Goal: Task Accomplishment & Management: Use online tool/utility

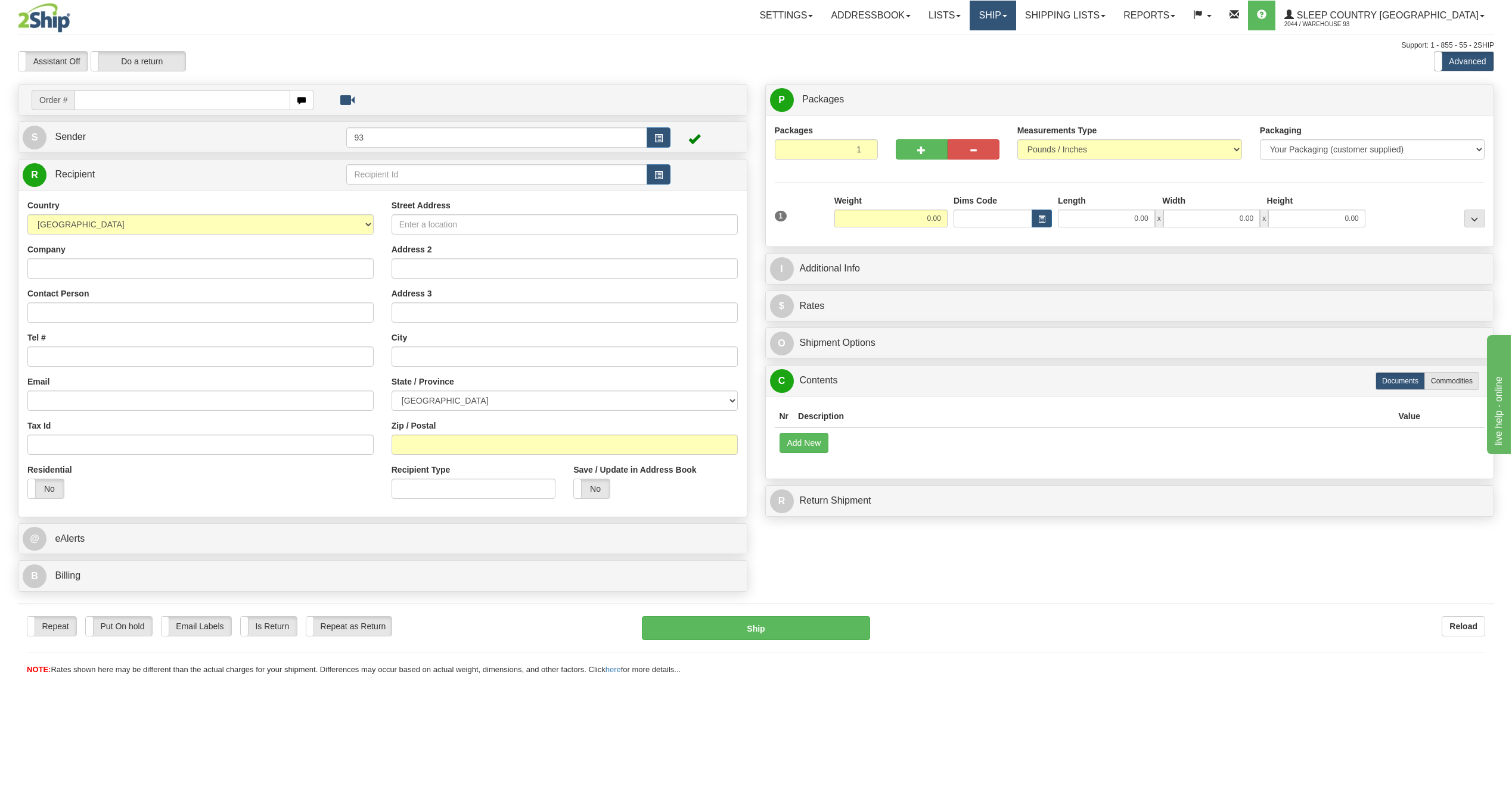
click at [1015, 11] on link "Ship" at bounding box center [992, 16] width 46 height 30
click at [965, 44] on span "Ship Screen" at bounding box center [942, 42] width 45 height 9
click at [1114, 13] on link "Shipping lists" at bounding box center [1065, 16] width 98 height 30
click at [1079, 46] on span "Current Shipments" at bounding box center [1044, 42] width 70 height 9
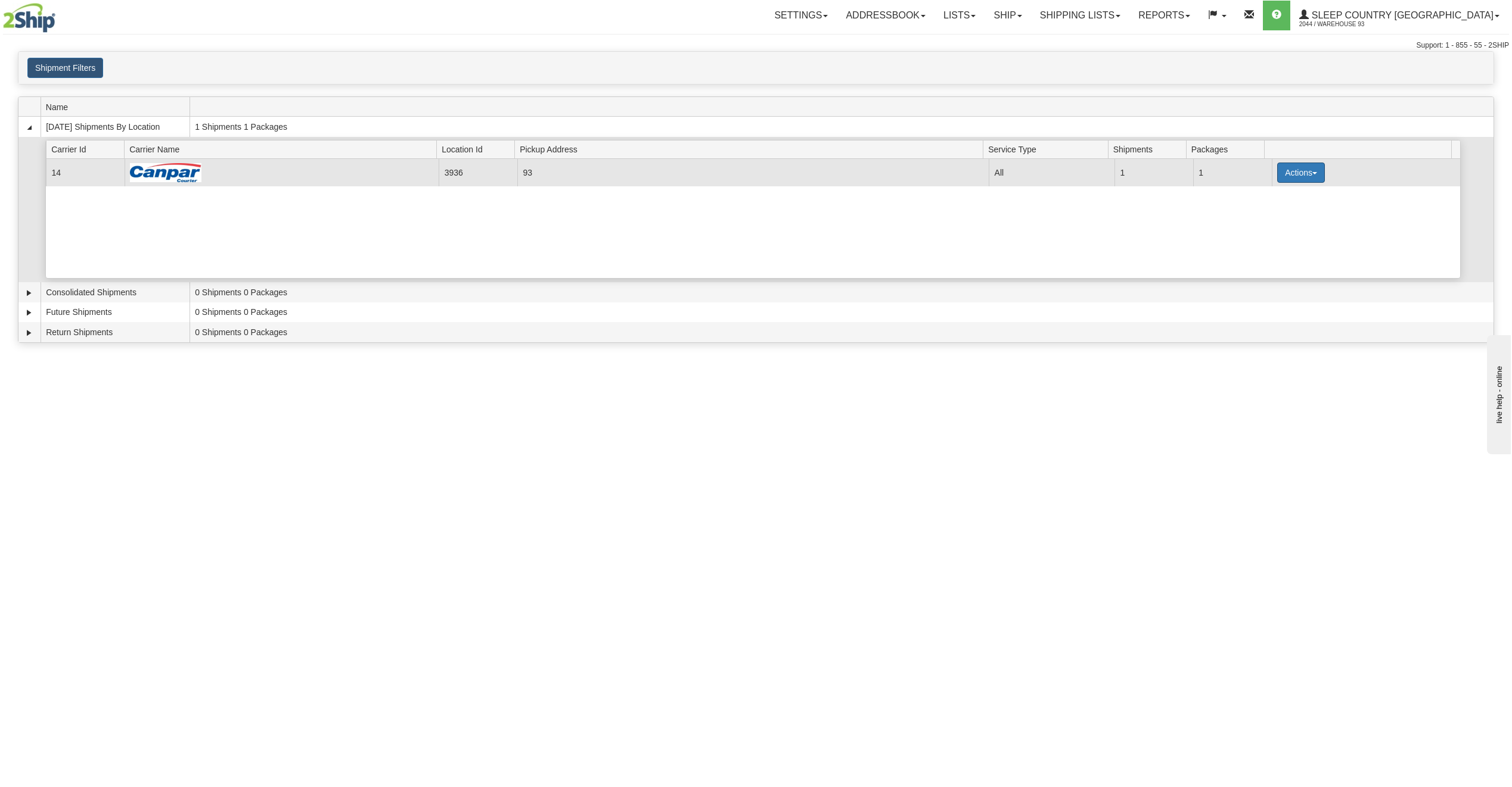
click at [1281, 174] on button "Actions" at bounding box center [1301, 172] width 47 height 20
click at [1252, 193] on span "Details" at bounding box center [1257, 195] width 32 height 8
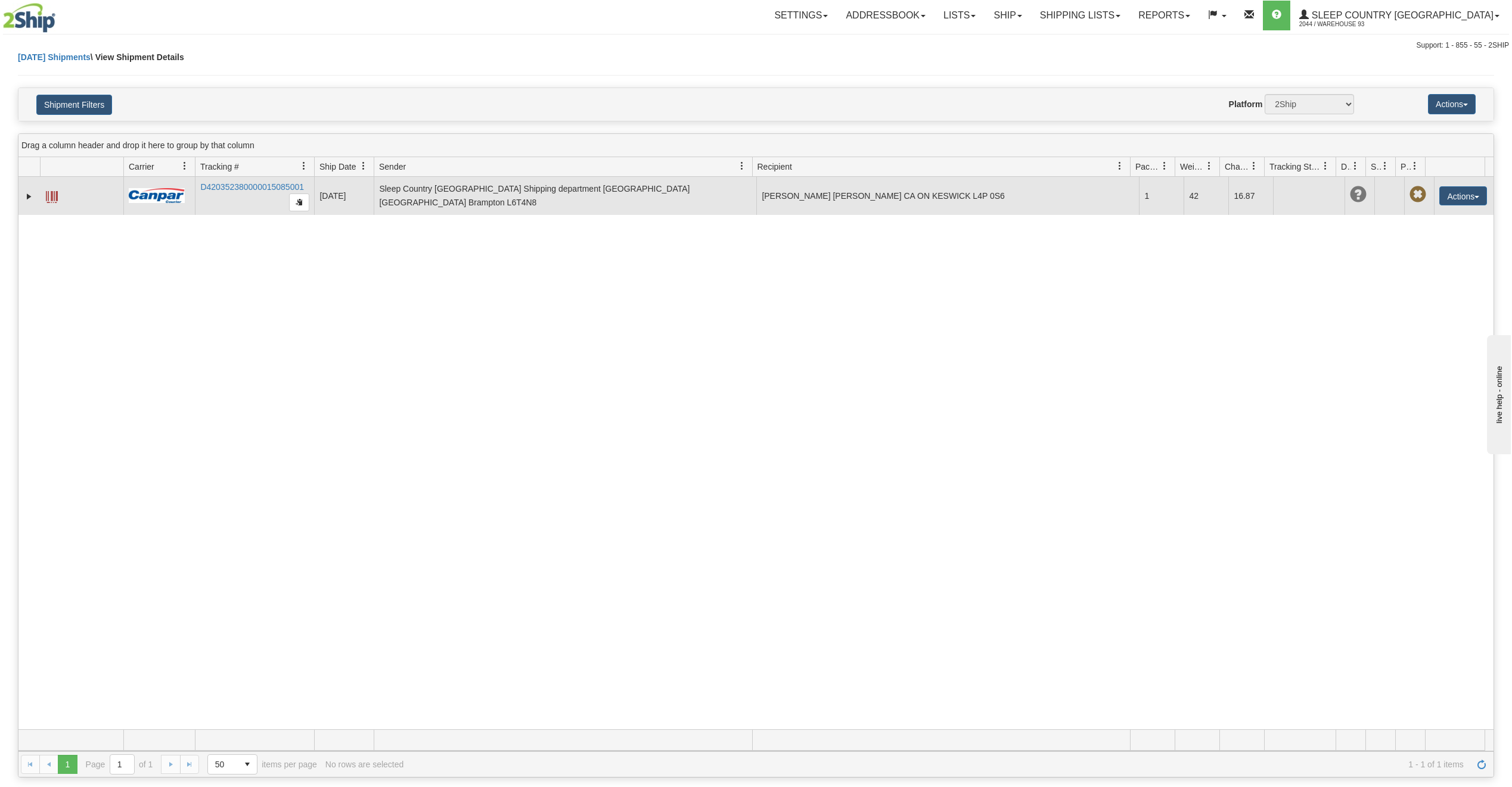
click at [50, 196] on span at bounding box center [52, 197] width 12 height 12
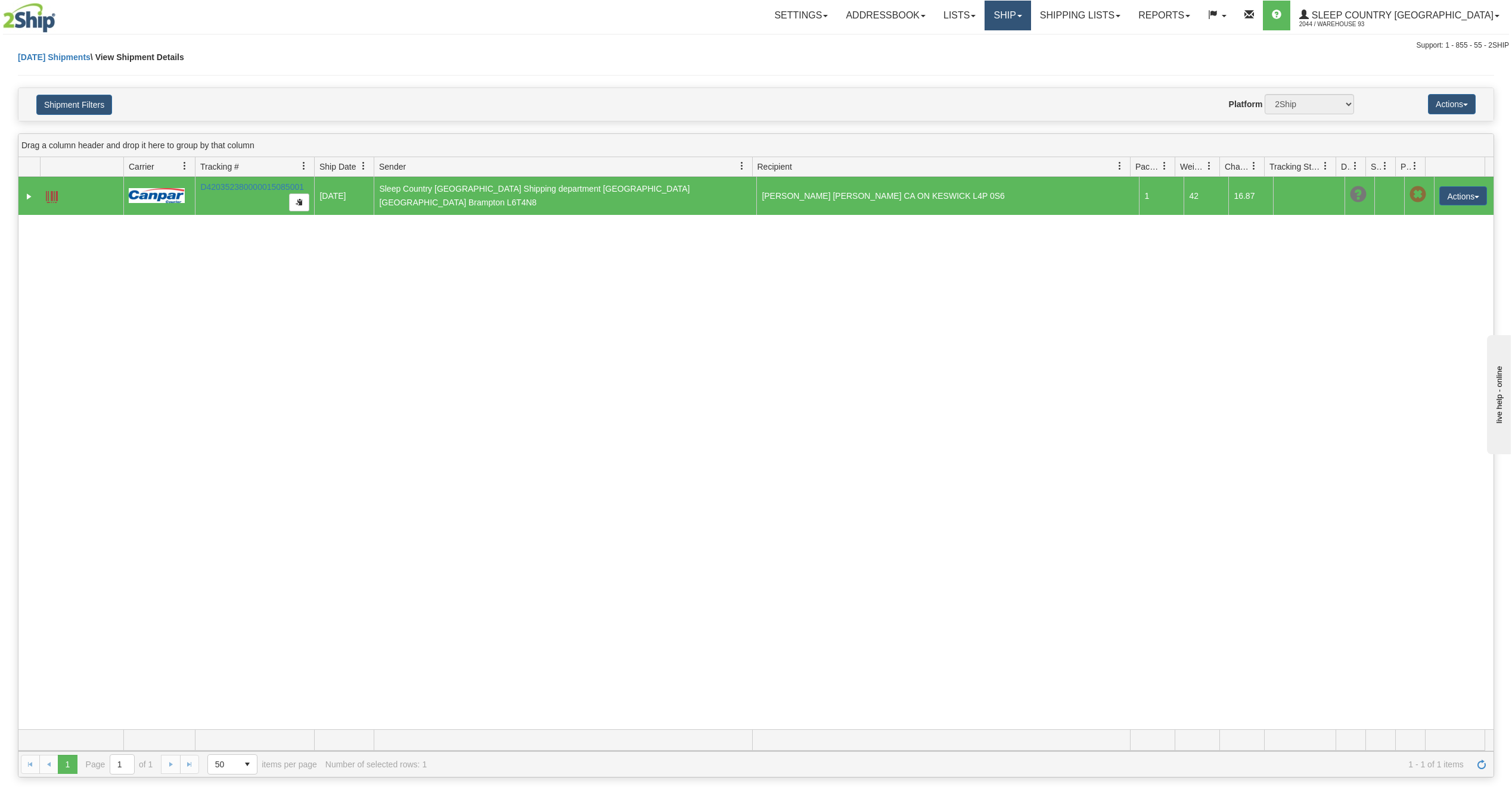
click at [1030, 11] on link "Ship" at bounding box center [1007, 16] width 46 height 30
click at [1030, 45] on link "Ship Screen" at bounding box center [976, 41] width 108 height 16
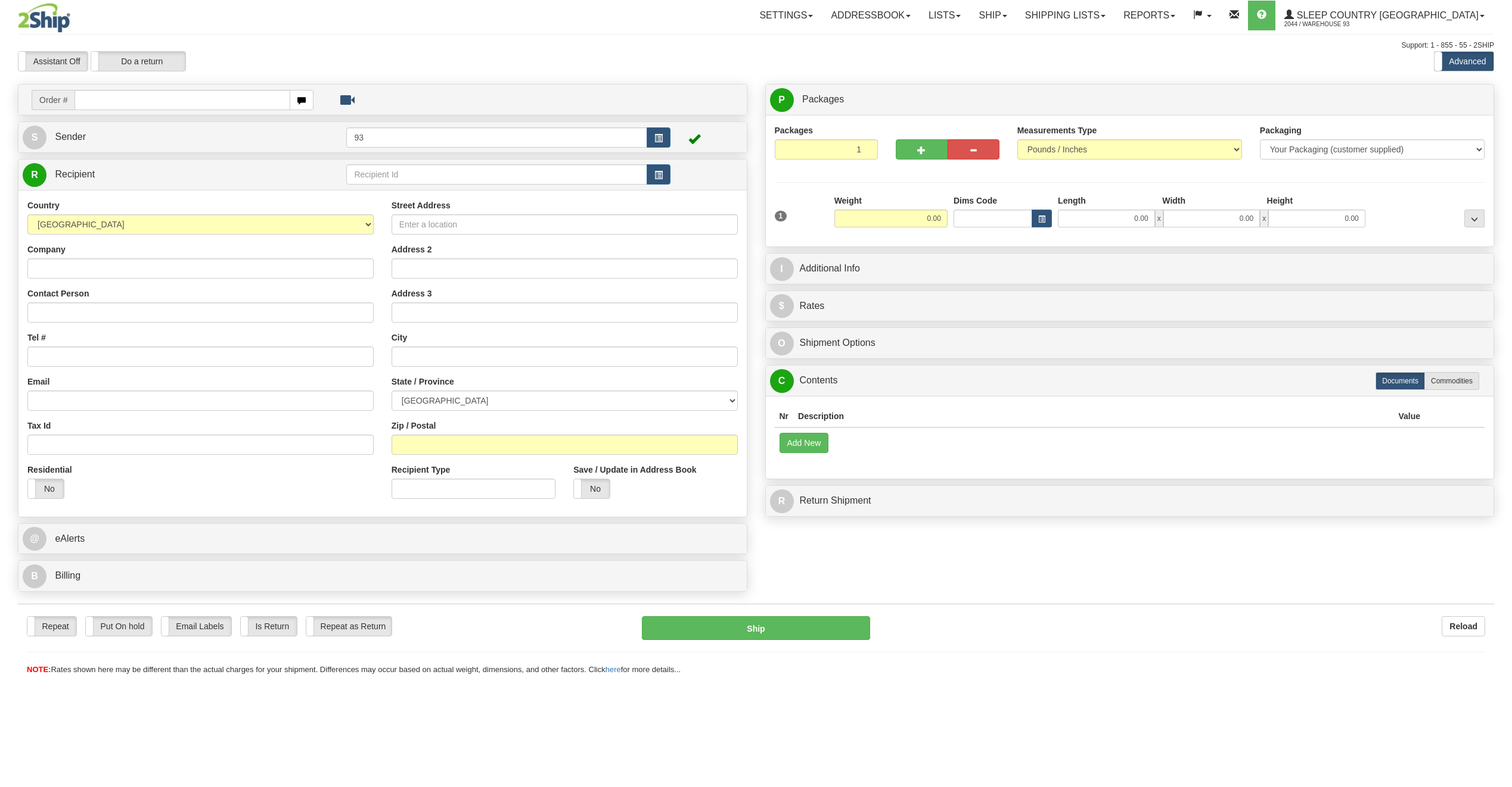
click at [150, 97] on input "text" at bounding box center [182, 100] width 216 height 20
type input "9000I092253"
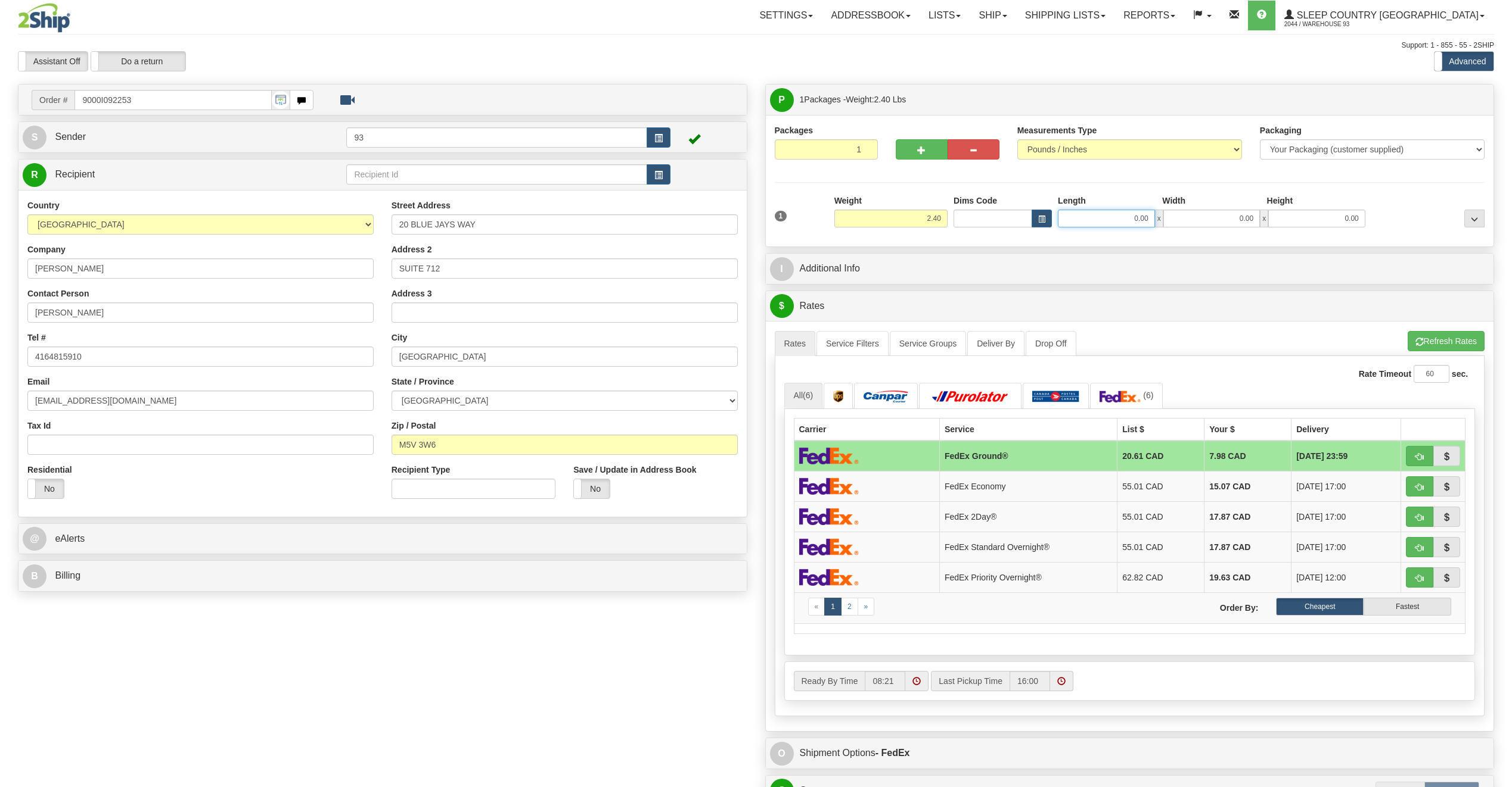
click at [1116, 222] on input "0.00" at bounding box center [1106, 218] width 97 height 18
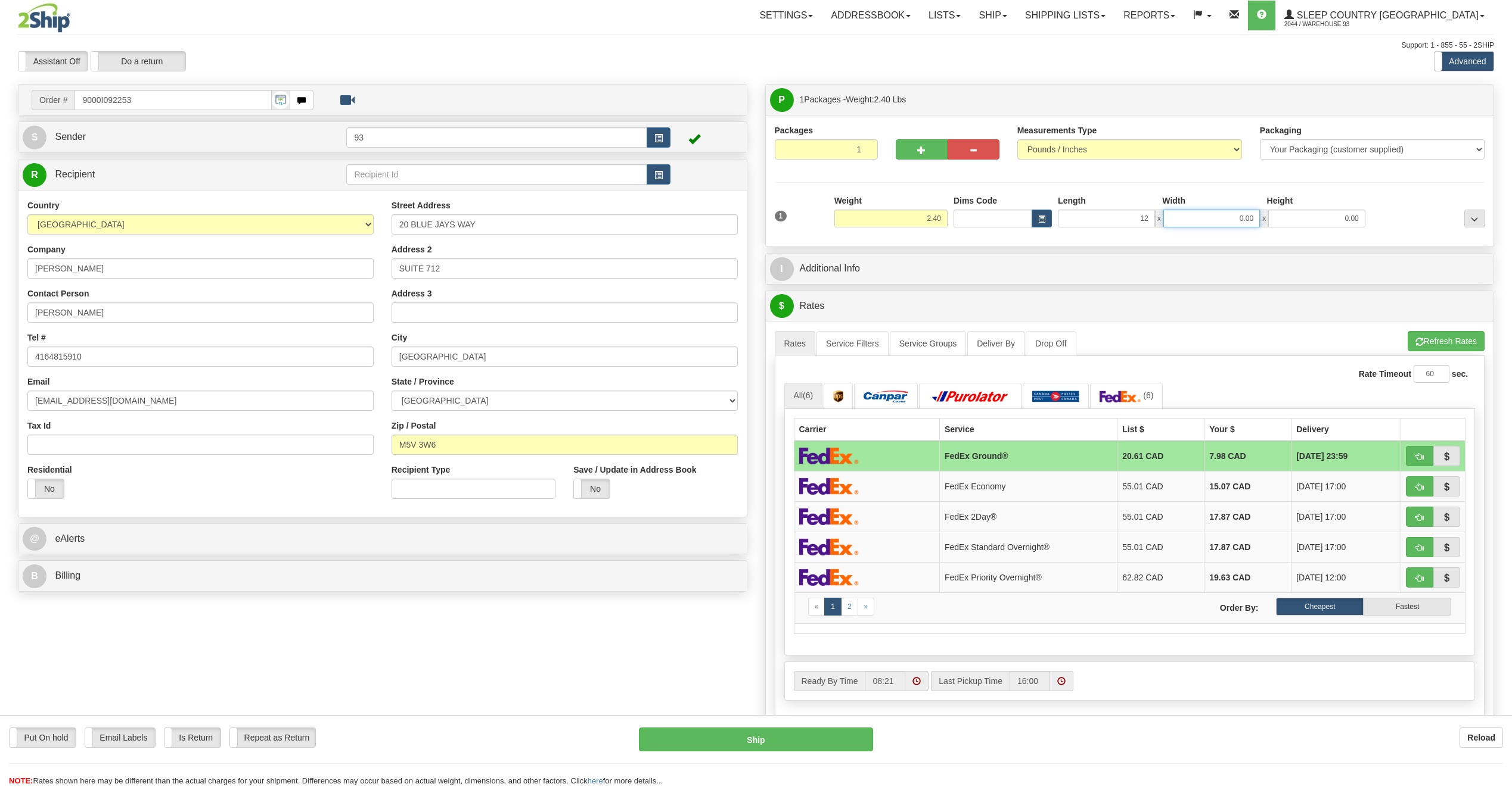
type input "12.00"
click at [1236, 222] on input "0.00" at bounding box center [1212, 218] width 97 height 18
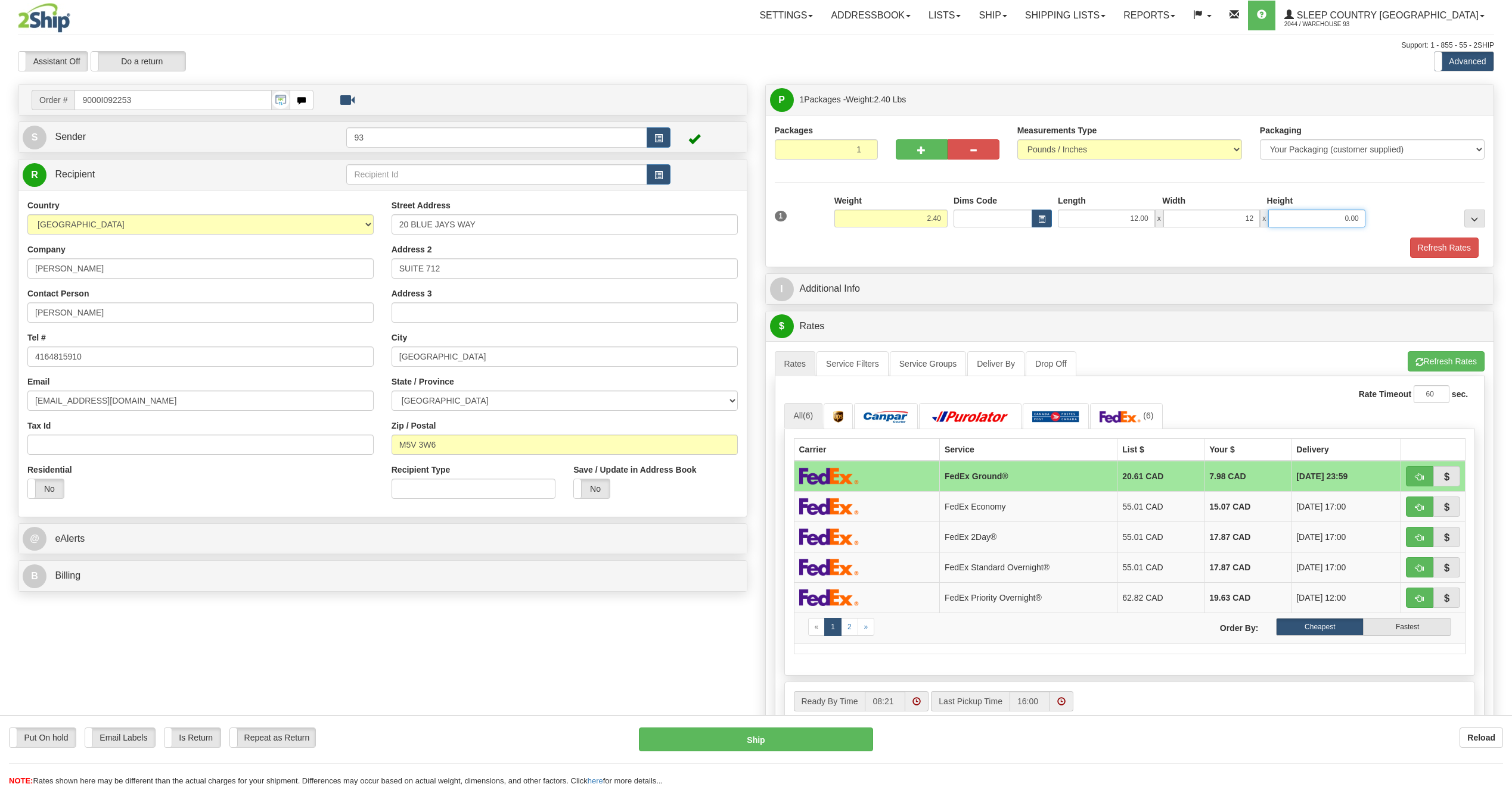
type input "12.00"
click at [1328, 222] on input "0.00" at bounding box center [1316, 218] width 97 height 18
type input "6.00"
click at [1445, 248] on button "Refresh Rates" at bounding box center [1444, 247] width 68 height 20
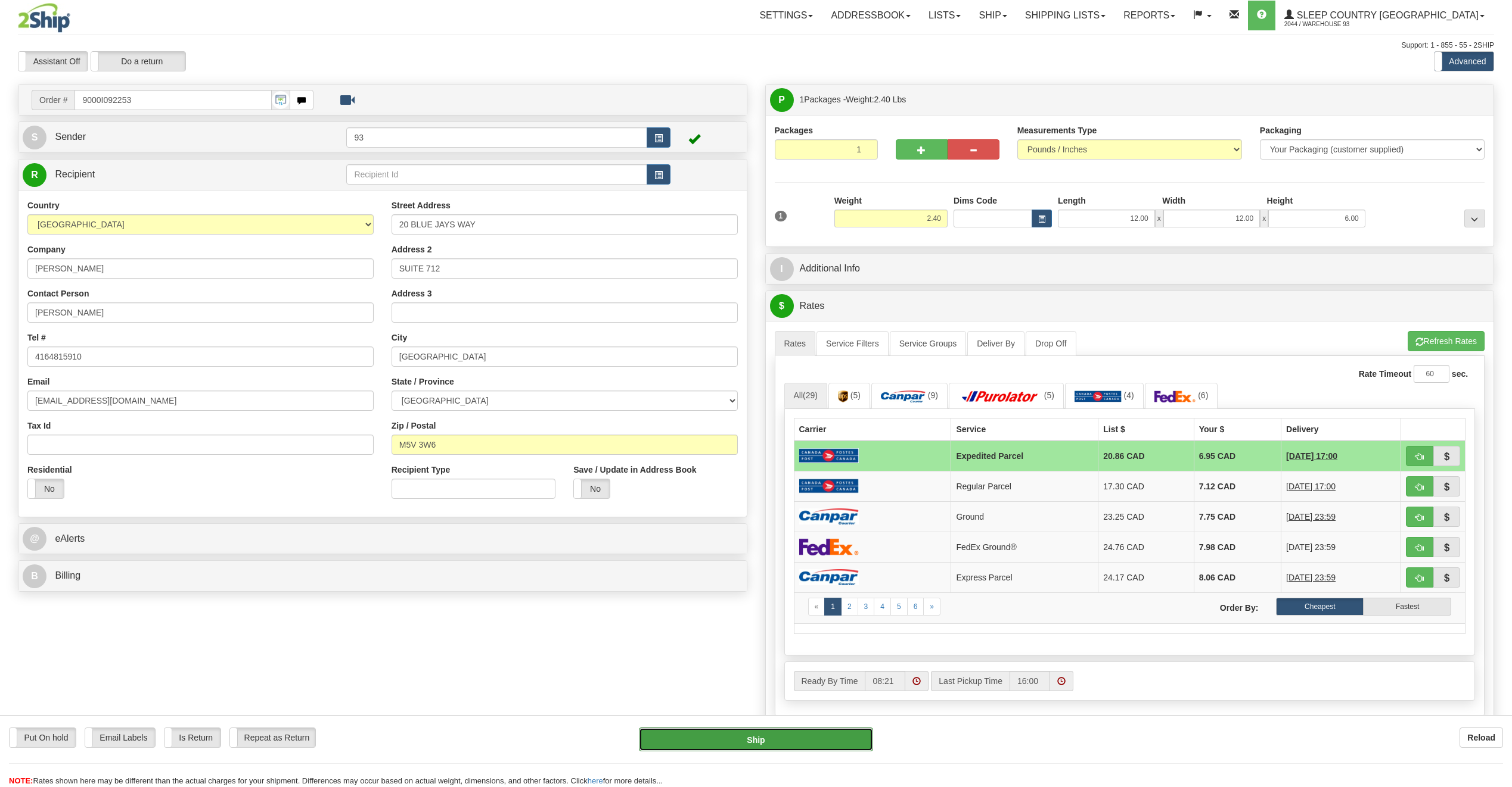
click at [829, 742] on button "Ship" at bounding box center [756, 739] width 234 height 24
type input "DOM.EP"
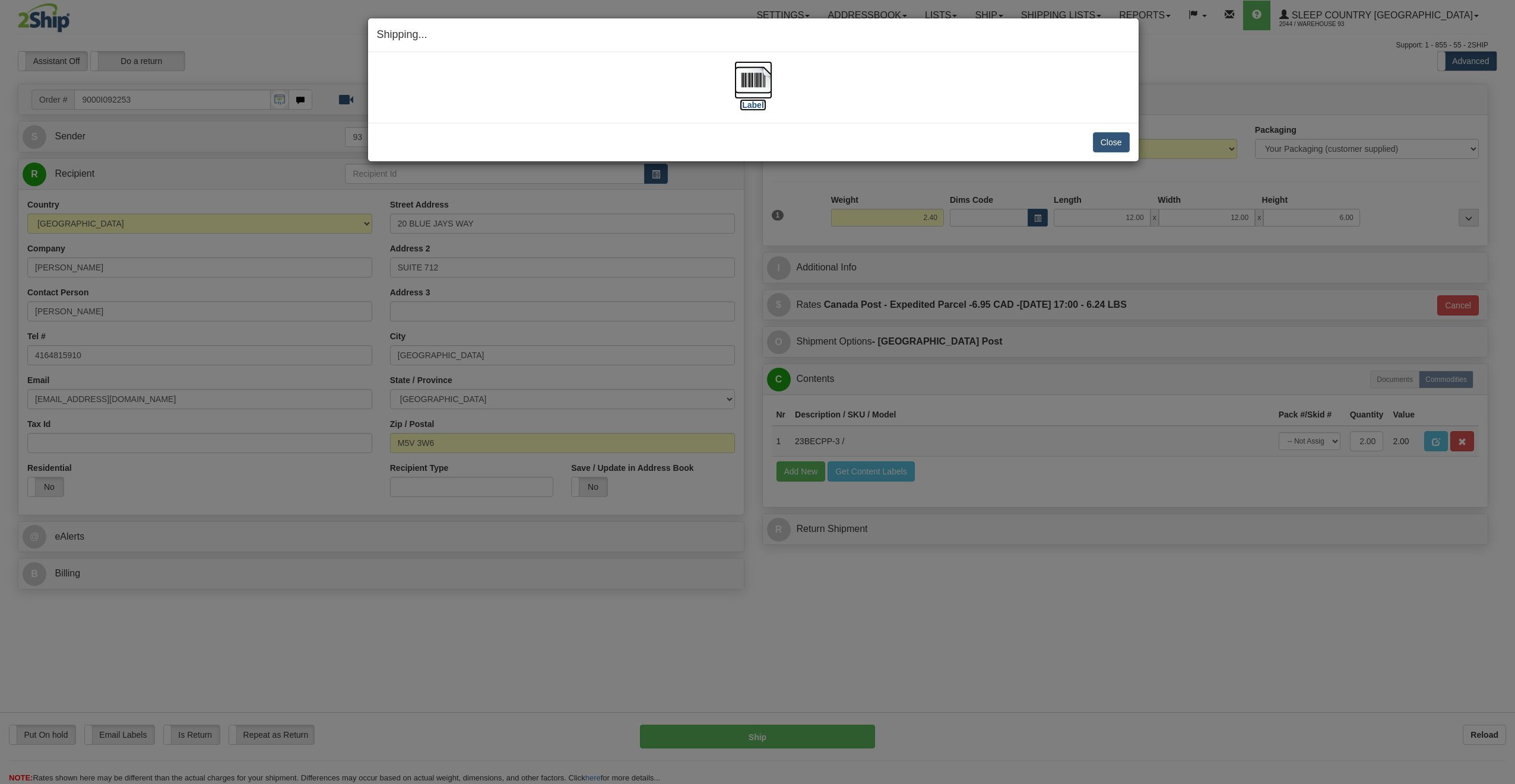
click at [753, 77] on img at bounding box center [753, 80] width 38 height 38
click at [1111, 141] on button "Close" at bounding box center [1111, 142] width 37 height 20
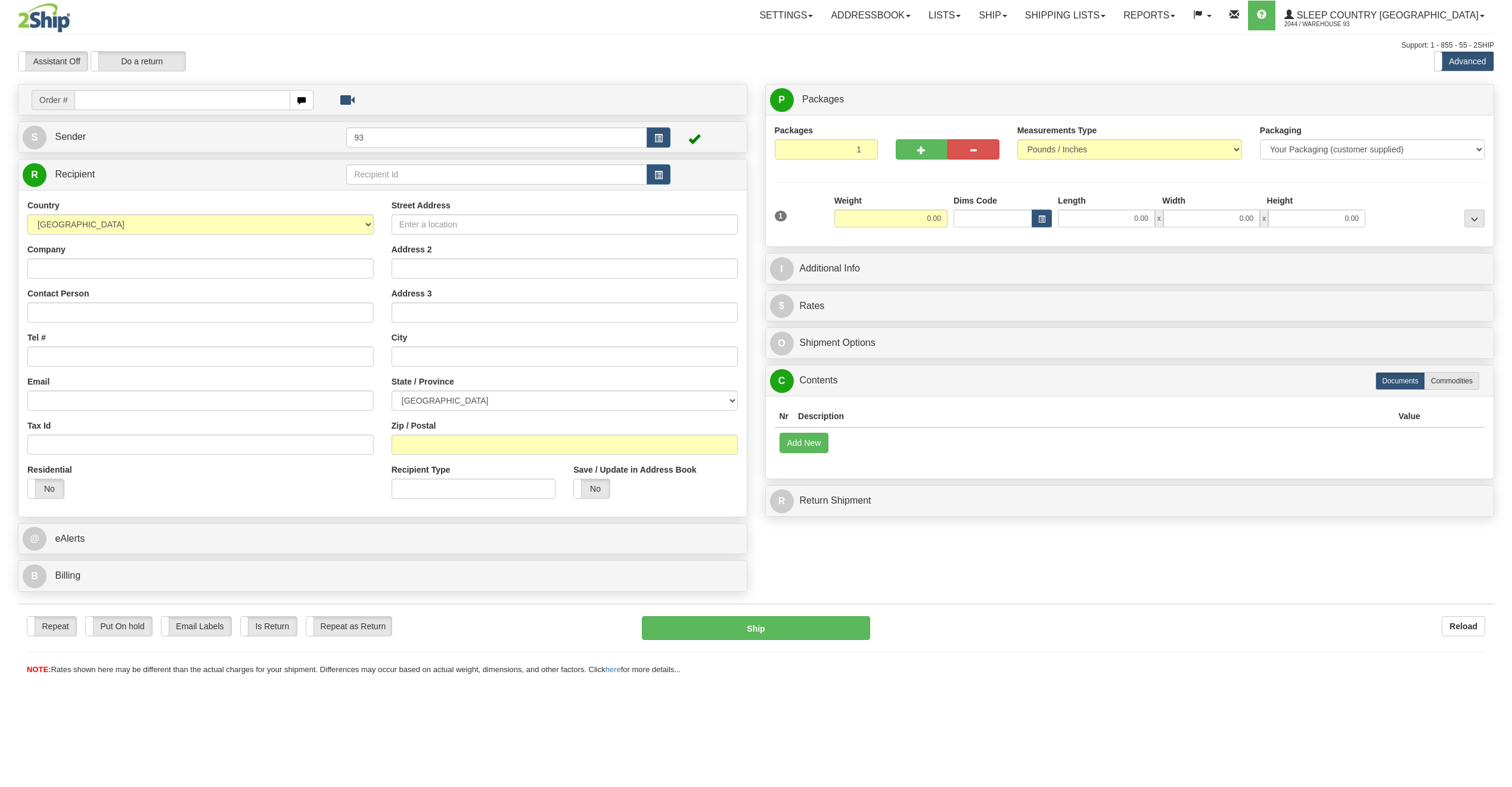
click at [163, 103] on div "Toggle navigation Settings Shipping Preferences Fields Preferences New" at bounding box center [756, 394] width 1512 height 787
click at [163, 103] on input "text" at bounding box center [182, 100] width 216 height 20
type input "9000I092255"
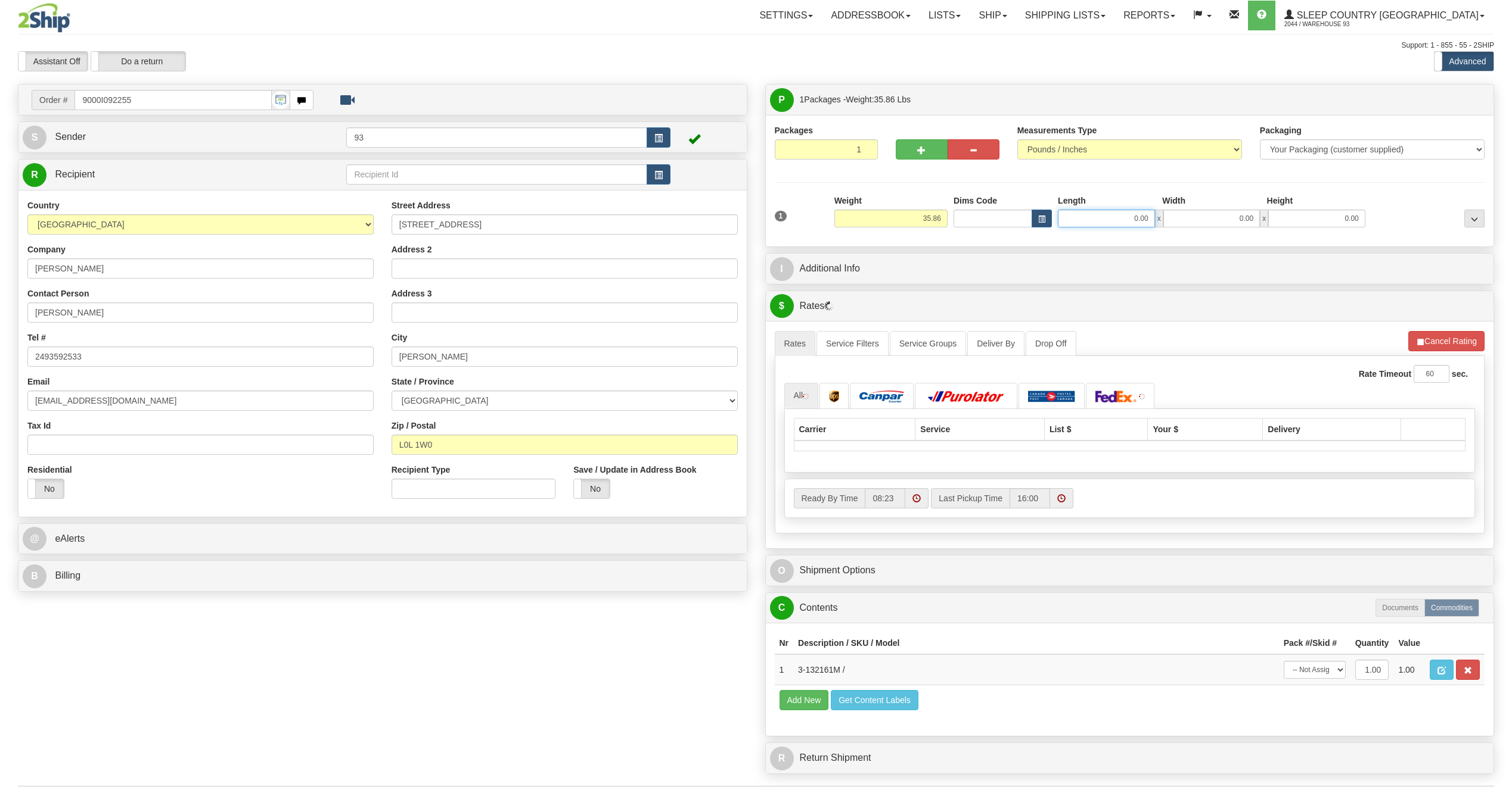
click at [1100, 220] on input "0.00" at bounding box center [1106, 218] width 97 height 18
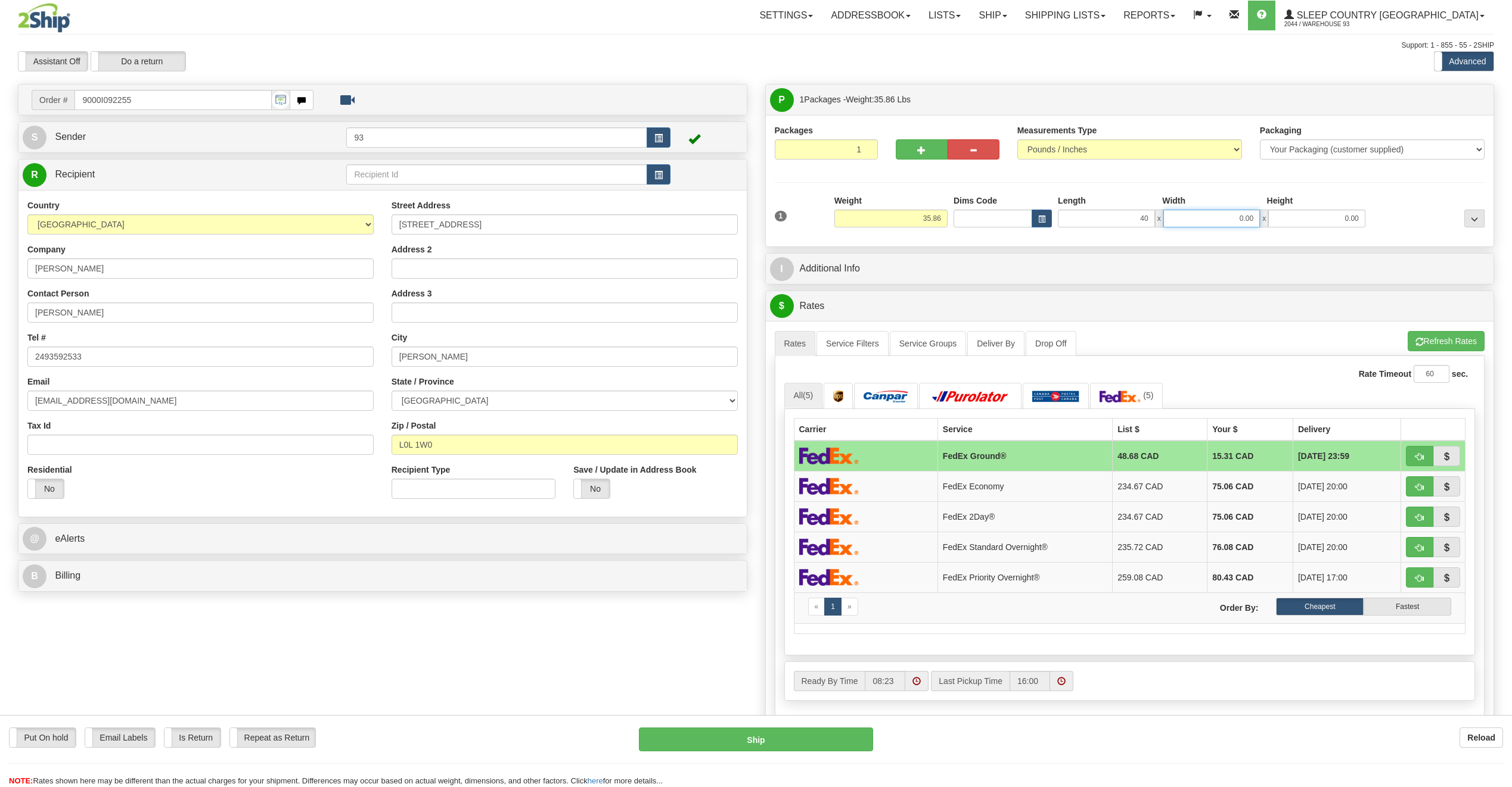
type input "40.00"
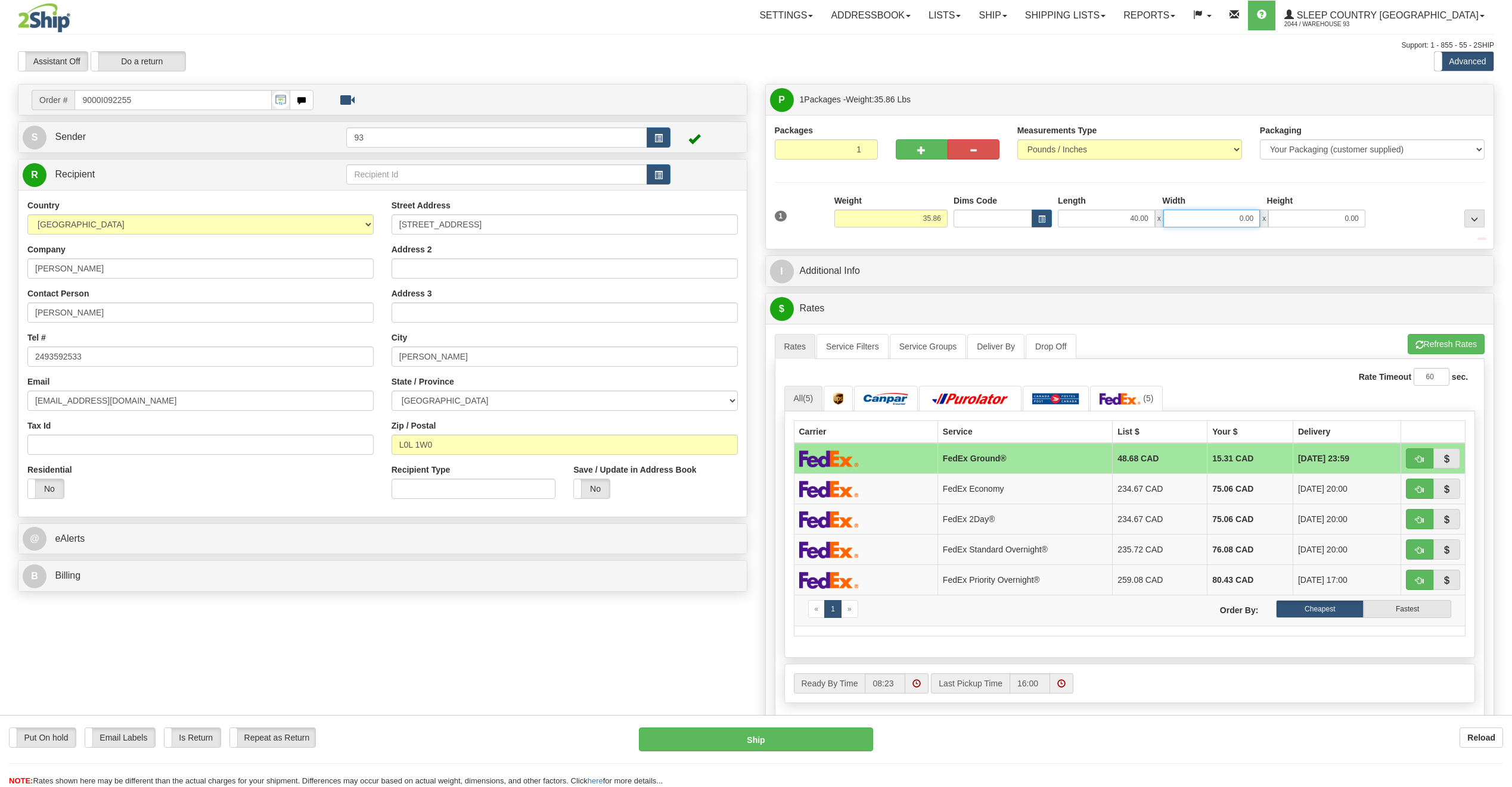
click at [1230, 212] on input "0.00" at bounding box center [1212, 218] width 97 height 18
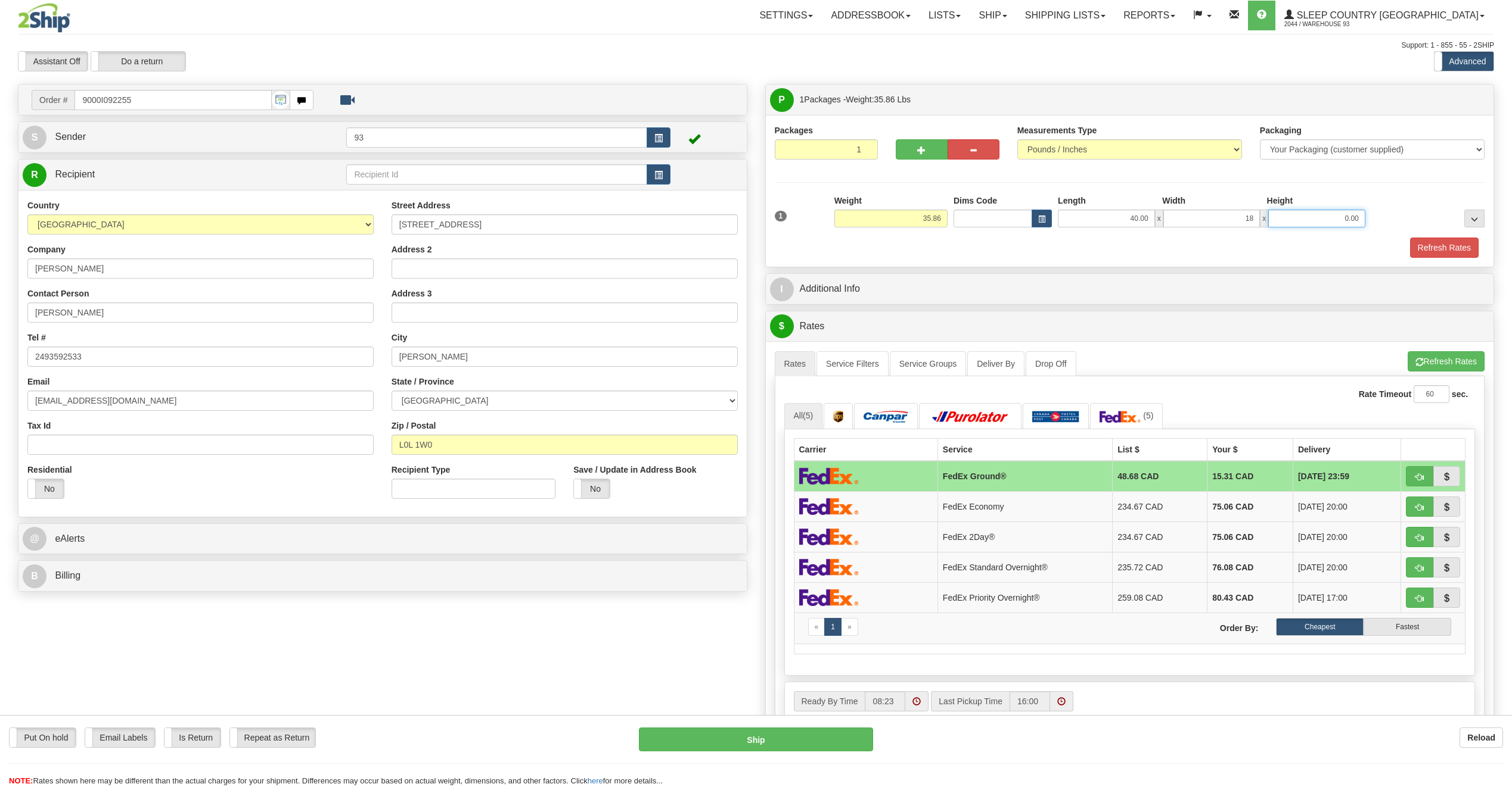
type input "18.00"
click at [1339, 218] on input "0.00" at bounding box center [1316, 218] width 97 height 18
type input "18.00"
click at [1465, 247] on button "Refresh Rates" at bounding box center [1444, 247] width 68 height 20
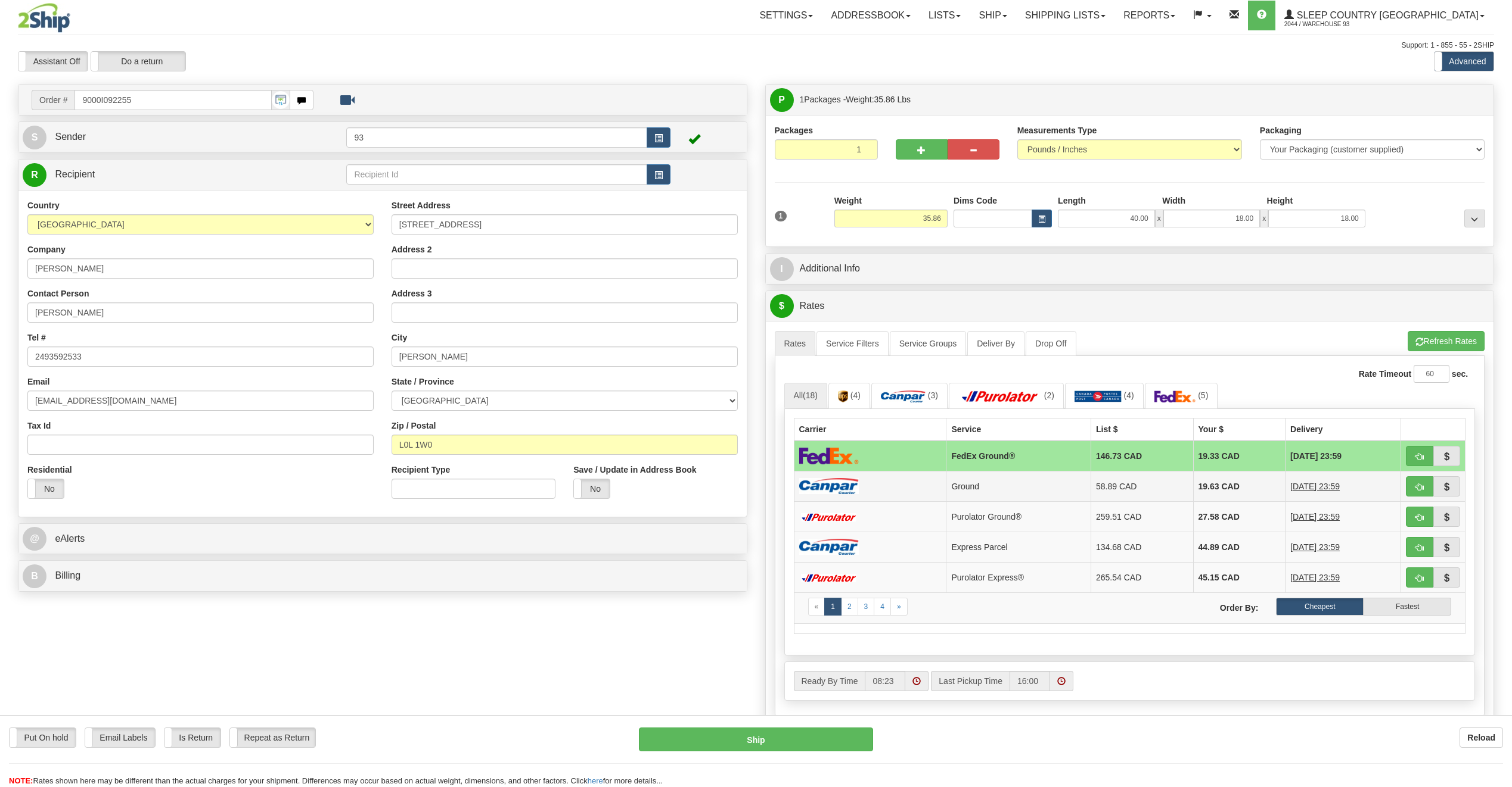
click at [886, 483] on td at bounding box center [869, 486] width 152 height 30
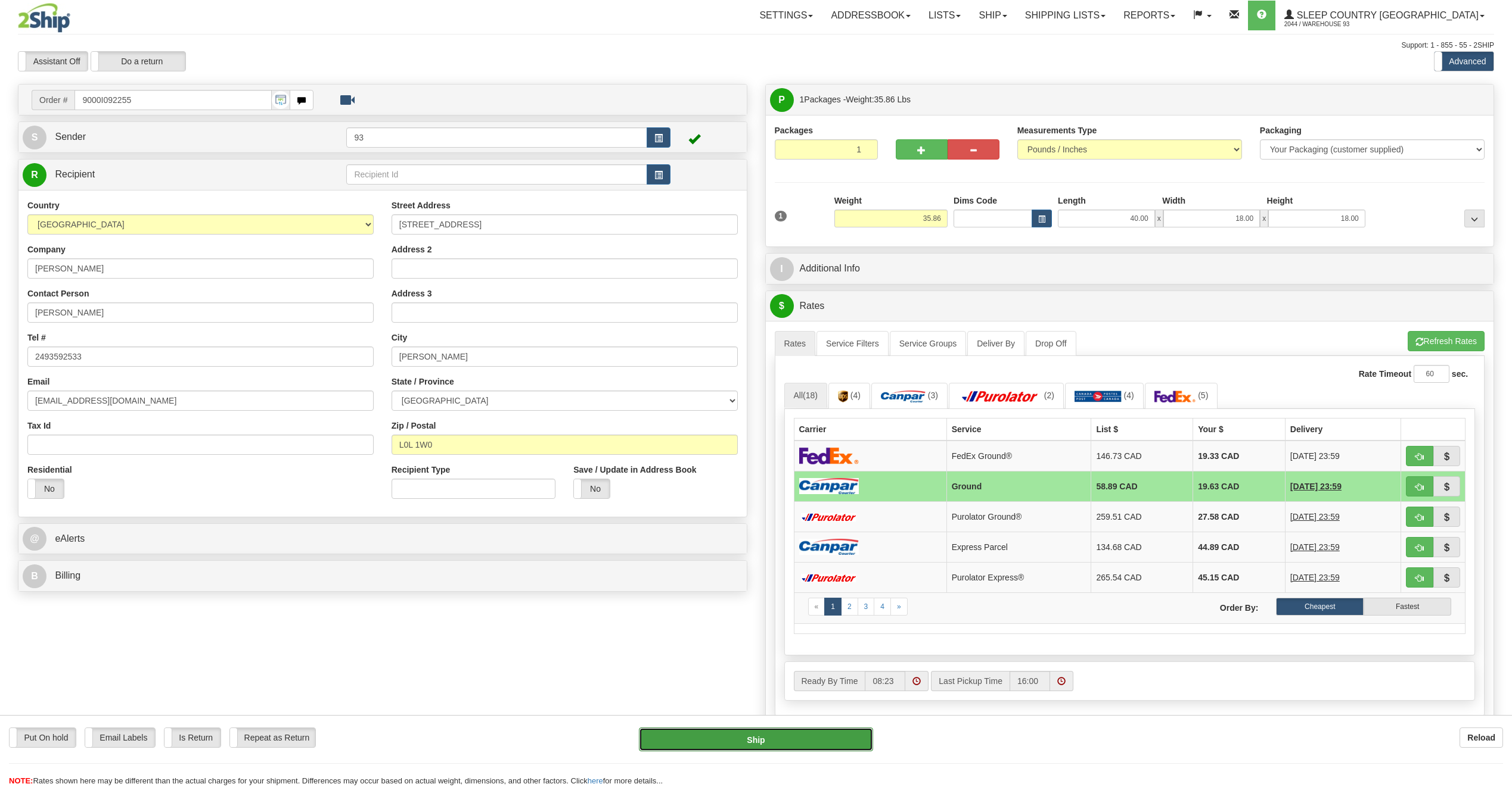
click at [838, 742] on button "Ship" at bounding box center [756, 739] width 234 height 24
type input "1"
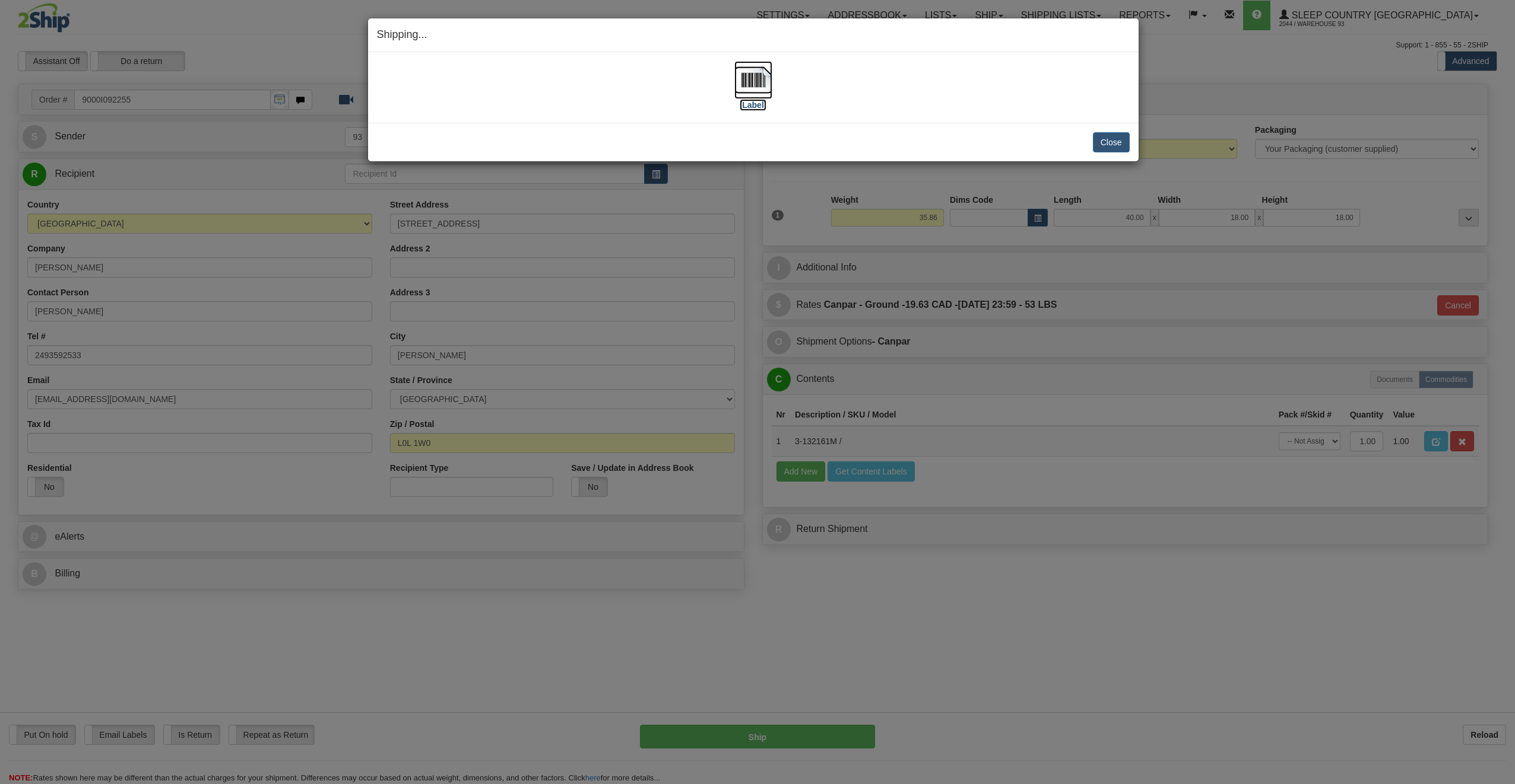
click at [753, 88] on img at bounding box center [753, 80] width 38 height 38
click at [1093, 141] on button "Close" at bounding box center [1111, 142] width 37 height 20
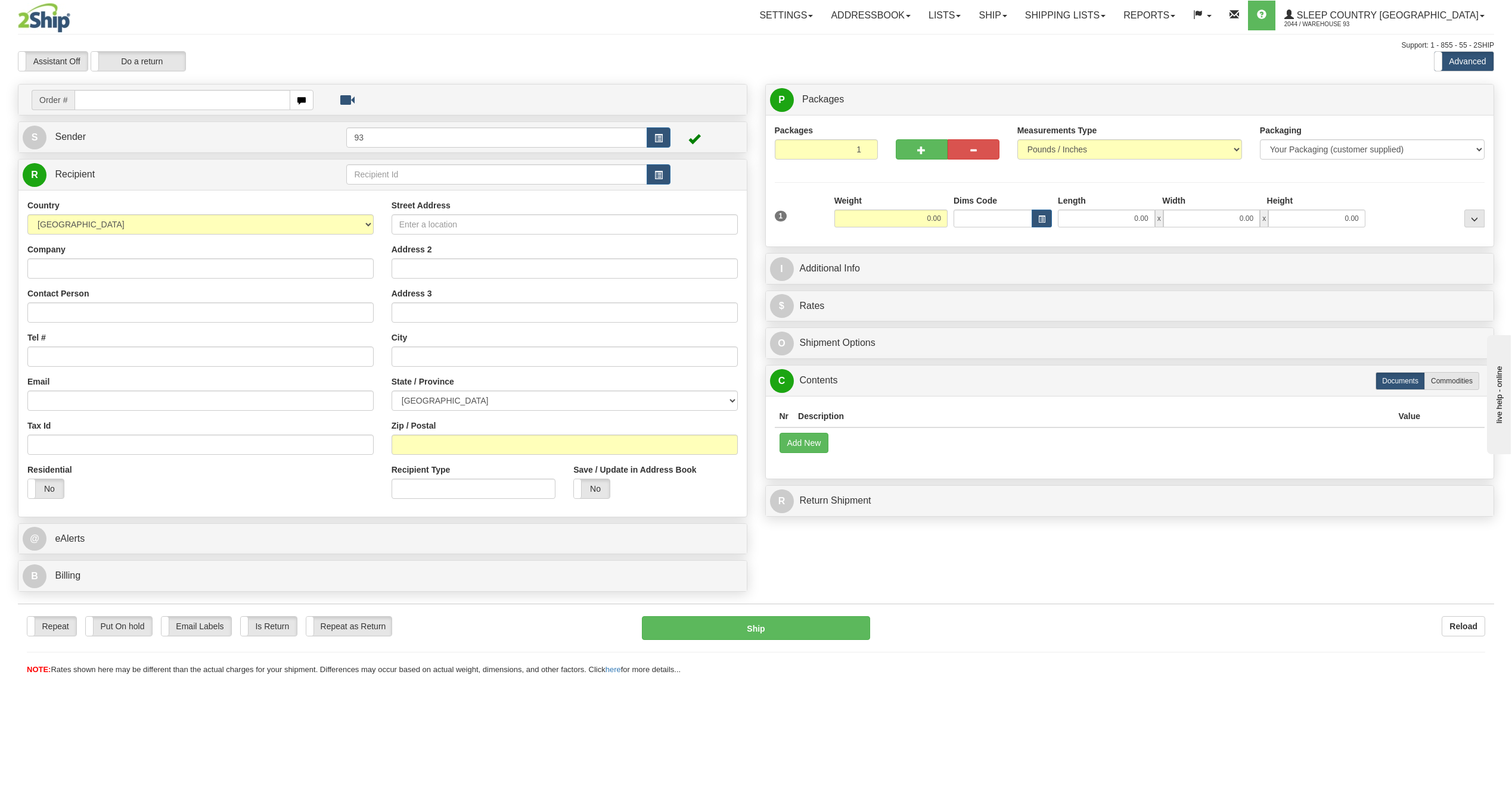
click at [123, 105] on input "text" at bounding box center [182, 100] width 216 height 20
type input "9000I092260"
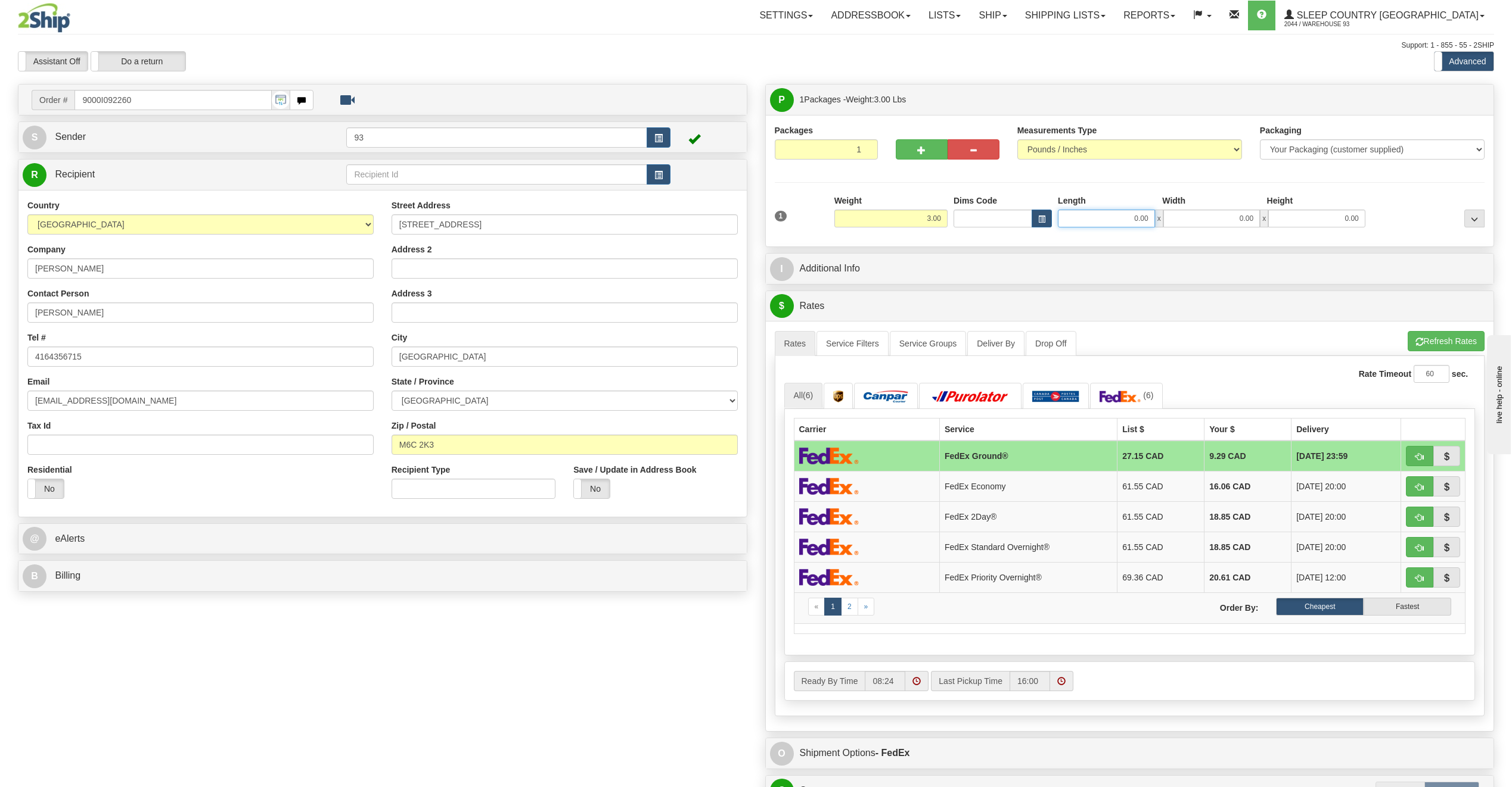
click at [1120, 221] on input "0.00" at bounding box center [1106, 218] width 97 height 18
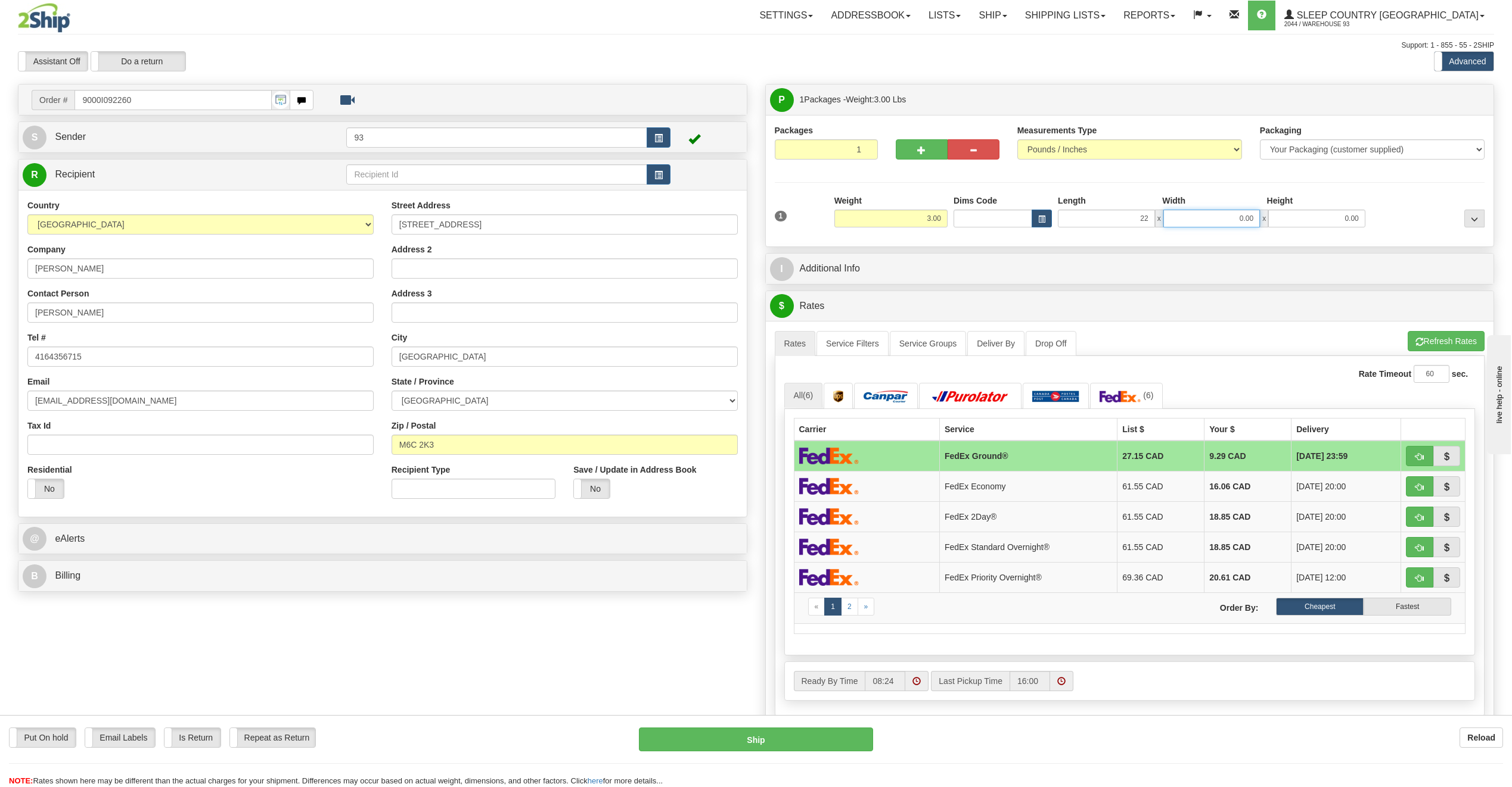
type input "22.00"
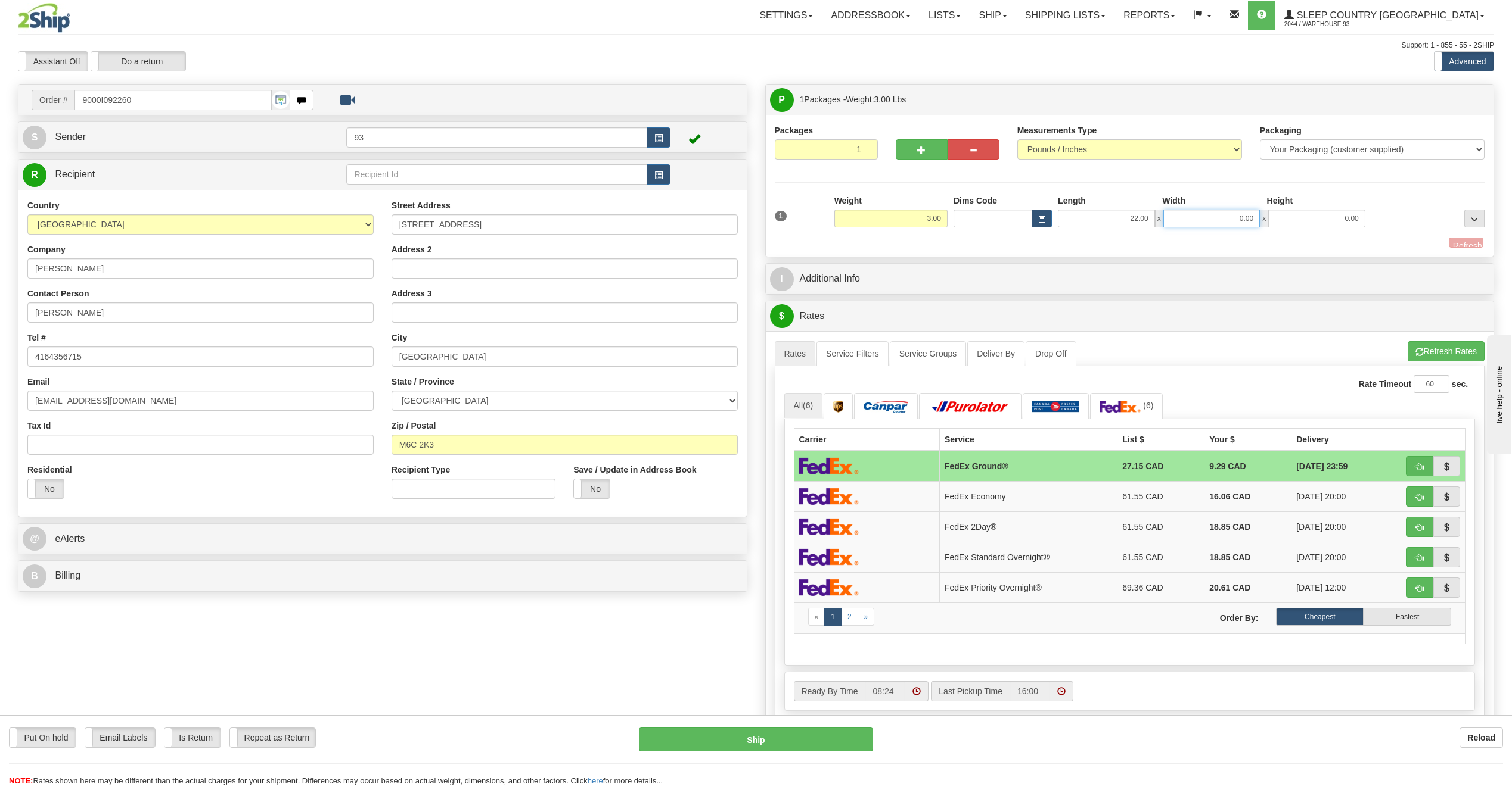
click at [1197, 216] on input "0.00" at bounding box center [1212, 218] width 97 height 18
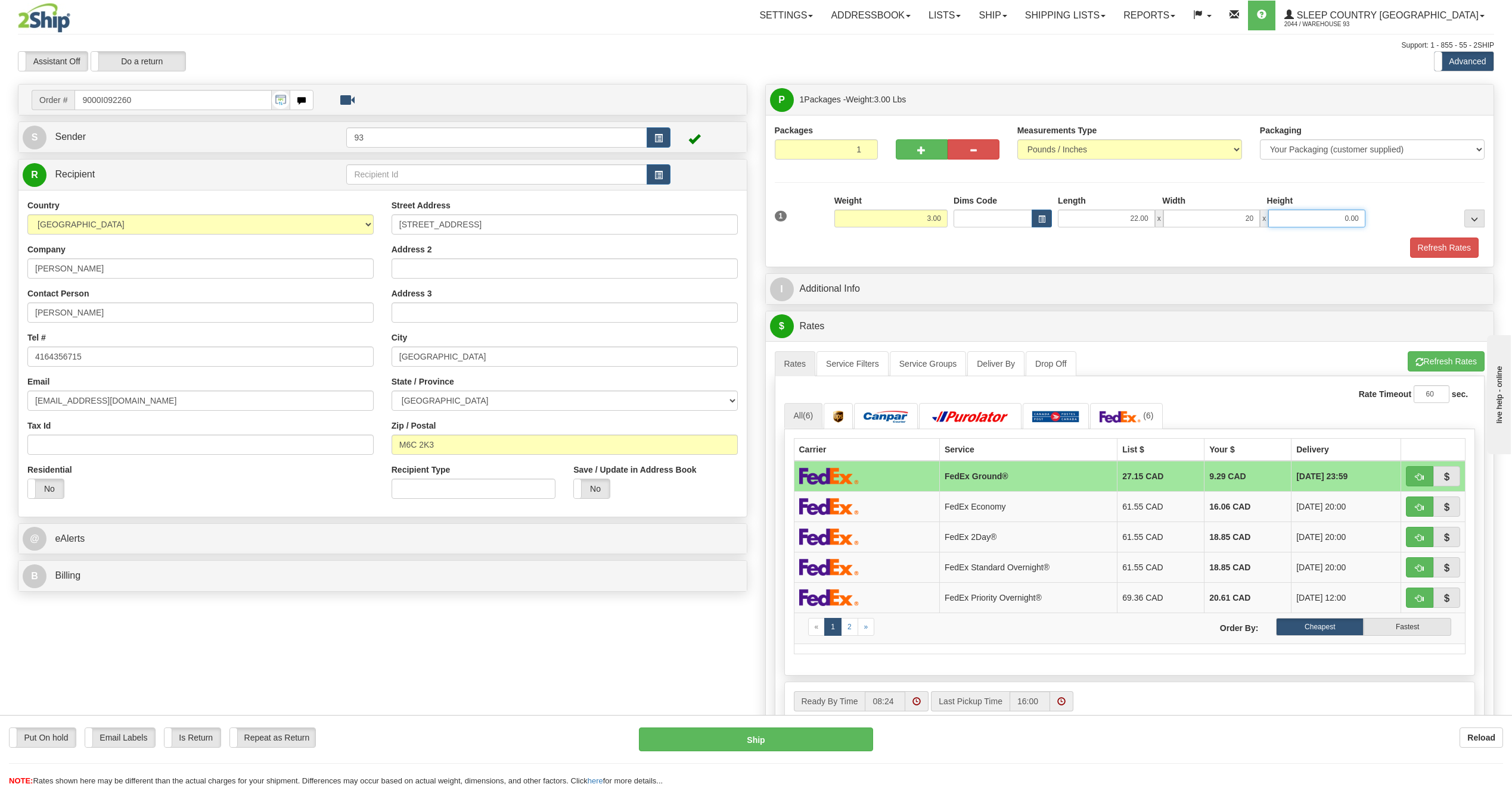
type input "20.00"
click at [1317, 218] on input "0.00" at bounding box center [1316, 218] width 97 height 18
type input "10.00"
click at [1448, 247] on button "Refresh Rates" at bounding box center [1444, 247] width 68 height 20
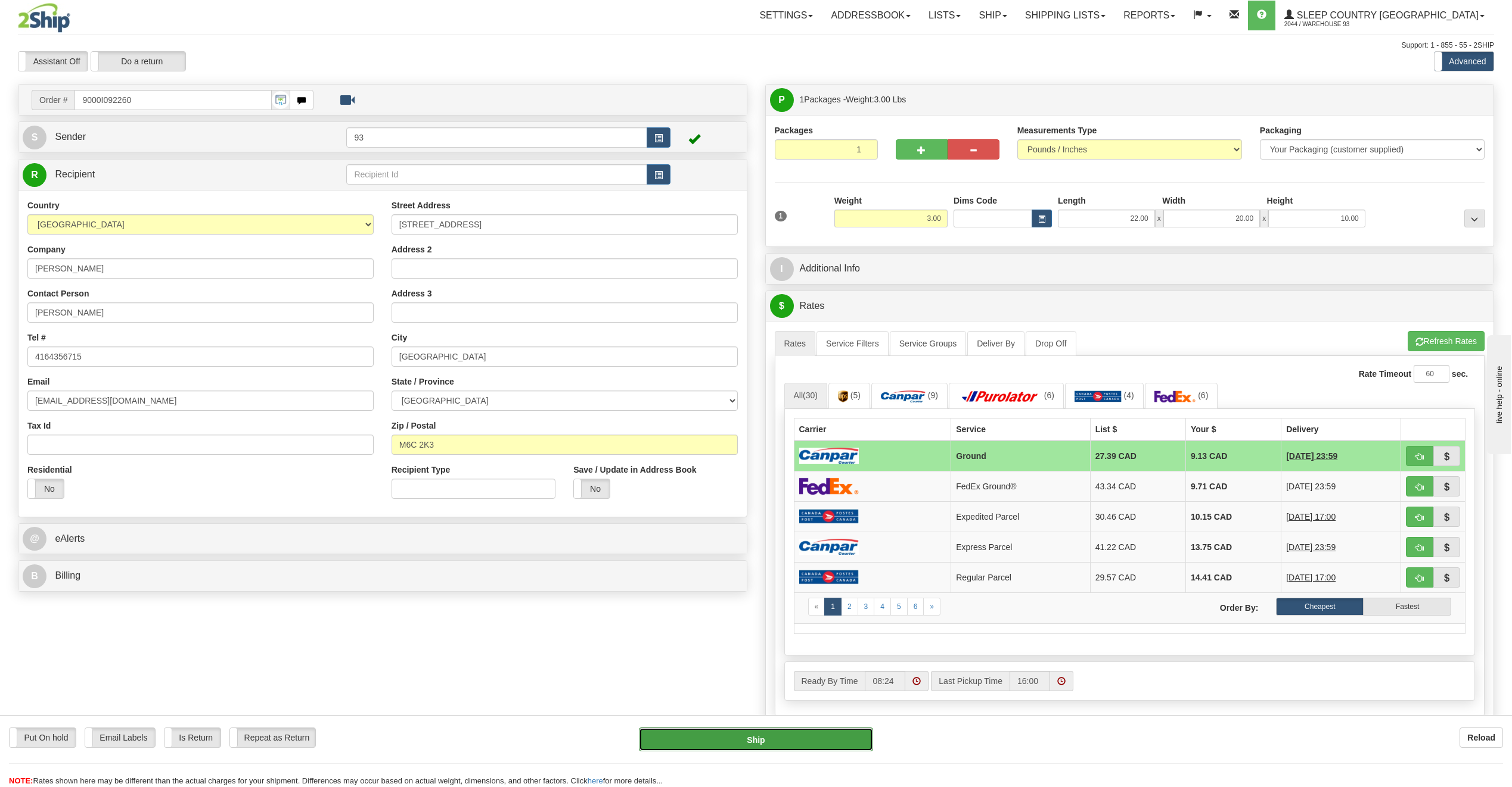
click at [827, 728] on button "Ship" at bounding box center [756, 739] width 234 height 24
type input "1"
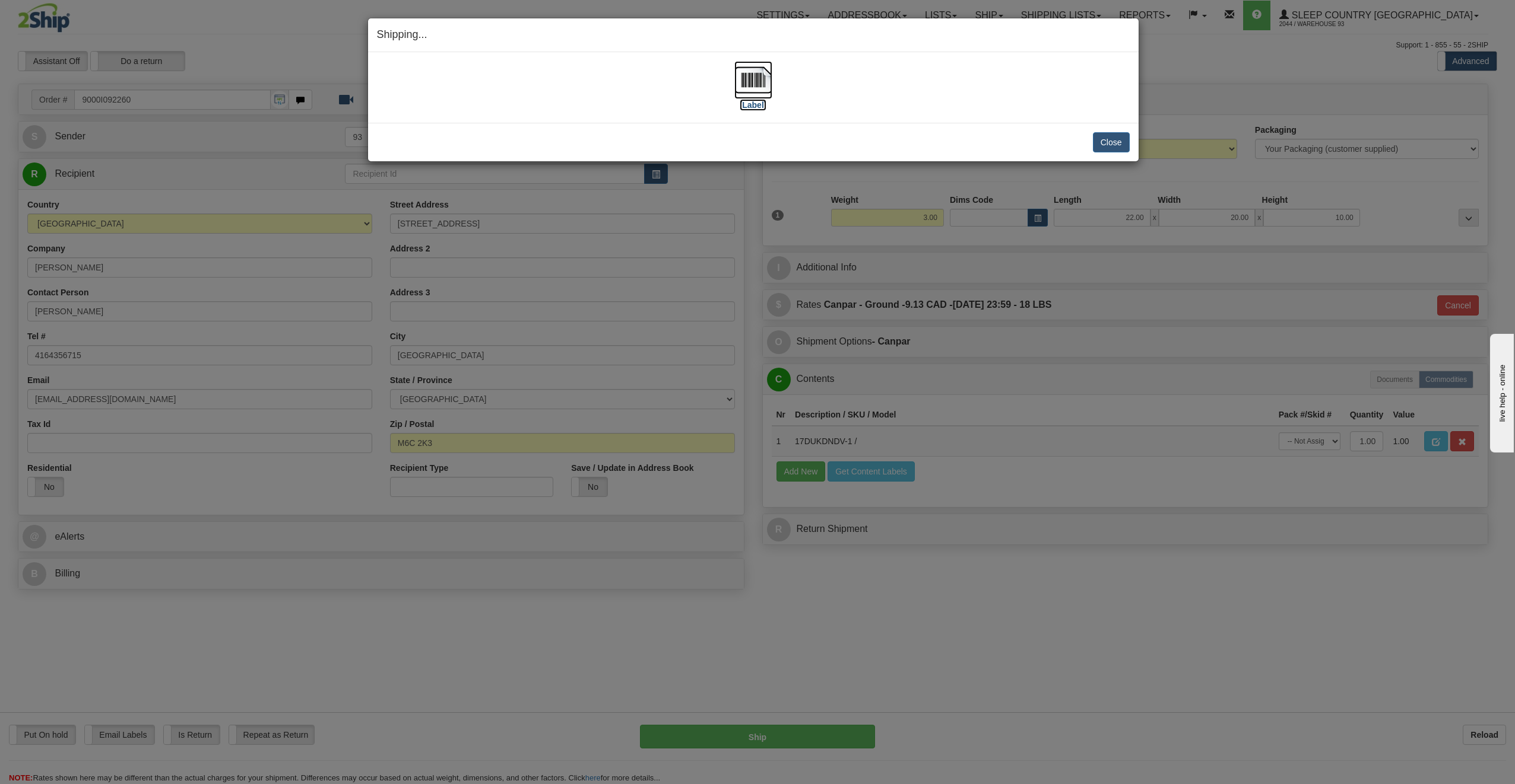
click at [759, 80] on img at bounding box center [753, 80] width 38 height 38
click at [1113, 144] on button "Close" at bounding box center [1111, 142] width 37 height 20
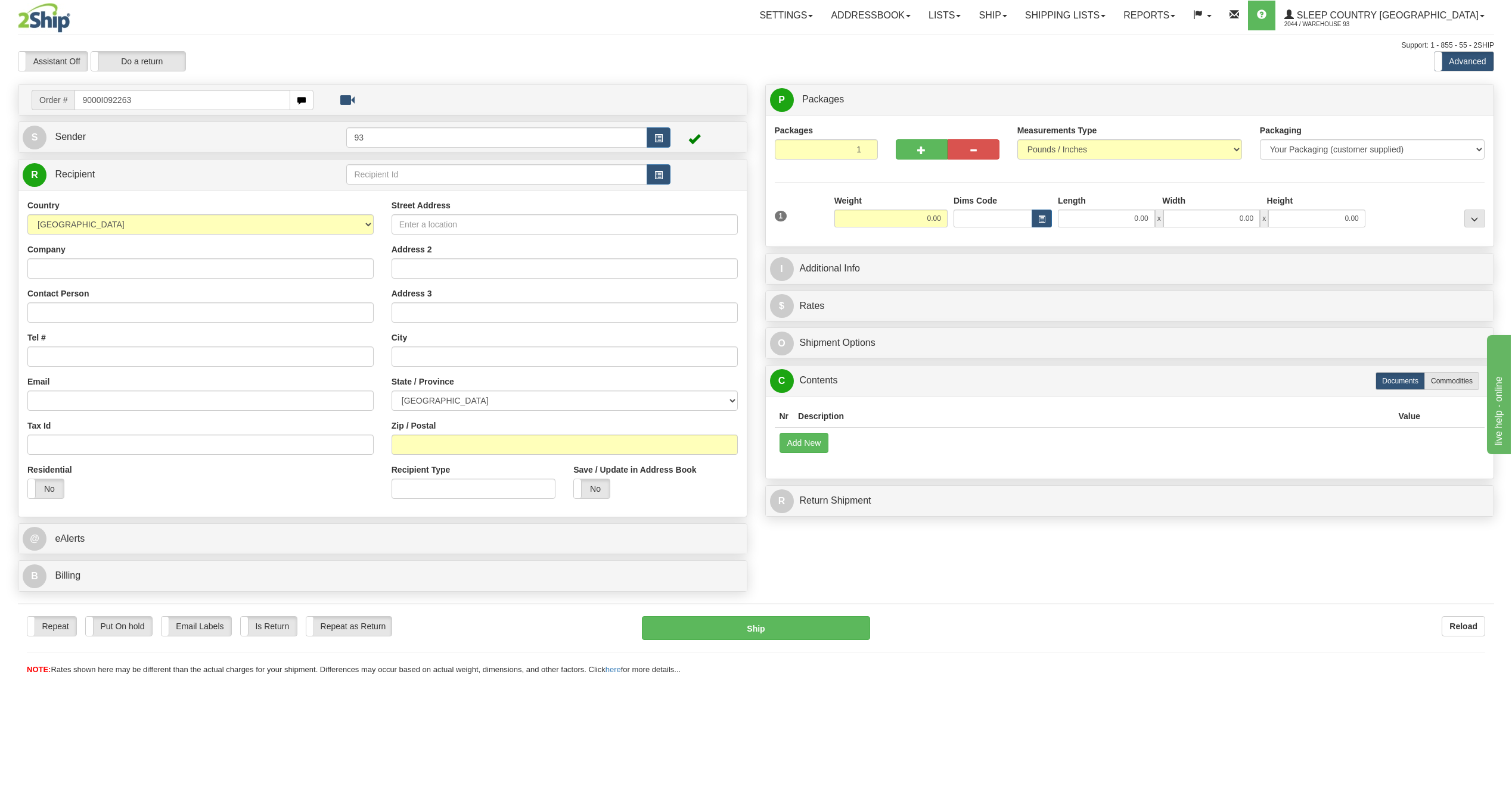
type input "9000I092263"
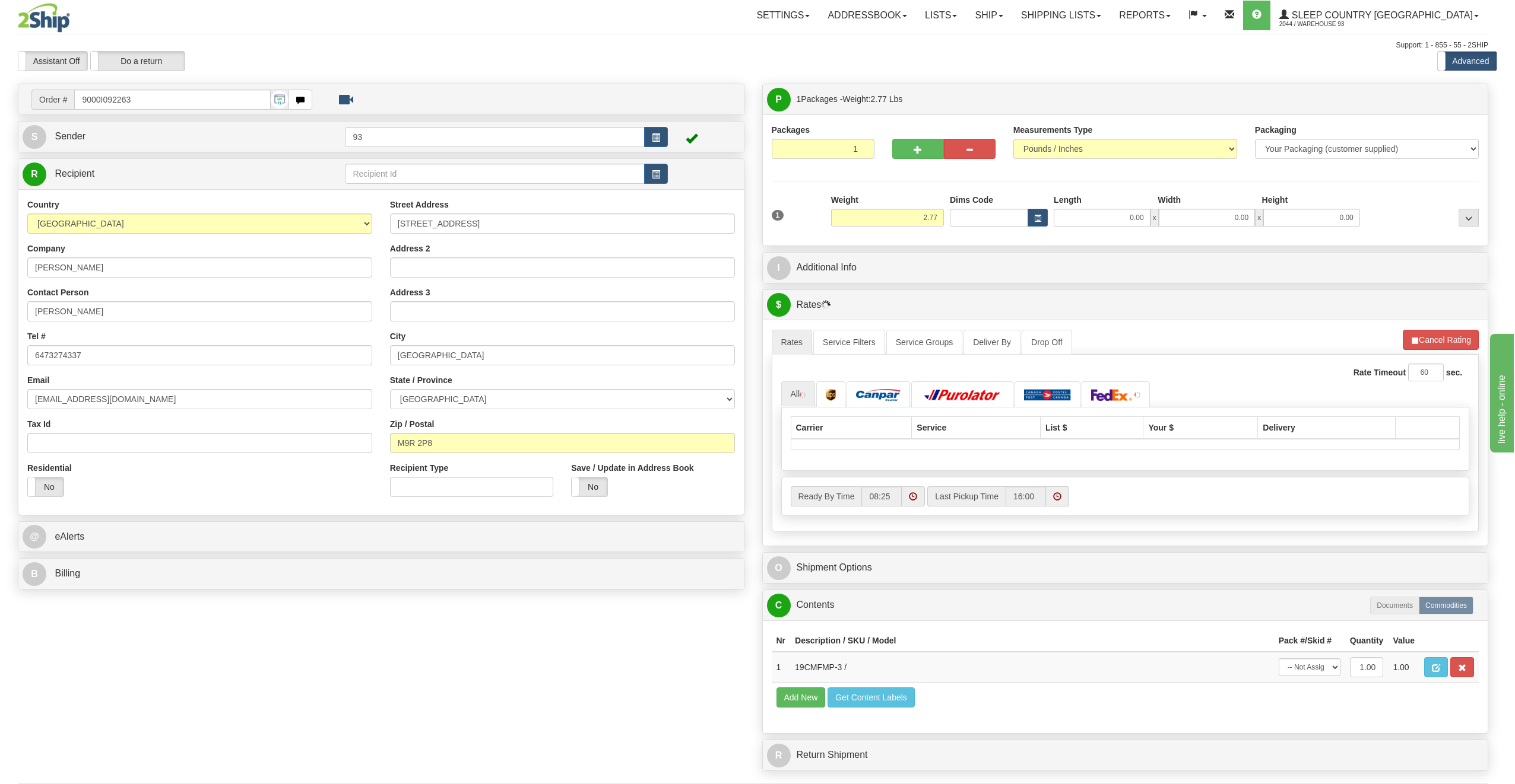
type input "ETOBICOKE"
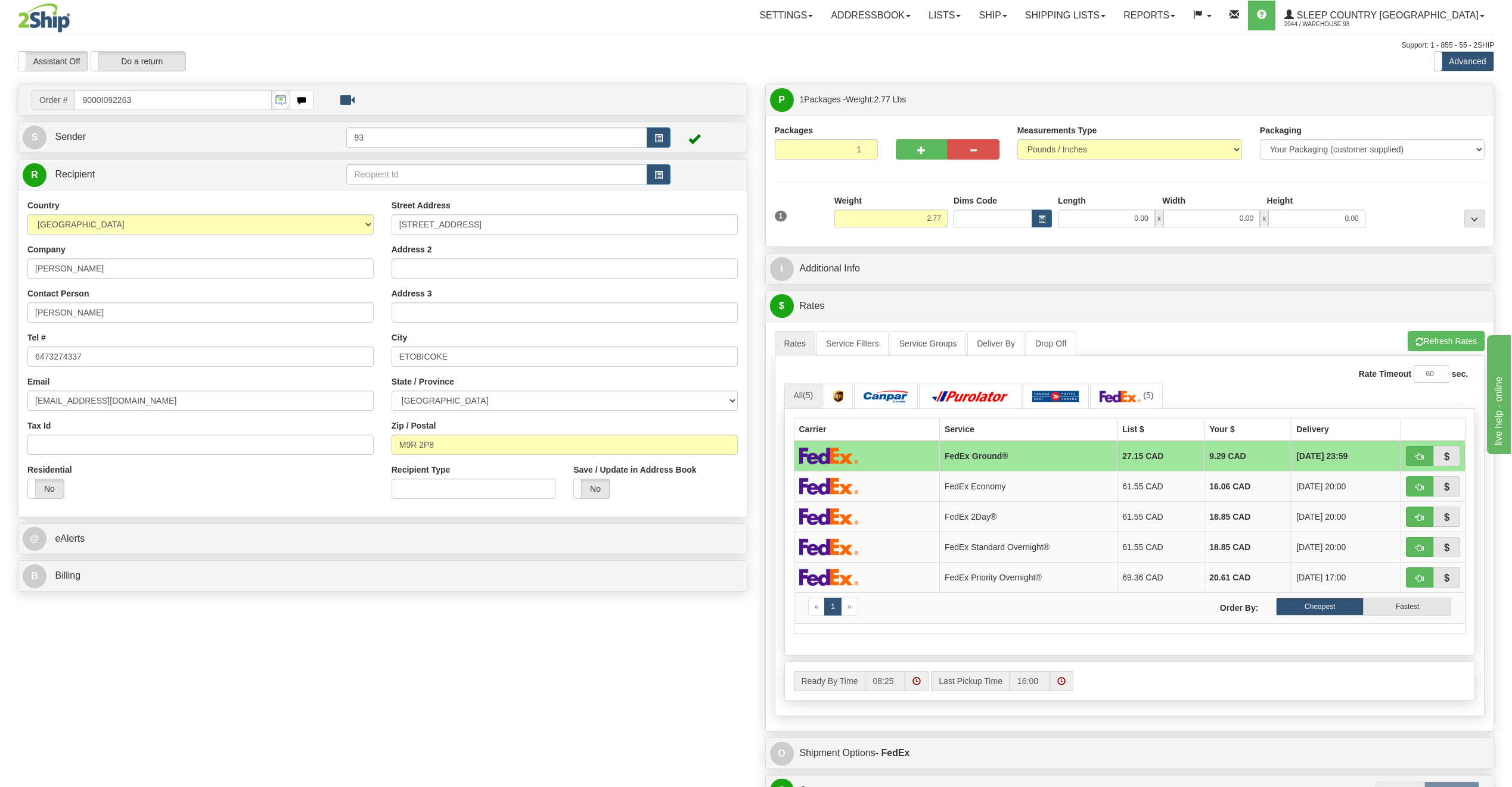
click at [1097, 216] on div "1 Weight 2.77 Dims Code 0.00" at bounding box center [1130, 216] width 716 height 43
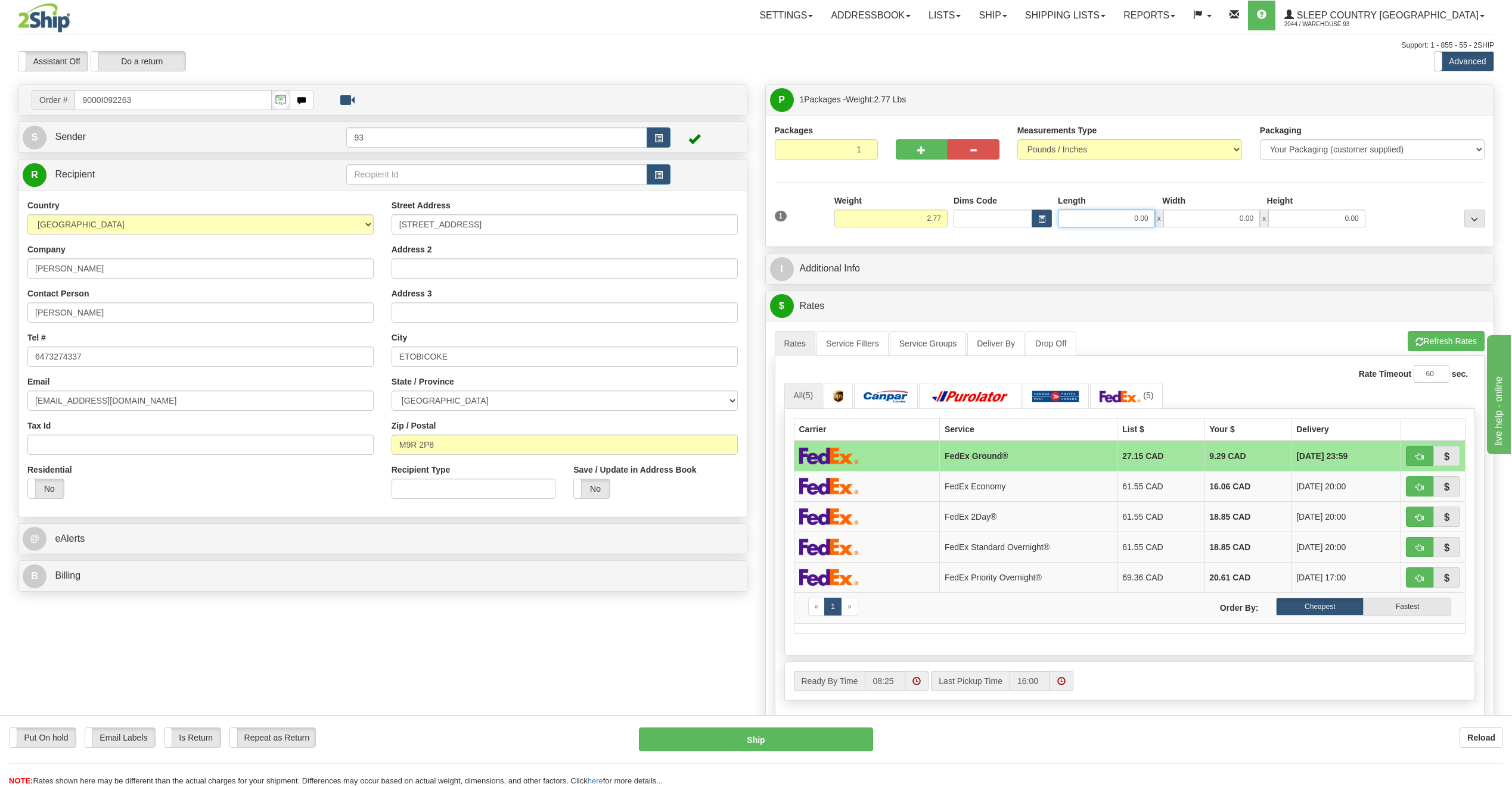
click at [1097, 216] on input "0.00" at bounding box center [1106, 218] width 97 height 18
type input "8.00"
drag, startPoint x: 1283, startPoint y: 207, endPoint x: 1249, endPoint y: 211, distance: 34.2
click at [1282, 207] on div "Height" at bounding box center [1316, 202] width 104 height 15
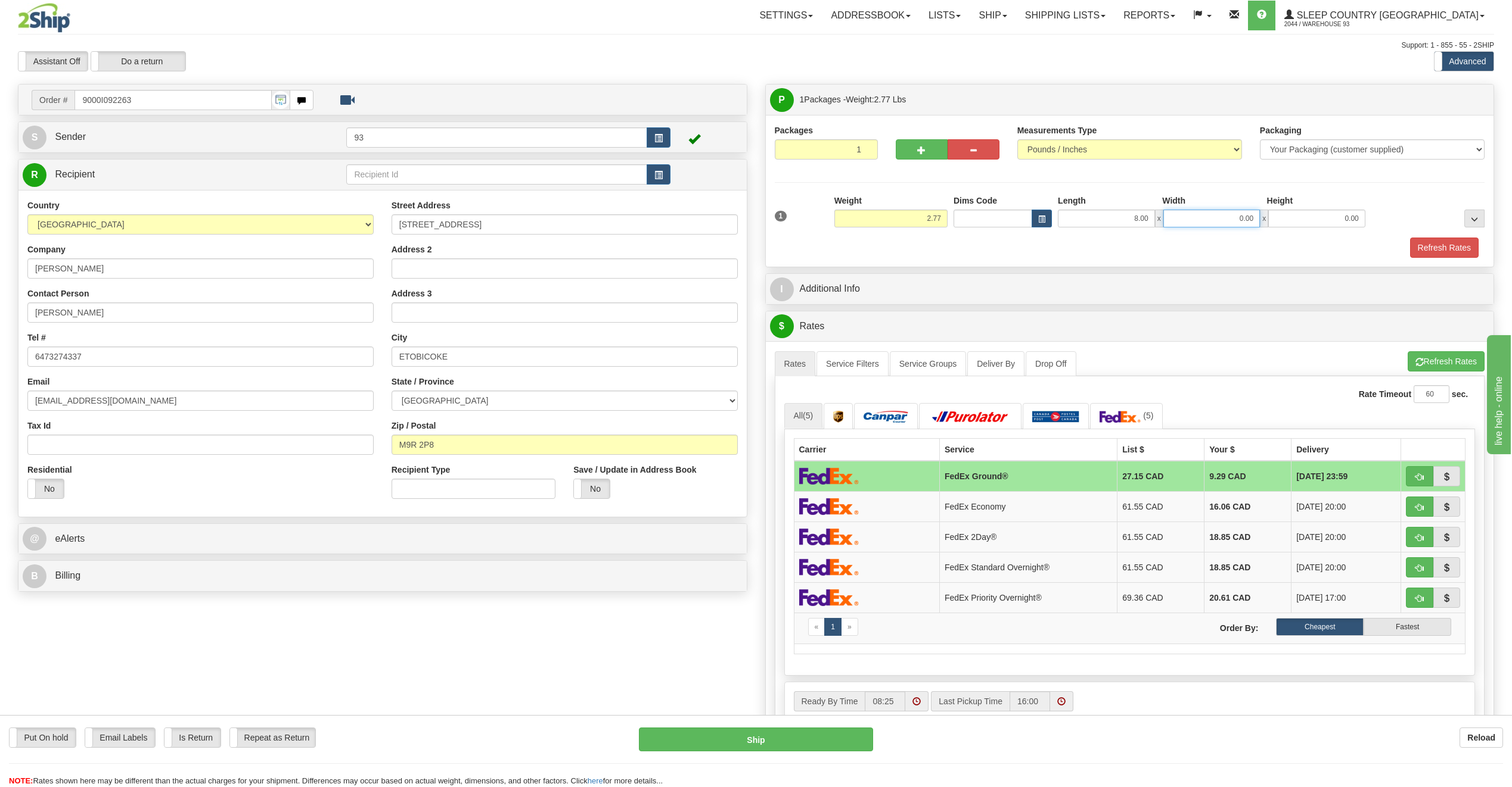
click at [1208, 222] on input "0.00" at bounding box center [1212, 218] width 97 height 18
type input "5.00"
drag, startPoint x: 1314, startPoint y: 215, endPoint x: 1312, endPoint y: 223, distance: 8.2
click at [1314, 222] on input "0.00" at bounding box center [1316, 218] width 97 height 18
type input "5.00"
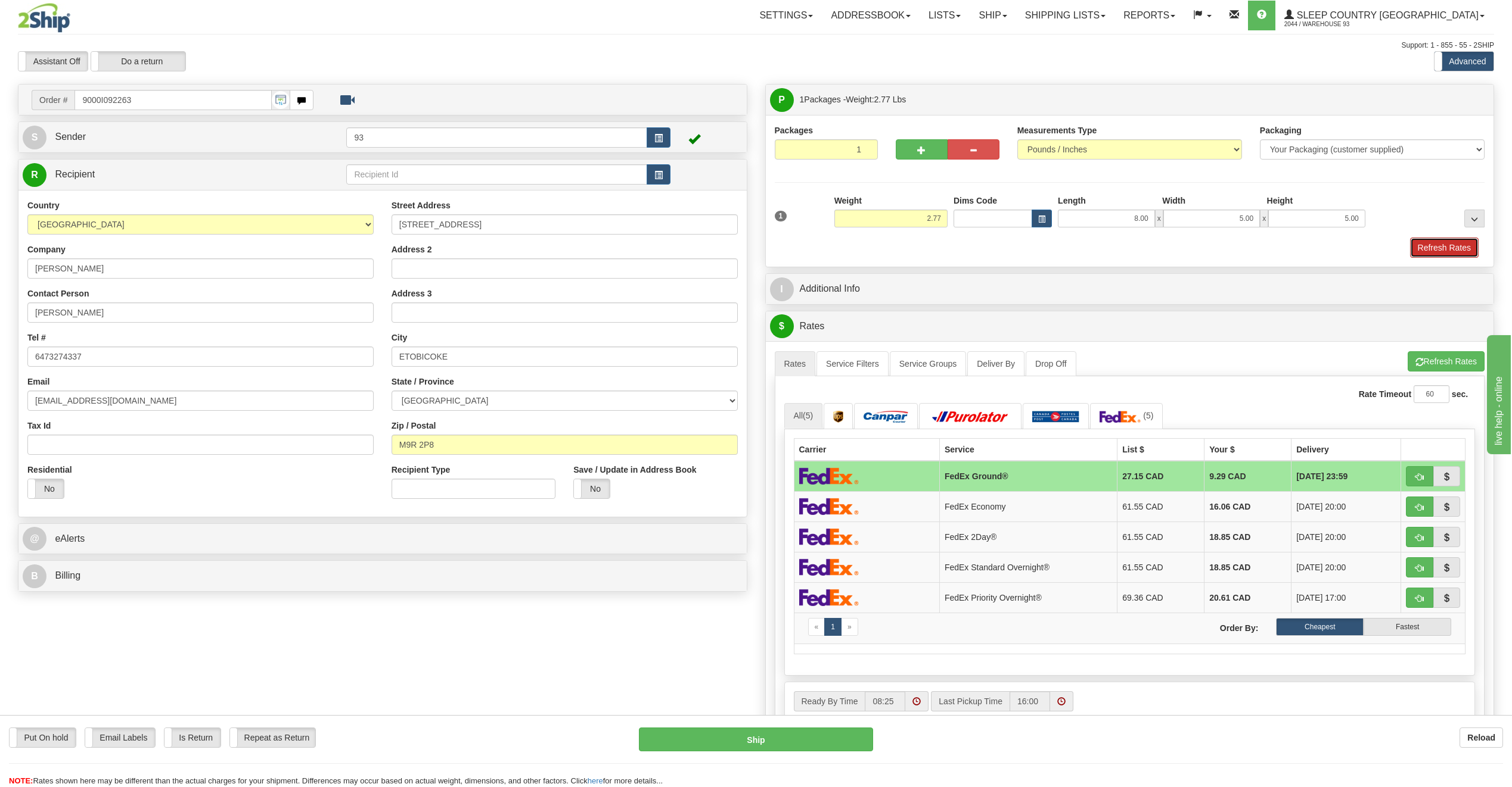
click at [1450, 238] on button "Refresh Rates" at bounding box center [1444, 247] width 68 height 20
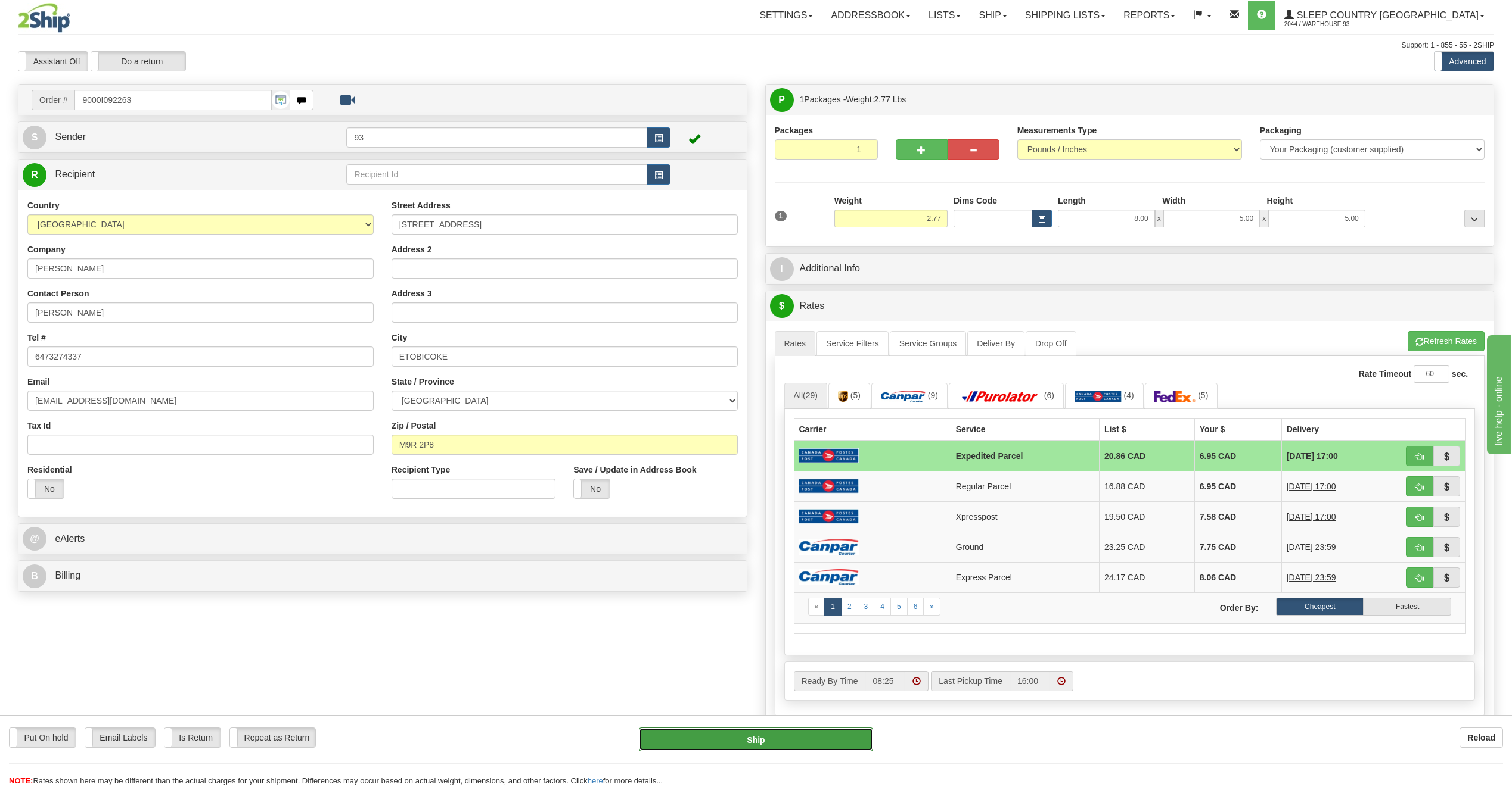
click at [761, 736] on button "Ship" at bounding box center [756, 739] width 234 height 24
type input "DOM.EP"
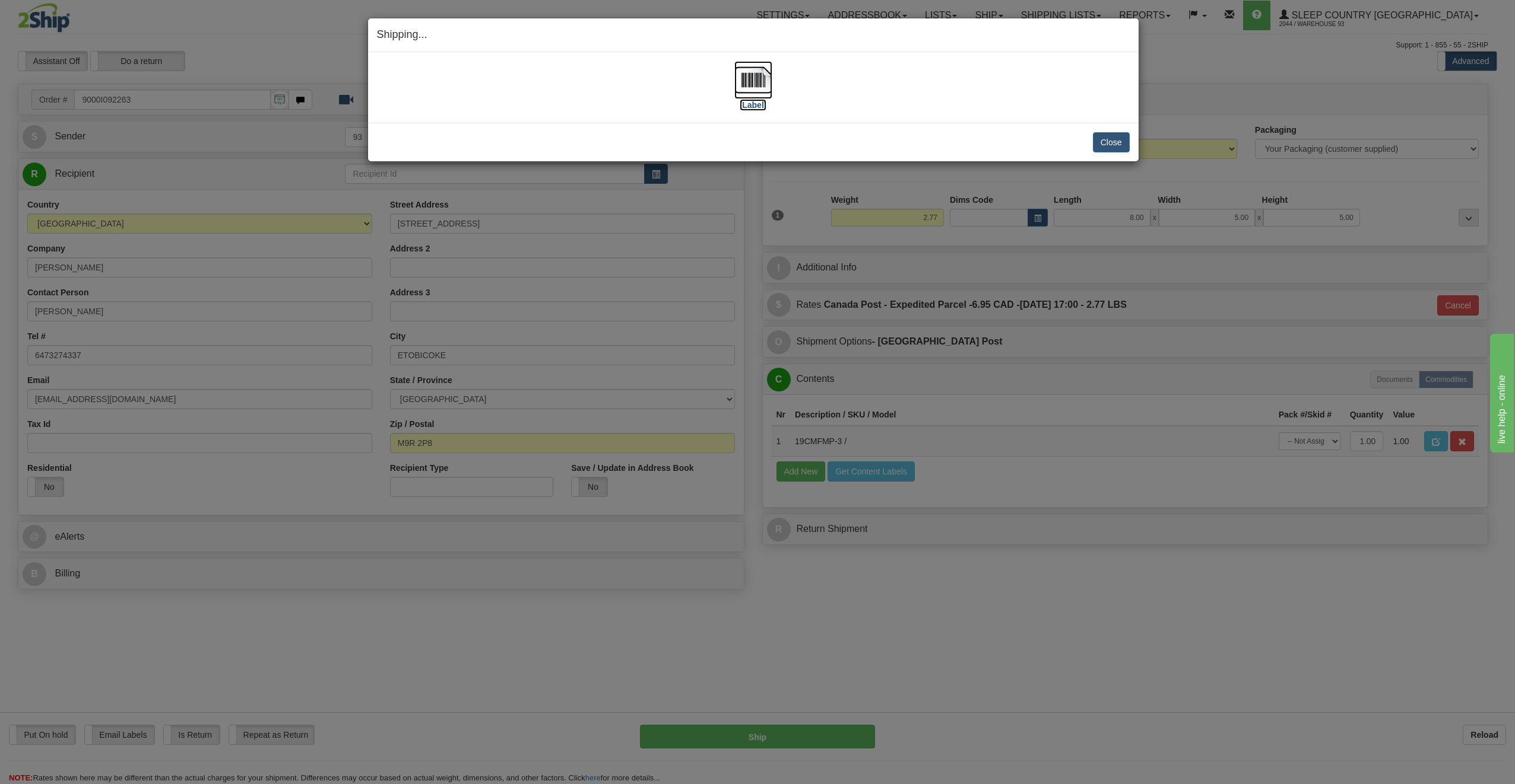
click at [759, 77] on img at bounding box center [753, 80] width 38 height 38
click at [1124, 148] on button "Close" at bounding box center [1111, 142] width 37 height 20
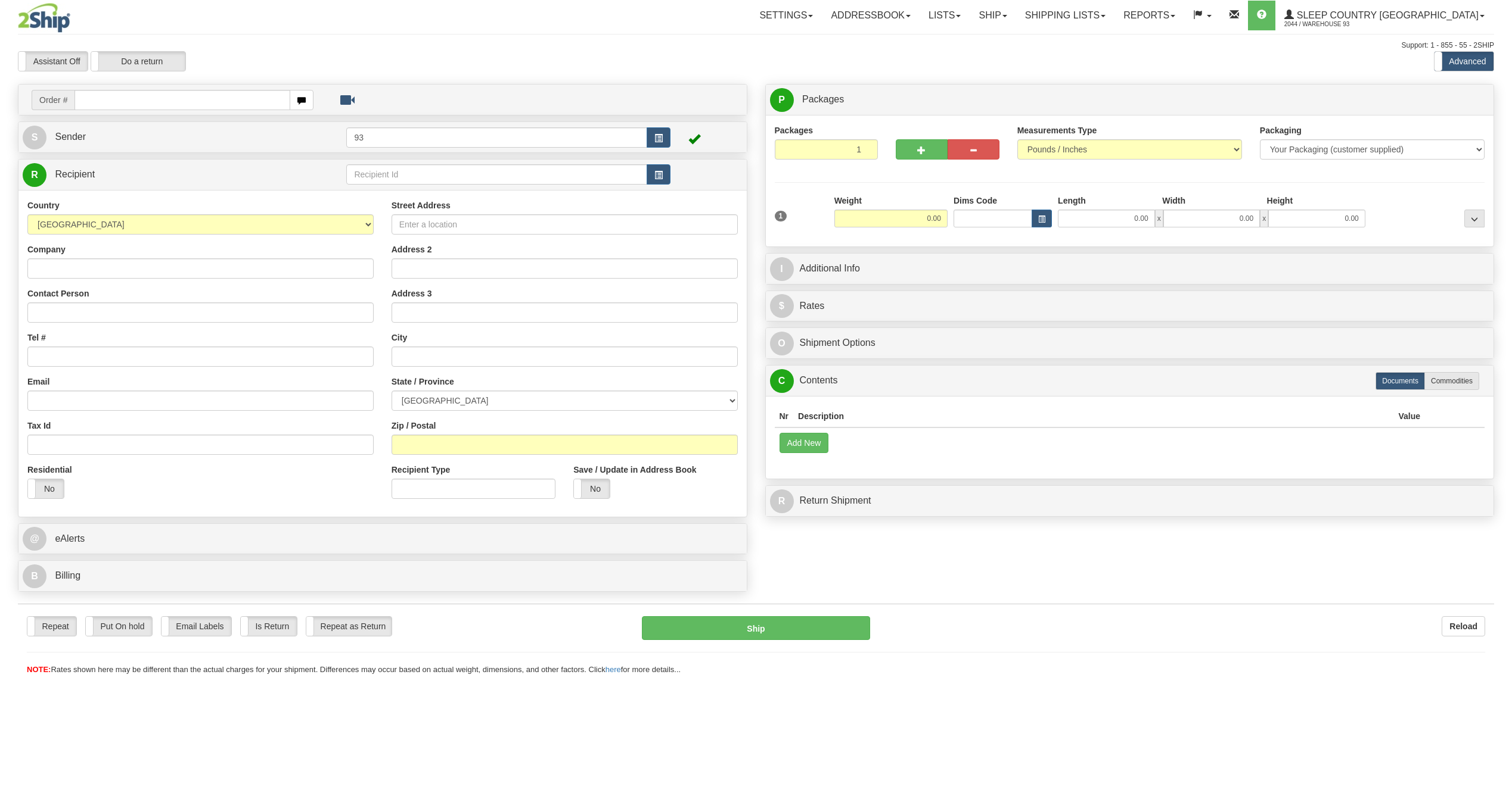
click at [213, 101] on input "text" at bounding box center [182, 100] width 216 height 20
type input "9000I092264"
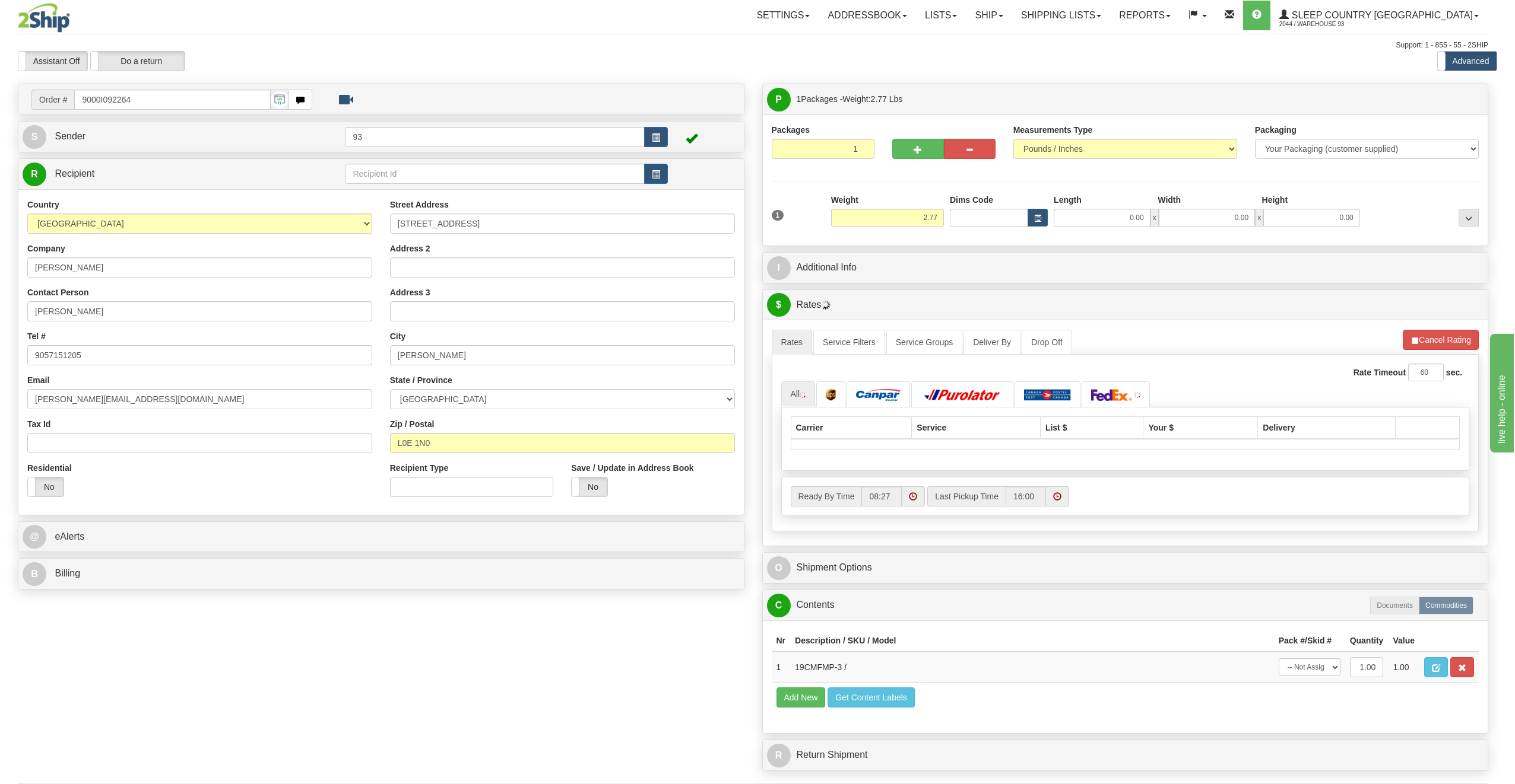
type input "PEFFERLAW"
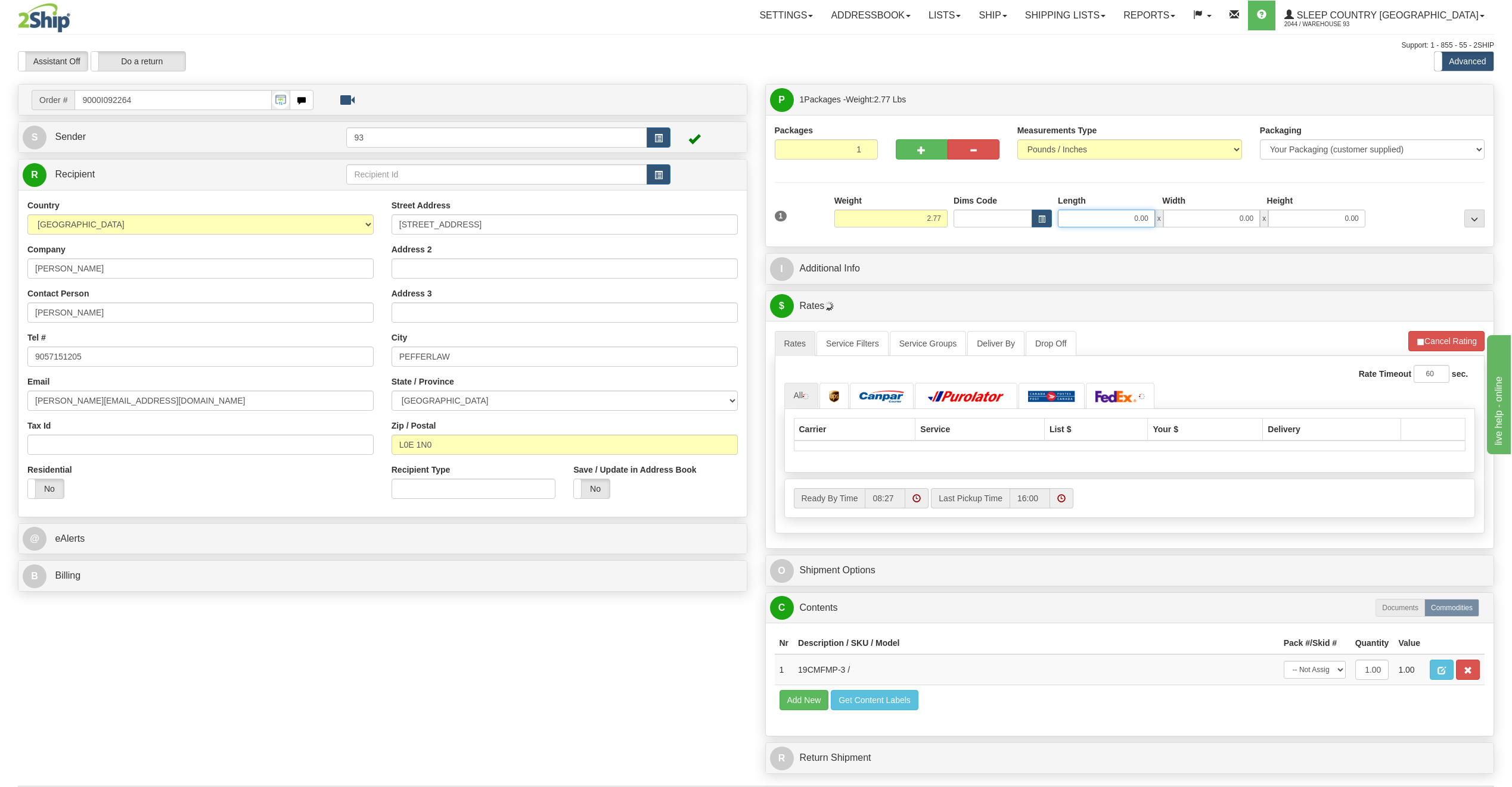
click at [1097, 222] on input "0.00" at bounding box center [1106, 218] width 97 height 18
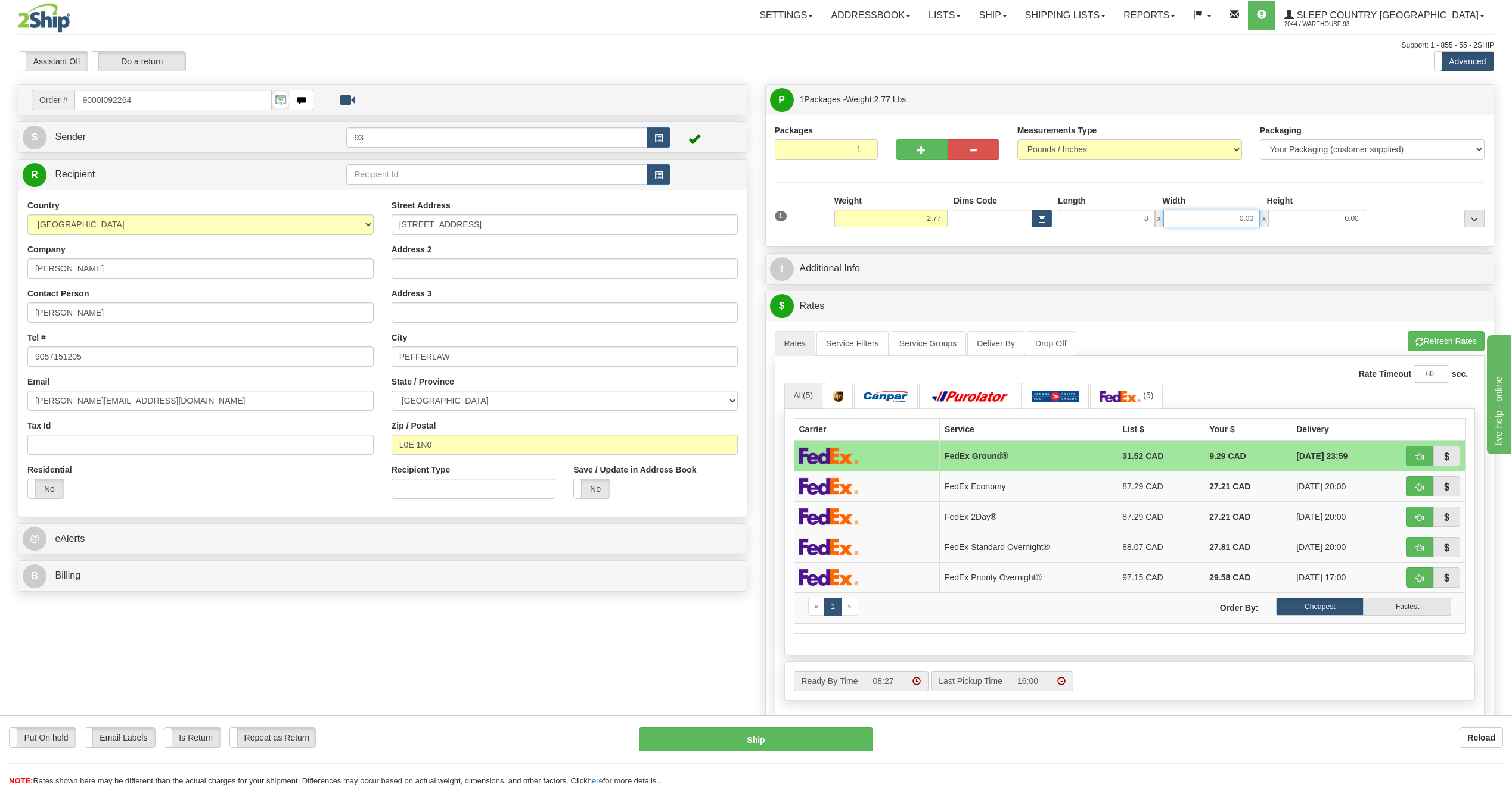
type input "8.00"
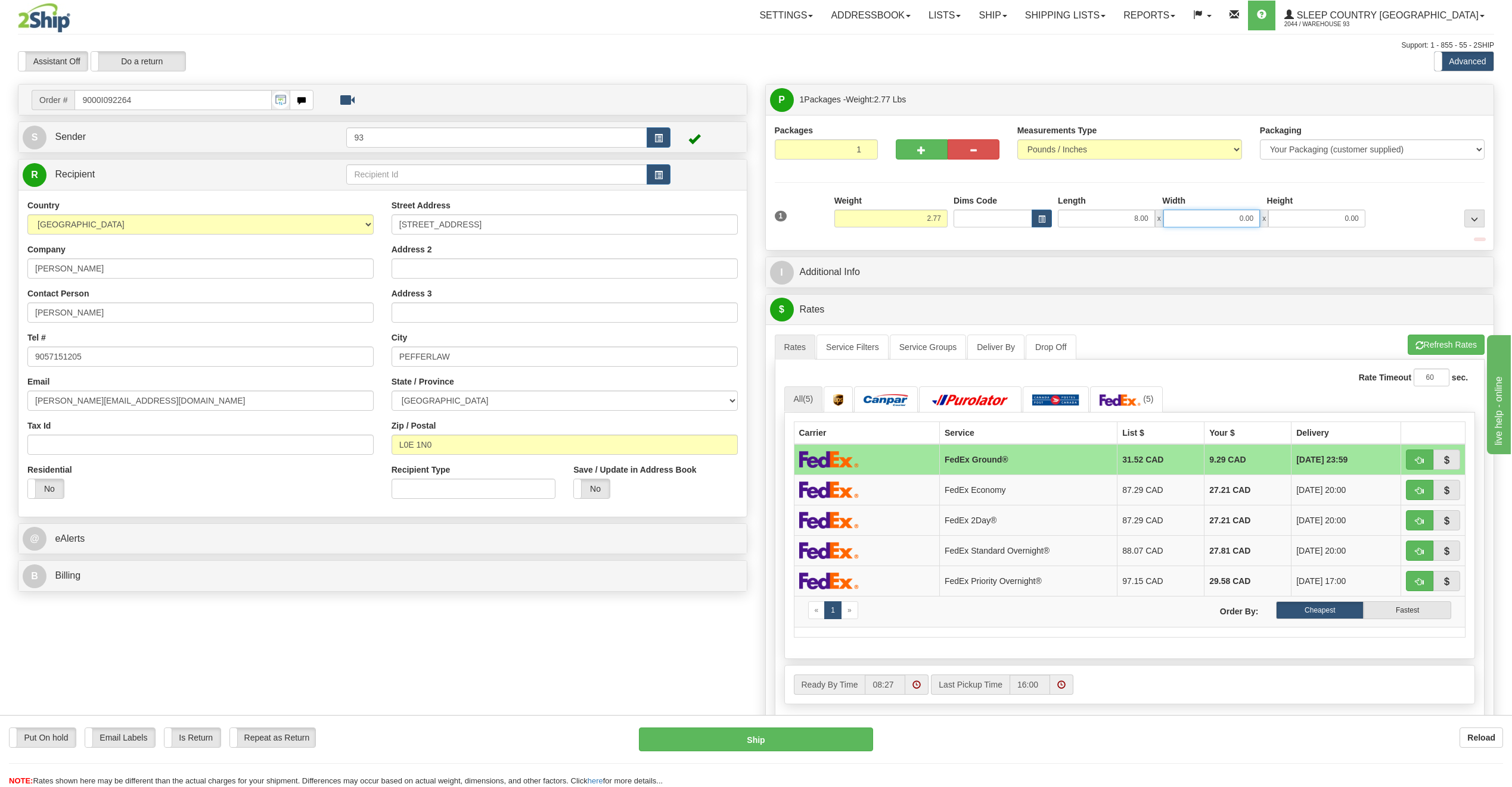
click at [1243, 216] on input "0.00" at bounding box center [1212, 218] width 97 height 18
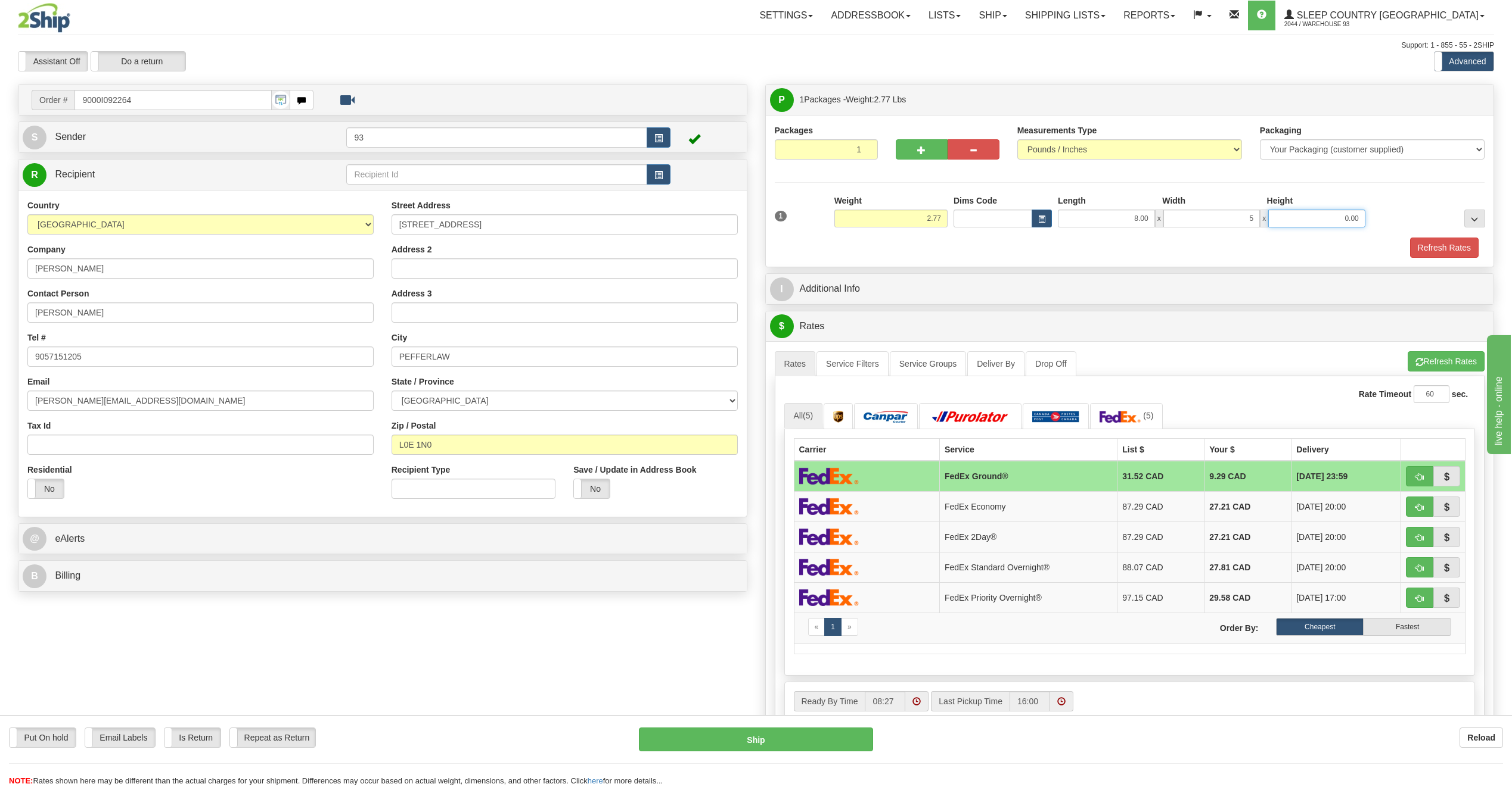
type input "5.00"
click at [1341, 222] on input "0.00" at bounding box center [1316, 218] width 97 height 18
type input "5.00"
click at [1480, 252] on div "Refresh Rates" at bounding box center [1130, 247] width 716 height 20
click at [1449, 256] on button "Refresh Rates" at bounding box center [1444, 247] width 68 height 20
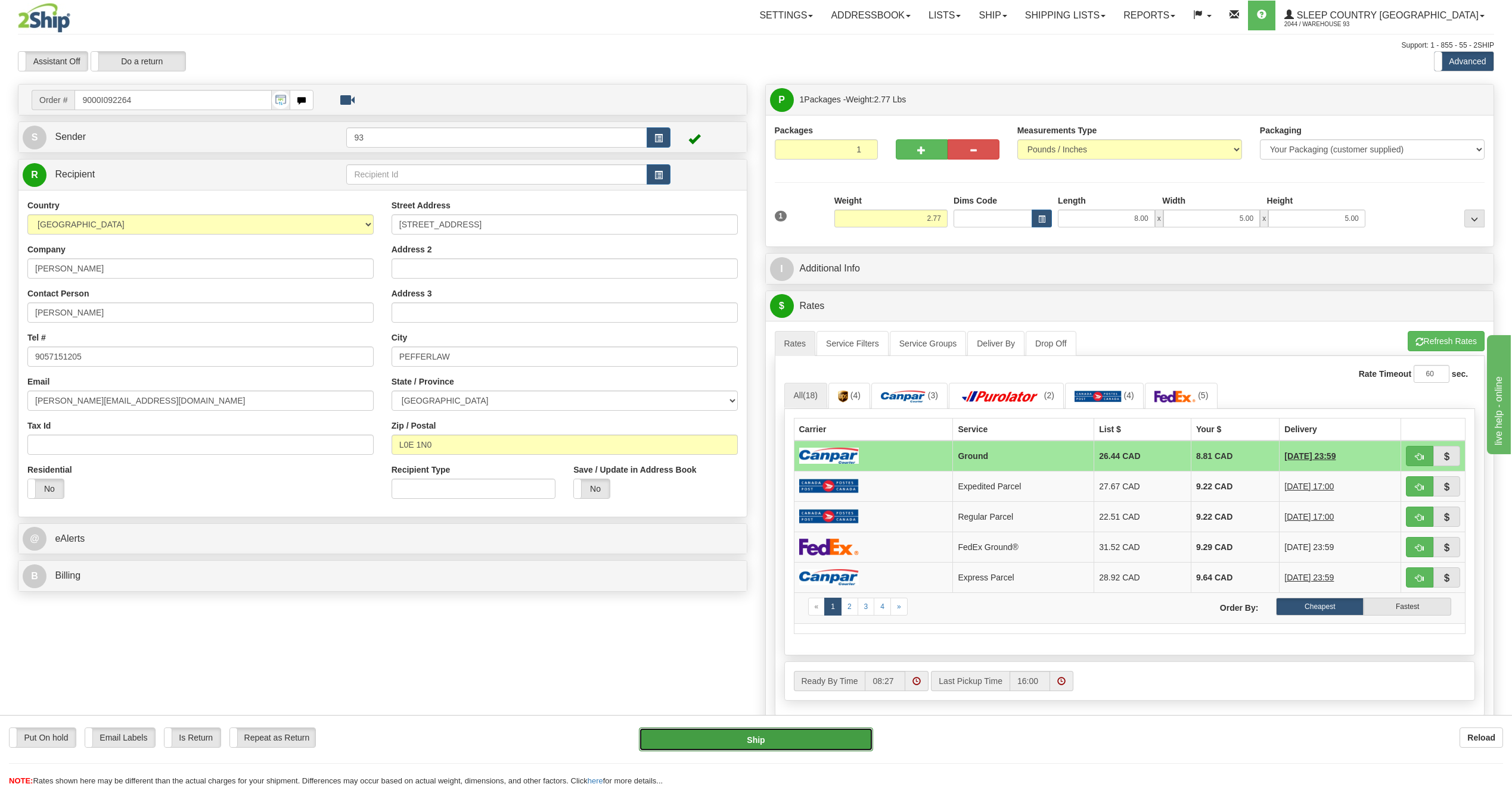
click at [816, 742] on button "Ship" at bounding box center [756, 739] width 234 height 24
type input "1"
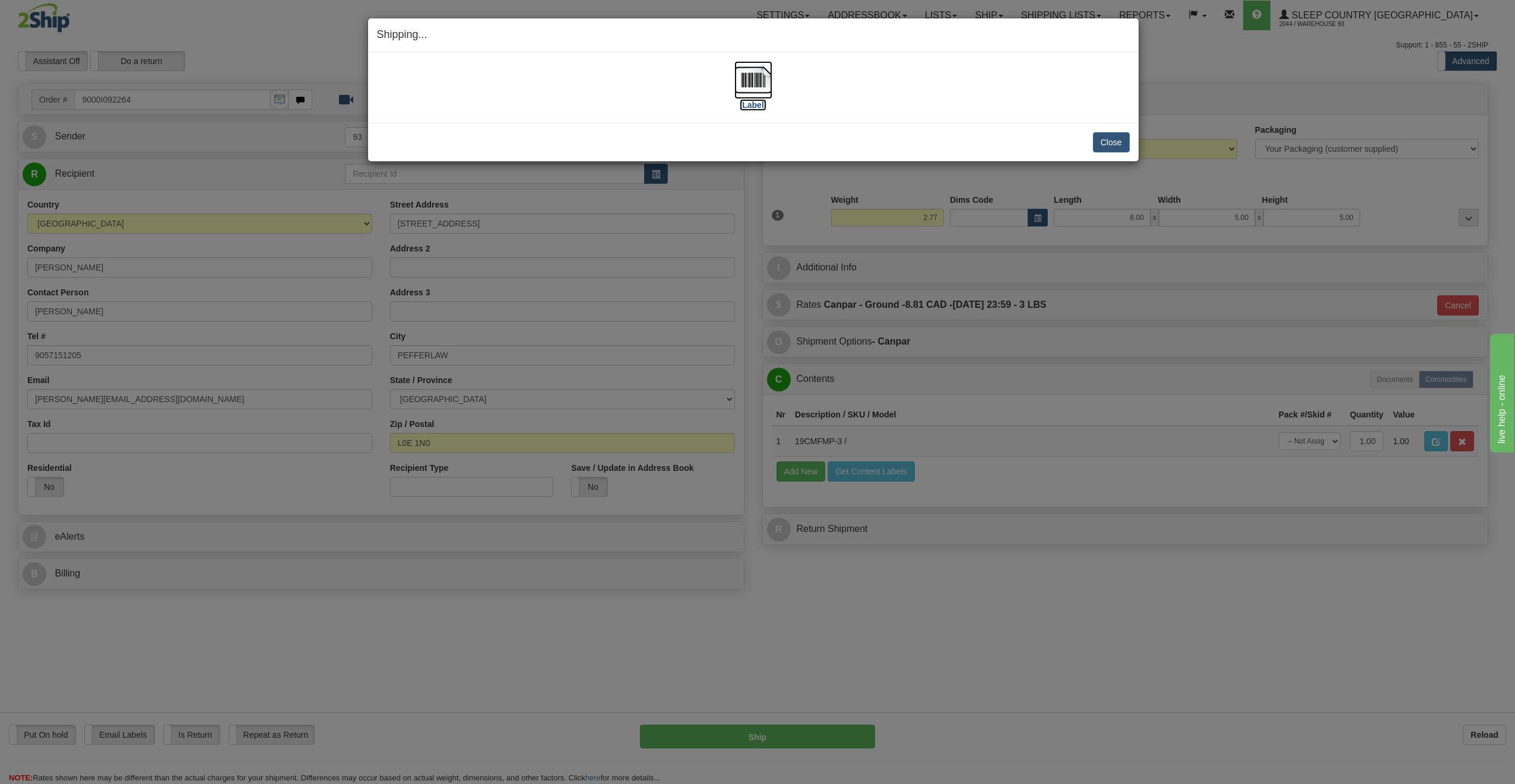
click at [746, 84] on img at bounding box center [753, 80] width 38 height 38
click at [1114, 142] on button "Close" at bounding box center [1111, 142] width 37 height 20
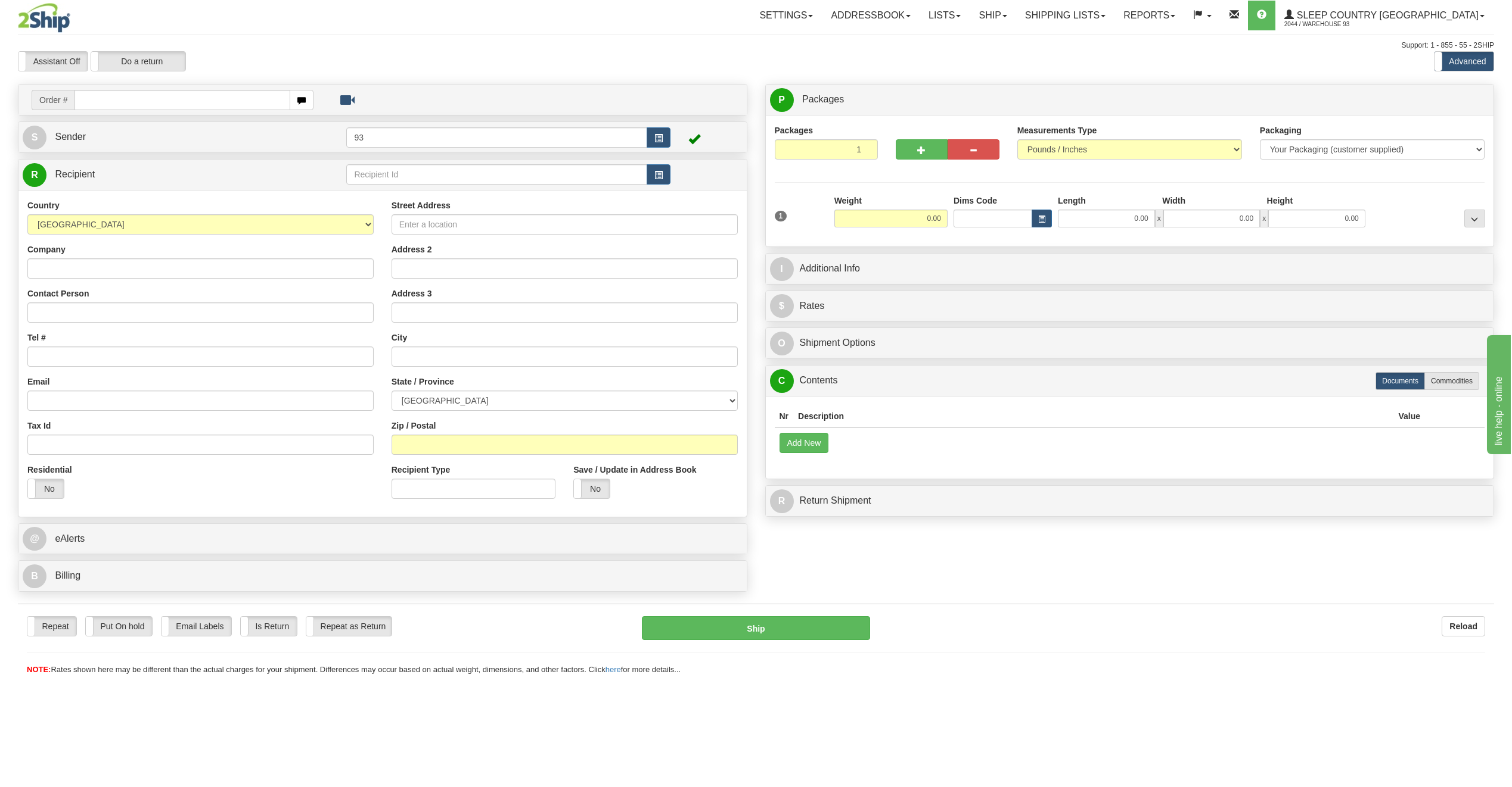
click at [101, 116] on div "Create a label for the return Create Pickup Without Label Order # S Sender 93" at bounding box center [382, 341] width 748 height 514
click at [93, 103] on input "text" at bounding box center [182, 100] width 216 height 20
type input "9000I092303"
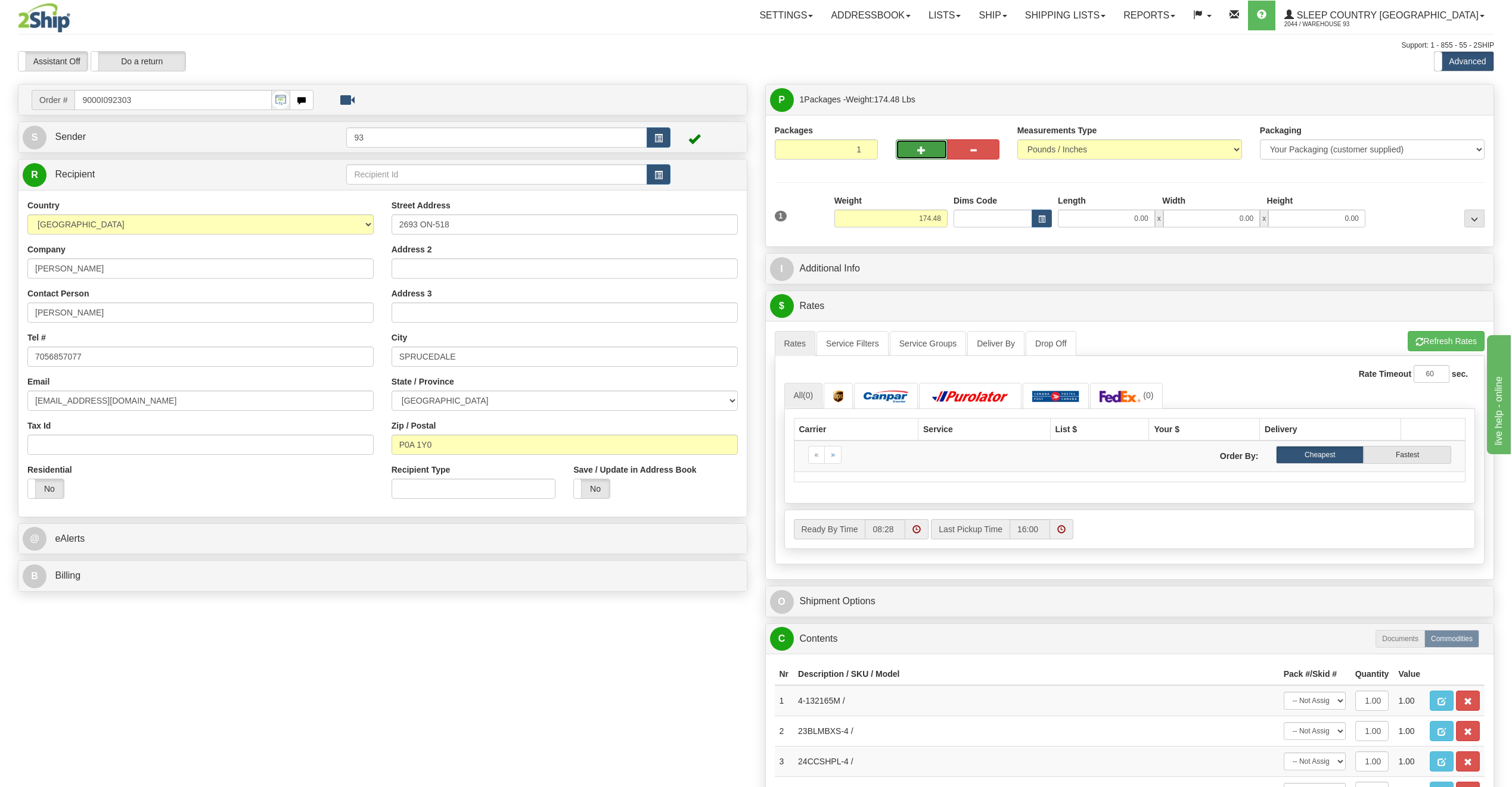
click at [927, 143] on button "button" at bounding box center [921, 149] width 52 height 20
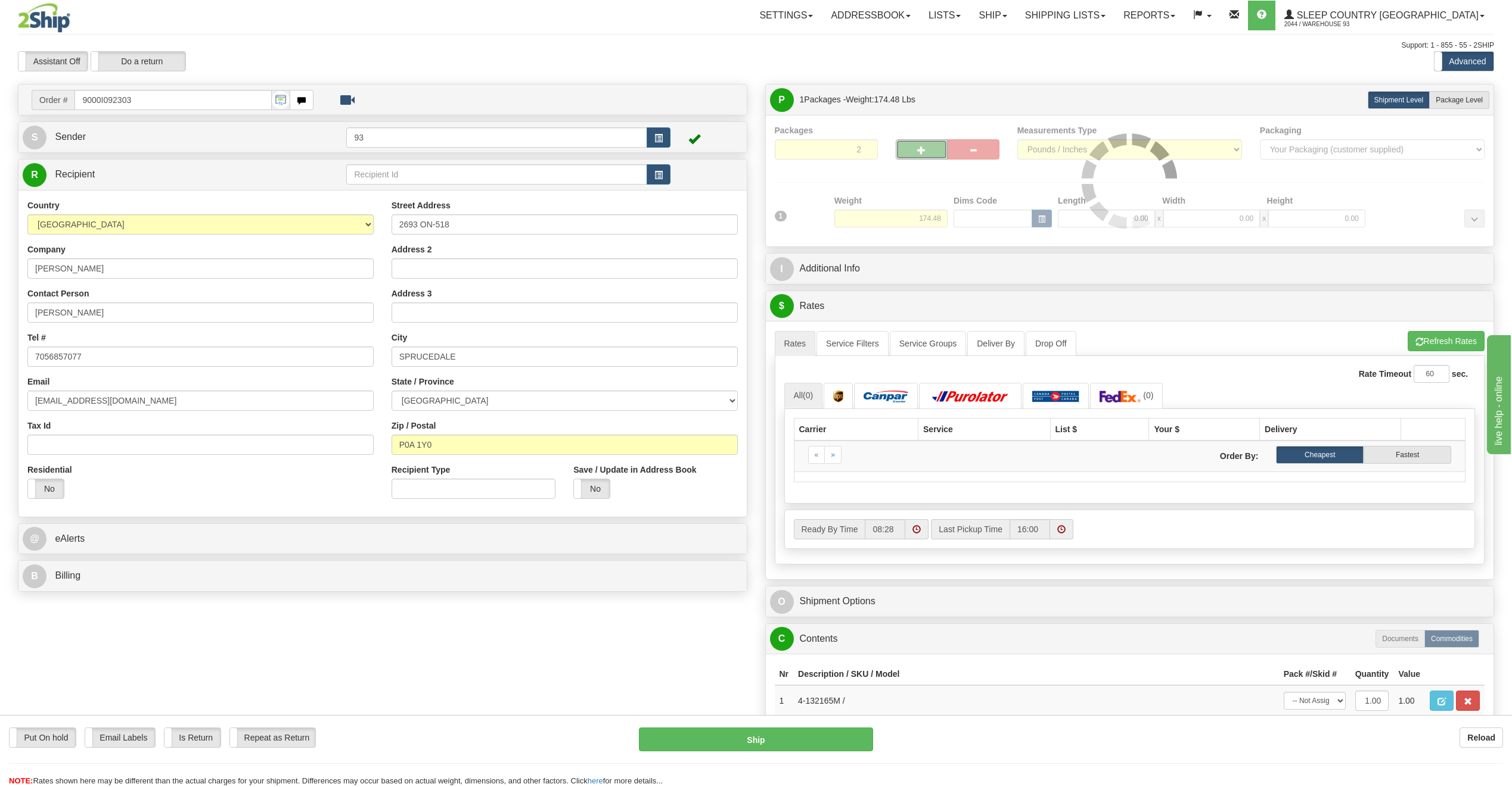
click at [927, 149] on button "button" at bounding box center [921, 149] width 52 height 20
type input "3"
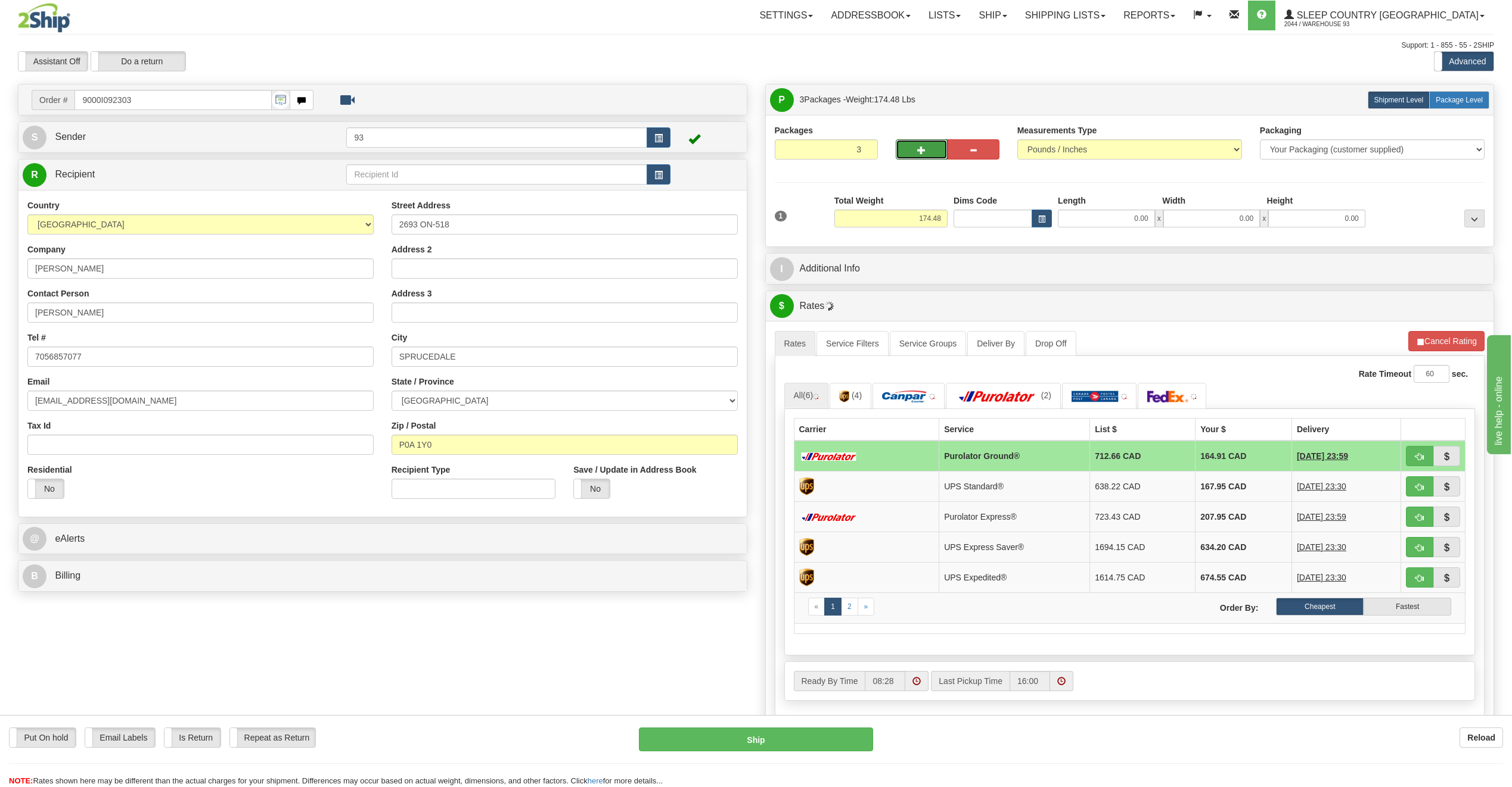
click at [1455, 96] on span "Package Level" at bounding box center [1459, 100] width 47 height 8
radio input "true"
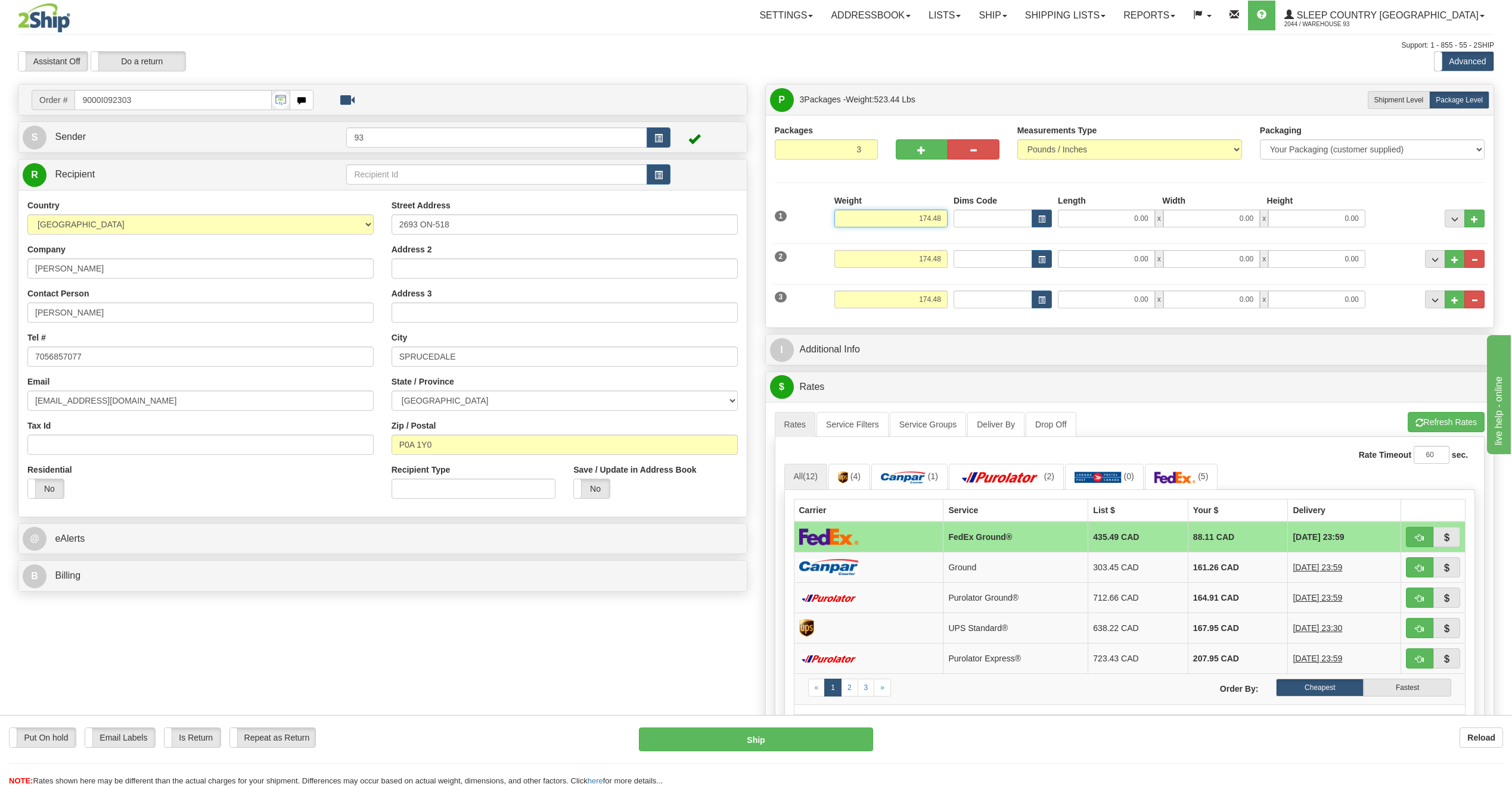
click at [947, 216] on input "174.48" at bounding box center [890, 218] width 113 height 18
type input "1"
type input "55.00"
click at [1128, 222] on input "0.00" at bounding box center [1106, 218] width 97 height 18
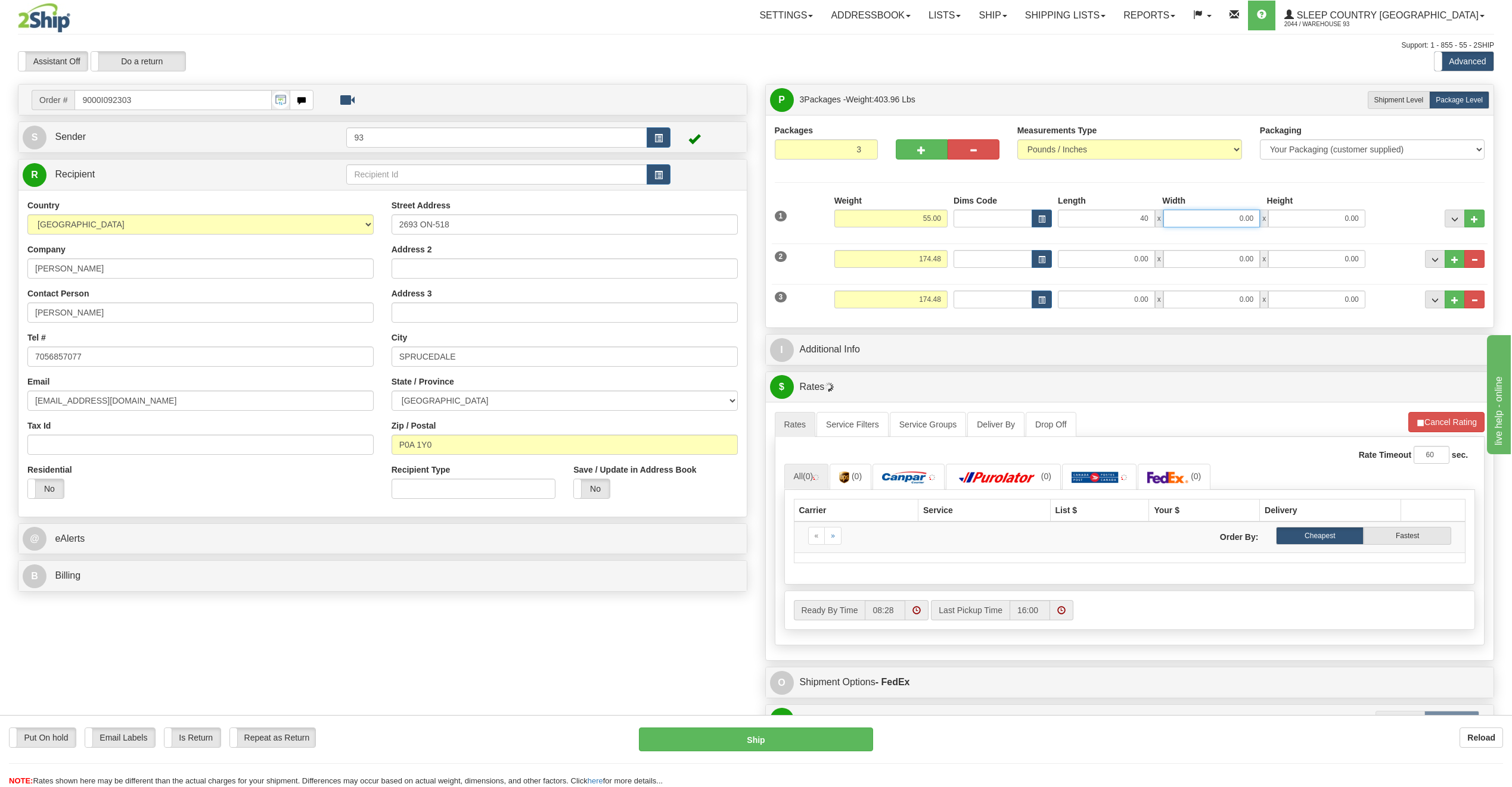
type input "40.00"
click at [1218, 223] on input "0.00" at bounding box center [1212, 218] width 97 height 18
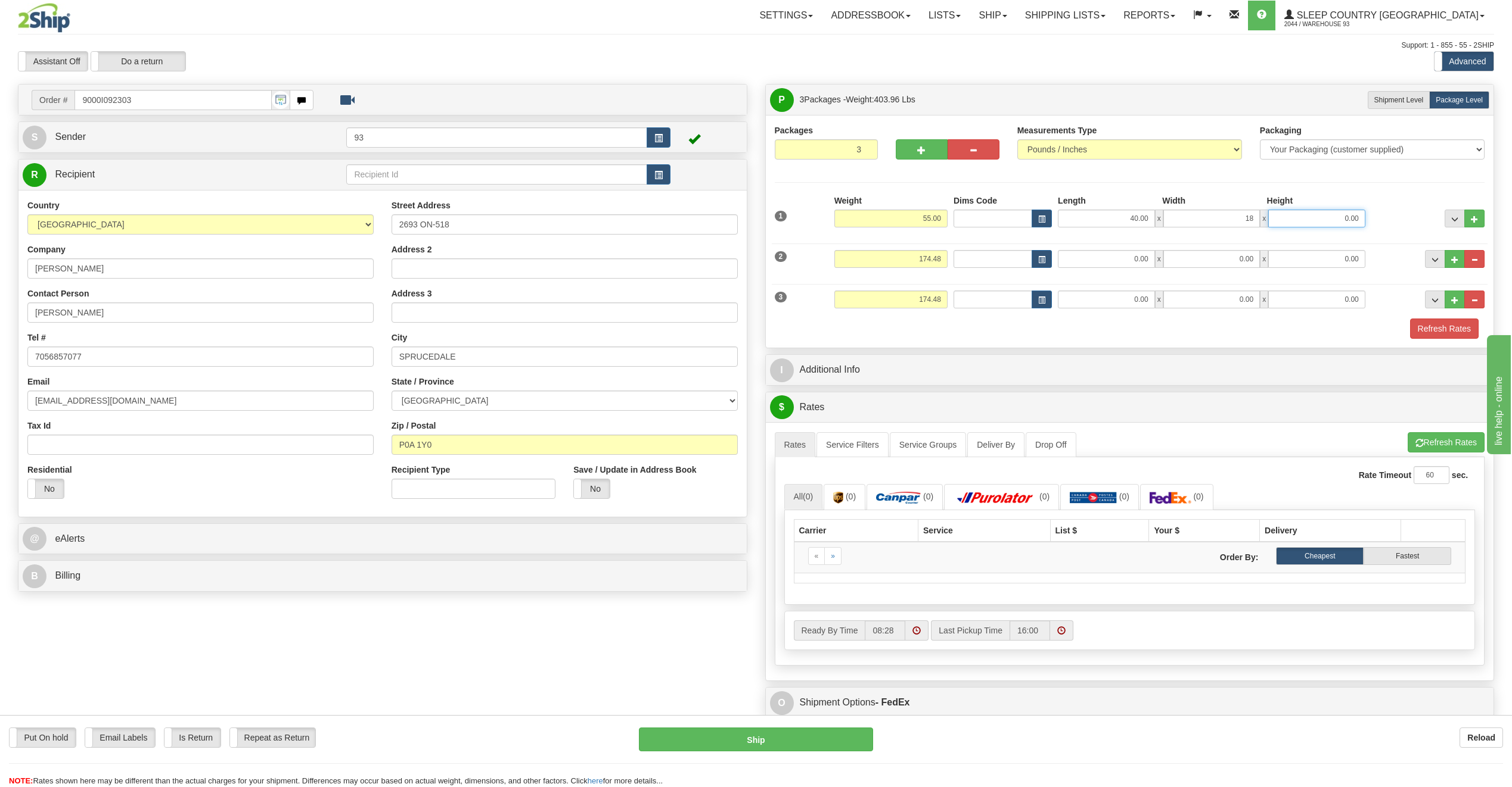
type input "18.00"
click at [1327, 215] on input "0.00" at bounding box center [1316, 218] width 97 height 18
type input "18.00"
click at [940, 260] on input "174.48" at bounding box center [890, 259] width 113 height 18
type input "1"
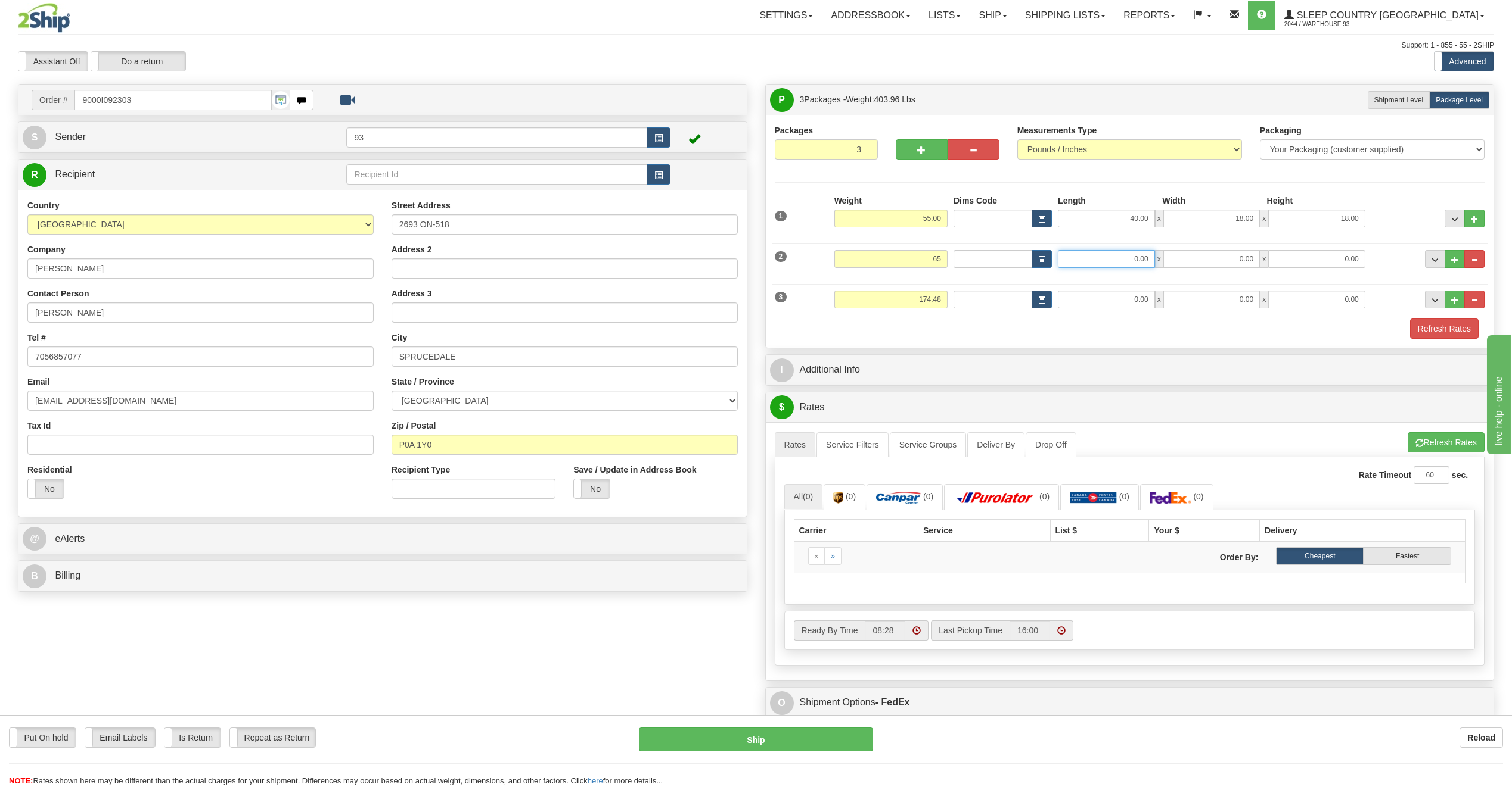
click at [1097, 252] on input "0.00" at bounding box center [1106, 259] width 97 height 18
type input "65.00"
type input "78.00"
click at [1203, 255] on input "0.00" at bounding box center [1212, 259] width 97 height 18
type input "16.00"
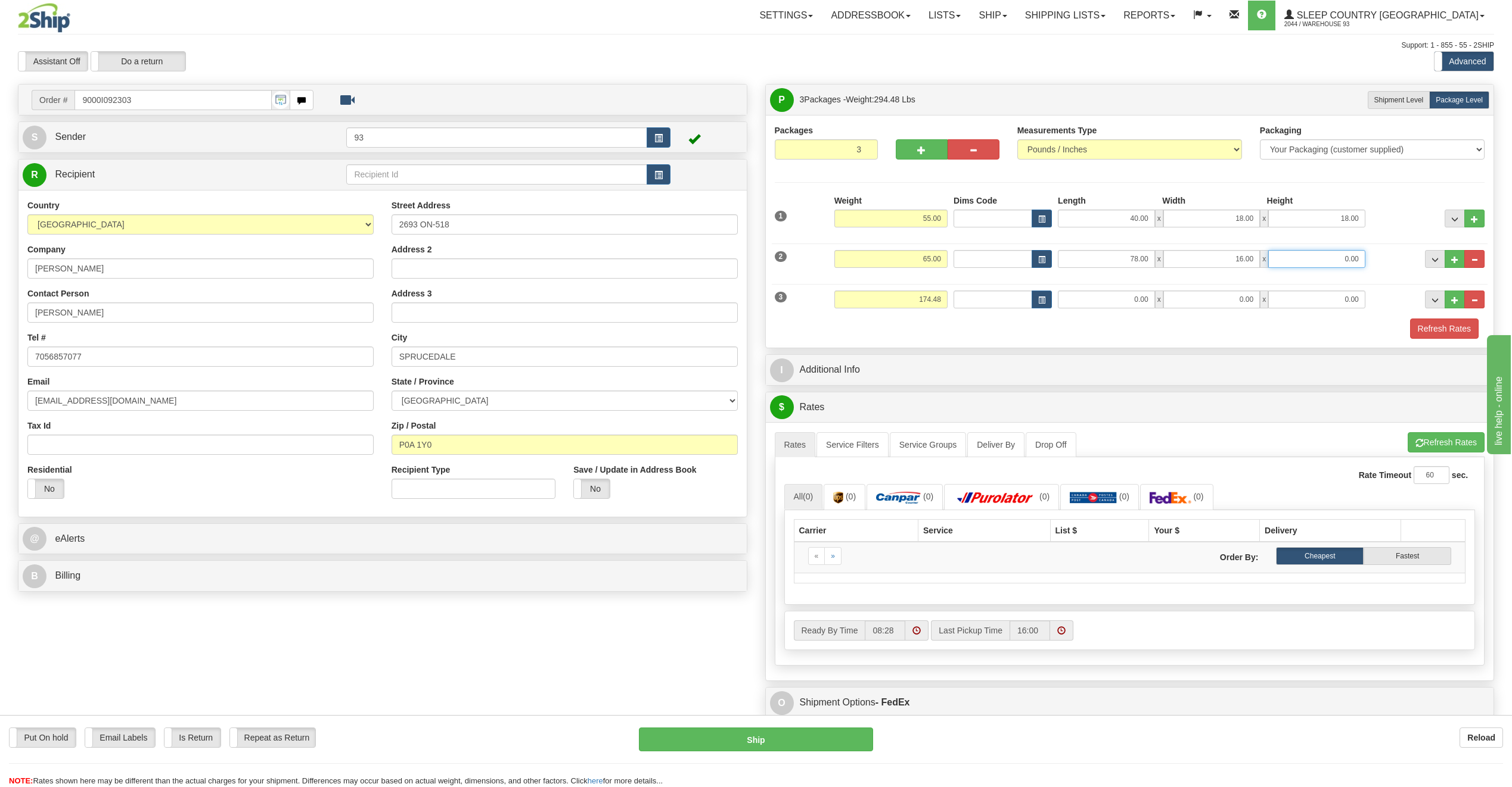
click at [1327, 258] on input "0.00" at bounding box center [1316, 259] width 97 height 18
type input "10.00"
click at [946, 298] on input "174.48" at bounding box center [890, 300] width 113 height 18
type input "1"
click at [1086, 300] on input "0.00" at bounding box center [1106, 300] width 97 height 18
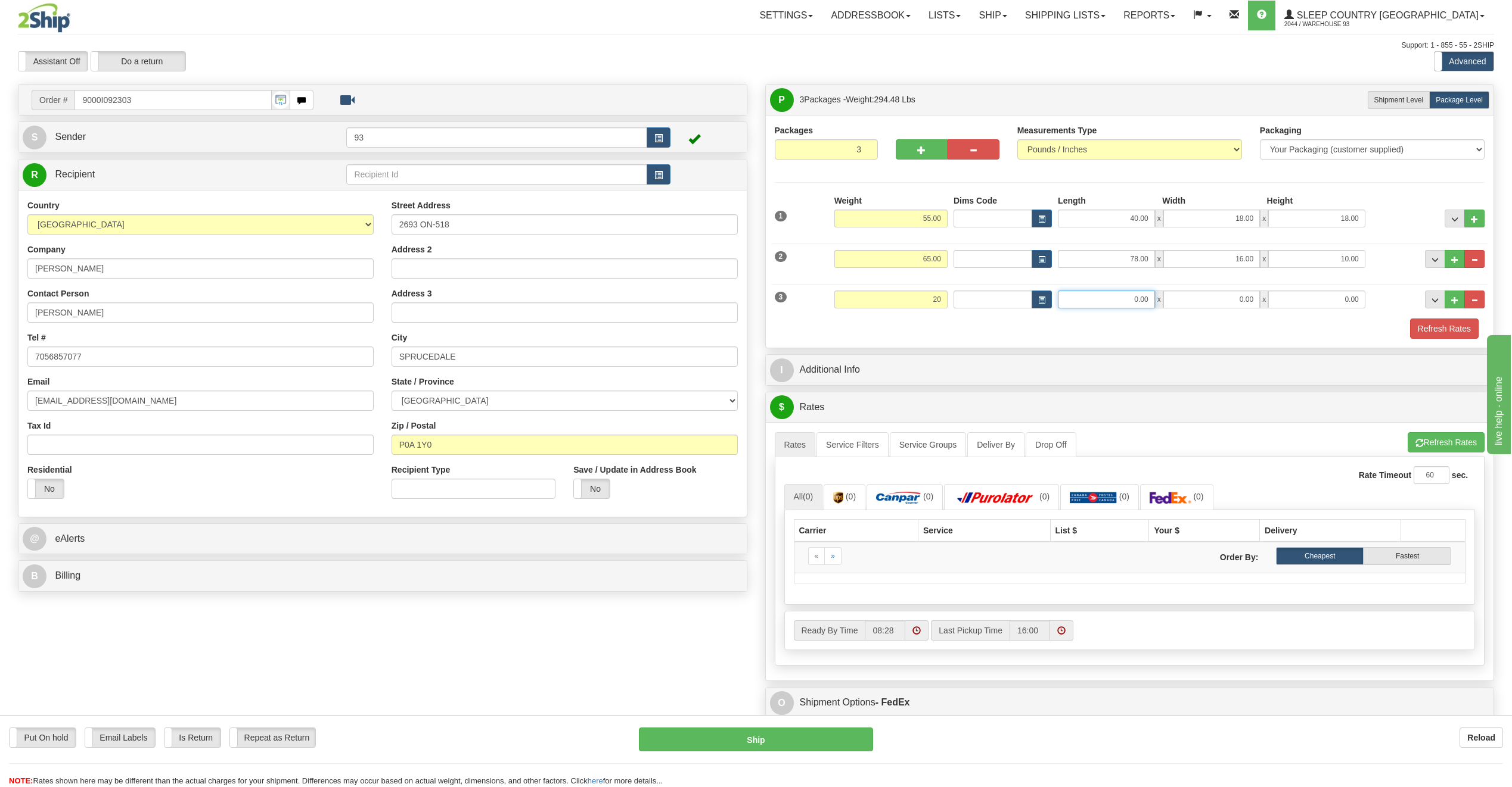
type input "20.00"
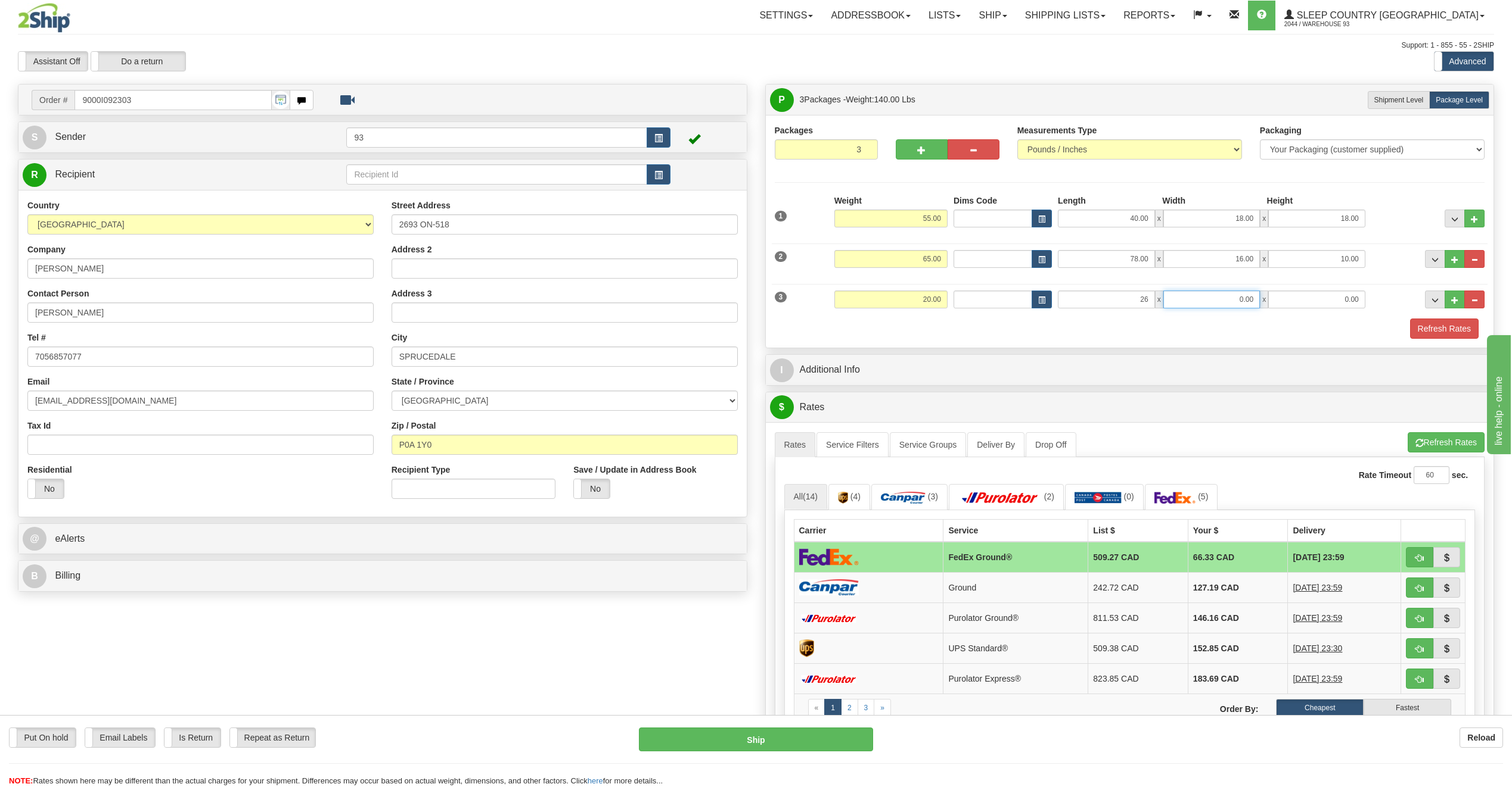
type input "26.00"
click at [1228, 297] on input "0.00" at bounding box center [1212, 300] width 97 height 18
type input "1"
type input "16.00"
click at [1334, 304] on input "0.00" at bounding box center [1316, 300] width 97 height 18
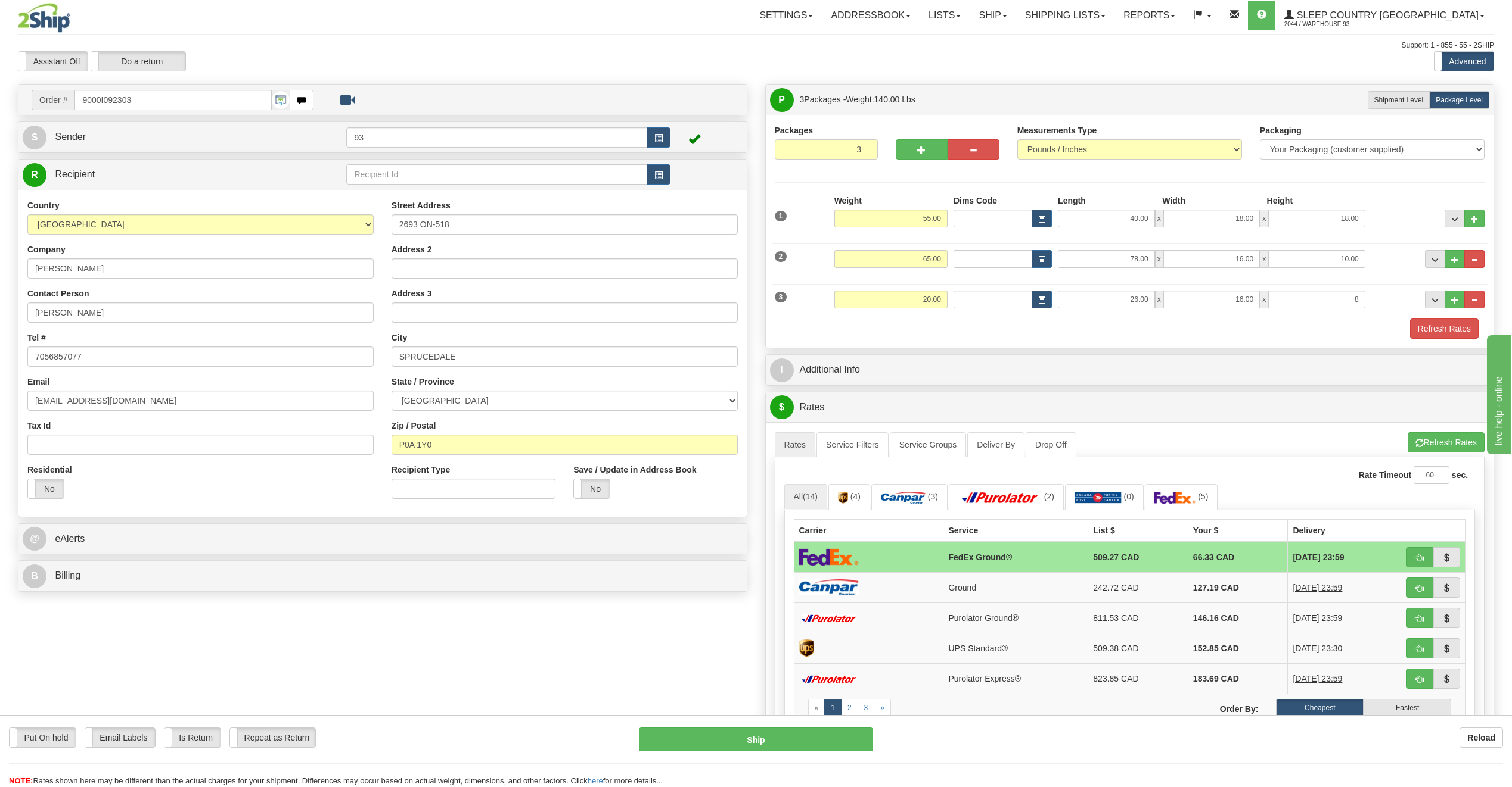
type input "8.00"
click at [1452, 339] on div "Packages 3 3 Measurements Type" at bounding box center [1130, 231] width 728 height 233
click at [1453, 323] on button "Refresh Rates" at bounding box center [1444, 329] width 68 height 20
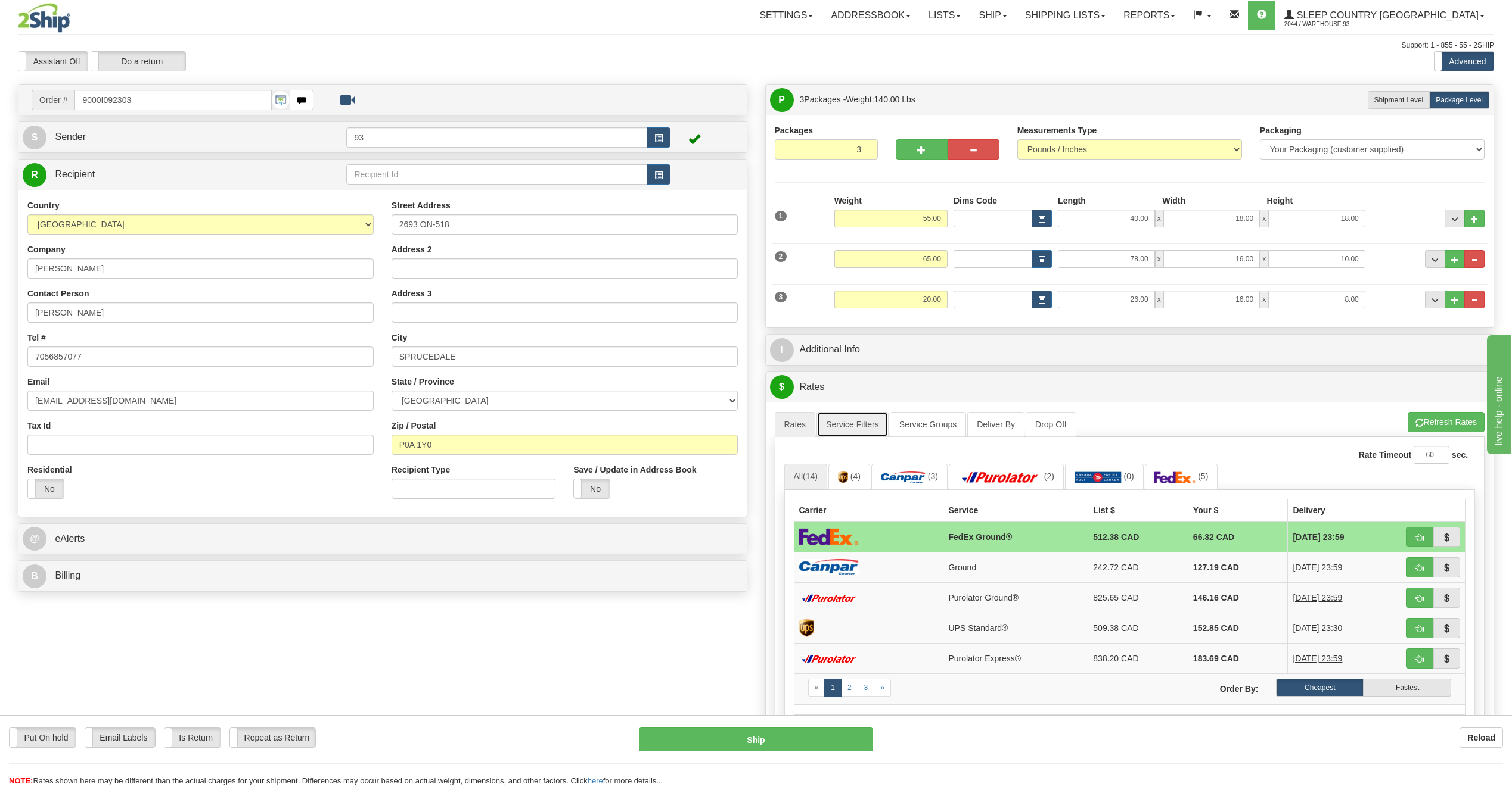
click at [860, 423] on link "Service Filters" at bounding box center [852, 425] width 72 height 25
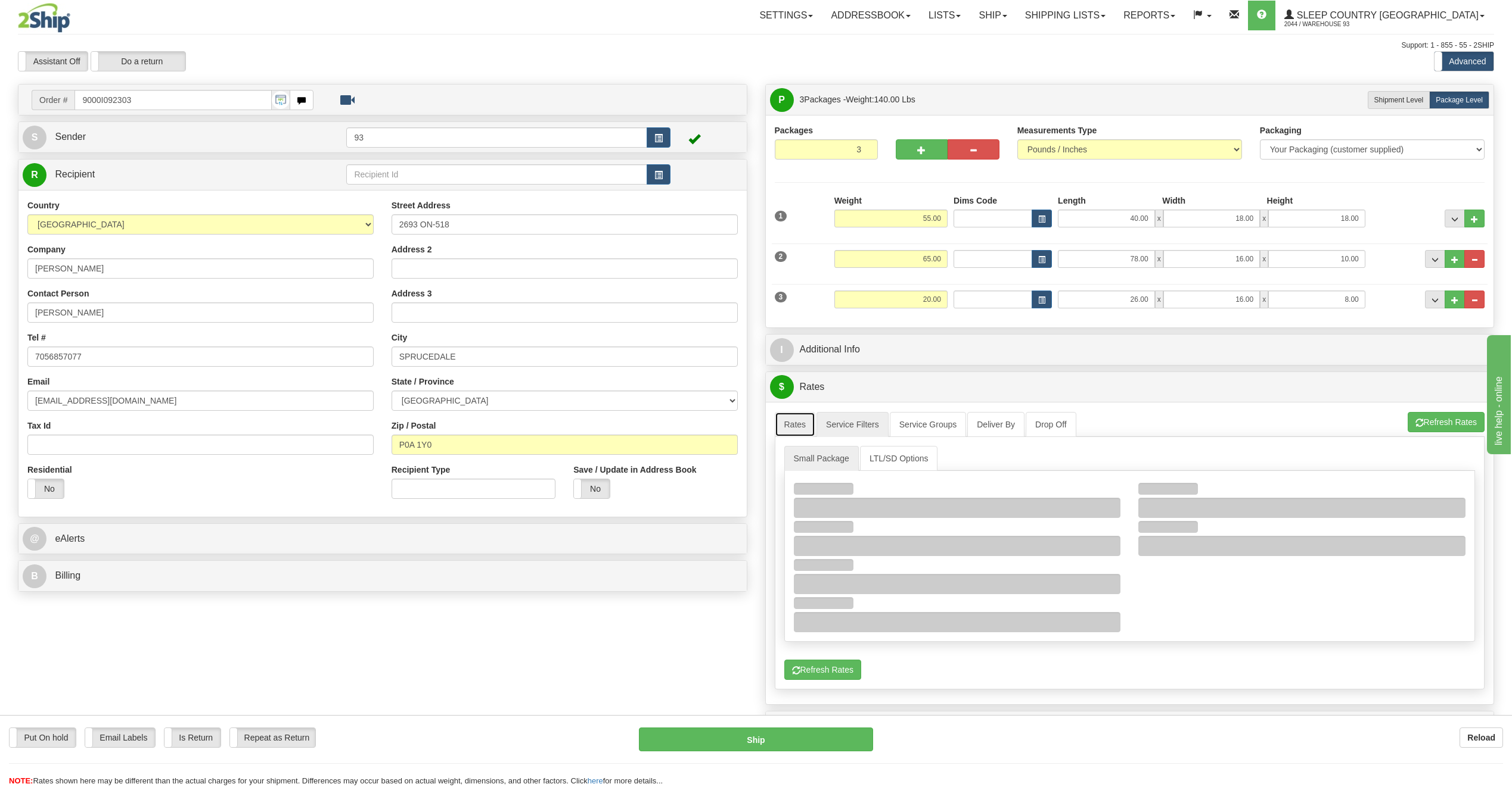
click at [794, 424] on link "Rates" at bounding box center [795, 425] width 41 height 25
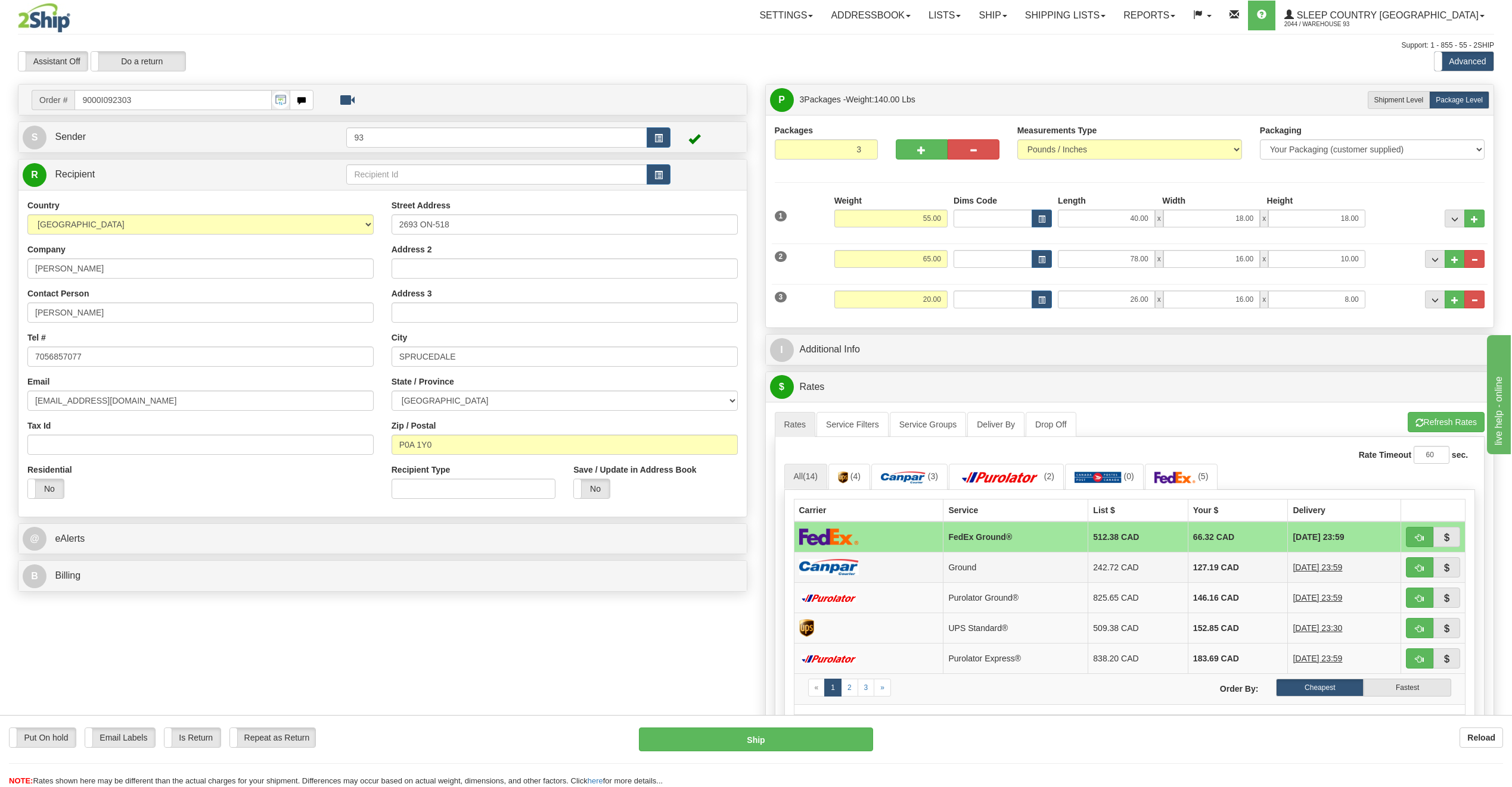
click at [863, 561] on td at bounding box center [868, 567] width 150 height 30
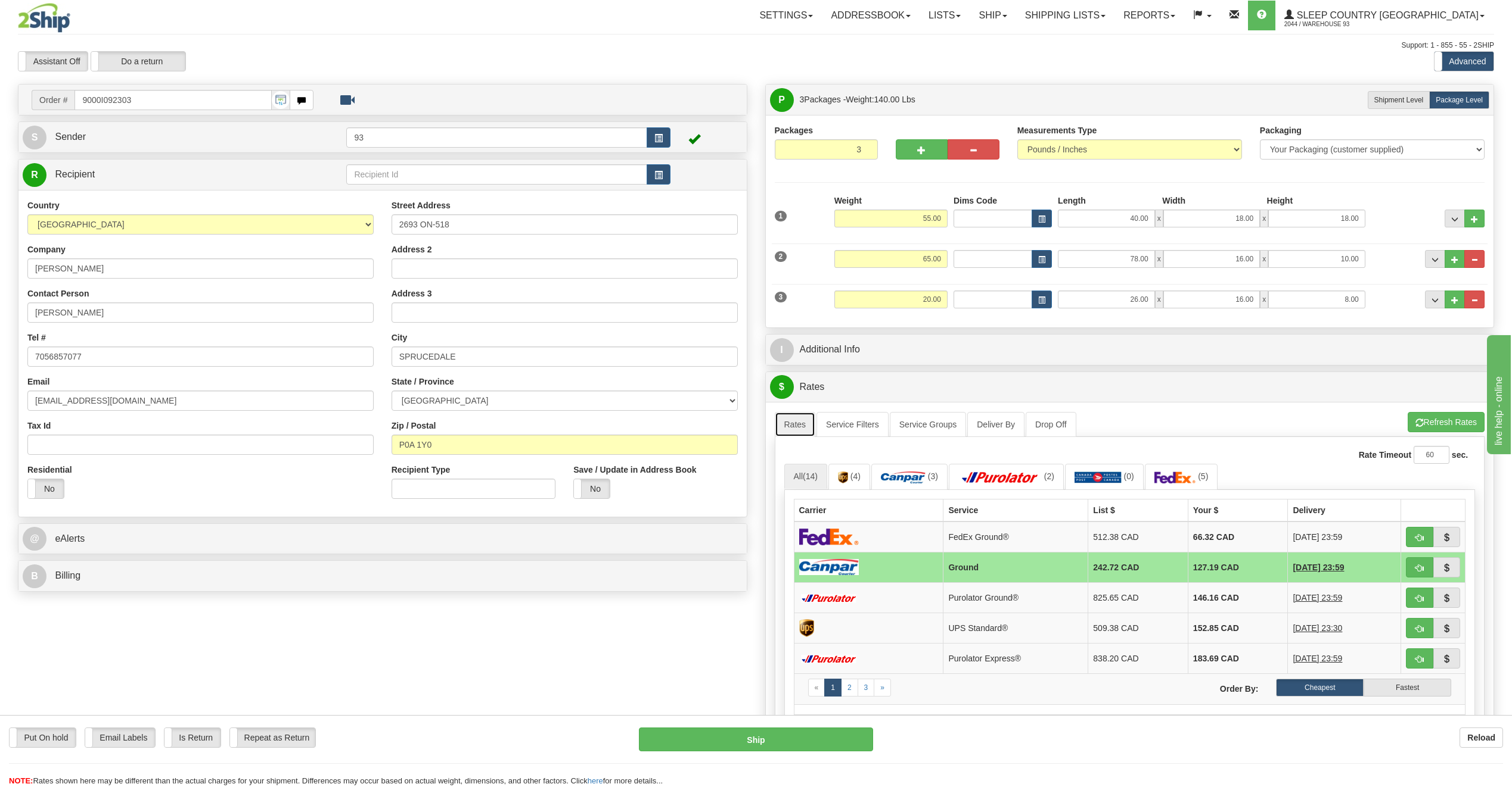
click at [807, 430] on link "Rates" at bounding box center [795, 425] width 41 height 25
click at [829, 426] on link "Service Filters" at bounding box center [852, 425] width 72 height 25
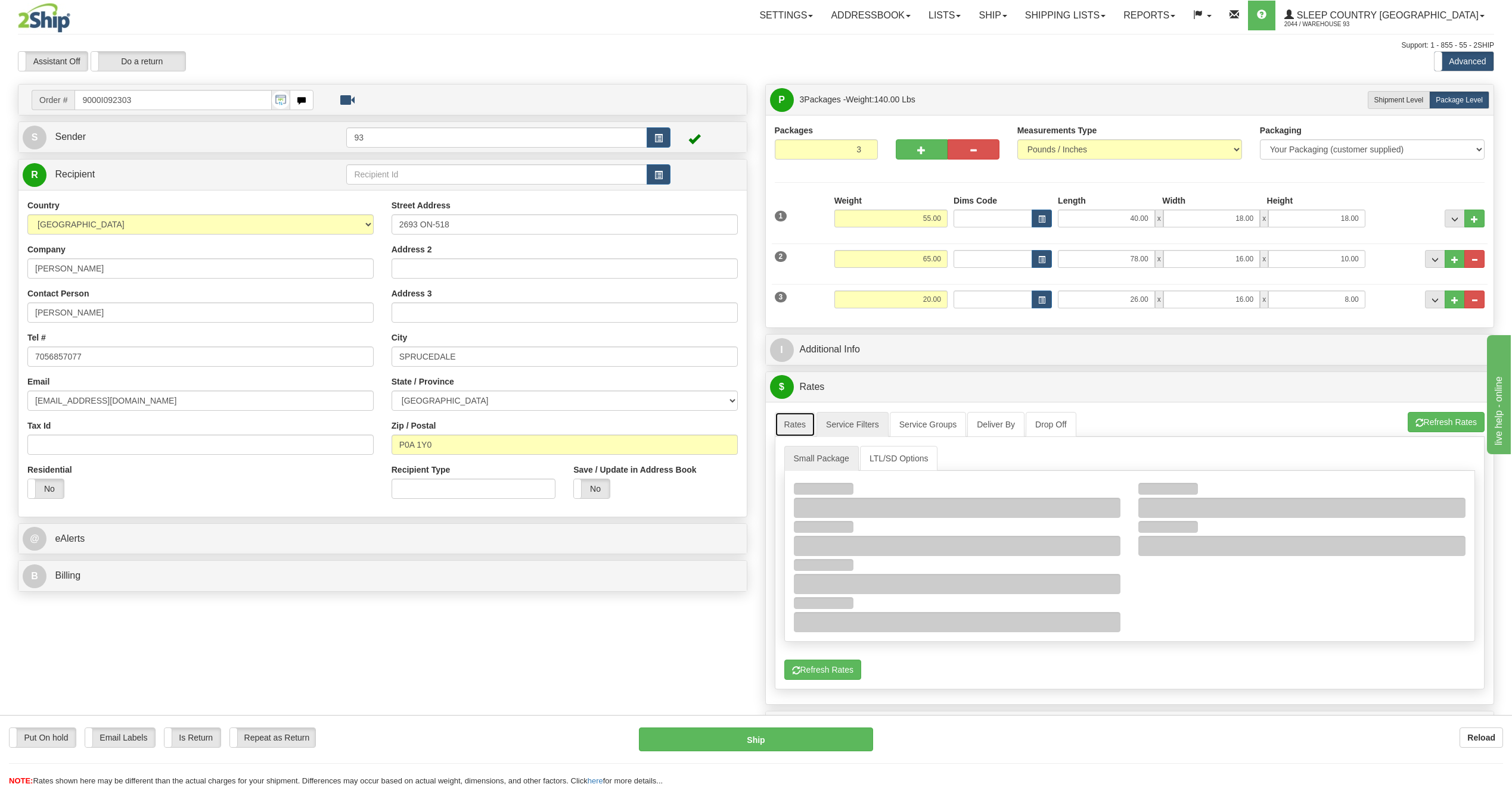
click at [808, 428] on link "Rates" at bounding box center [795, 425] width 41 height 25
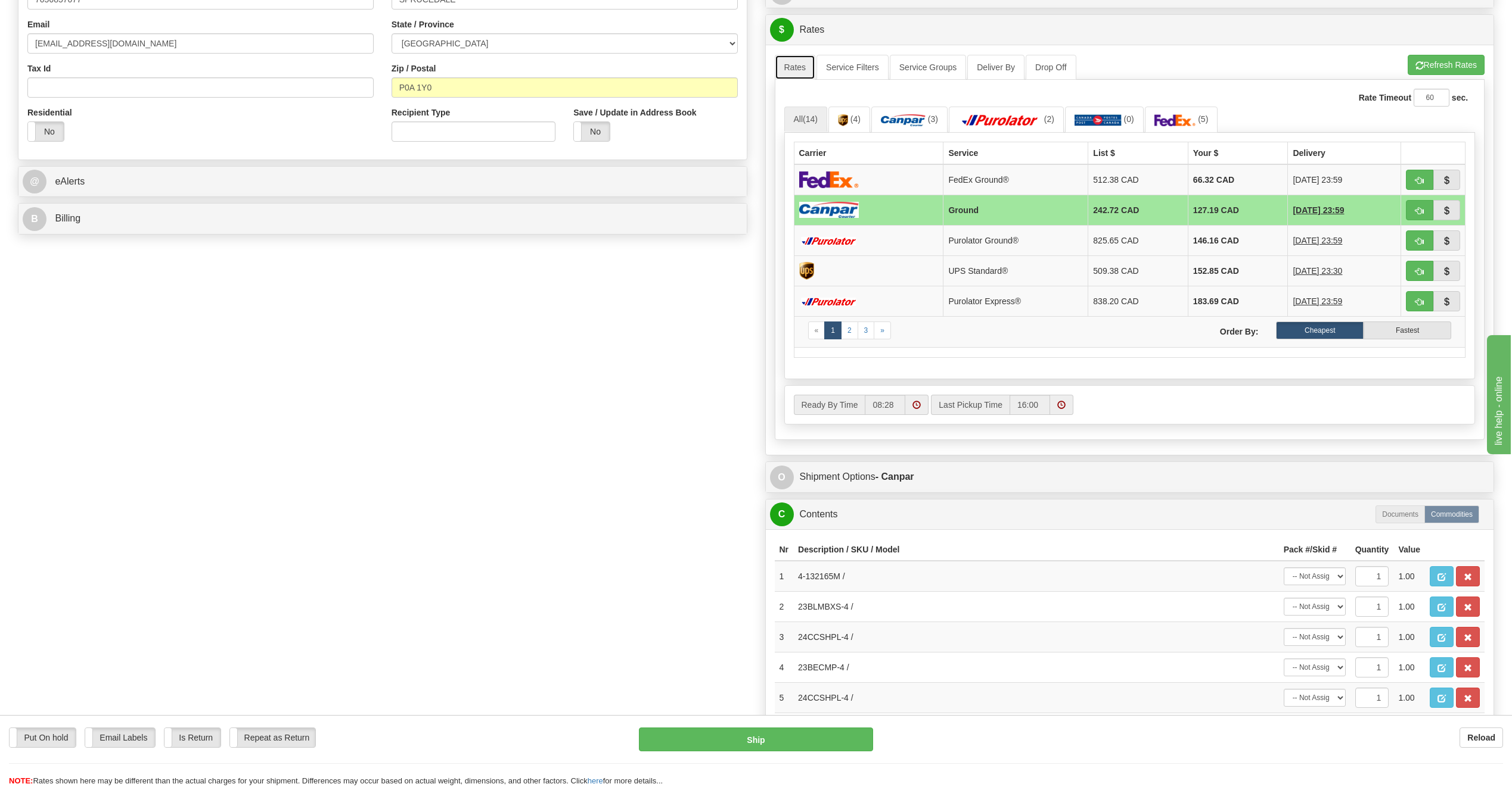
scroll to position [536, 0]
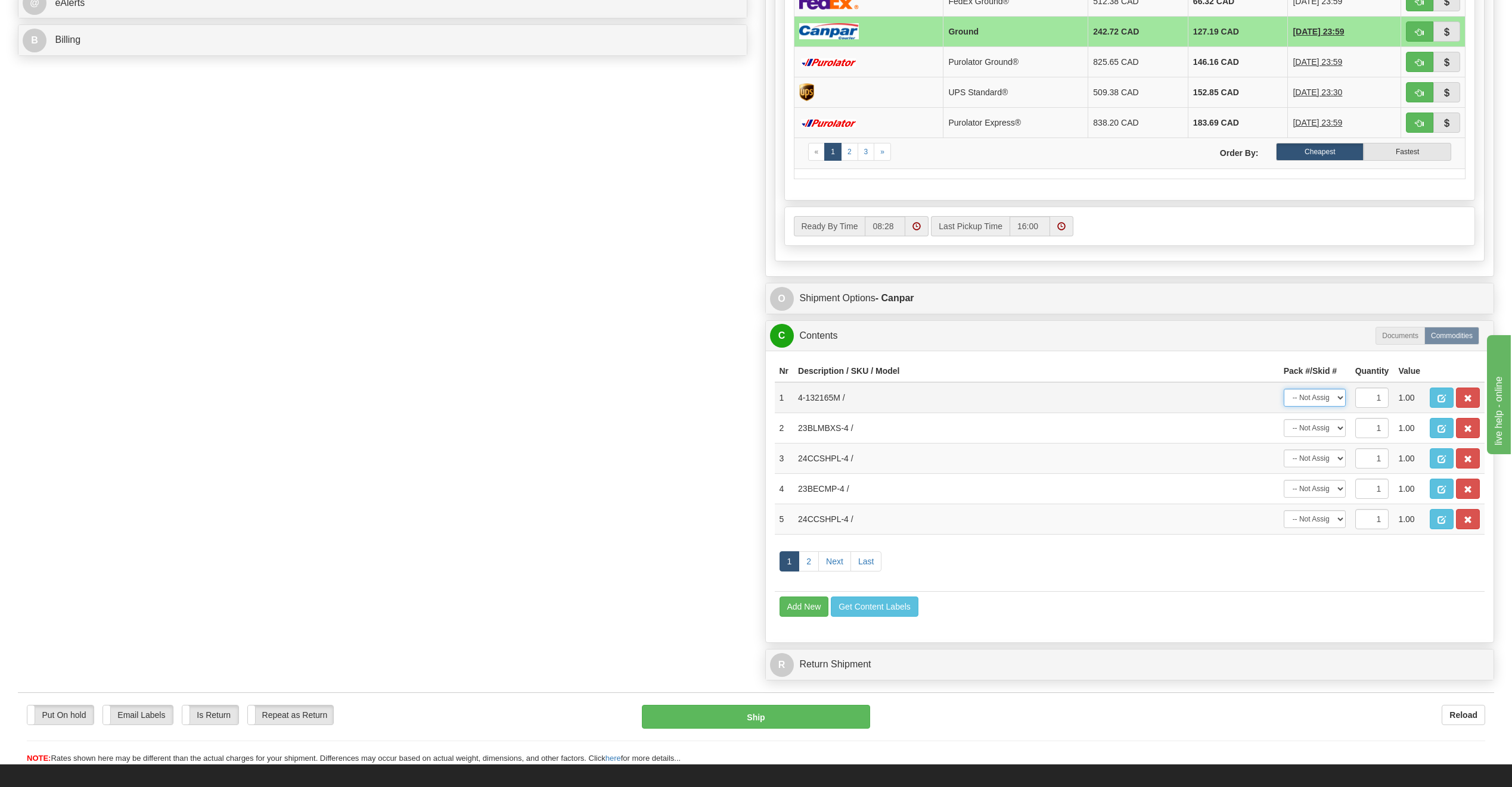
click at [1335, 400] on select "-- Not Assigned -- Package 1 Package 2 Package 3" at bounding box center [1314, 398] width 62 height 18
select select "0"
click at [1283, 389] on select "-- Not Assigned -- Package 1 Package 2 Package 3" at bounding box center [1314, 398] width 62 height 18
click at [1322, 431] on select "-- Not Assigned -- Package 1 Package 2 Package 3" at bounding box center [1314, 428] width 62 height 18
select select "1"
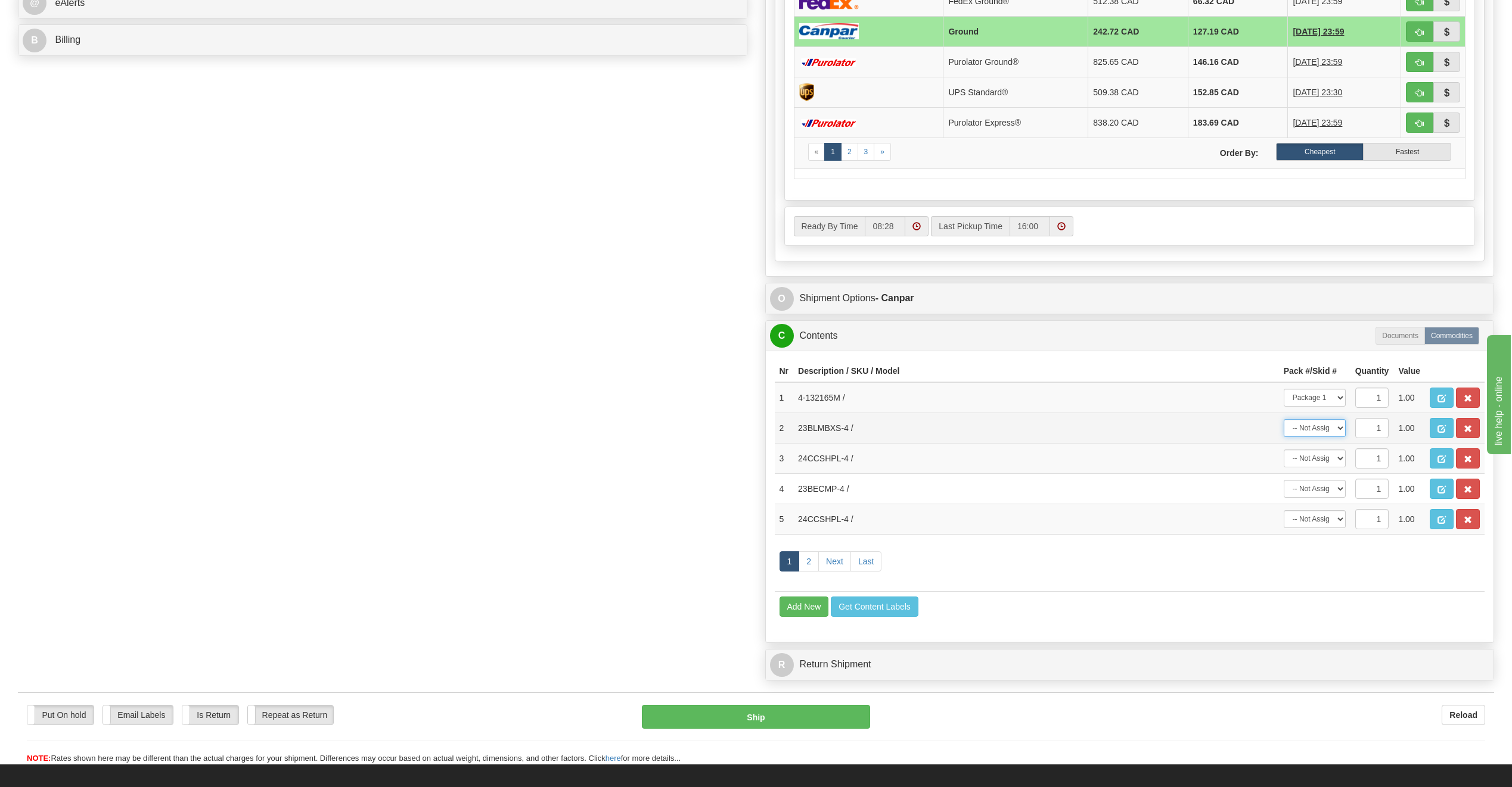
click at [1283, 419] on select "-- Not Assigned -- Package 1 Package 2 Package 3" at bounding box center [1314, 428] width 62 height 18
click at [1321, 464] on select "-- Not Assigned -- Package 1 Package 2 Package 3" at bounding box center [1314, 458] width 62 height 18
select select "2"
click at [1283, 450] on select "-- Not Assigned -- Package 1 Package 2 Package 3" at bounding box center [1314, 458] width 62 height 18
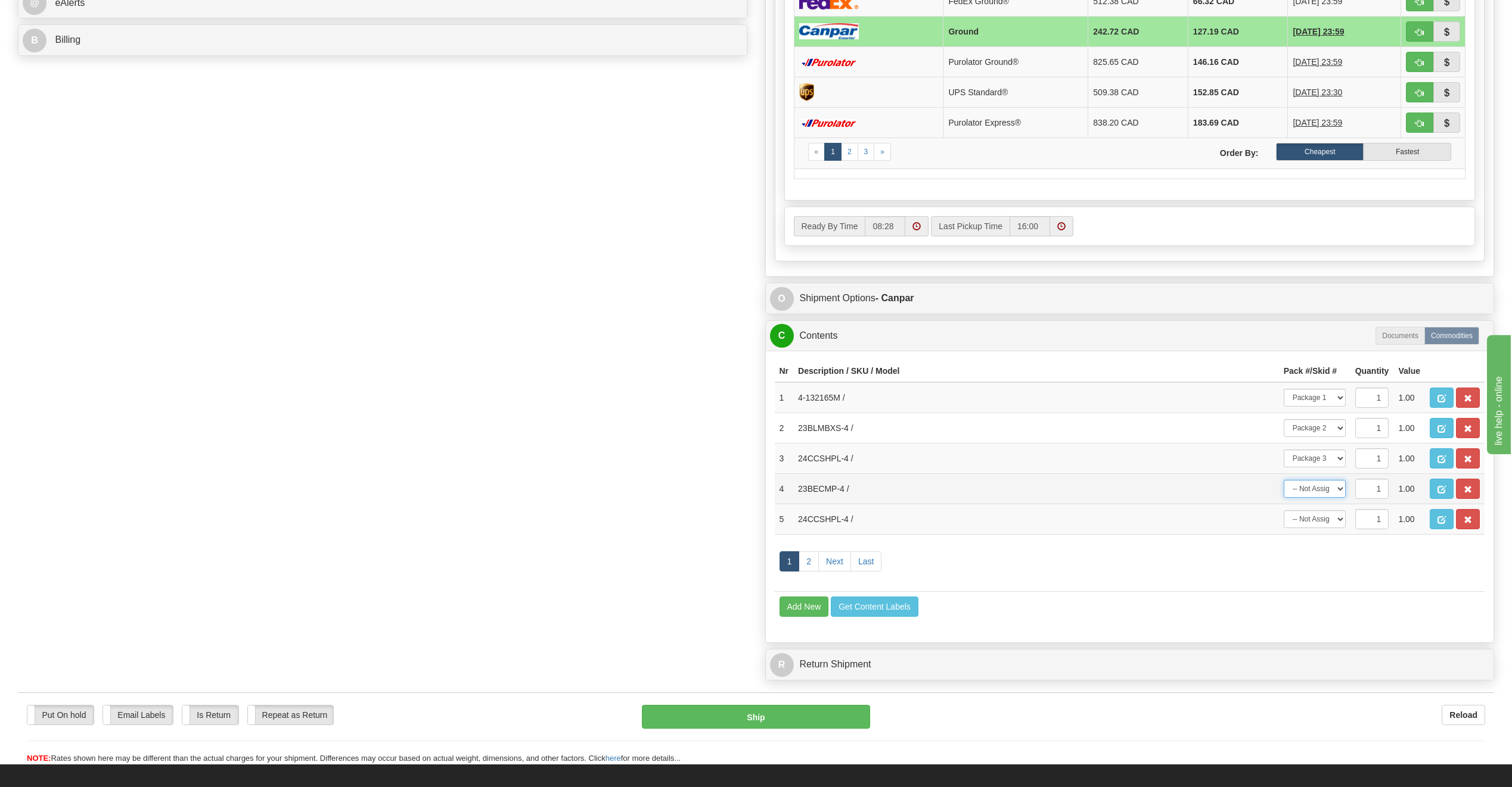
click at [1314, 483] on select "-- Not Assigned -- Package 1 Package 2 Package 3" at bounding box center [1314, 489] width 62 height 18
select select "2"
click at [1283, 480] on select "-- Not Assigned -- Package 1 Package 2 Package 3" at bounding box center [1314, 489] width 62 height 18
click at [1314, 515] on select "-- Not Assigned -- Package 1 Package 2 Package 3" at bounding box center [1314, 519] width 62 height 18
select select "2"
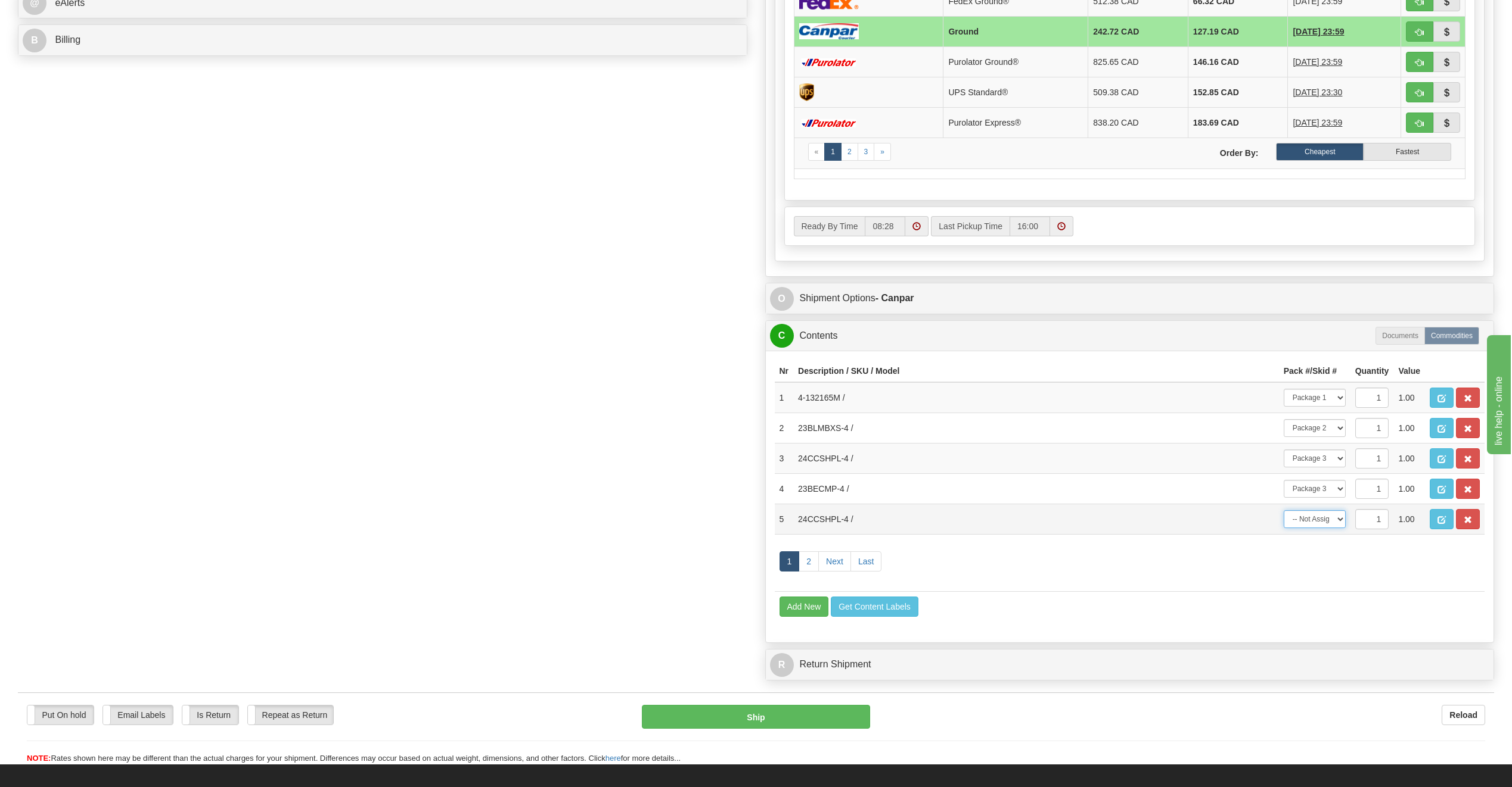
click at [1283, 510] on select "-- Not Assigned -- Package 1 Package 2 Package 3" at bounding box center [1314, 519] width 62 height 18
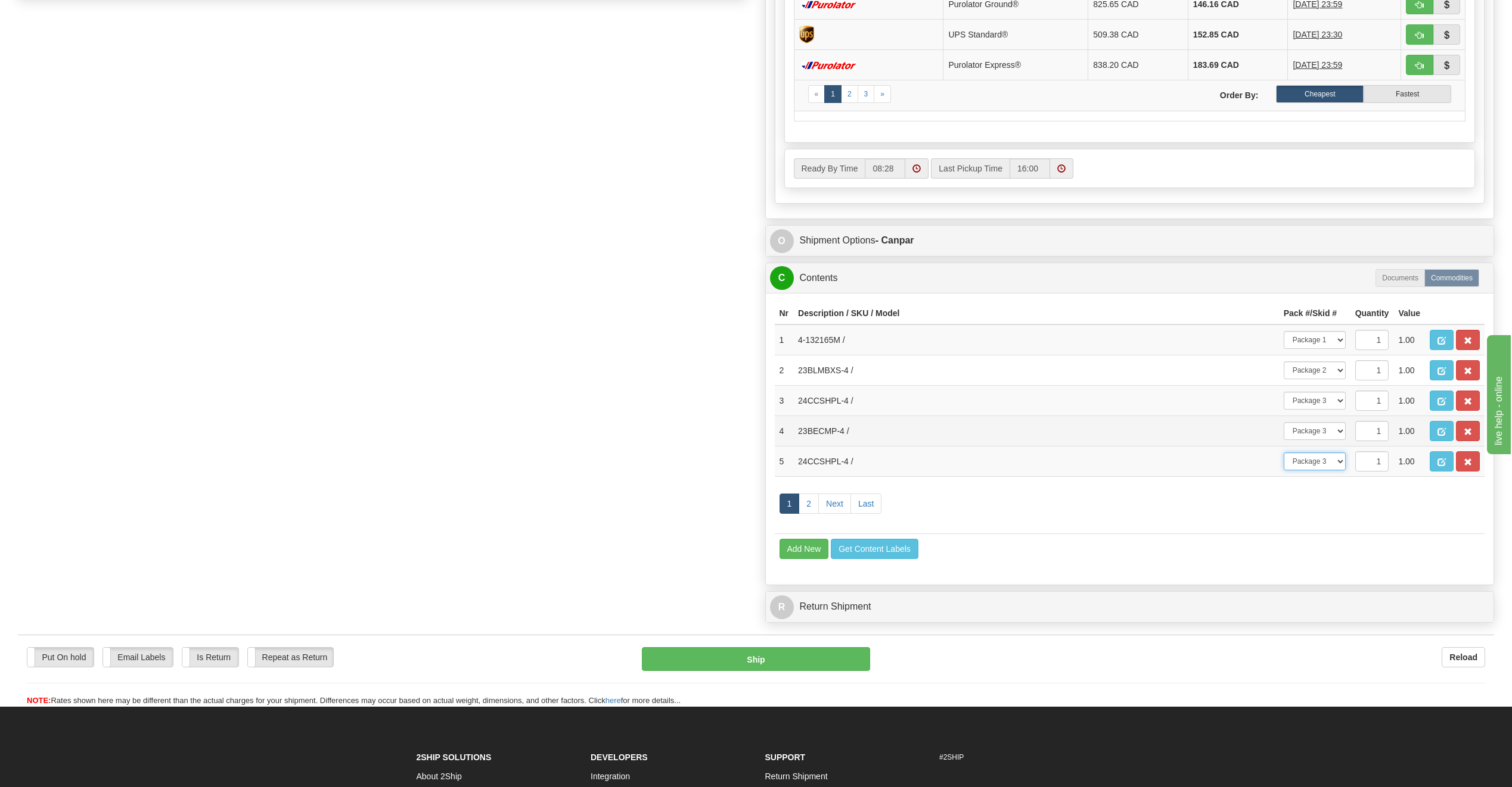
scroll to position [596, 0]
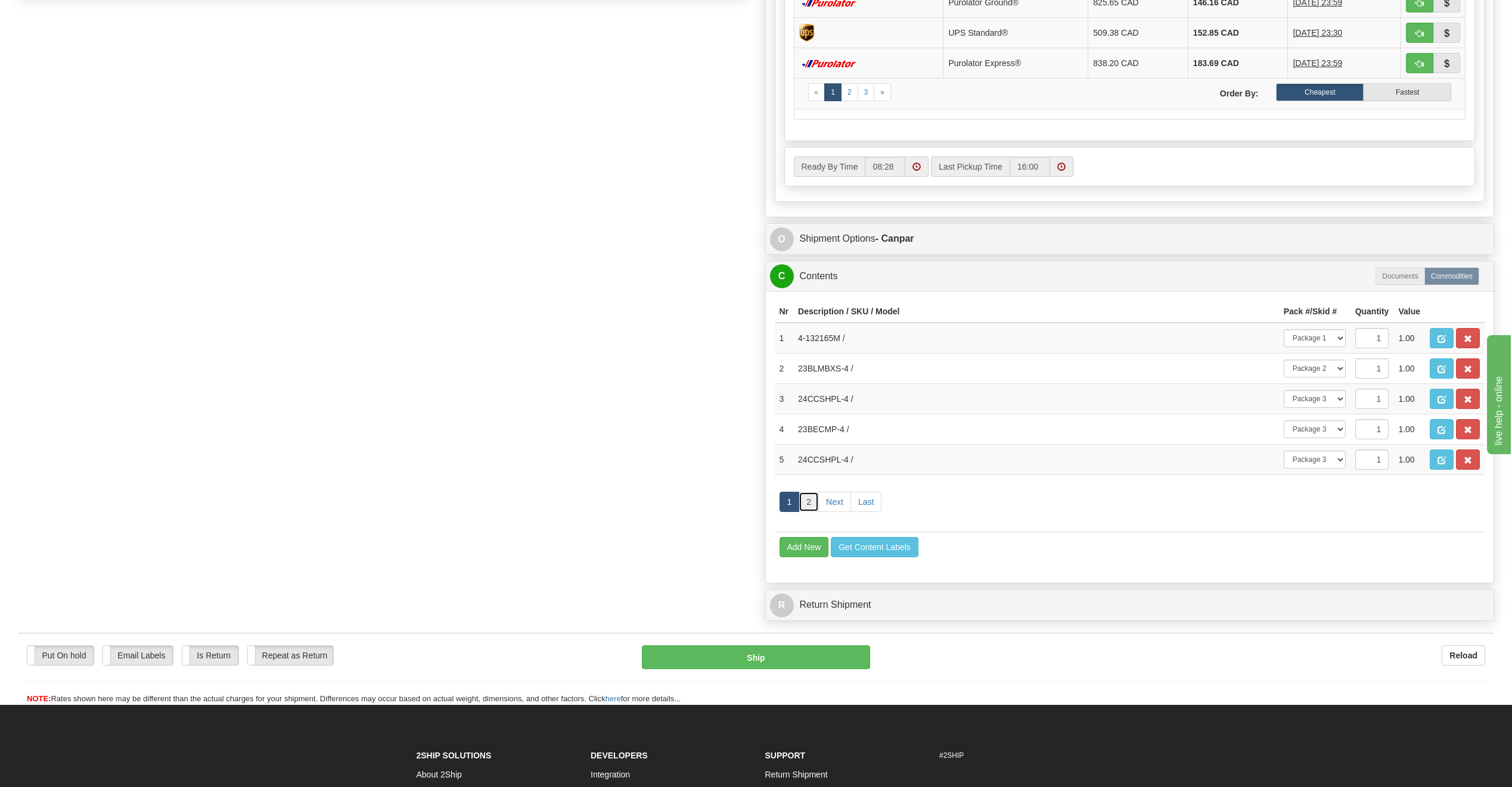
click at [812, 501] on link "2" at bounding box center [808, 502] width 20 height 20
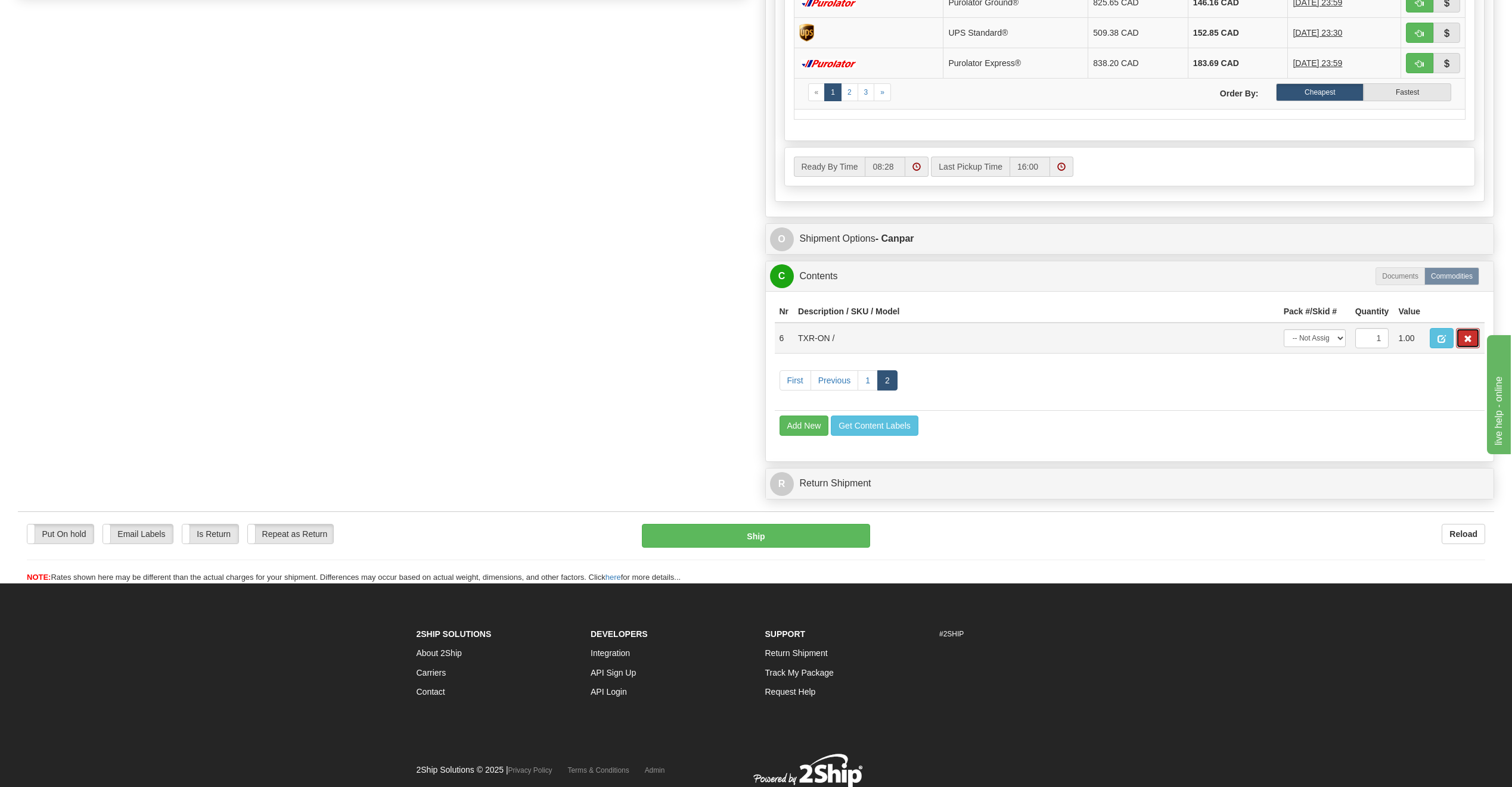
click at [1469, 342] on span "button" at bounding box center [1467, 339] width 8 height 7
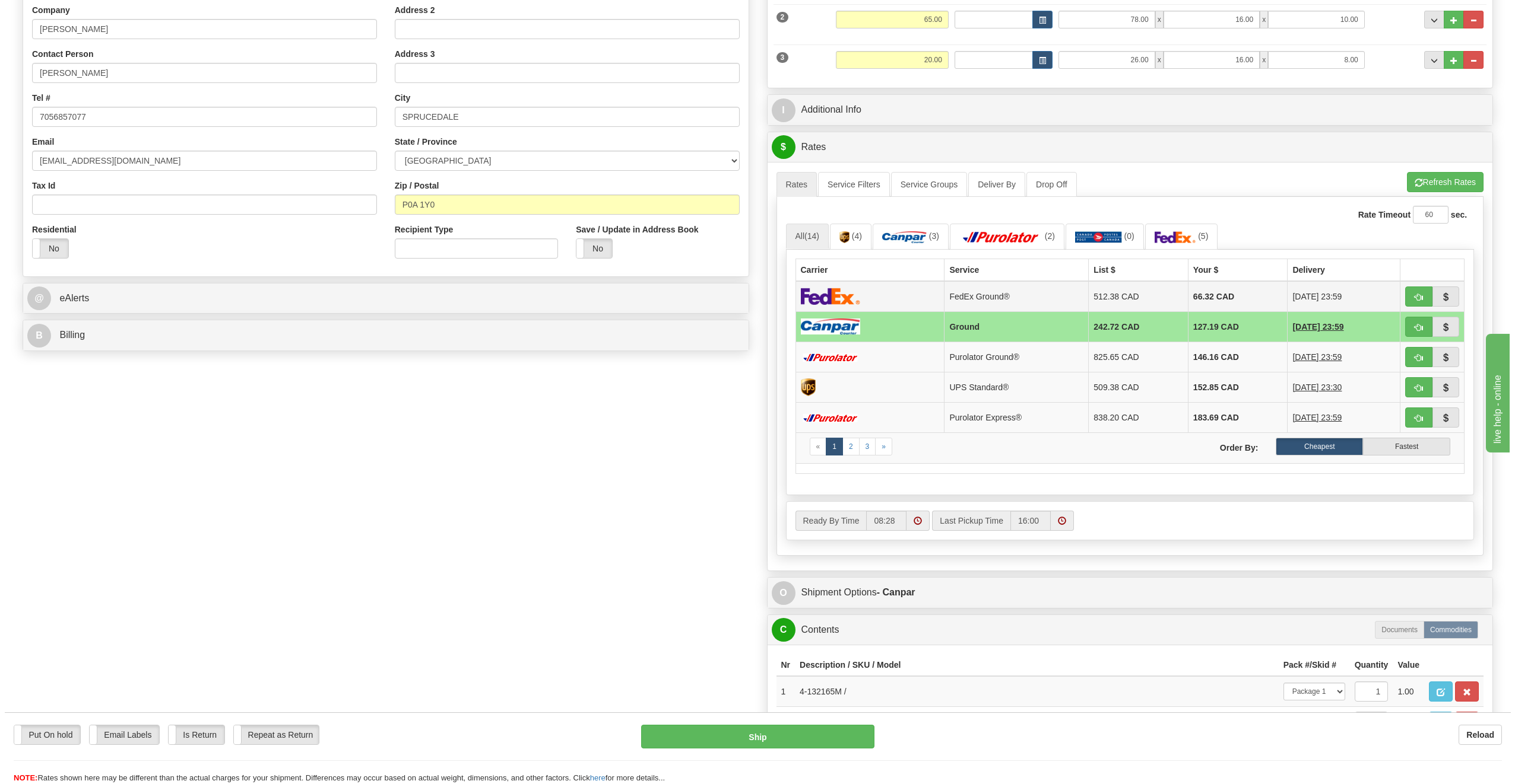
scroll to position [237, 0]
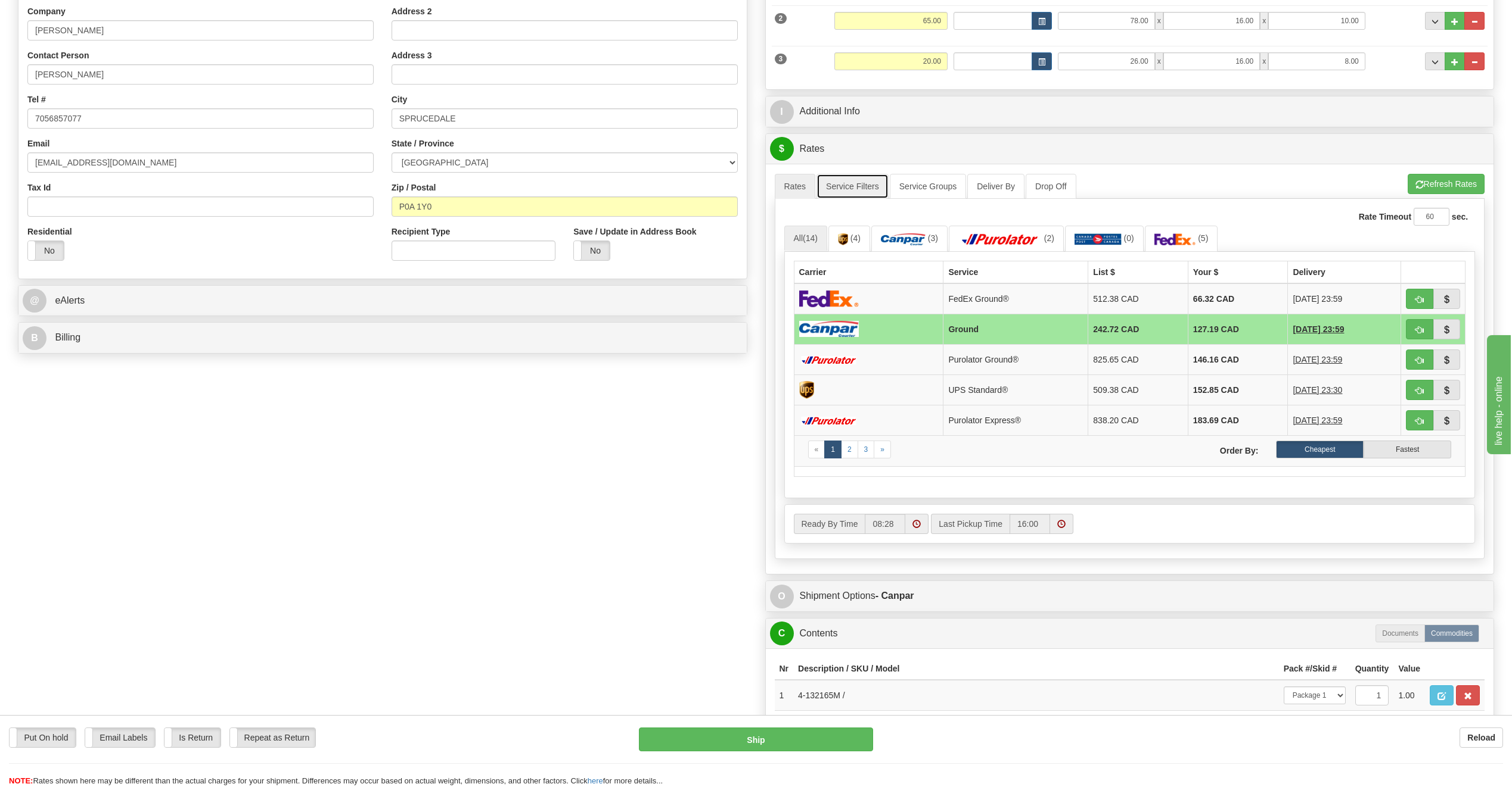
click at [867, 180] on link "Service Filters" at bounding box center [852, 186] width 72 height 25
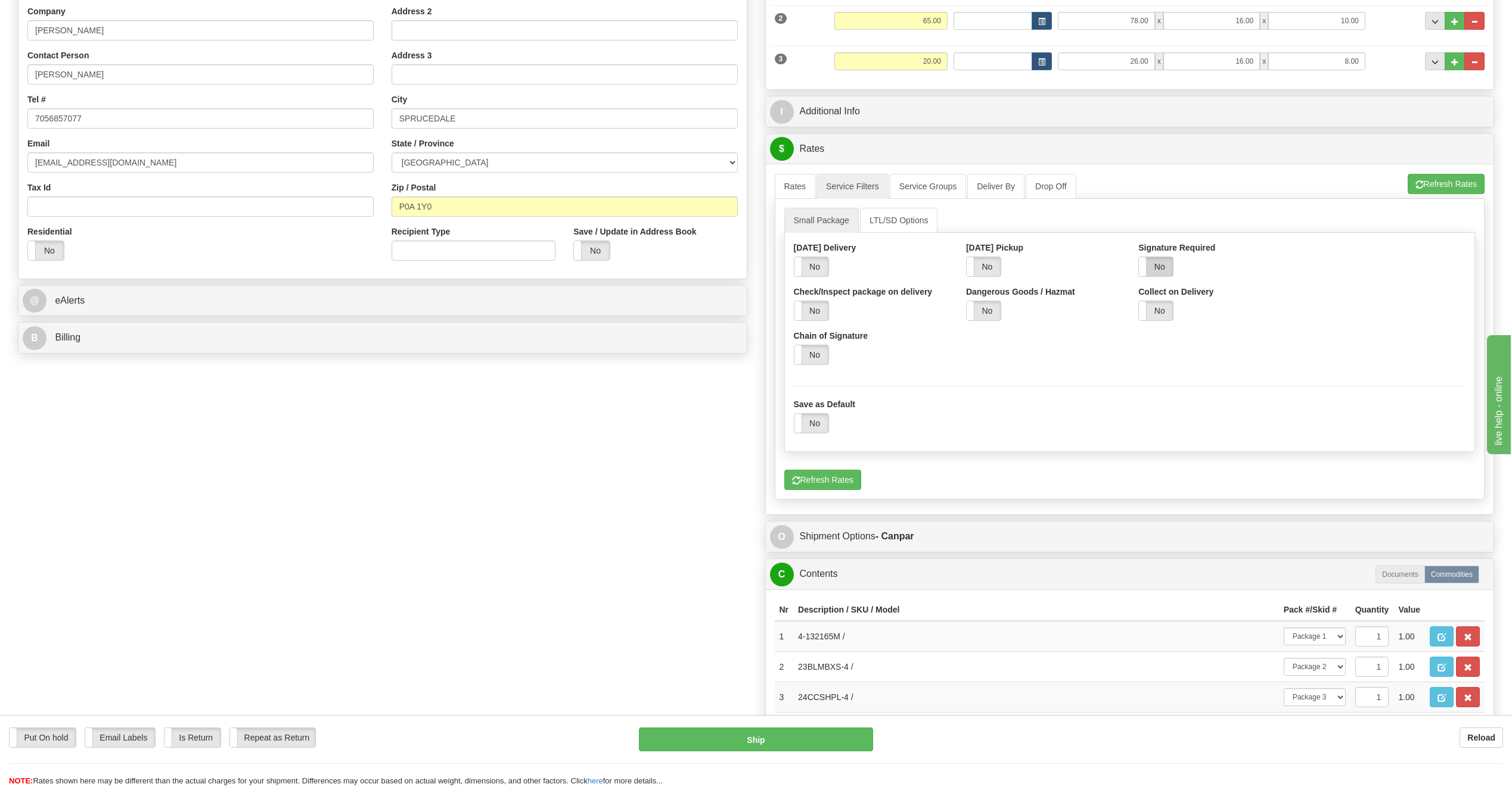
click at [1164, 266] on label "No" at bounding box center [1155, 267] width 34 height 19
click at [1358, 264] on select "Default Adult Direct Indirect No Signature Required" at bounding box center [1388, 267] width 154 height 20
select select "1"
click at [1311, 257] on select "Default Adult Direct Indirect No Signature Required" at bounding box center [1388, 267] width 154 height 20
click at [800, 189] on link "Rates" at bounding box center [795, 186] width 41 height 25
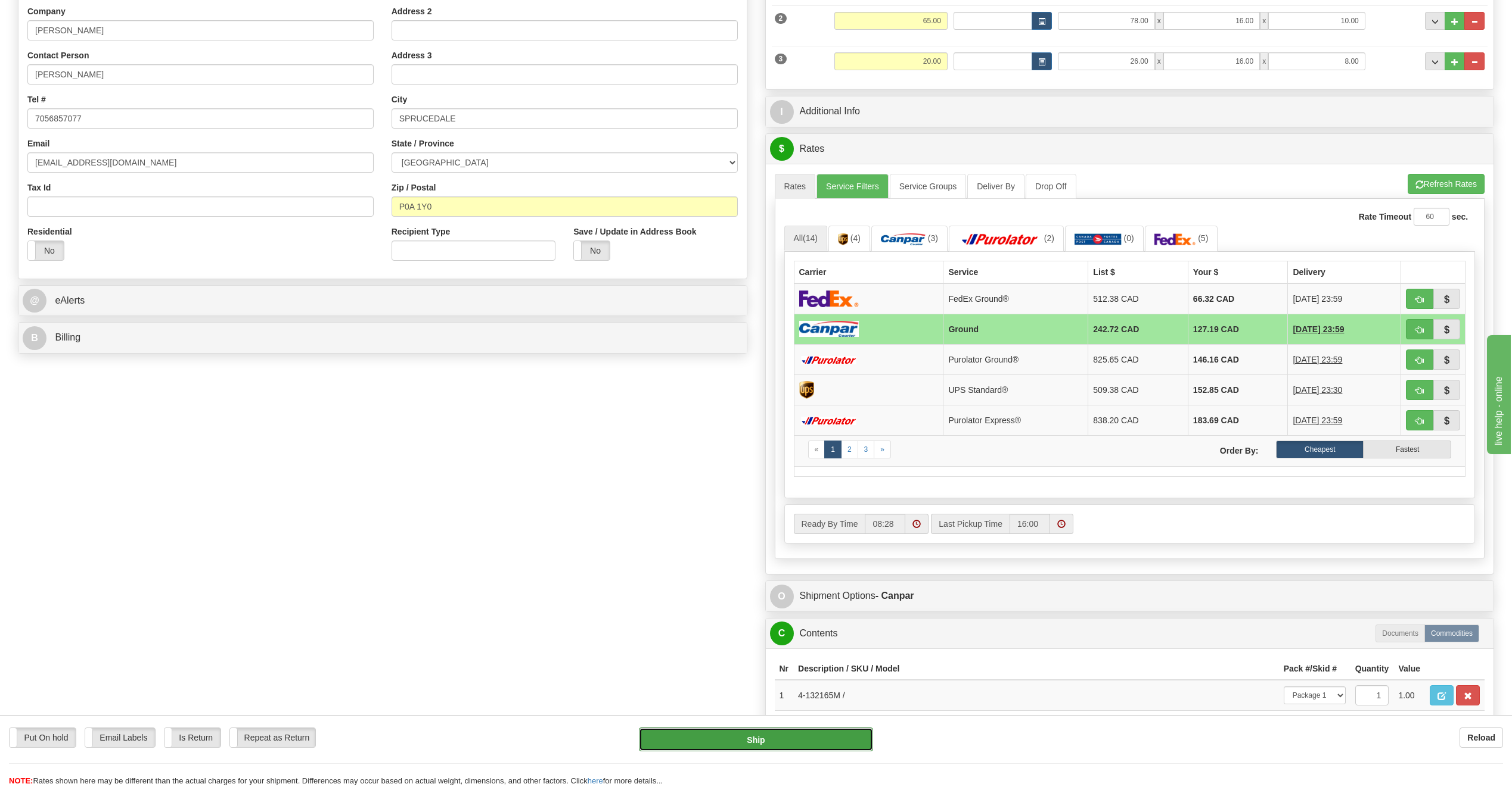
click at [839, 742] on button "Ship" at bounding box center [756, 739] width 234 height 24
type input "1"
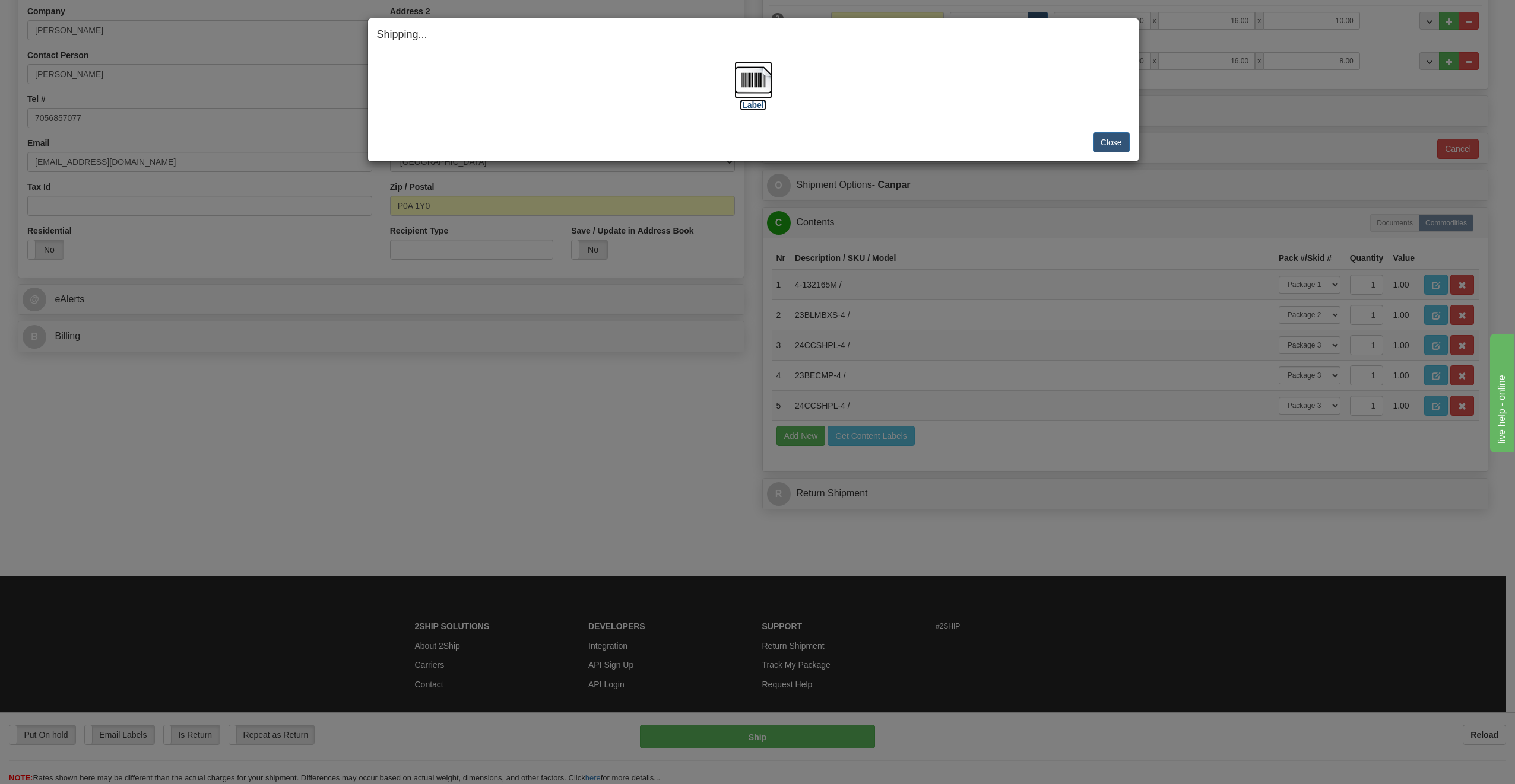
click at [752, 86] on img at bounding box center [753, 80] width 38 height 38
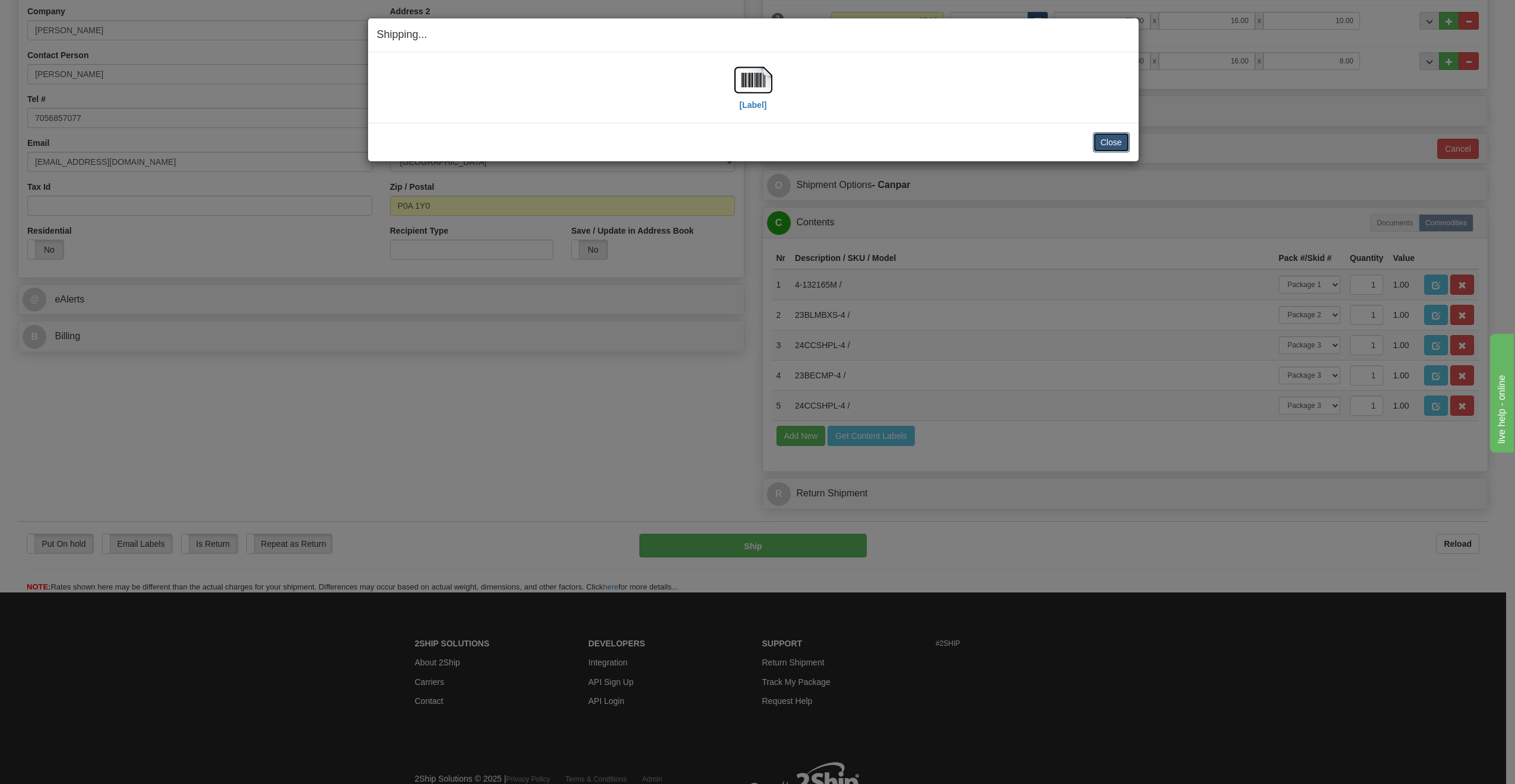
click at [1099, 142] on button "Close" at bounding box center [1111, 142] width 37 height 20
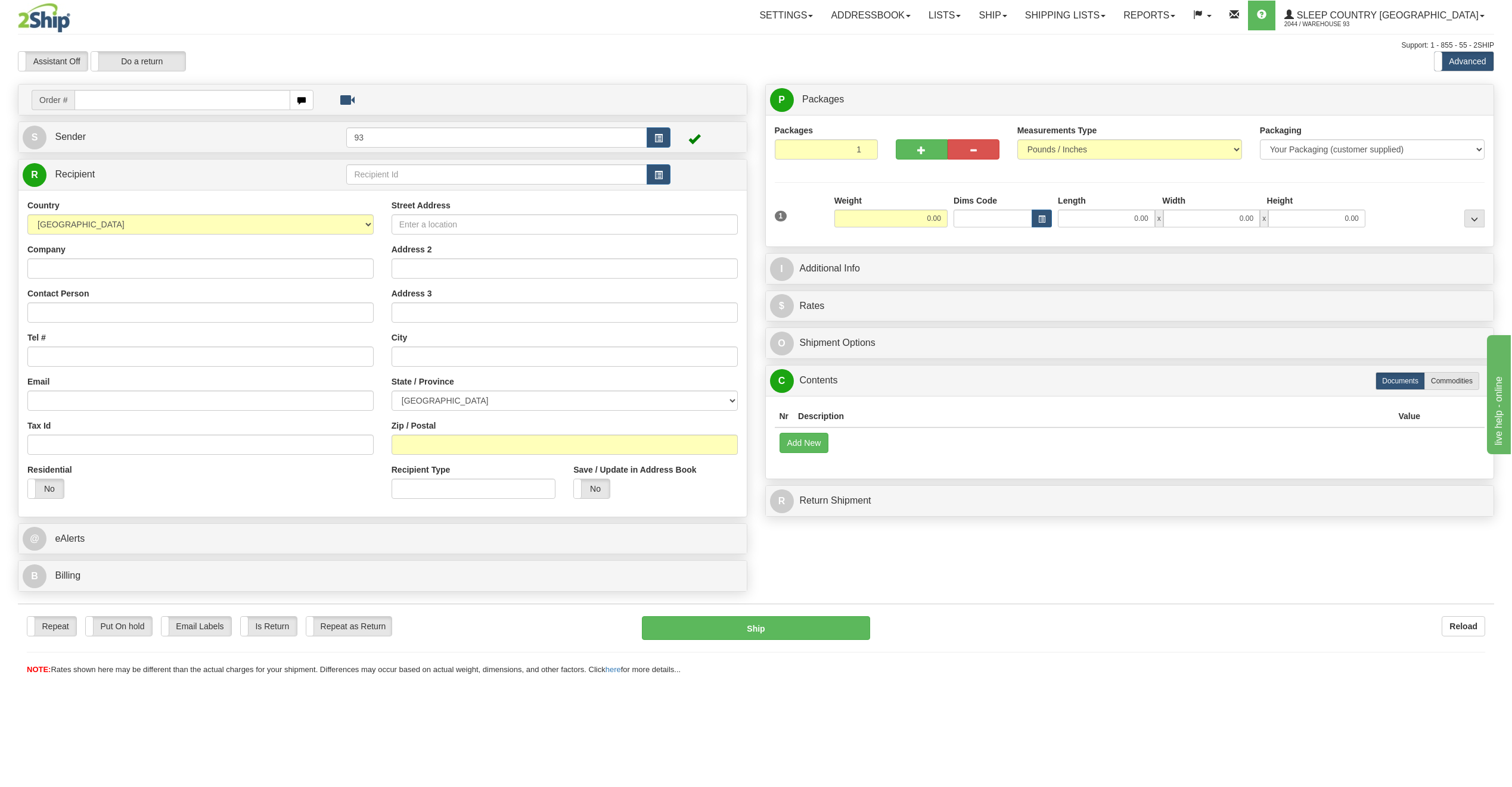
click at [146, 99] on input "text" at bounding box center [182, 100] width 216 height 20
type input "9000I092319"
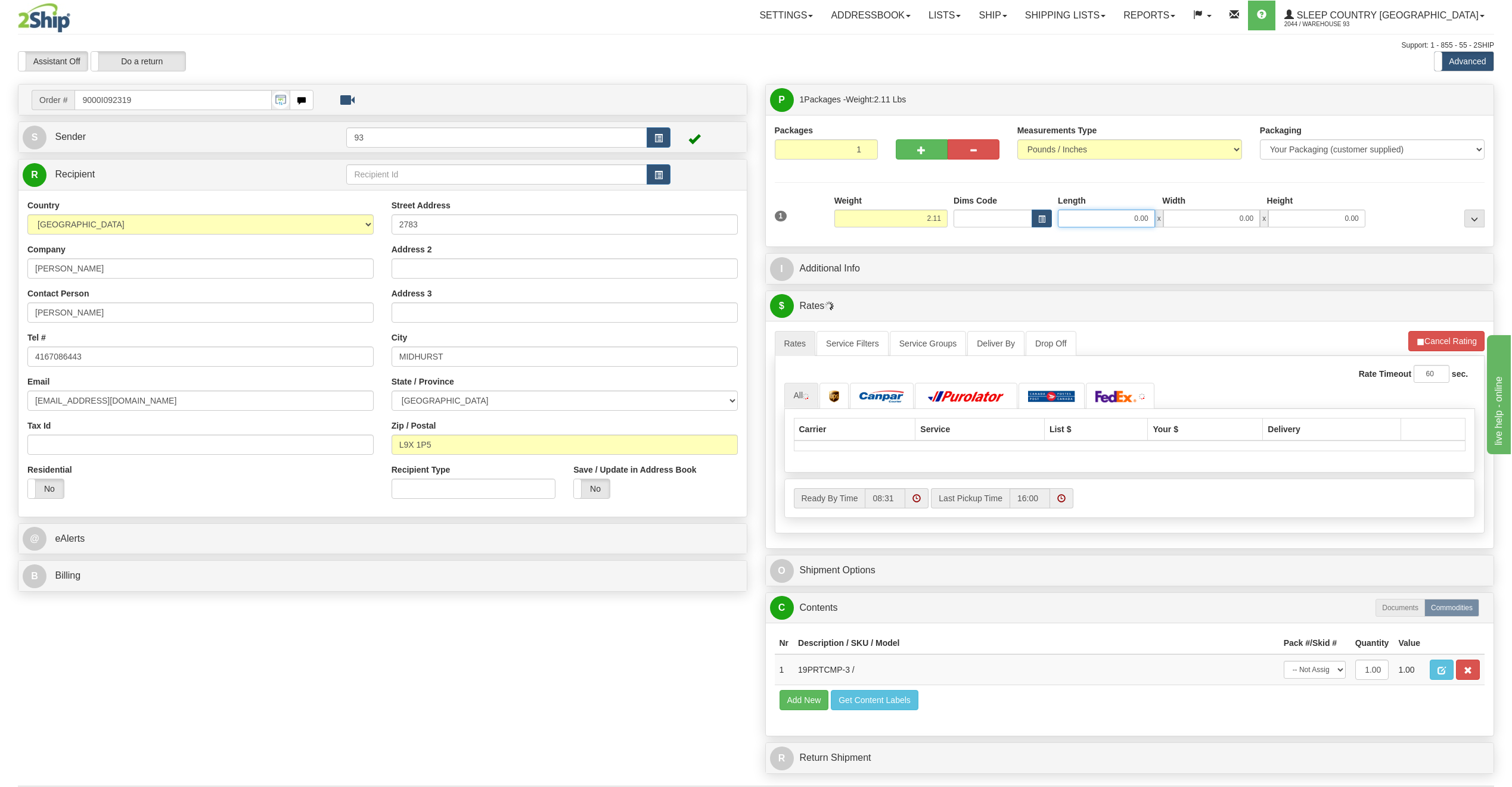
click at [1065, 223] on input "0.00" at bounding box center [1106, 218] width 97 height 18
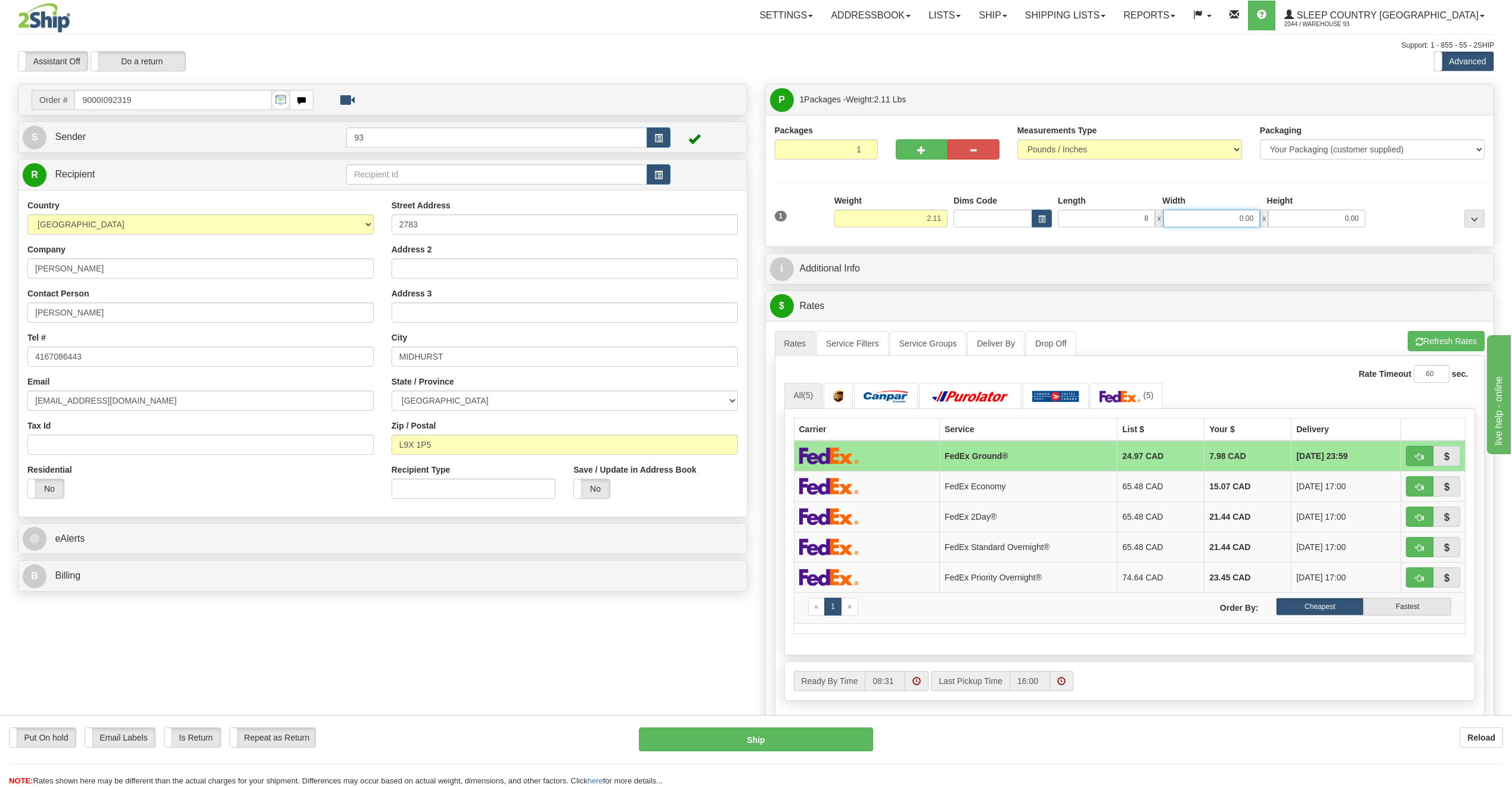
type input "8.00"
click at [1218, 218] on input "0.00" at bounding box center [1212, 218] width 97 height 18
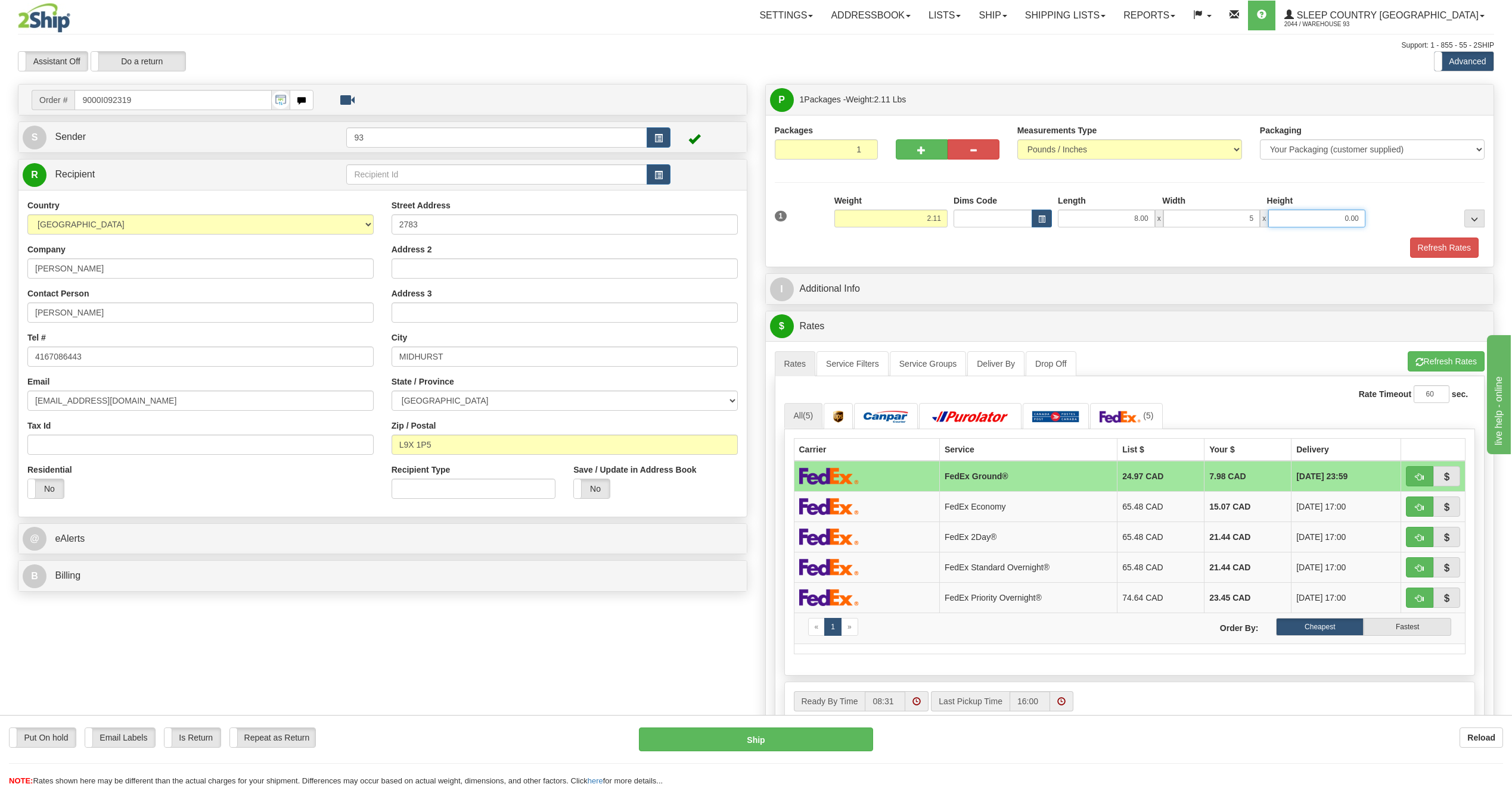
type input "5.00"
click at [1326, 212] on input "0.00" at bounding box center [1316, 218] width 97 height 18
type input "5.00"
click at [1445, 242] on button "Refresh Rates" at bounding box center [1444, 247] width 68 height 20
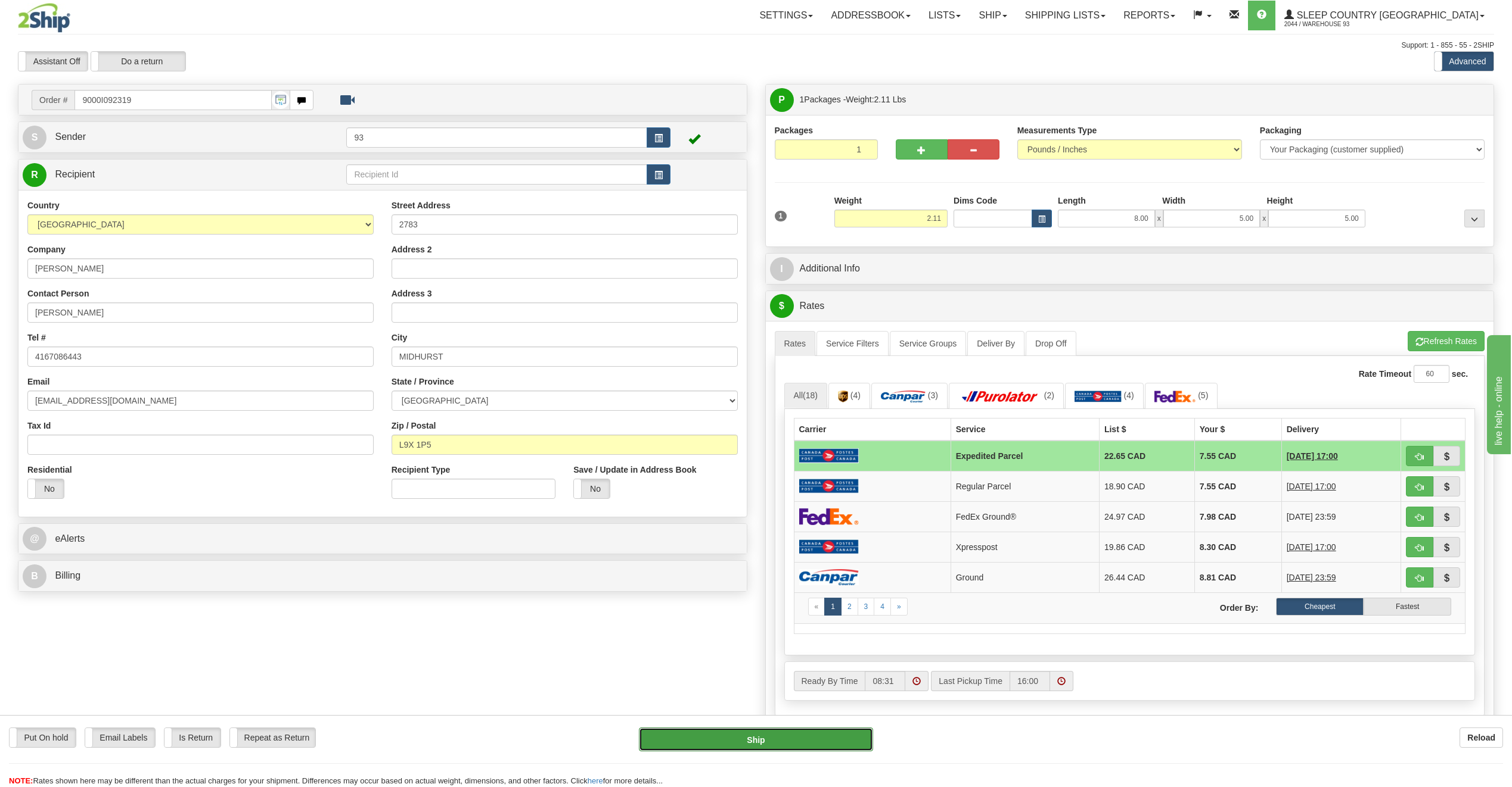
click at [762, 732] on button "Ship" at bounding box center [756, 739] width 234 height 24
type input "DOM.EP"
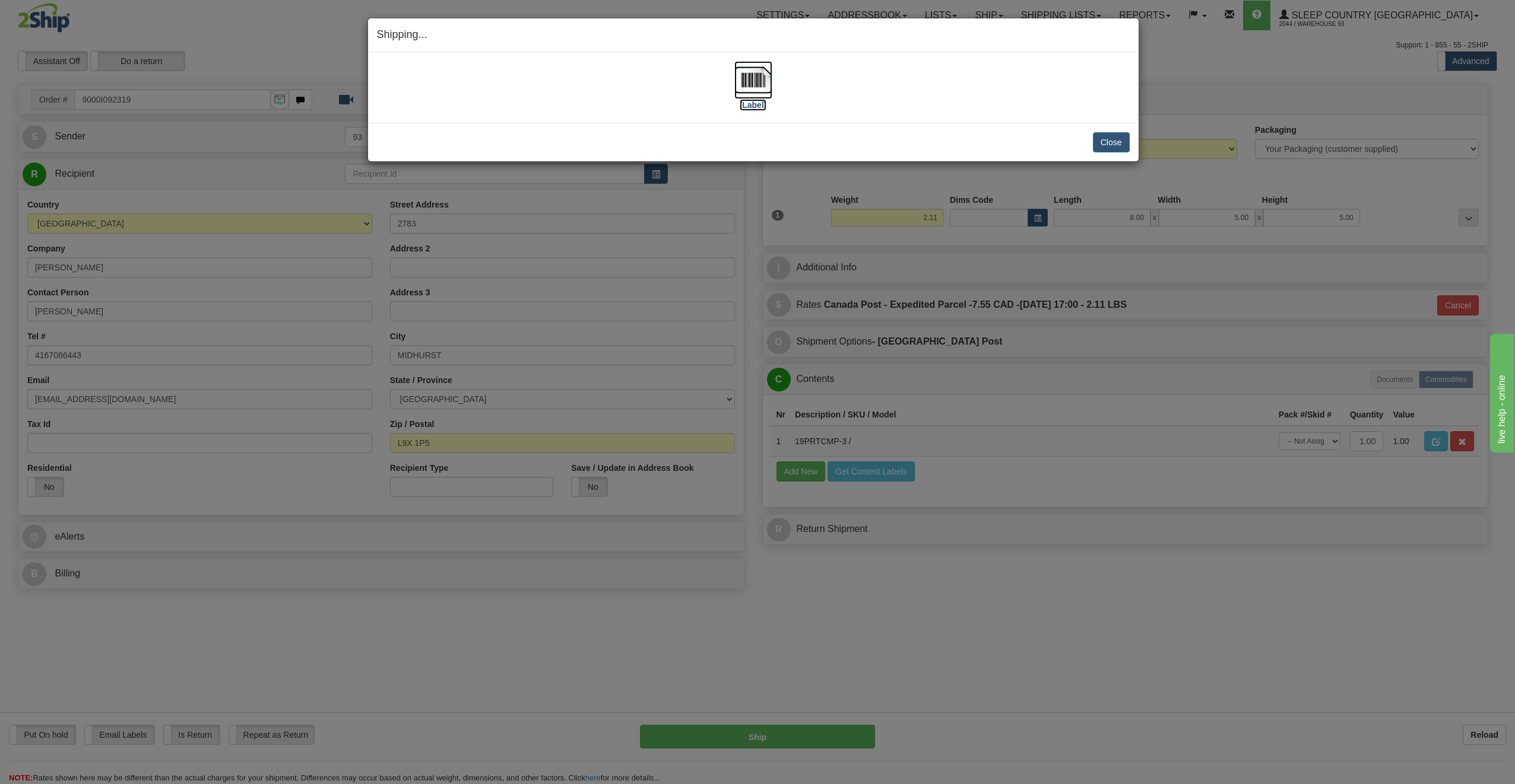
click at [747, 79] on img at bounding box center [753, 80] width 38 height 38
click at [1115, 146] on button "Close" at bounding box center [1111, 142] width 37 height 20
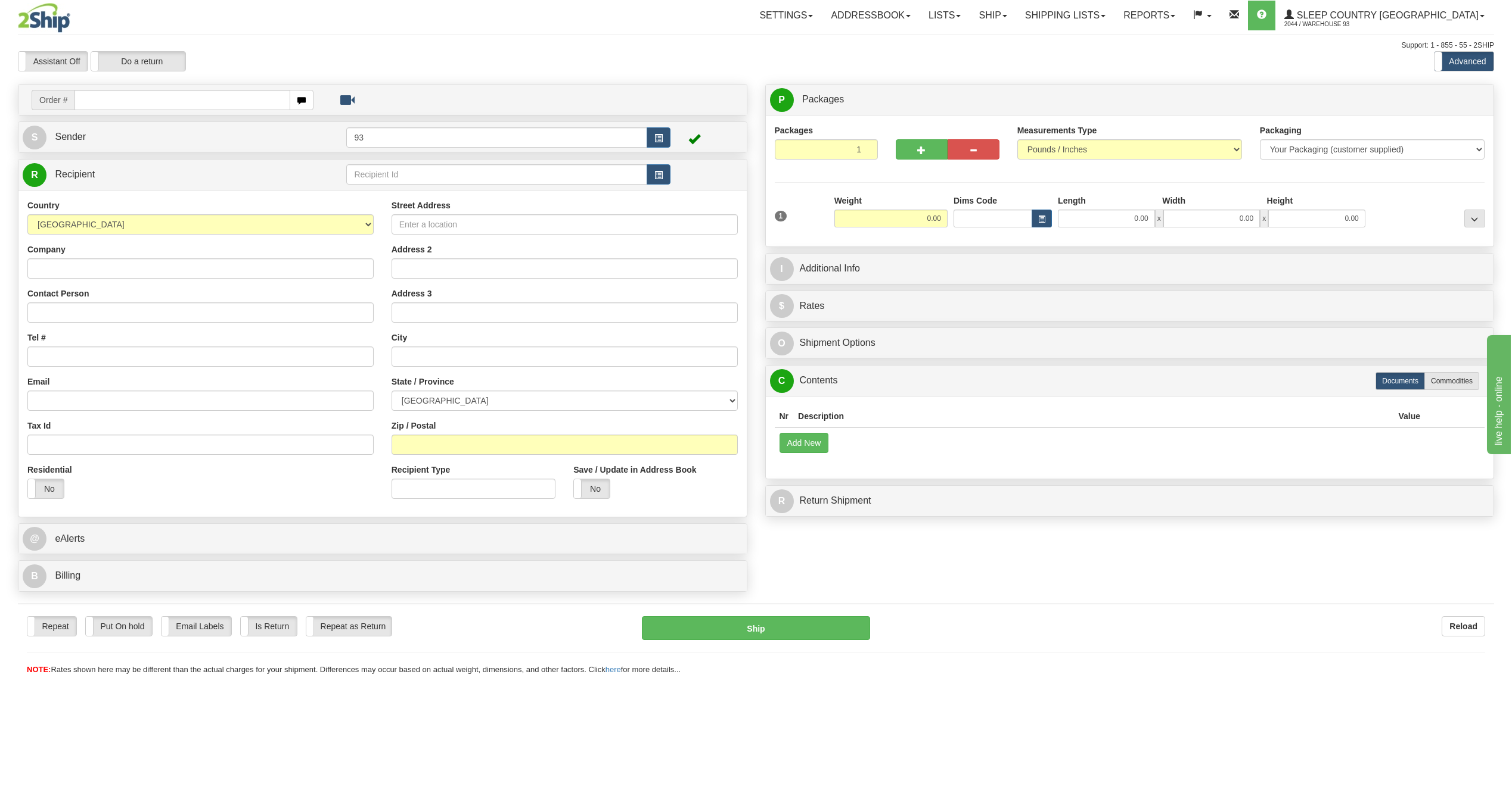
click at [129, 97] on input "text" at bounding box center [182, 100] width 216 height 20
type input "9000I092321"
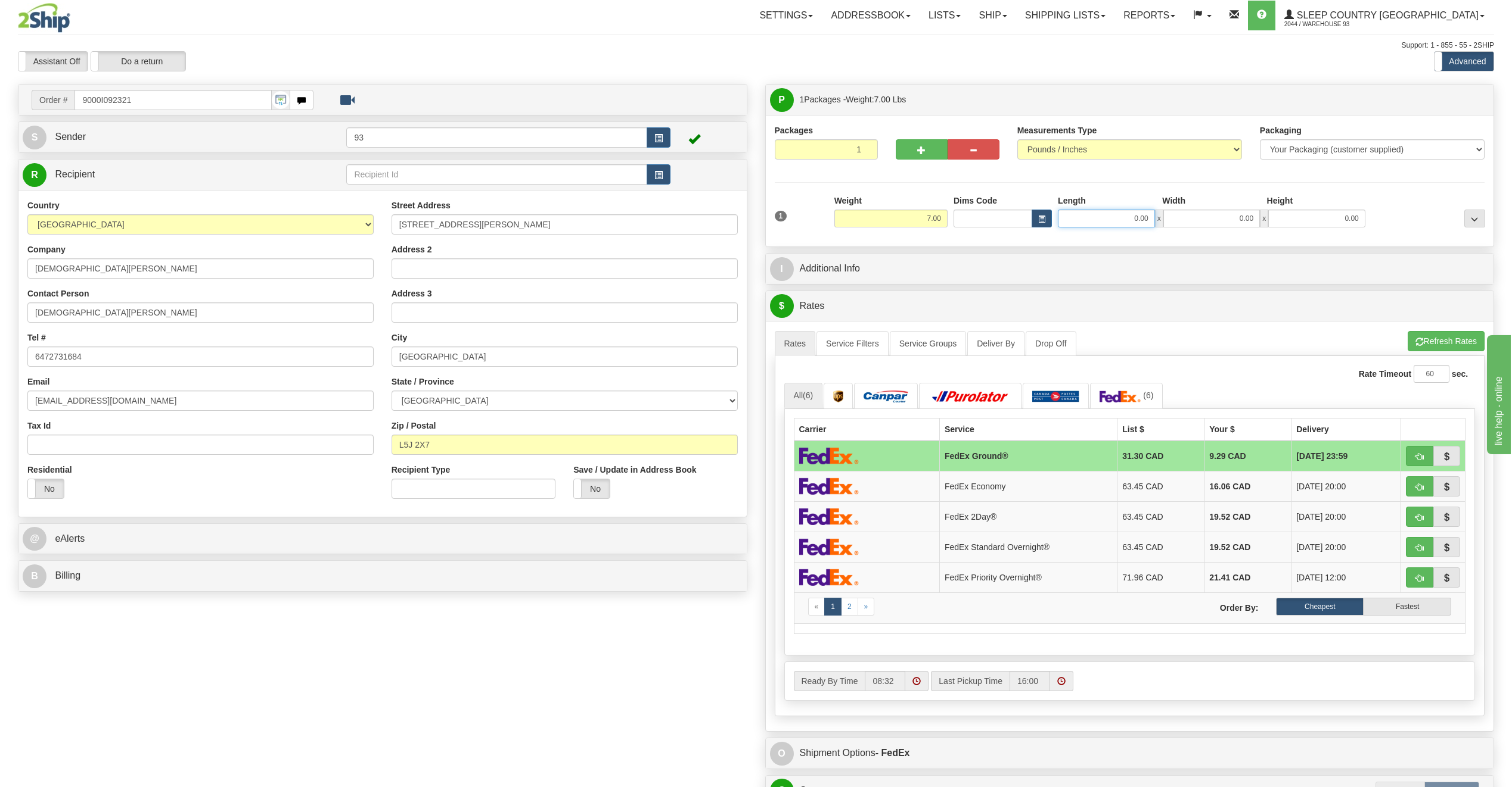
click at [1101, 225] on input "0.00" at bounding box center [1106, 218] width 97 height 18
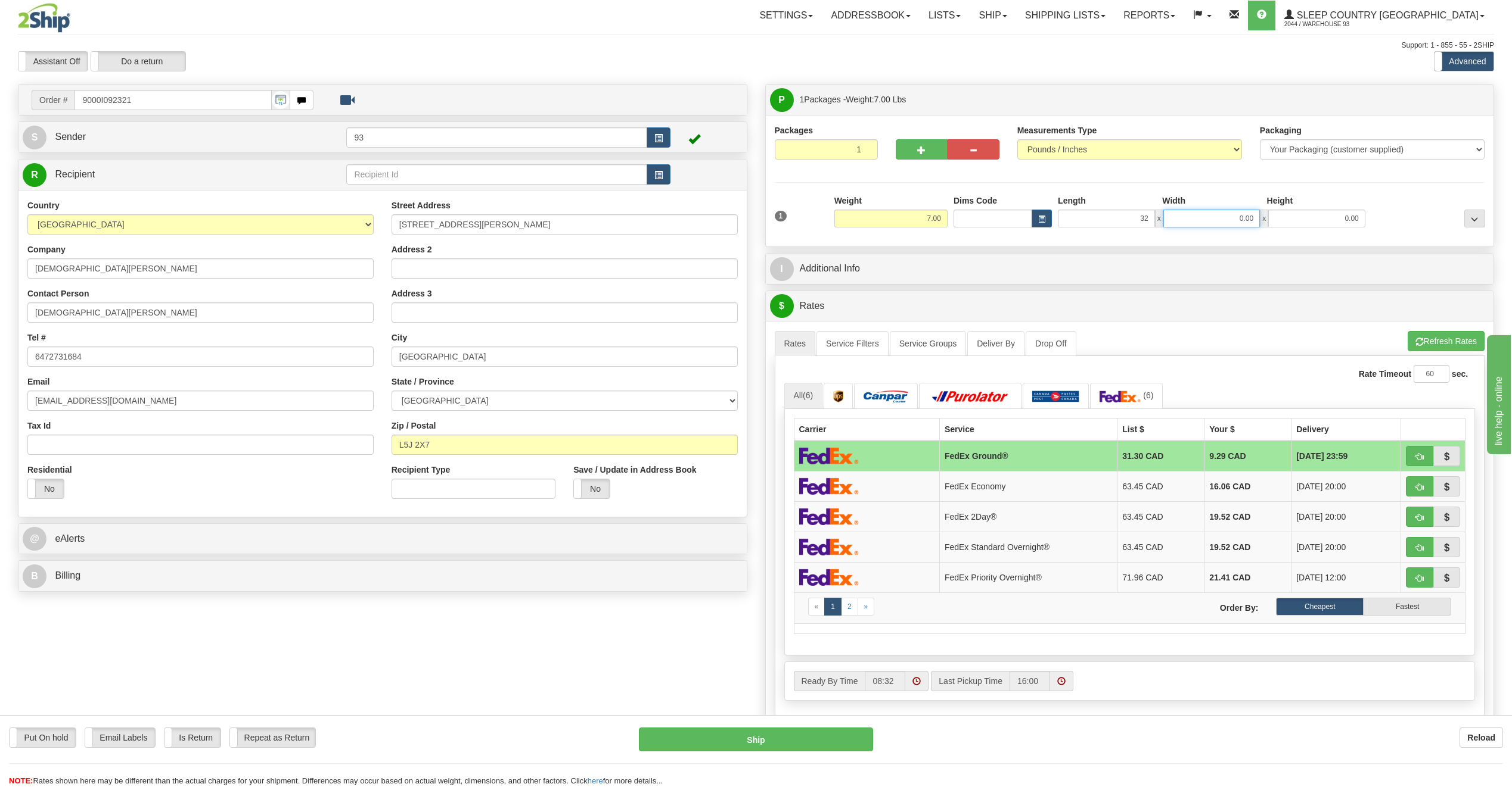
type input "32.00"
click at [1186, 221] on input "0.00" at bounding box center [1212, 218] width 97 height 18
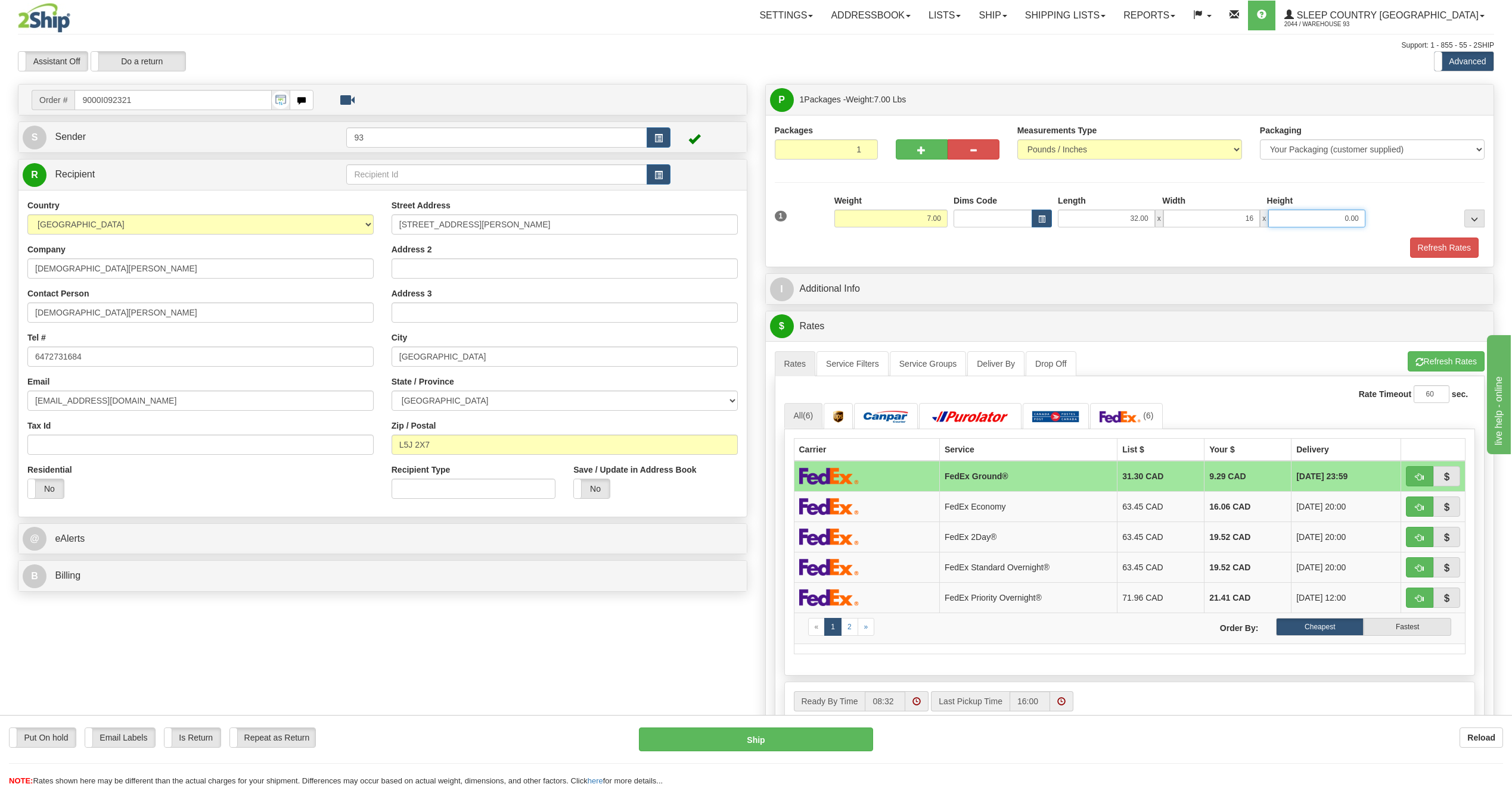
type input "16.00"
click at [1363, 218] on input "0.00" at bounding box center [1316, 218] width 97 height 18
type input "6.00"
click at [1446, 242] on button "Refresh Rates" at bounding box center [1444, 247] width 68 height 20
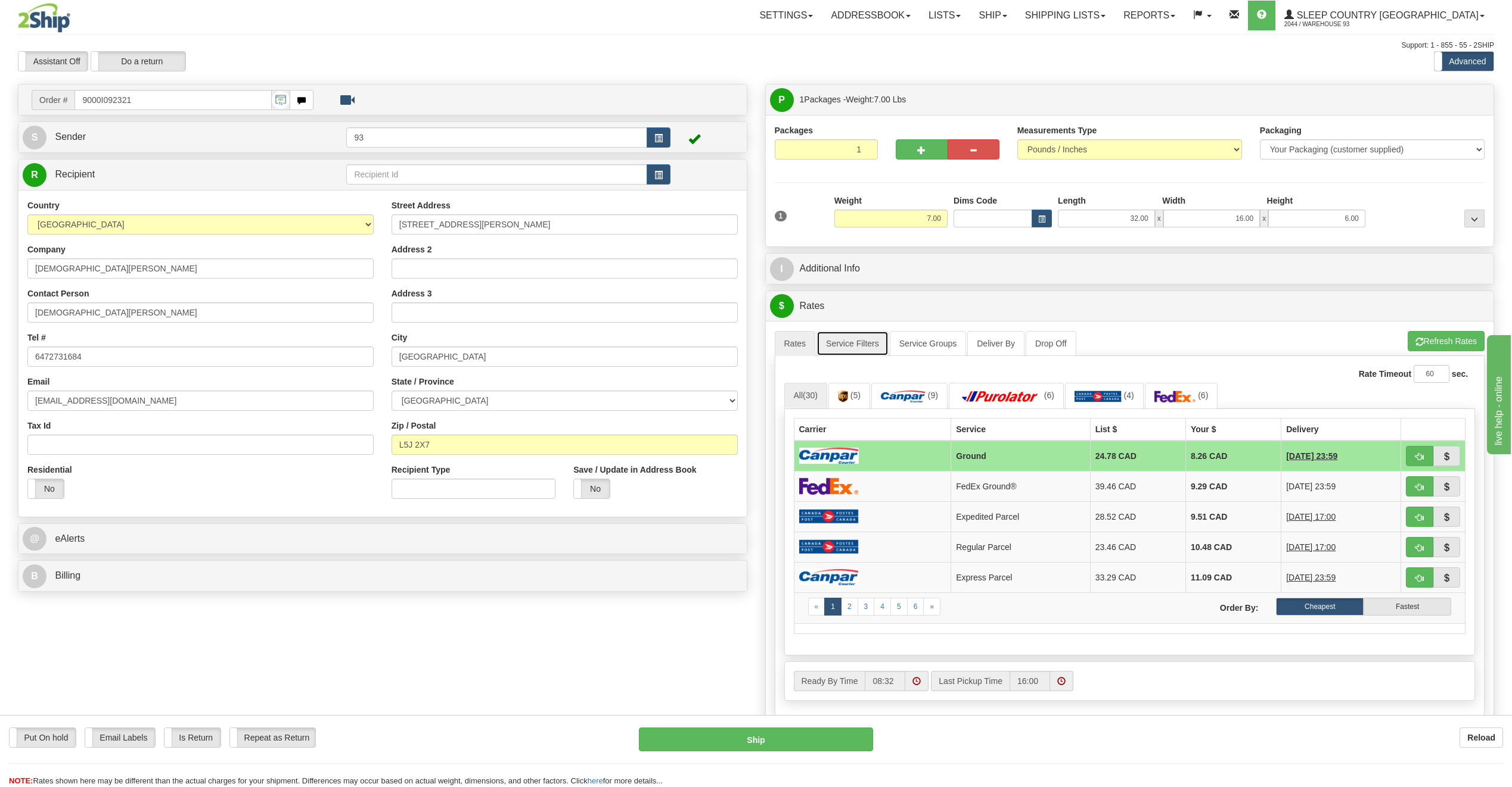
click at [834, 352] on link "Service Filters" at bounding box center [852, 343] width 72 height 25
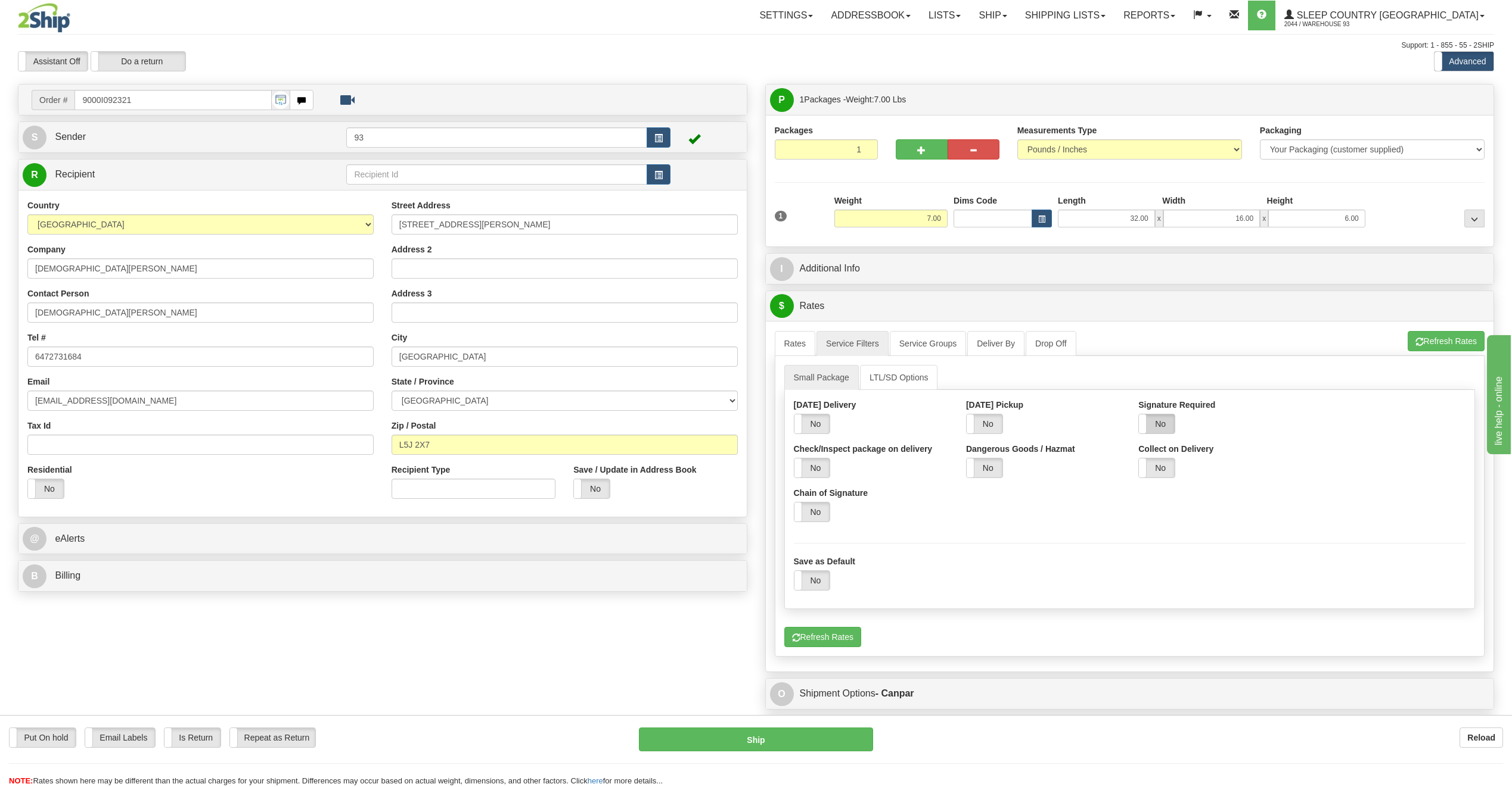
click at [1163, 428] on label "No" at bounding box center [1156, 424] width 36 height 19
click at [1340, 421] on select "Default Adult Direct Indirect No Signature Required" at bounding box center [1388, 424] width 154 height 20
select select "1"
click at [1311, 414] on select "Default Adult Direct Indirect No Signature Required" at bounding box center [1388, 424] width 154 height 20
click at [798, 343] on link "Rates" at bounding box center [795, 343] width 41 height 25
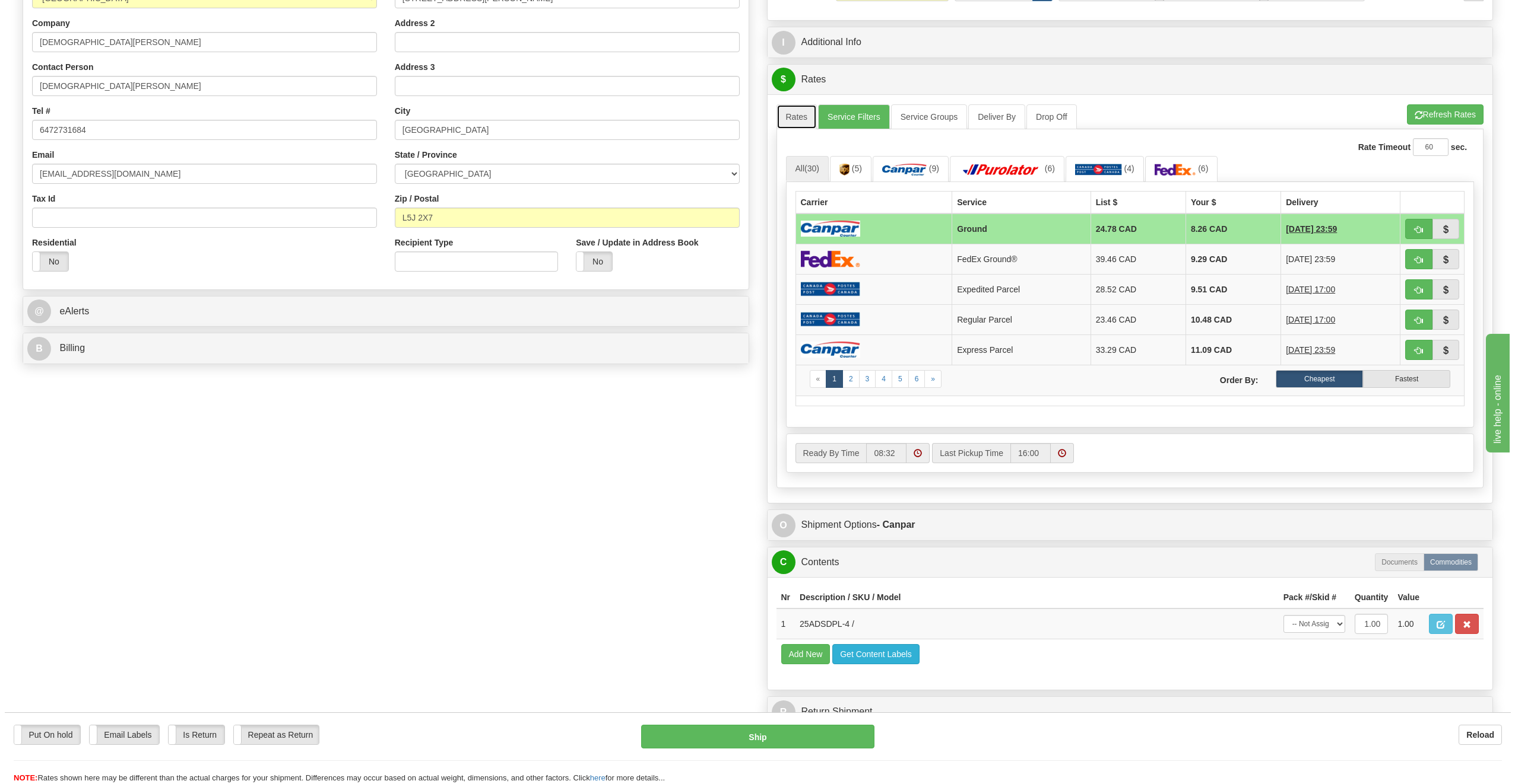
scroll to position [356, 0]
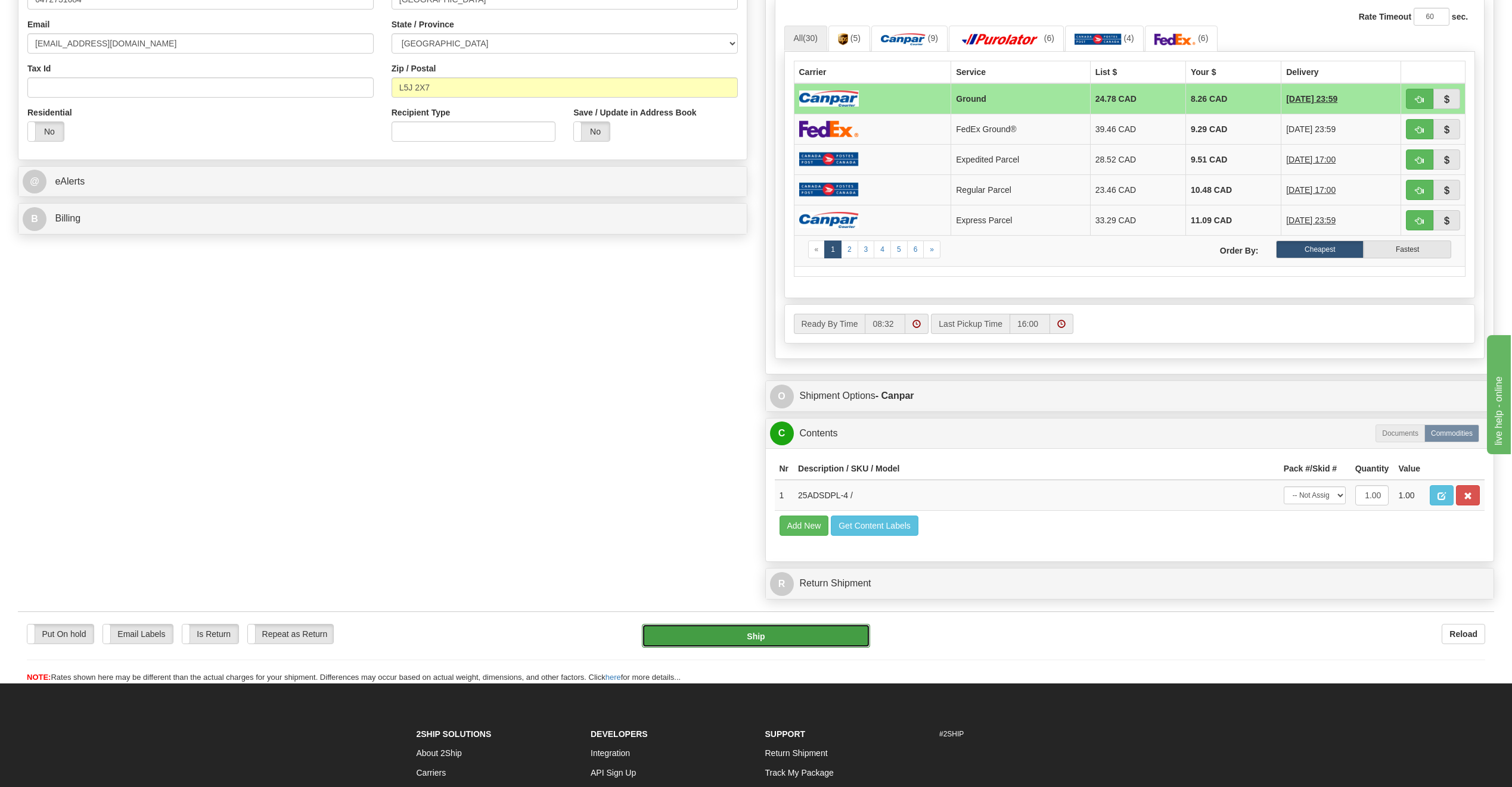
click at [795, 629] on button "Ship" at bounding box center [756, 636] width 228 height 24
type input "1"
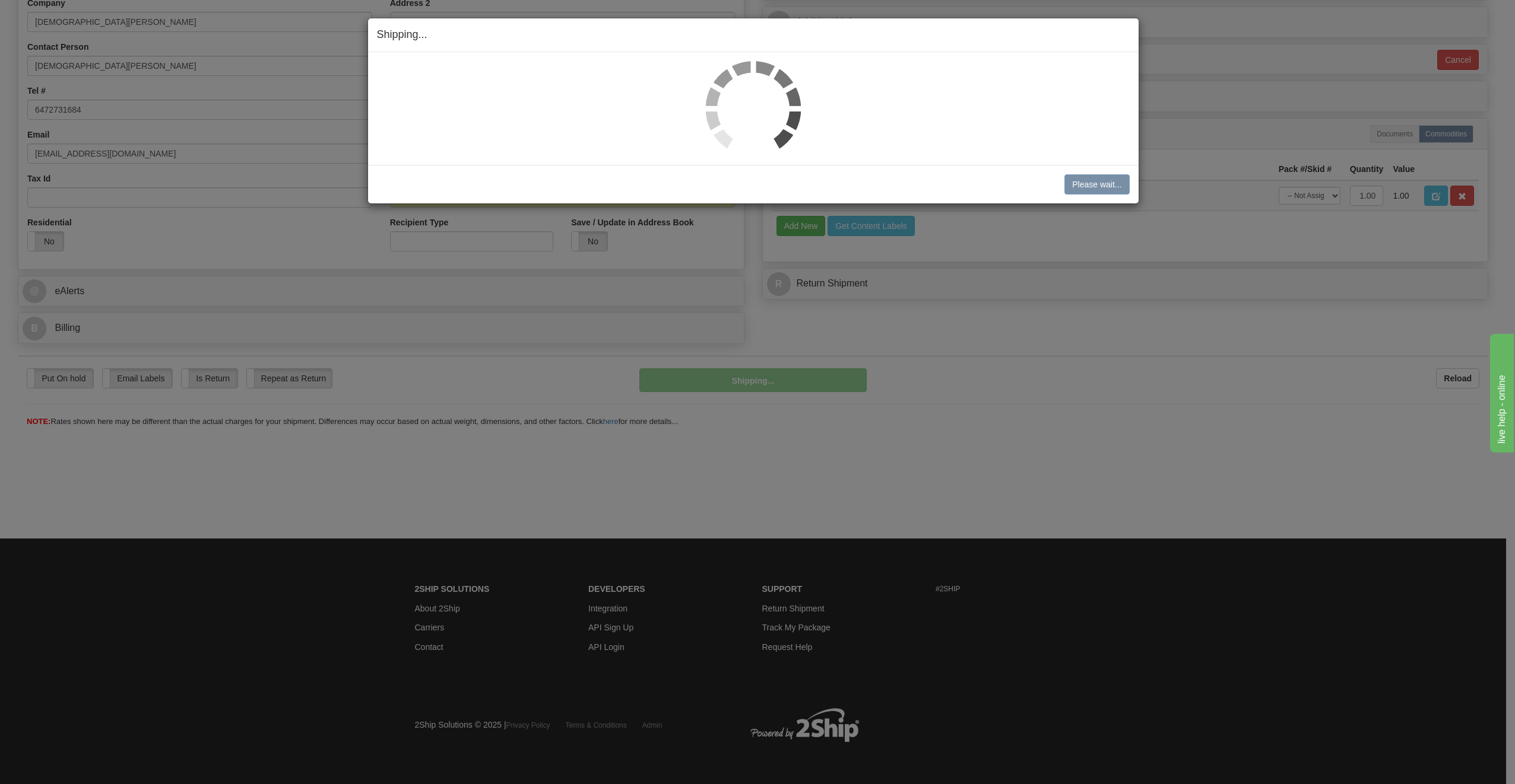
scroll to position [246, 0]
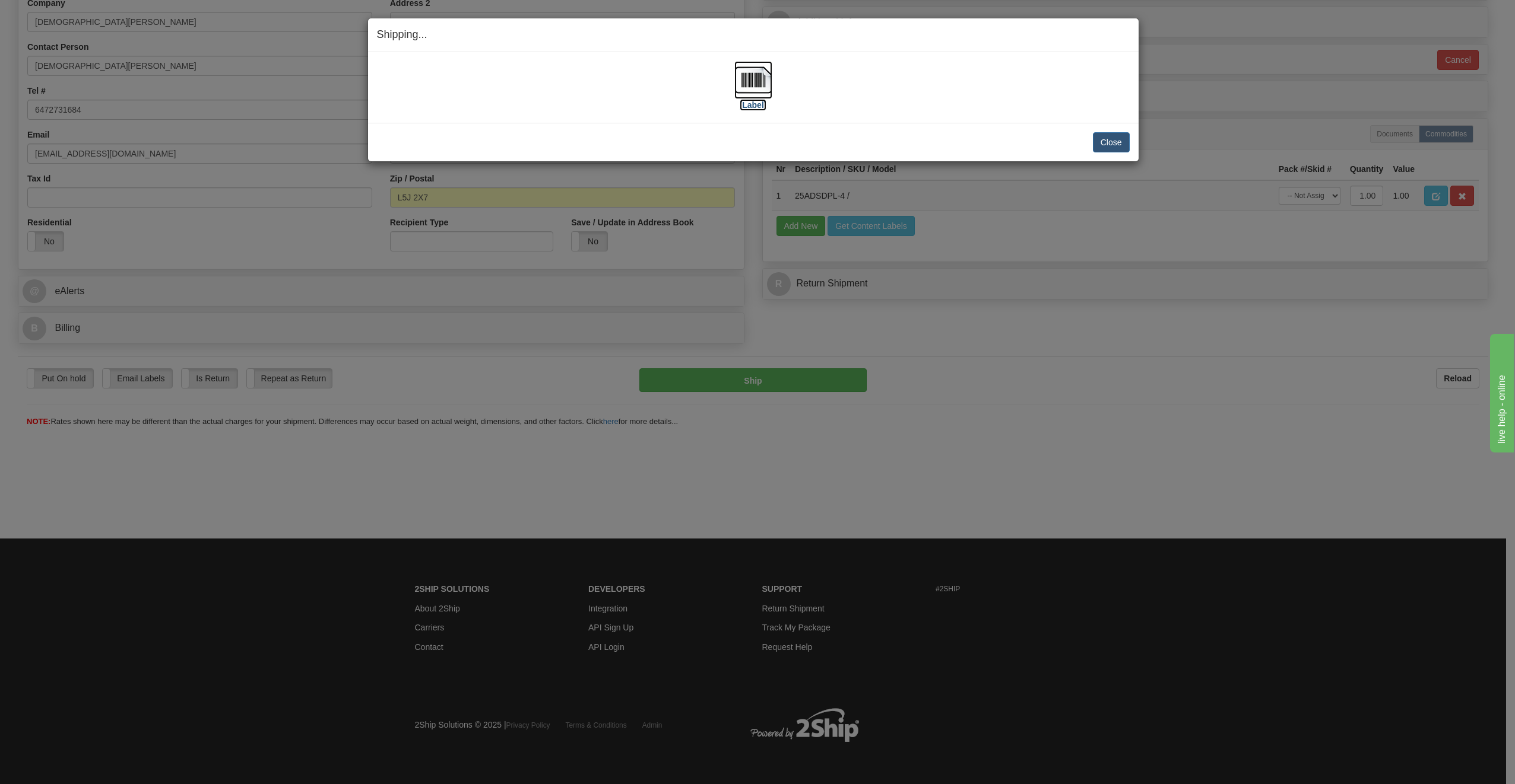
click at [760, 84] on img at bounding box center [753, 80] width 38 height 38
click at [1132, 141] on div "Close Cancel Cancel Shipment and Quit Pickup Quit Pickup ONLY" at bounding box center [753, 141] width 770 height 38
click at [1122, 144] on button "Close" at bounding box center [1111, 142] width 37 height 20
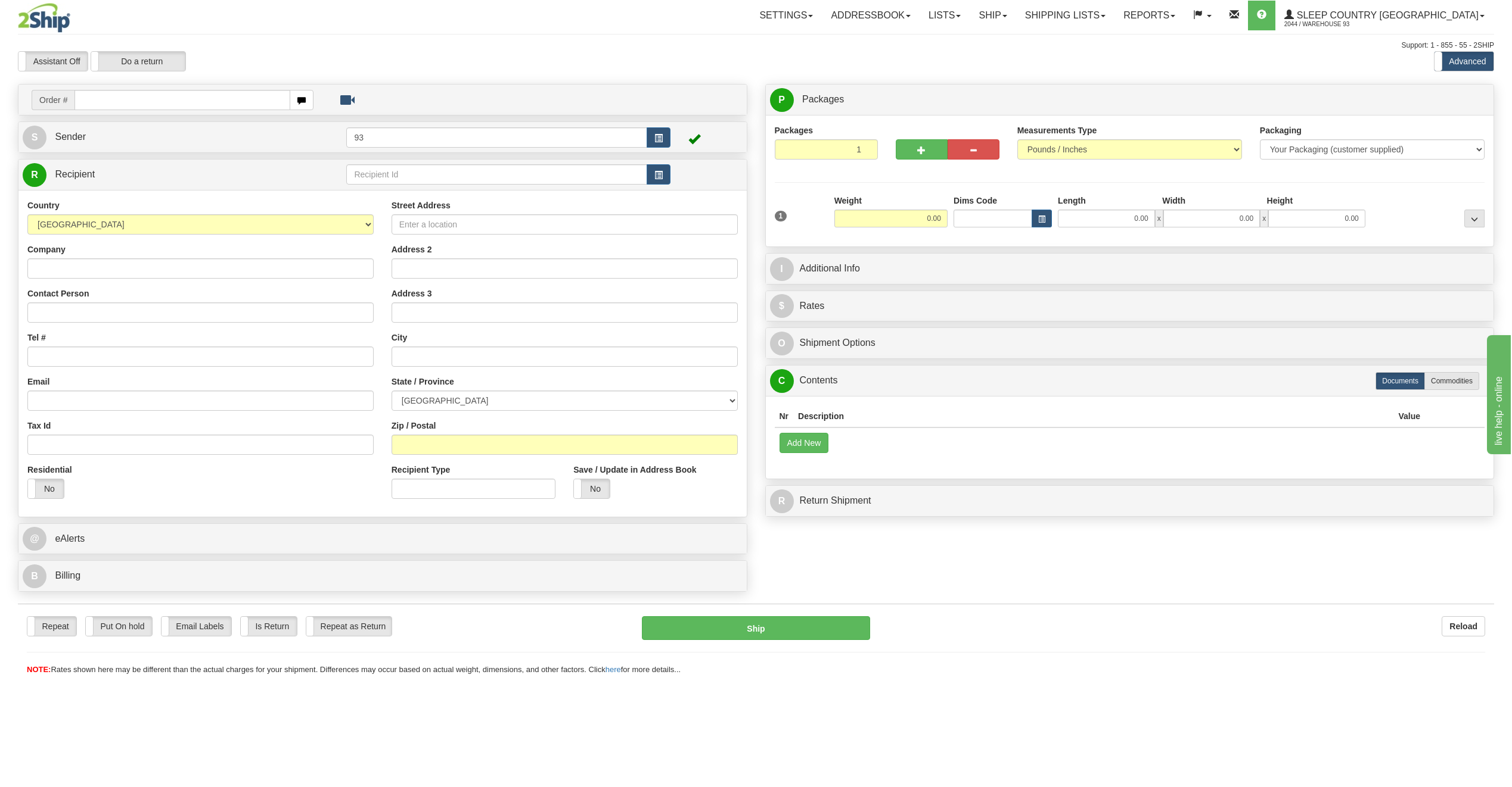
click at [114, 103] on input "text" at bounding box center [182, 100] width 216 height 20
type input "9000I092326"
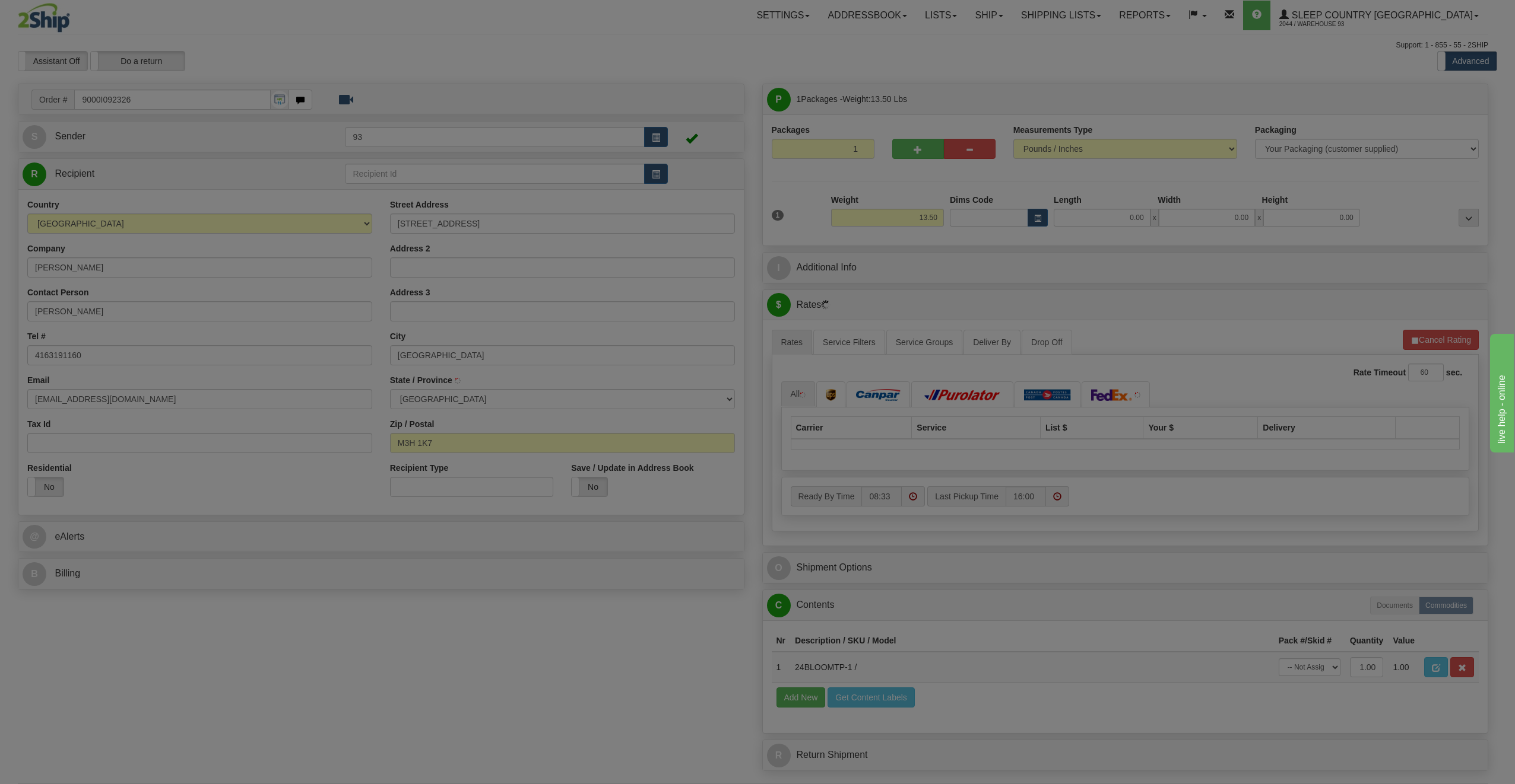
type input "[GEOGRAPHIC_DATA]"
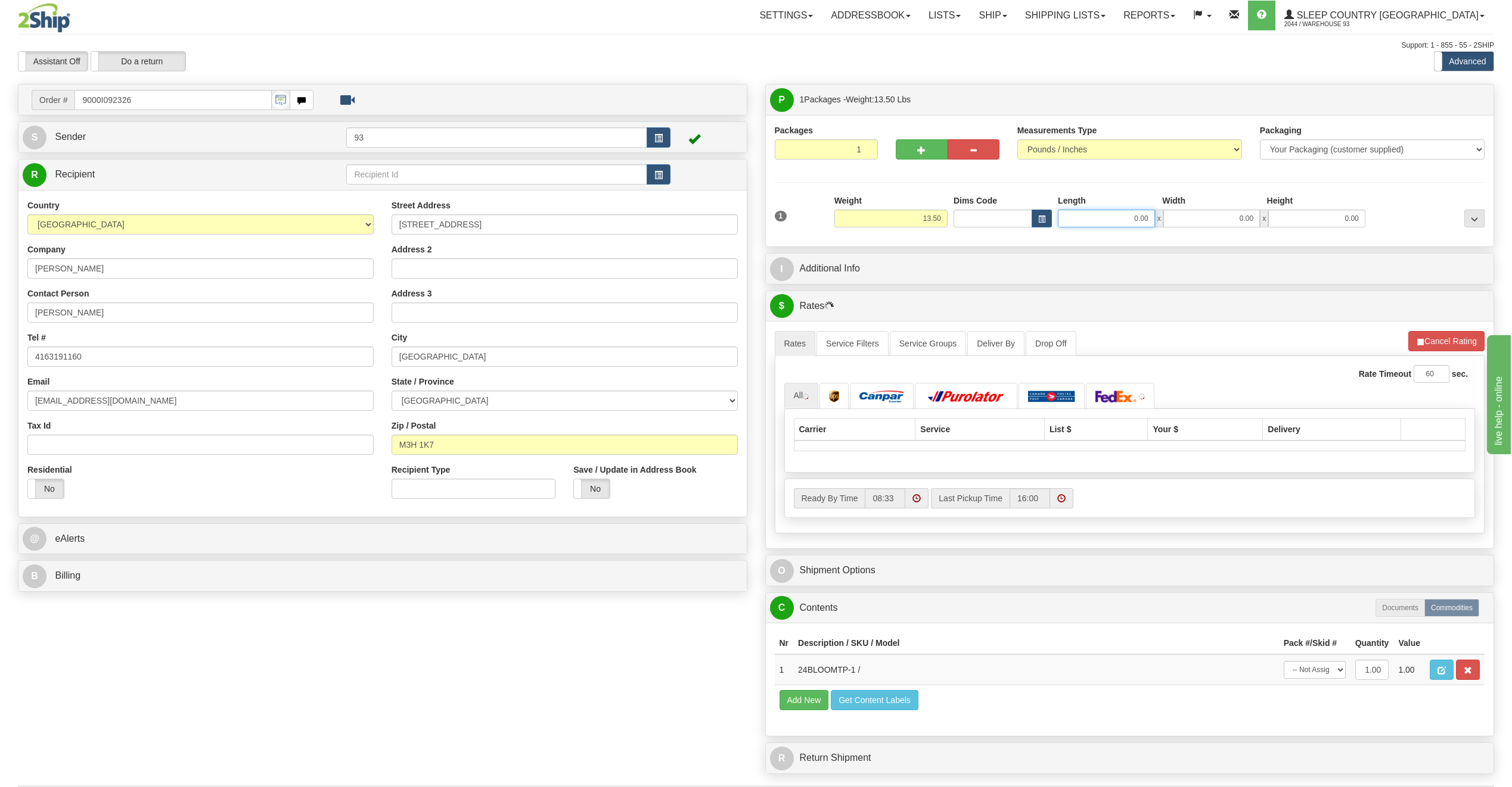
click at [1107, 219] on input "0.00" at bounding box center [1106, 218] width 97 height 18
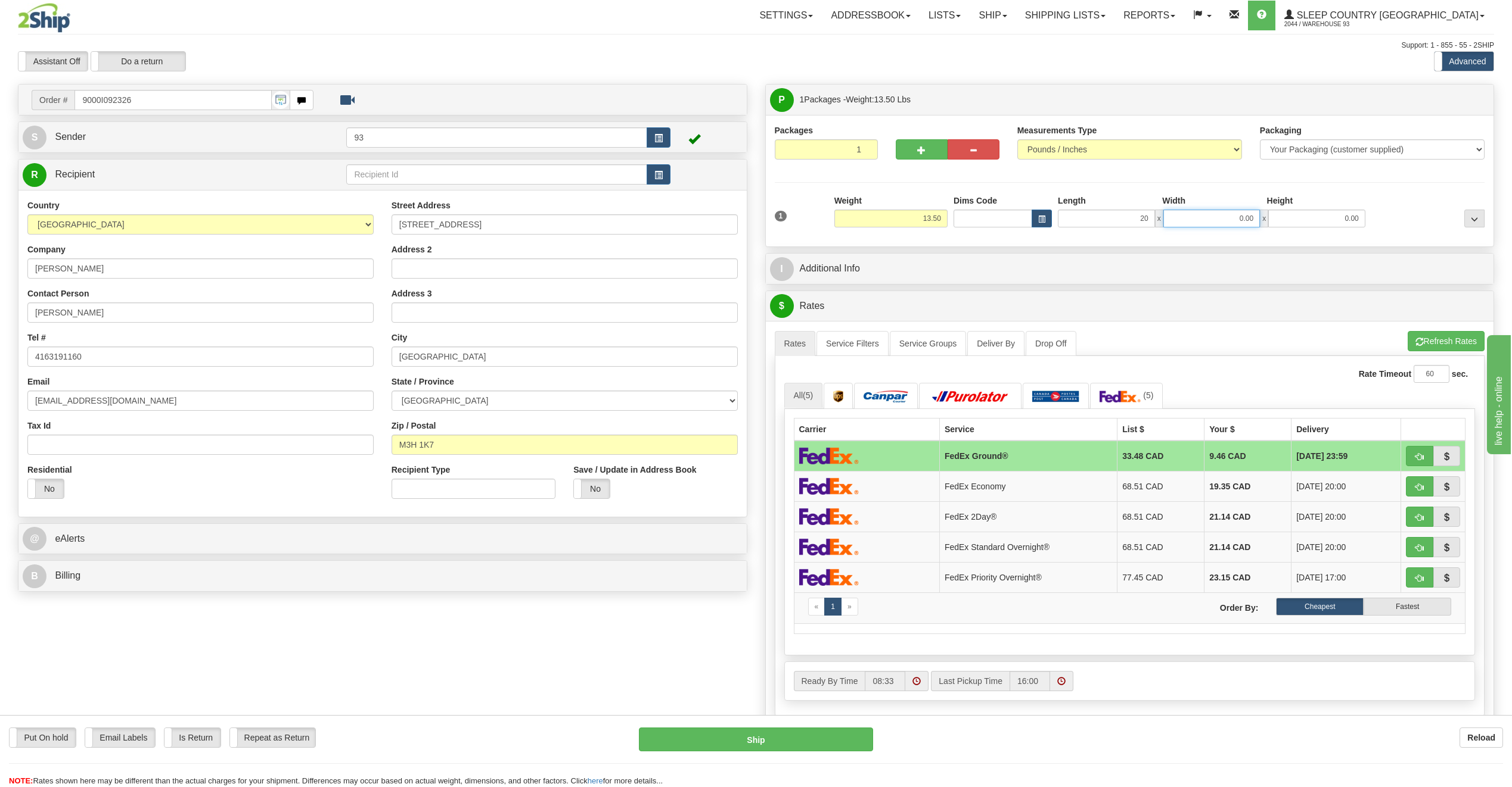
type input "20.00"
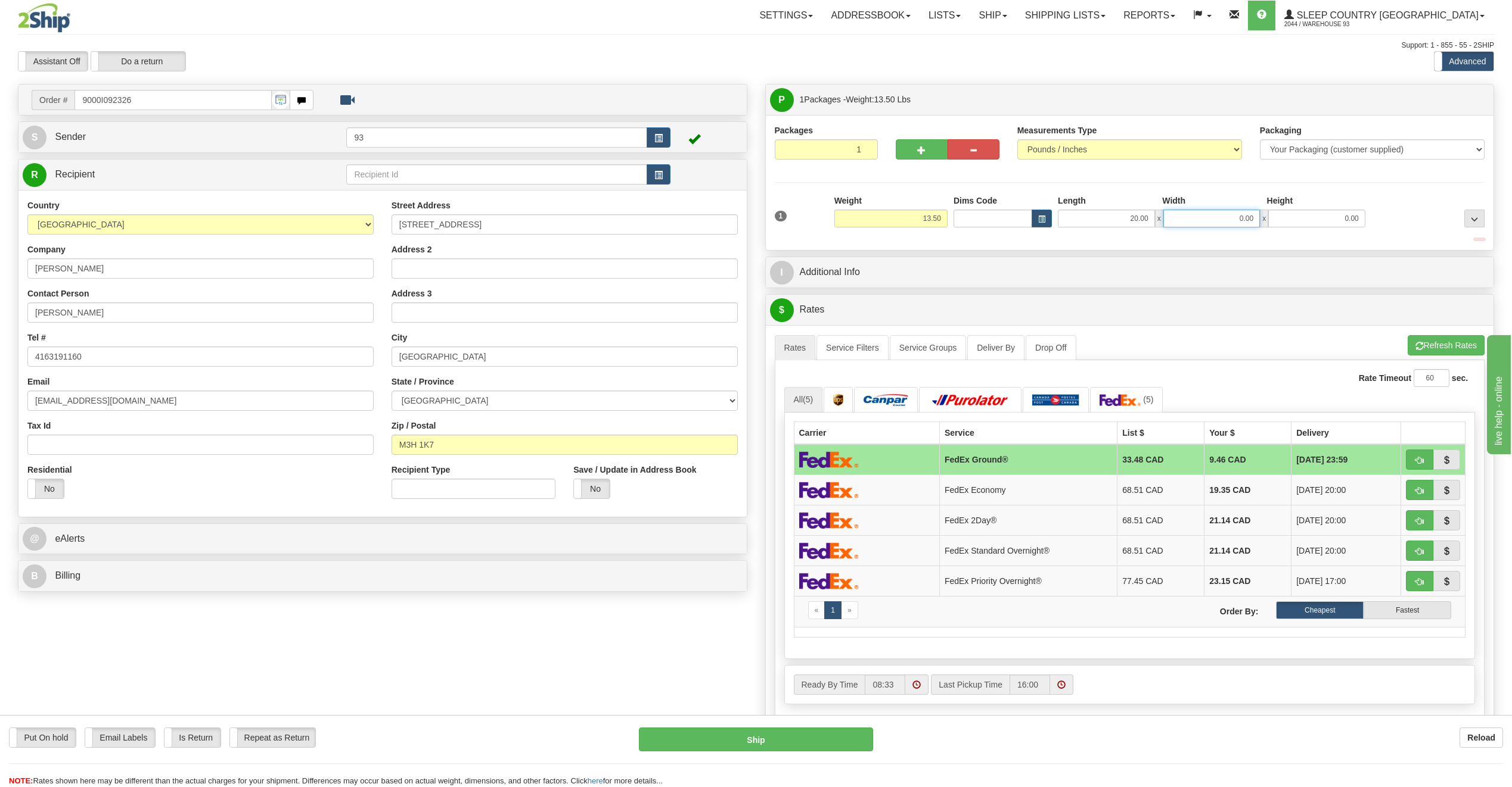
click at [1235, 221] on input "0.00" at bounding box center [1212, 218] width 97 height 18
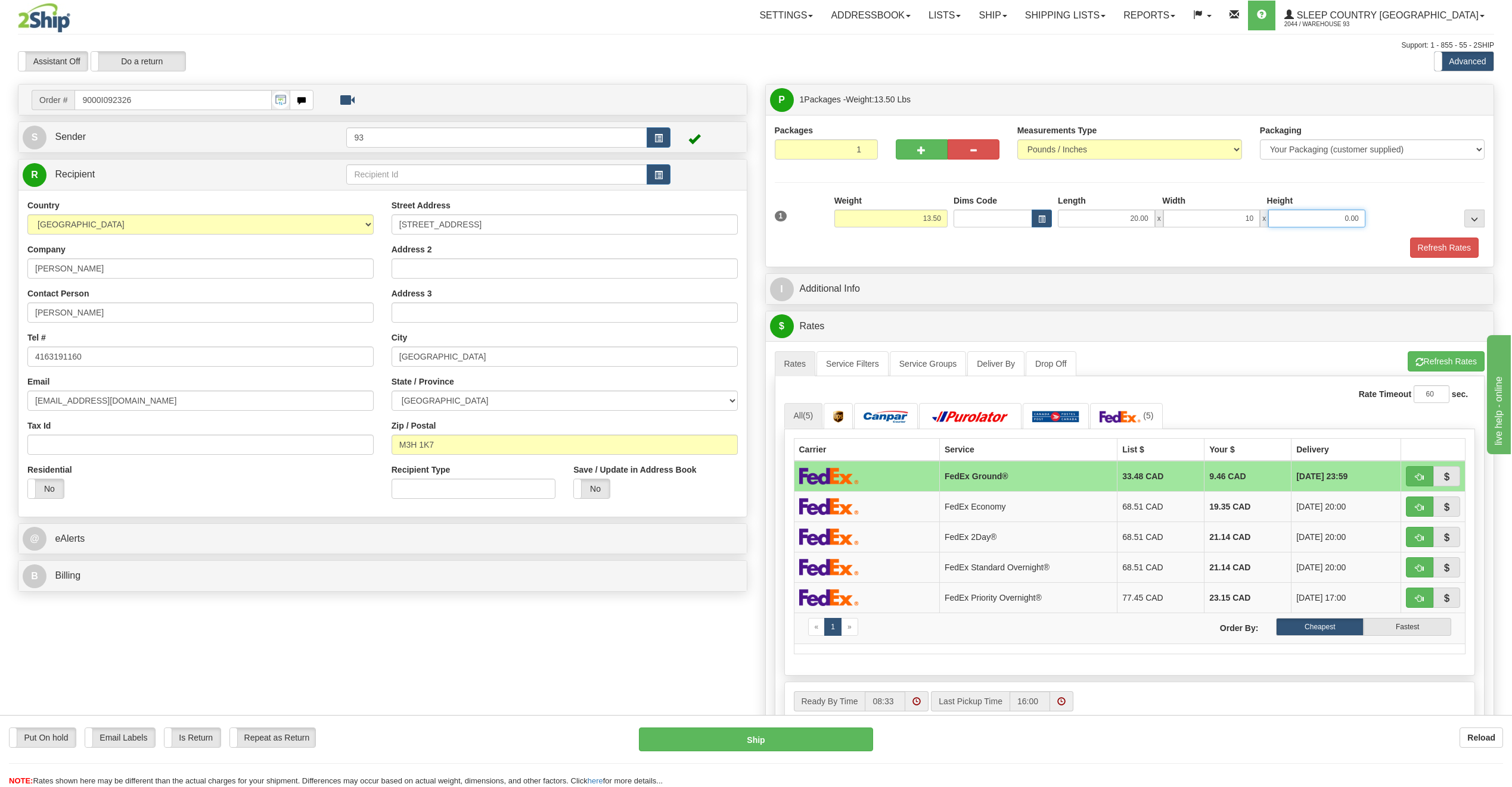
type input "10.00"
click at [1312, 222] on input "0.00" at bounding box center [1316, 218] width 97 height 18
type input "10.00"
click at [1454, 254] on button "Refresh Rates" at bounding box center [1444, 247] width 68 height 20
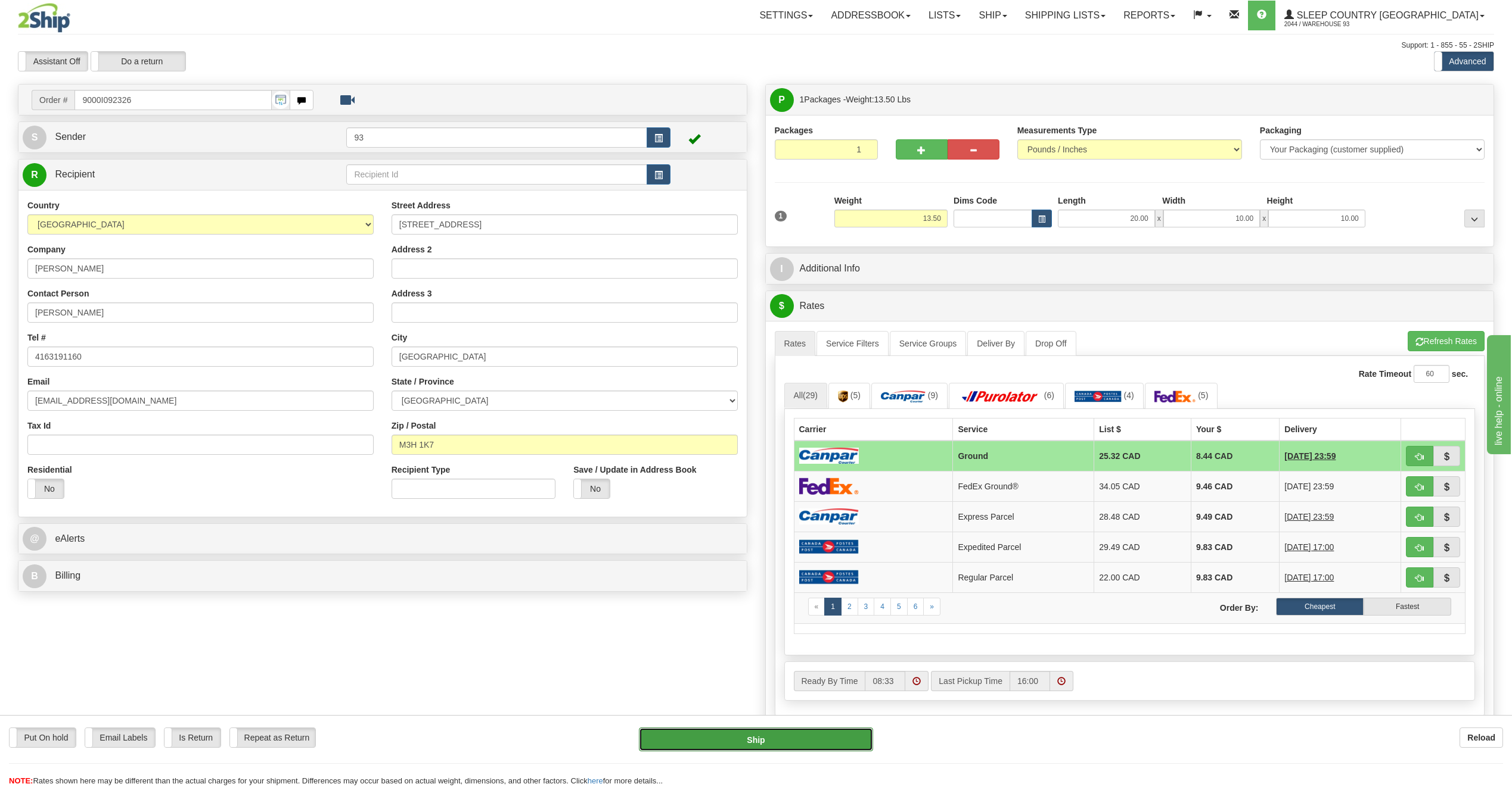
click at [783, 734] on button "Ship" at bounding box center [756, 739] width 234 height 24
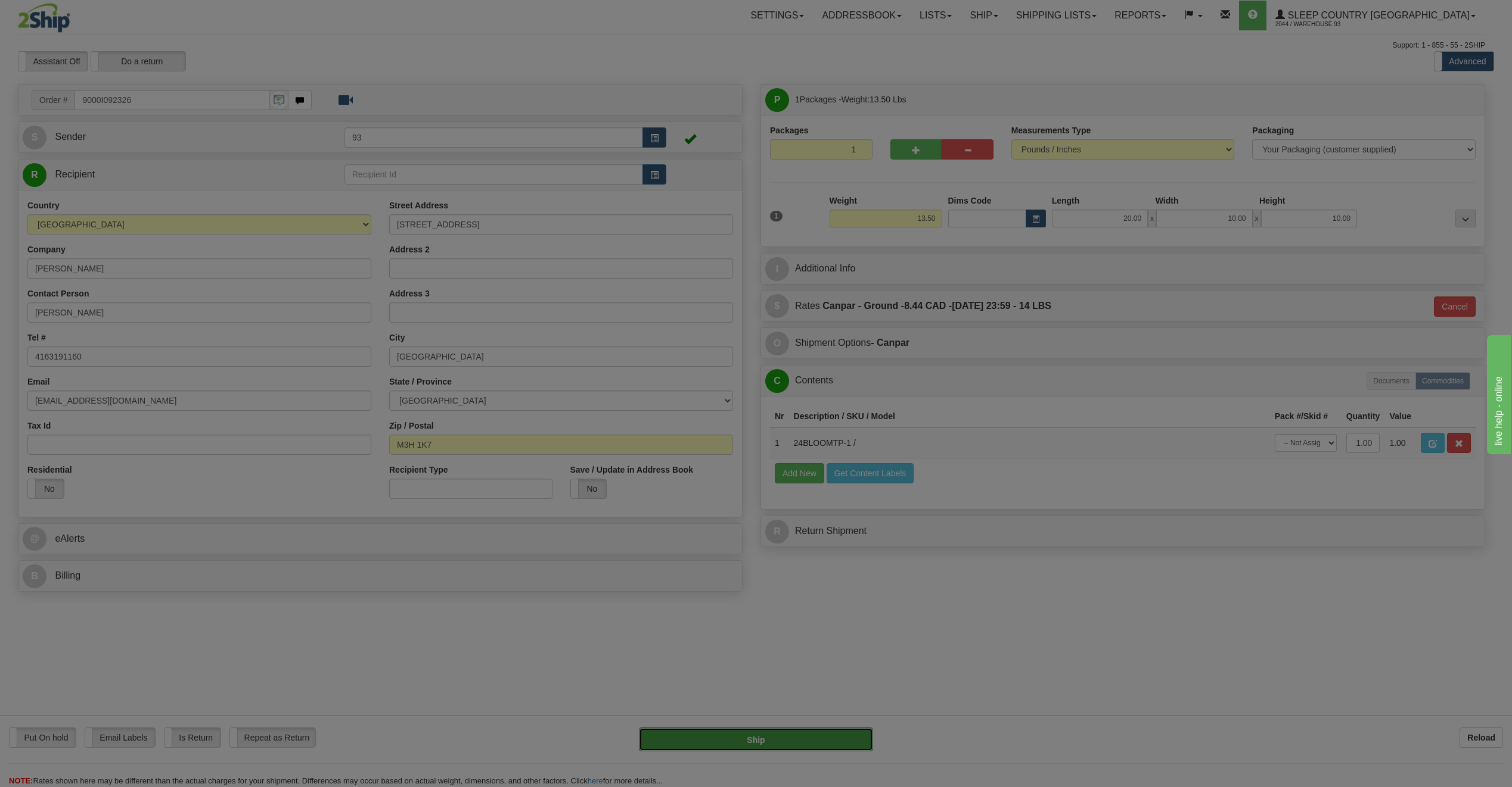
type input "1"
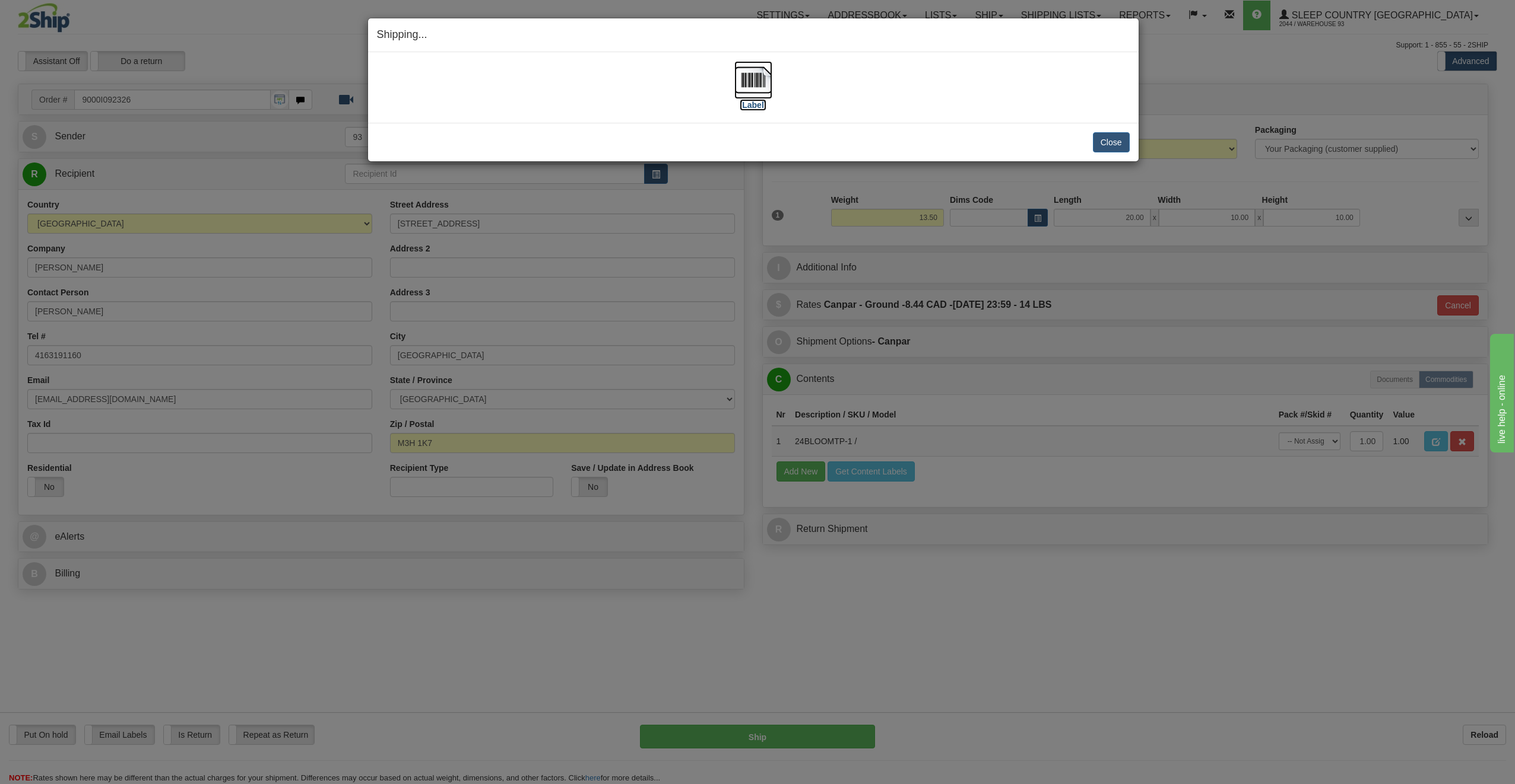
click at [765, 86] on img at bounding box center [753, 80] width 38 height 38
click at [1118, 142] on button "Close" at bounding box center [1111, 142] width 37 height 20
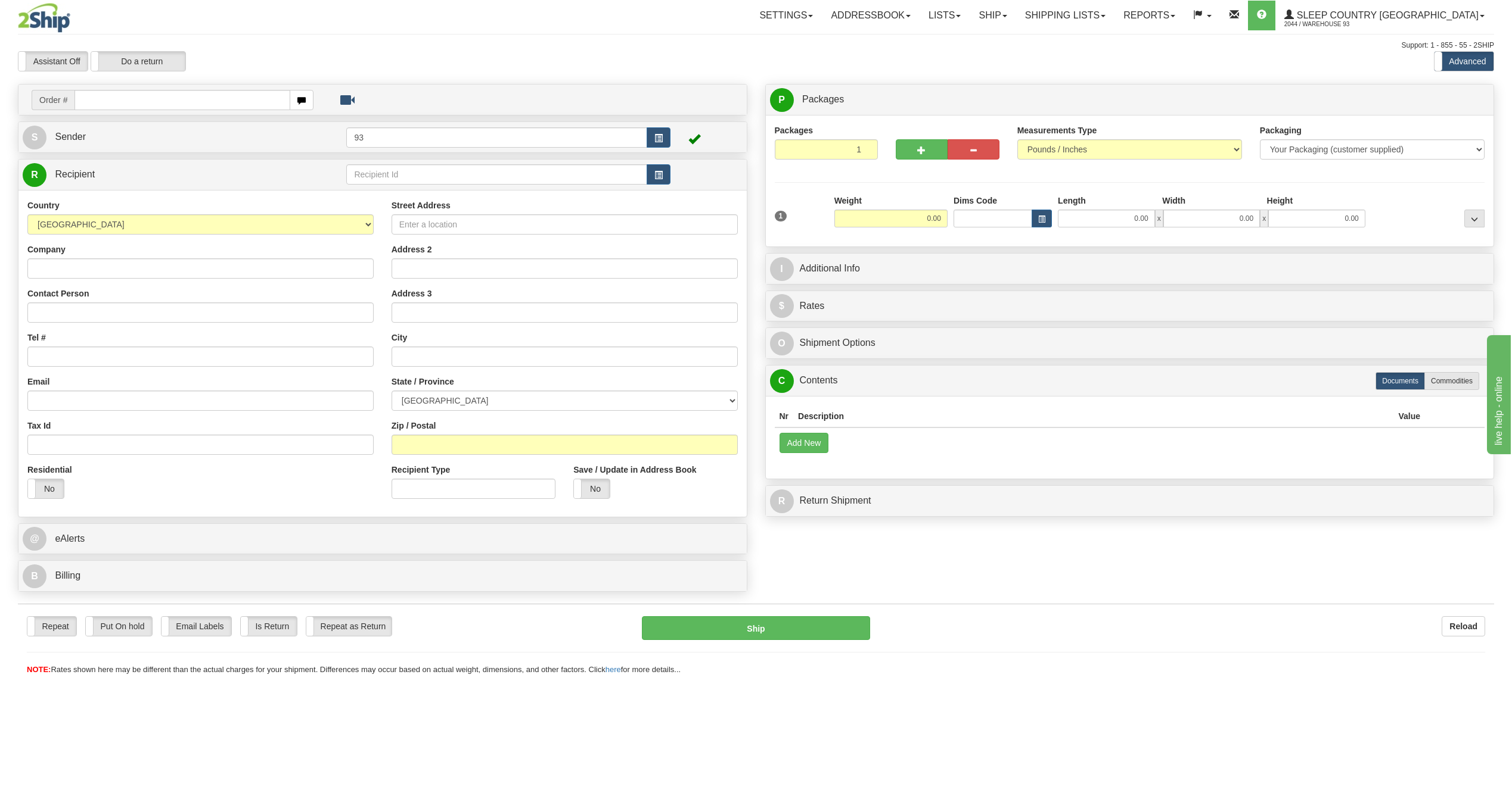
click at [173, 104] on input "text" at bounding box center [182, 100] width 216 height 20
type input "9000I092330"
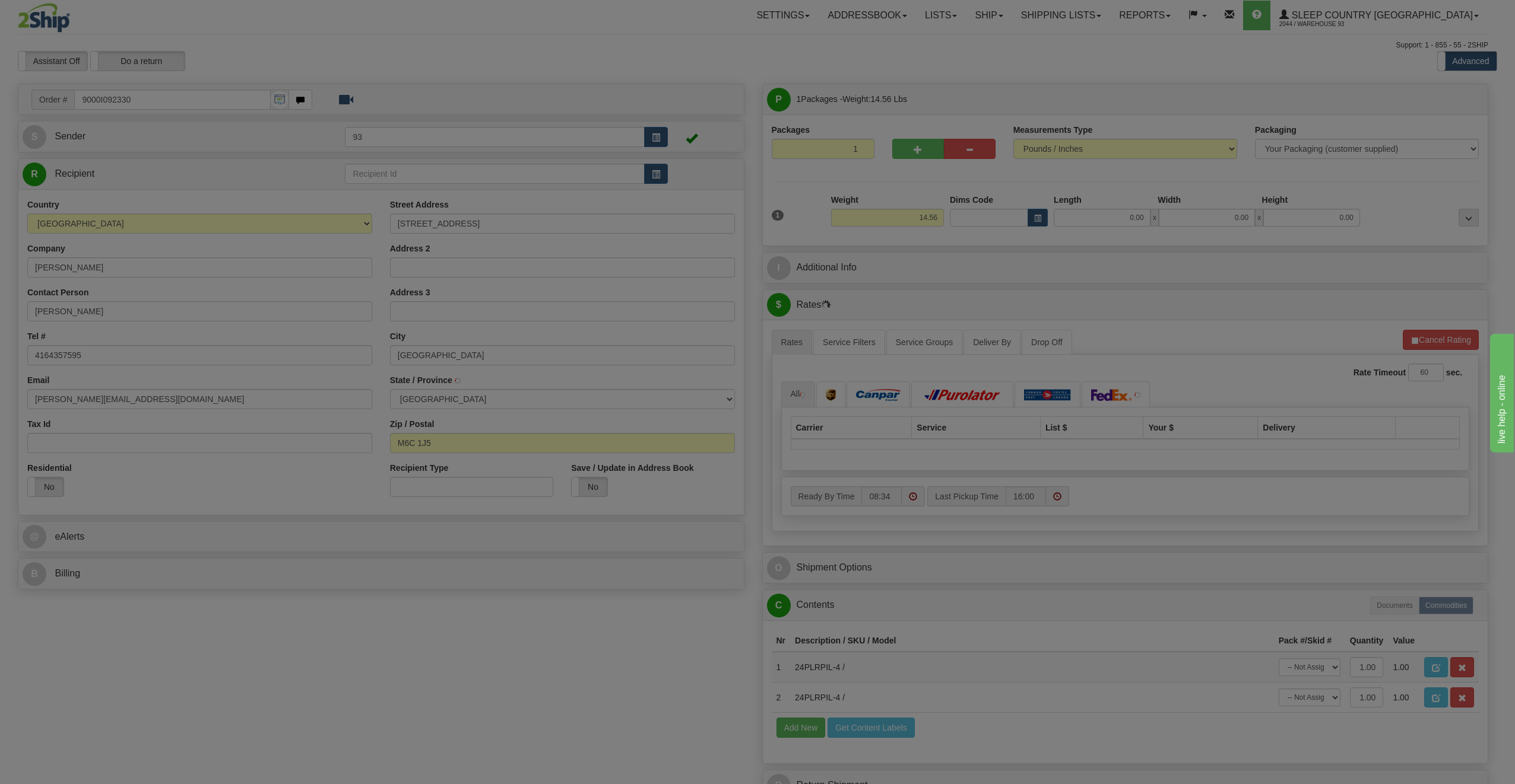
type input "YORK"
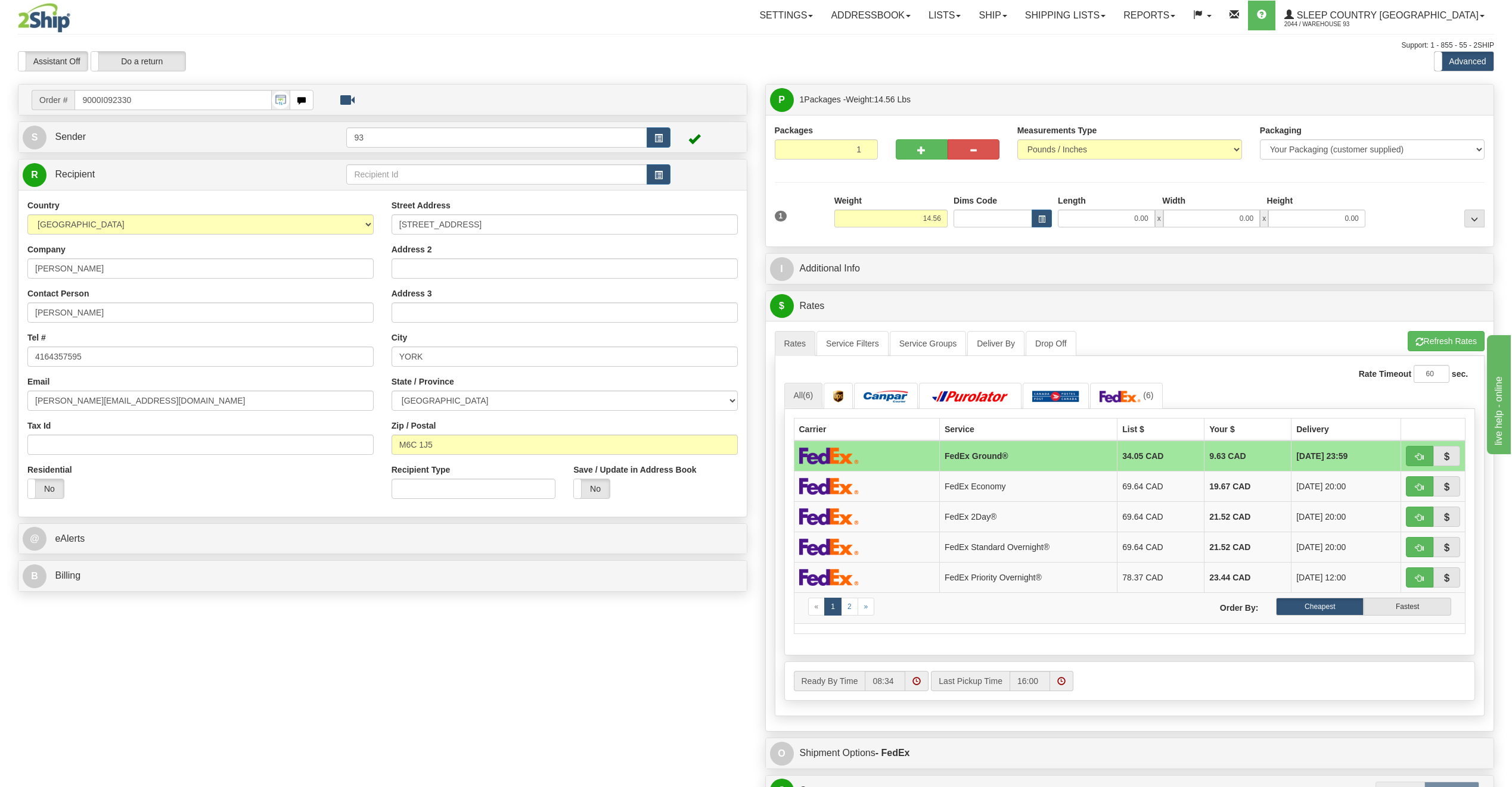
click at [1112, 208] on div "Length" at bounding box center [1107, 202] width 104 height 15
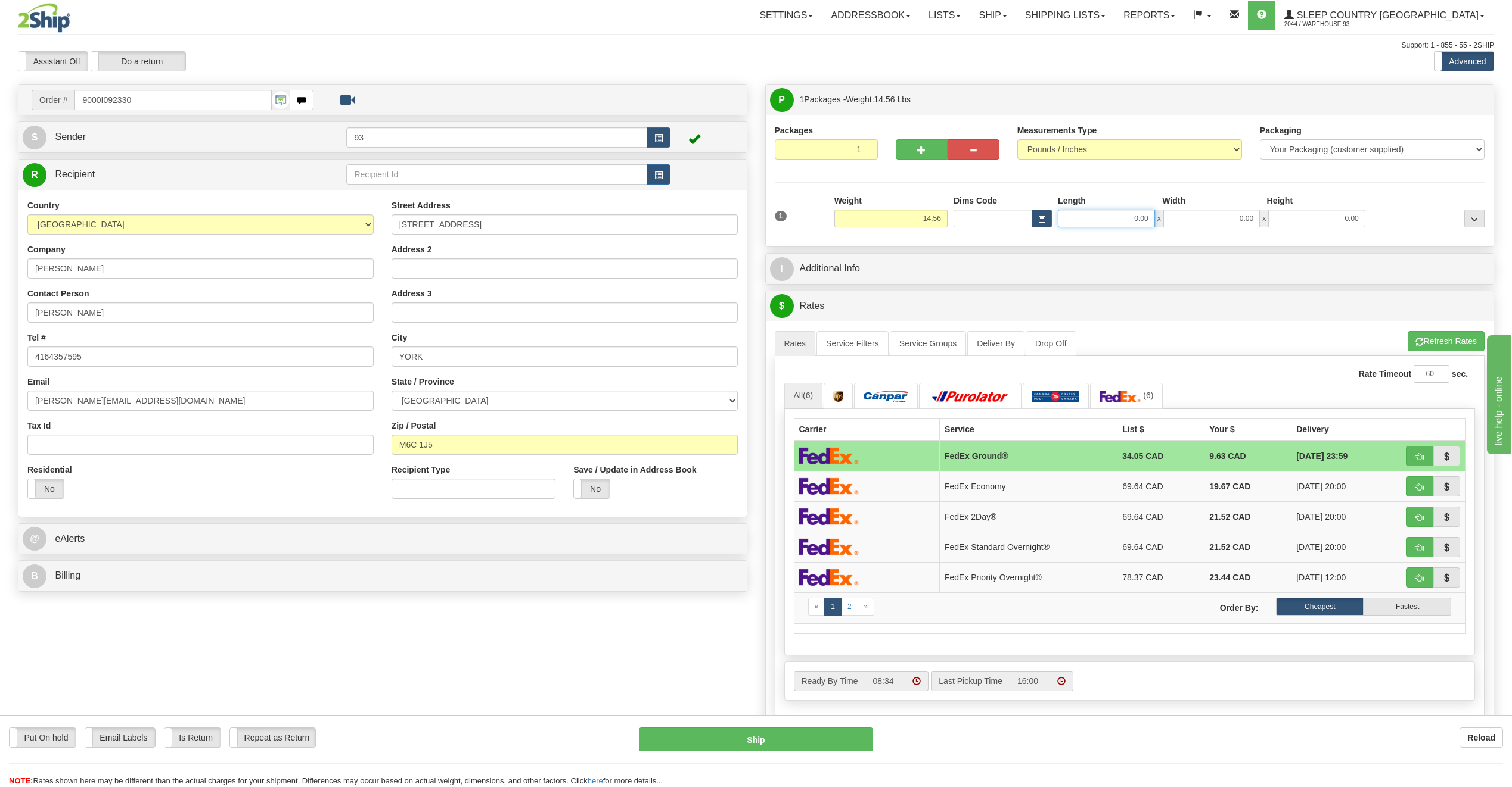
click at [1105, 218] on input "0.00" at bounding box center [1106, 218] width 97 height 18
type input "18.00"
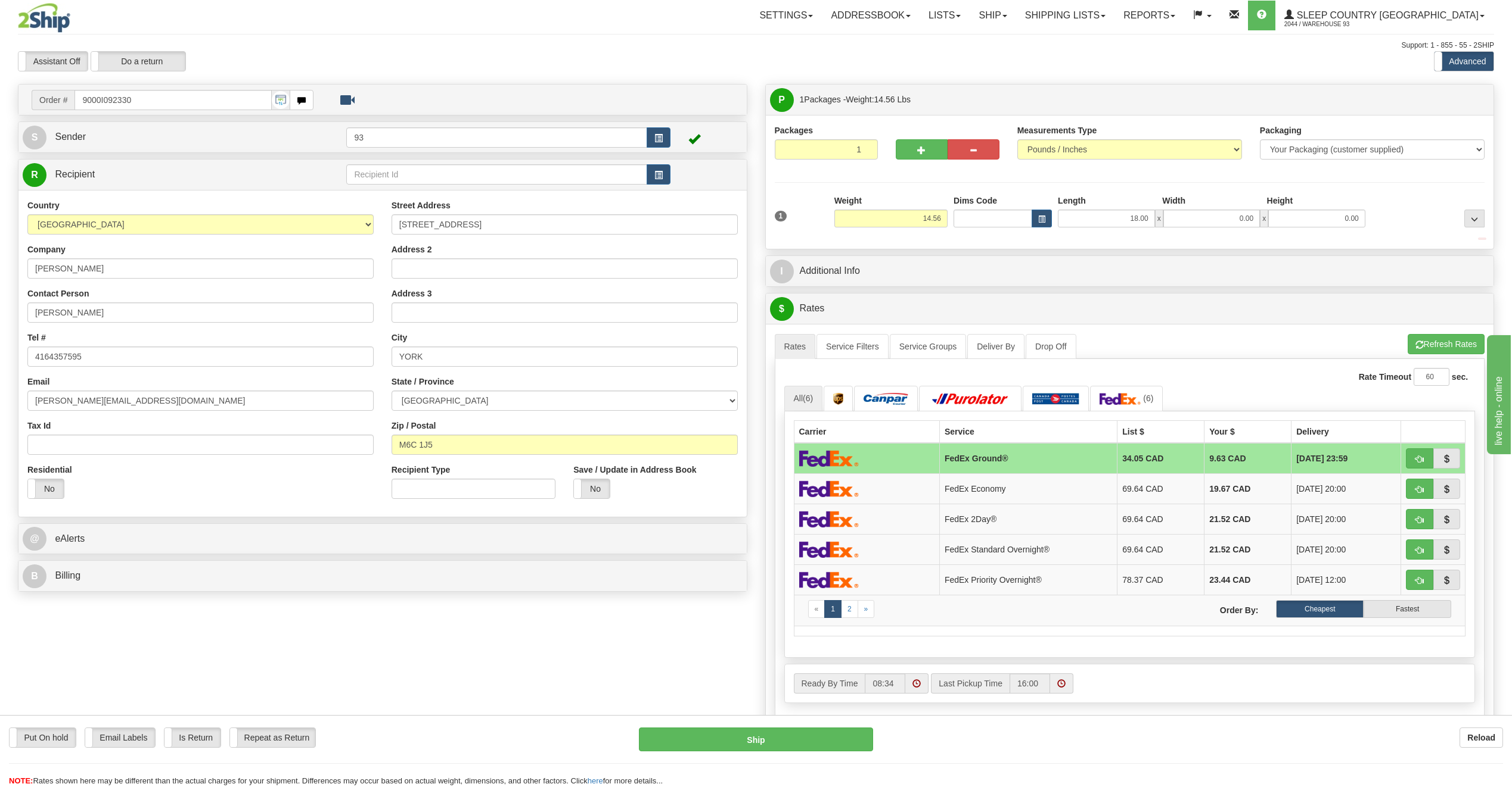
click at [1263, 227] on div "1 Weight 14.56 Dims Code x x" at bounding box center [1130, 216] width 716 height 43
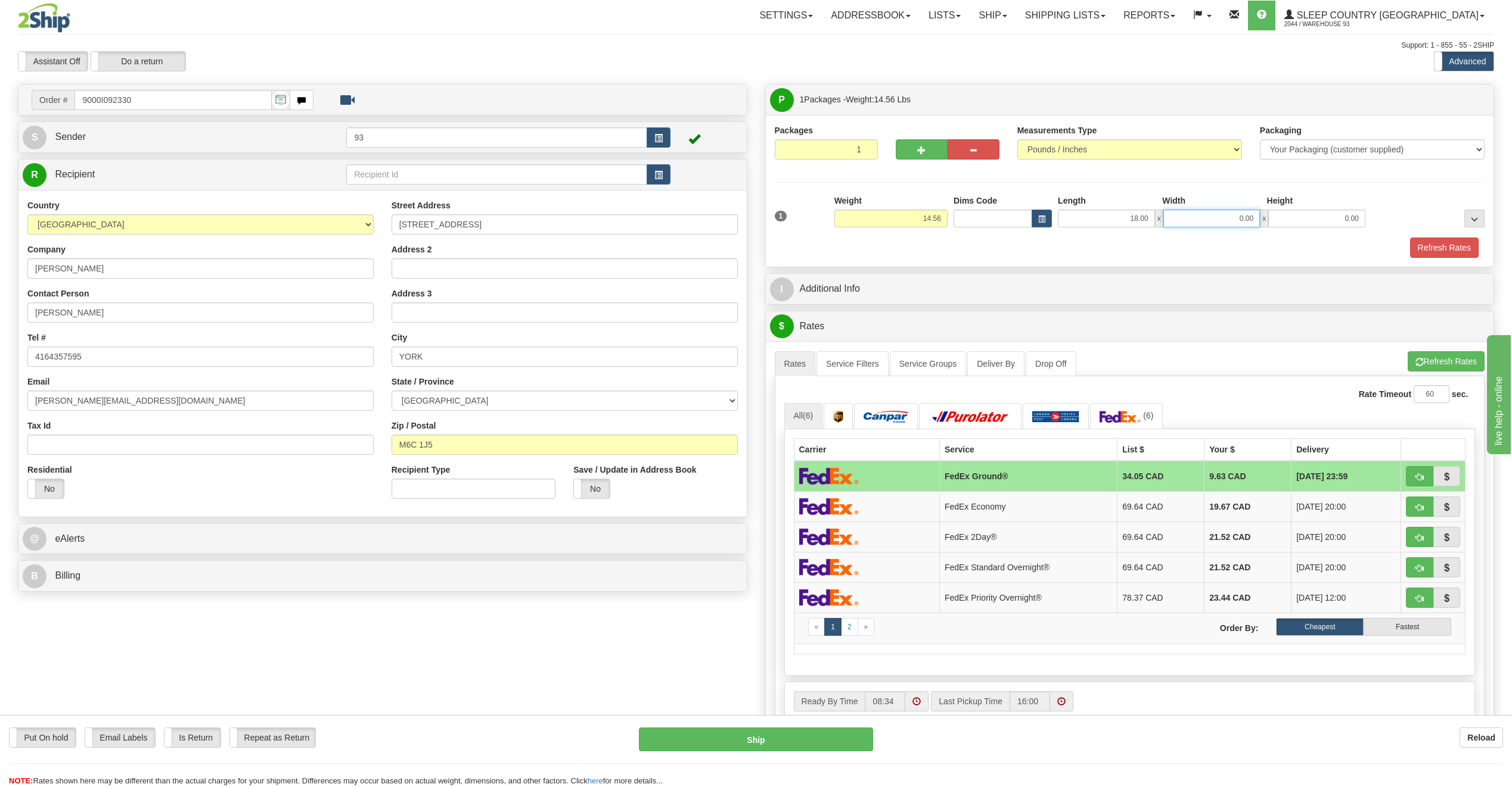
click at [1212, 222] on input "0.00" at bounding box center [1212, 218] width 97 height 18
type input "16.00"
click at [1347, 221] on input "0.00" at bounding box center [1316, 218] width 97 height 18
type input "8.00"
click at [1446, 242] on button "Refresh Rates" at bounding box center [1444, 247] width 68 height 20
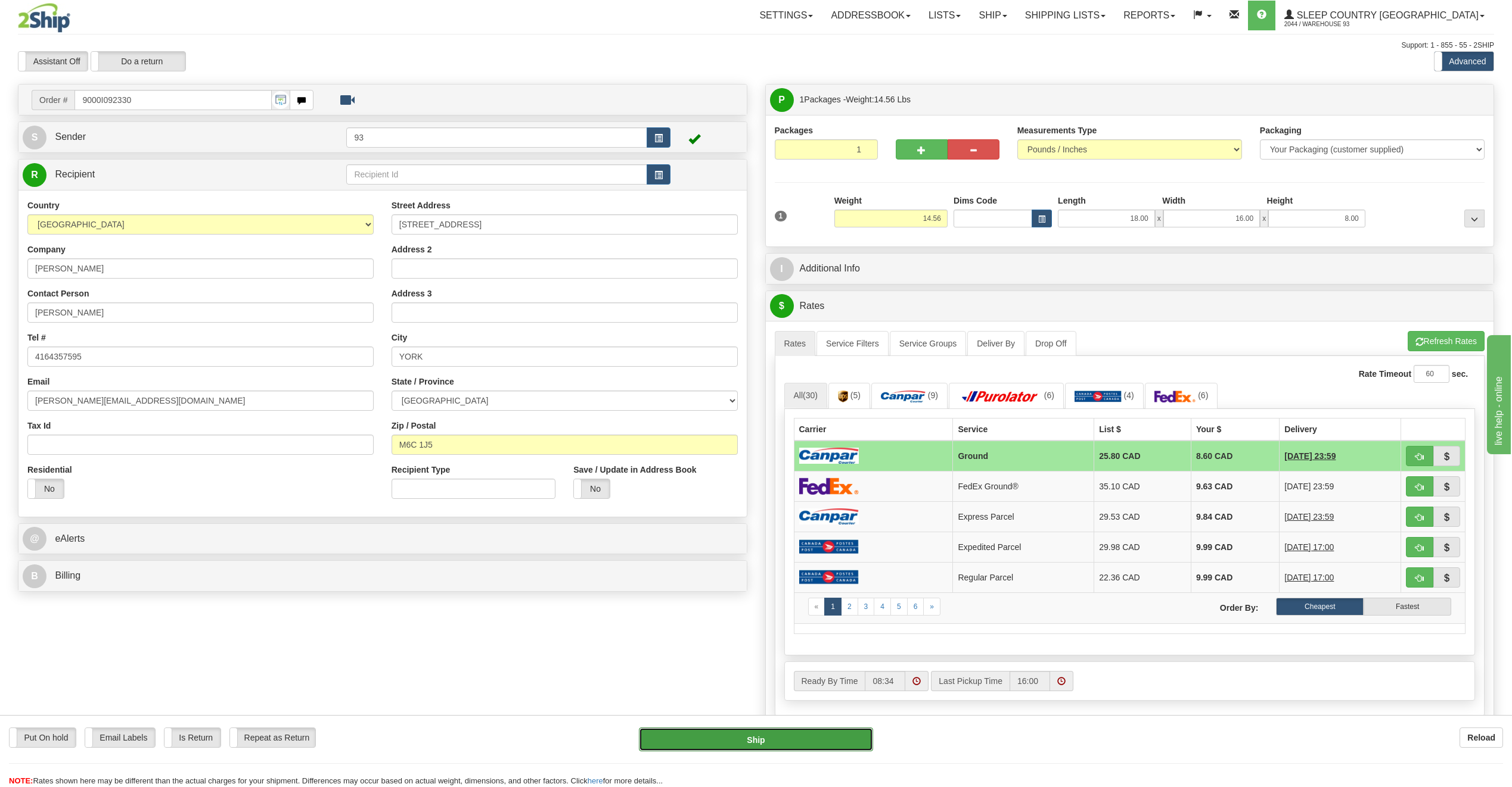
click at [786, 733] on button "Ship" at bounding box center [756, 739] width 234 height 24
type input "1"
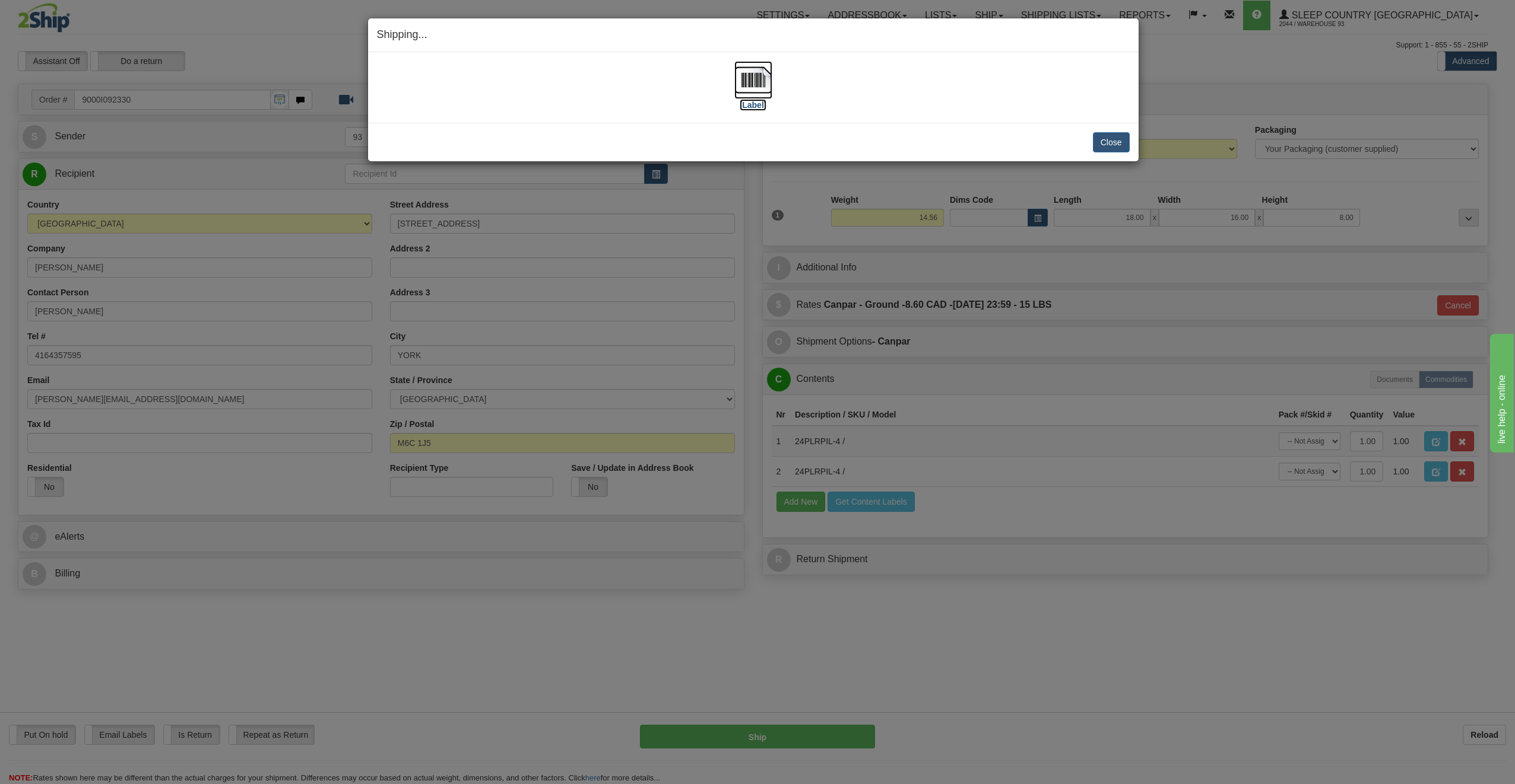
click at [745, 77] on img at bounding box center [753, 80] width 38 height 38
click at [1106, 147] on button "Close" at bounding box center [1111, 142] width 37 height 20
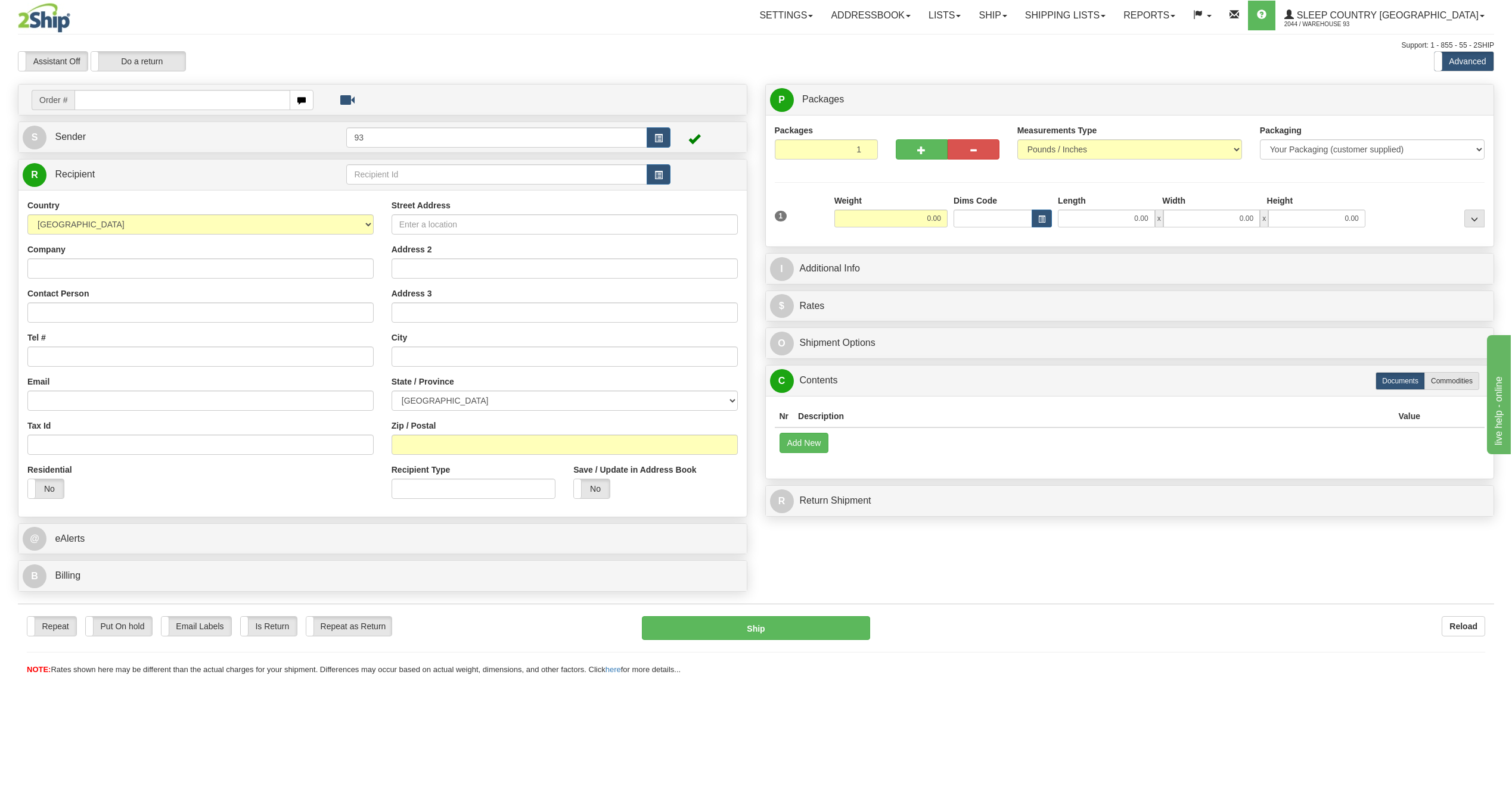
click at [173, 101] on input "text" at bounding box center [182, 100] width 216 height 20
type input "9007I092336"
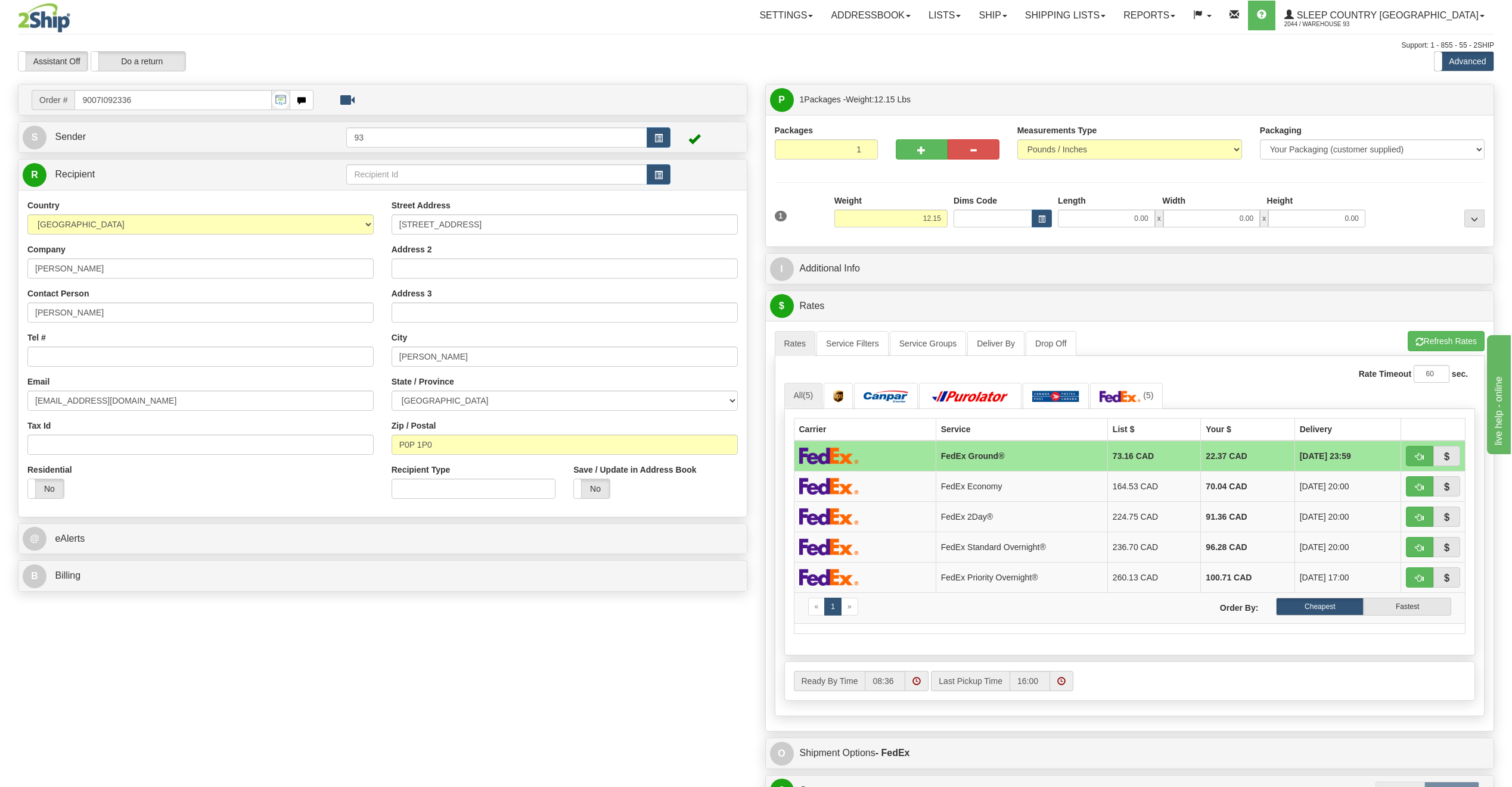
click at [1103, 208] on div "Length" at bounding box center [1107, 202] width 104 height 15
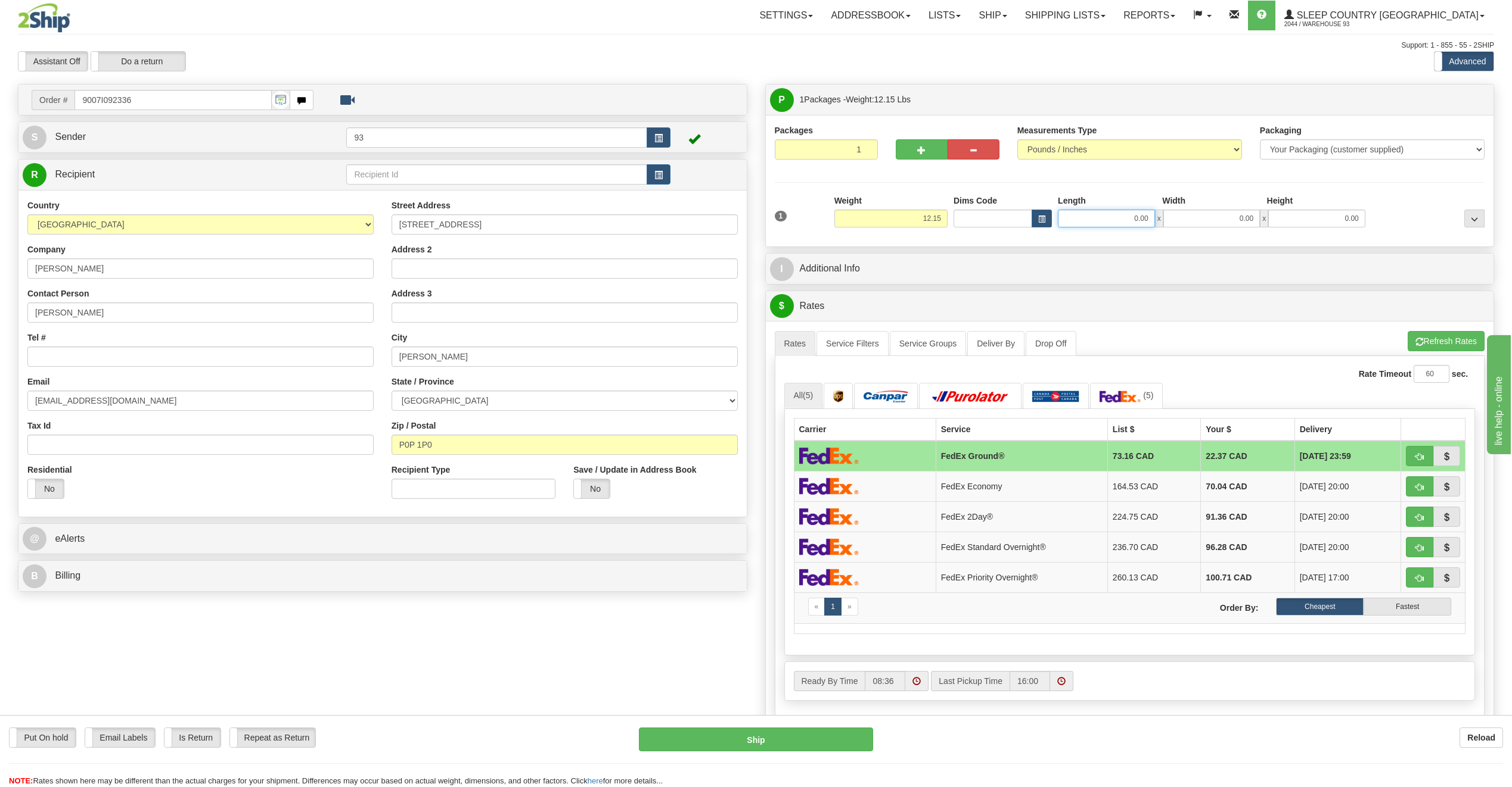
click at [1103, 223] on input "0.00" at bounding box center [1106, 218] width 97 height 18
type input "14.00"
click at [1208, 220] on input "0.00" at bounding box center [1212, 218] width 97 height 18
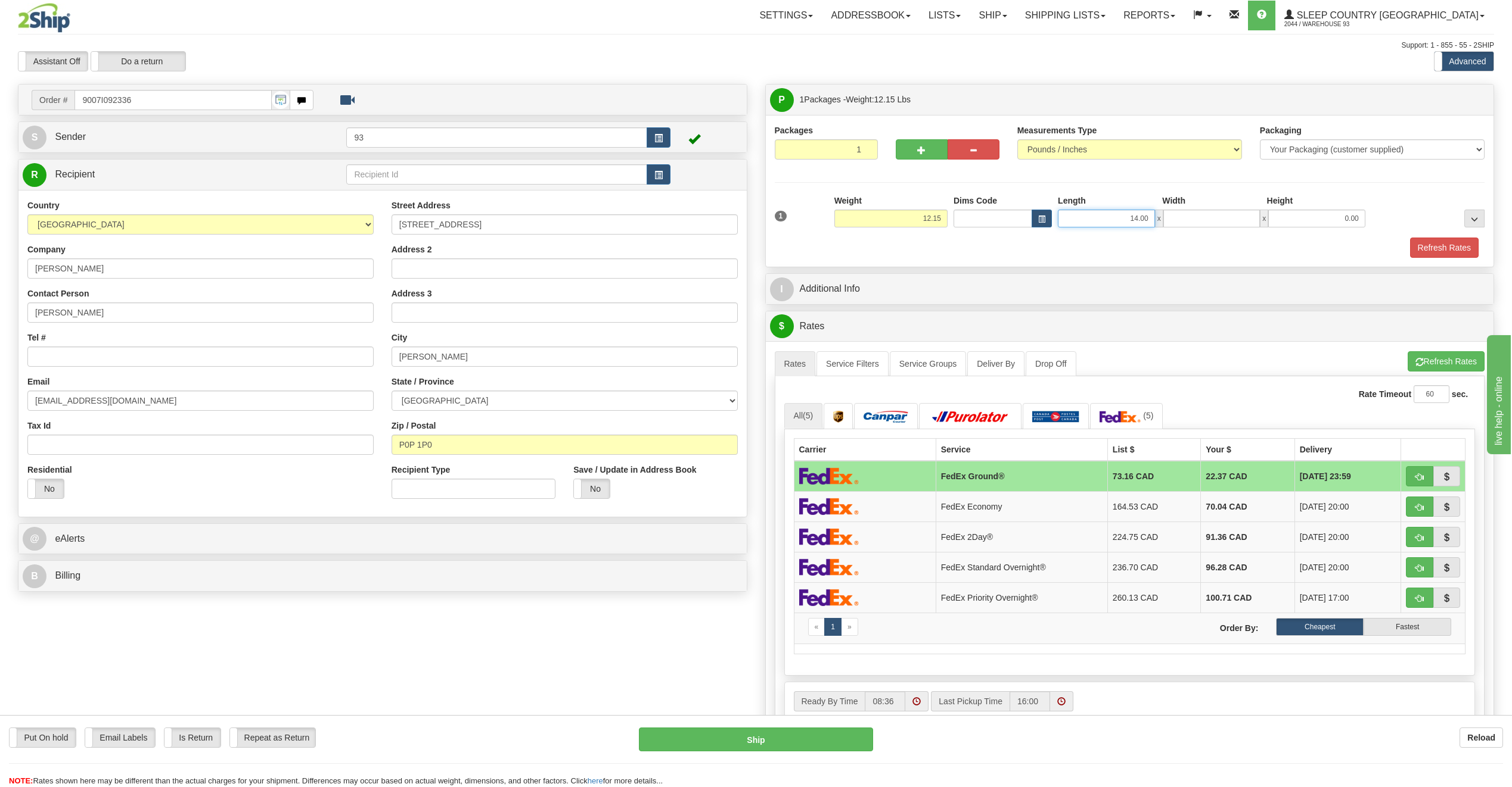
type input "0.00"
click at [1150, 215] on input "14.00" at bounding box center [1106, 218] width 97 height 18
type input "1"
type input "24.00"
click at [1218, 222] on input "0.00" at bounding box center [1212, 218] width 97 height 18
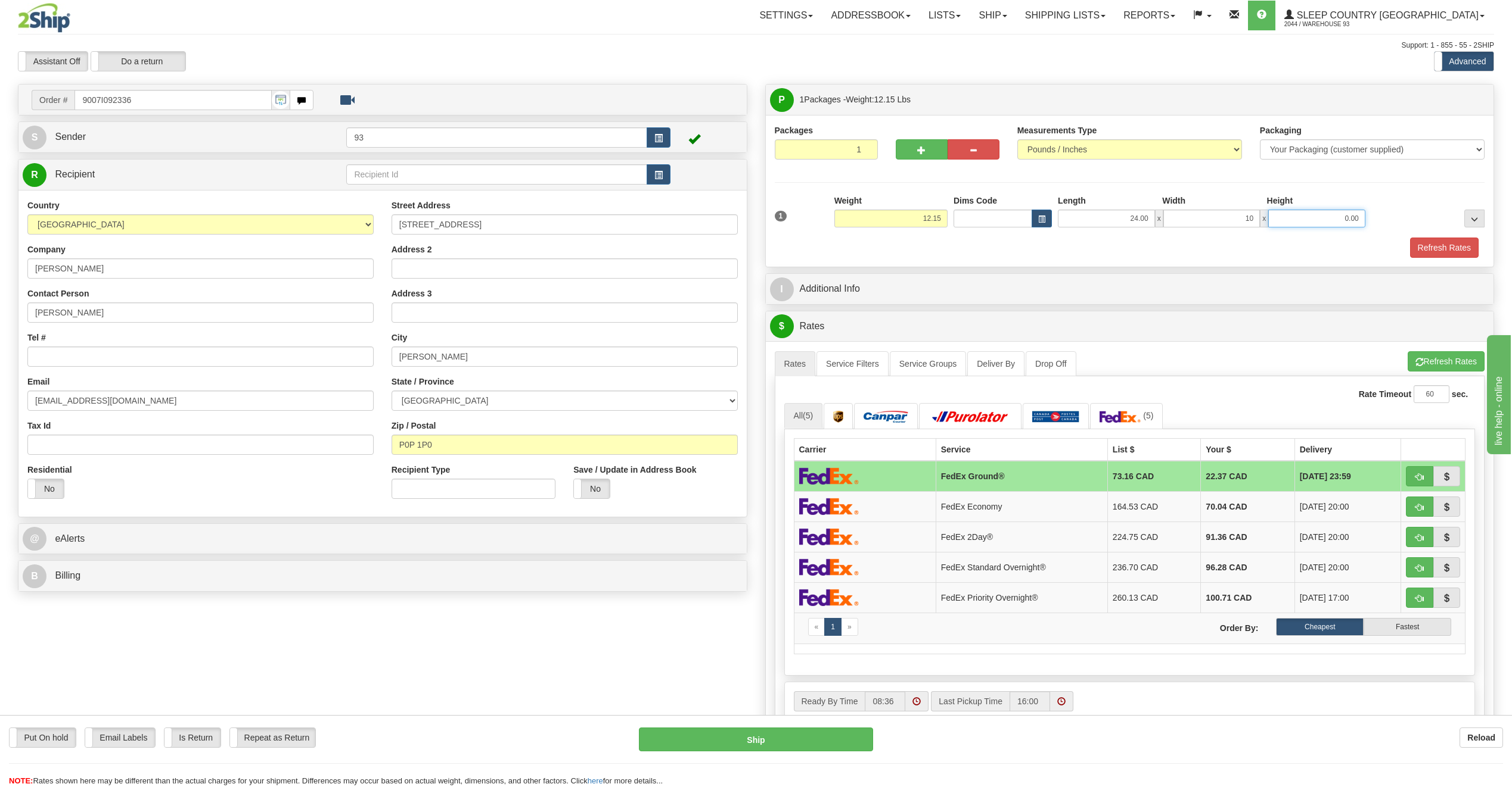
type input "10.00"
click at [1298, 216] on input "0.00" at bounding box center [1316, 218] width 97 height 18
type input "6.00"
click at [1438, 243] on button "Refresh Rates" at bounding box center [1444, 247] width 68 height 20
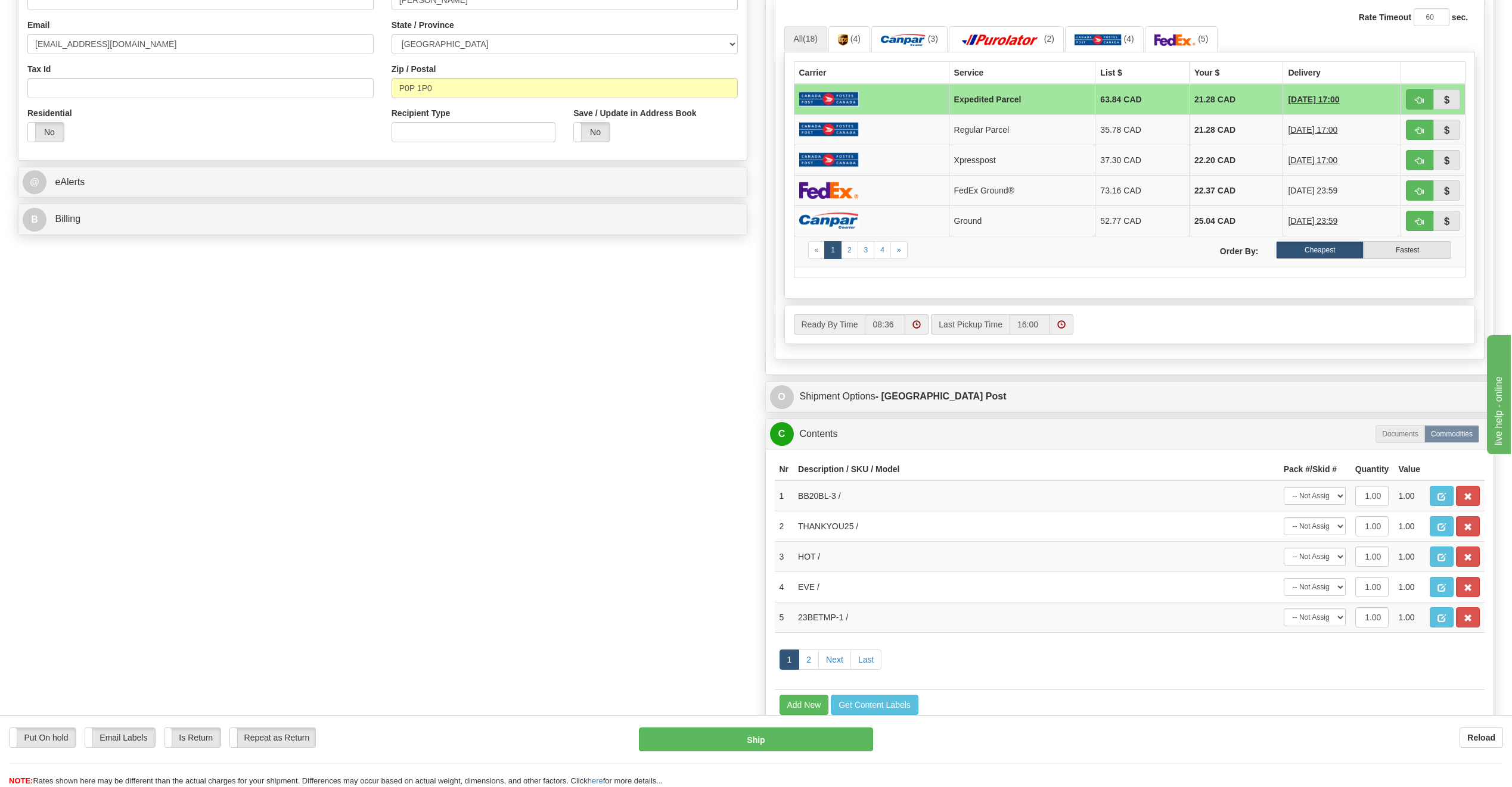
scroll to position [357, 0]
click at [1467, 525] on span "button" at bounding box center [1467, 526] width 8 height 7
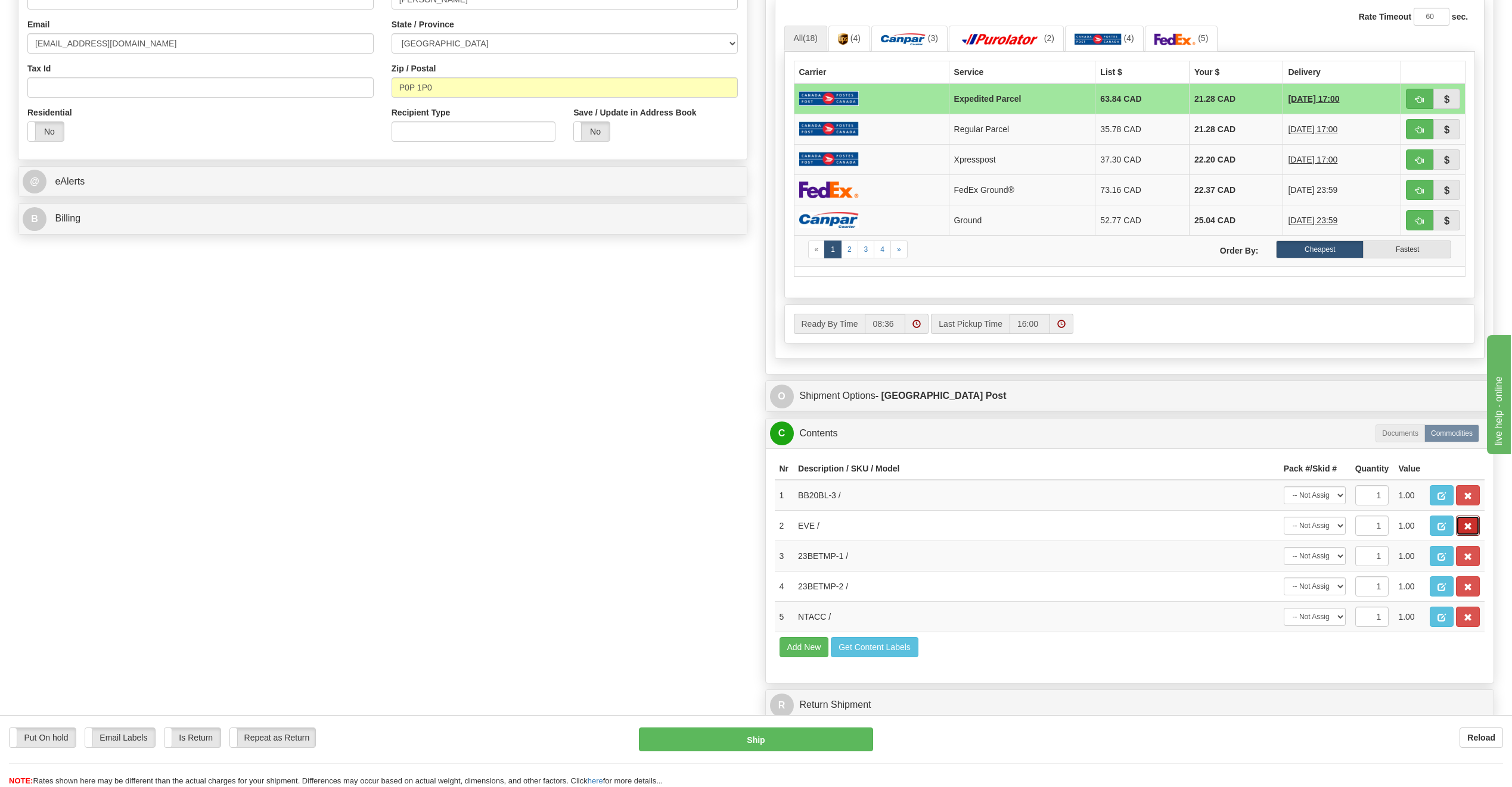
click at [1467, 525] on span "button" at bounding box center [1467, 526] width 8 height 7
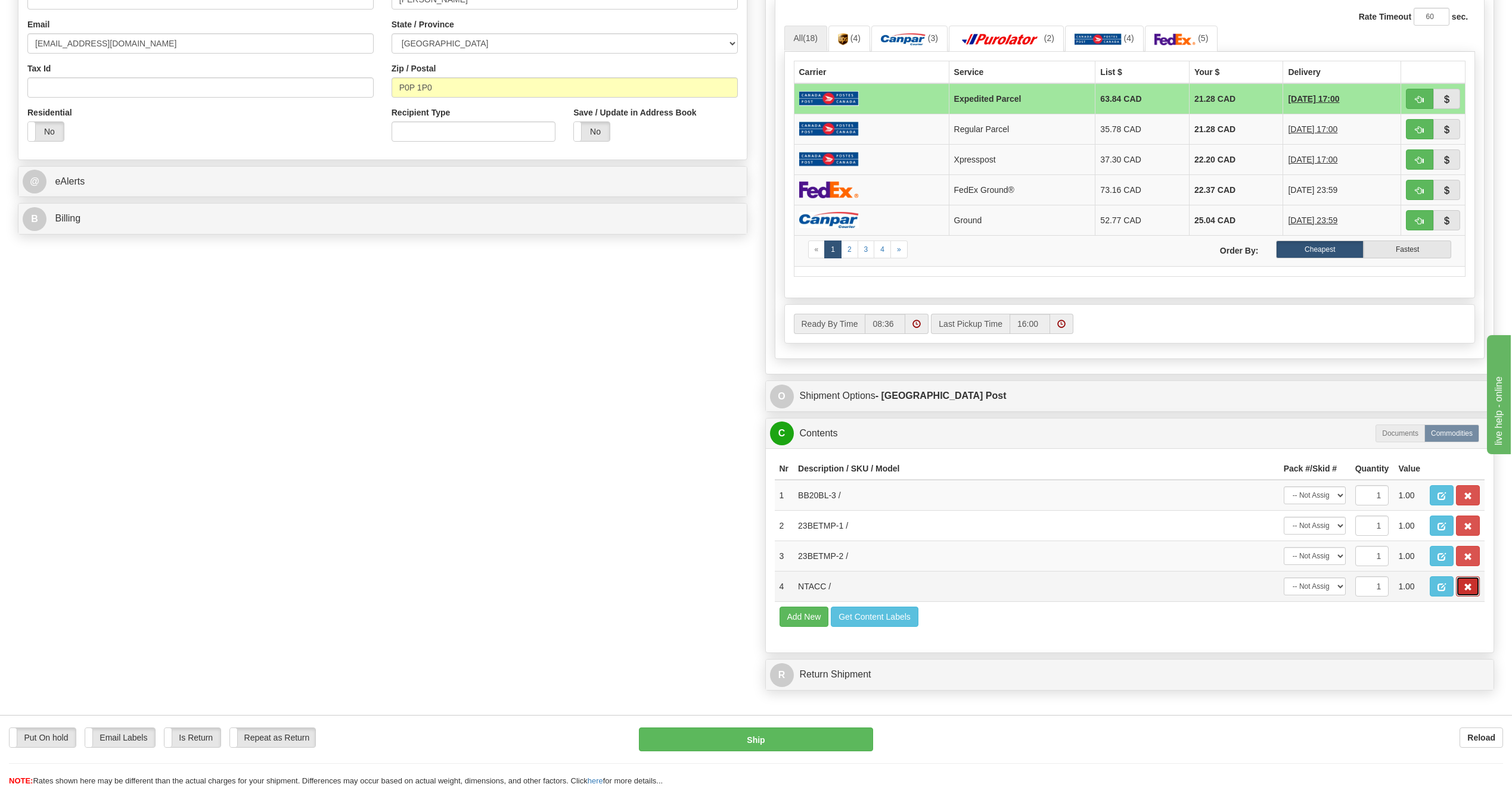
click at [1476, 583] on button "button" at bounding box center [1467, 587] width 24 height 20
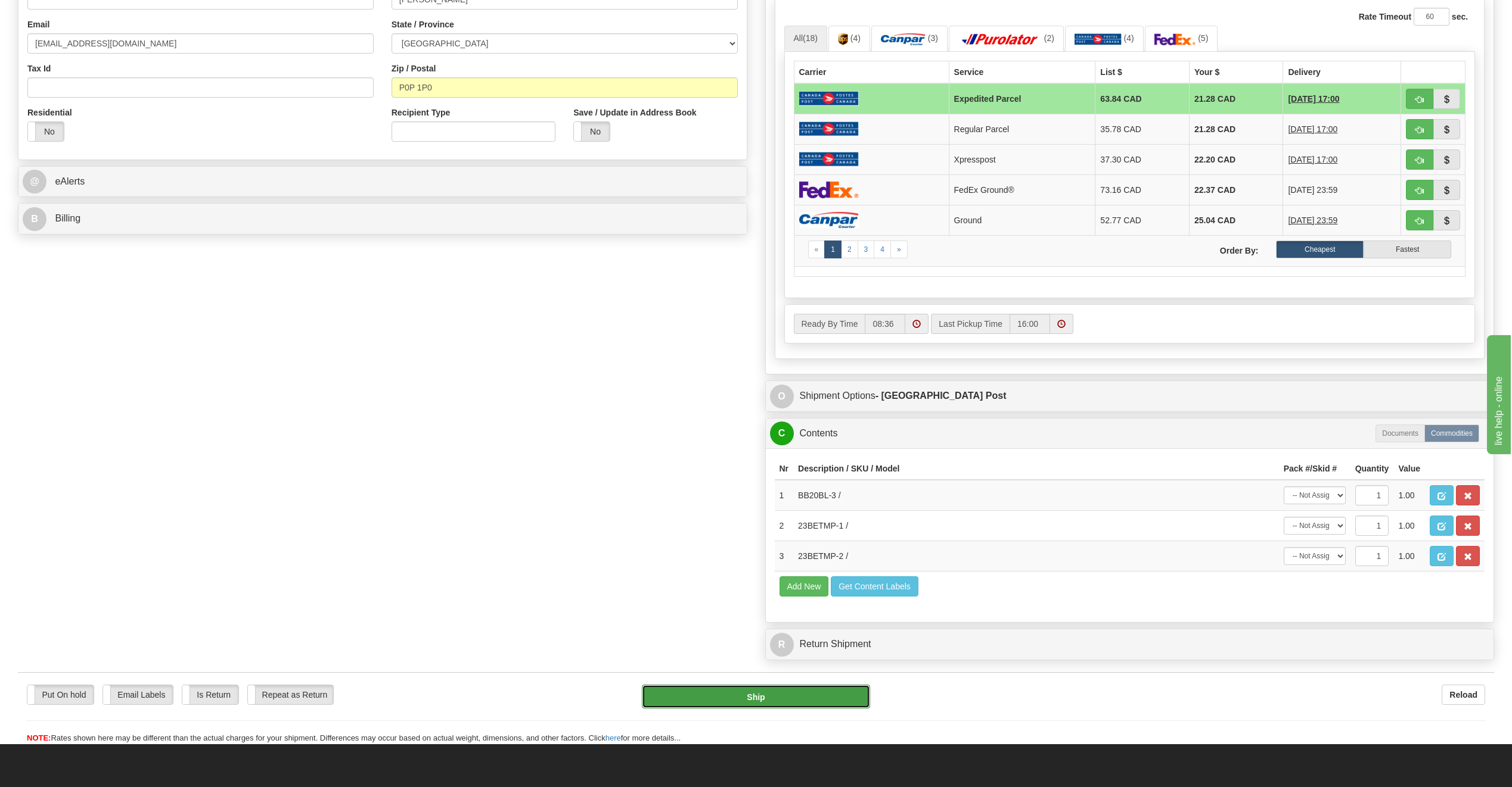
click at [758, 694] on button "Ship" at bounding box center [756, 696] width 228 height 24
type input "DOM.EP"
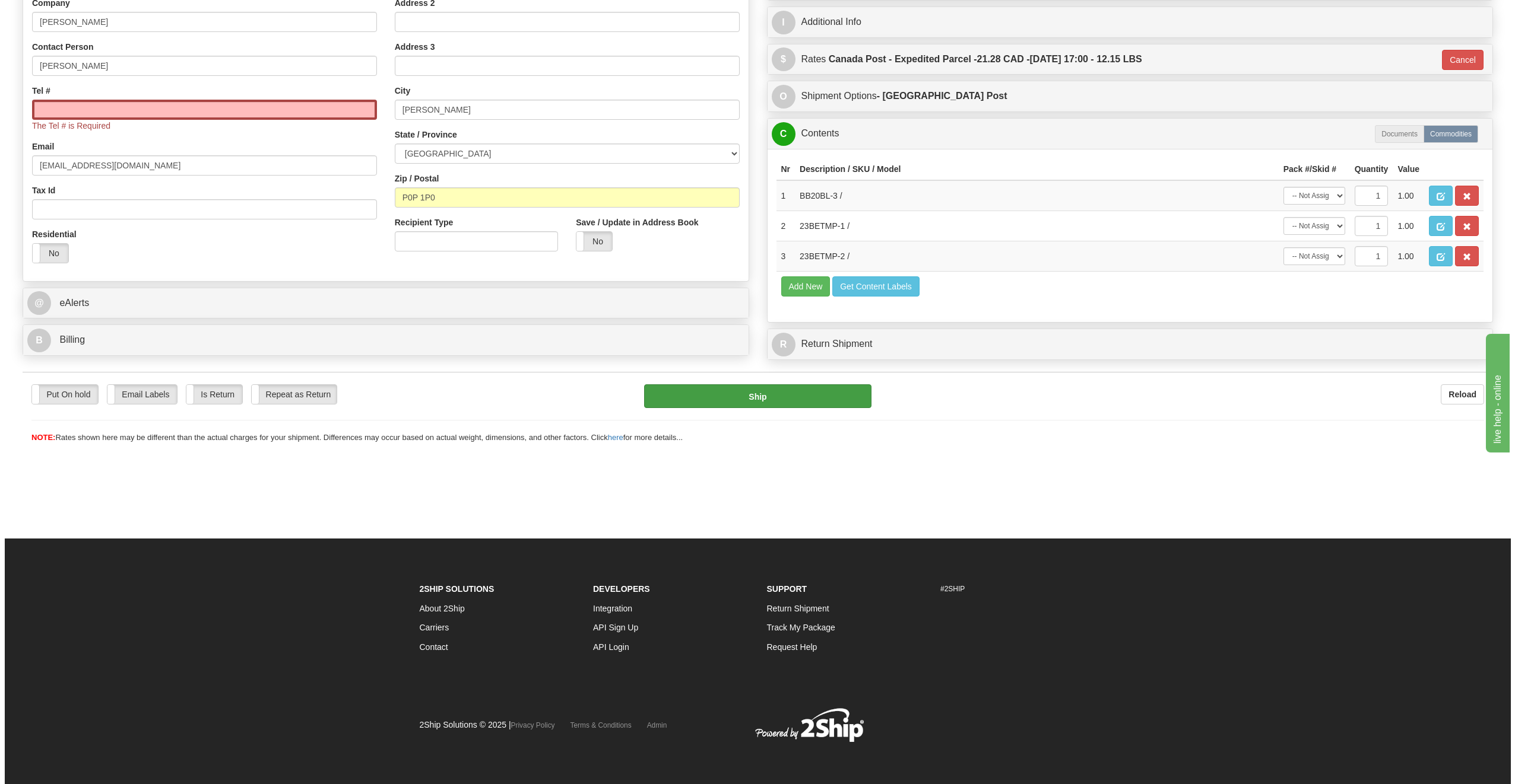
scroll to position [246, 0]
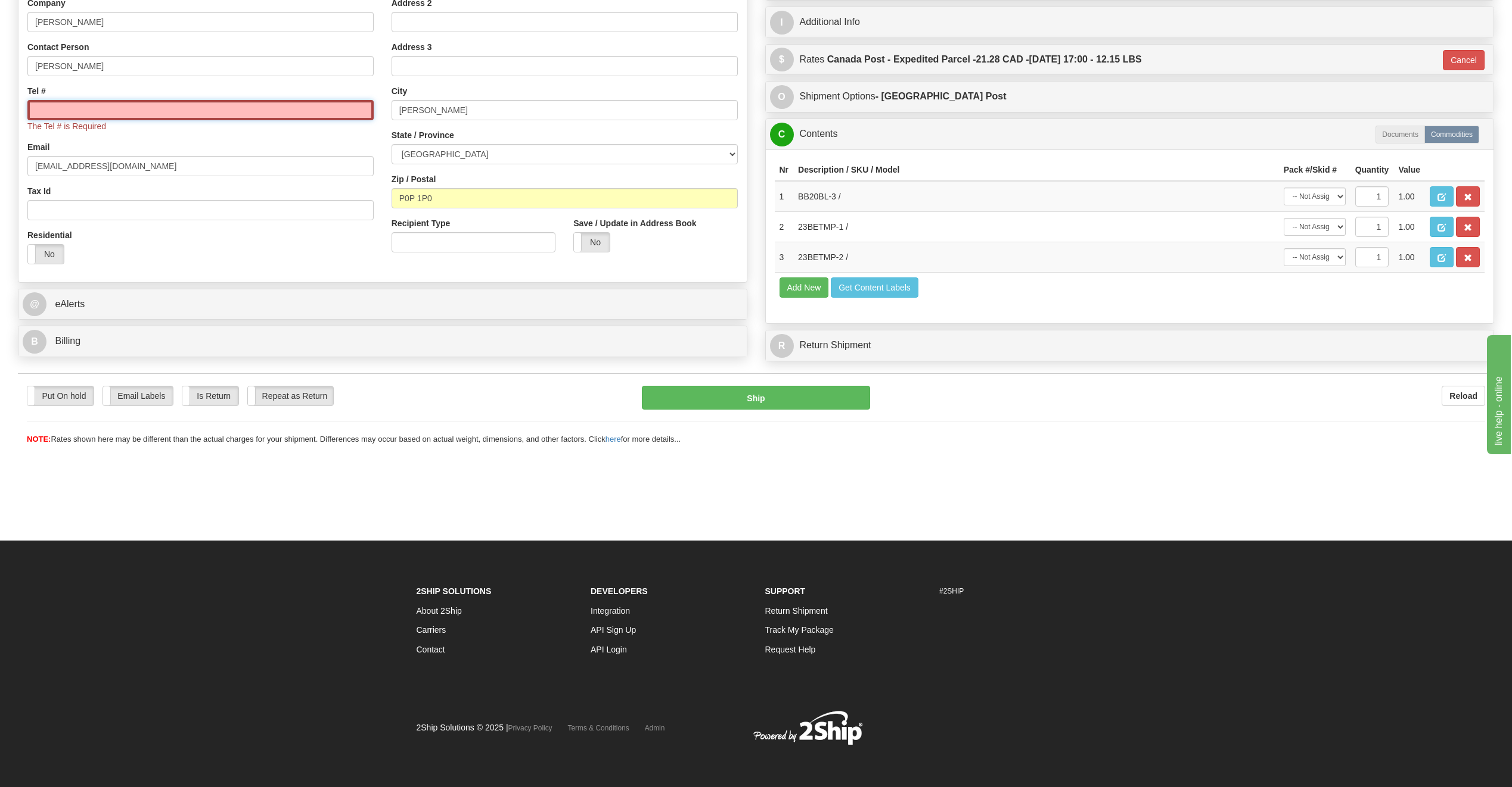
click at [106, 101] on input "Tel #" at bounding box center [201, 110] width 346 height 20
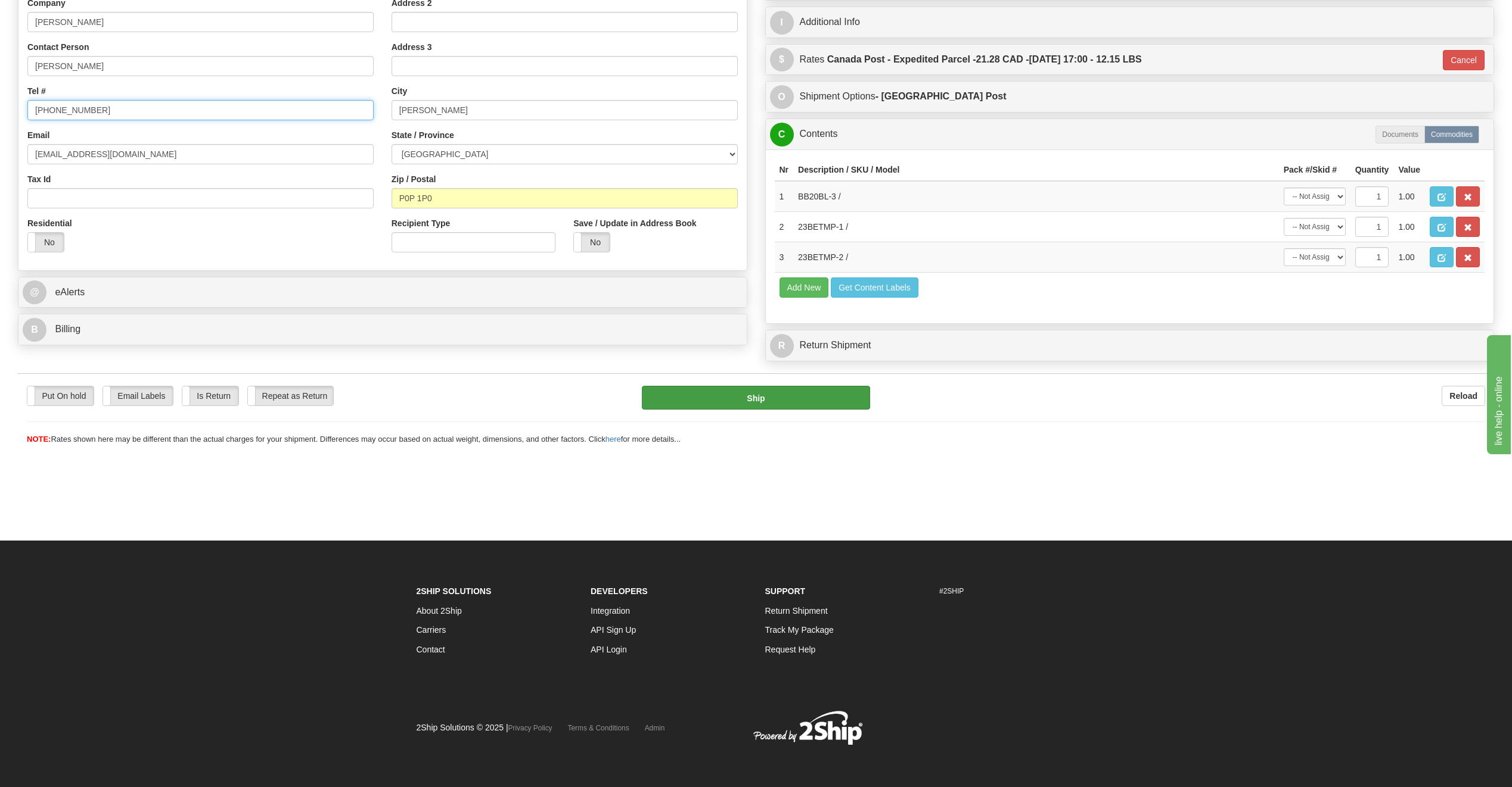
type input "289-213-2216"
click at [838, 401] on button "Ship" at bounding box center [756, 398] width 228 height 24
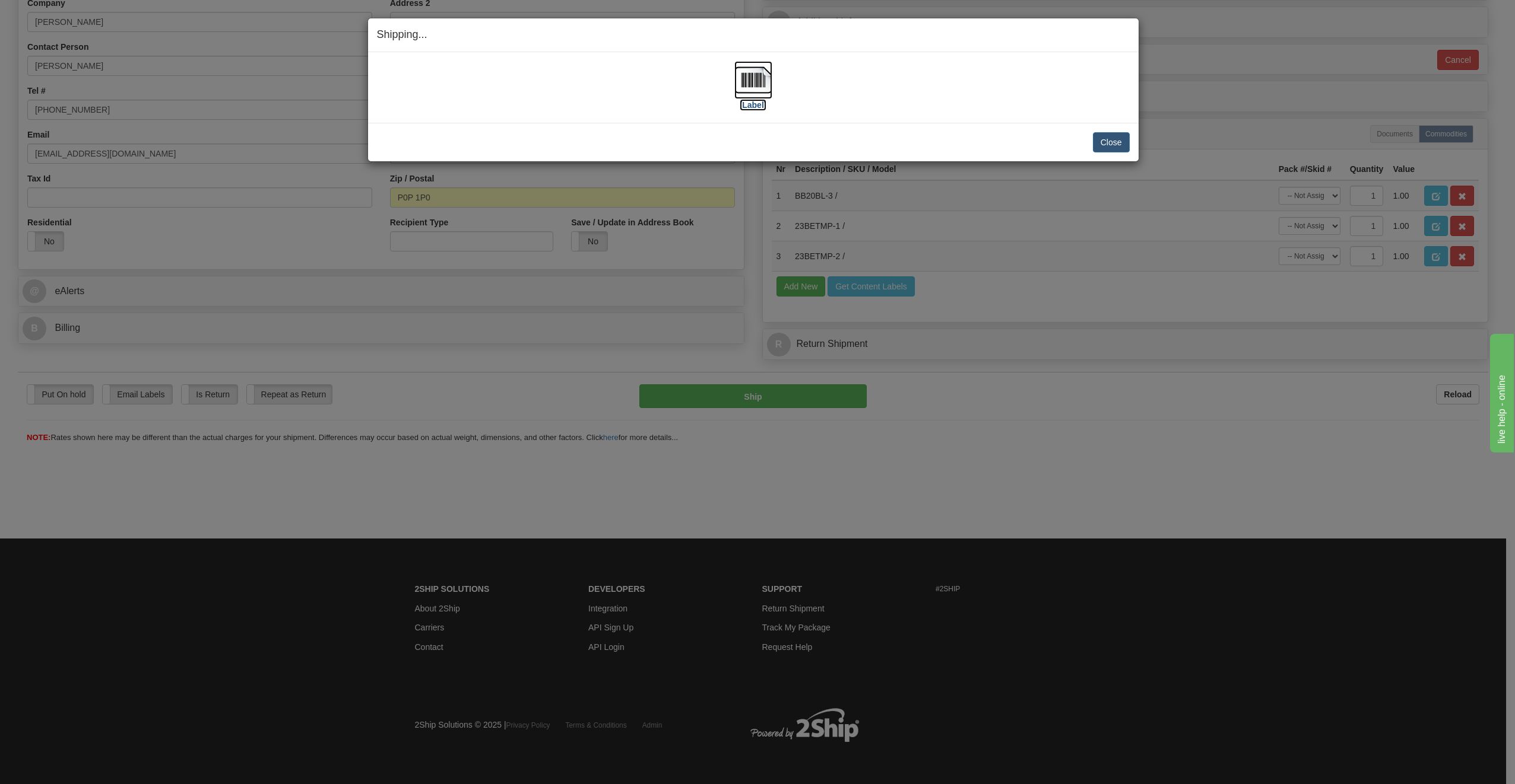
click at [743, 90] on img at bounding box center [753, 80] width 38 height 38
click at [1120, 143] on button "Close" at bounding box center [1111, 142] width 37 height 20
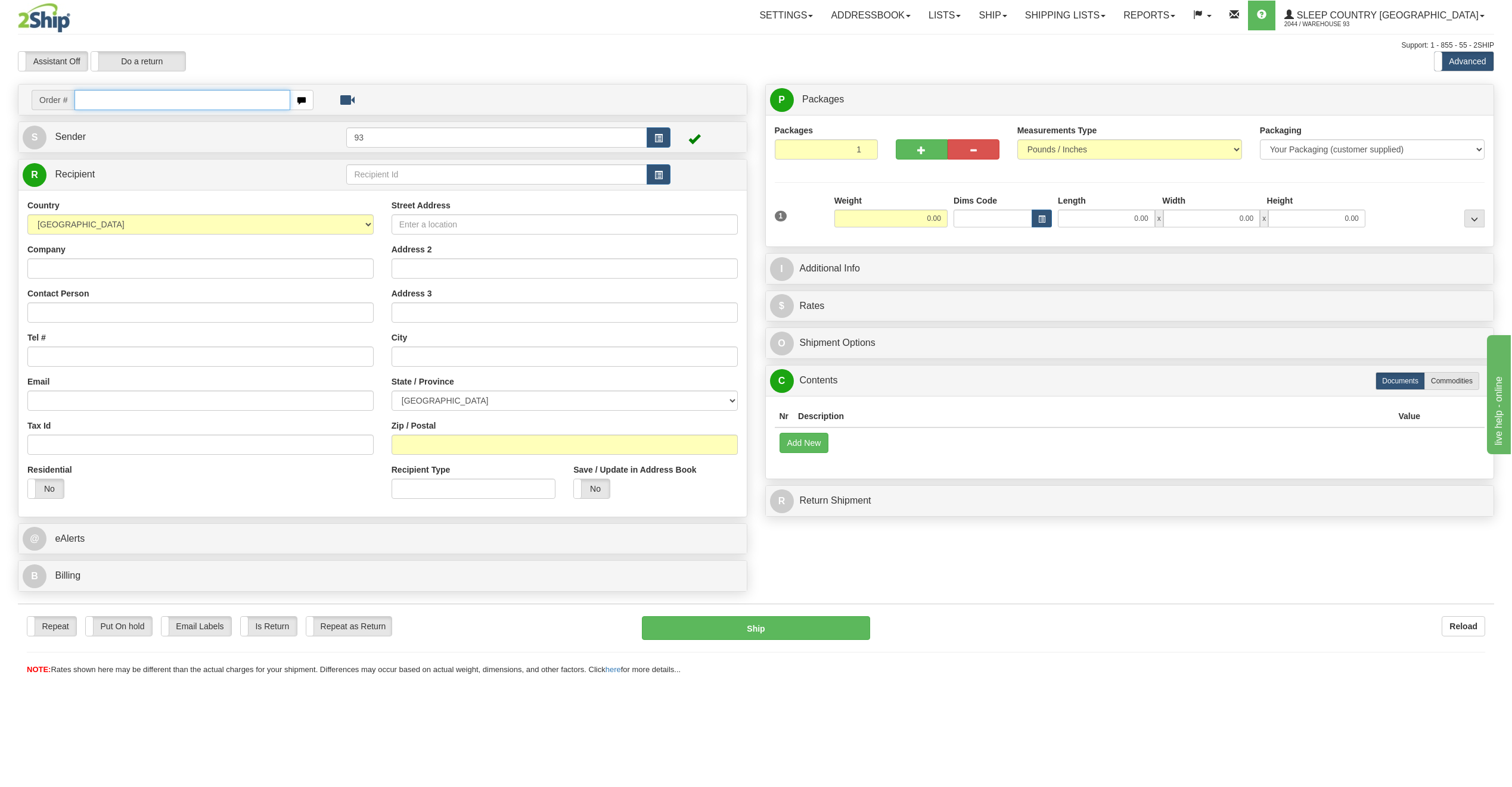
click at [145, 100] on input "text" at bounding box center [182, 100] width 216 height 20
type input "9000I092393"
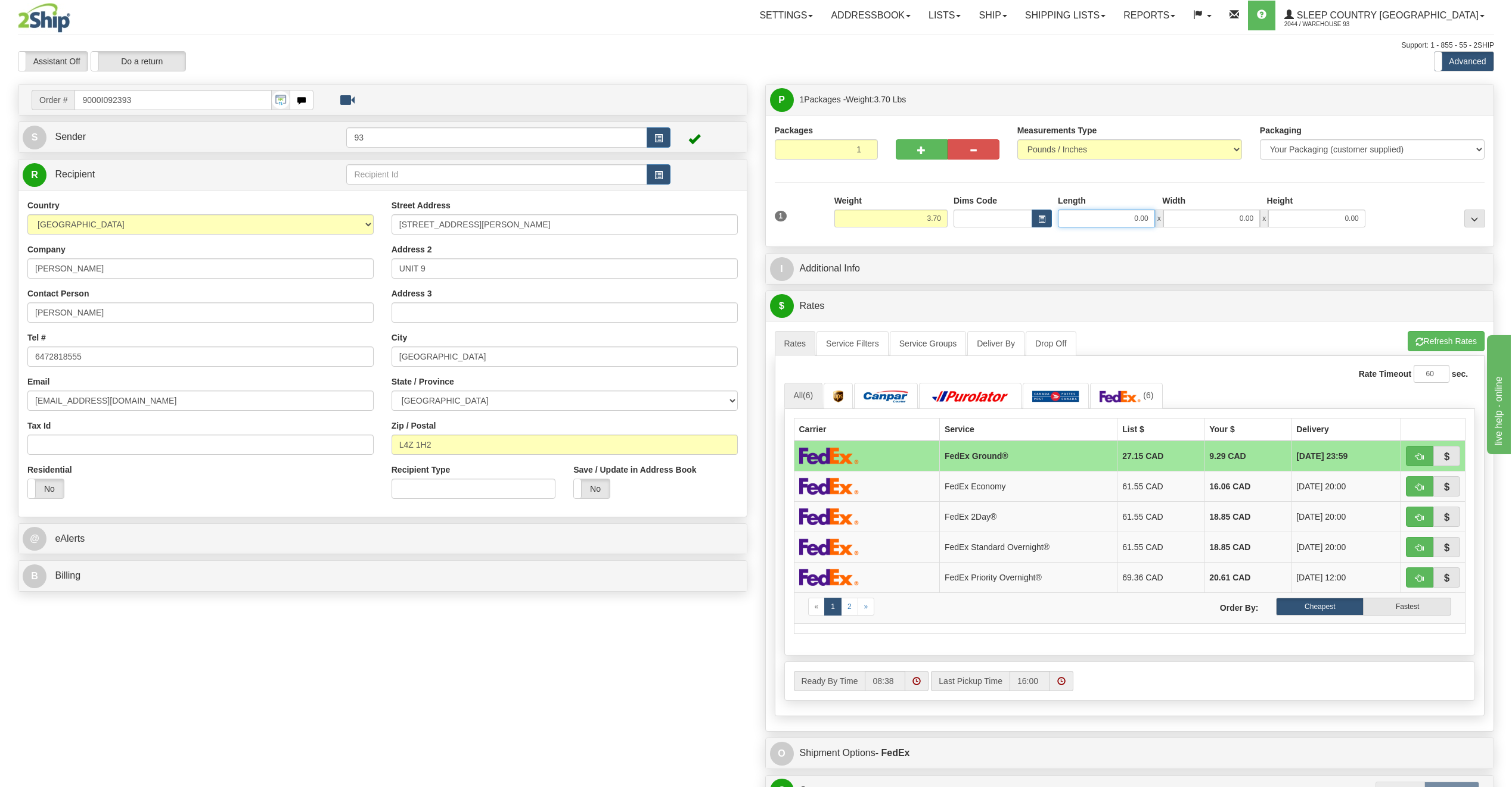
click at [1085, 217] on input "0.00" at bounding box center [1106, 218] width 97 height 18
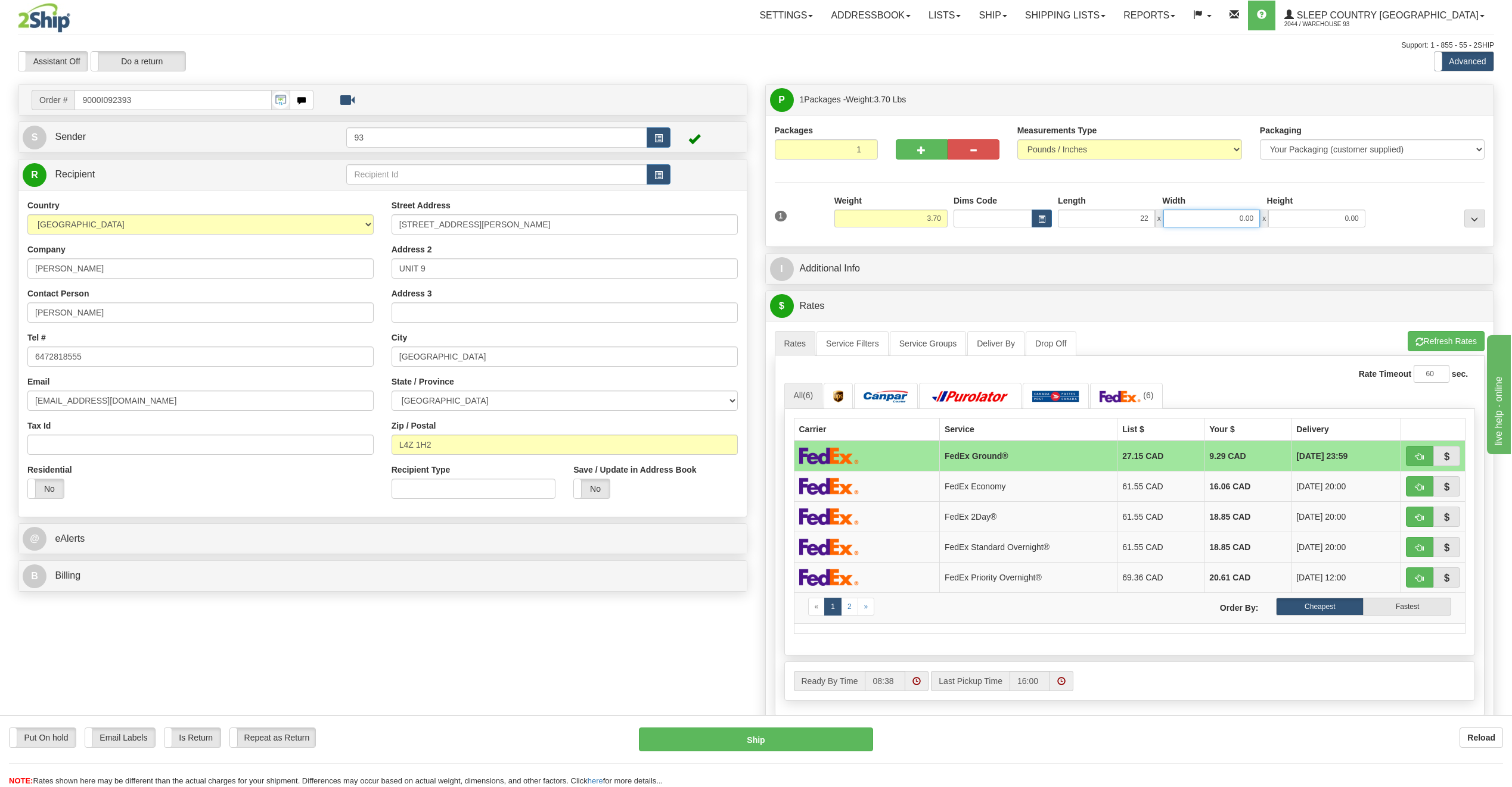
type input "22.00"
click at [1219, 224] on input "0.00" at bounding box center [1212, 218] width 97 height 18
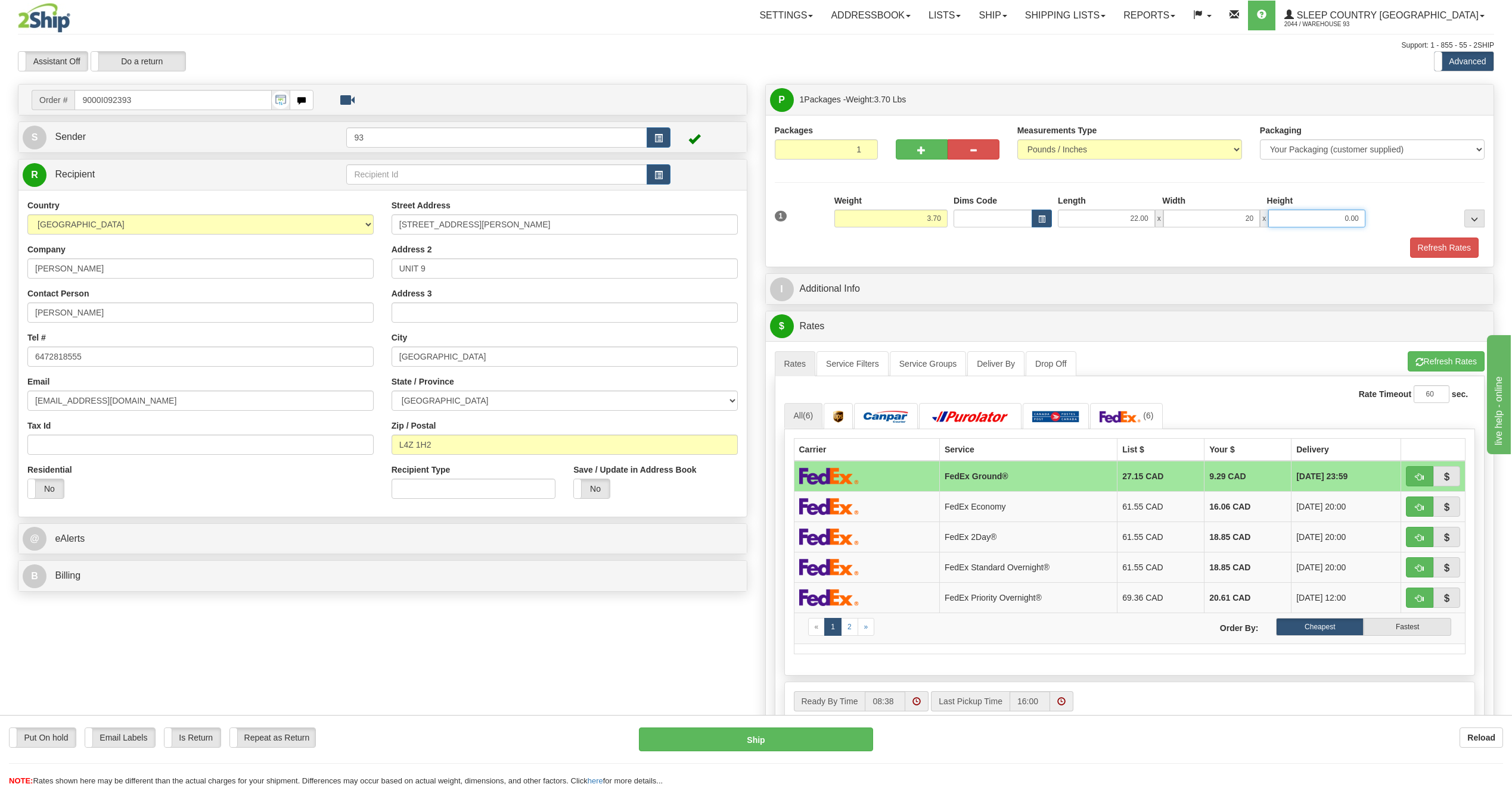
type input "20.00"
click at [1308, 217] on input "0.00" at bounding box center [1316, 218] width 97 height 18
type input "10.00"
click at [1446, 242] on button "Refresh Rates" at bounding box center [1444, 247] width 68 height 20
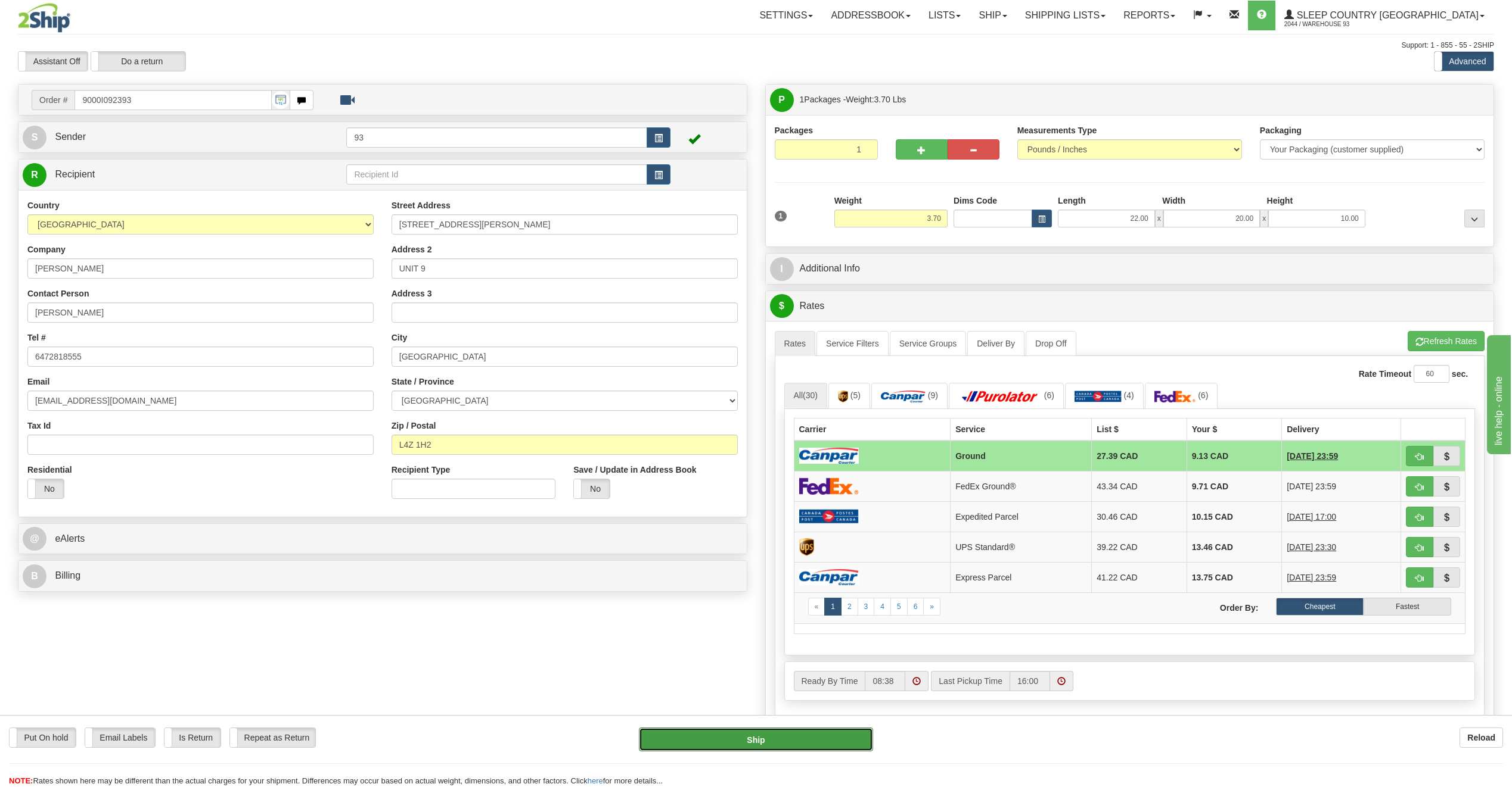
click at [708, 737] on button "Ship" at bounding box center [756, 739] width 234 height 24
type input "1"
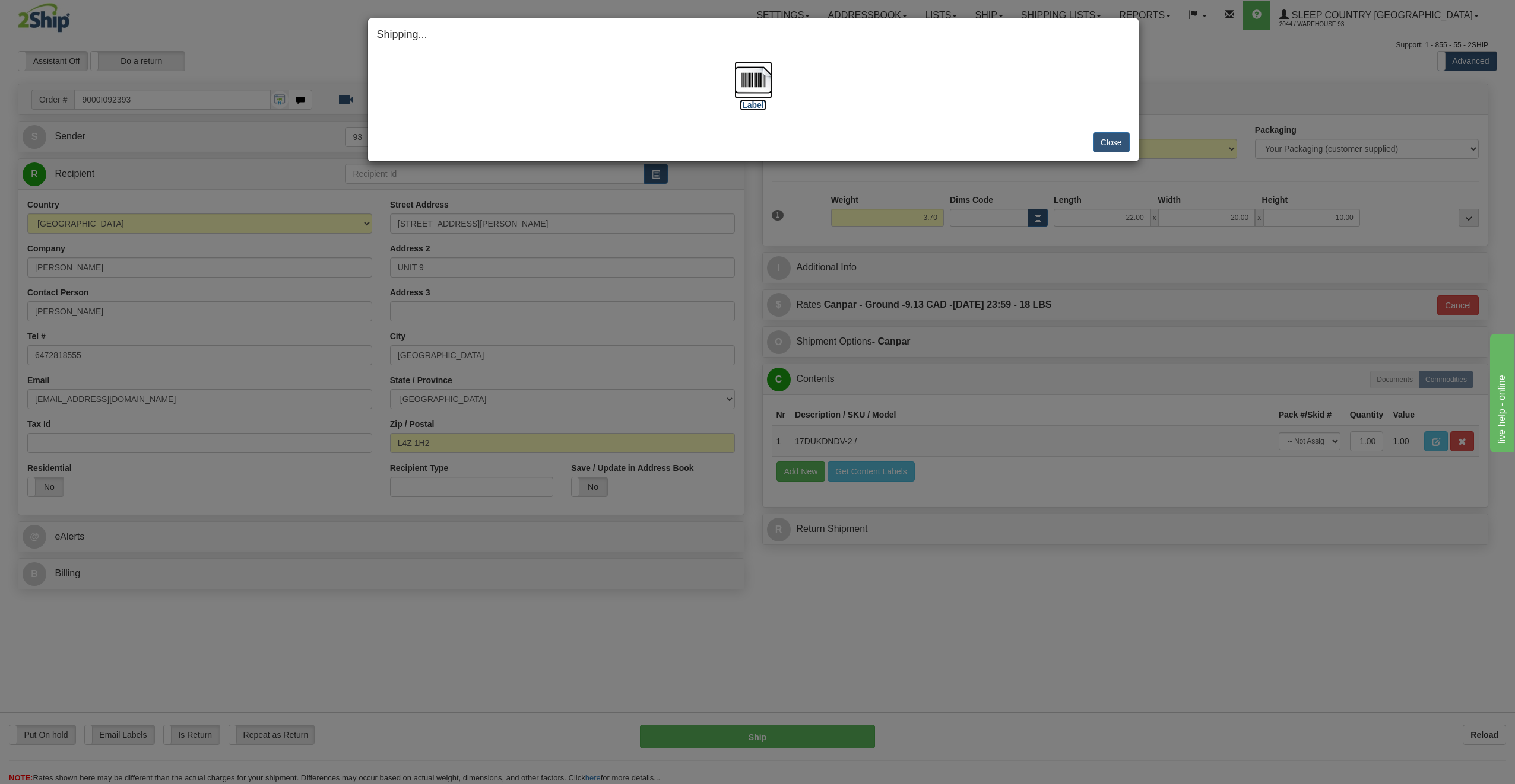
click at [748, 70] on img at bounding box center [753, 80] width 38 height 38
click at [1111, 139] on button "Close" at bounding box center [1111, 142] width 37 height 20
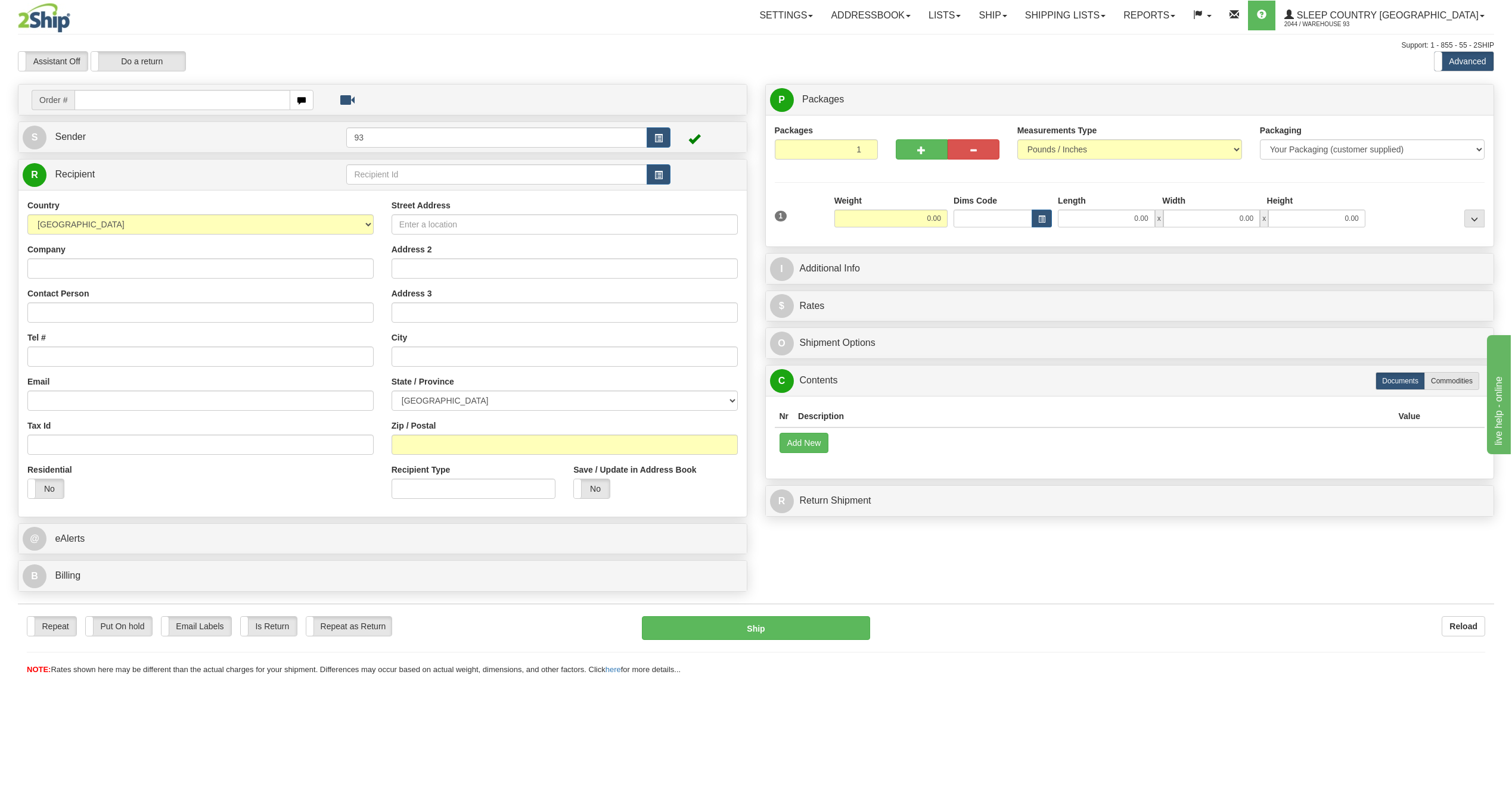
click at [93, 102] on input "text" at bounding box center [182, 100] width 216 height 20
type input "9000I092752"
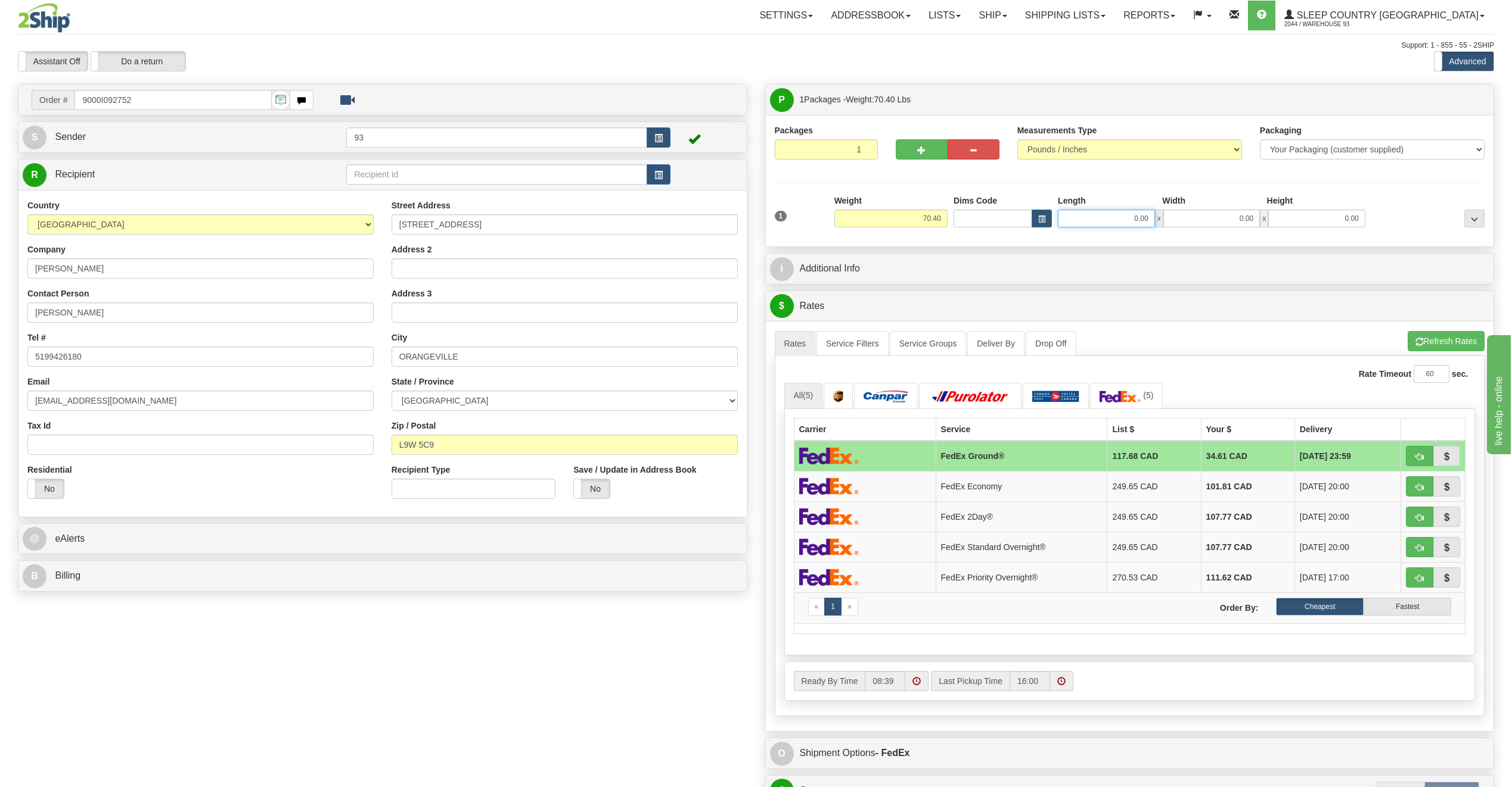
click at [1096, 218] on input "0.00" at bounding box center [1106, 218] width 97 height 18
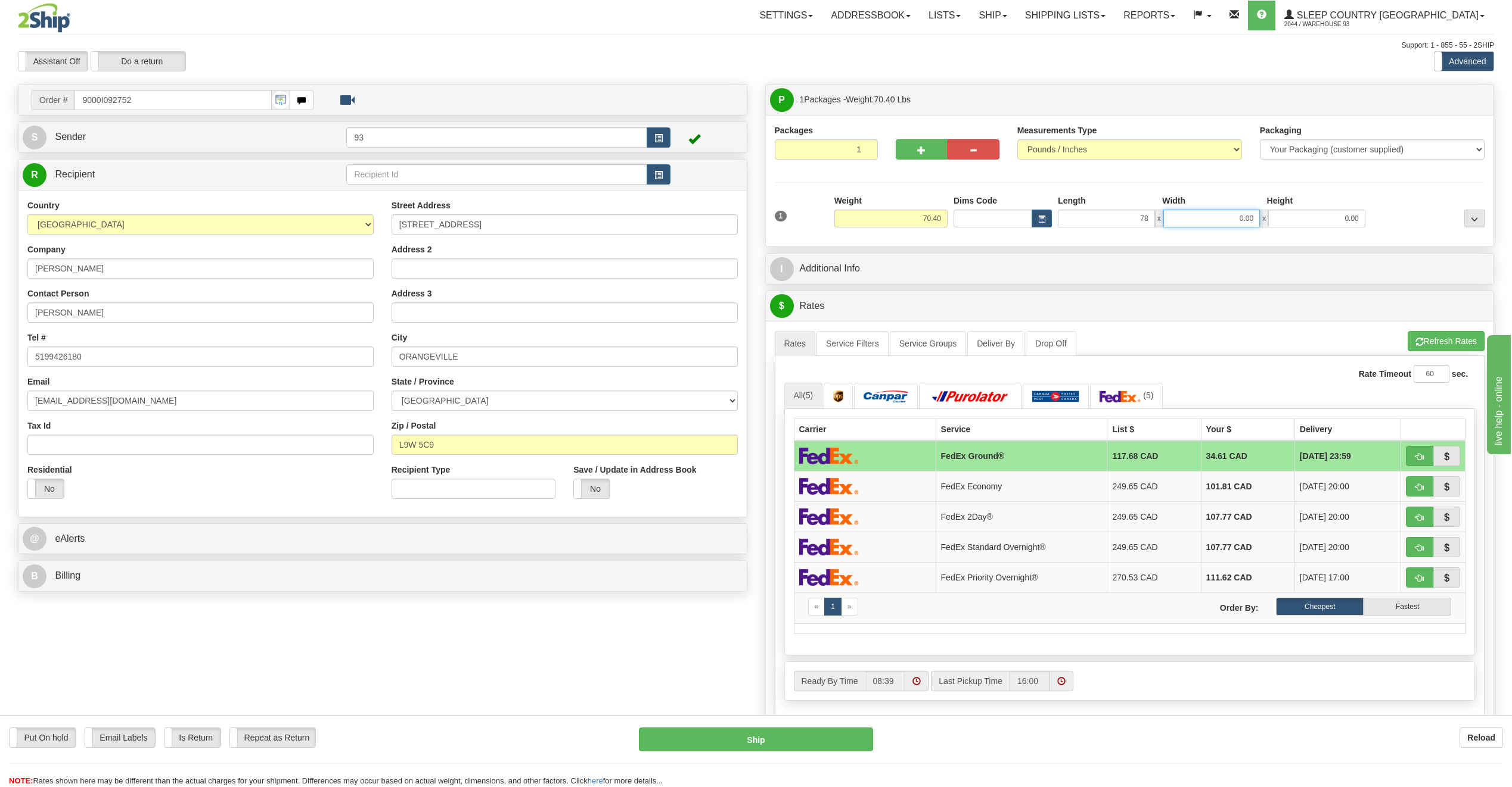
type input "78.00"
click at [1238, 215] on input "0.00" at bounding box center [1212, 218] width 97 height 18
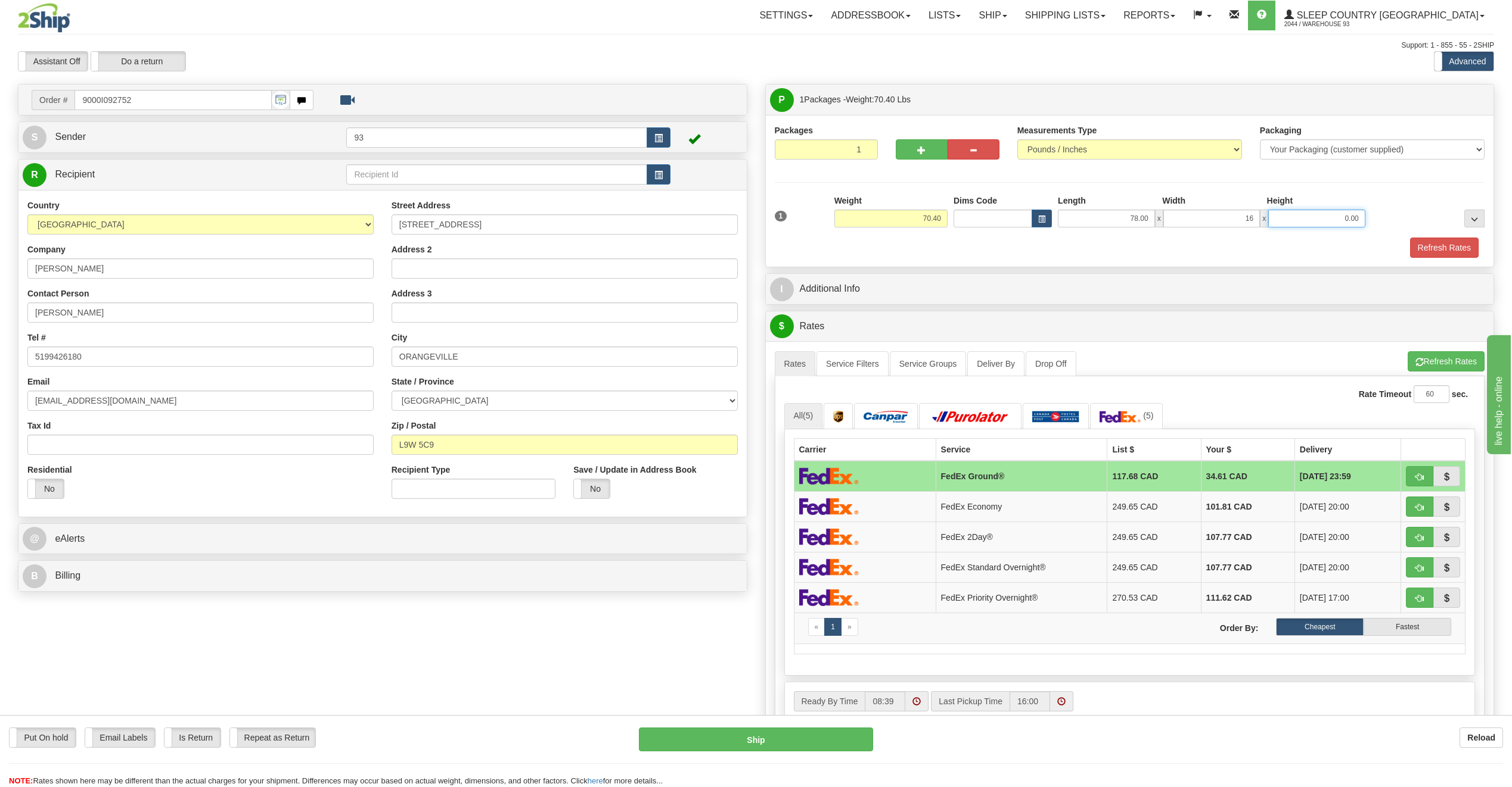
type input "16.00"
click at [1322, 220] on input "0.00" at bounding box center [1316, 218] width 97 height 18
type input "10.00"
click at [1450, 254] on button "Refresh Rates" at bounding box center [1444, 247] width 68 height 20
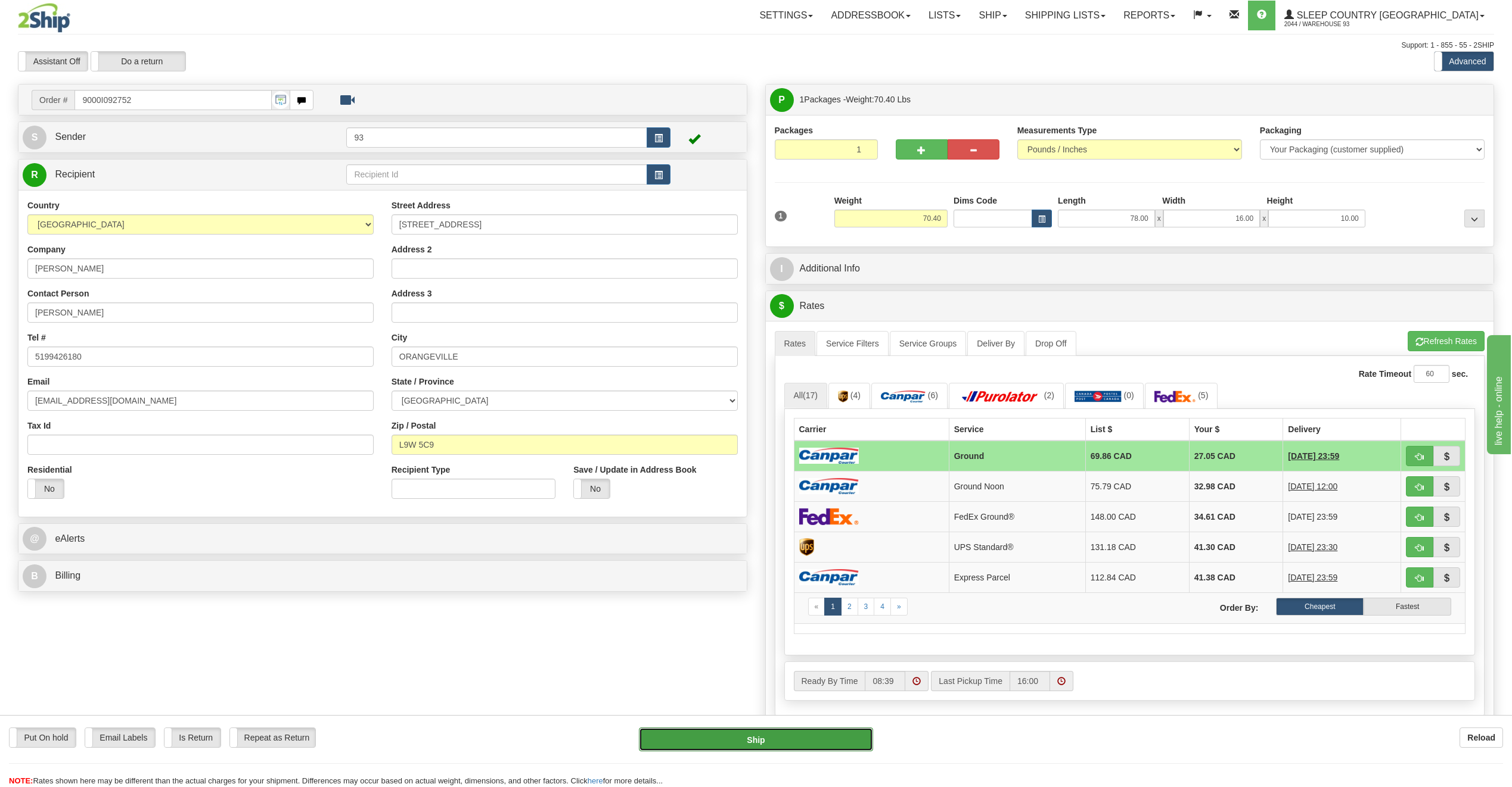
click at [779, 731] on button "Ship" at bounding box center [756, 739] width 234 height 24
type input "1"
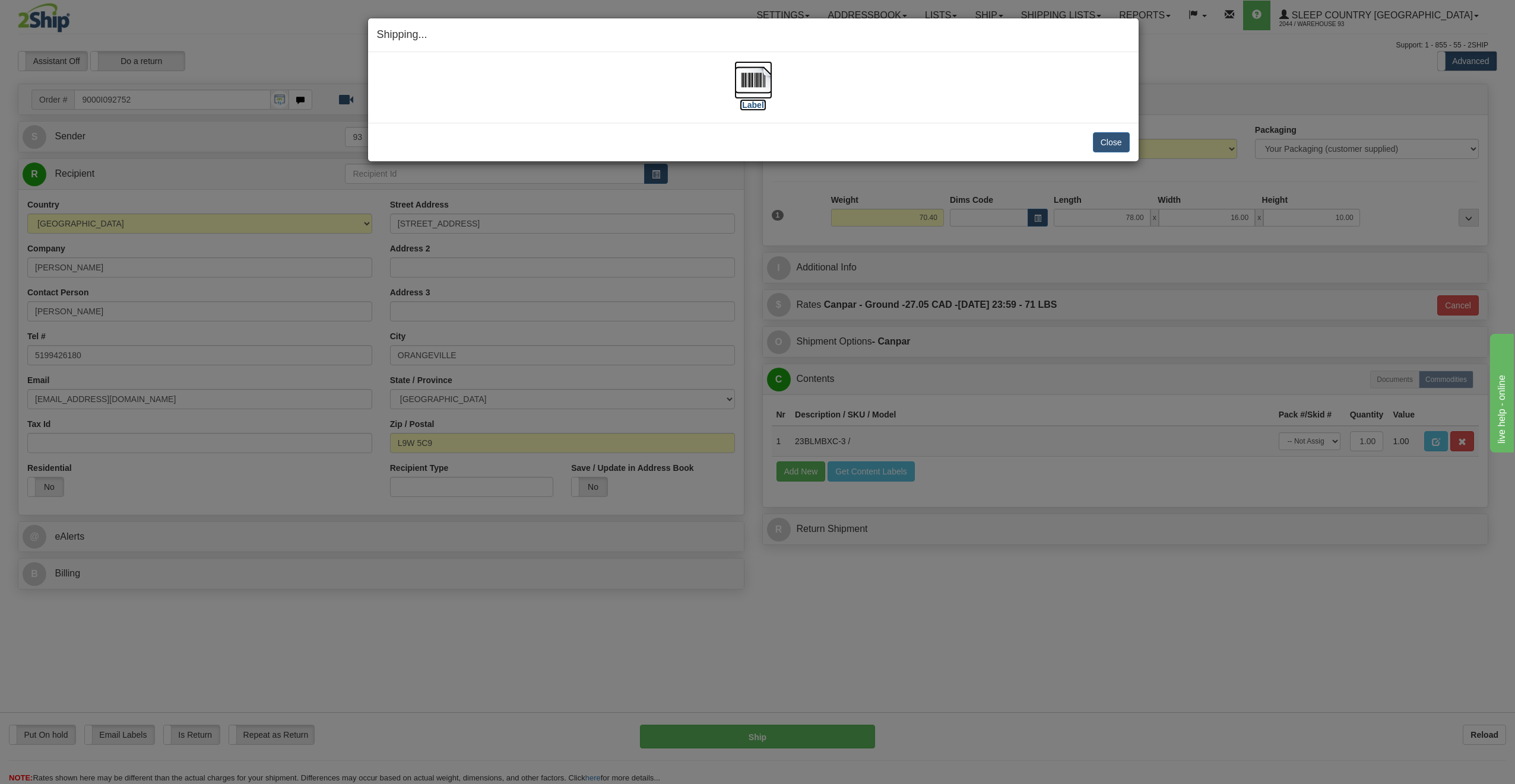
click at [745, 72] on img at bounding box center [753, 80] width 38 height 38
click at [1108, 142] on button "Close" at bounding box center [1111, 142] width 37 height 20
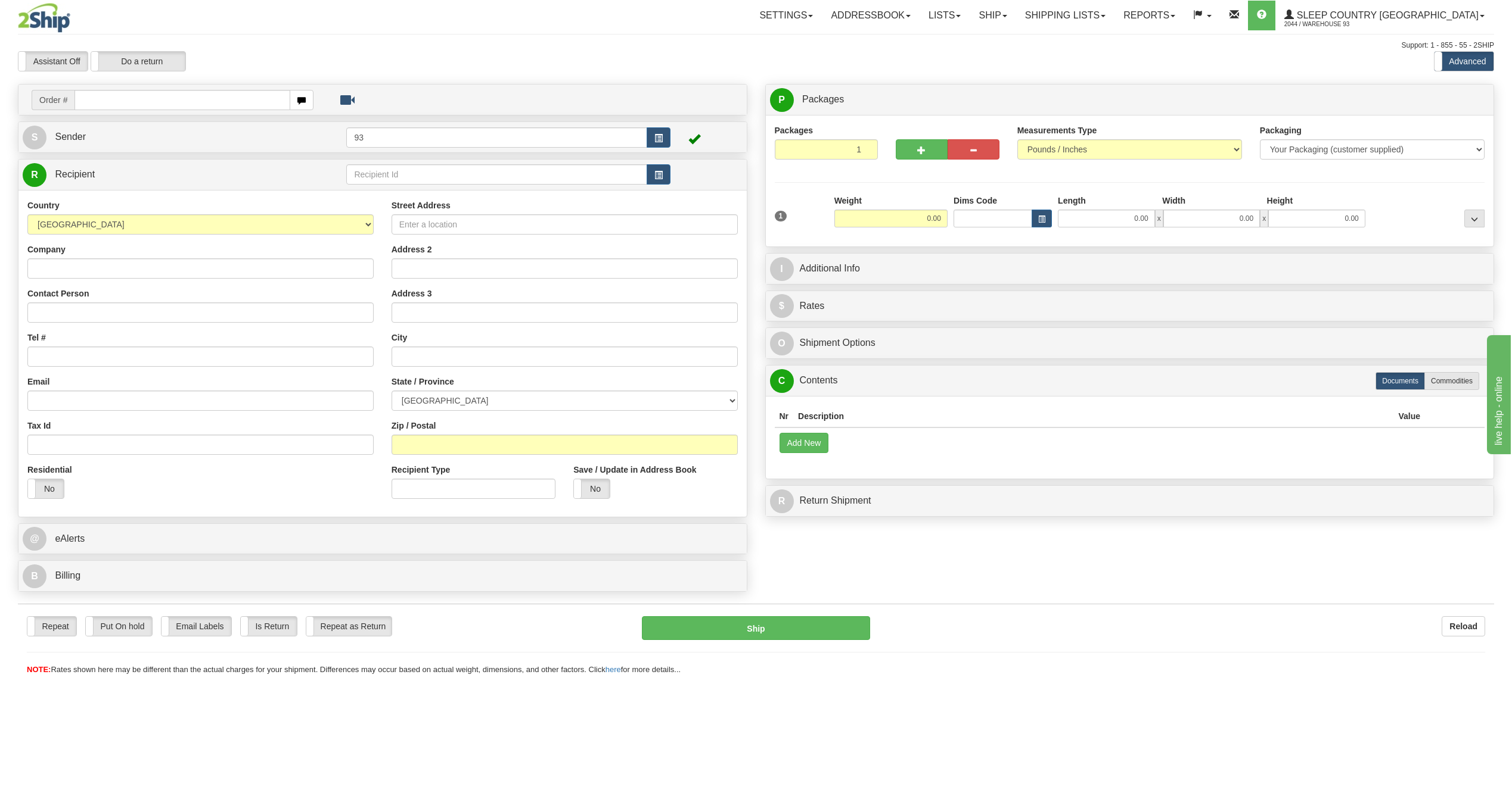
drag, startPoint x: 155, startPoint y: 87, endPoint x: 152, endPoint y: 99, distance: 12.4
click at [155, 88] on td "Order #" at bounding box center [382, 99] width 720 height 24
click at [150, 107] on input "text" at bounding box center [182, 100] width 216 height 20
type input "9000I093193"
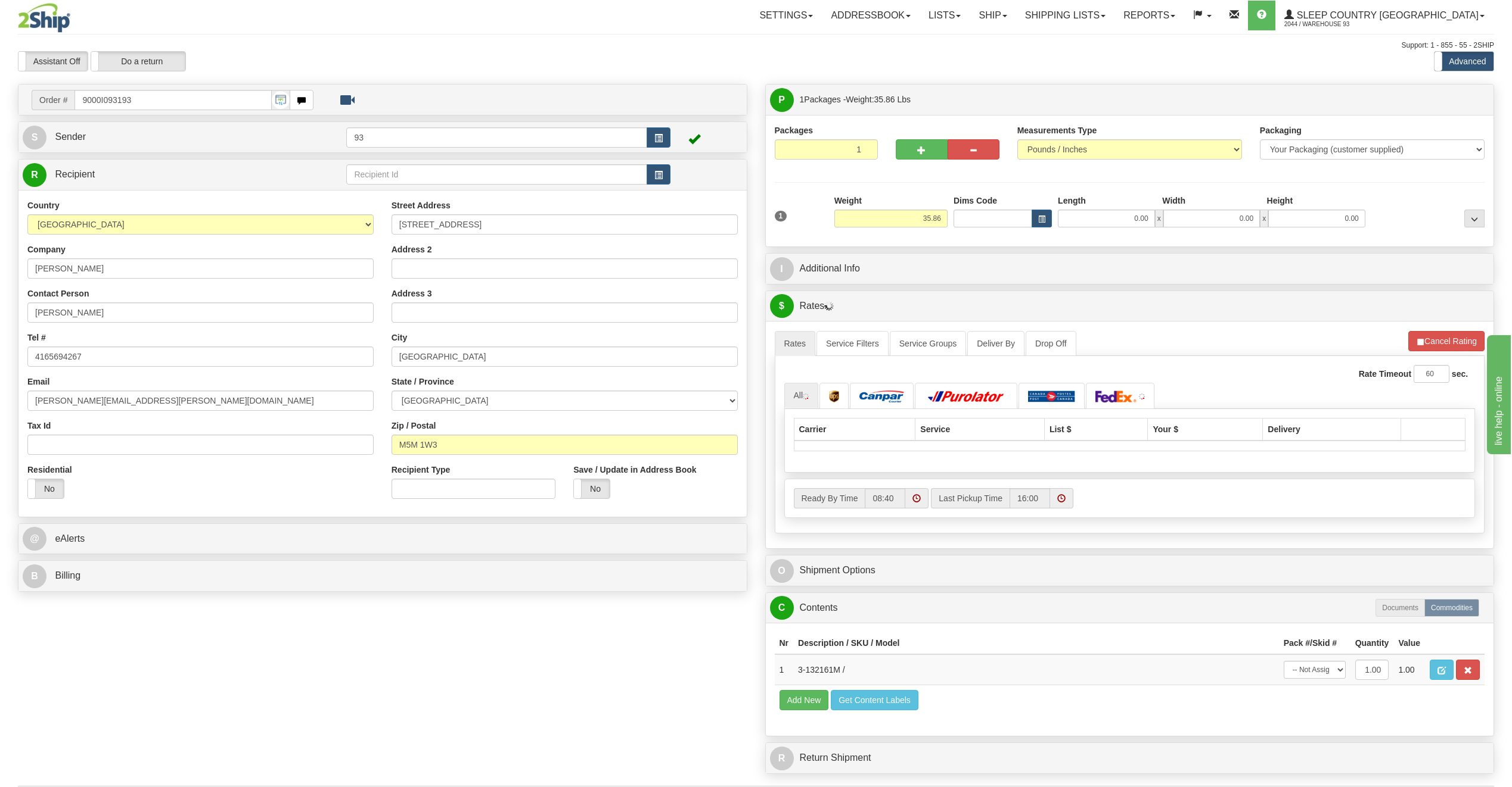
click at [1076, 208] on div "Length" at bounding box center [1107, 202] width 104 height 15
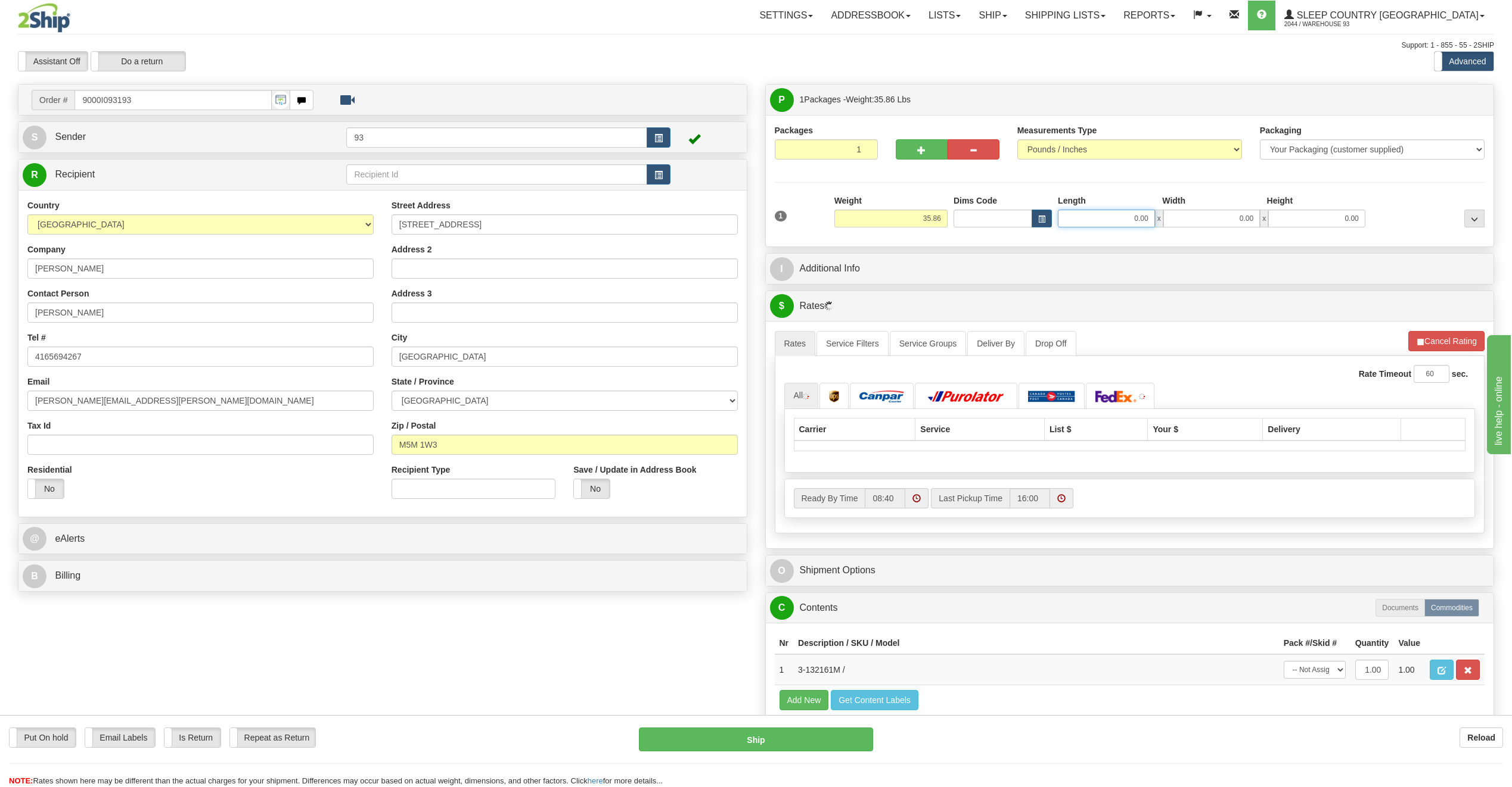
click at [1079, 217] on input "0.00" at bounding box center [1106, 218] width 97 height 18
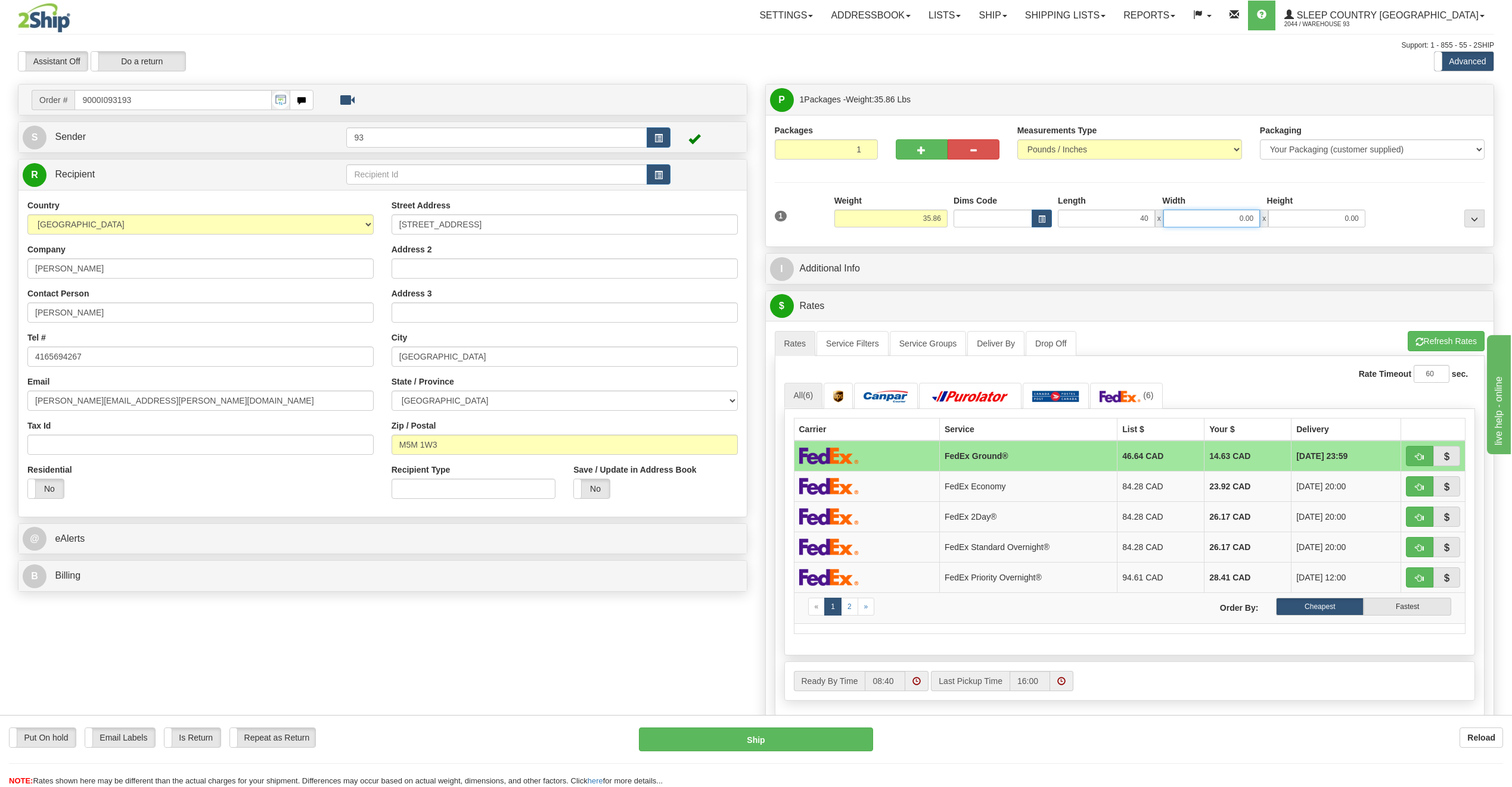
type input "40.00"
click at [1211, 210] on input "0.00" at bounding box center [1212, 218] width 97 height 18
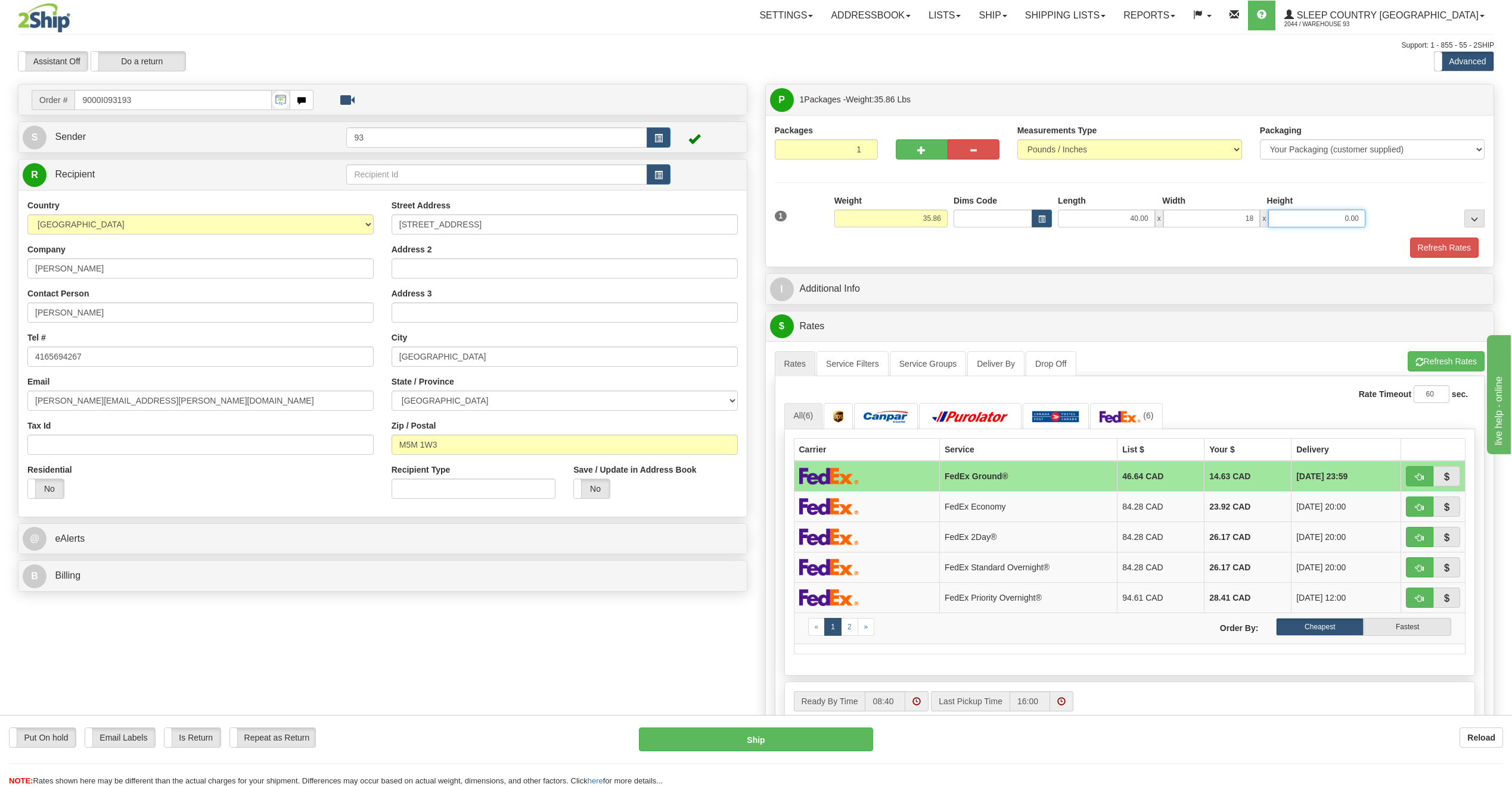
type input "18.00"
click at [1298, 223] on input "0.00" at bounding box center [1316, 218] width 97 height 18
type input "18.00"
click at [1461, 252] on button "Refresh Rates" at bounding box center [1444, 247] width 68 height 20
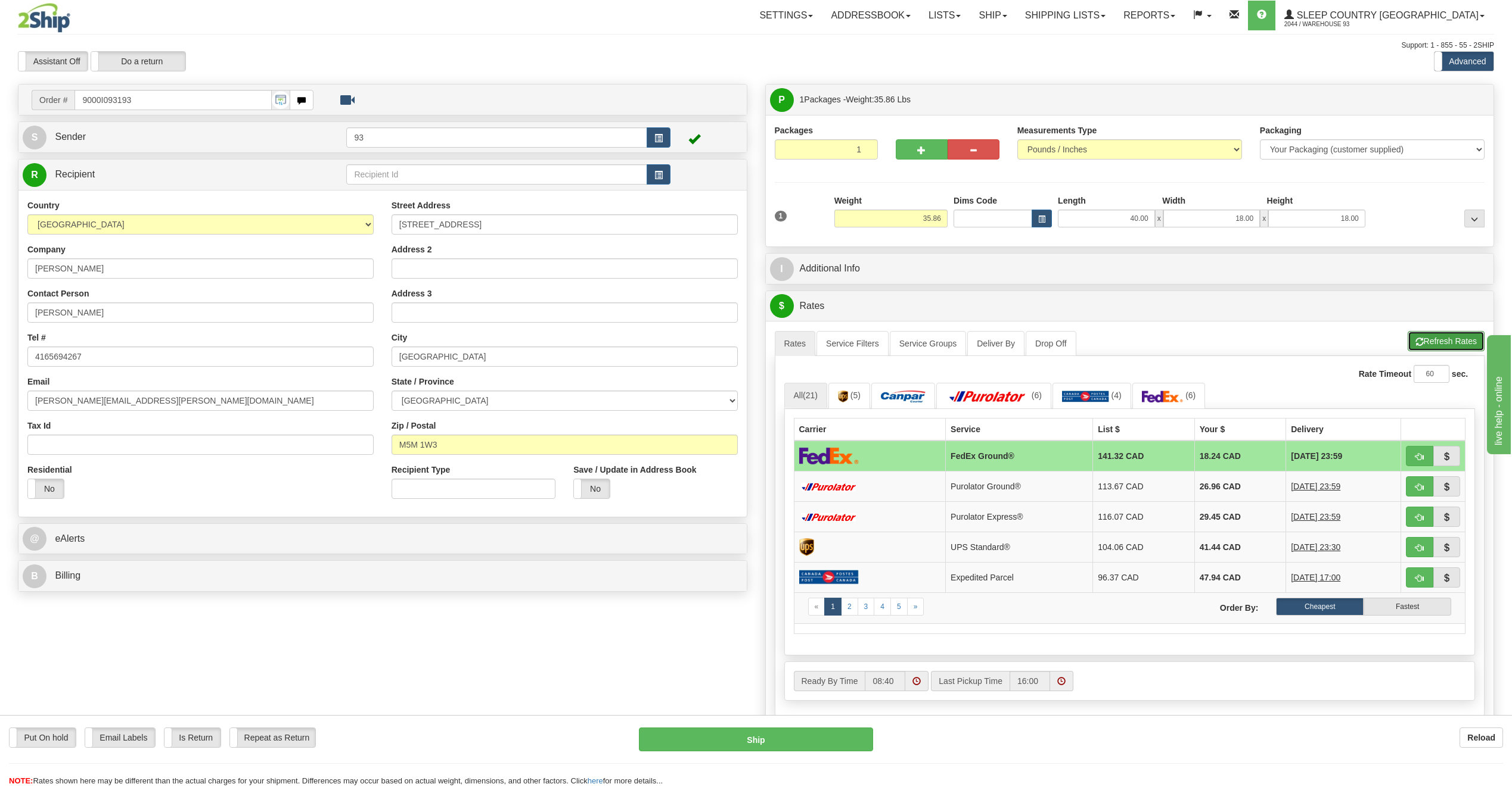
click at [1450, 339] on button "Refresh Rates" at bounding box center [1446, 341] width 77 height 20
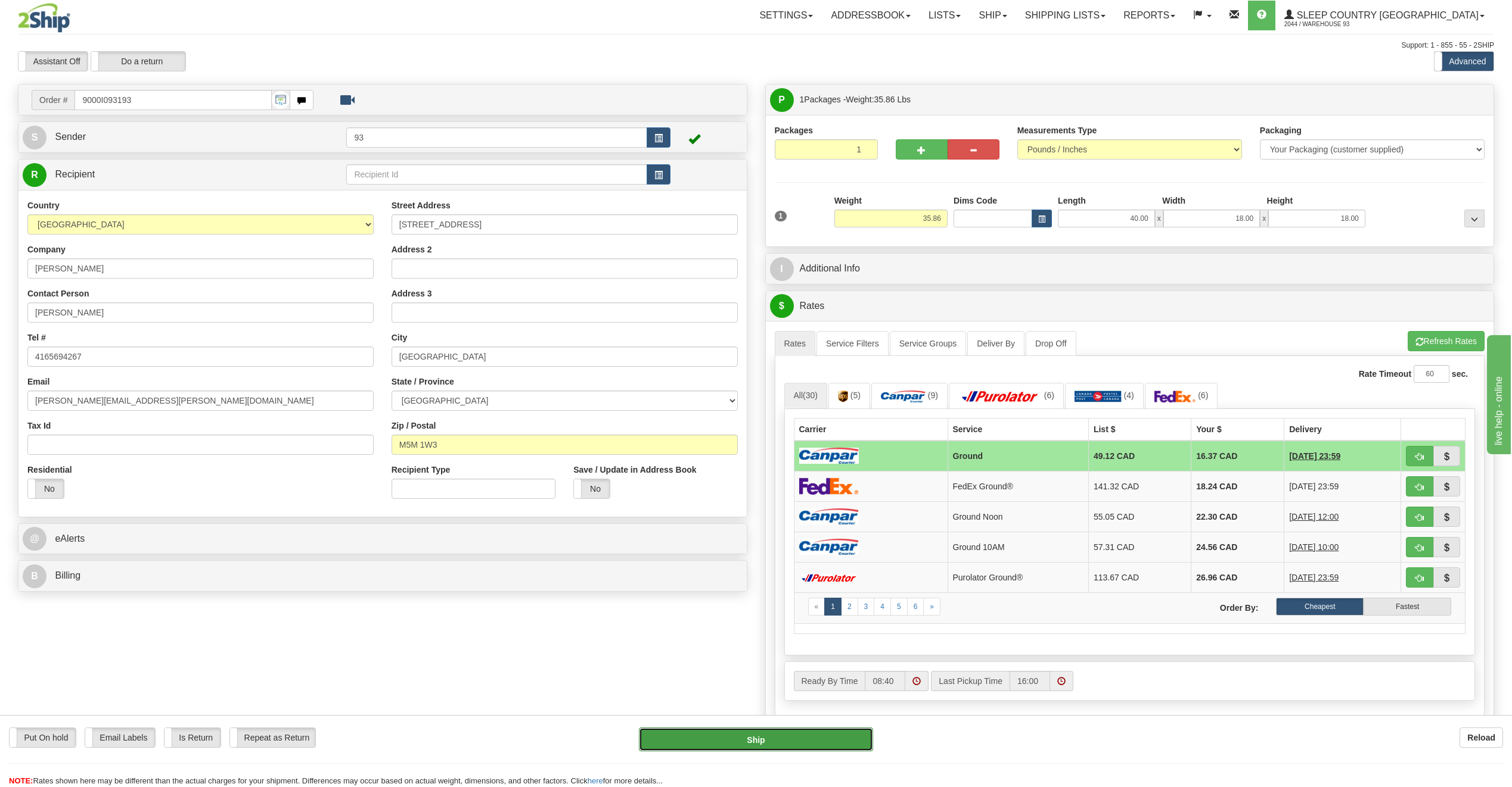
click at [842, 737] on button "Ship" at bounding box center [756, 739] width 234 height 24
type input "1"
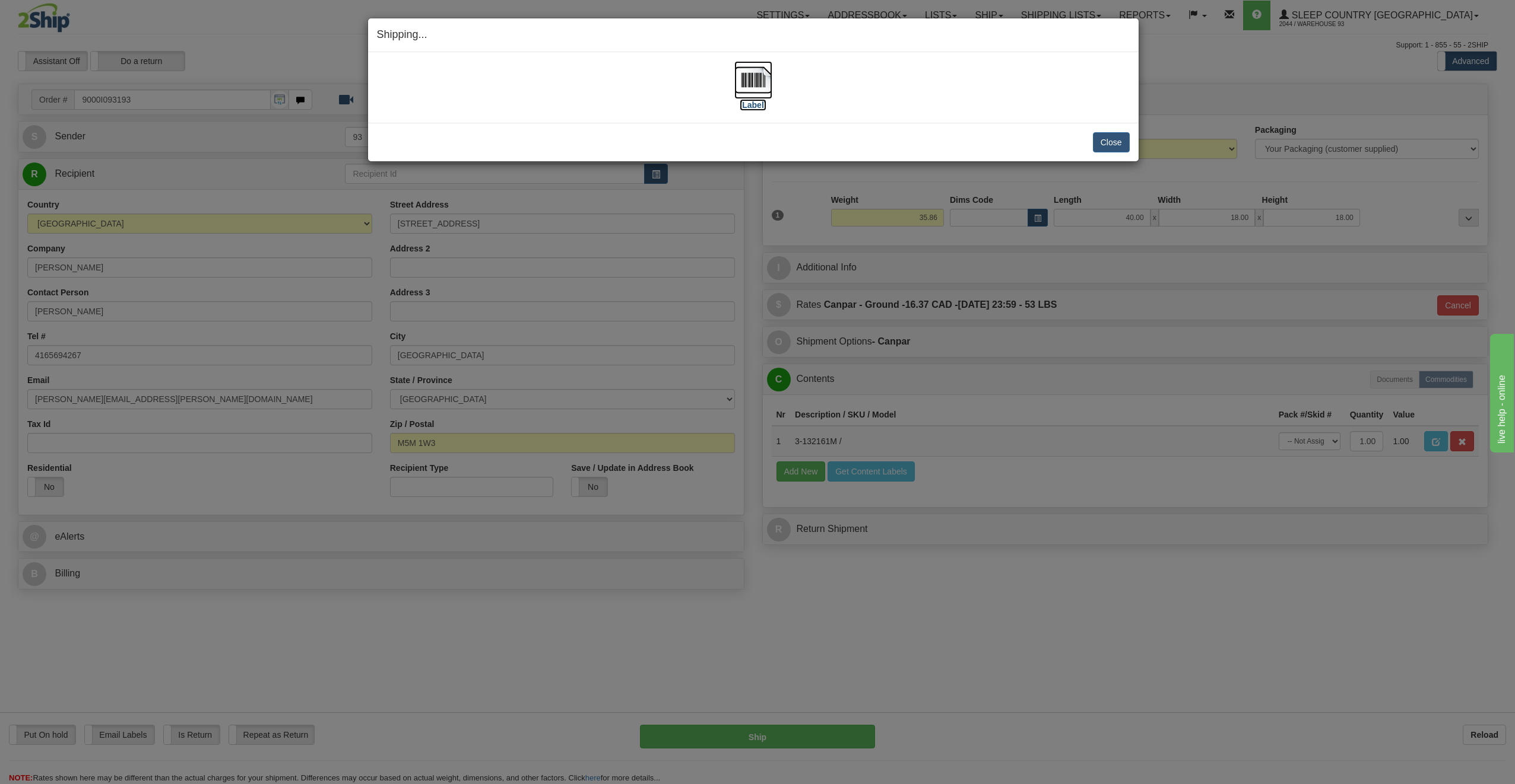
click at [761, 90] on img at bounding box center [753, 80] width 38 height 38
click at [1108, 147] on button "Close" at bounding box center [1111, 142] width 37 height 20
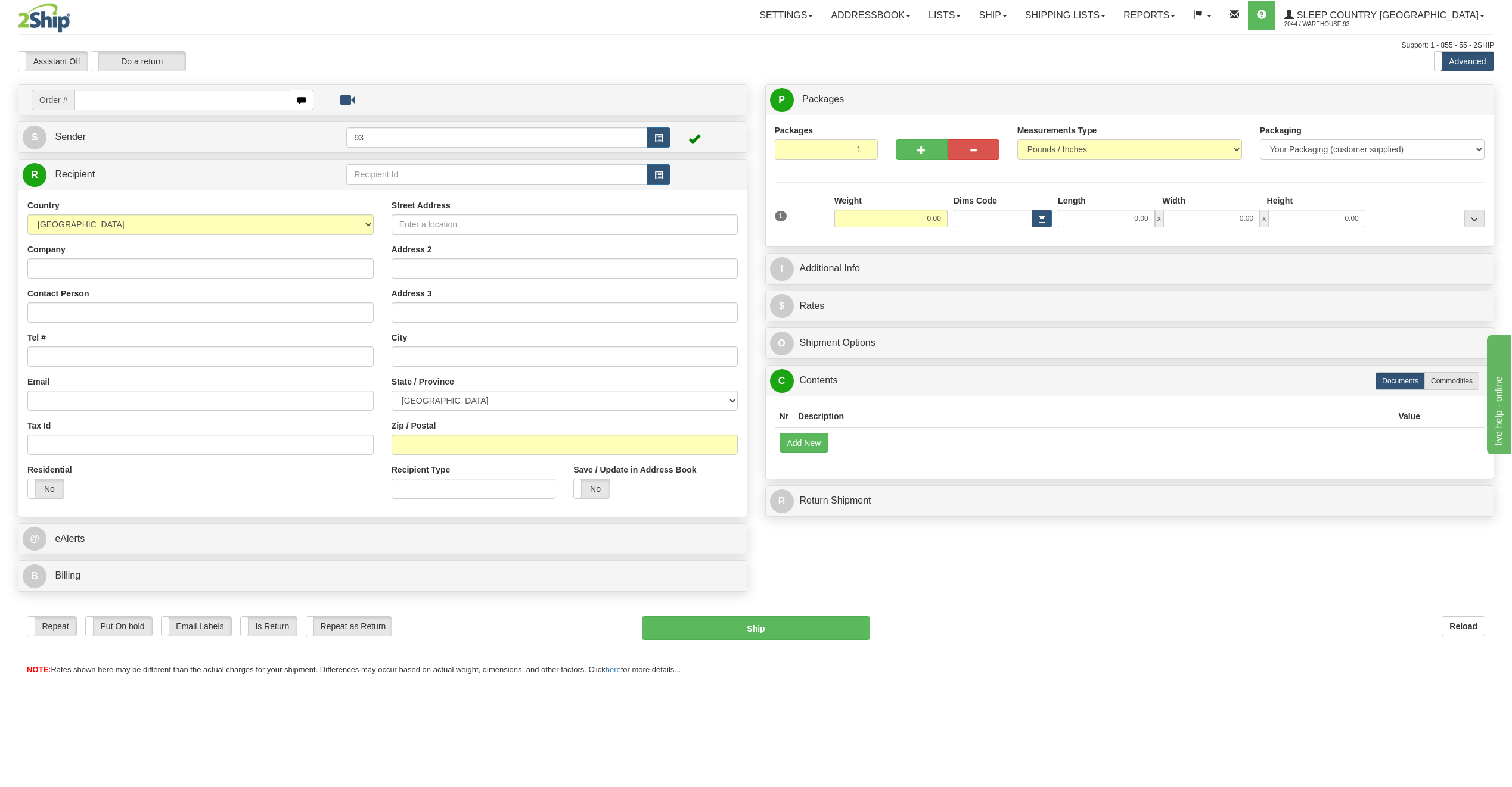
click at [115, 102] on input "text" at bounding box center [182, 100] width 216 height 20
type input "9000I093436"
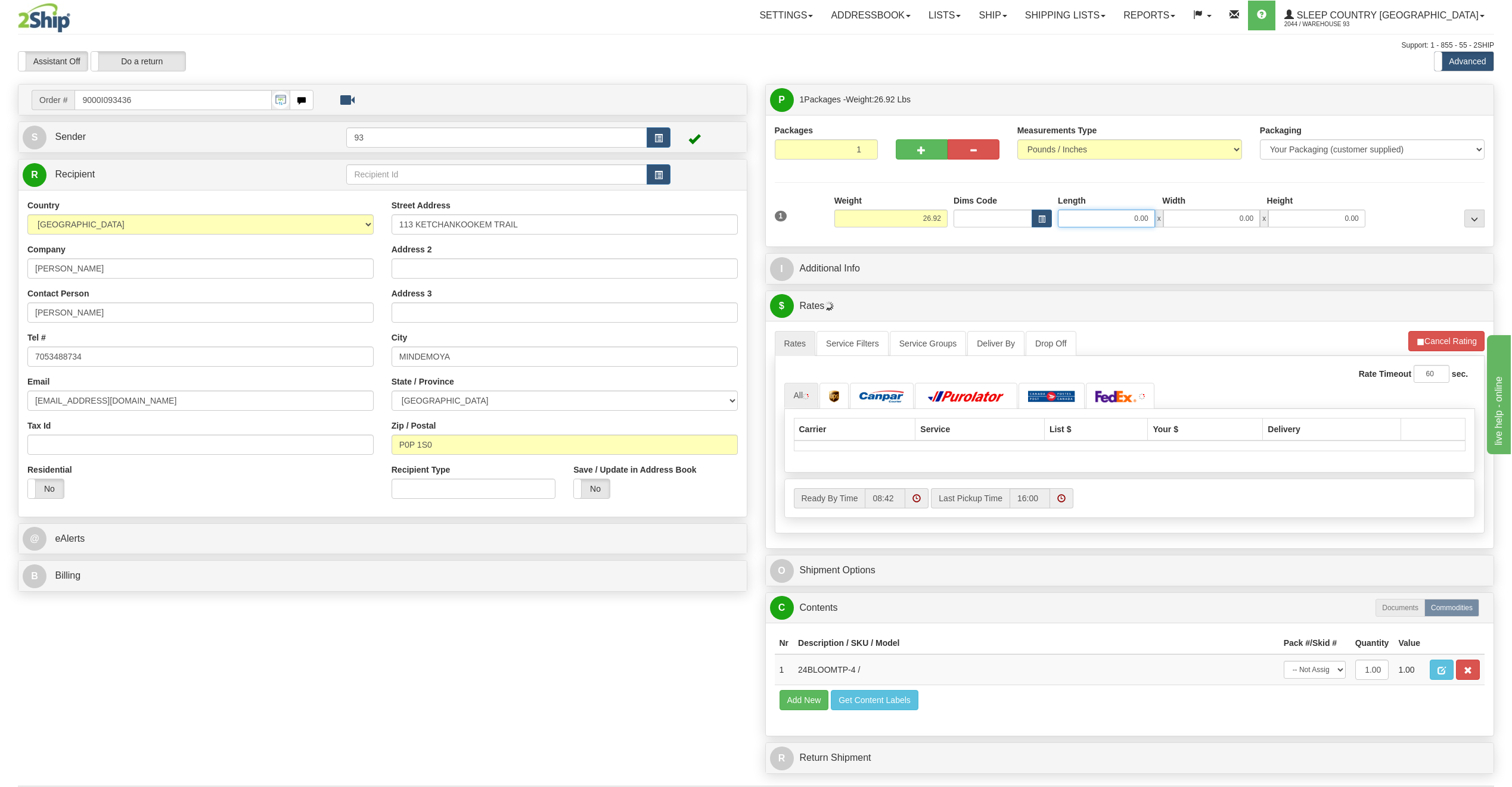
click at [1068, 218] on input "0.00" at bounding box center [1106, 218] width 97 height 18
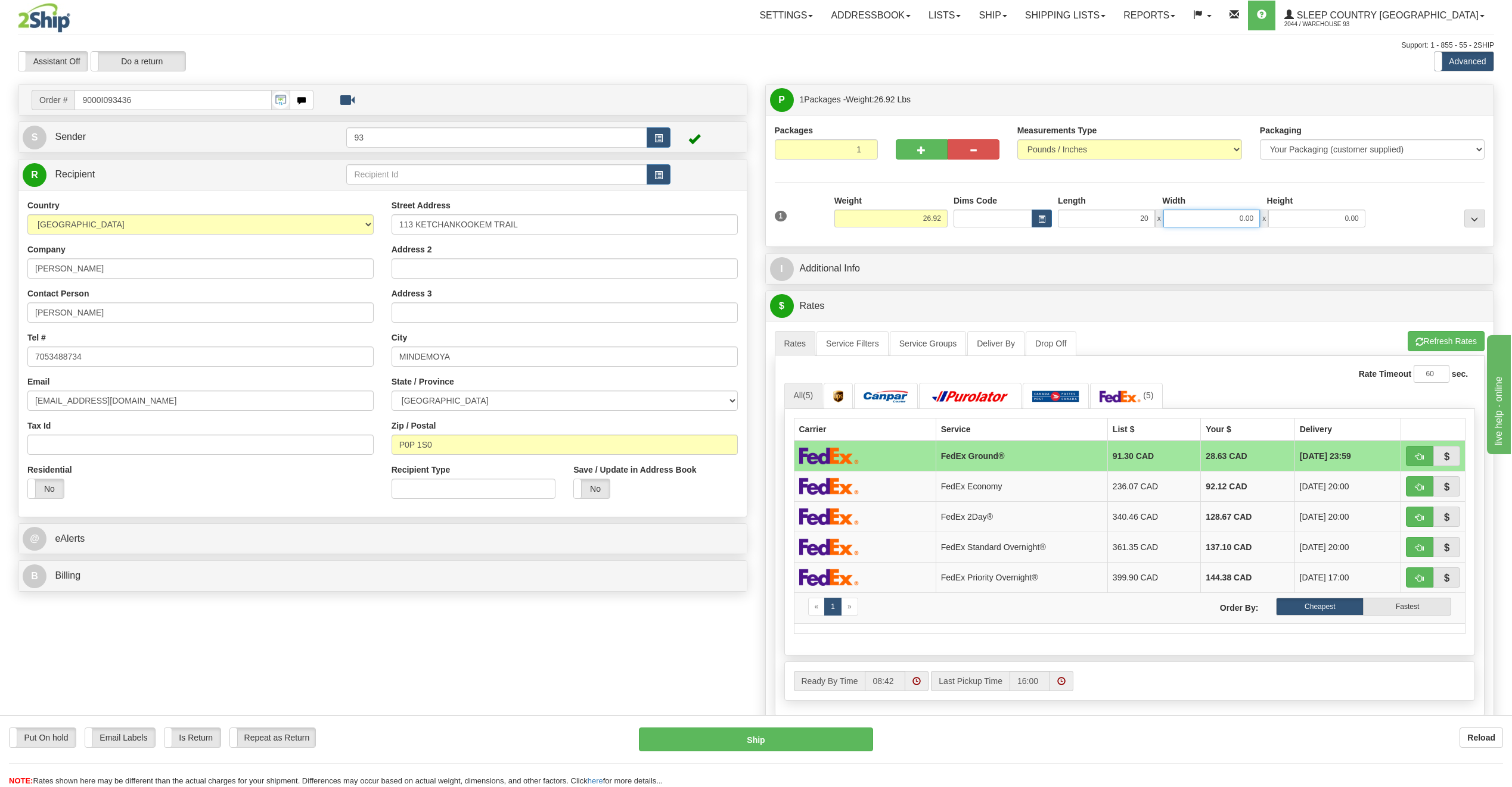
click at [1222, 214] on input "0.00" at bounding box center [1212, 218] width 97 height 18
type input "20.00"
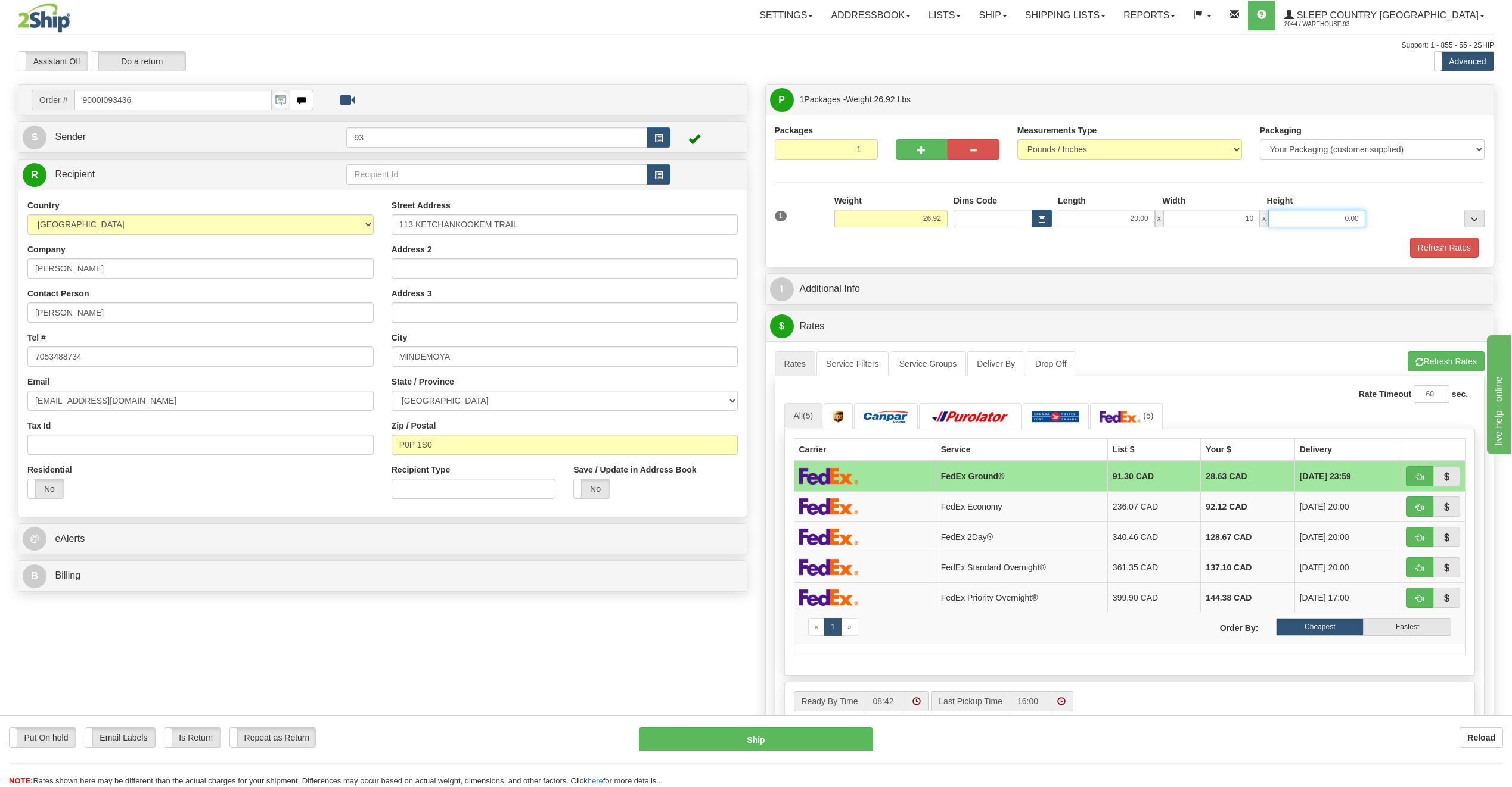
type input "10.00"
click at [1339, 214] on input "0.00" at bounding box center [1316, 218] width 97 height 18
type input "10.00"
click at [1440, 243] on button "Refresh Rates" at bounding box center [1444, 247] width 68 height 20
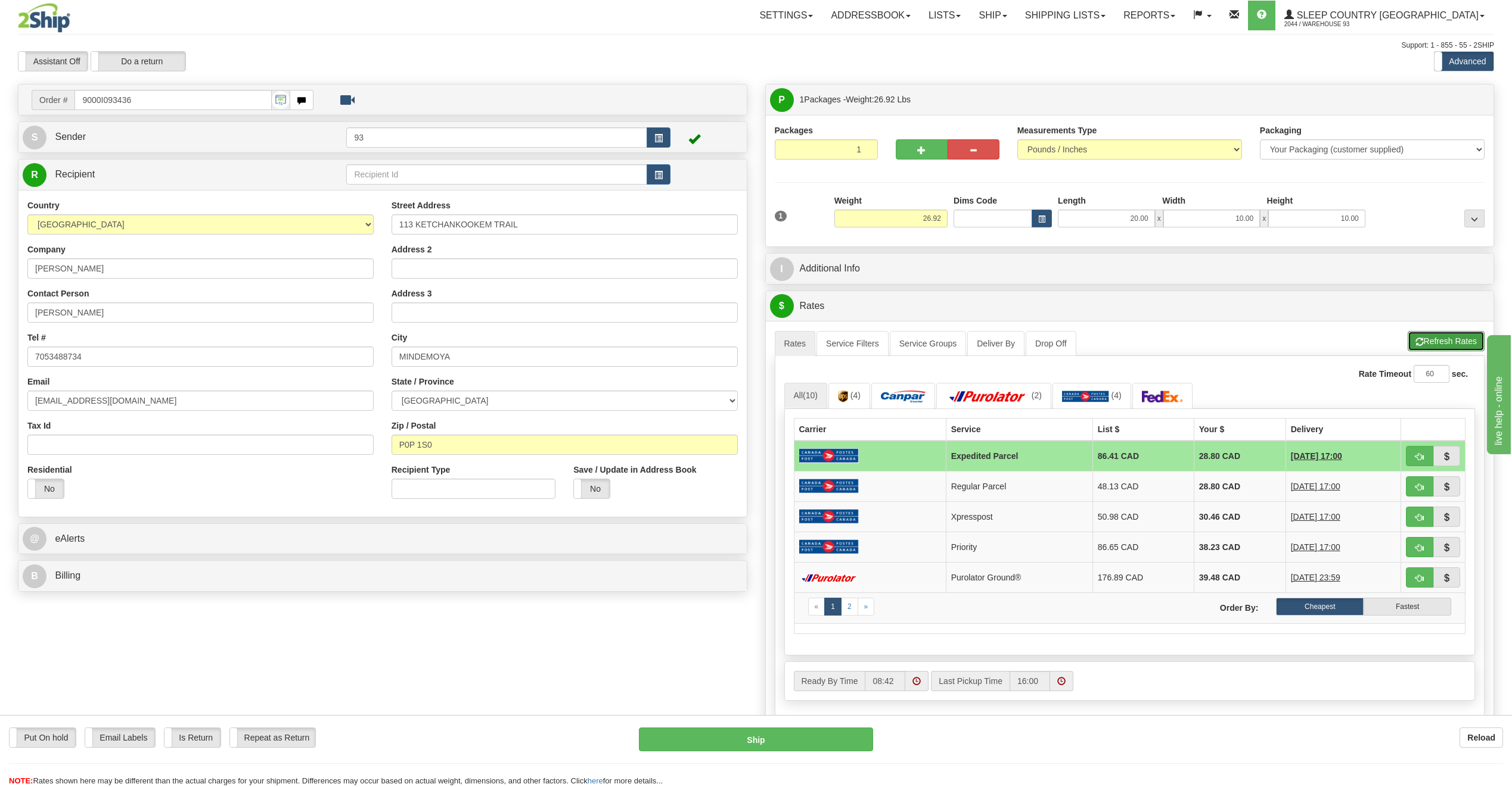
click at [1443, 341] on button "Refresh Rates" at bounding box center [1446, 341] width 77 height 20
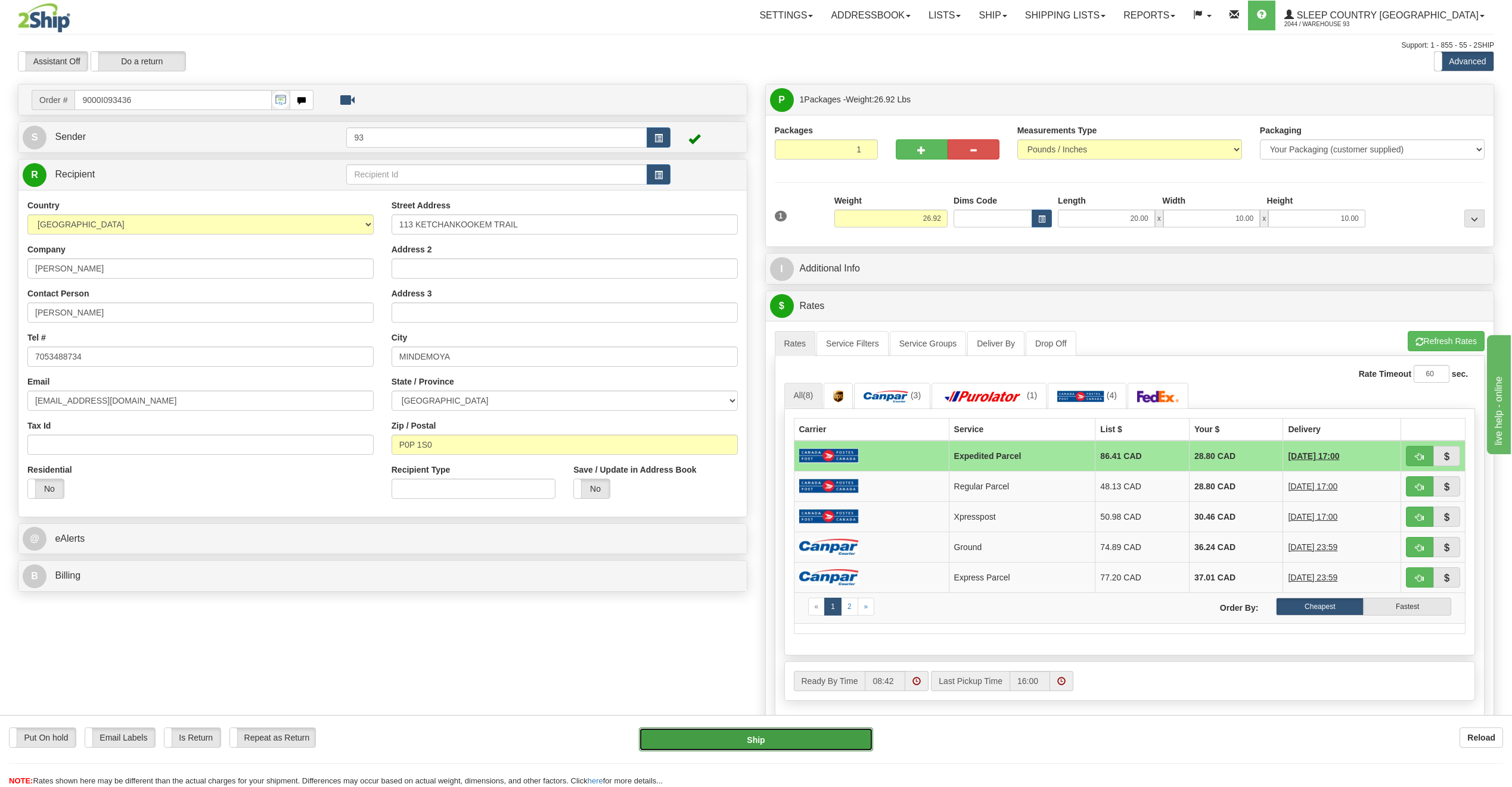
click at [848, 747] on button "Ship" at bounding box center [756, 739] width 234 height 24
type input "DOM.EP"
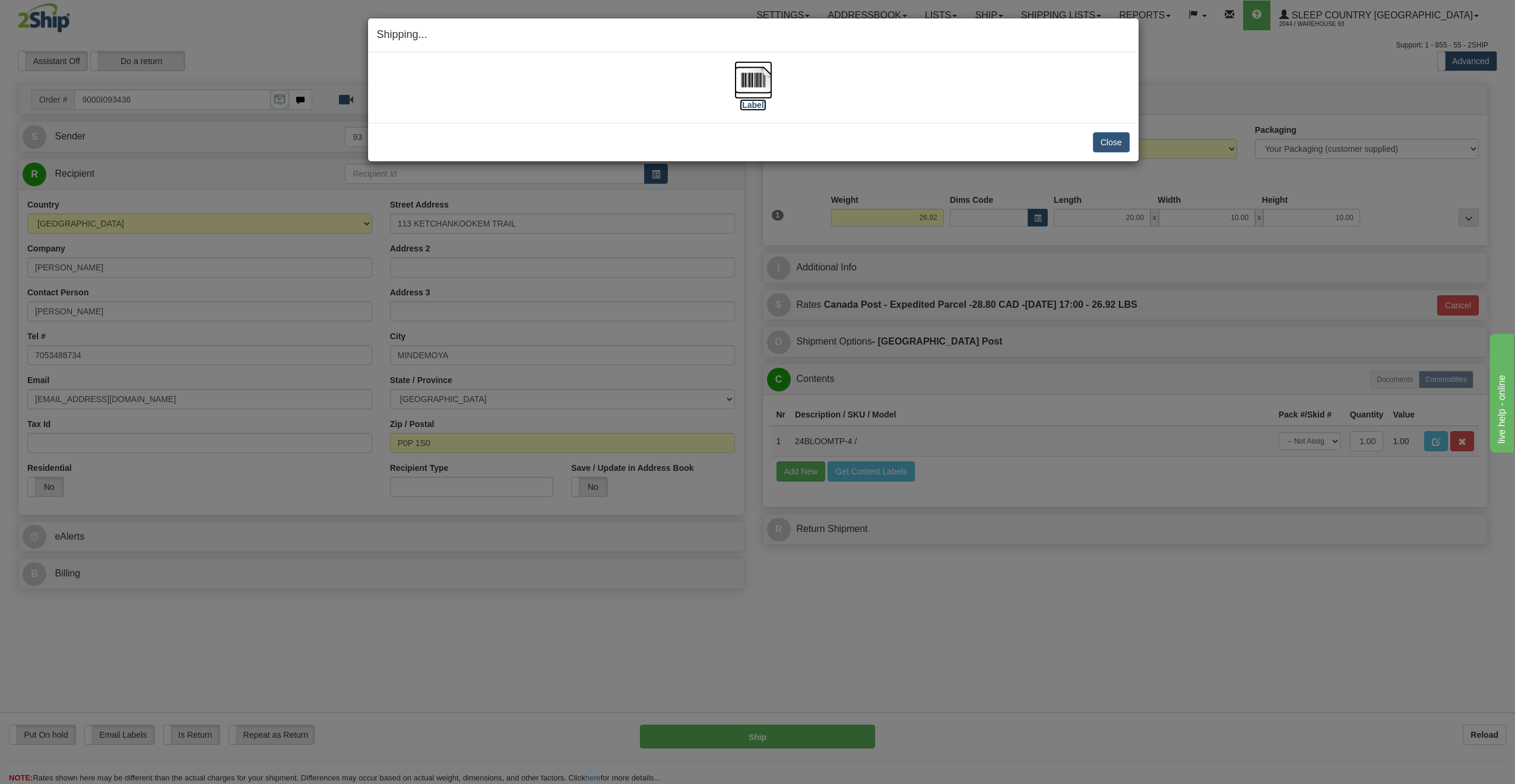
click at [758, 78] on img at bounding box center [753, 80] width 38 height 38
click at [1103, 140] on button "Close" at bounding box center [1111, 142] width 37 height 20
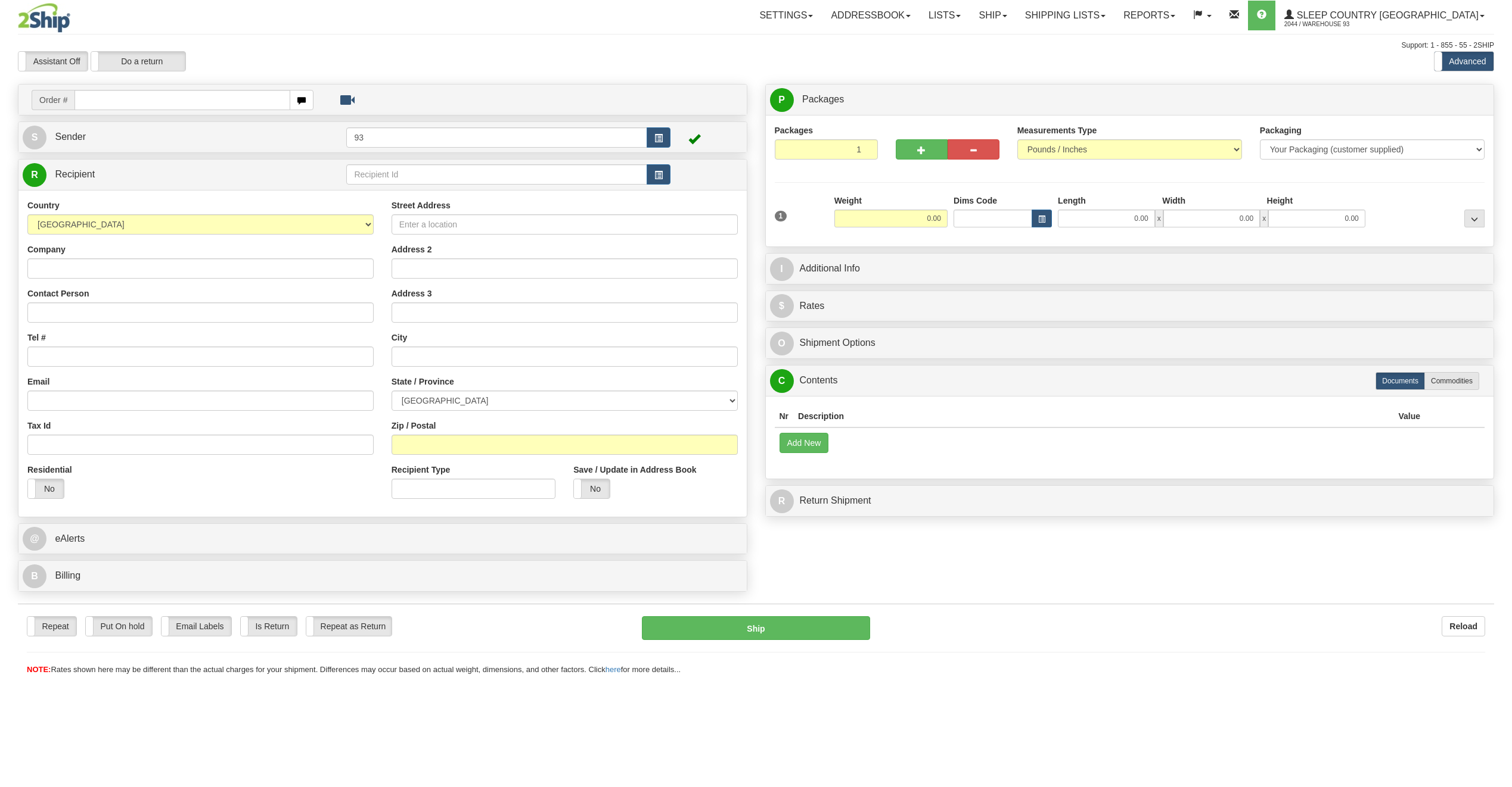
click at [130, 97] on input "text" at bounding box center [182, 100] width 216 height 20
type input "9000I093530"
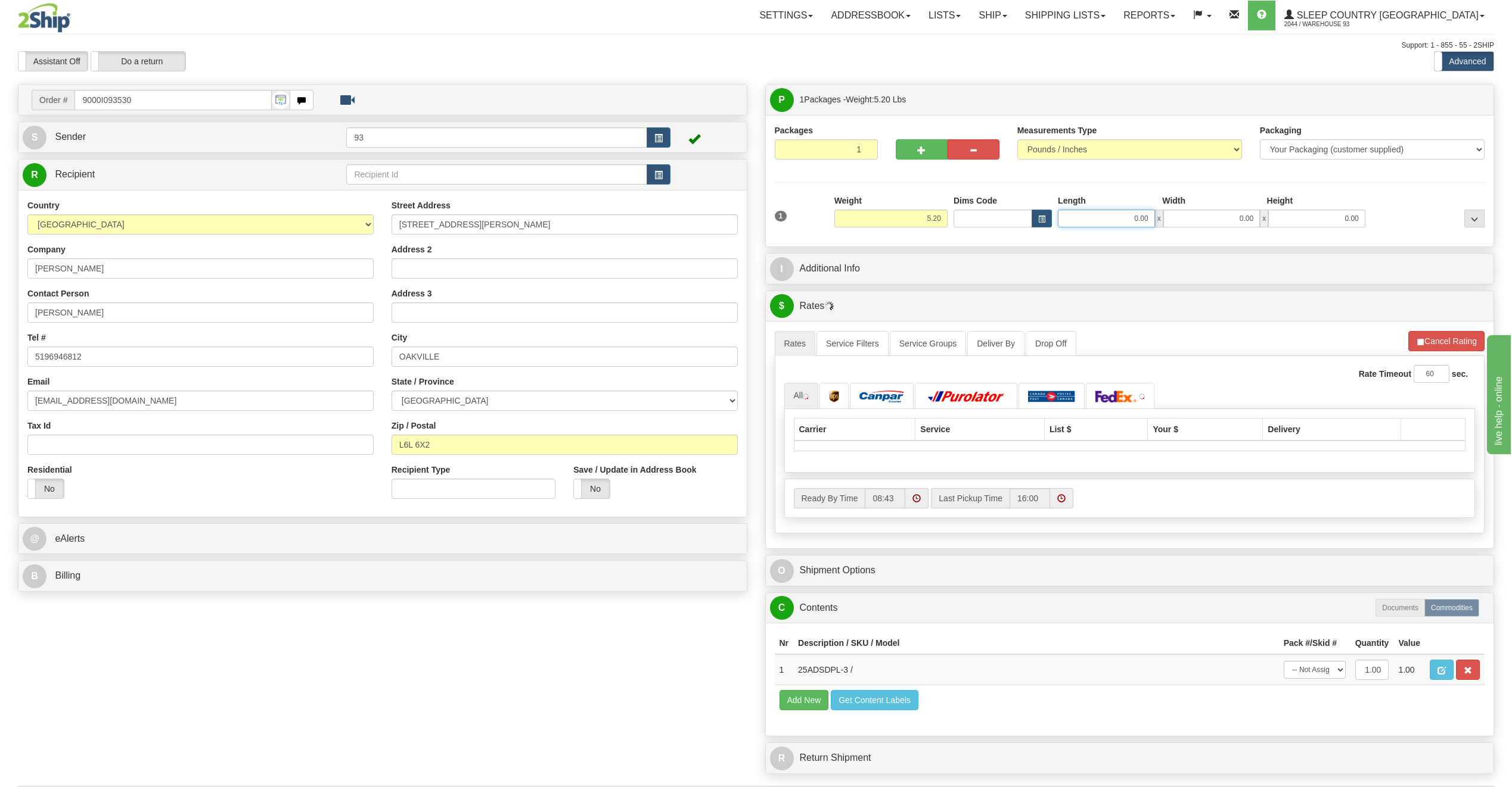
click at [1107, 218] on input "0.00" at bounding box center [1106, 218] width 97 height 18
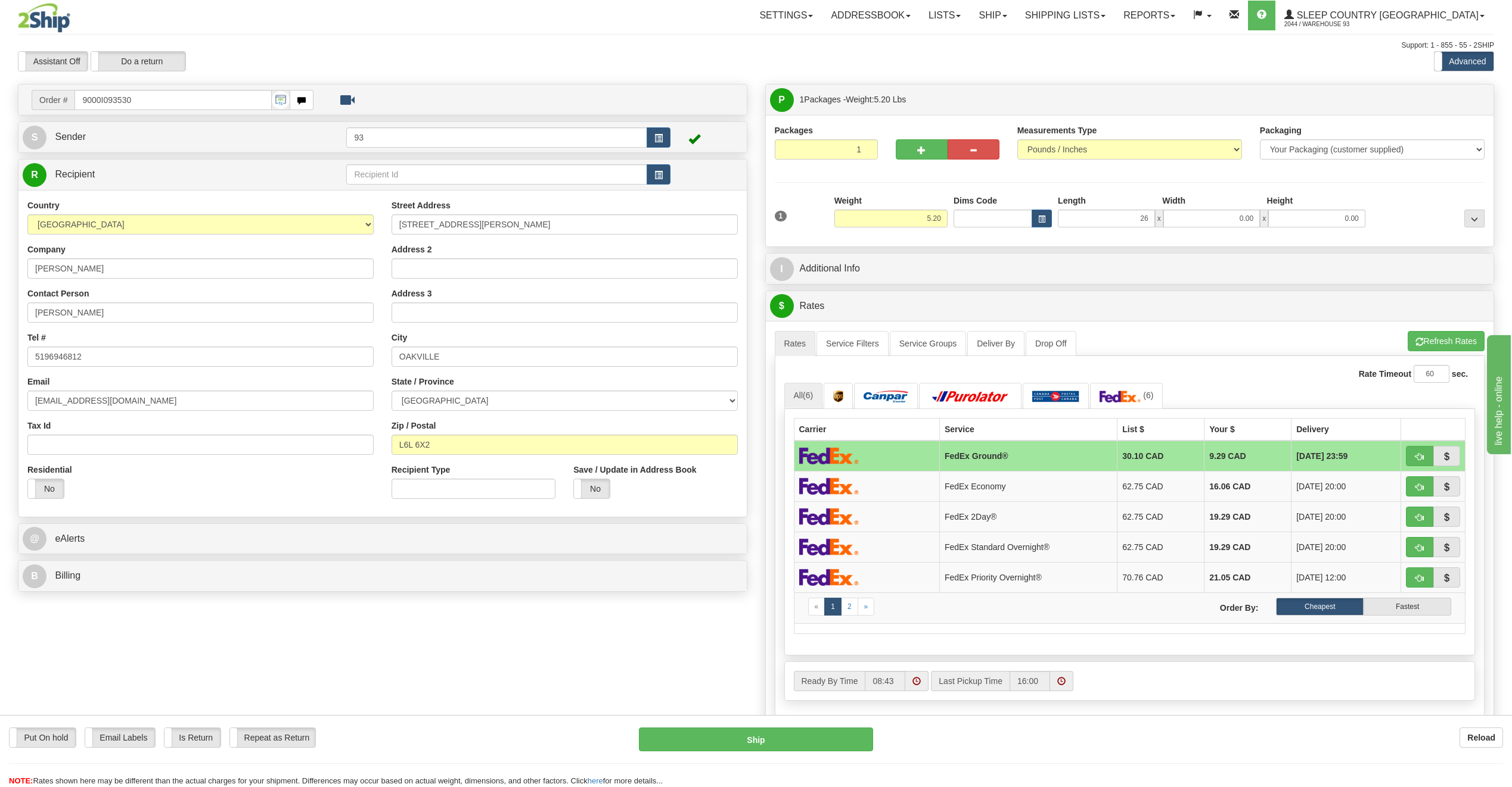
type input "26.00"
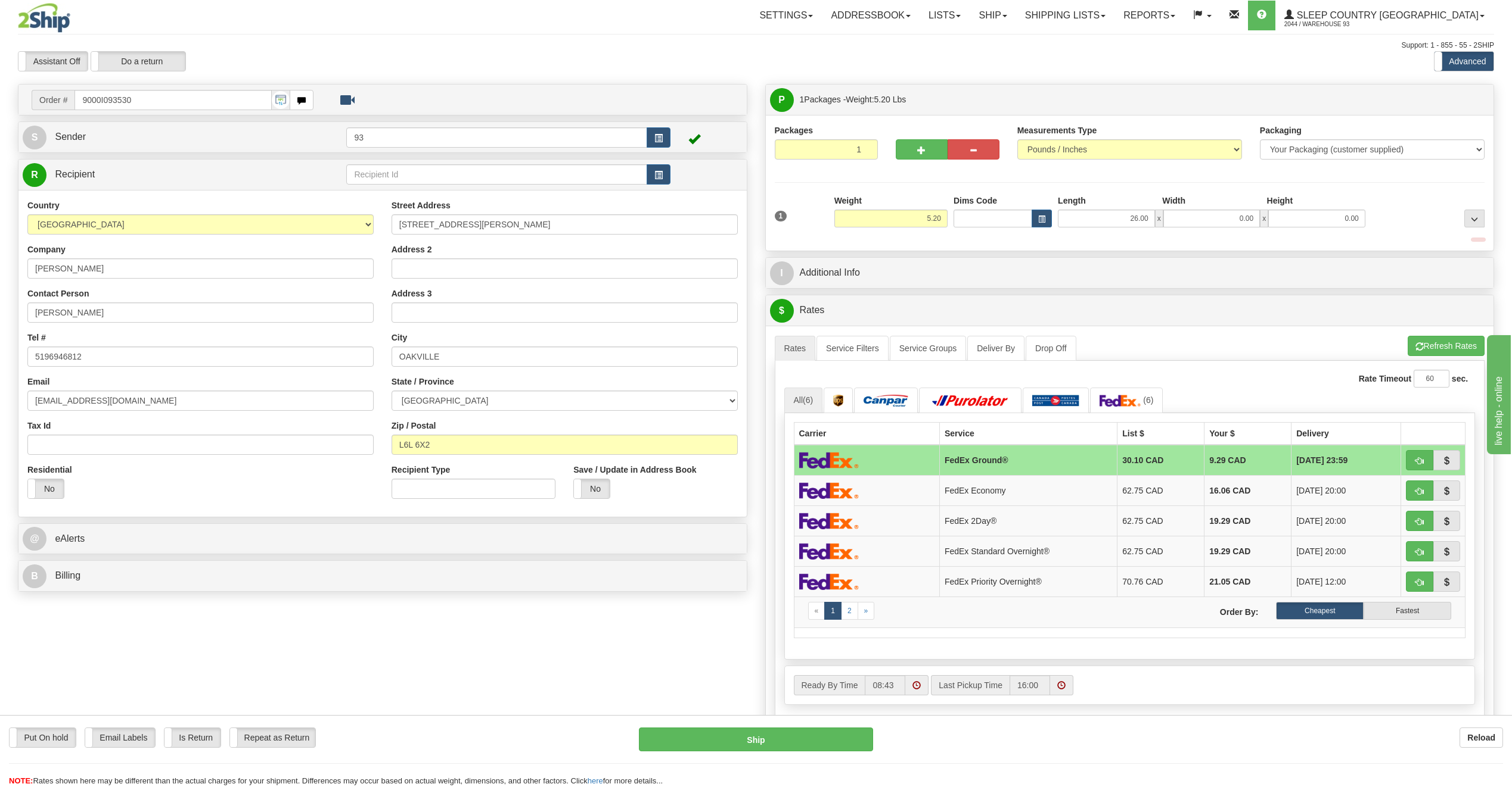
click at [1216, 229] on div "1 Weight 5.20 Dims Code x x" at bounding box center [1130, 216] width 716 height 43
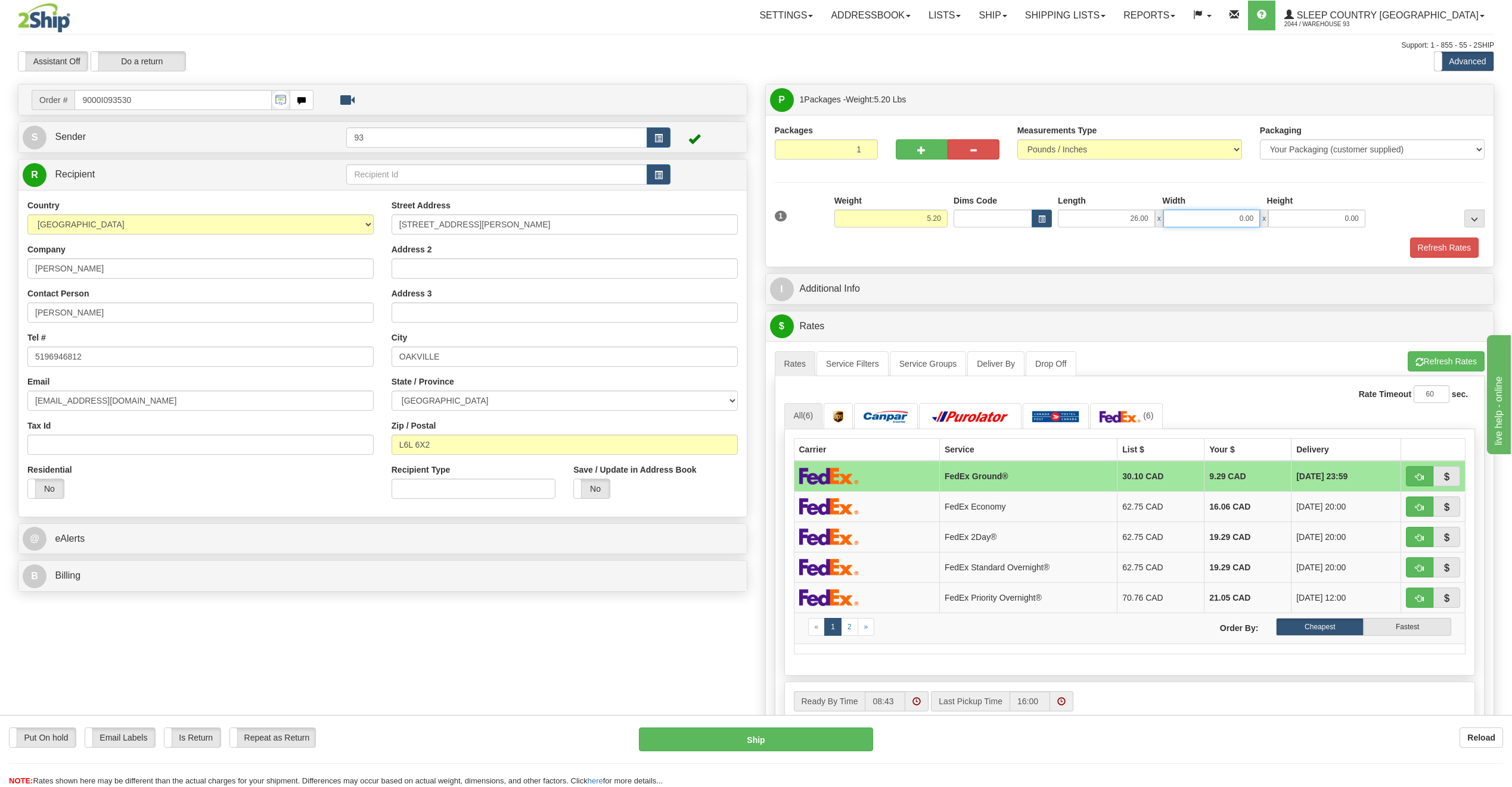
click at [1219, 212] on input "0.00" at bounding box center [1212, 218] width 97 height 18
type input "16.00"
click at [1344, 220] on input "0.00" at bounding box center [1316, 218] width 97 height 18
type input "6.00"
click at [1452, 247] on button "Refresh Rates" at bounding box center [1444, 247] width 68 height 20
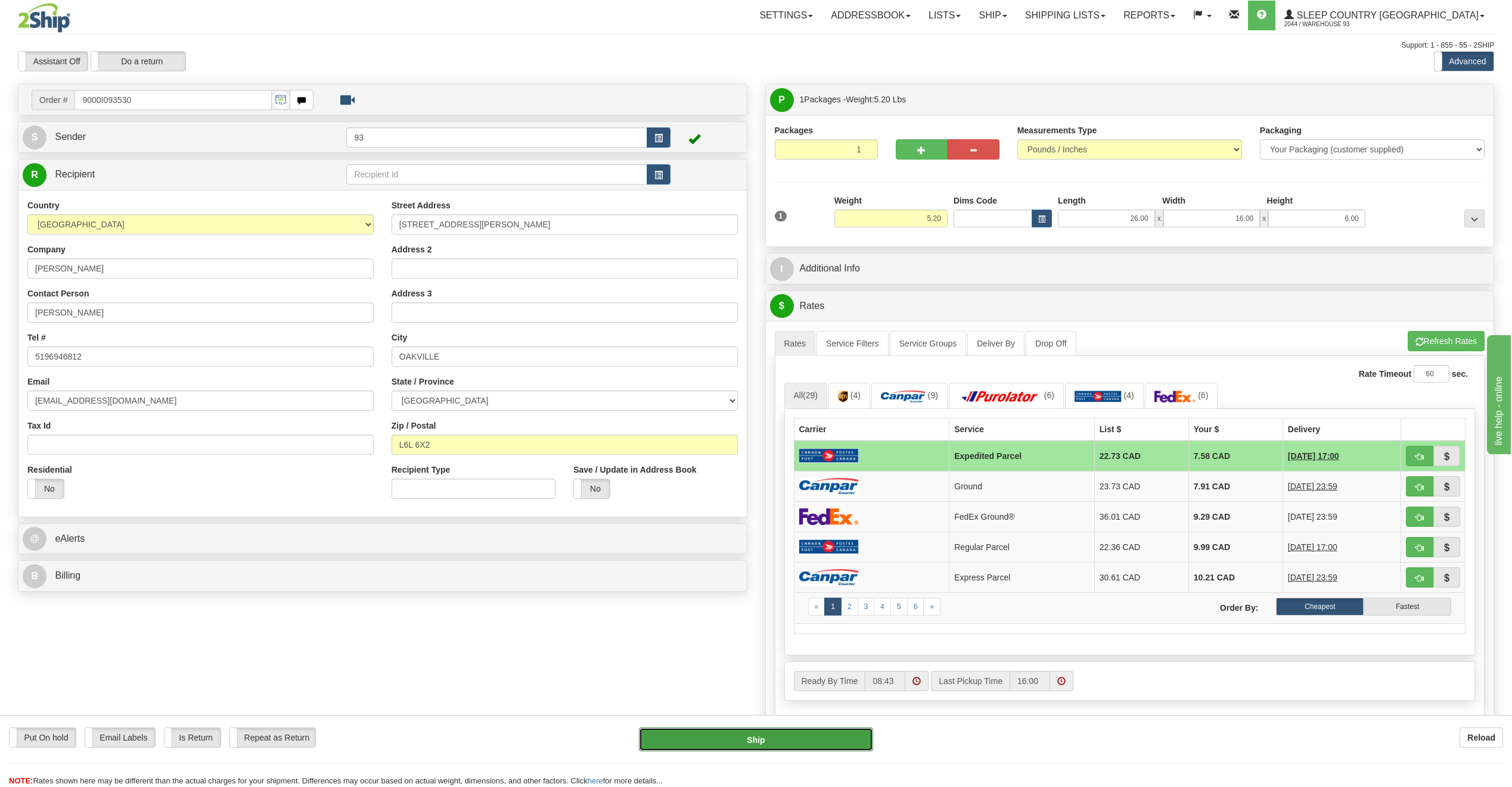
click at [837, 734] on button "Ship" at bounding box center [756, 739] width 234 height 24
type input "DOM.EP"
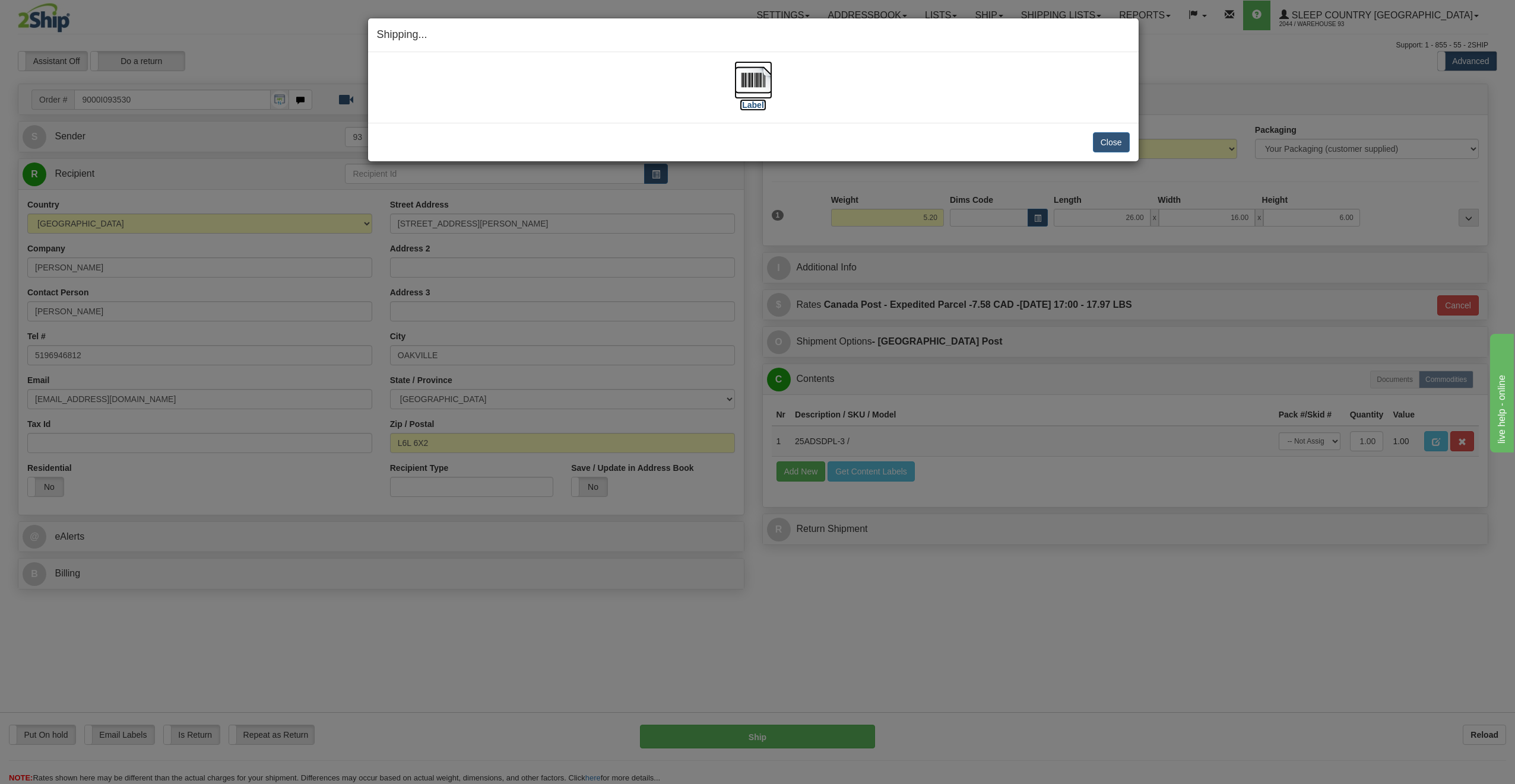
click at [751, 80] on img at bounding box center [753, 80] width 38 height 38
click at [1101, 145] on button "Close" at bounding box center [1111, 142] width 37 height 20
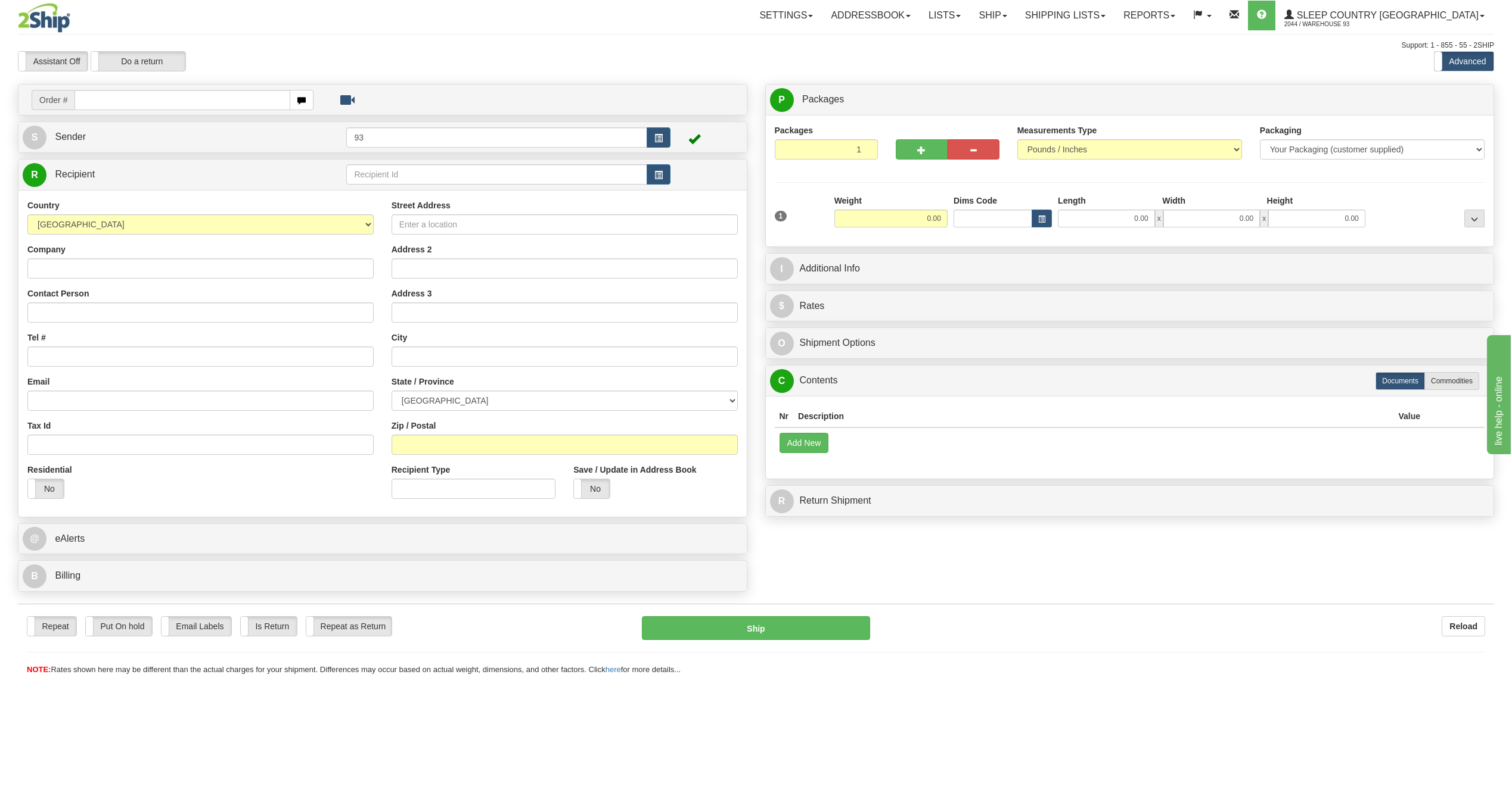
click at [111, 98] on input "text" at bounding box center [182, 100] width 216 height 20
type input "9000I093670"
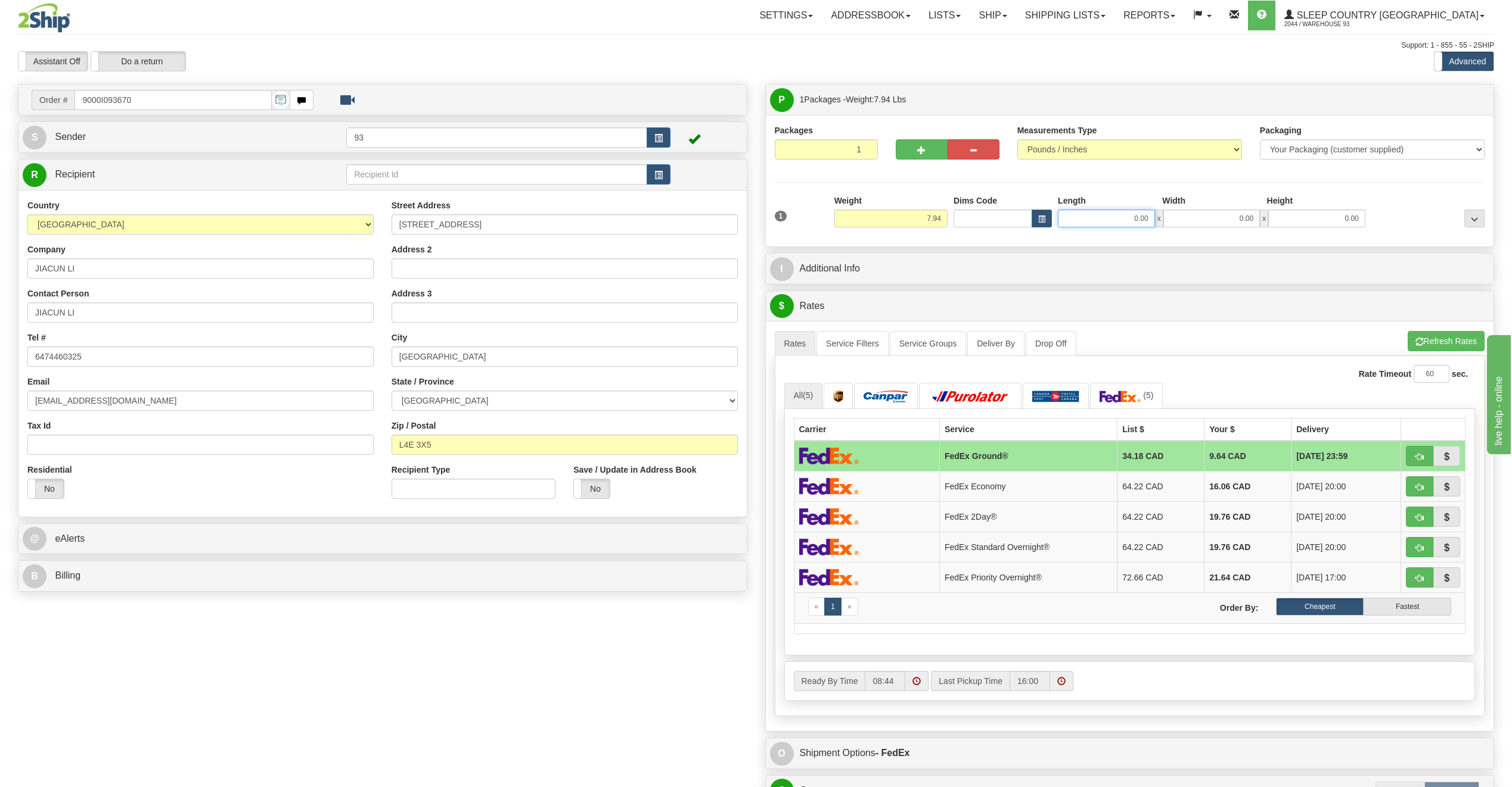
click at [1130, 218] on input "0.00" at bounding box center [1106, 218] width 97 height 18
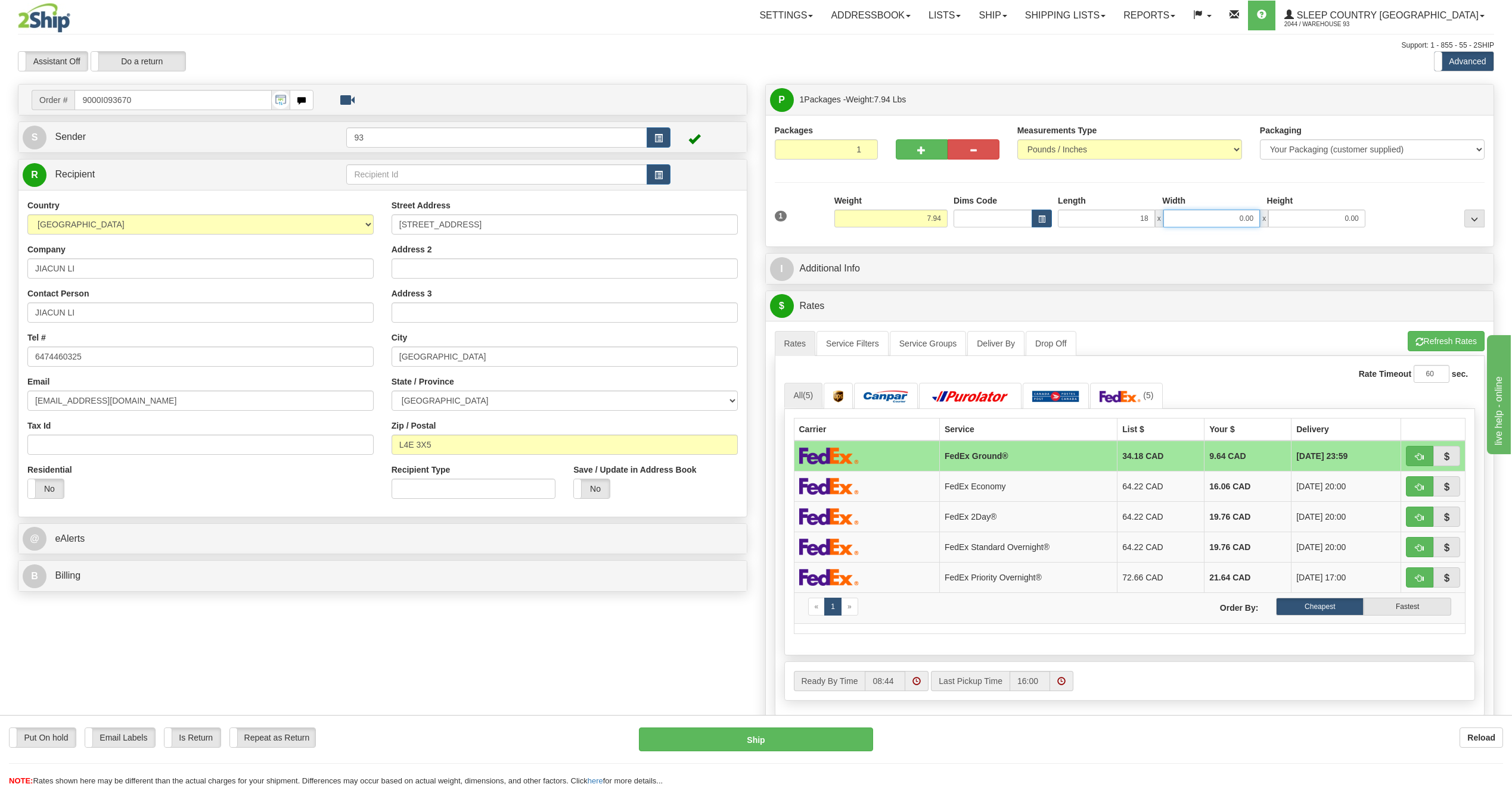
type input "18.00"
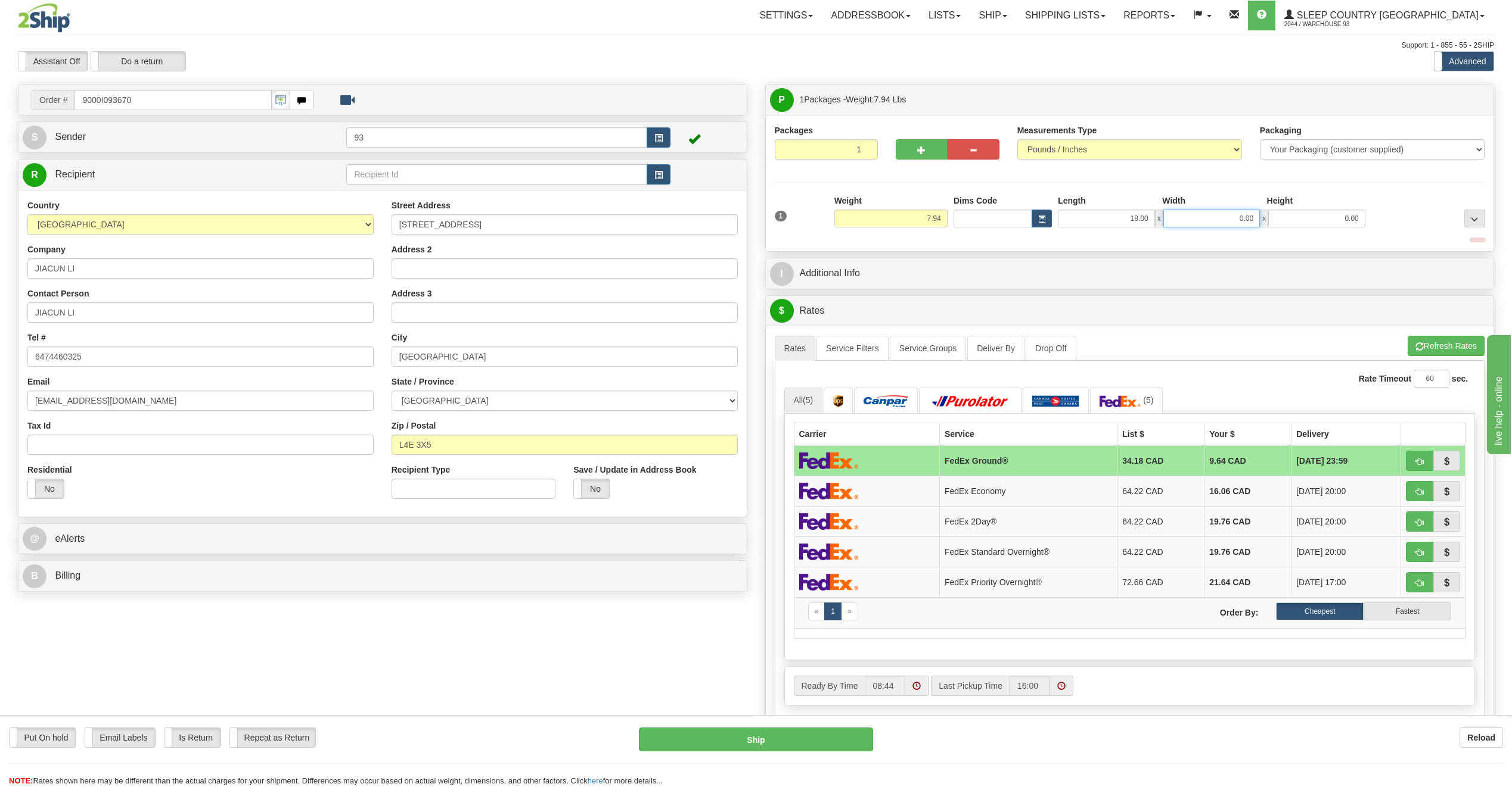
drag, startPoint x: 1216, startPoint y: 220, endPoint x: 1215, endPoint y: 239, distance: 19.0
click at [1215, 239] on div "1 Weight 7.94 Dims Code x" at bounding box center [1130, 218] width 710 height 47
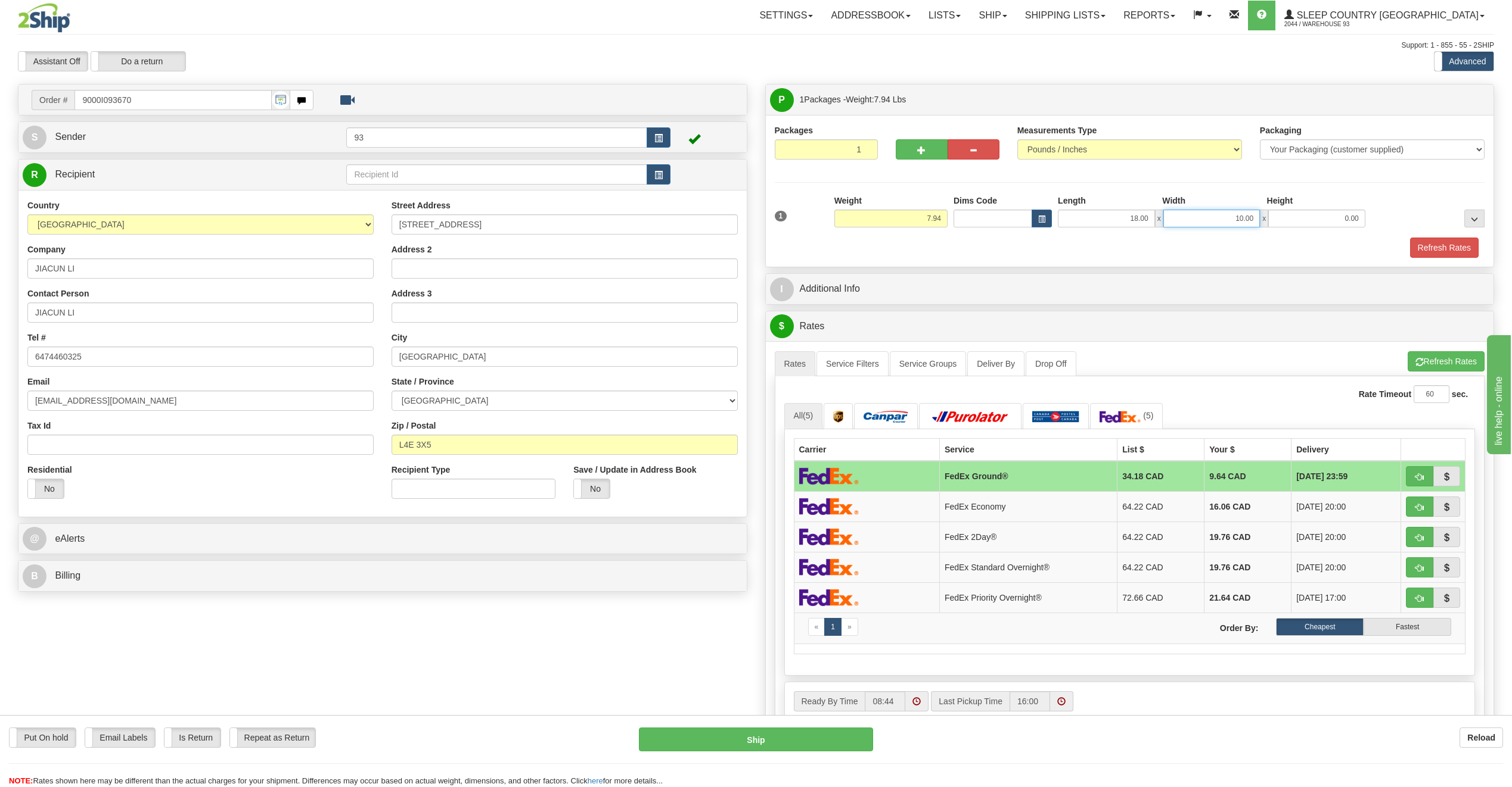
type input "0.00"
click at [1256, 218] on input "0.00" at bounding box center [1212, 218] width 97 height 18
type input "16.00"
click at [1362, 215] on input "0.00" at bounding box center [1316, 218] width 97 height 18
type input "8.00"
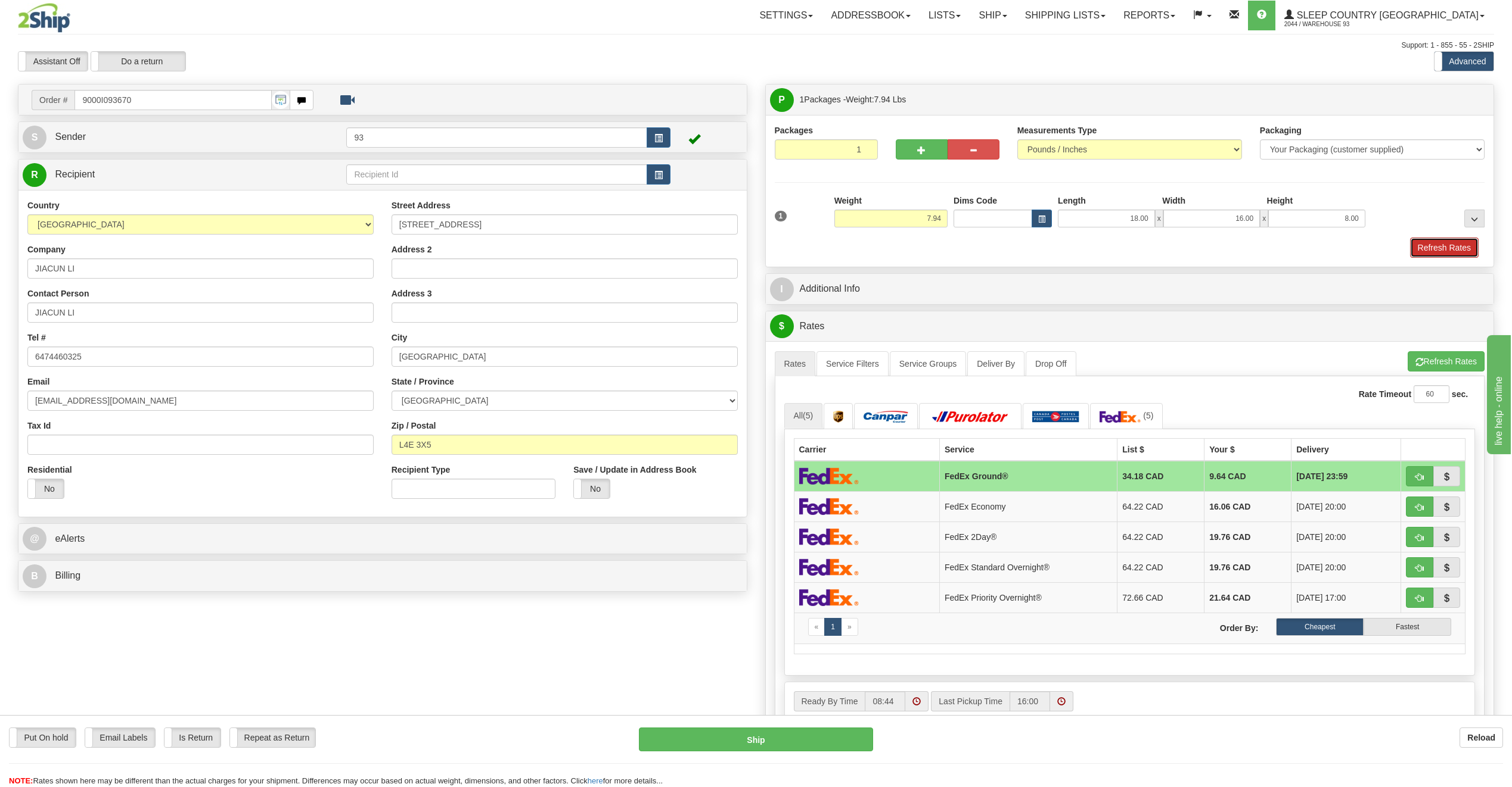
click at [1451, 247] on button "Refresh Rates" at bounding box center [1444, 247] width 68 height 20
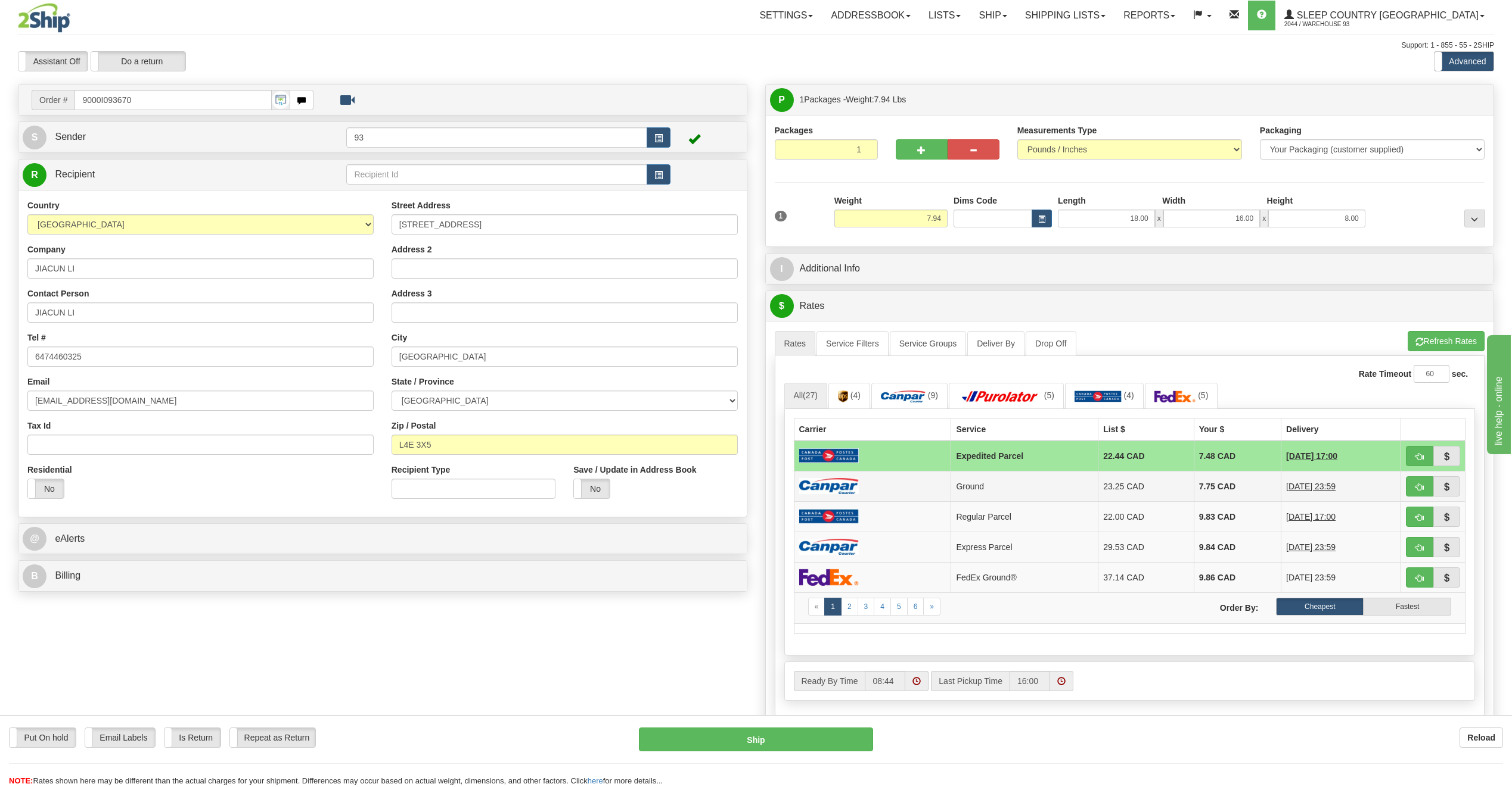
click at [826, 485] on img at bounding box center [829, 486] width 60 height 16
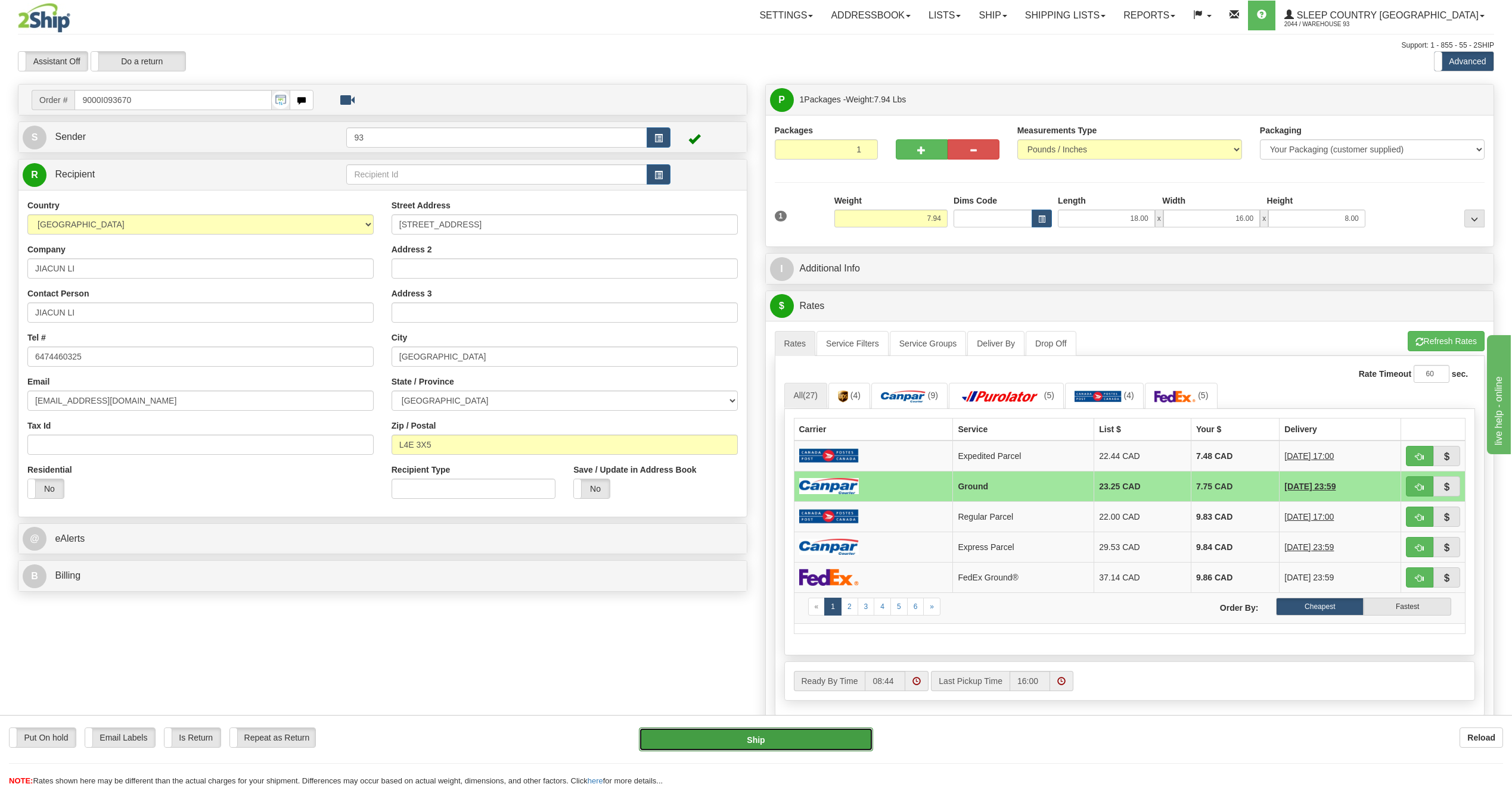
click at [812, 732] on button "Ship" at bounding box center [756, 739] width 234 height 24
type input "1"
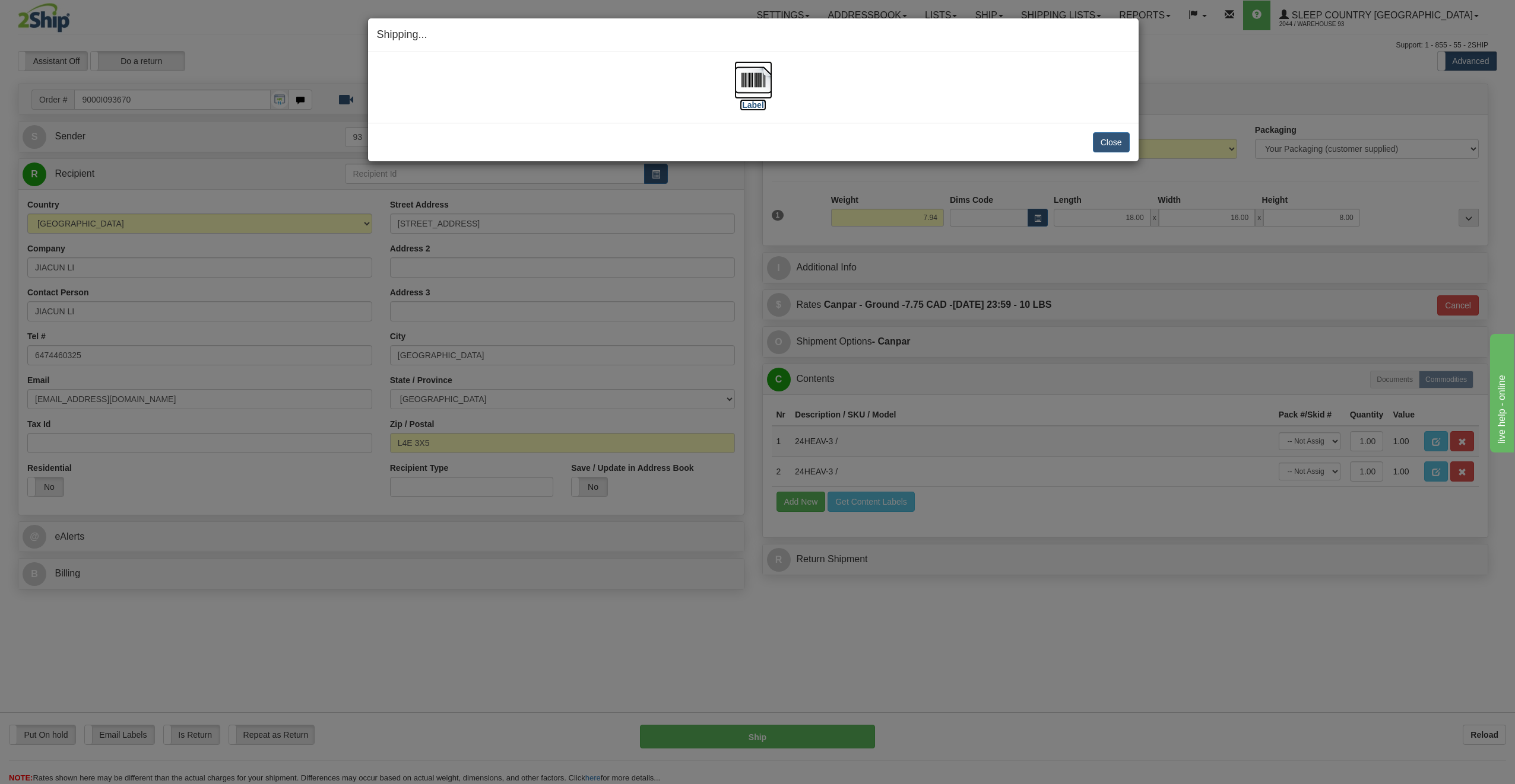
click at [758, 75] on img at bounding box center [753, 80] width 38 height 38
click at [1099, 136] on button "Close" at bounding box center [1111, 142] width 37 height 20
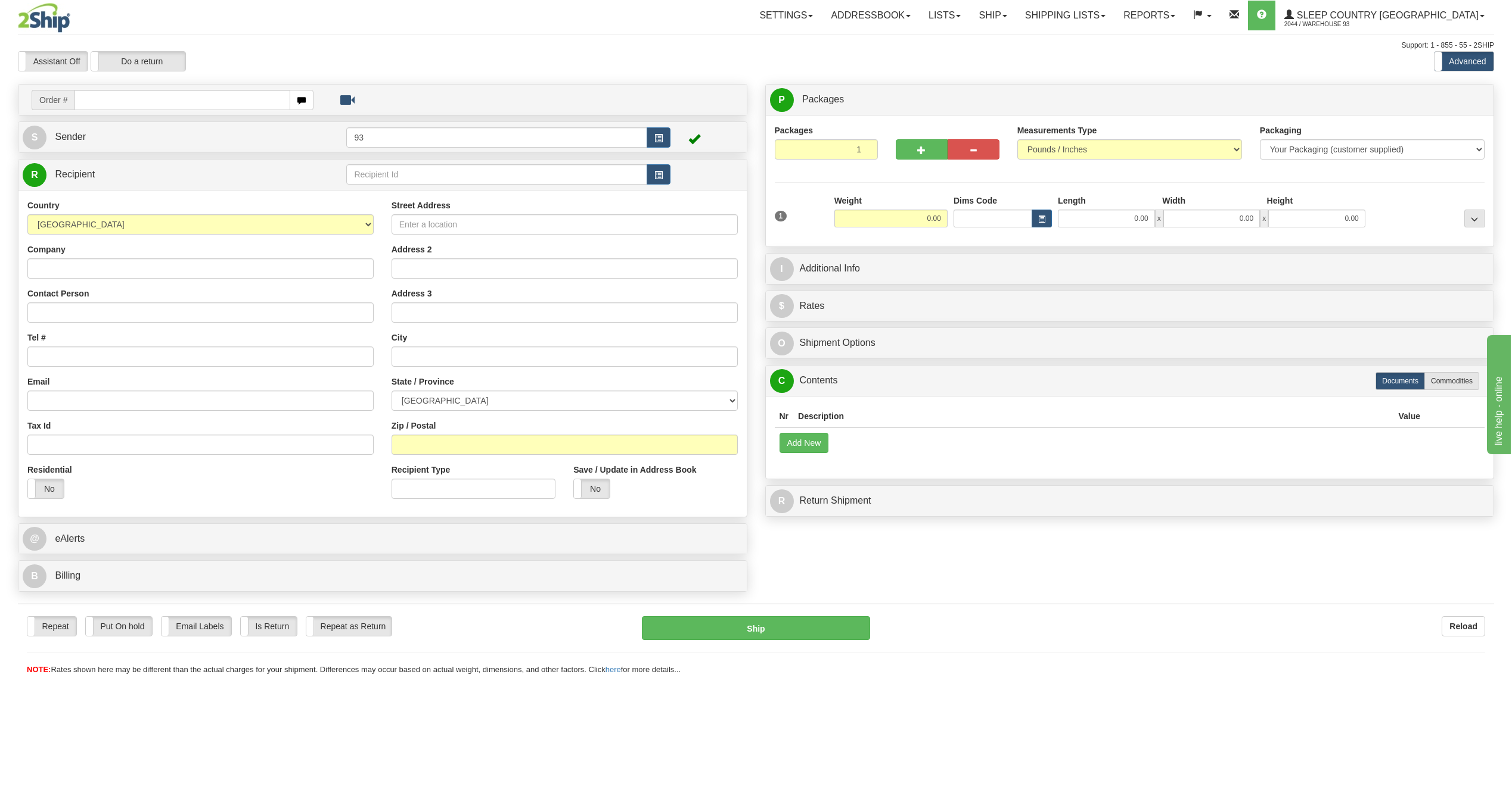
click at [103, 95] on input "text" at bounding box center [182, 100] width 216 height 20
type input "9000I093770"
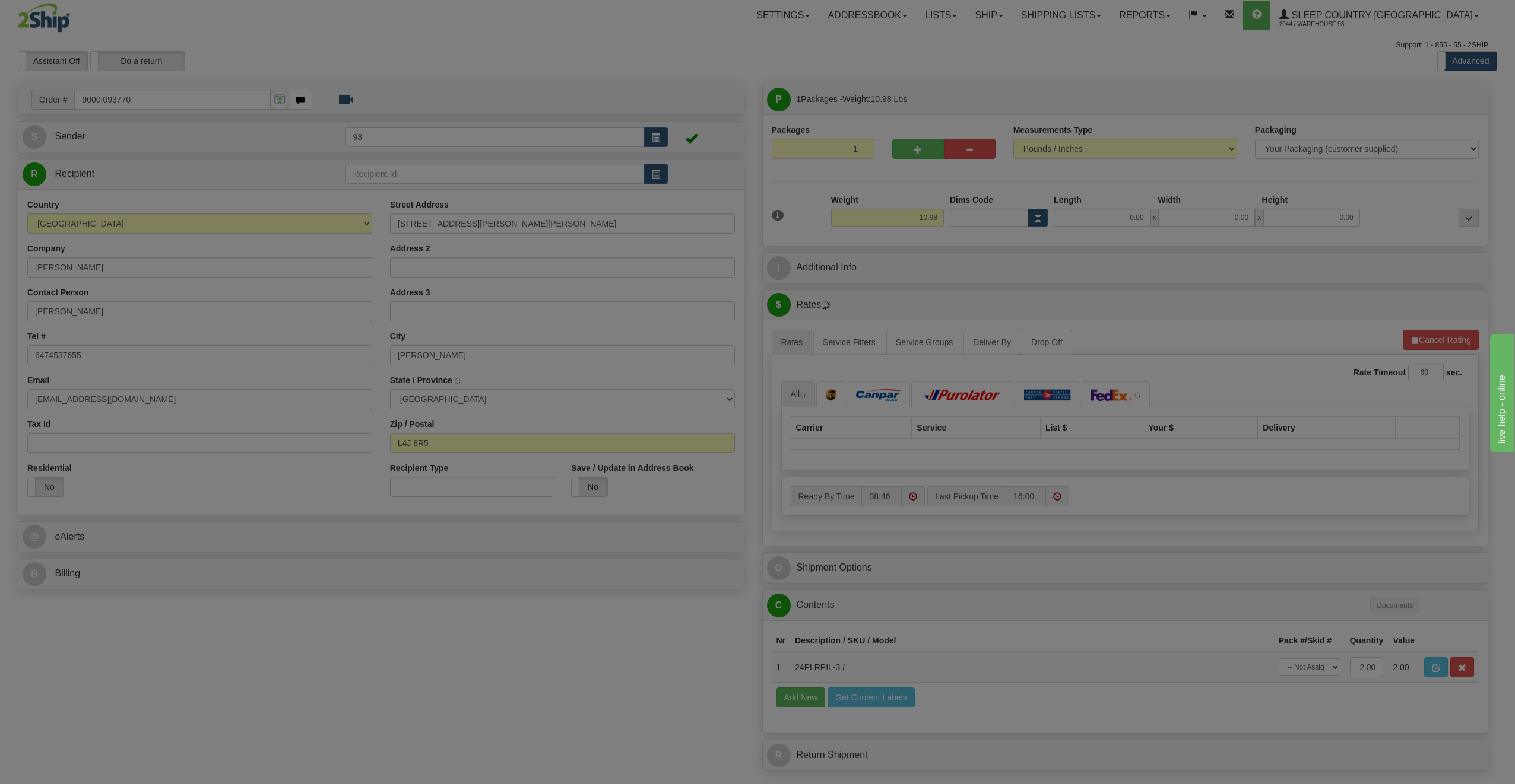
type input "[PERSON_NAME]"
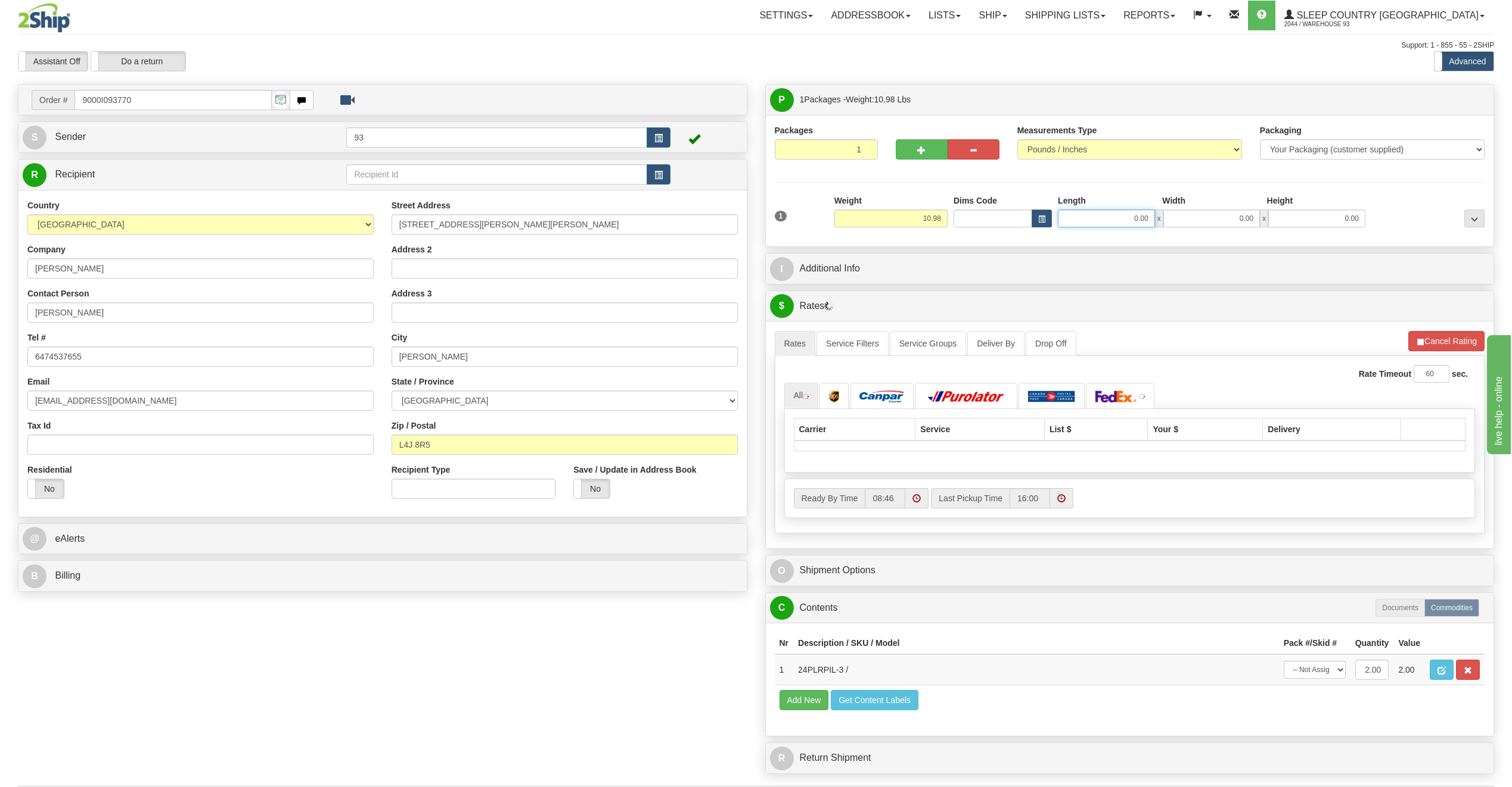
click at [1105, 213] on input "0.00" at bounding box center [1106, 218] width 97 height 18
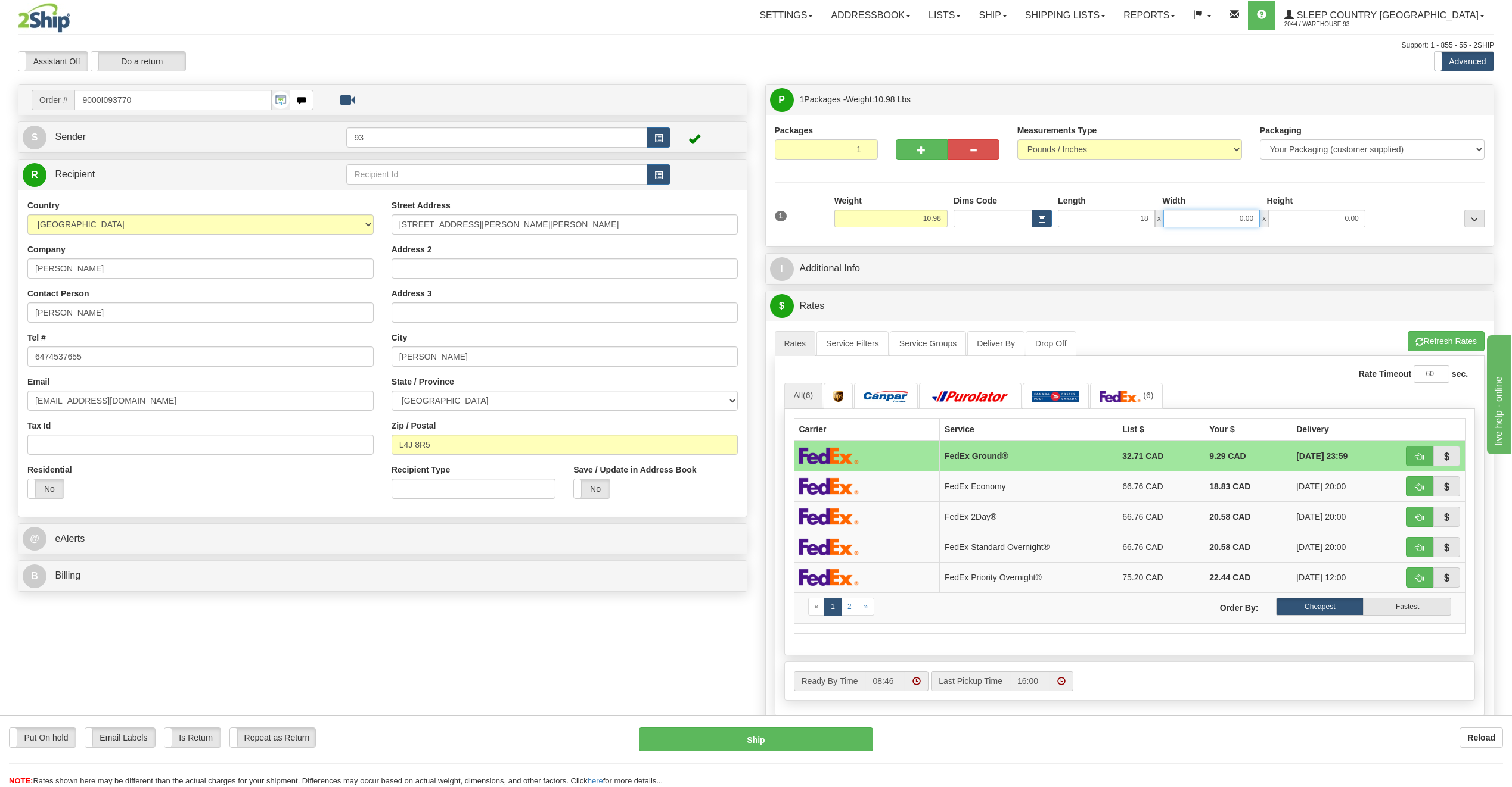
type input "18.00"
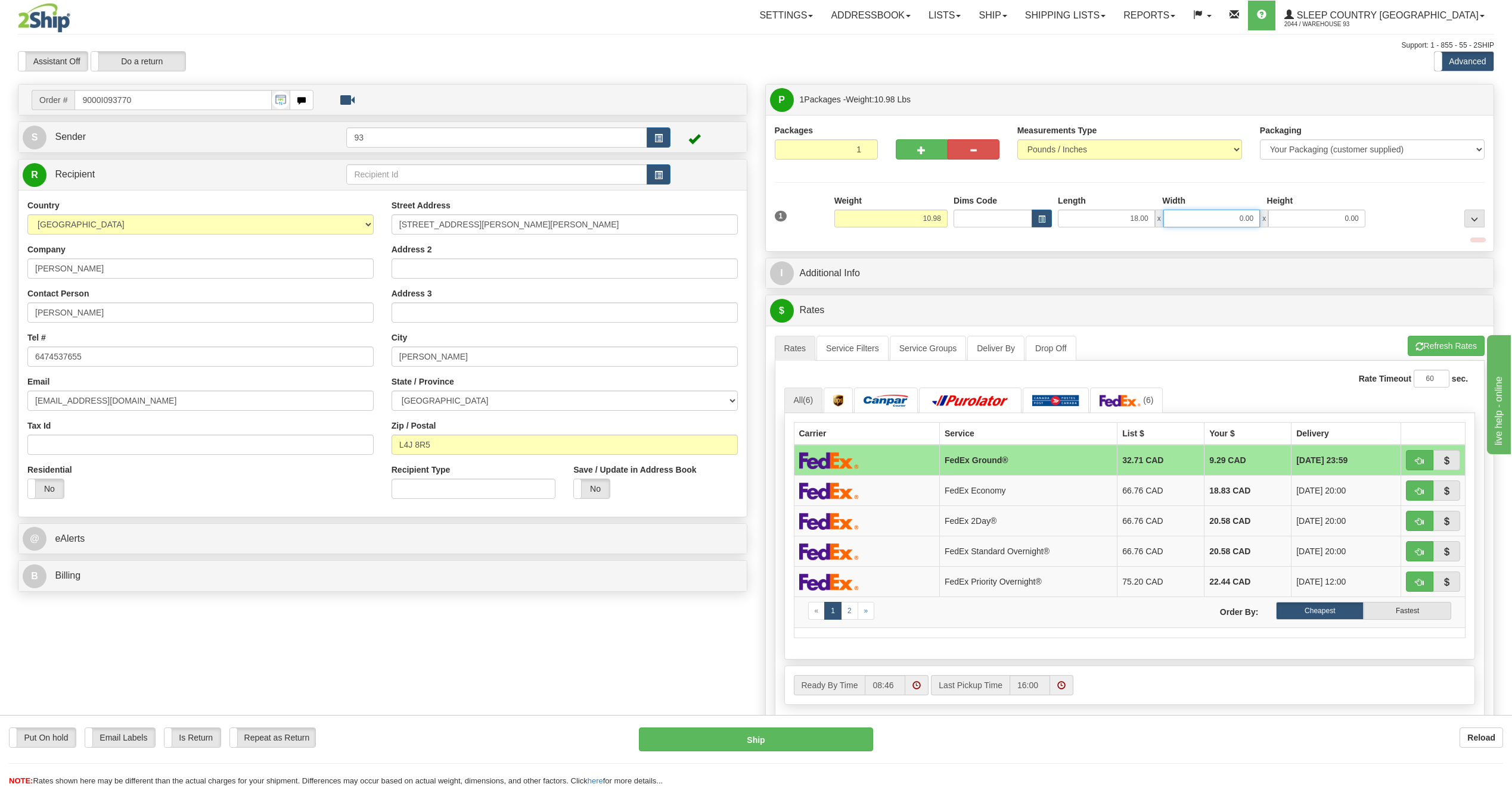
click at [1216, 215] on input "0.00" at bounding box center [1212, 218] width 97 height 18
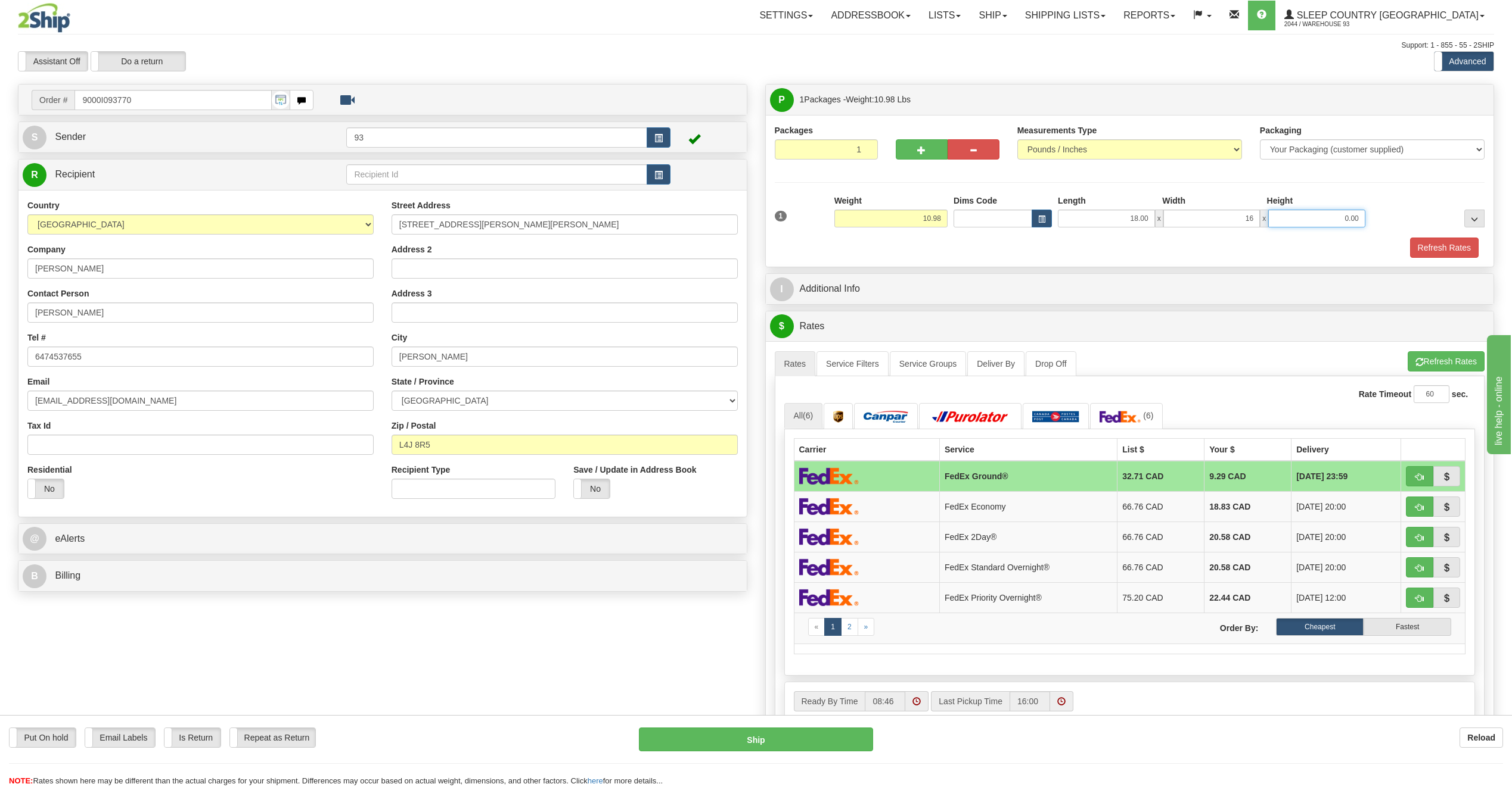
type input "16.00"
click at [1346, 212] on input "0.00" at bounding box center [1316, 218] width 97 height 18
type input "5"
type input "8.00"
click at [1481, 246] on div "Refresh Rates" at bounding box center [1130, 247] width 716 height 20
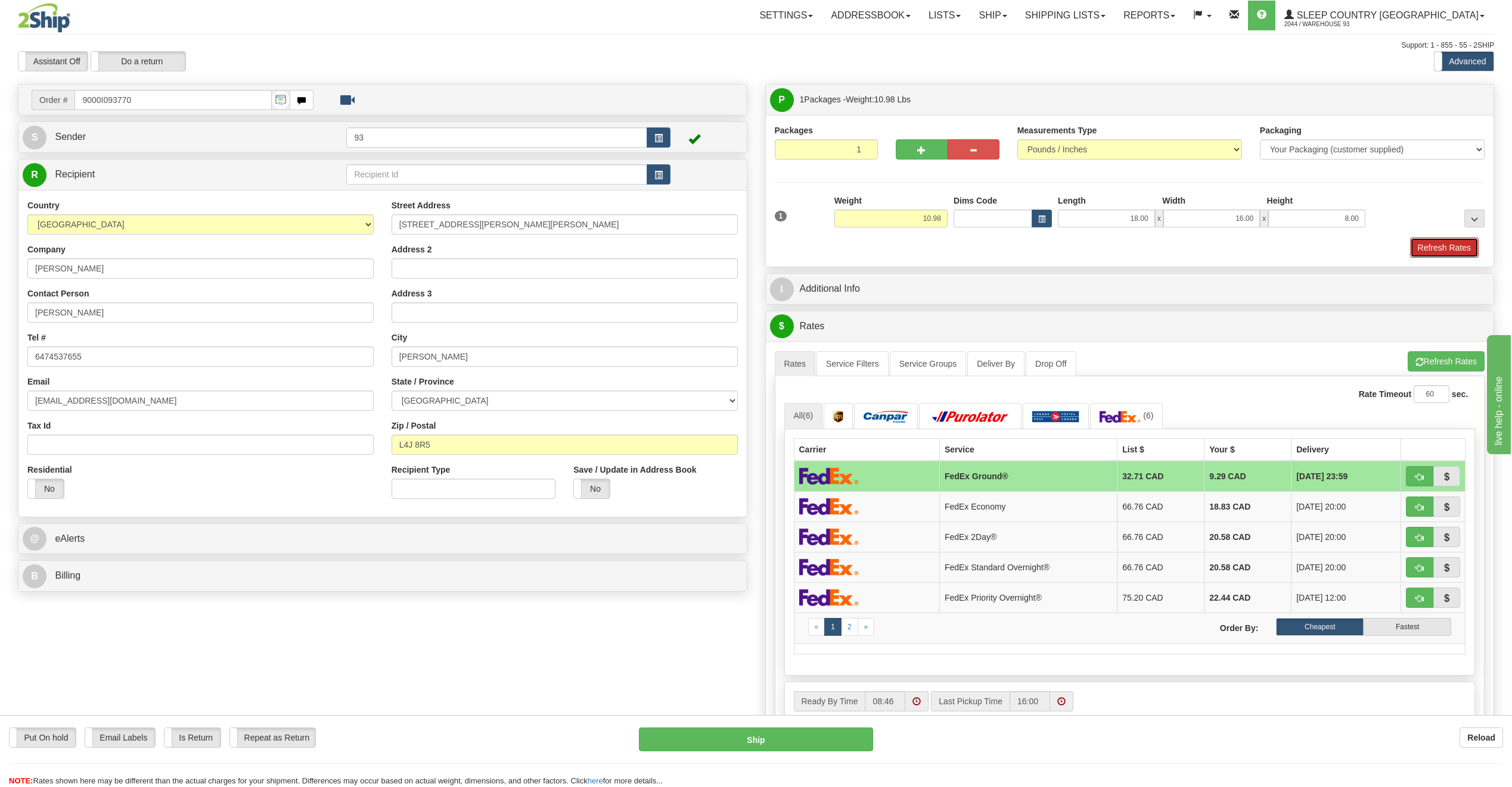
click at [1457, 246] on button "Refresh Rates" at bounding box center [1444, 247] width 68 height 20
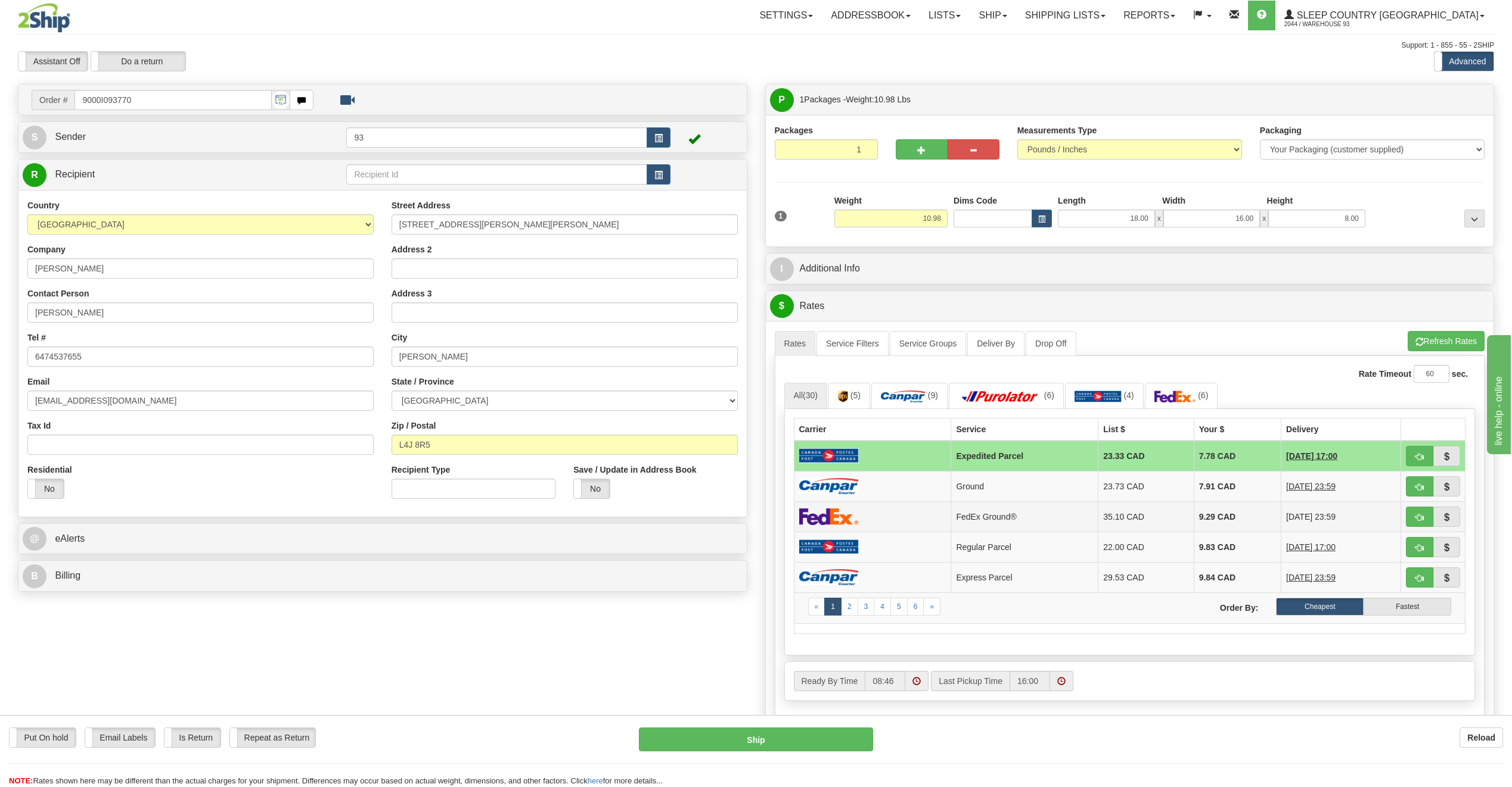
drag, startPoint x: 886, startPoint y: 482, endPoint x: 875, endPoint y: 502, distance: 22.8
click at [886, 482] on td at bounding box center [872, 486] width 158 height 30
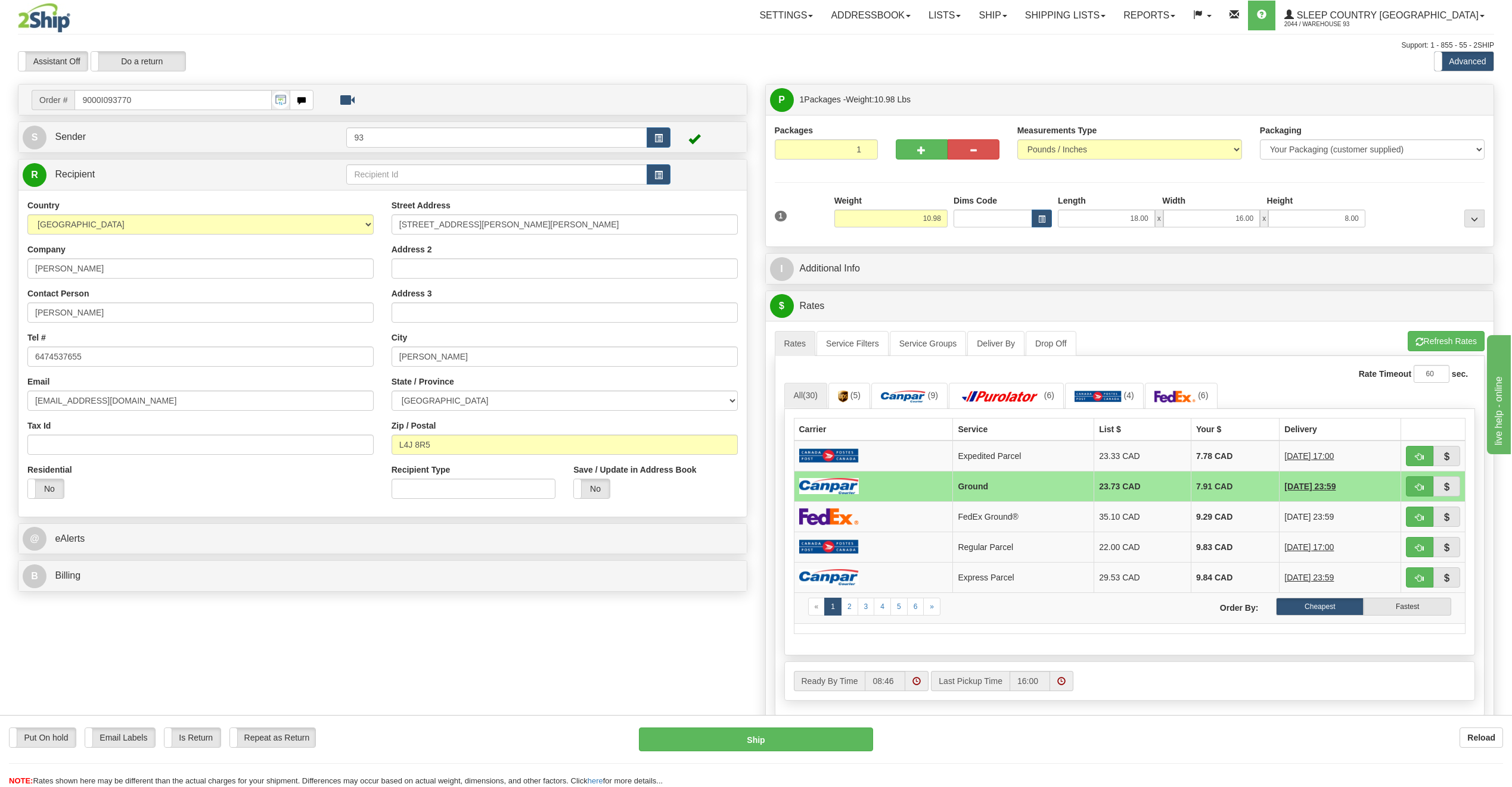
click at [813, 727] on div "Put On hold Put On hold Email Labels Email Labels Edit Is Return Is Return Repe…" at bounding box center [756, 751] width 1512 height 72
click at [810, 736] on button "Ship" at bounding box center [756, 739] width 234 height 24
type input "1"
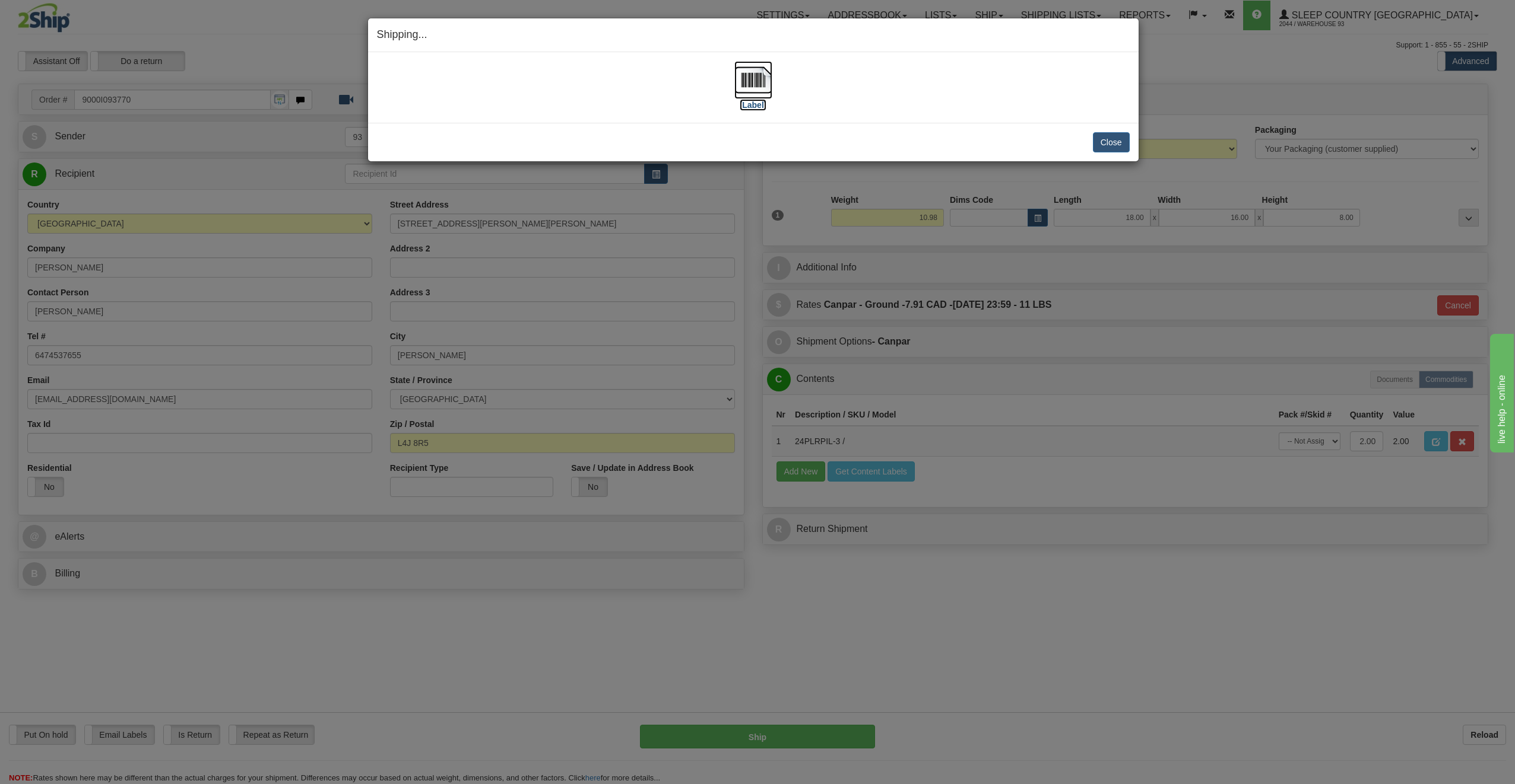
click at [750, 74] on img at bounding box center [753, 80] width 38 height 38
click at [1125, 143] on button "Close" at bounding box center [1111, 142] width 37 height 20
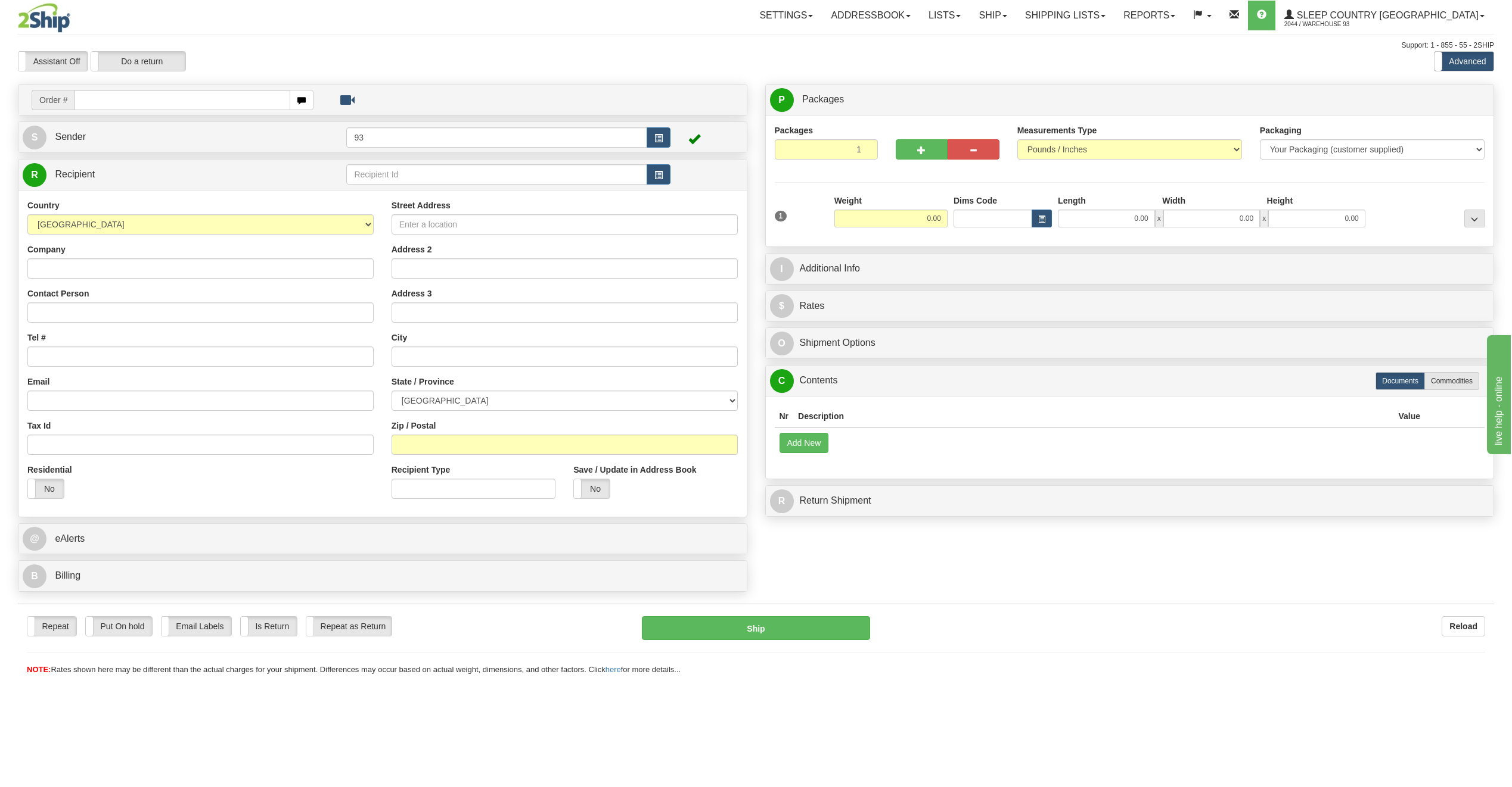
click at [135, 97] on input "text" at bounding box center [182, 100] width 216 height 20
type input "9000I093871"
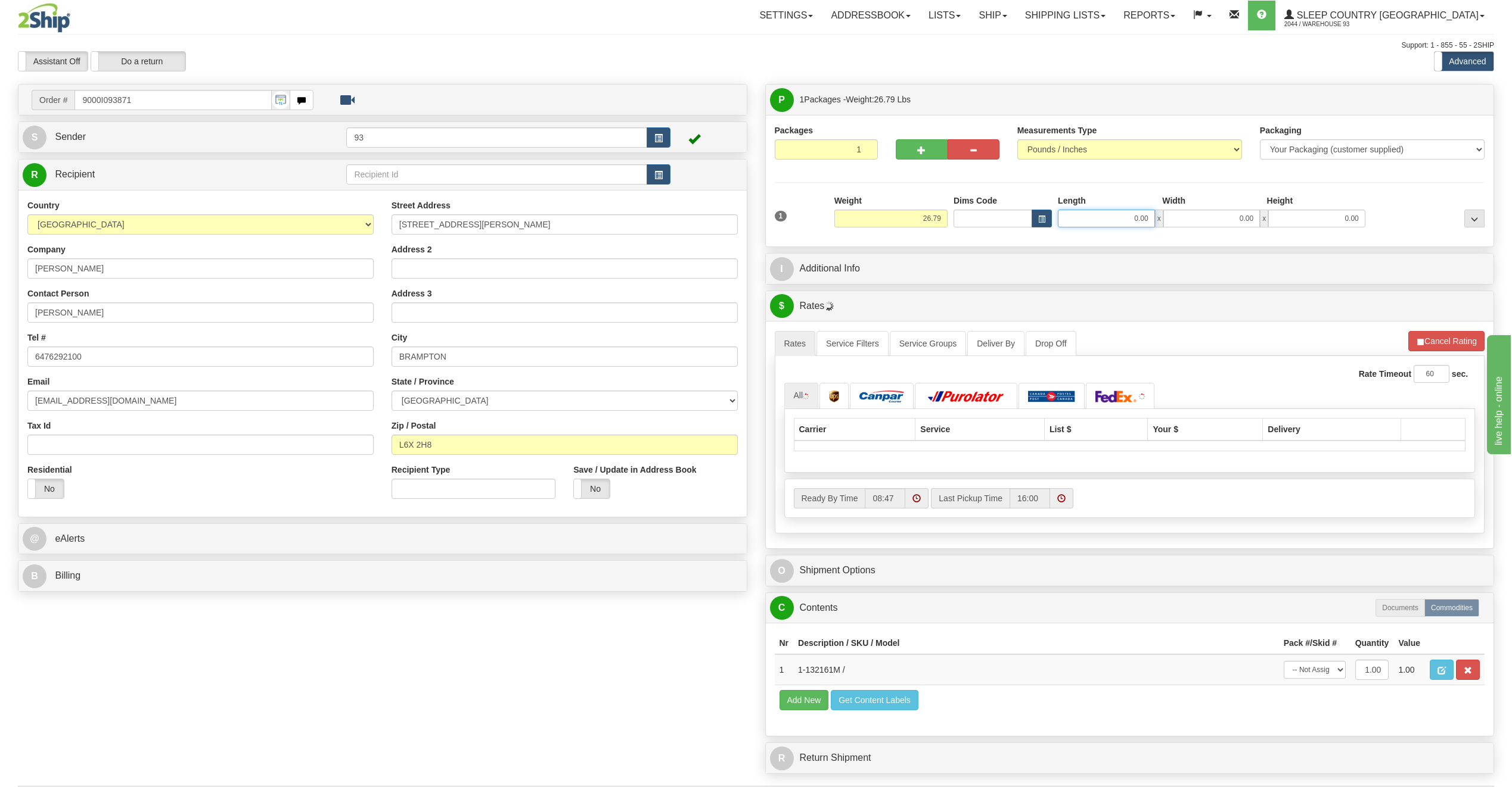
click at [1116, 220] on input "0.00" at bounding box center [1106, 218] width 97 height 18
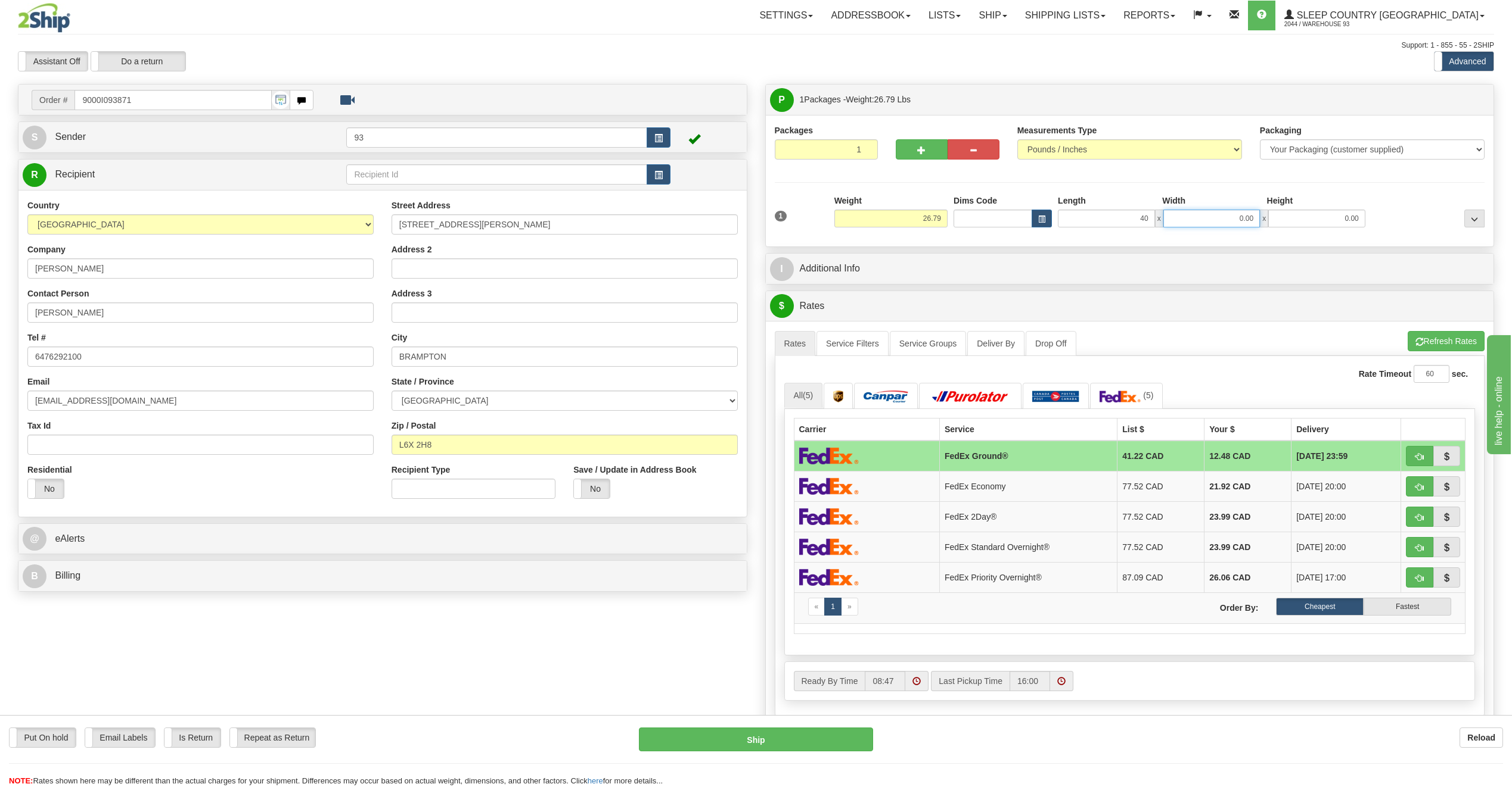
type input "40.00"
click at [1234, 215] on input "0.00" at bounding box center [1212, 218] width 97 height 18
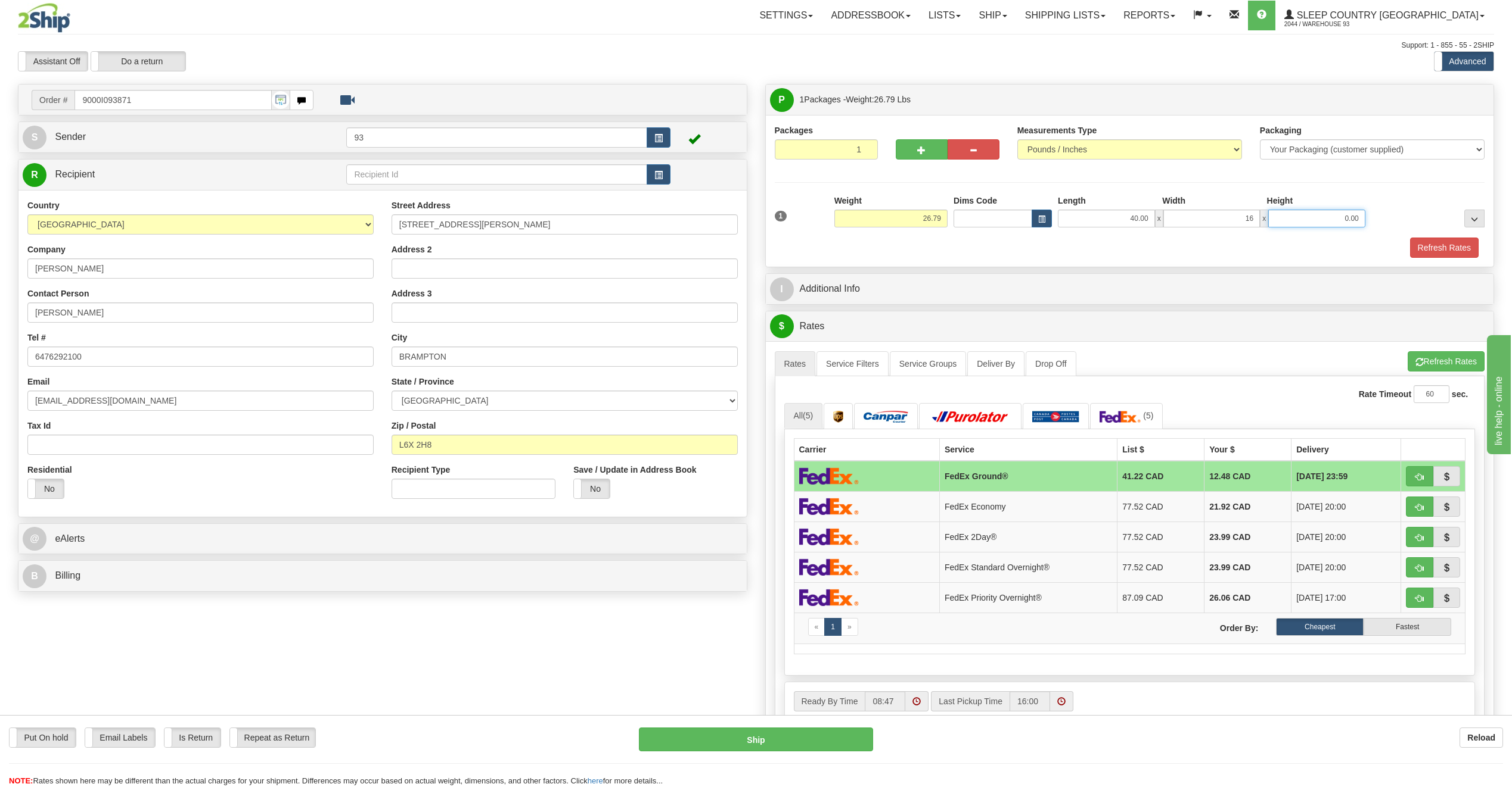
type input "16.00"
click at [1326, 220] on input "0.00" at bounding box center [1316, 218] width 97 height 18
type input "16.00"
click at [1436, 239] on button "Refresh Rates" at bounding box center [1444, 247] width 68 height 20
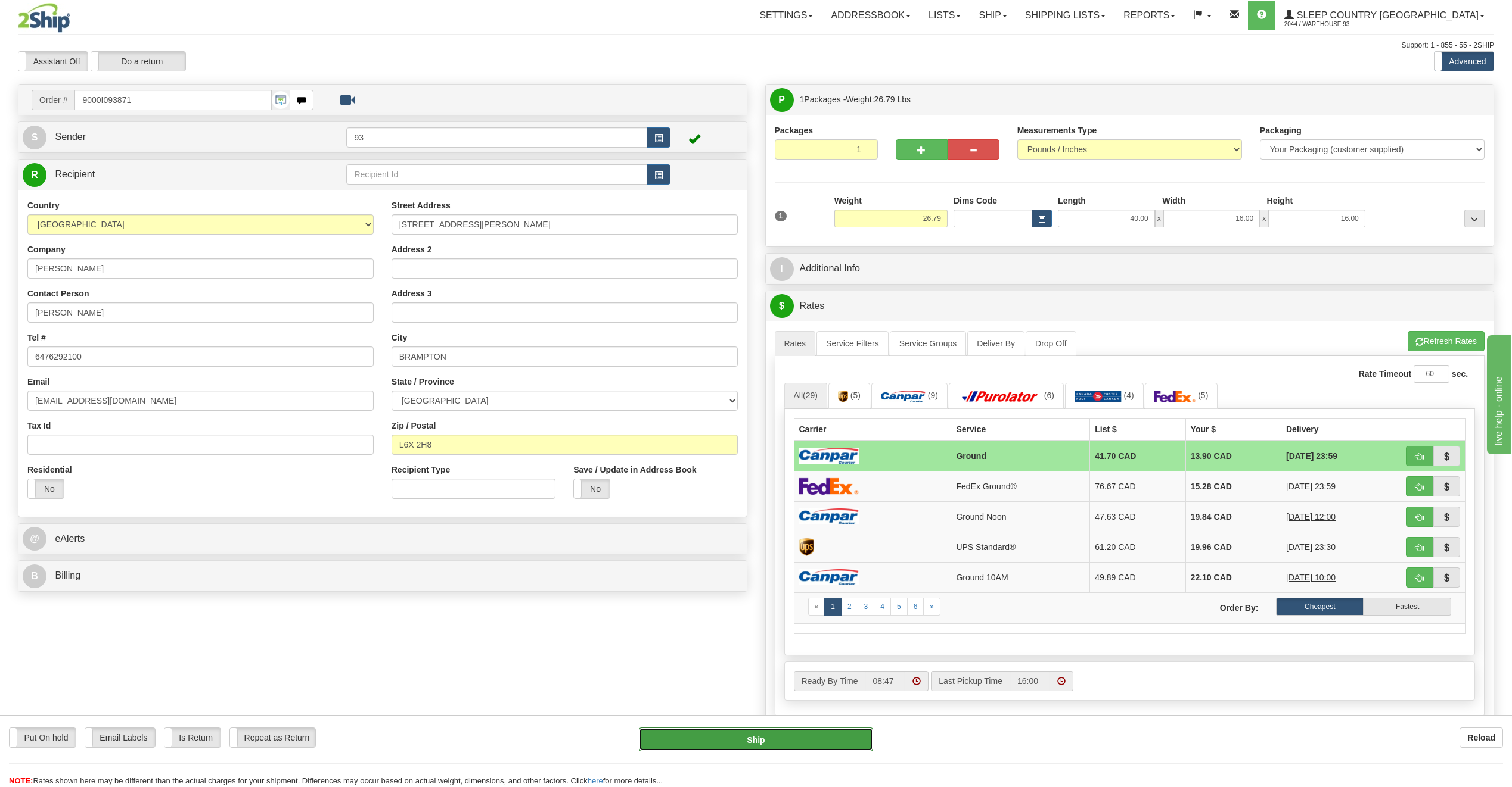
click at [816, 740] on button "Ship" at bounding box center [756, 739] width 234 height 24
type input "1"
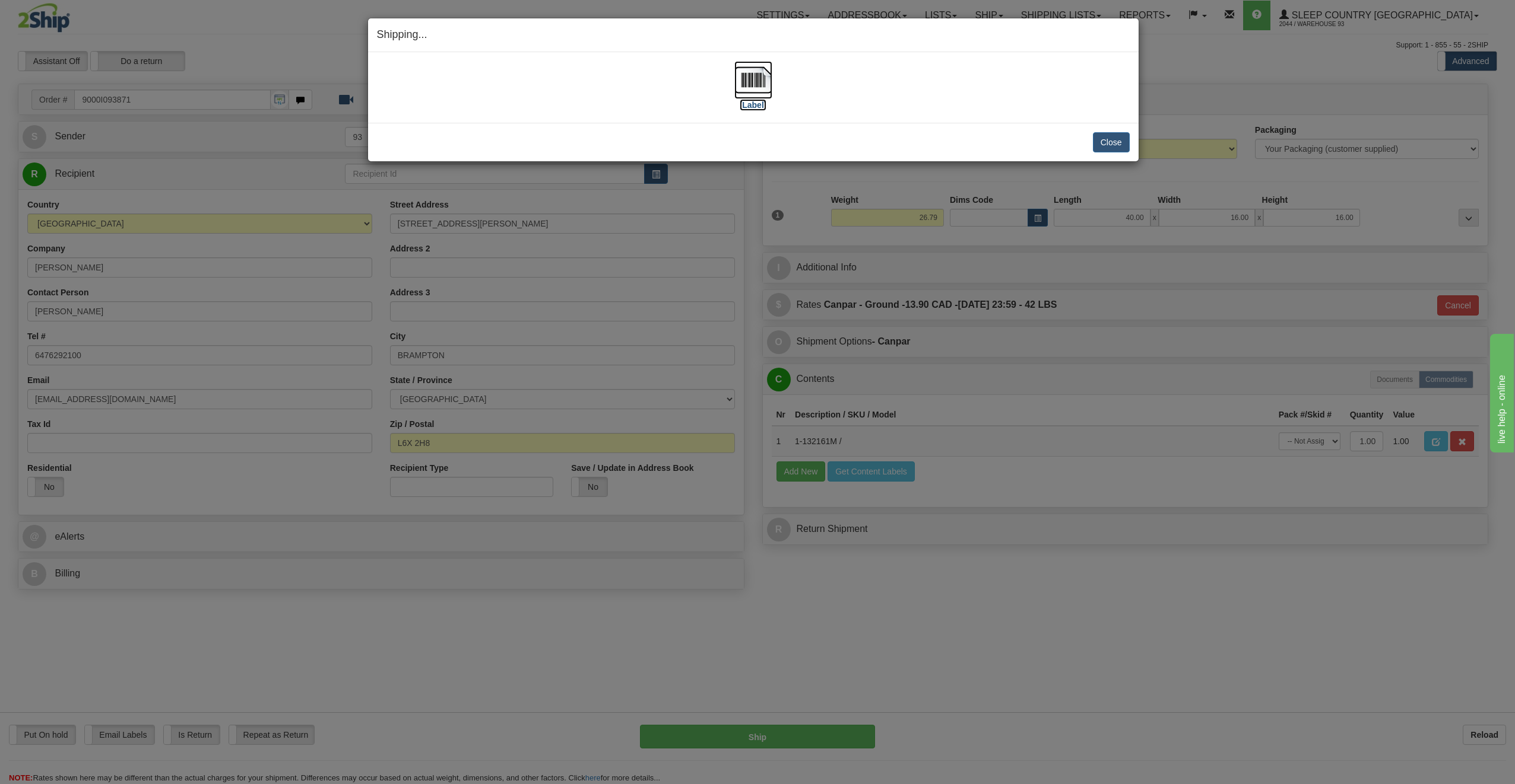
click at [758, 85] on img at bounding box center [753, 80] width 38 height 38
click at [1123, 139] on button "Close" at bounding box center [1111, 142] width 37 height 20
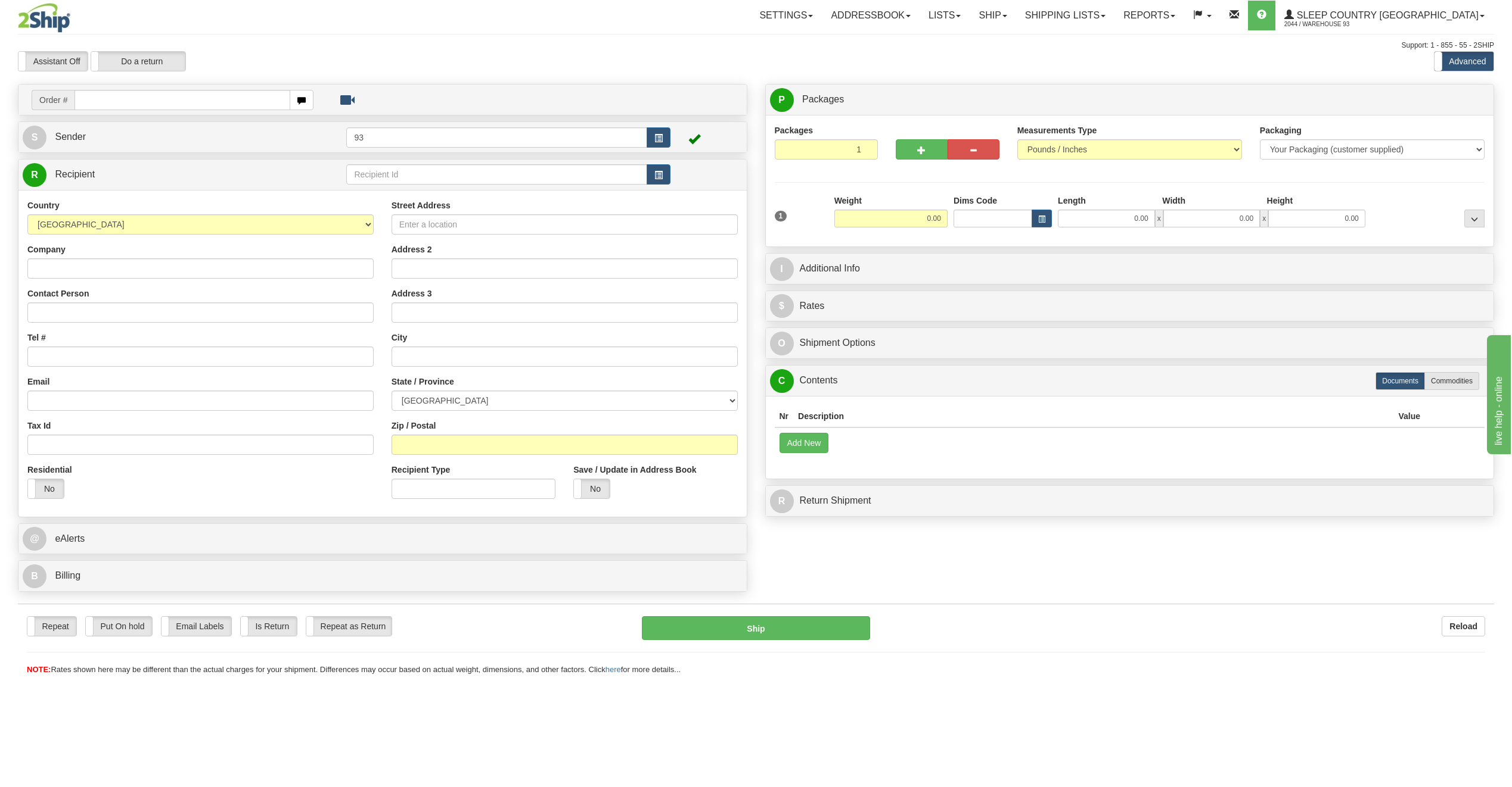
click at [112, 99] on input "text" at bounding box center [182, 100] width 216 height 20
type input "9000I094142"
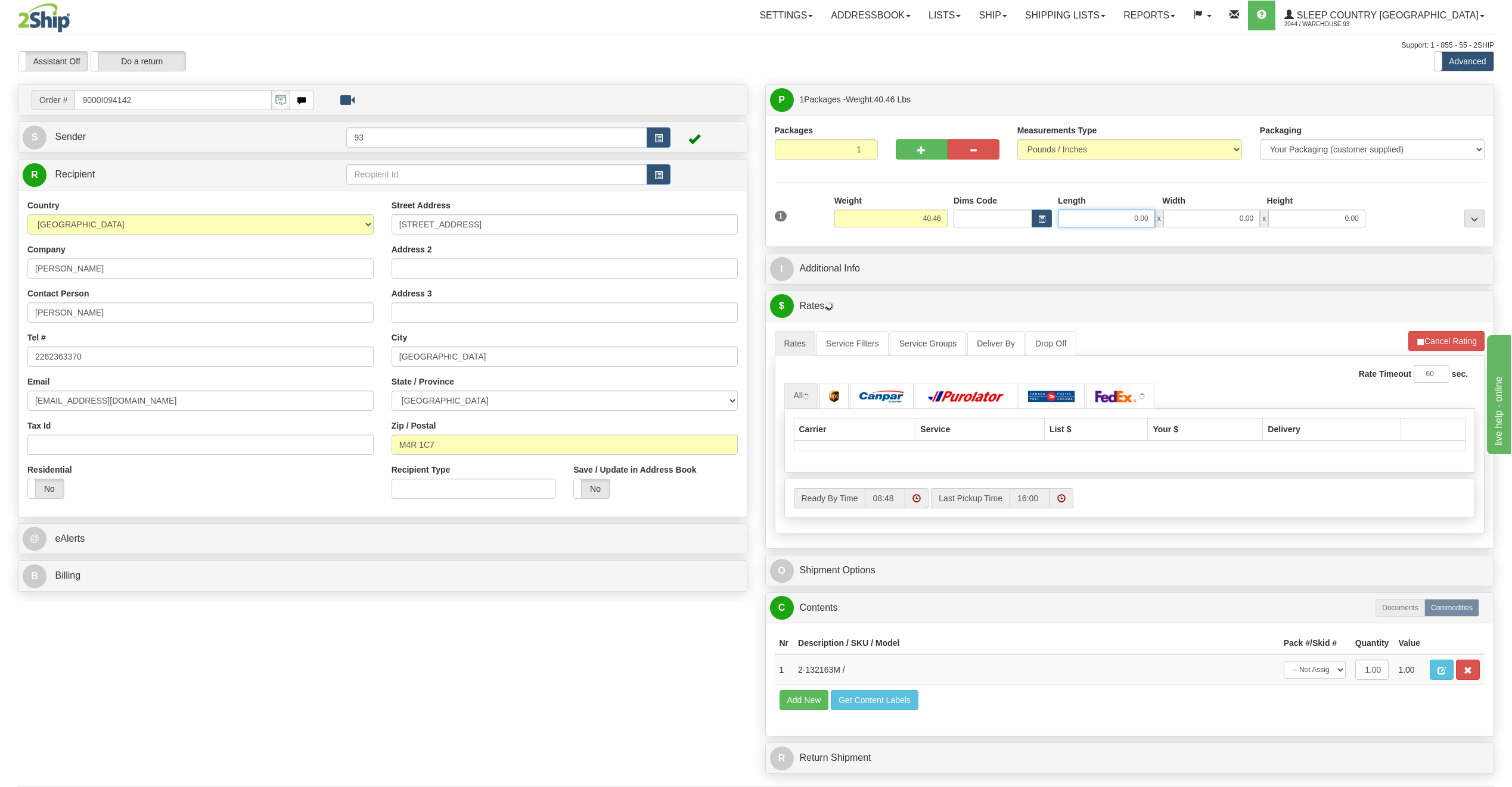
click at [1110, 218] on input "0.00" at bounding box center [1106, 218] width 97 height 18
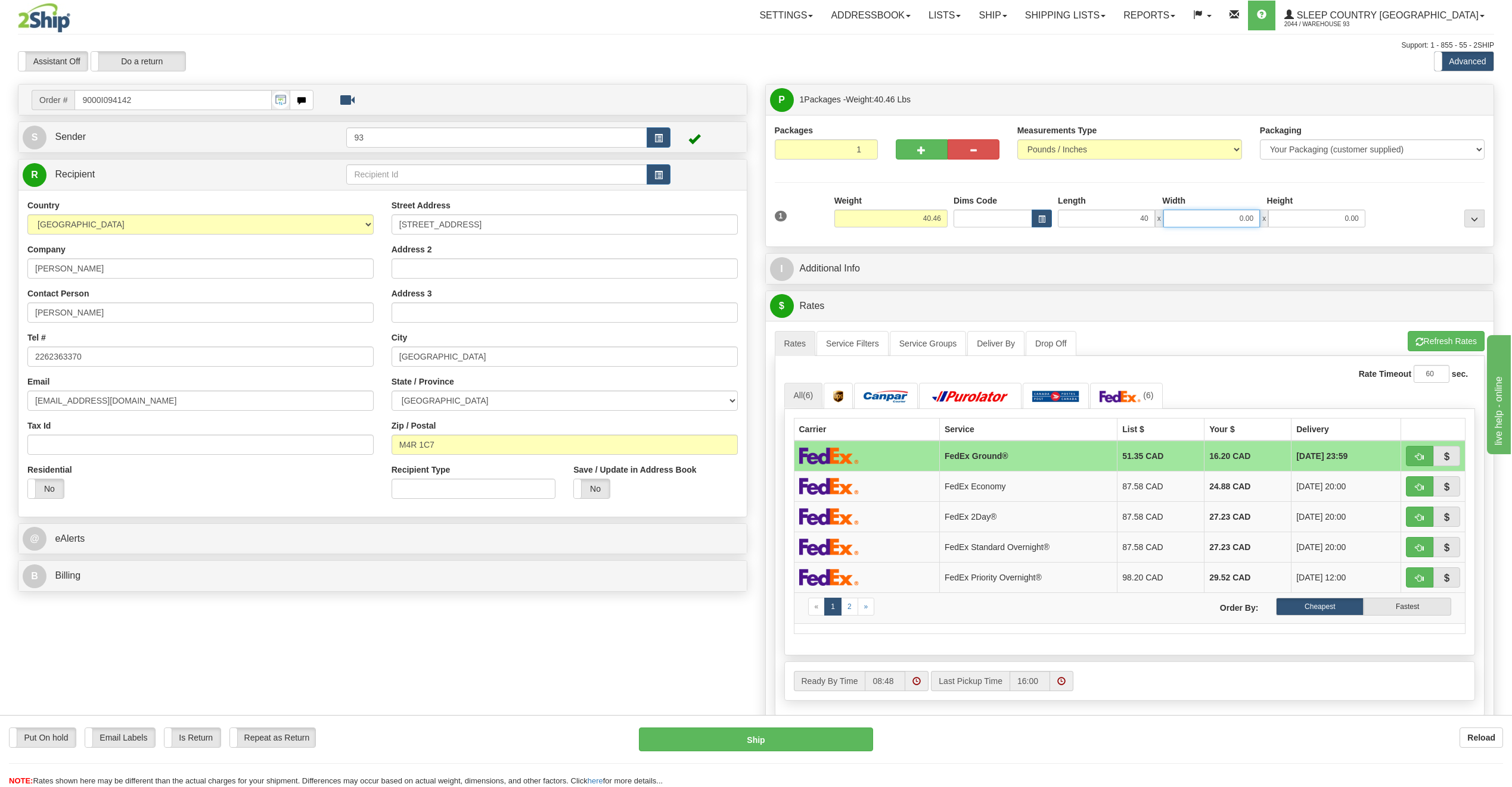
type input "40.00"
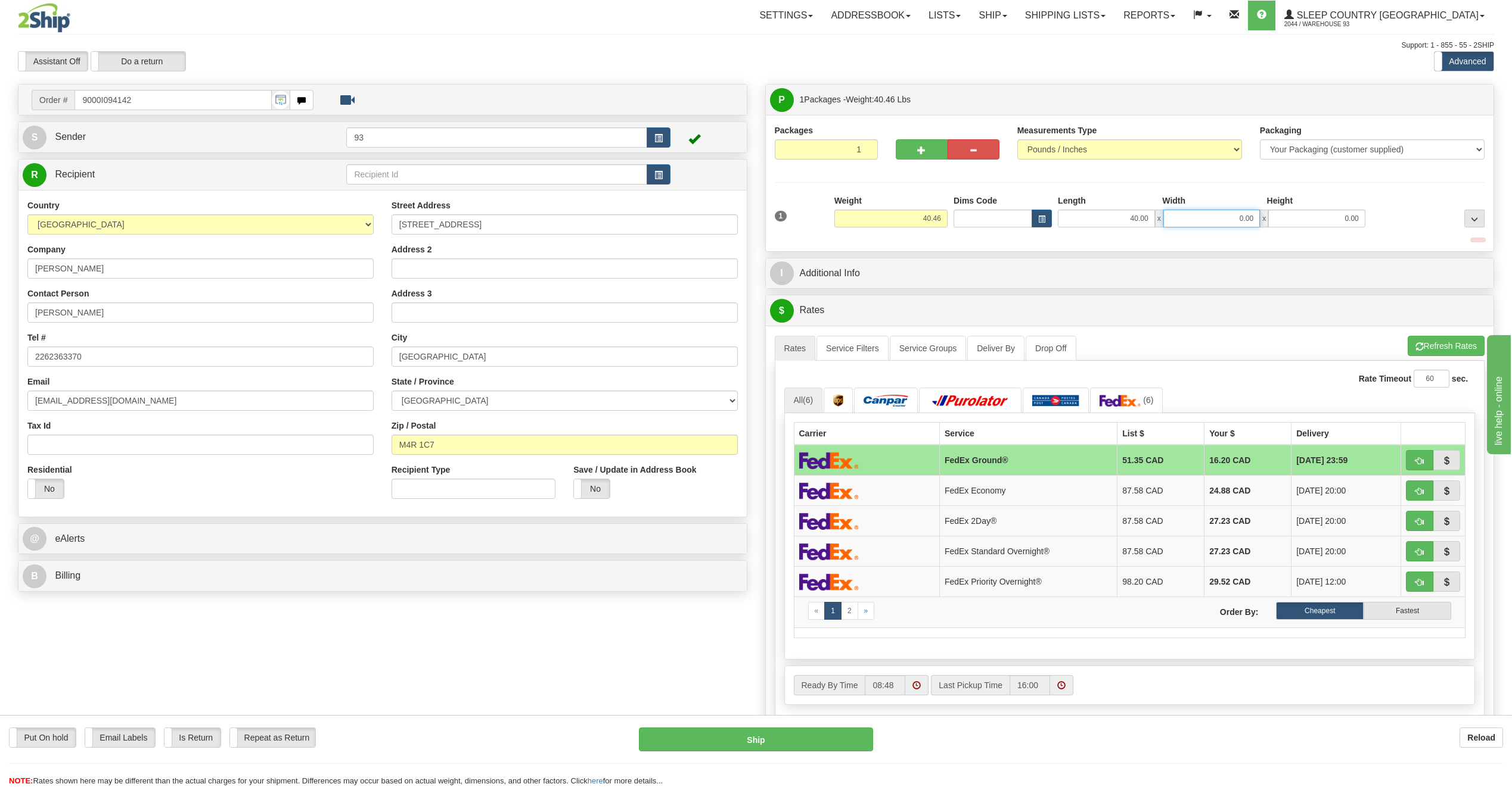
click at [1234, 218] on input "0.00" at bounding box center [1212, 218] width 97 height 18
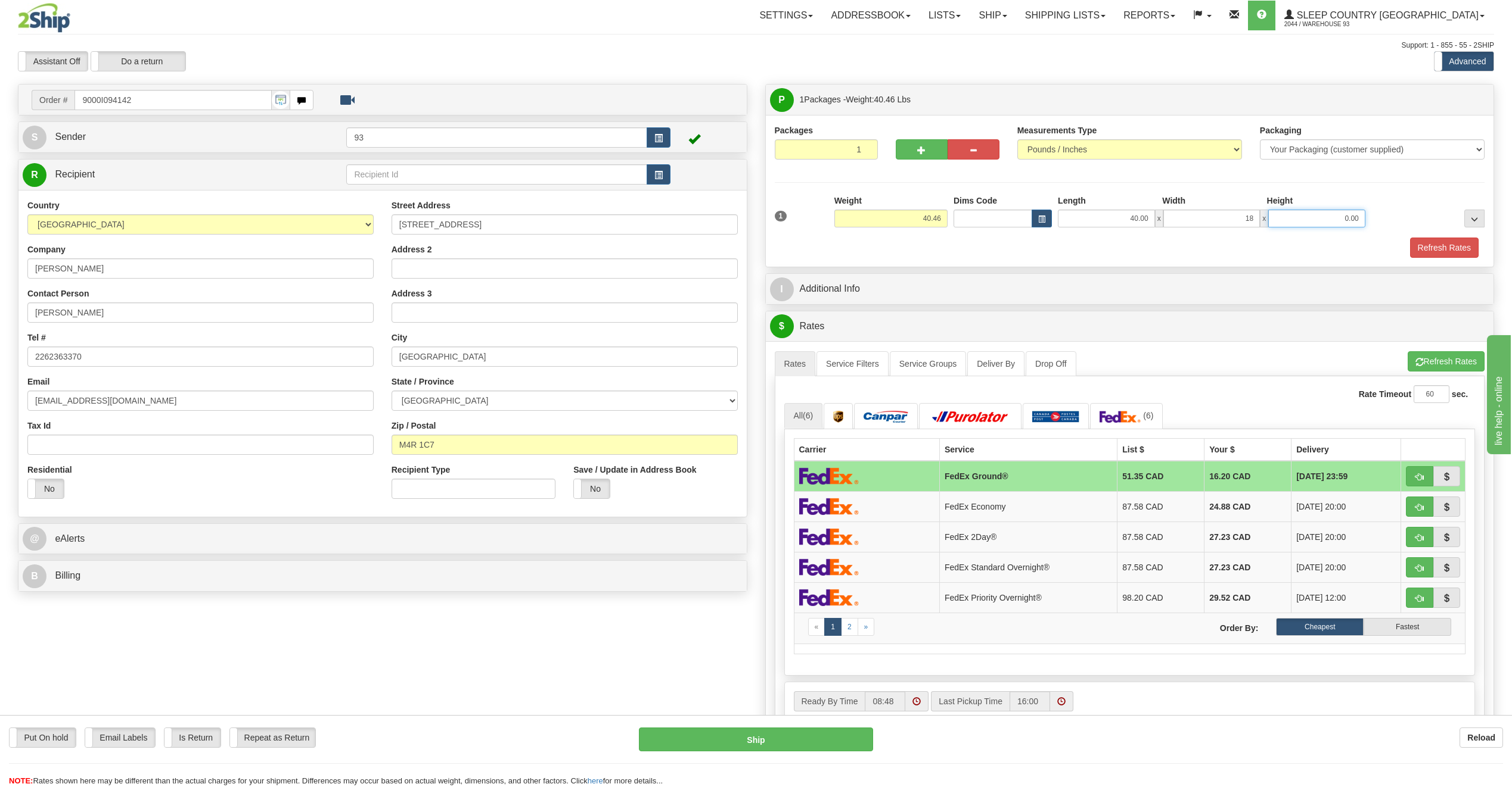
type input "18.00"
click at [1321, 214] on input "0.00" at bounding box center [1316, 218] width 97 height 18
type input "18.00"
click at [1459, 246] on button "Refresh Rates" at bounding box center [1444, 247] width 68 height 20
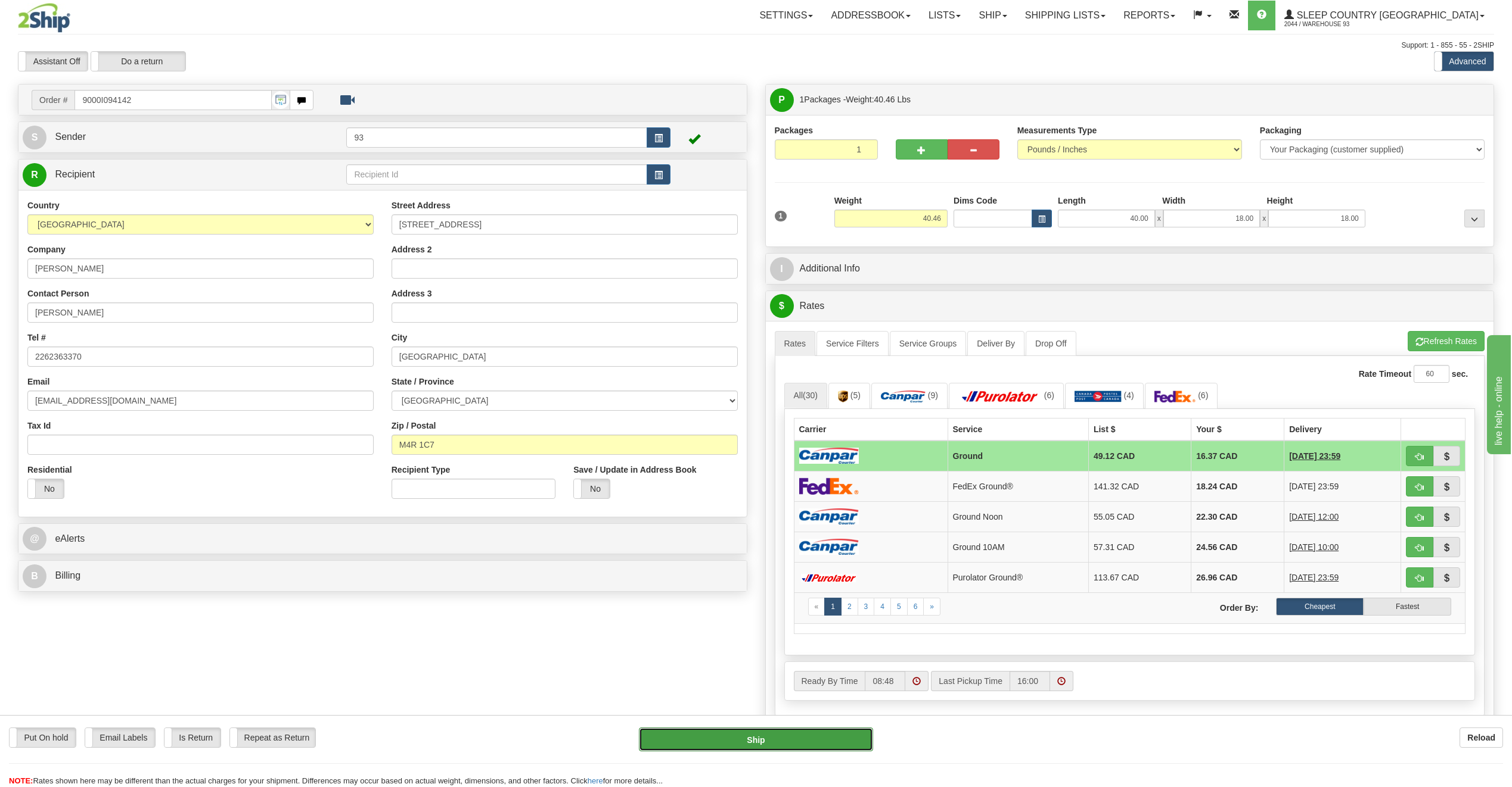
click at [825, 742] on button "Ship" at bounding box center [756, 739] width 234 height 24
type input "1"
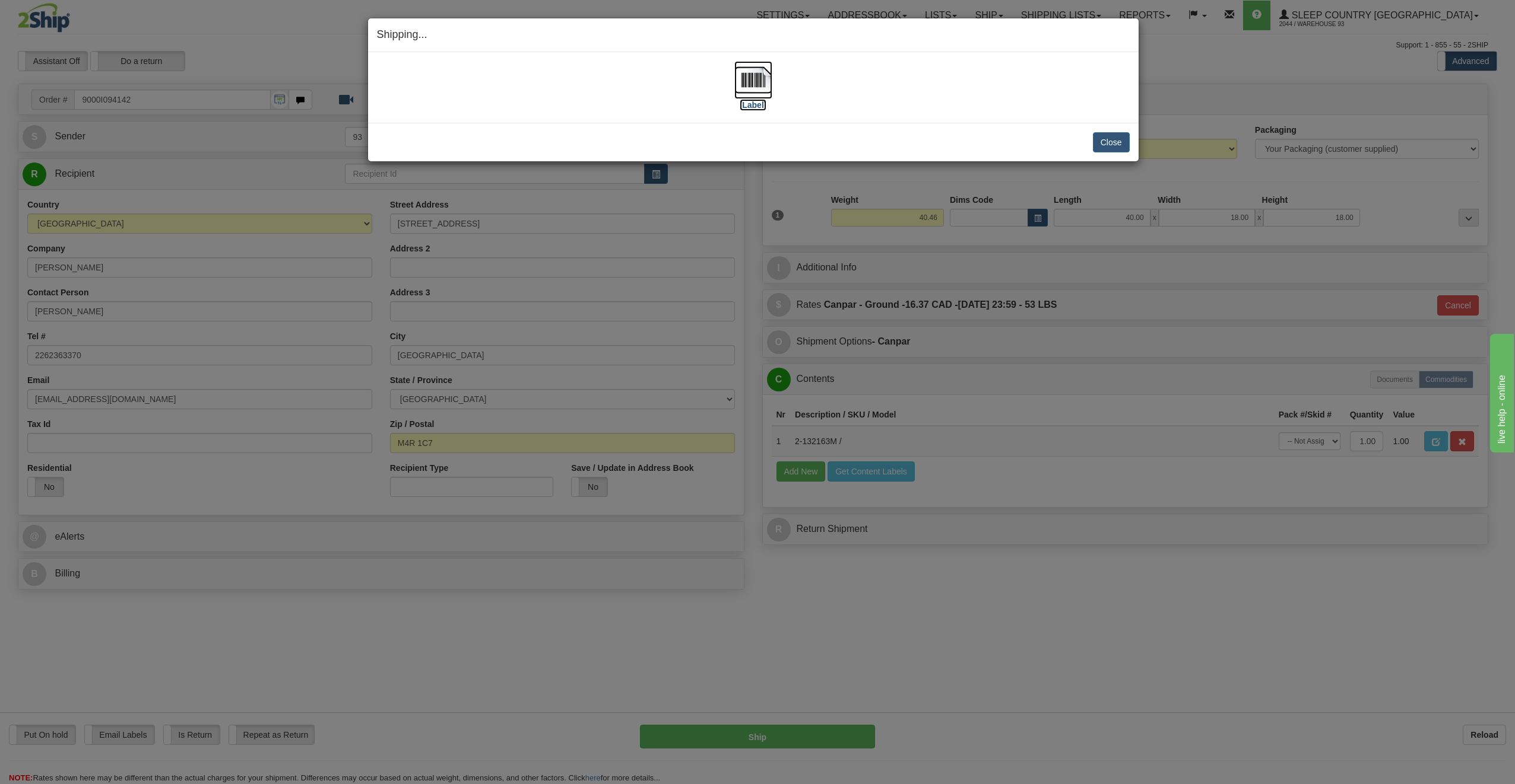
click at [753, 79] on img at bounding box center [753, 80] width 38 height 38
click at [1118, 137] on button "Close" at bounding box center [1111, 142] width 37 height 20
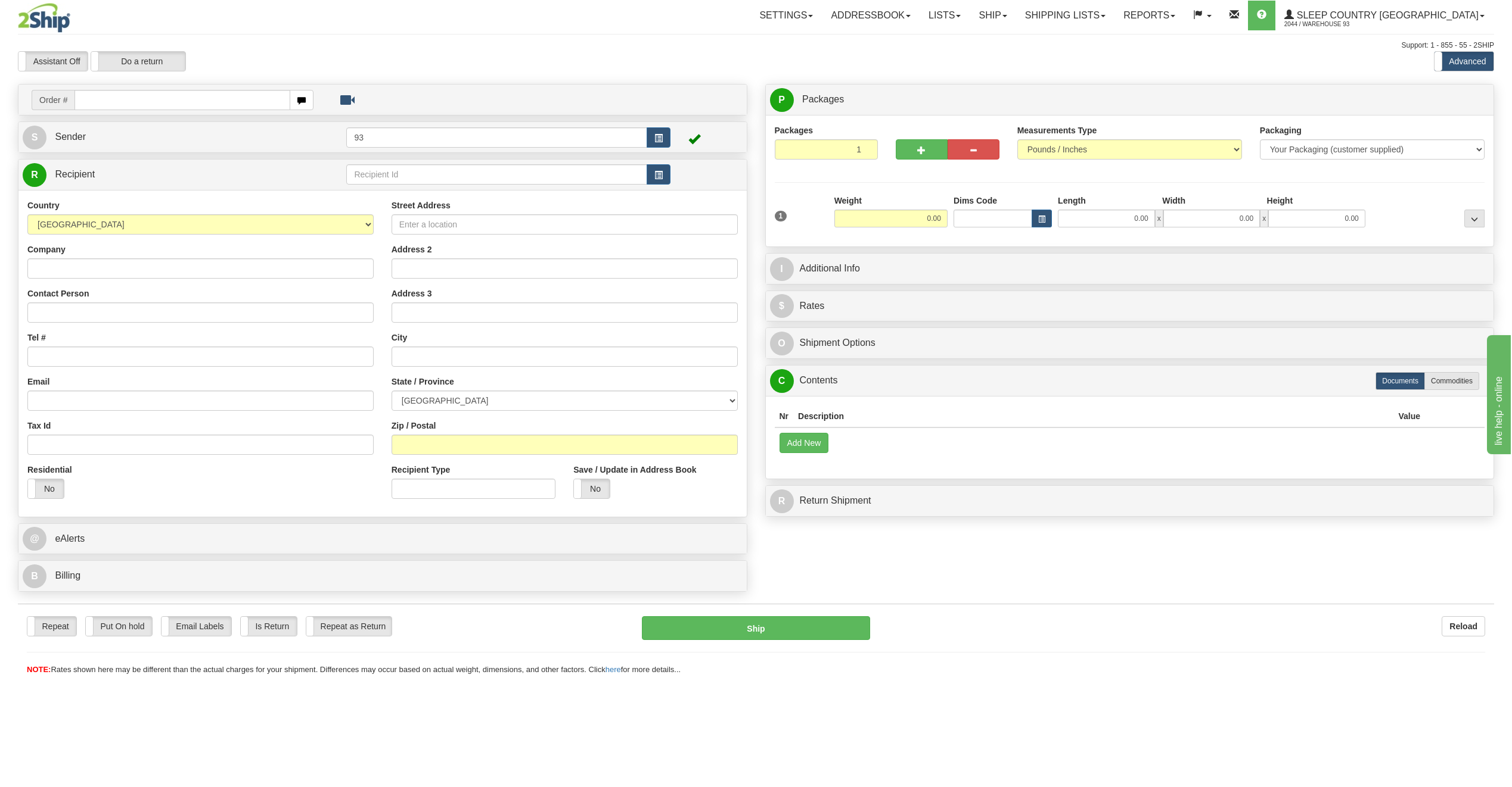
click at [160, 95] on input "text" at bounding box center [182, 100] width 216 height 20
type input "9000I094202"
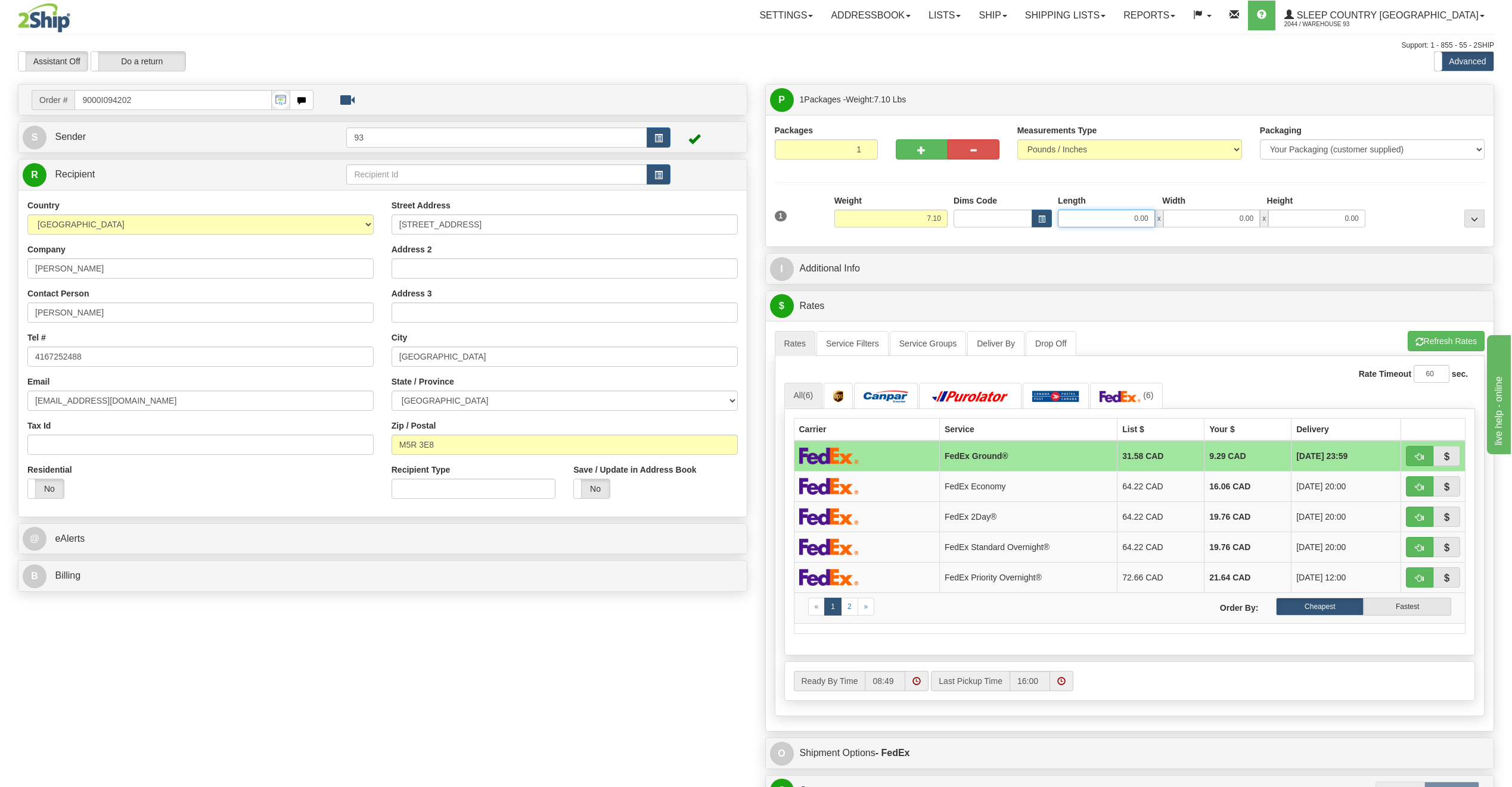
click at [1126, 218] on input "0.00" at bounding box center [1106, 218] width 97 height 18
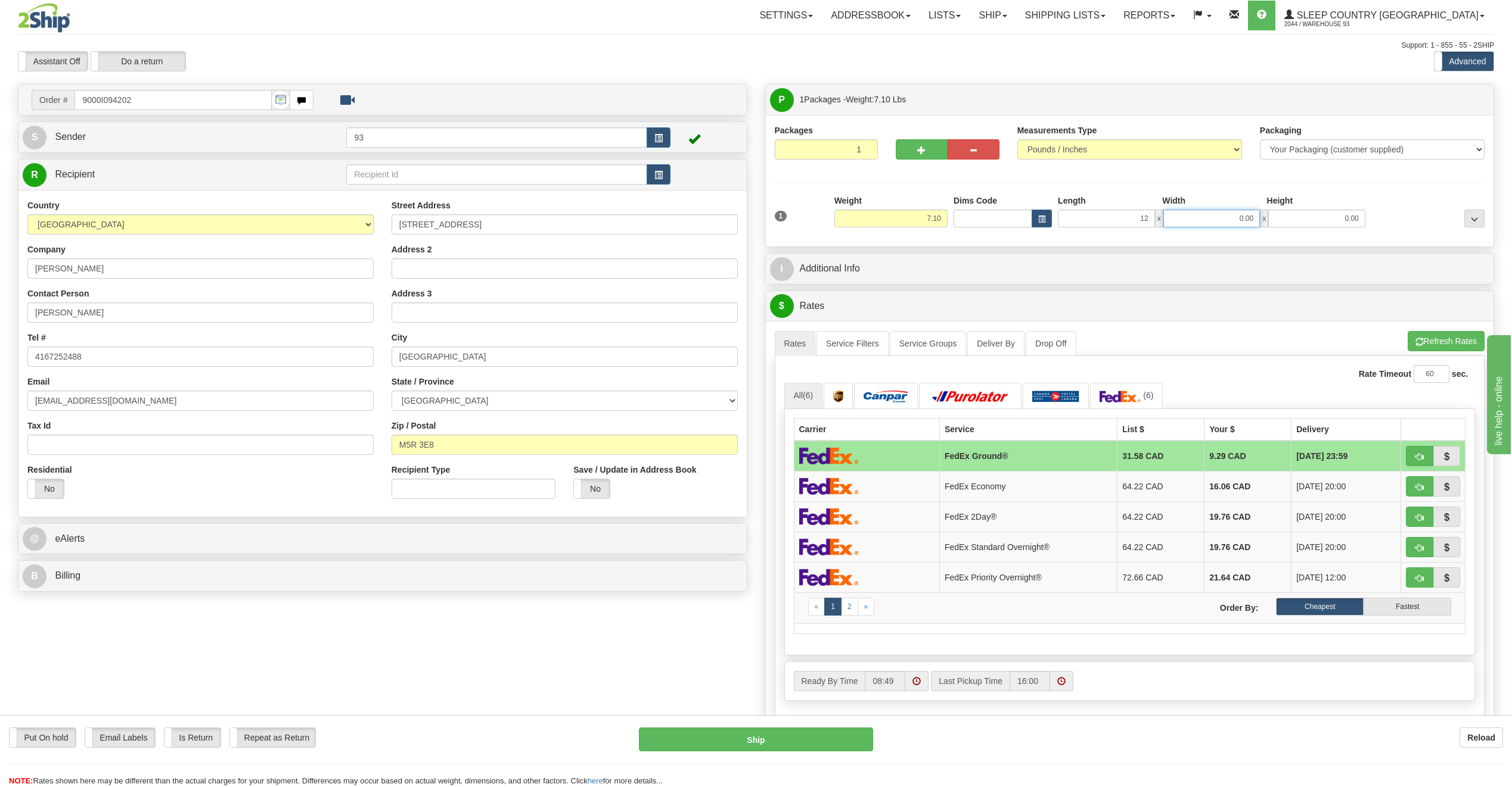
click at [1240, 216] on input "0.00" at bounding box center [1212, 218] width 97 height 18
type input "12.00"
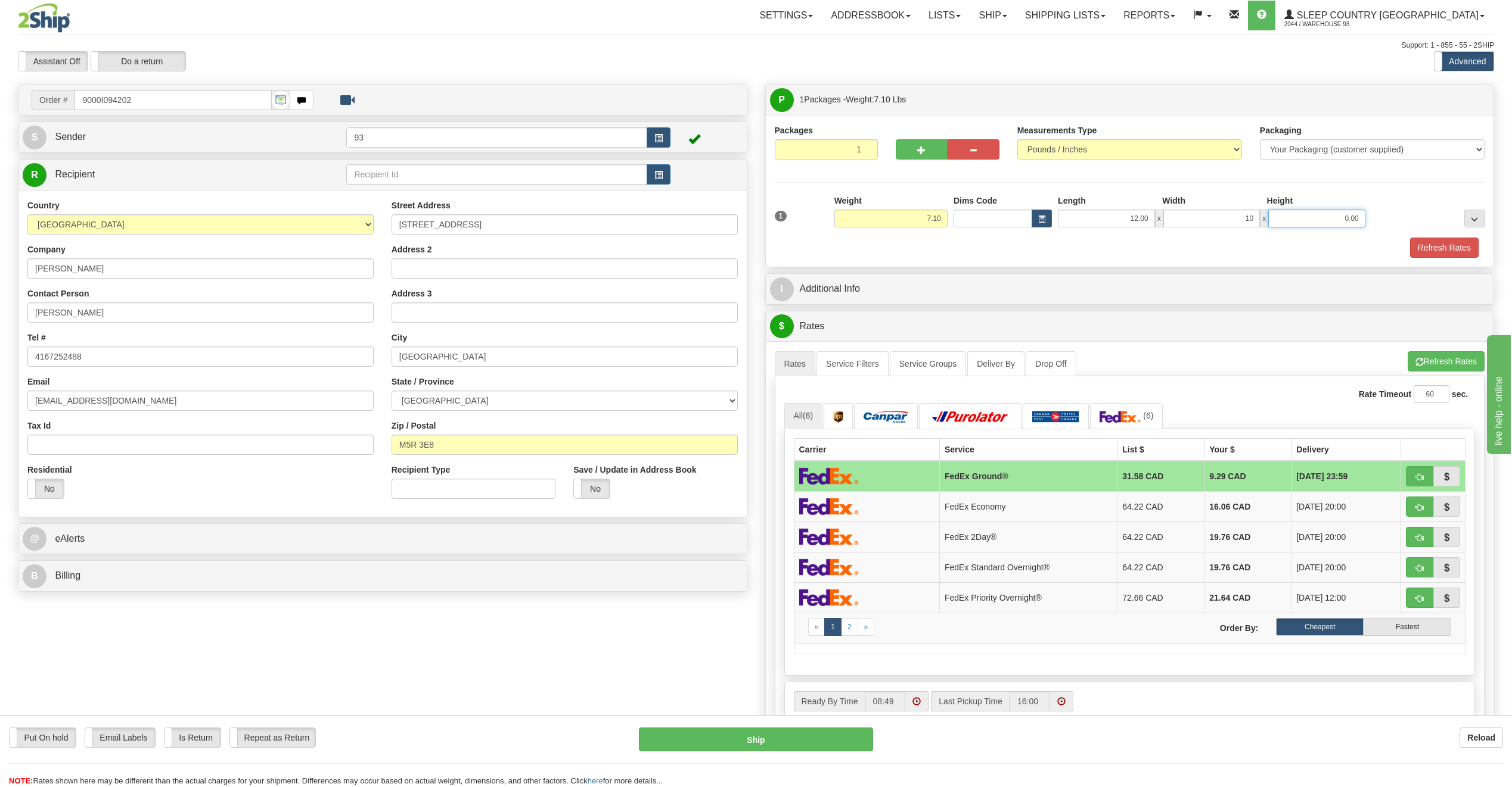
type input "10.00"
click at [1337, 227] on input "0.00" at bounding box center [1316, 218] width 97 height 18
type input "2"
type input "2.00"
click at [1457, 246] on button "Refresh Rates" at bounding box center [1444, 247] width 68 height 20
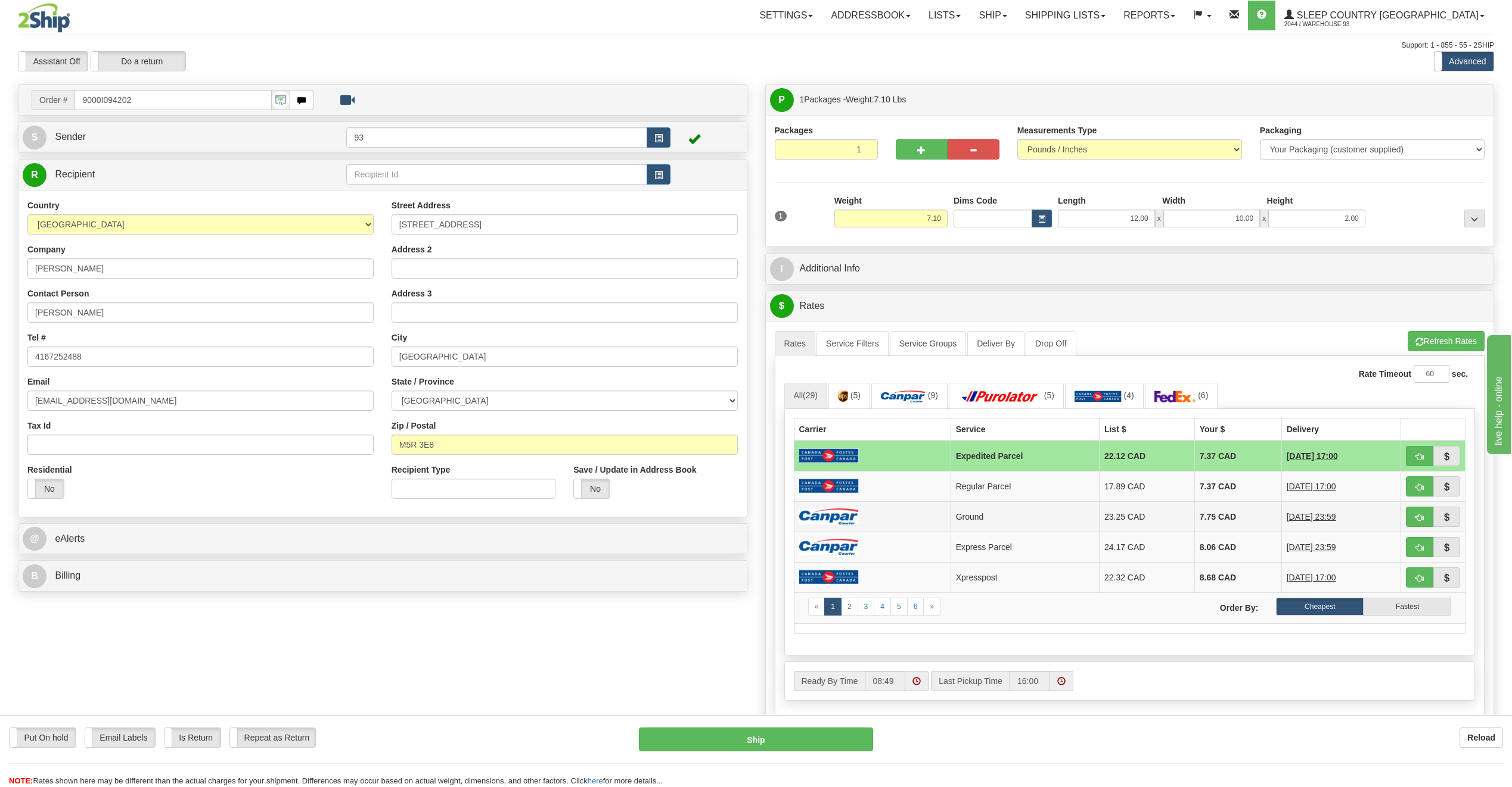
click at [819, 508] on td at bounding box center [872, 517] width 157 height 30
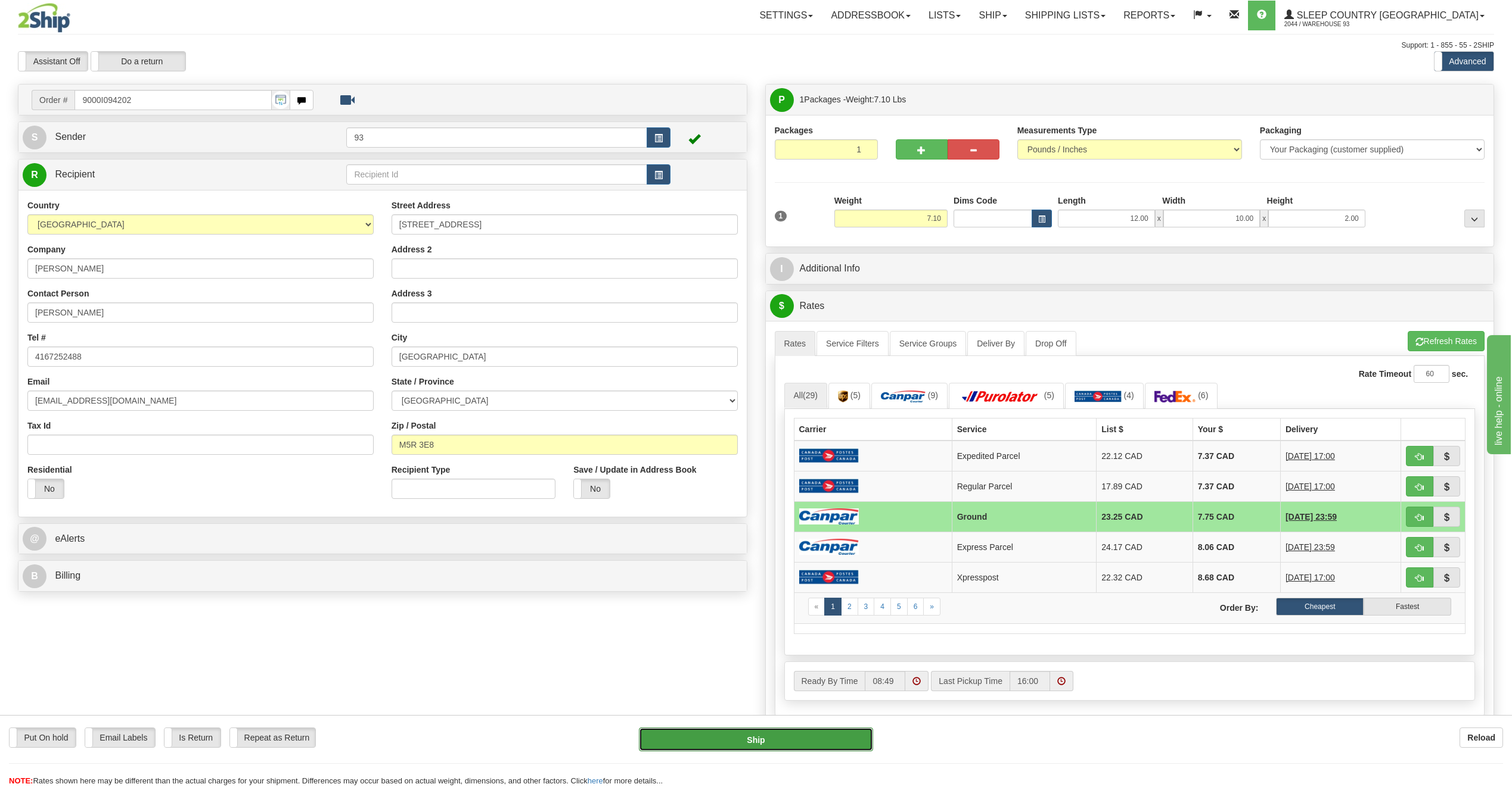
click at [848, 740] on button "Ship" at bounding box center [756, 739] width 234 height 24
type input "1"
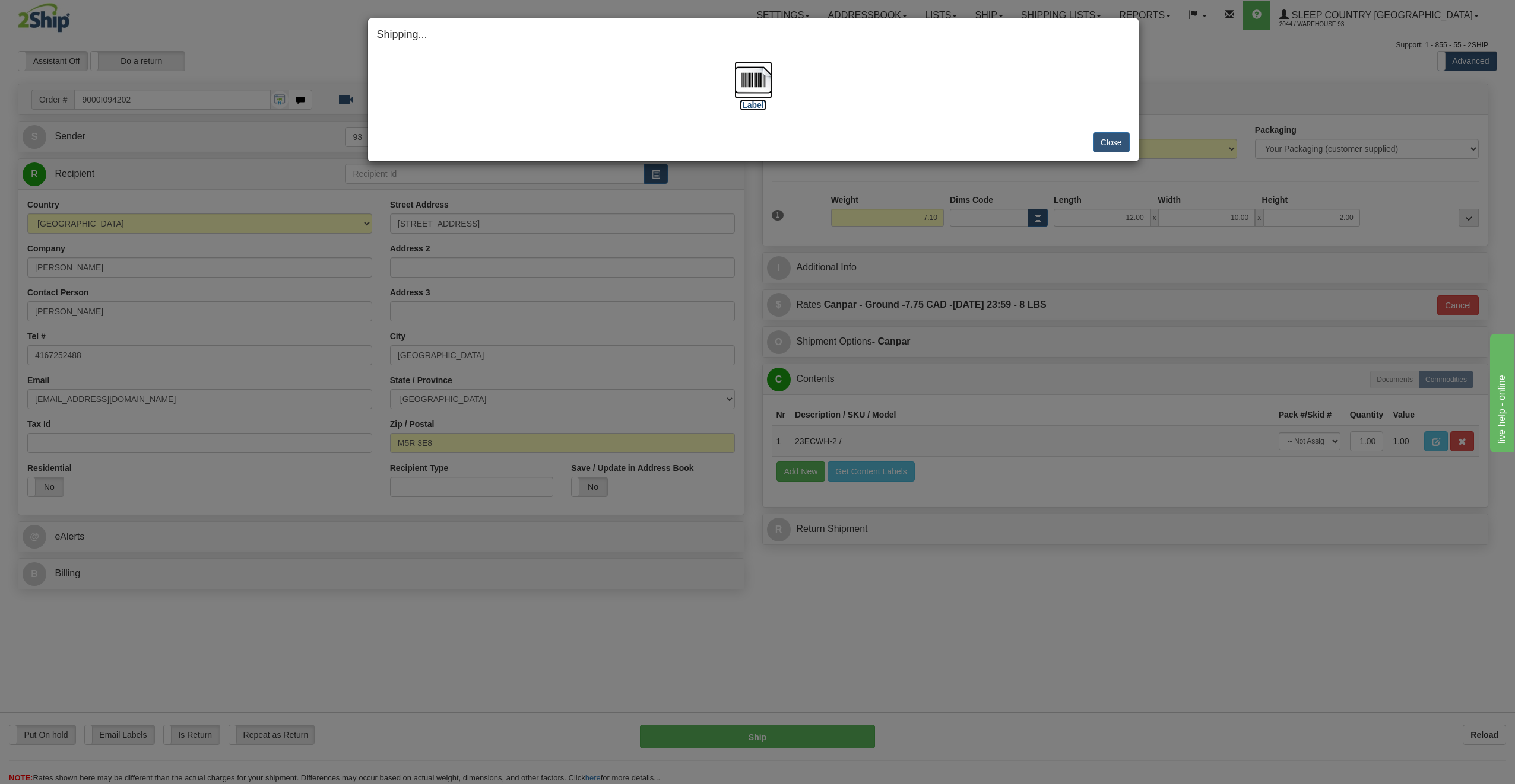
click at [743, 76] on img at bounding box center [753, 80] width 38 height 38
click at [1107, 143] on button "Close" at bounding box center [1111, 142] width 37 height 20
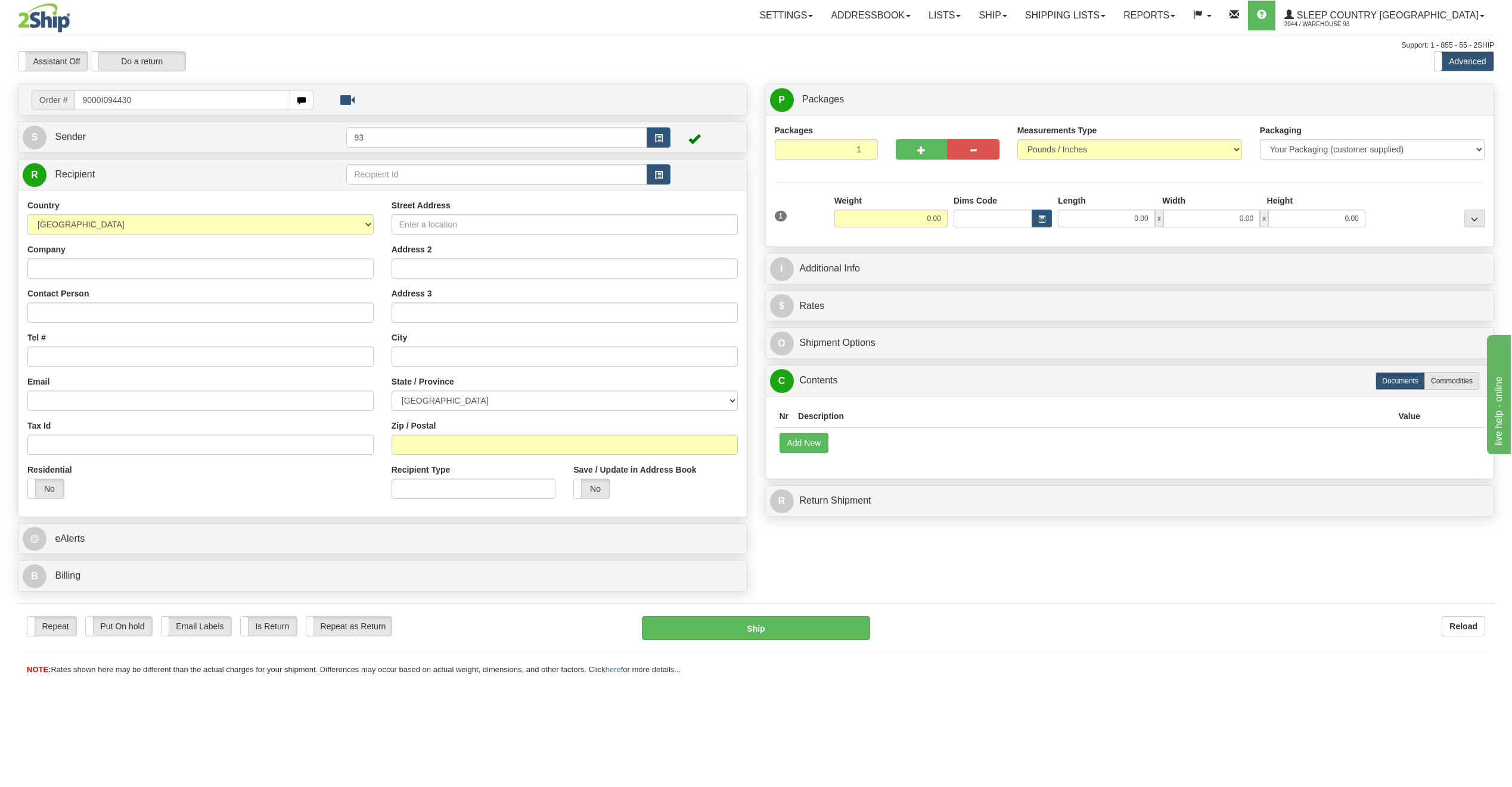
type input "9000I094430"
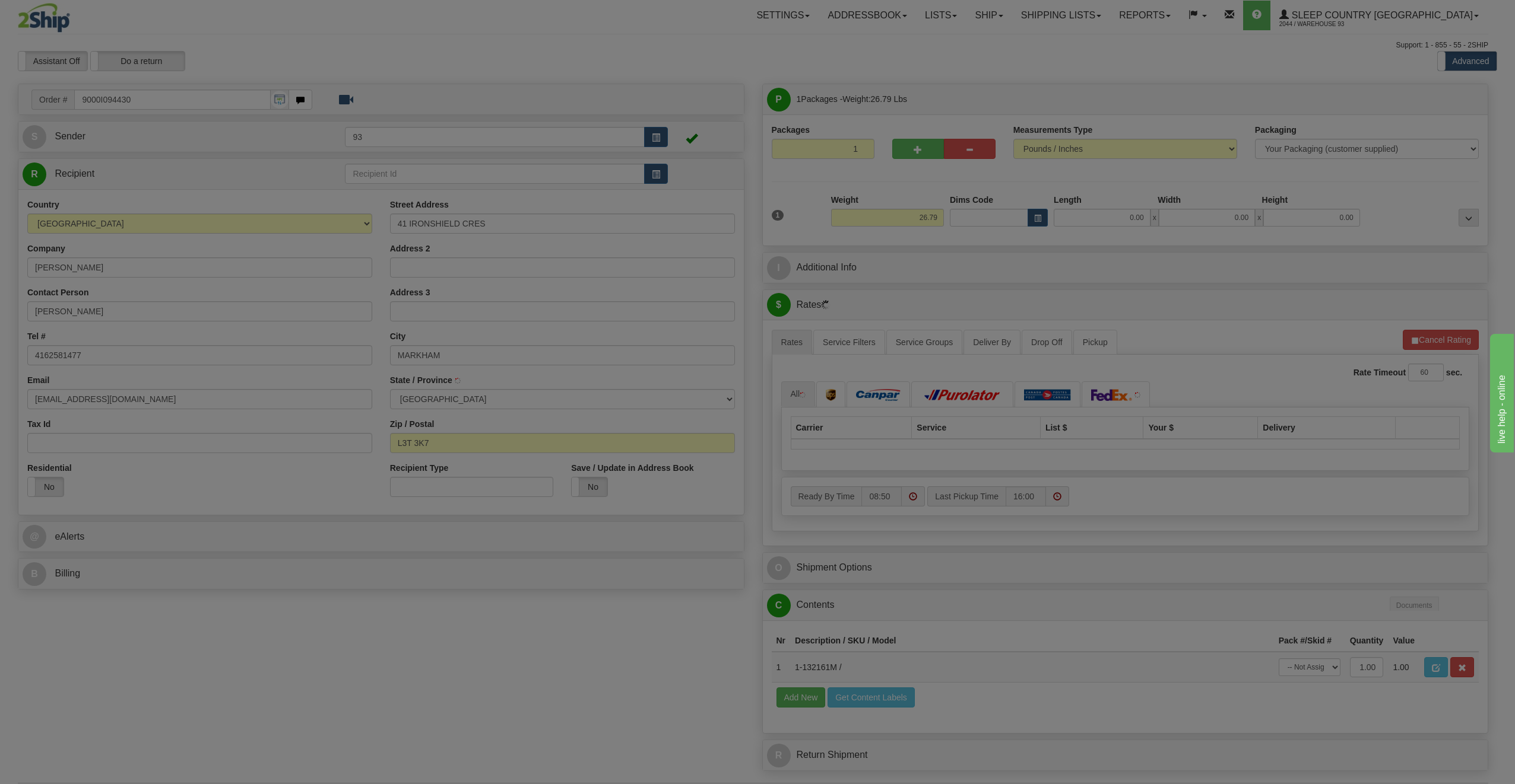
type input "[PERSON_NAME]"
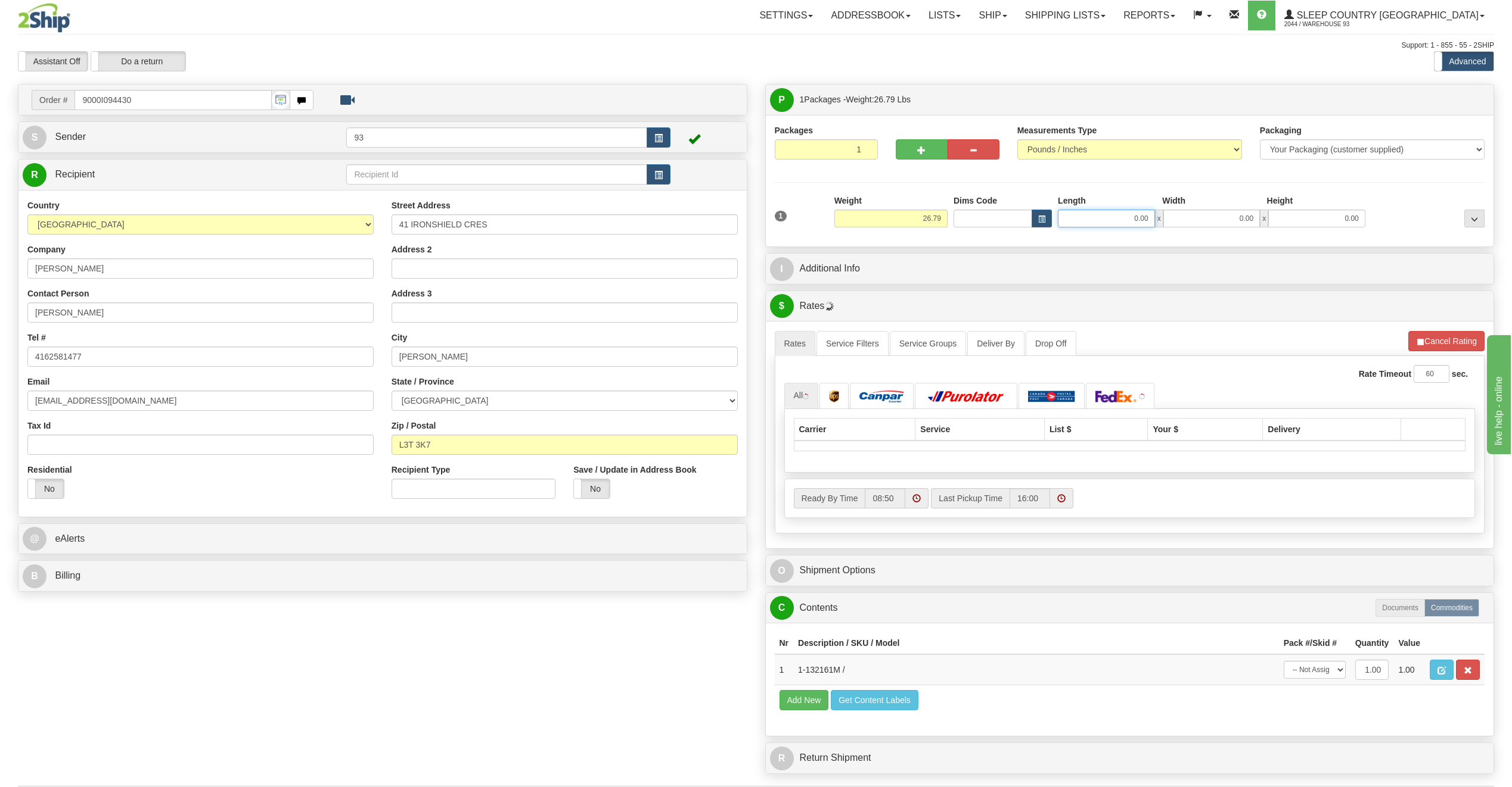
click at [1114, 216] on input "0.00" at bounding box center [1106, 218] width 97 height 18
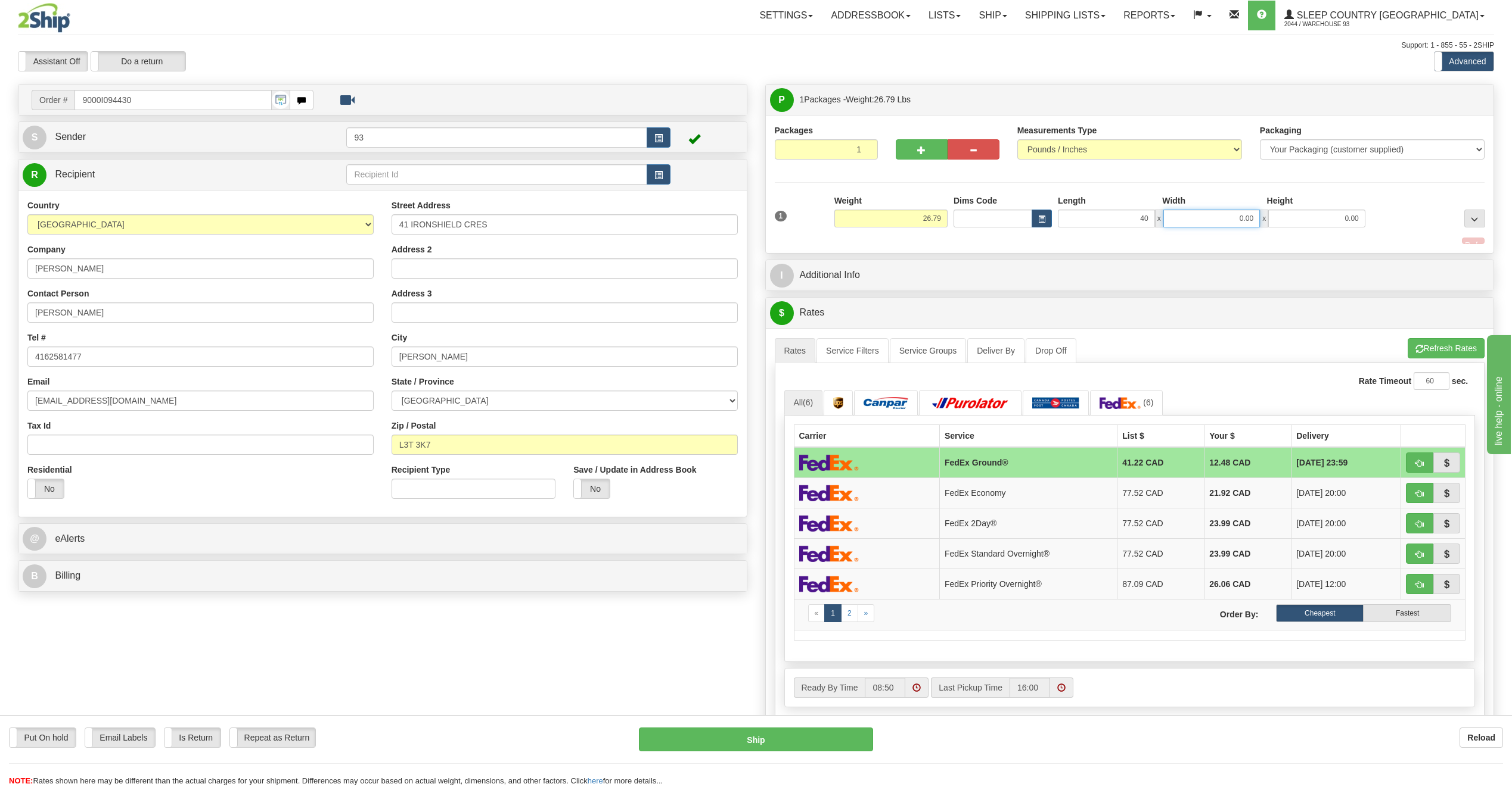
type input "40.00"
click at [1218, 215] on input "0.00" at bounding box center [1212, 218] width 97 height 18
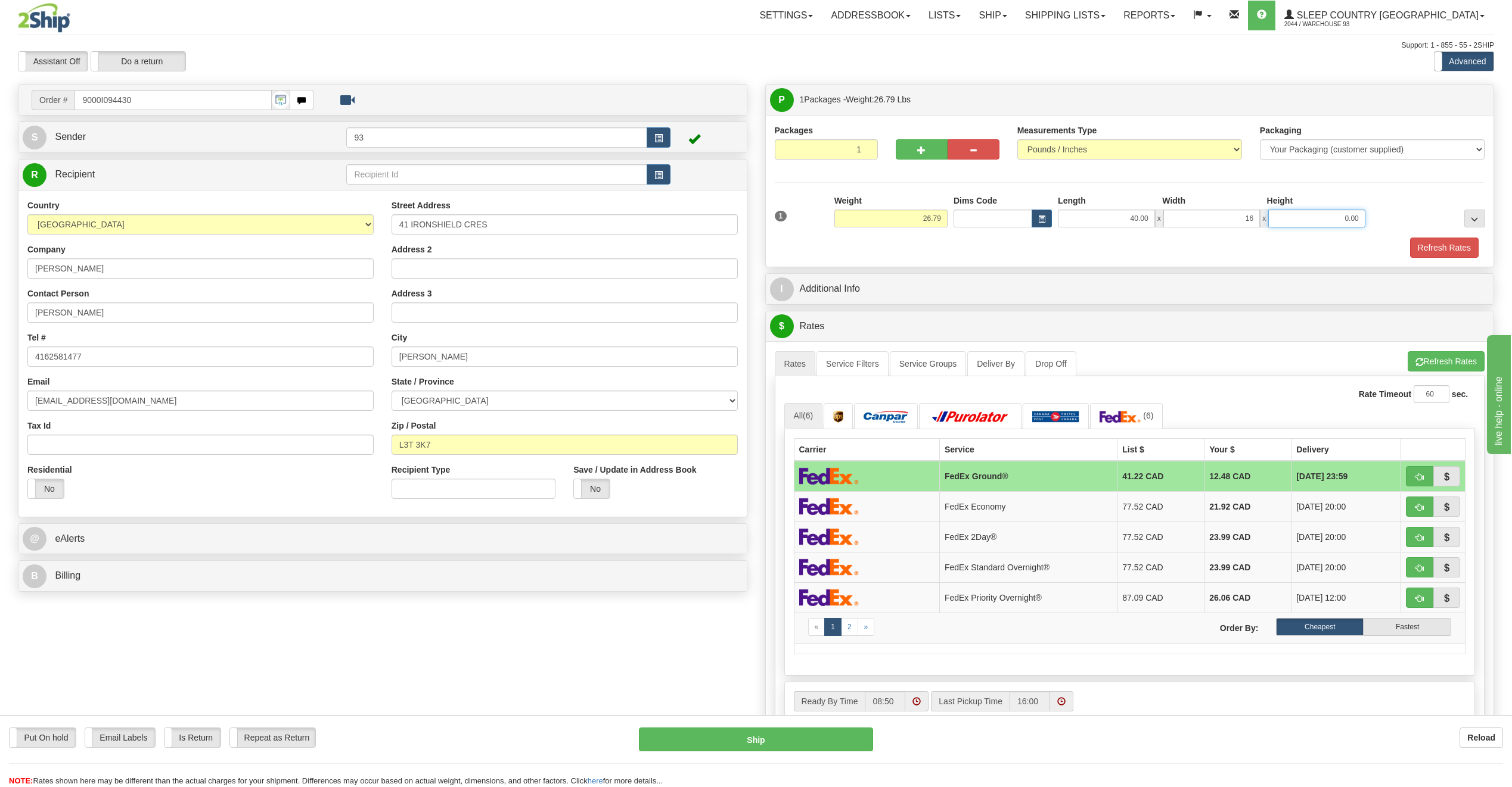
type input "16.00"
click at [1328, 218] on input "0.00" at bounding box center [1316, 218] width 97 height 18
type input "16.00"
click at [1472, 252] on button "Refresh Rates" at bounding box center [1444, 247] width 68 height 20
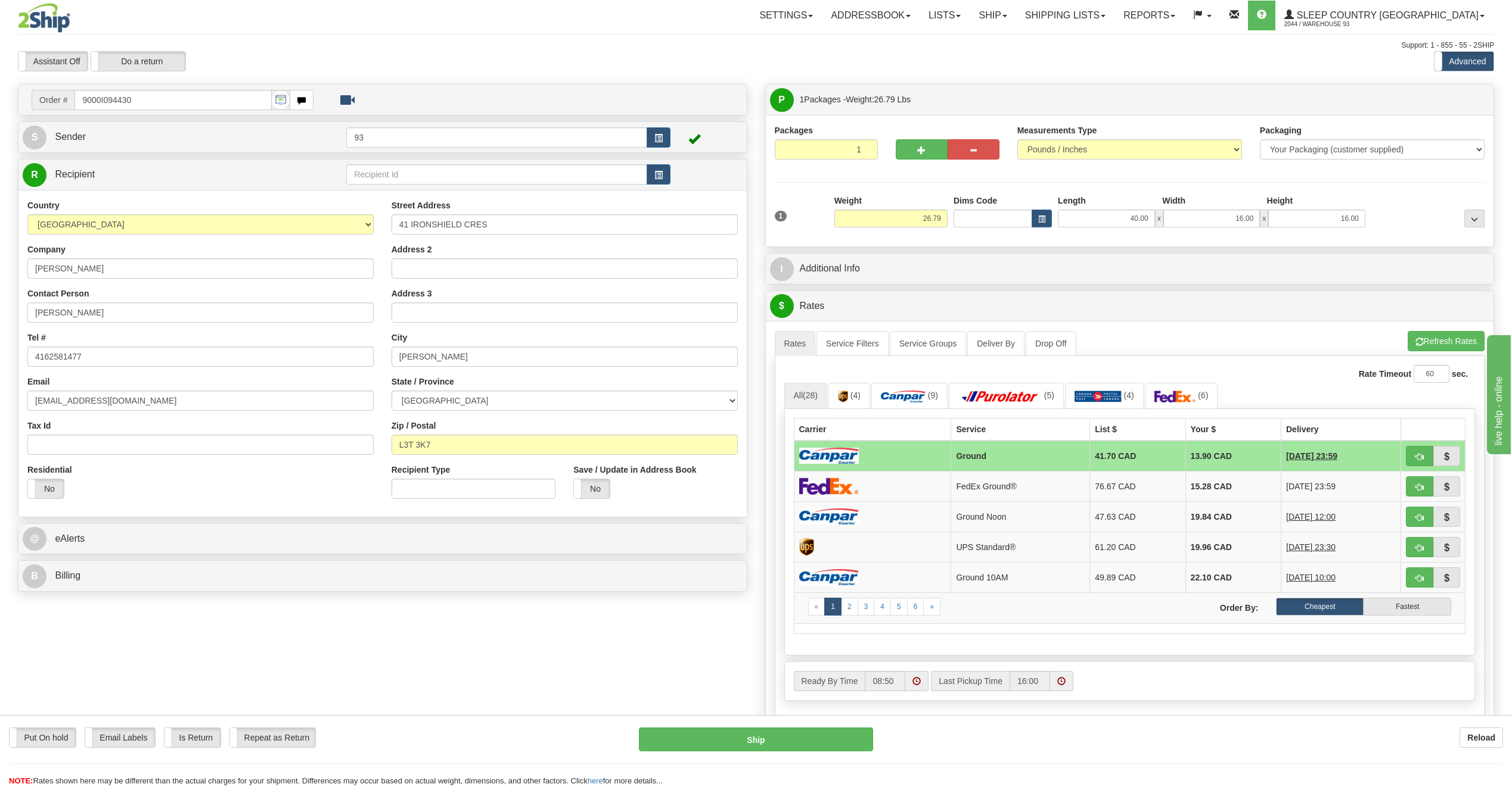
click at [802, 759] on div "Put On hold Put On hold Email Labels Email Labels Edit Is Return Is Return Repe…" at bounding box center [756, 757] width 1512 height 59
click at [820, 742] on button "Ship" at bounding box center [756, 739] width 234 height 24
type input "1"
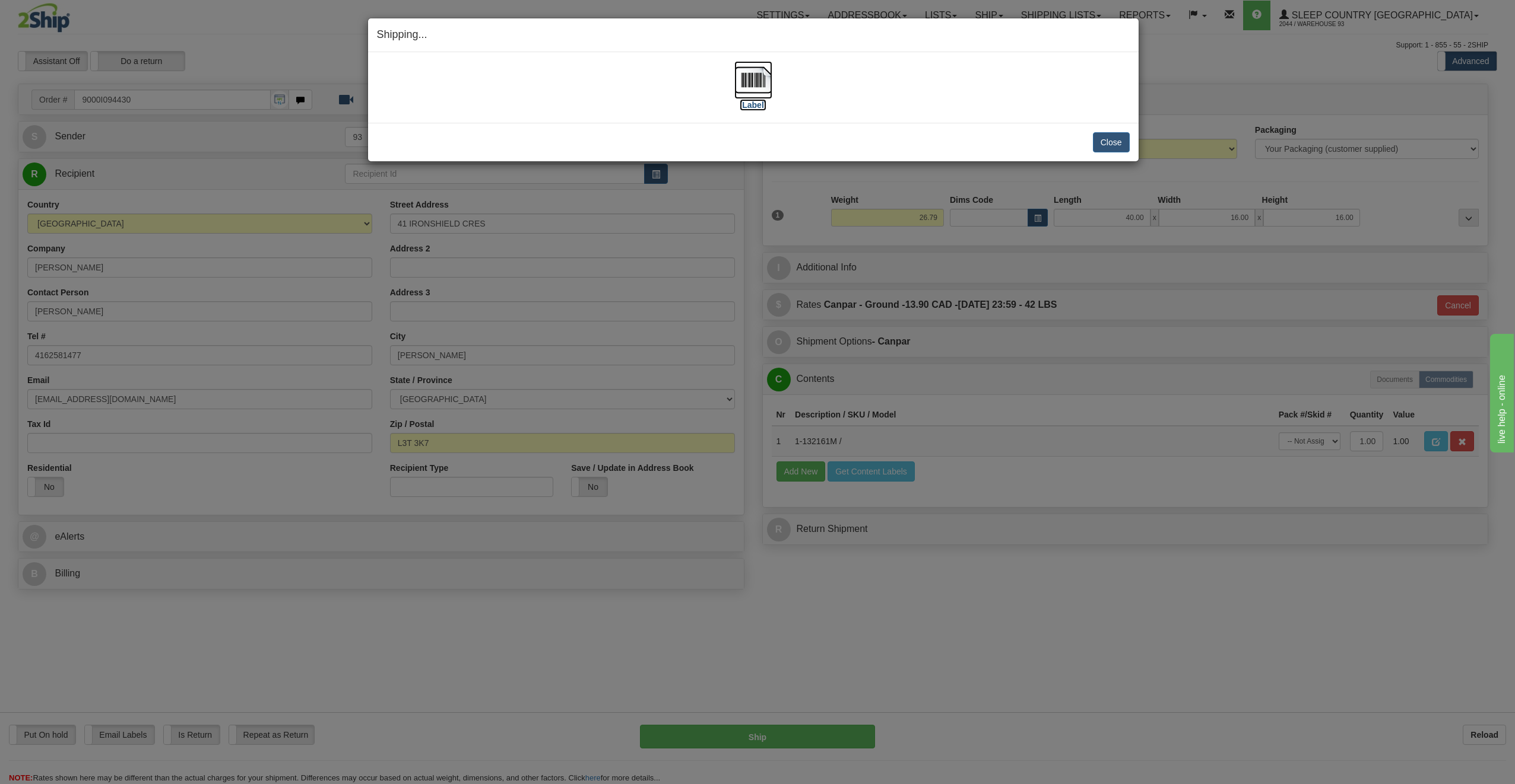
click at [743, 79] on img at bounding box center [753, 80] width 38 height 38
click at [1119, 142] on button "Close" at bounding box center [1111, 142] width 37 height 20
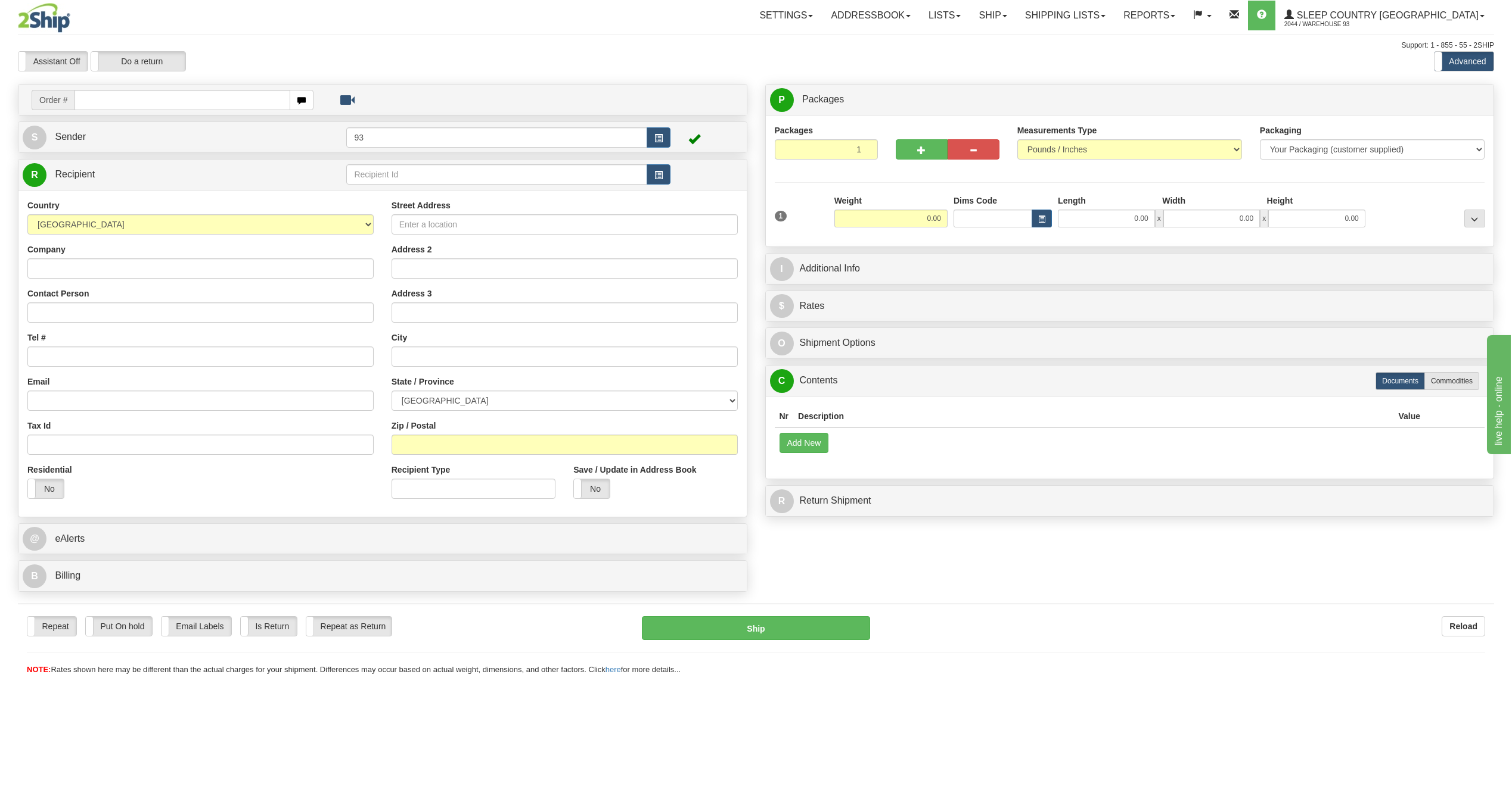
click at [108, 99] on input "text" at bounding box center [182, 100] width 216 height 20
type input "9000I094450"
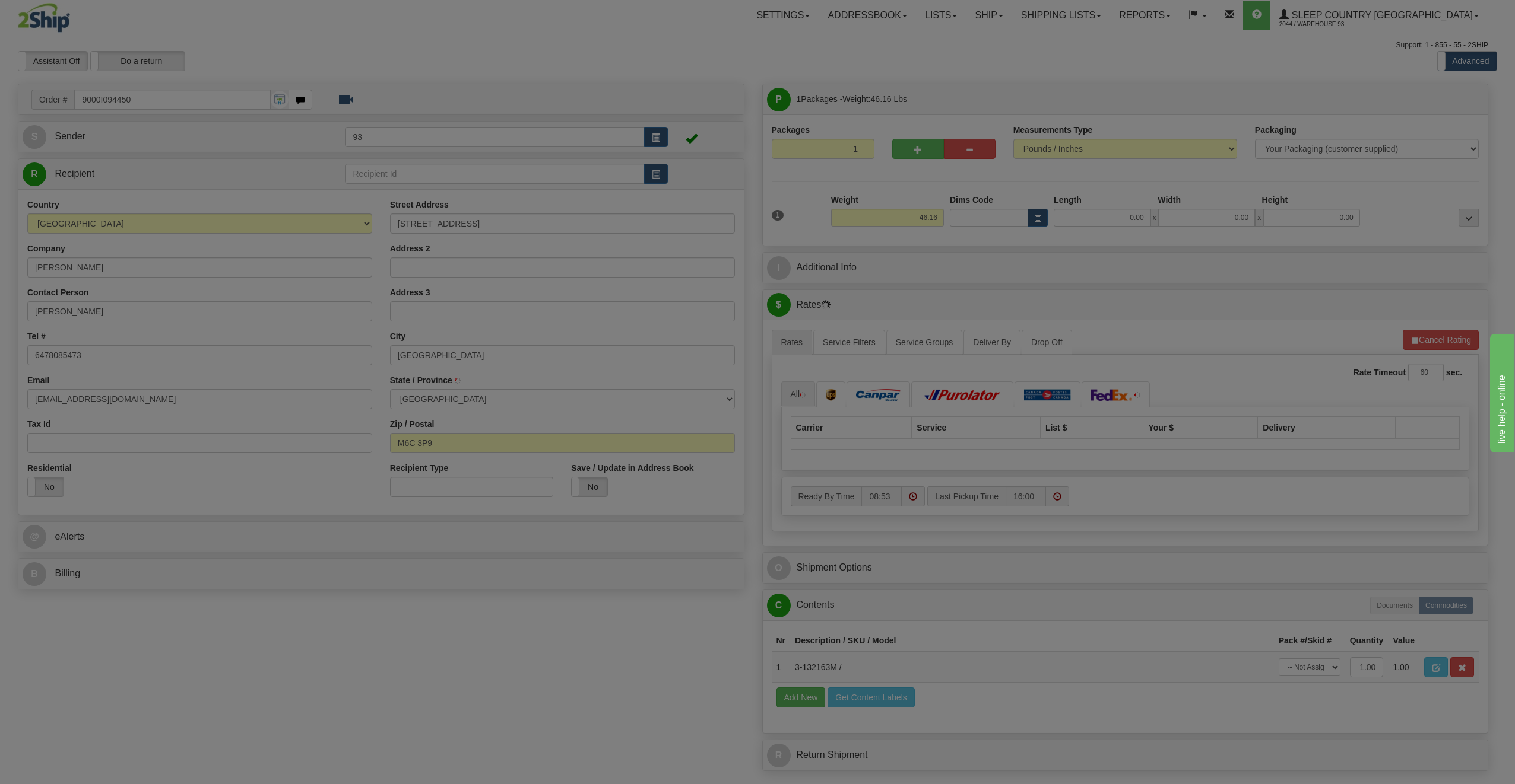
type input "YORK"
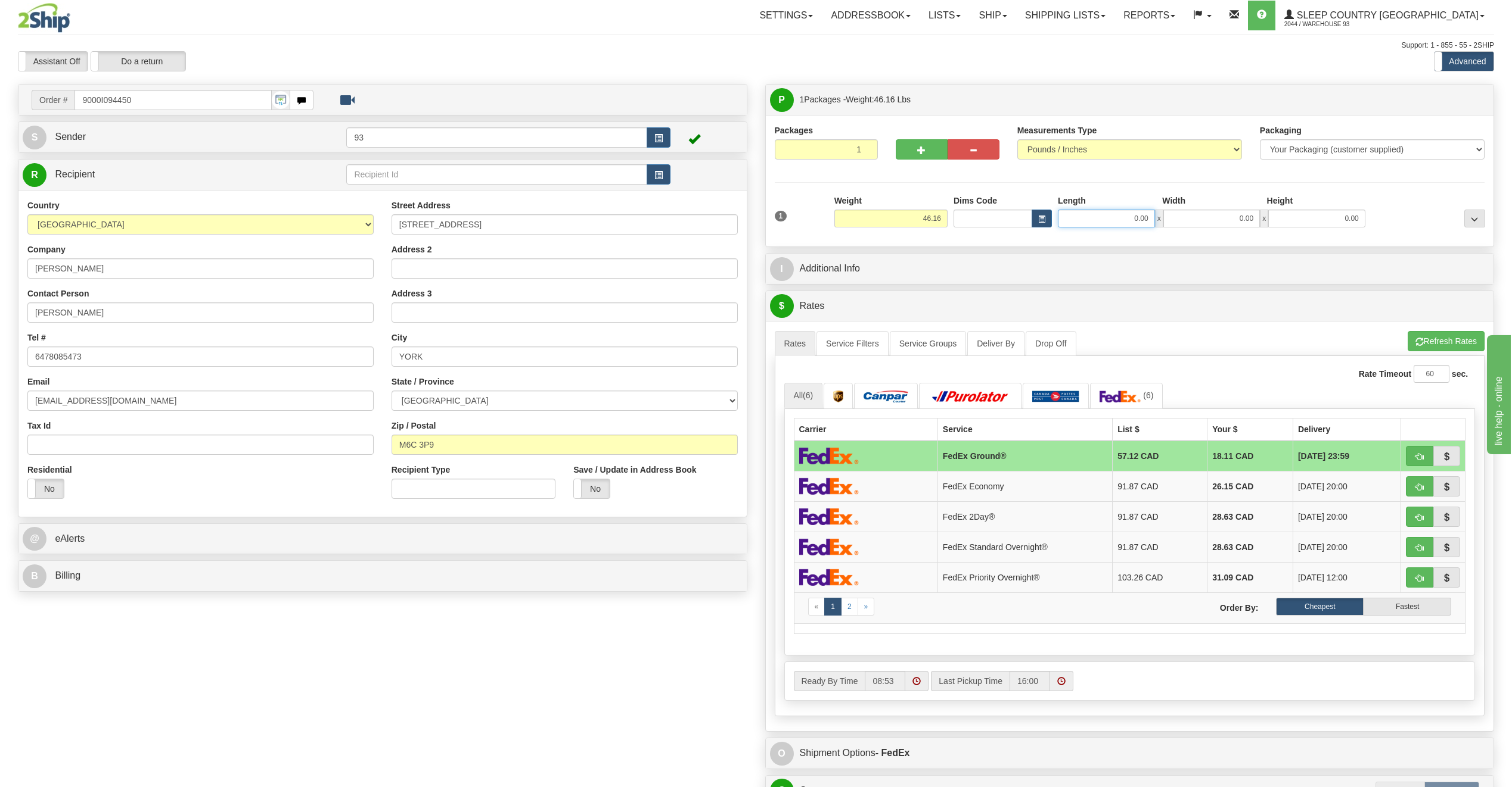
click at [1103, 225] on input "0.00" at bounding box center [1106, 218] width 97 height 18
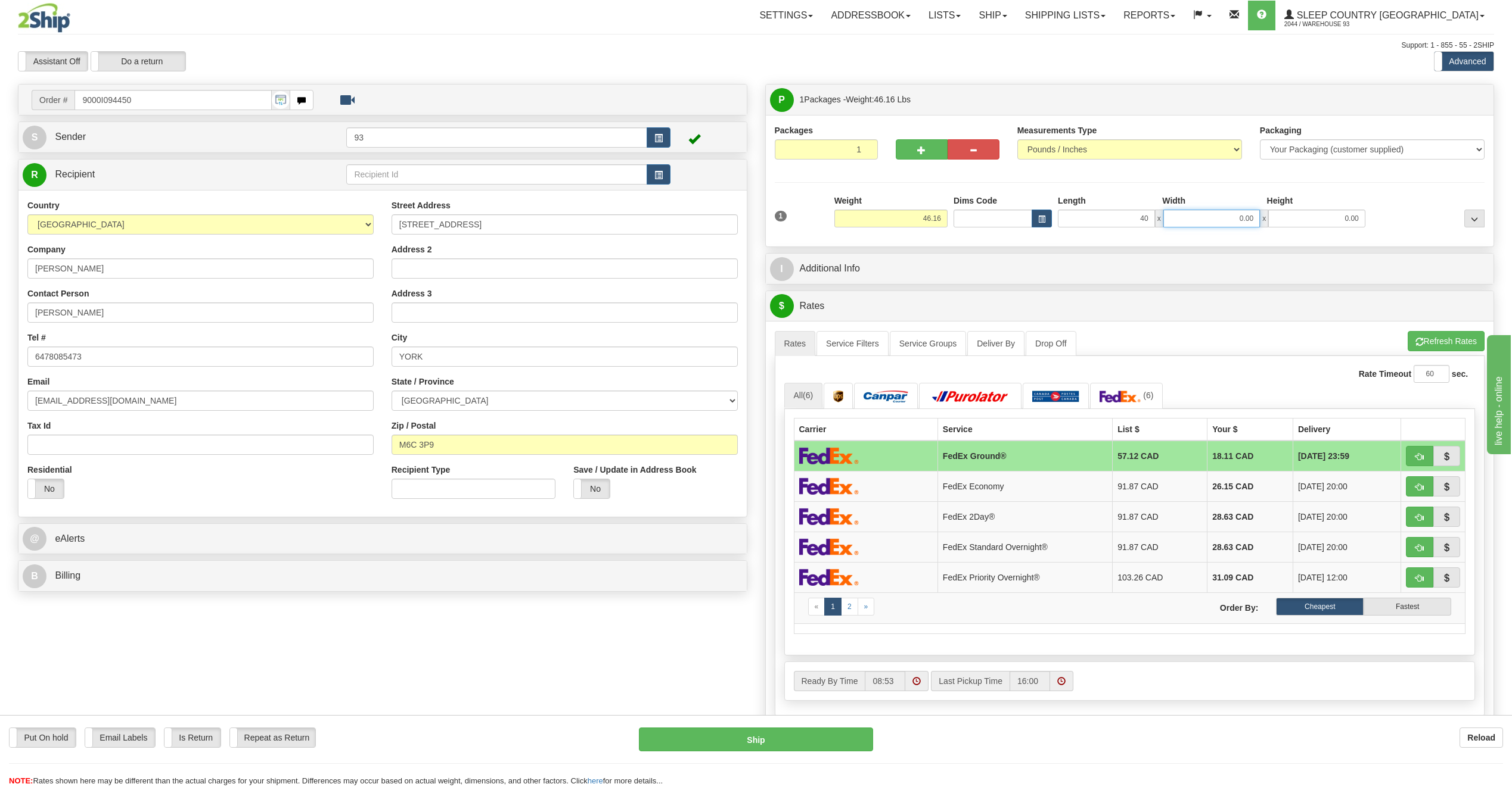
type input "40.00"
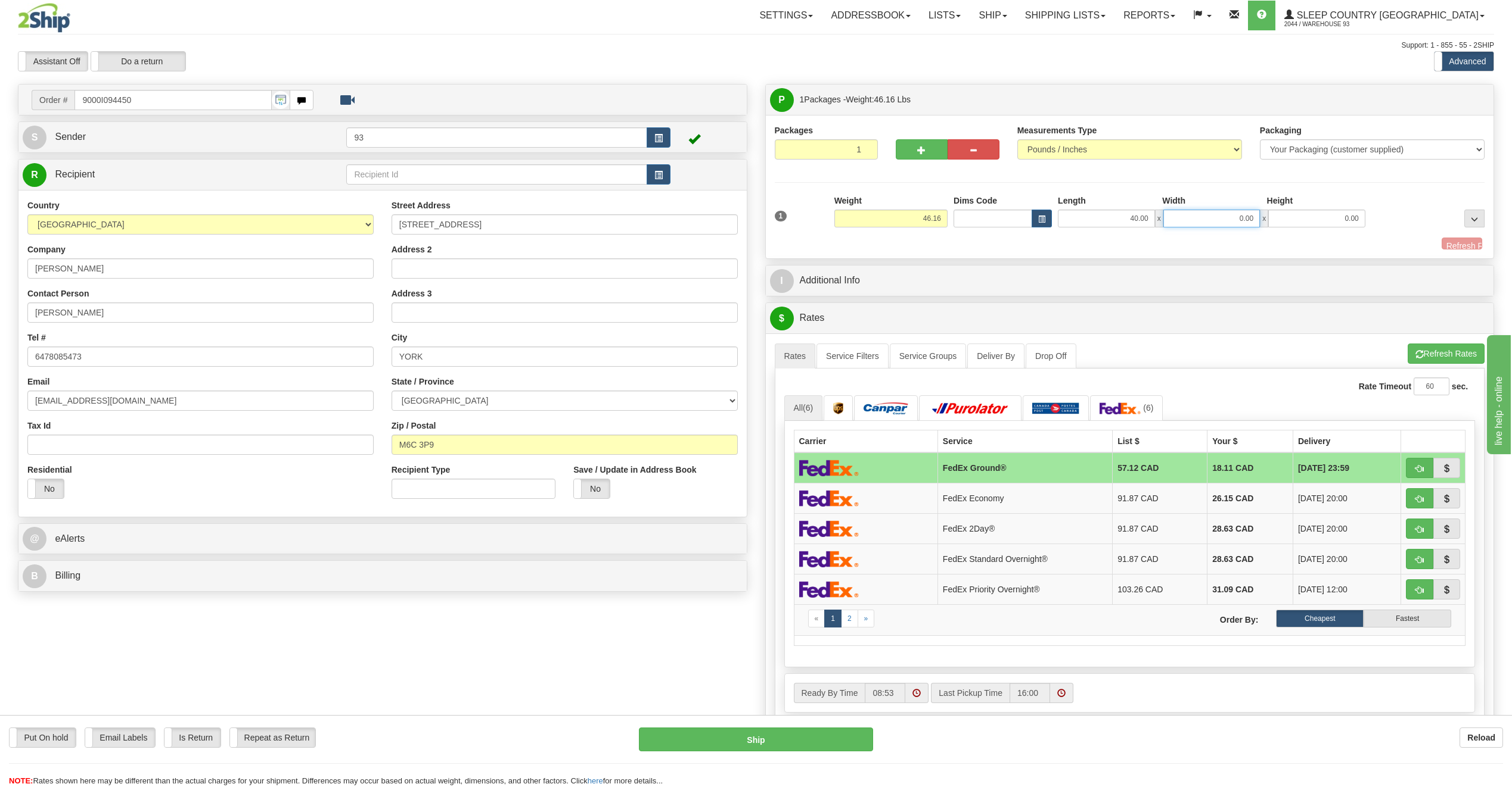
click at [1180, 224] on input "0.00" at bounding box center [1212, 218] width 97 height 18
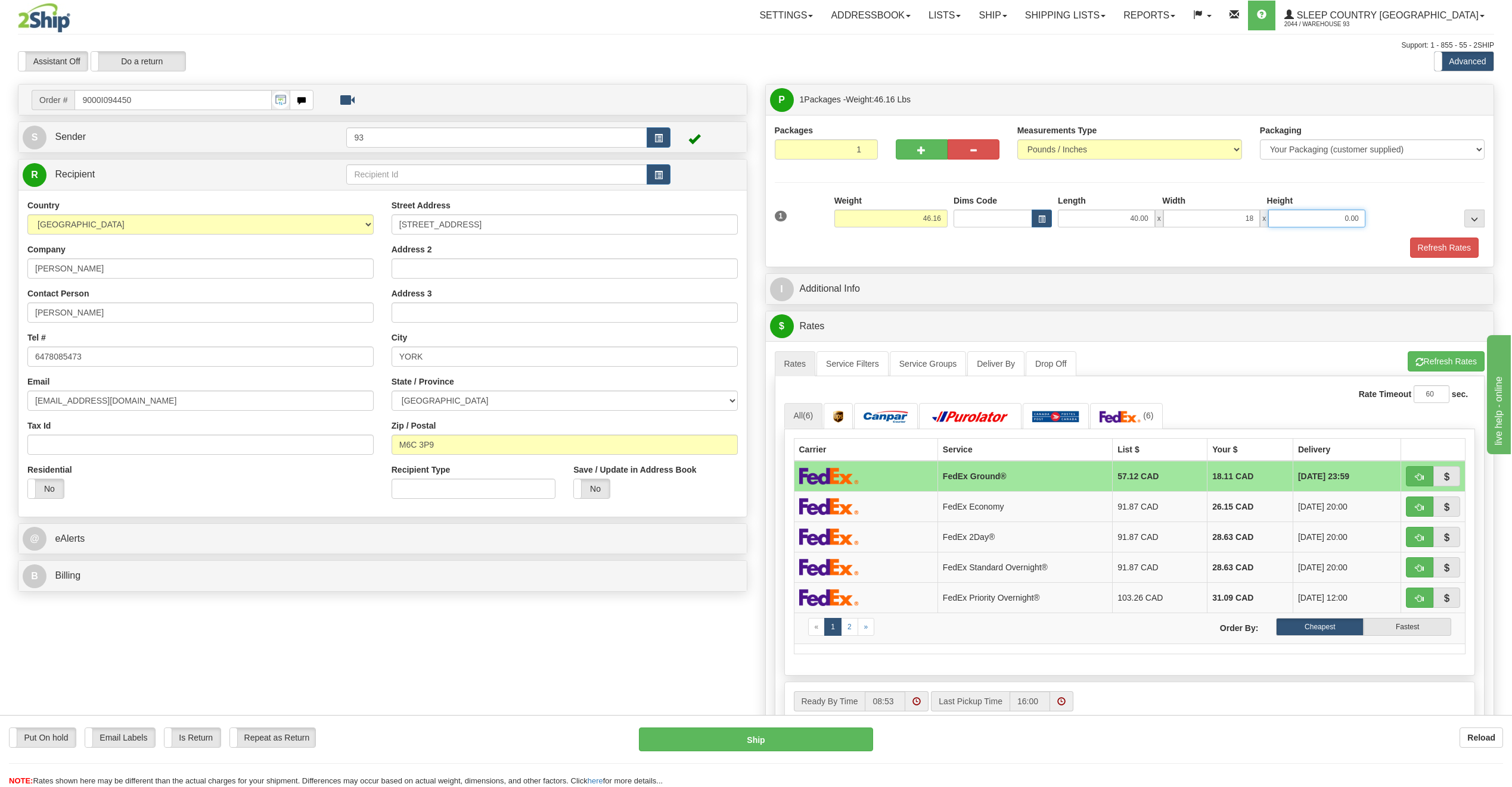
type input "18.00"
click at [1339, 220] on input "0.00" at bounding box center [1316, 218] width 97 height 18
type input "18.00"
click at [1445, 233] on div "1 Weight 46.16 Dims Code x x" at bounding box center [1130, 216] width 716 height 43
click at [1442, 248] on button "Refresh Rates" at bounding box center [1444, 247] width 68 height 20
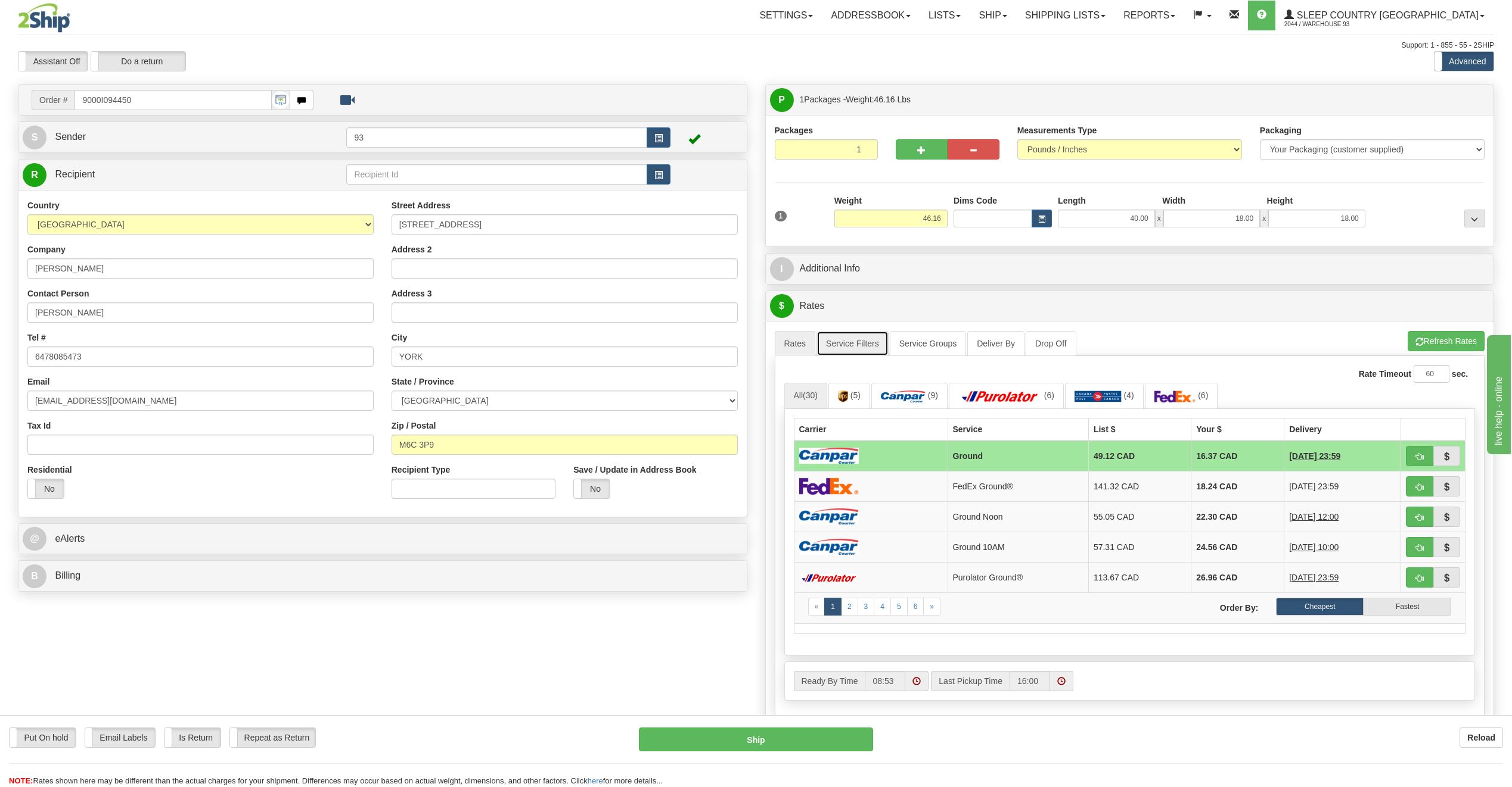
click at [847, 345] on link "Service Filters" at bounding box center [852, 343] width 72 height 25
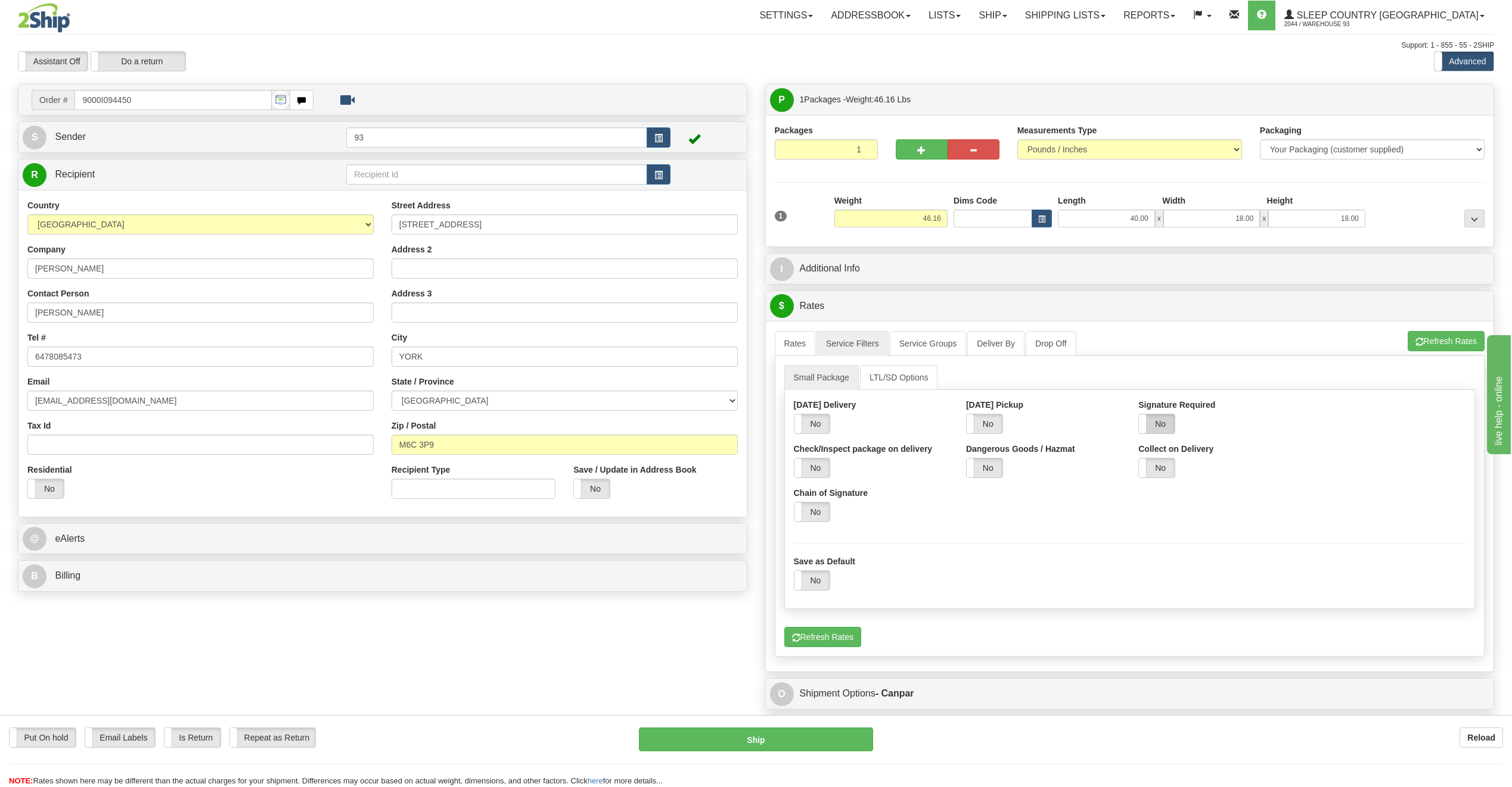
click at [1174, 423] on label "No" at bounding box center [1156, 424] width 36 height 19
click at [1350, 423] on select "Default Adult Direct Indirect No Signature Required" at bounding box center [1388, 424] width 154 height 20
click at [1311, 414] on select "Default Adult Direct Indirect No Signature Required" at bounding box center [1388, 424] width 154 height 20
click at [1352, 430] on select "Default Adult Direct Indirect No Signature Required" at bounding box center [1388, 424] width 154 height 20
select select "1"
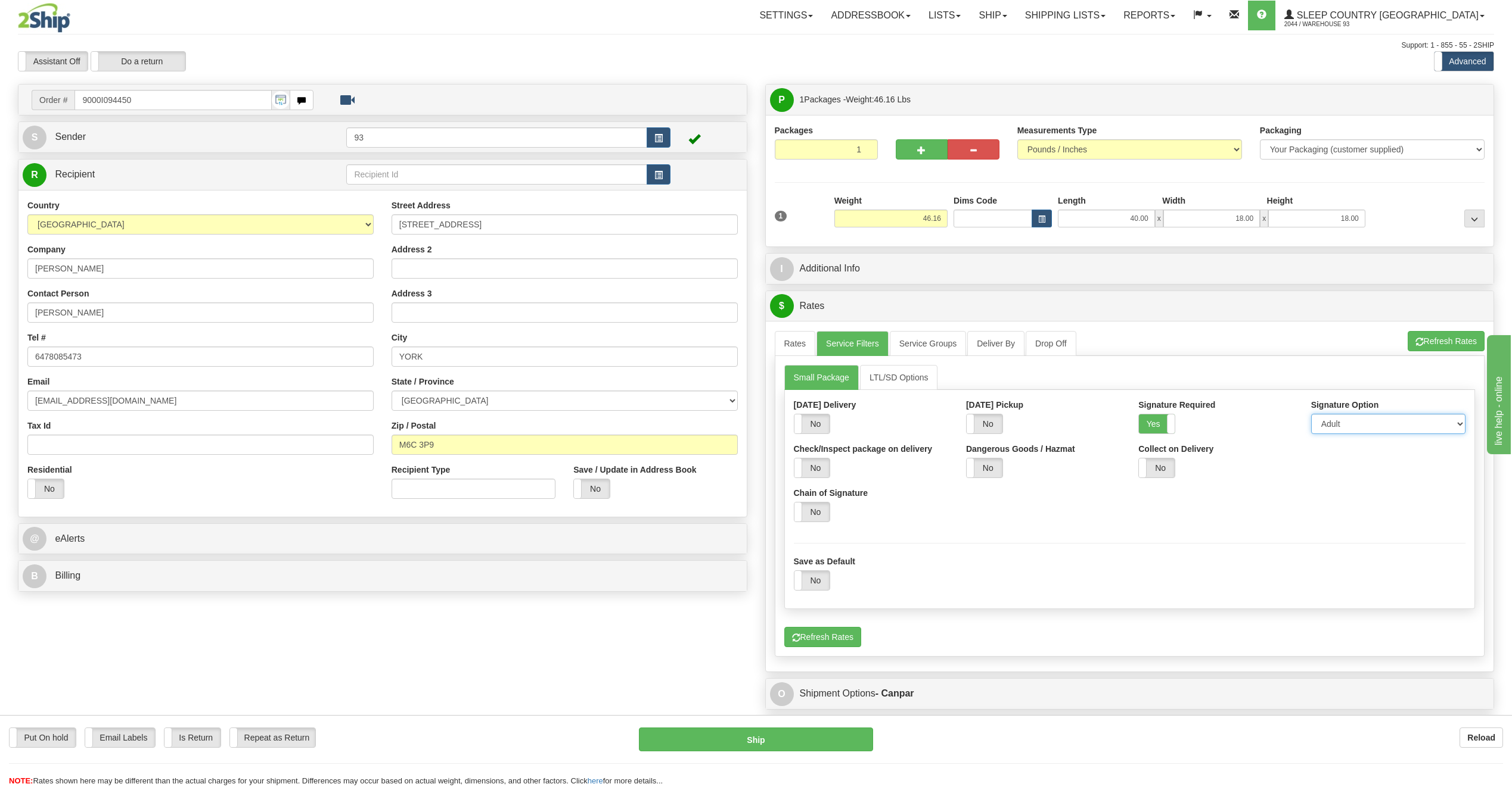
click at [1311, 414] on select "Default Adult Direct Indirect No Signature Required" at bounding box center [1388, 424] width 154 height 20
click at [803, 349] on link "Rates" at bounding box center [795, 343] width 41 height 25
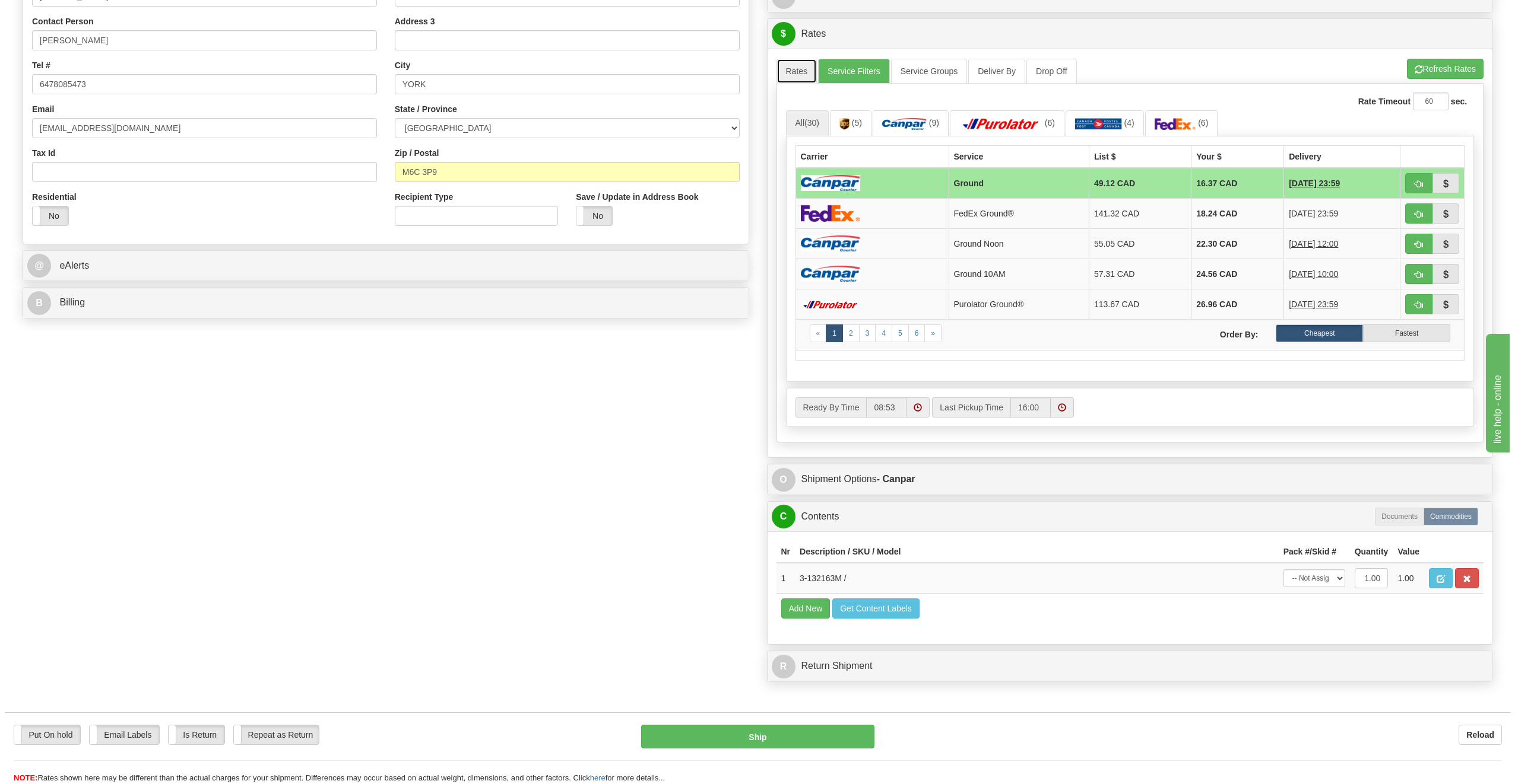
scroll to position [296, 0]
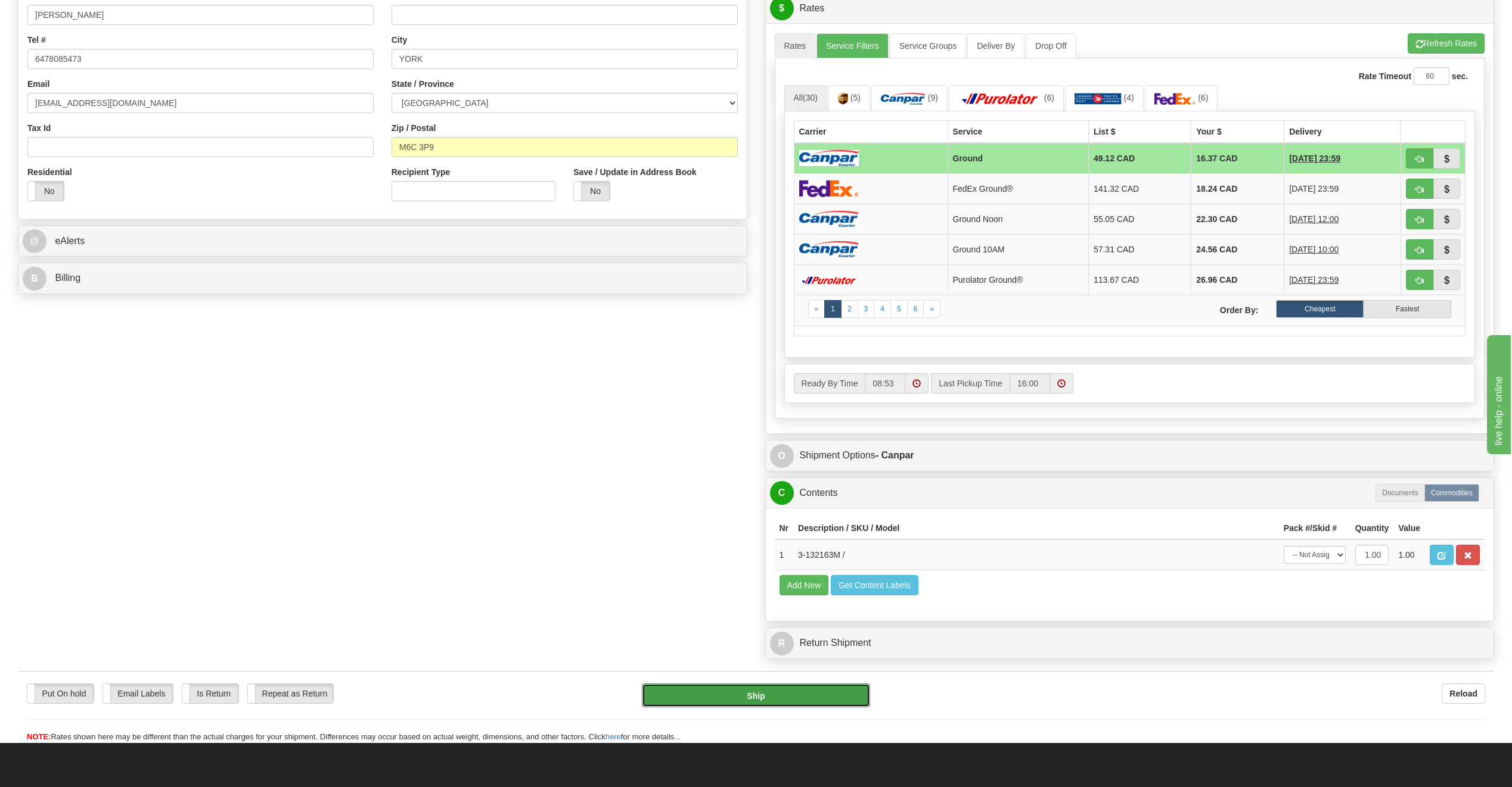
click at [827, 694] on button "Ship" at bounding box center [756, 695] width 228 height 24
type input "1"
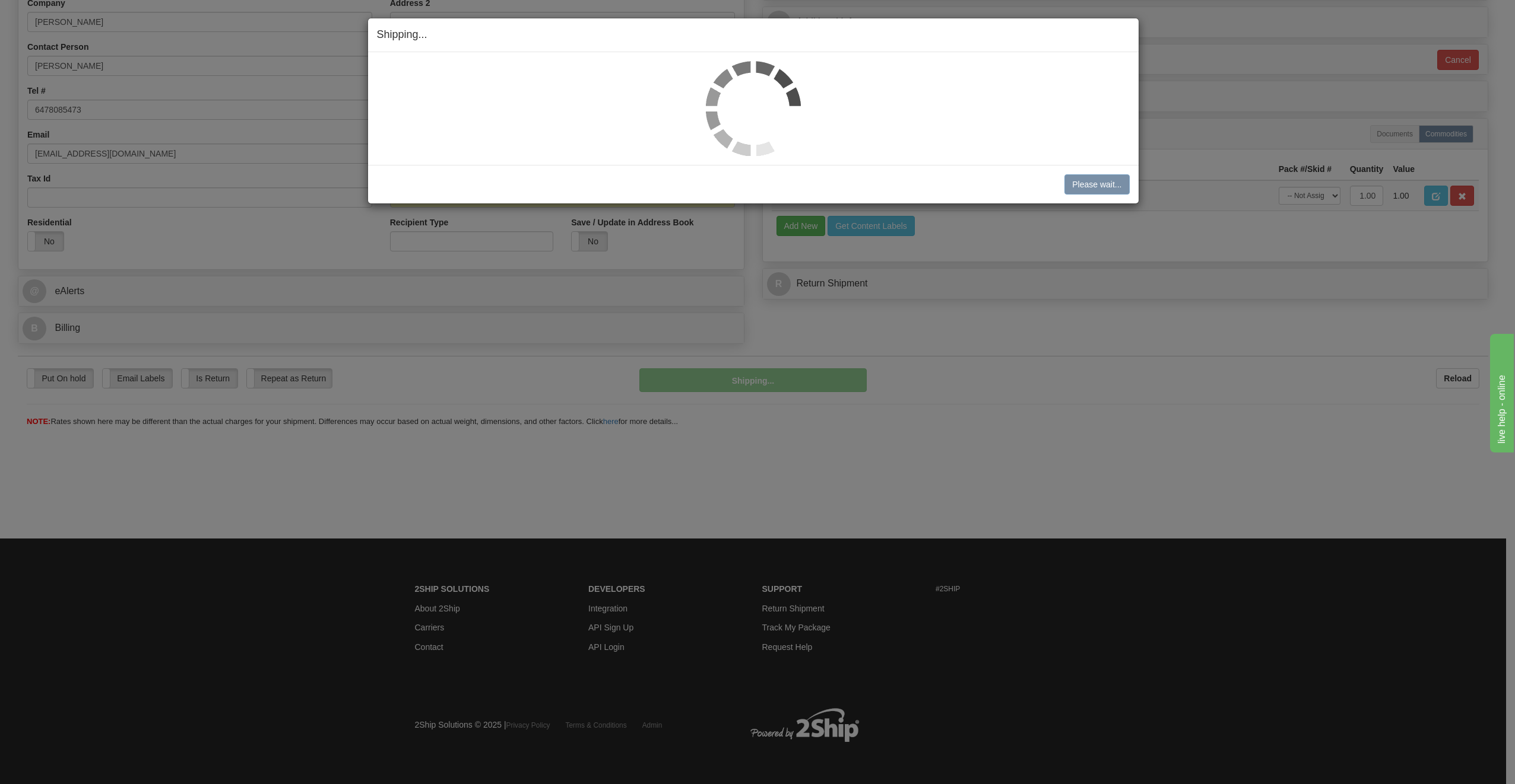
scroll to position [246, 0]
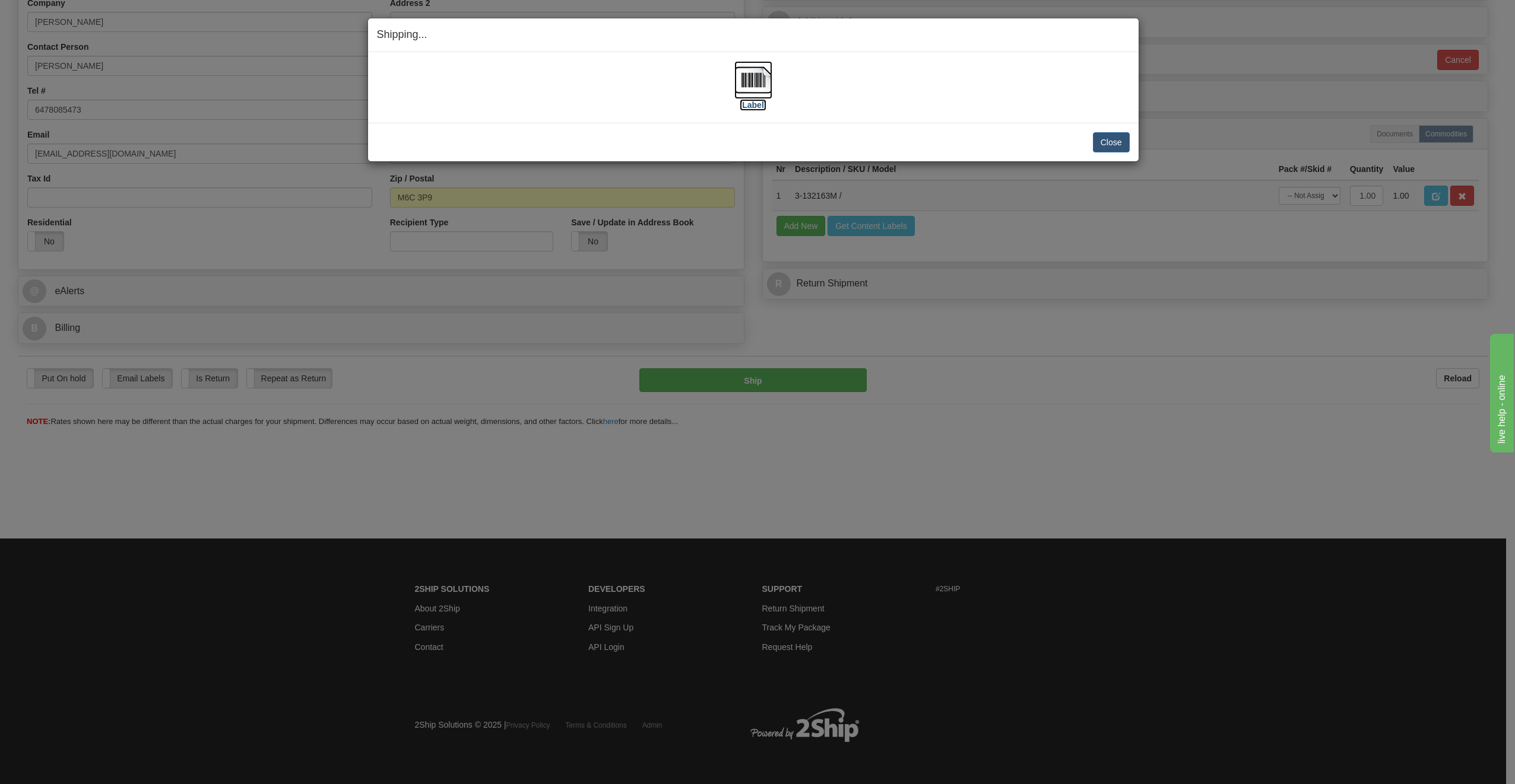
click at [751, 82] on img at bounding box center [753, 80] width 38 height 38
click at [1123, 137] on button "Close" at bounding box center [1111, 142] width 37 height 20
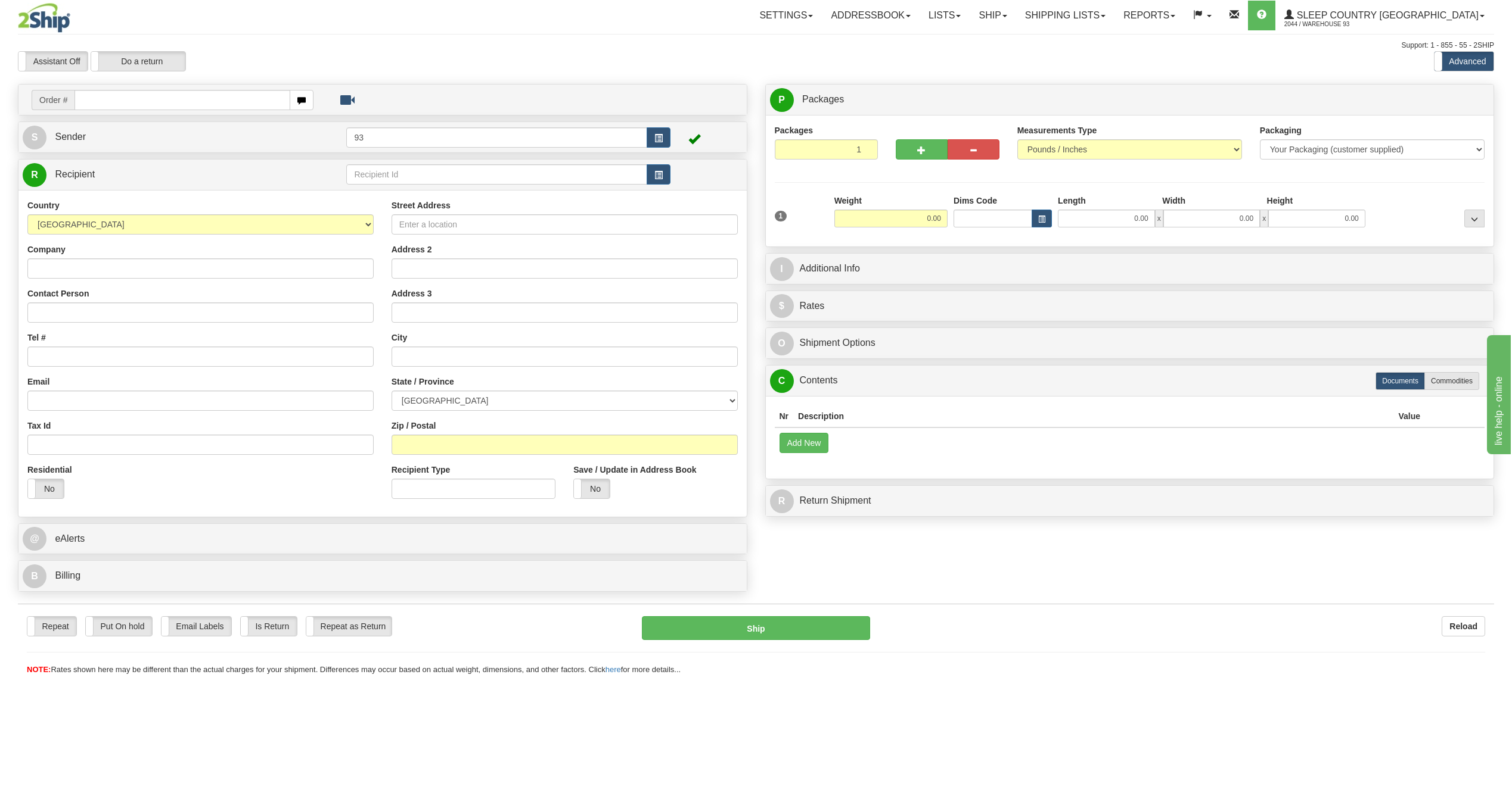
click at [118, 103] on input "text" at bounding box center [182, 100] width 216 height 20
click at [137, 100] on input "text" at bounding box center [182, 100] width 216 height 20
type input "9000I094734"
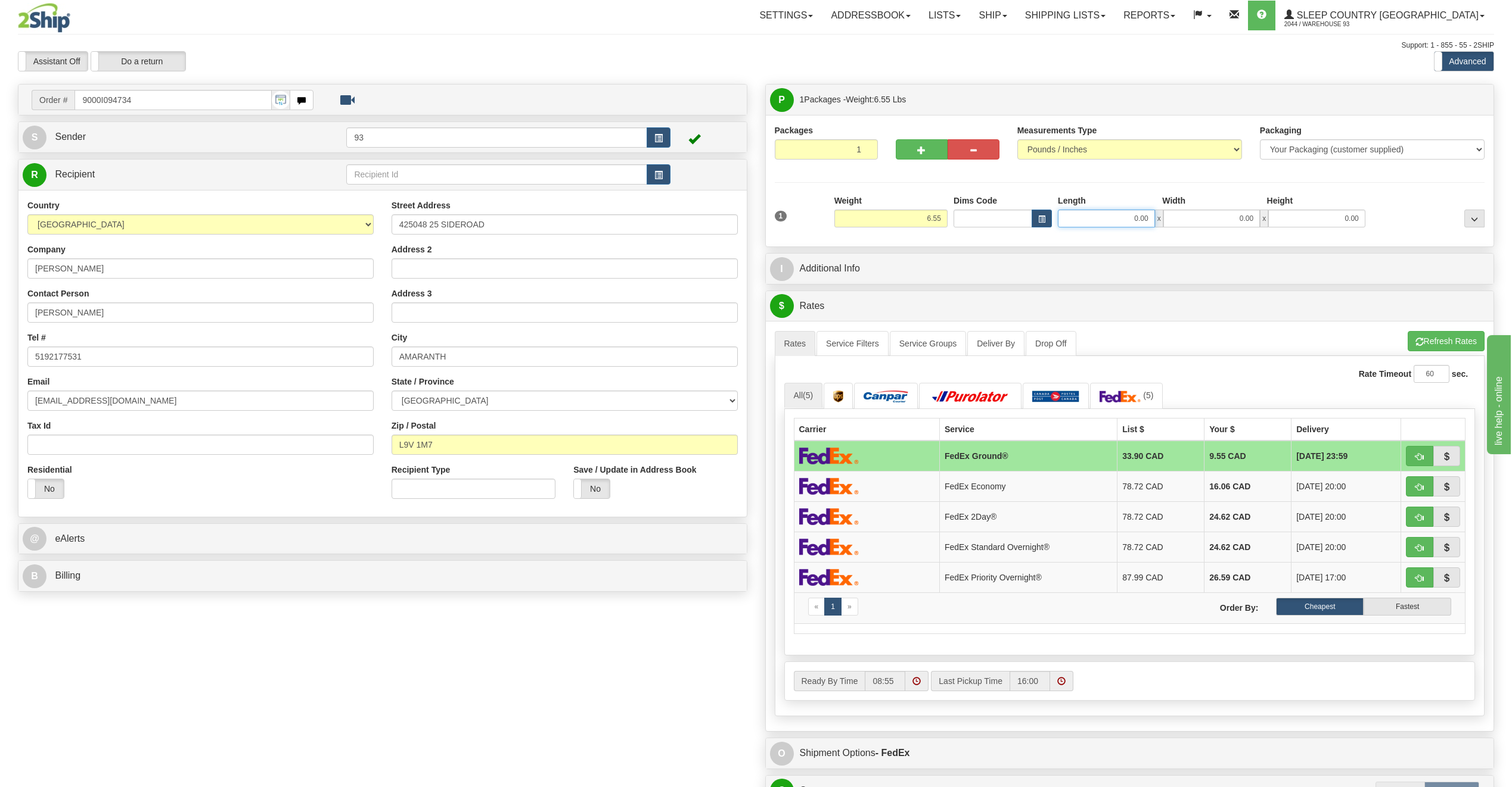
click at [1131, 212] on input "0.00" at bounding box center [1106, 218] width 97 height 18
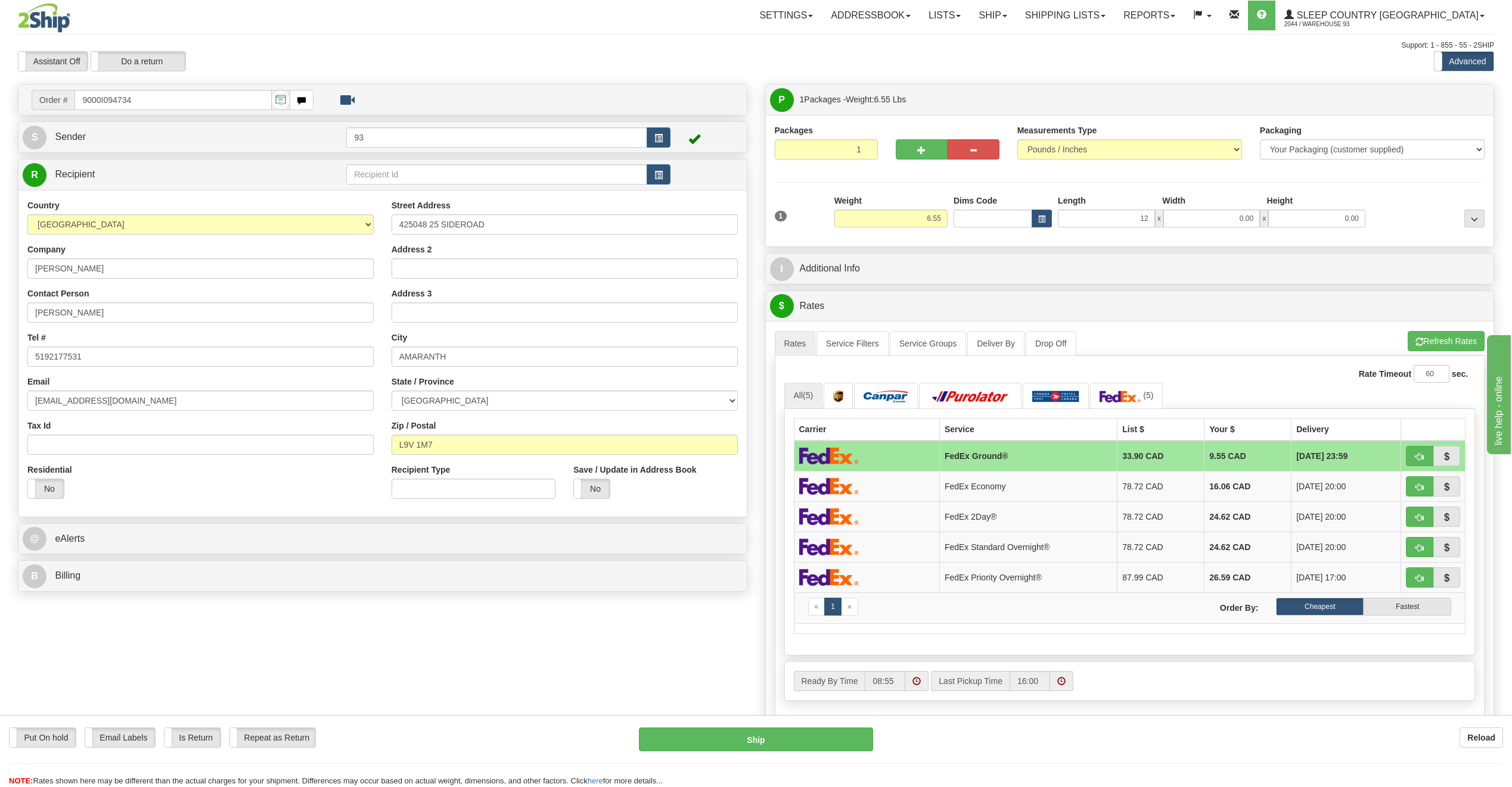
type input "12.00"
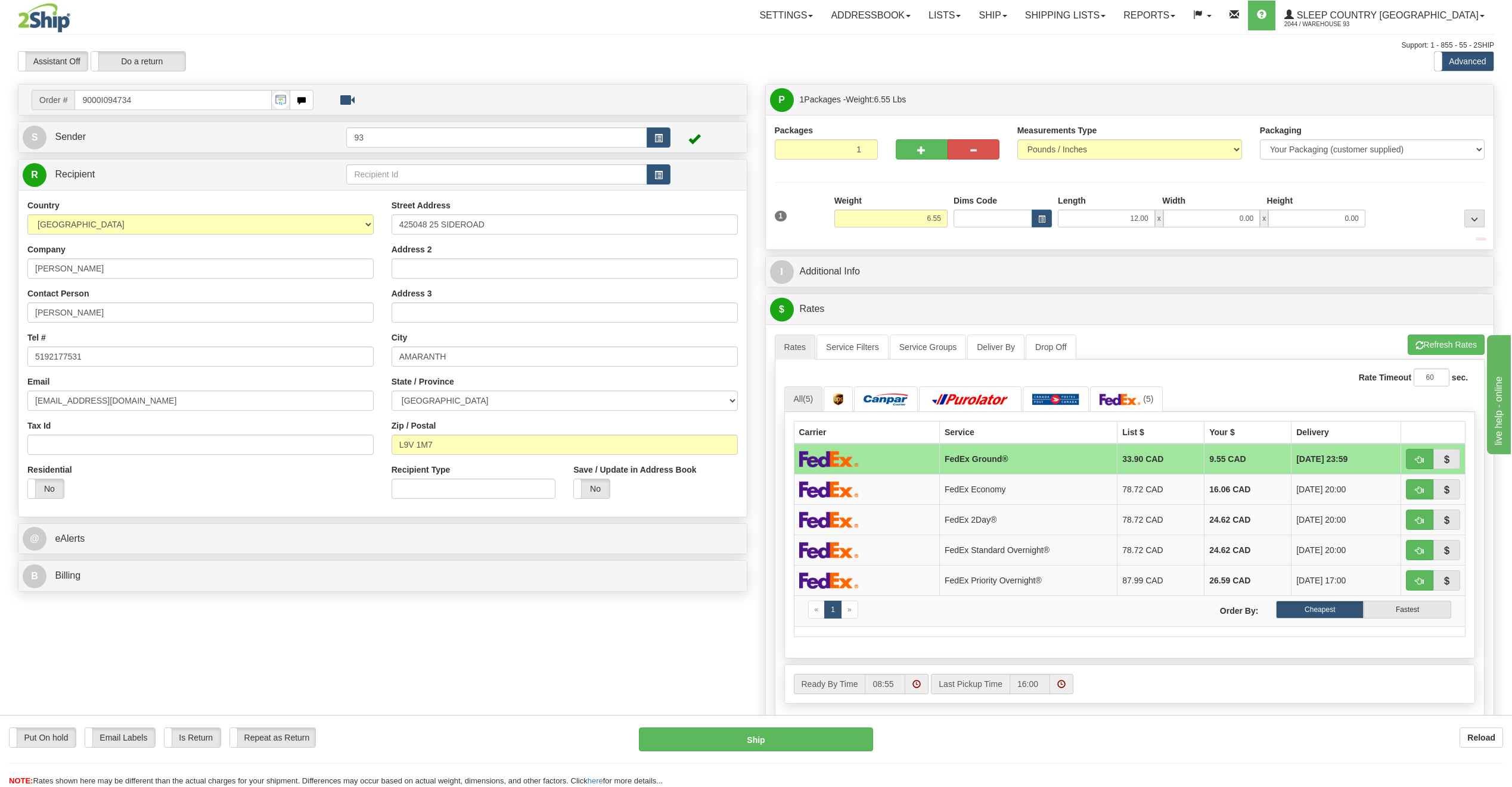
click at [1234, 203] on div "Width" at bounding box center [1211, 202] width 104 height 15
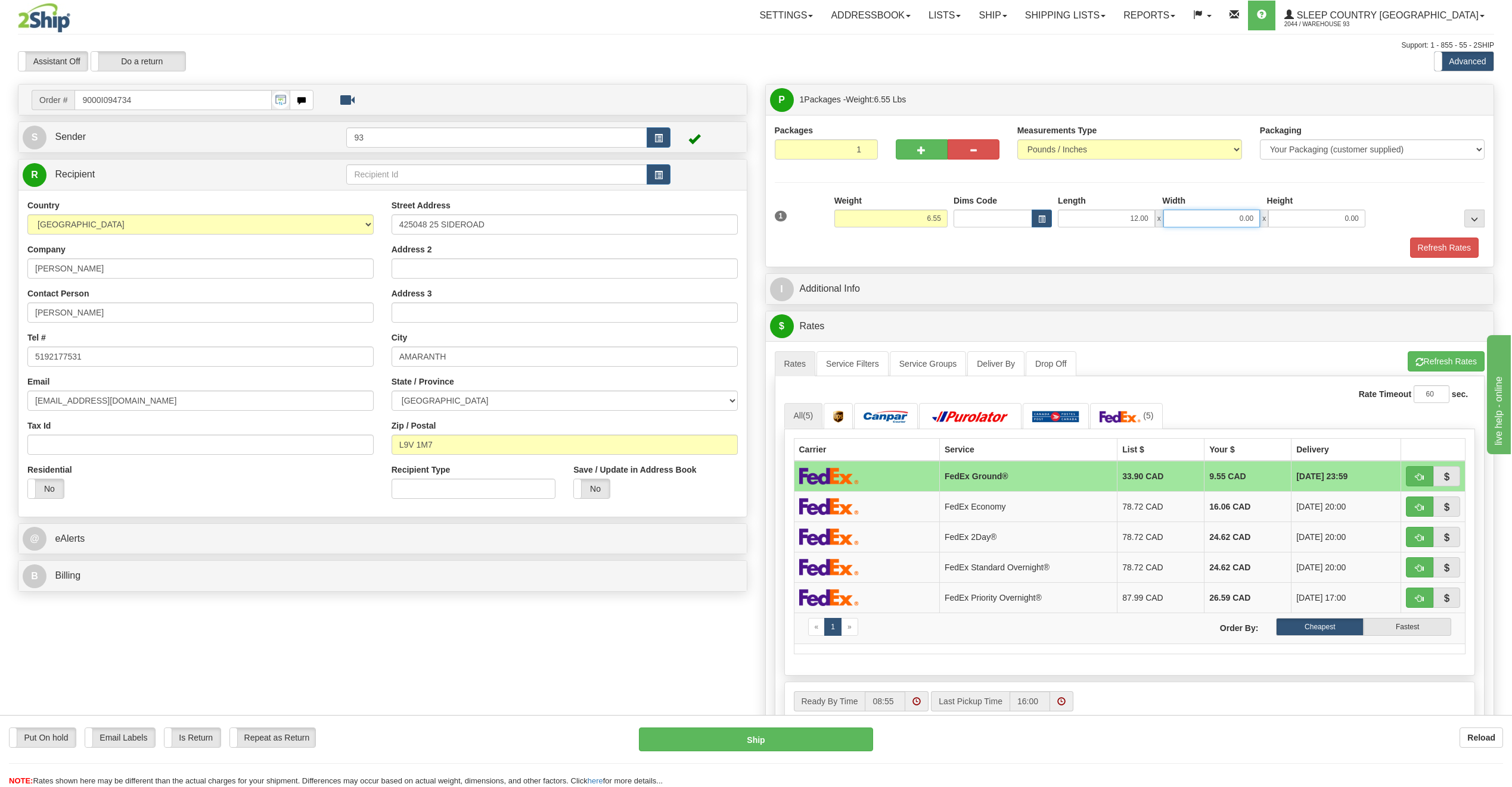
click at [1229, 220] on input "0.00" at bounding box center [1212, 218] width 97 height 18
type input "10.00"
click at [1346, 219] on input "0.00" at bounding box center [1316, 218] width 97 height 18
type input "3.00"
click at [1456, 256] on button "Refresh Rates" at bounding box center [1444, 247] width 68 height 20
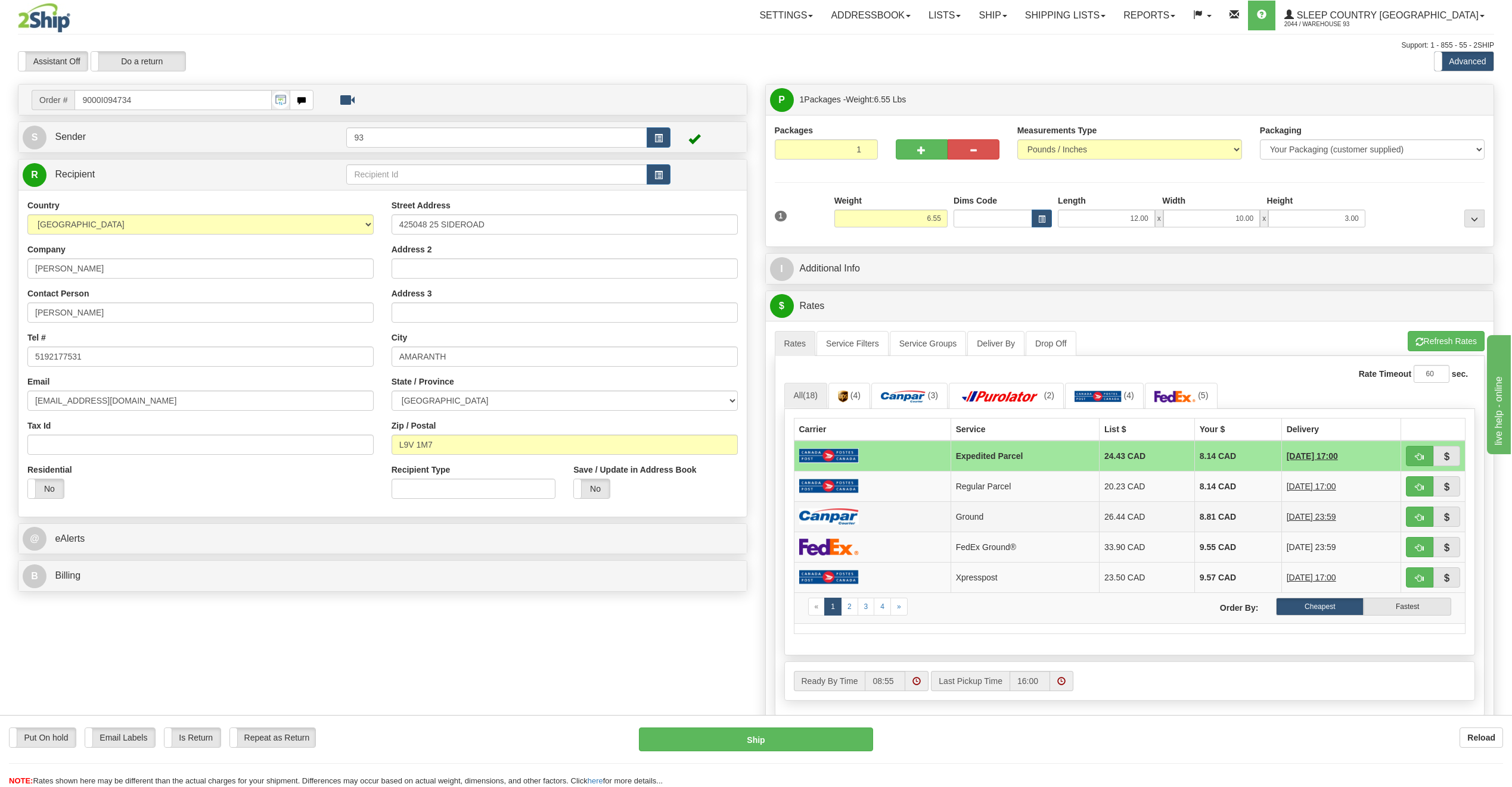
click at [911, 516] on td at bounding box center [872, 517] width 157 height 30
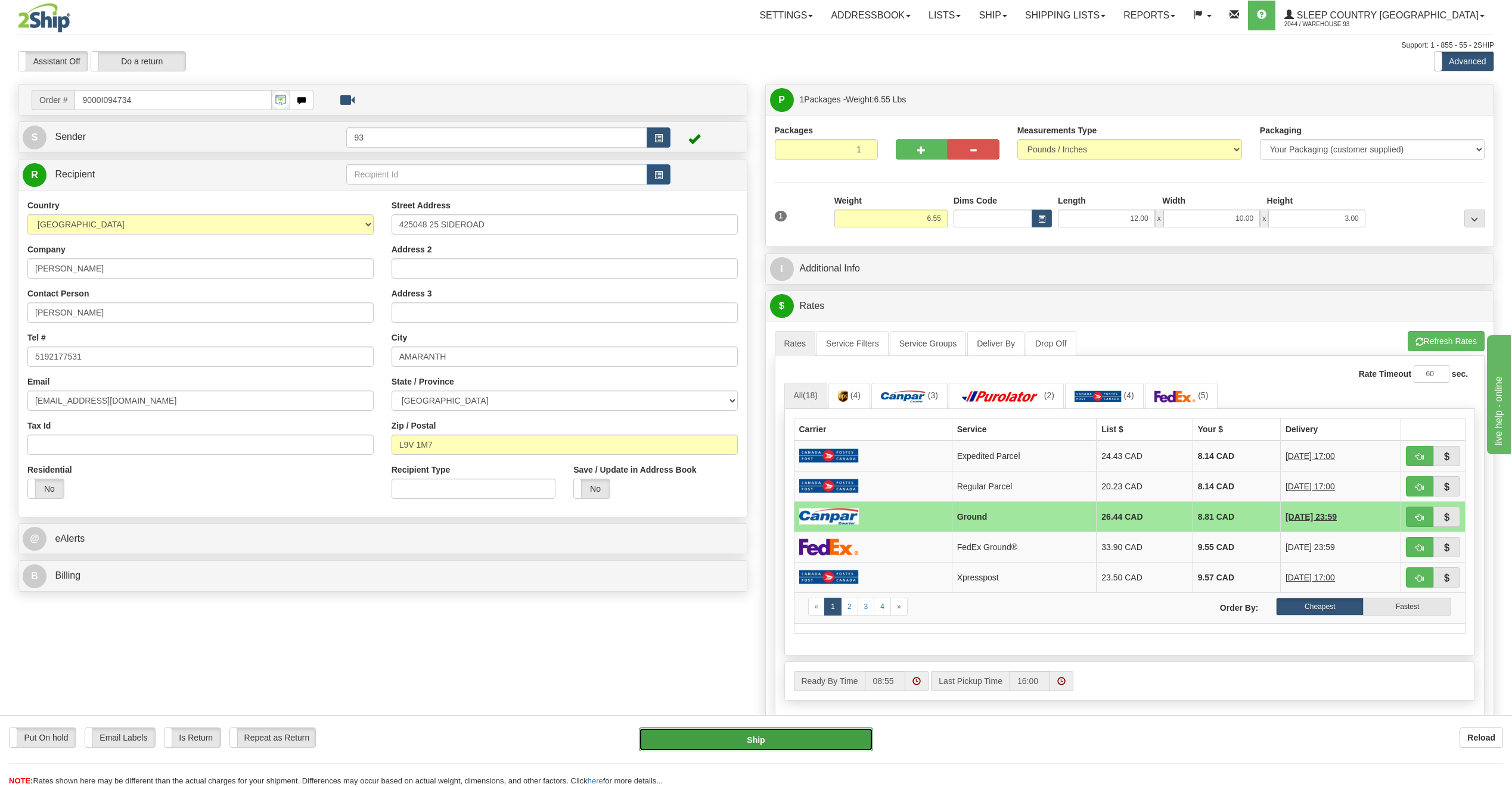
click at [787, 745] on button "Ship" at bounding box center [756, 739] width 234 height 24
type input "1"
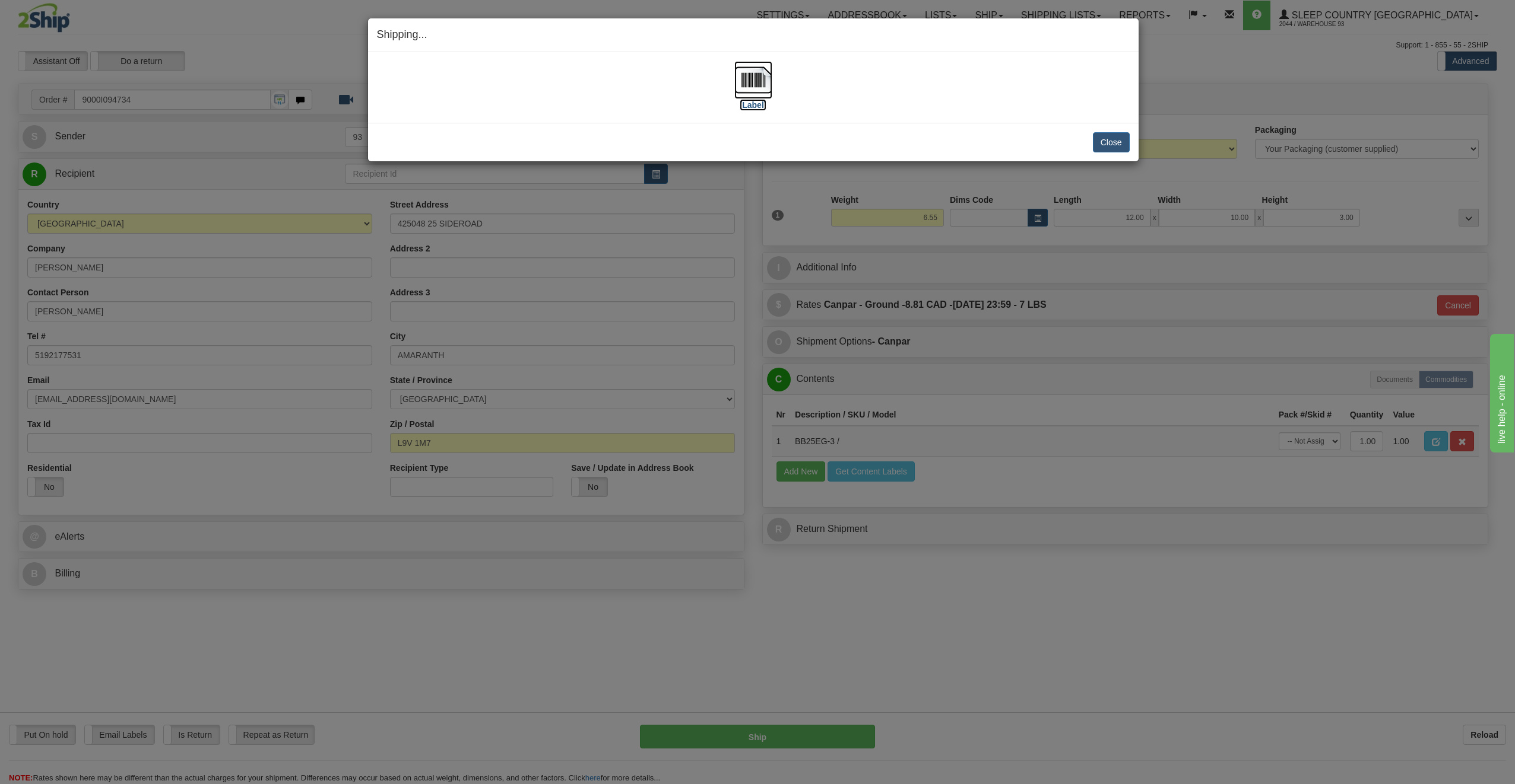
click at [760, 75] on img at bounding box center [753, 80] width 38 height 38
click at [1105, 134] on button "Close" at bounding box center [1111, 142] width 37 height 20
click at [1098, 152] on button "Close" at bounding box center [1111, 142] width 37 height 20
click at [1107, 145] on button "Close" at bounding box center [1111, 142] width 37 height 20
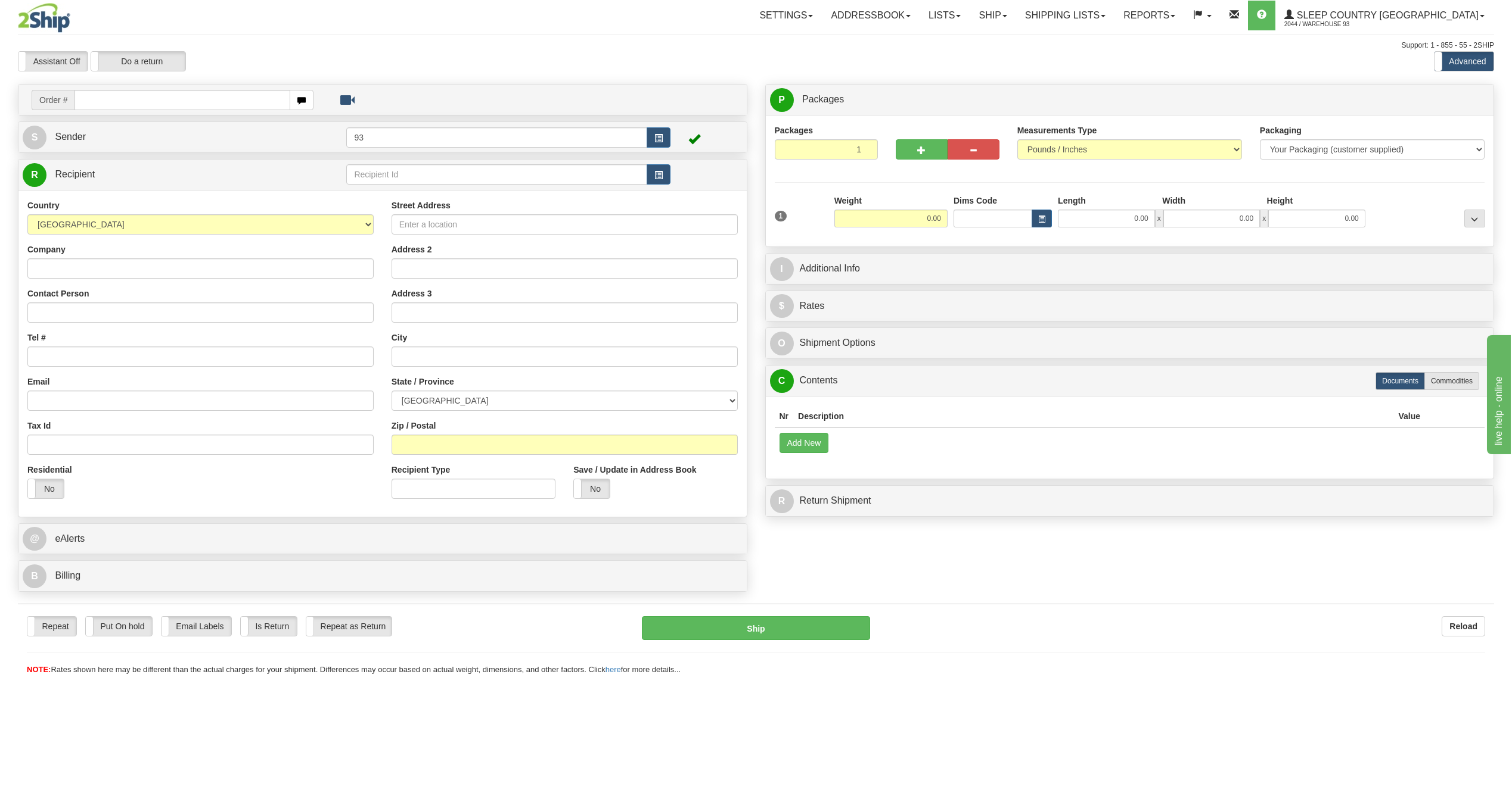
click at [124, 96] on input "text" at bounding box center [182, 100] width 216 height 20
type input "9000I094768"
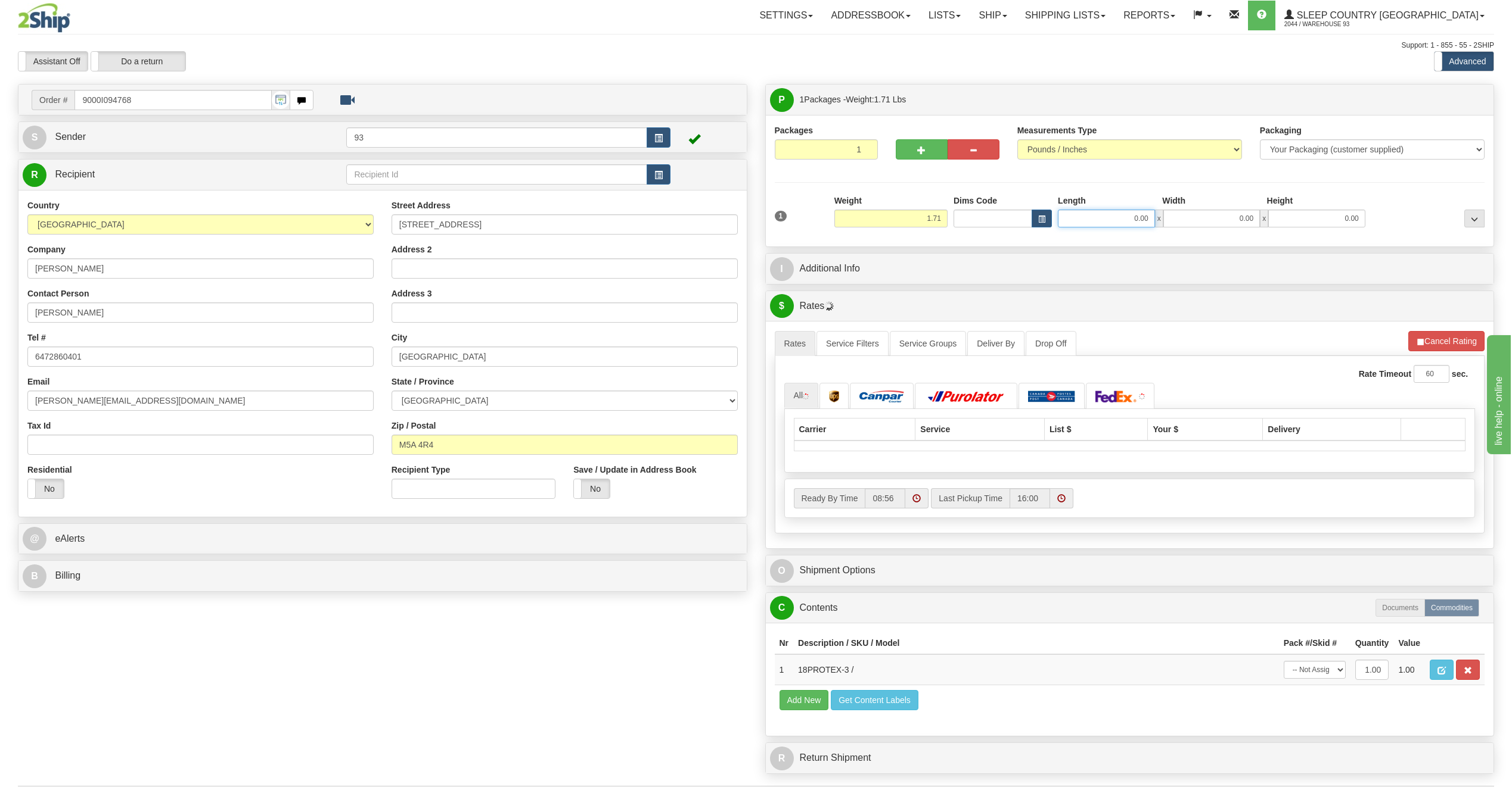
click at [1101, 220] on input "0.00" at bounding box center [1106, 218] width 97 height 18
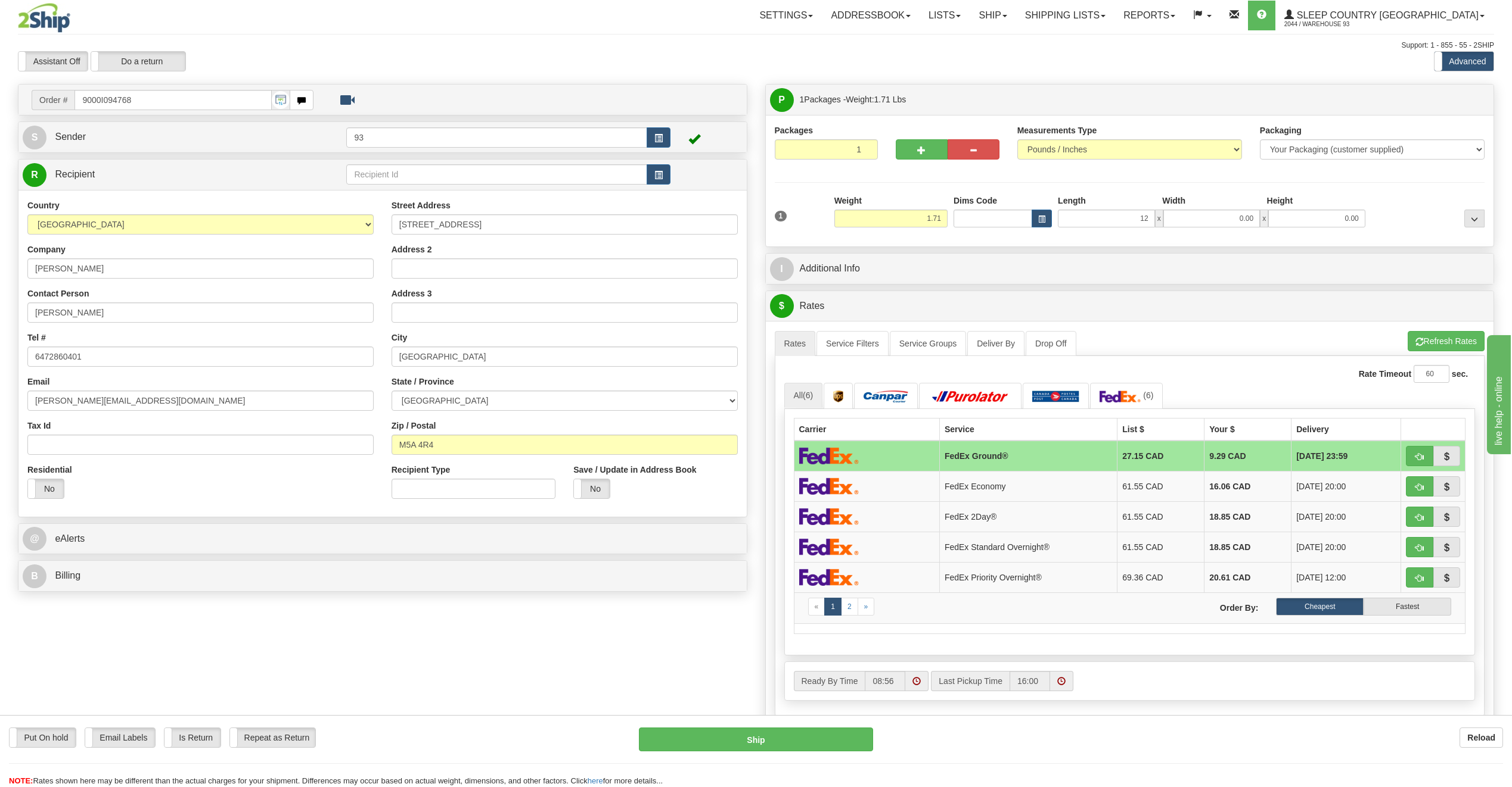
type input "12.00"
drag, startPoint x: 1213, startPoint y: 206, endPoint x: 1216, endPoint y: 212, distance: 6.7
click at [1215, 211] on div "Length Width Height 12.00 x 0.00 x 0.00" at bounding box center [1211, 211] width 313 height 32
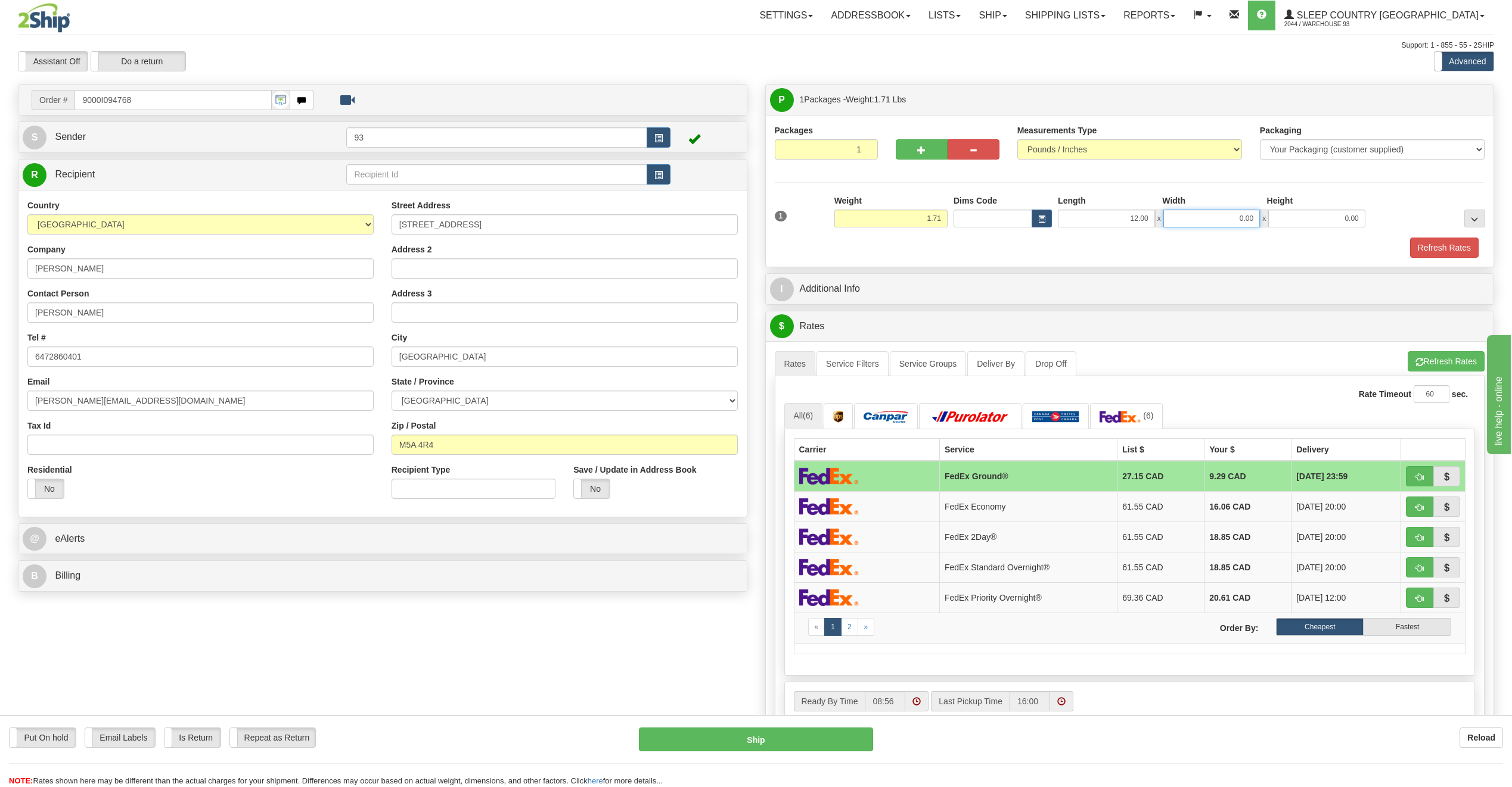
click at [1216, 215] on input "0.00" at bounding box center [1212, 218] width 97 height 18
type input "10.00"
click at [1343, 205] on div "Height" at bounding box center [1316, 202] width 104 height 15
click at [1341, 220] on input "0.00" at bounding box center [1316, 218] width 97 height 18
type input "2.00"
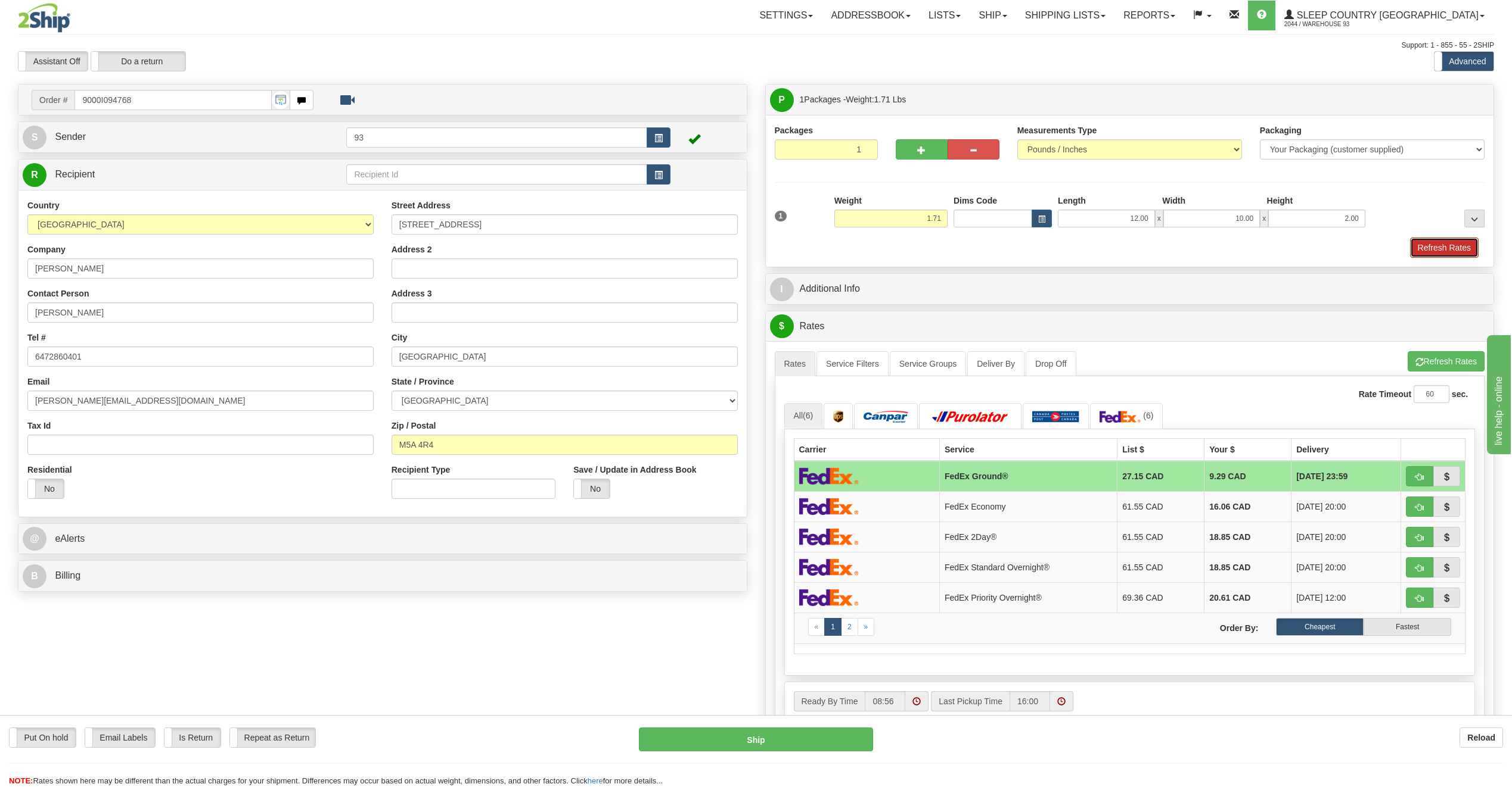
click at [1440, 254] on button "Refresh Rates" at bounding box center [1444, 247] width 68 height 20
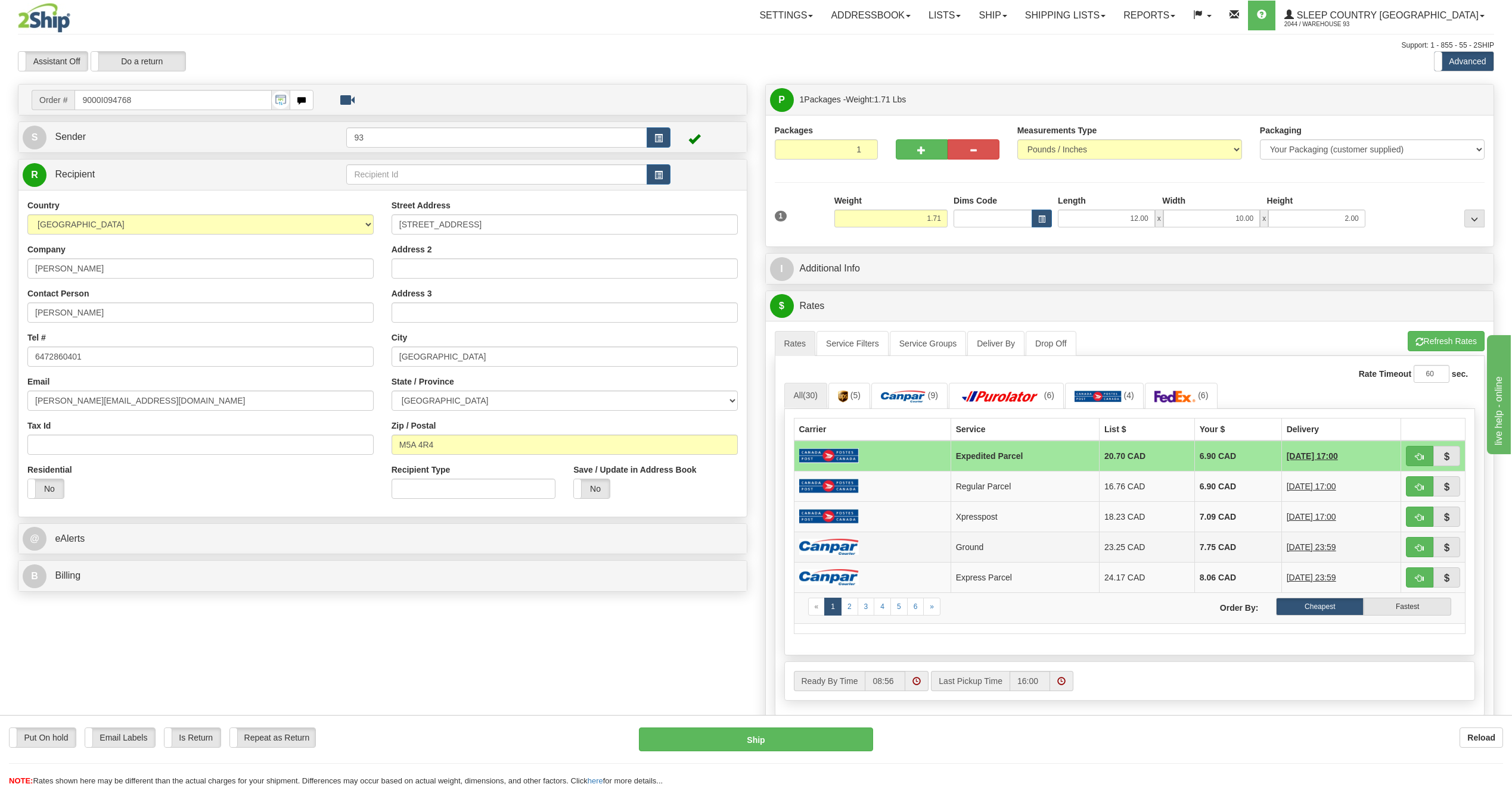
click at [903, 542] on td at bounding box center [872, 547] width 157 height 30
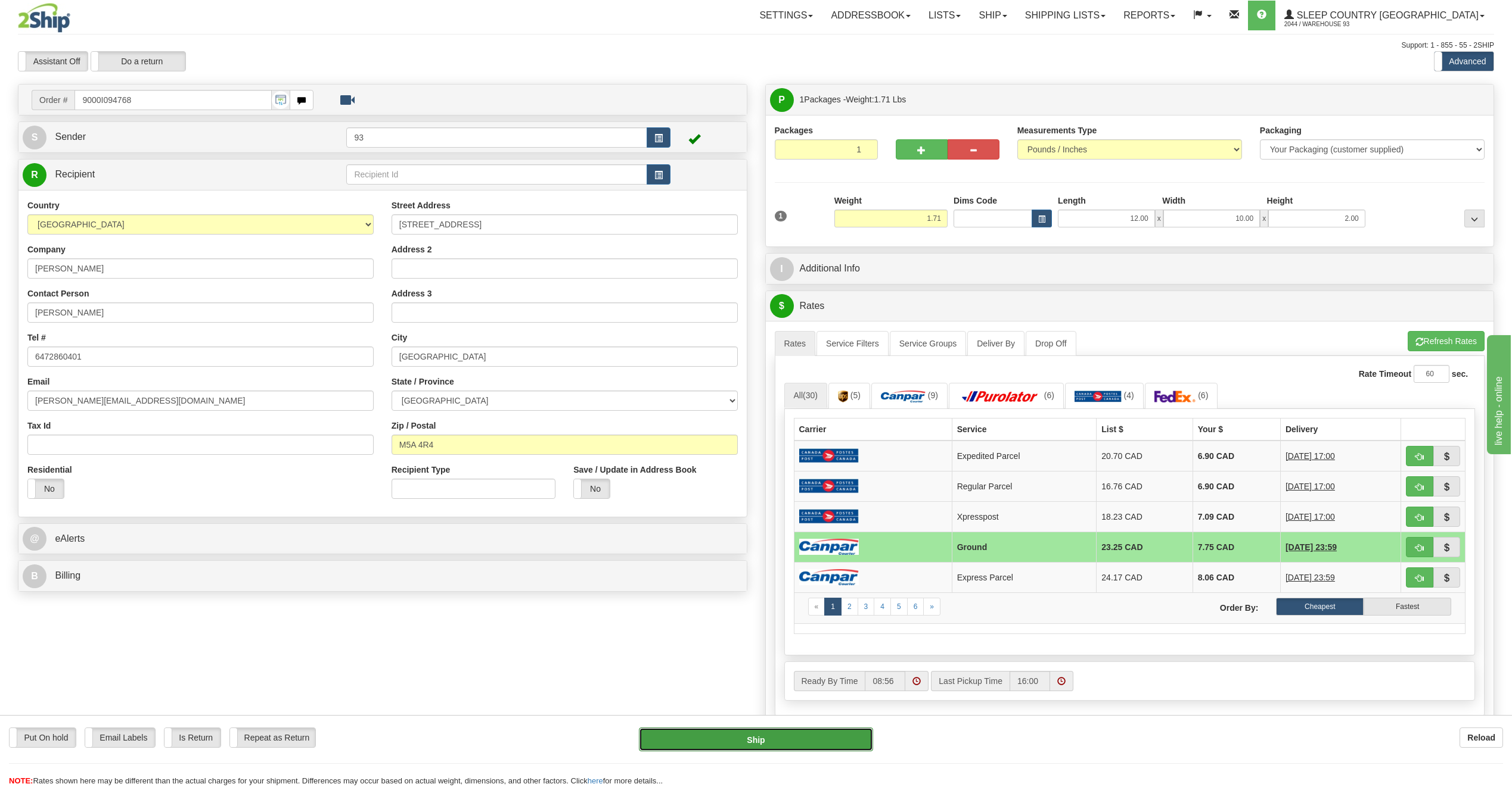
click at [838, 737] on button "Ship" at bounding box center [756, 739] width 234 height 24
type input "1"
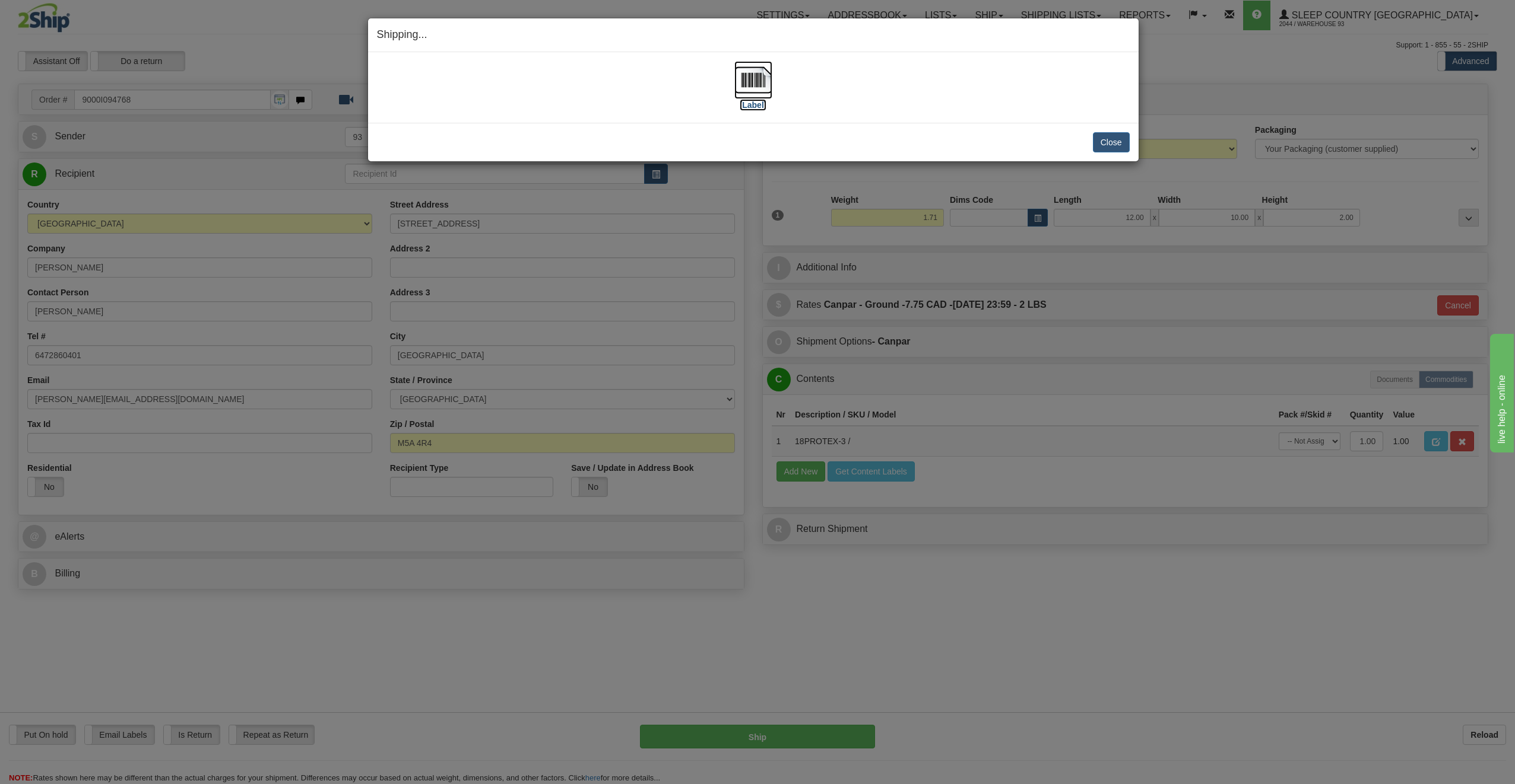
click at [762, 84] on img at bounding box center [753, 80] width 38 height 38
click at [1108, 143] on button "Close" at bounding box center [1111, 142] width 37 height 20
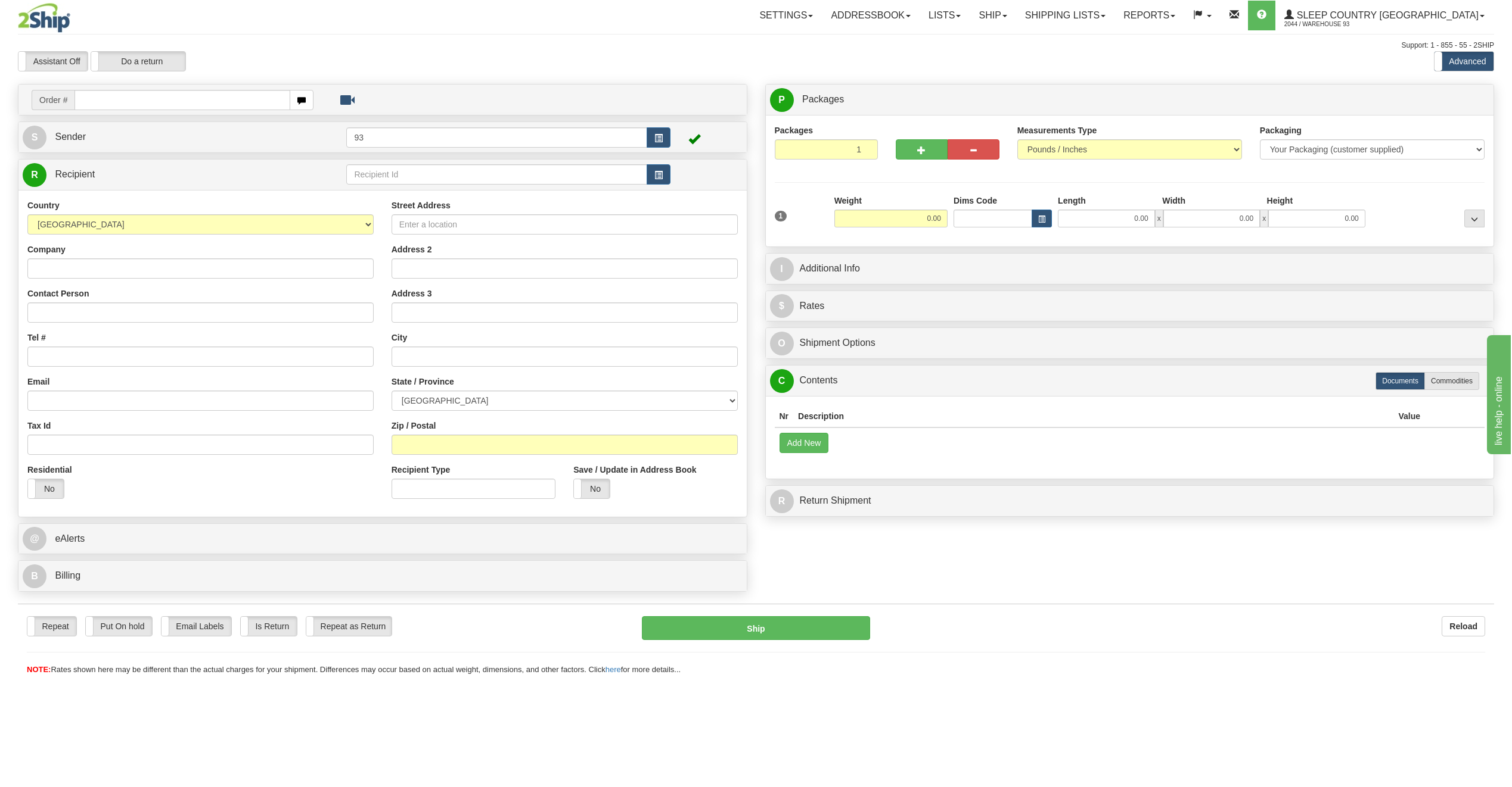
click at [95, 99] on input "text" at bounding box center [182, 100] width 216 height 20
type input "9000I094801"
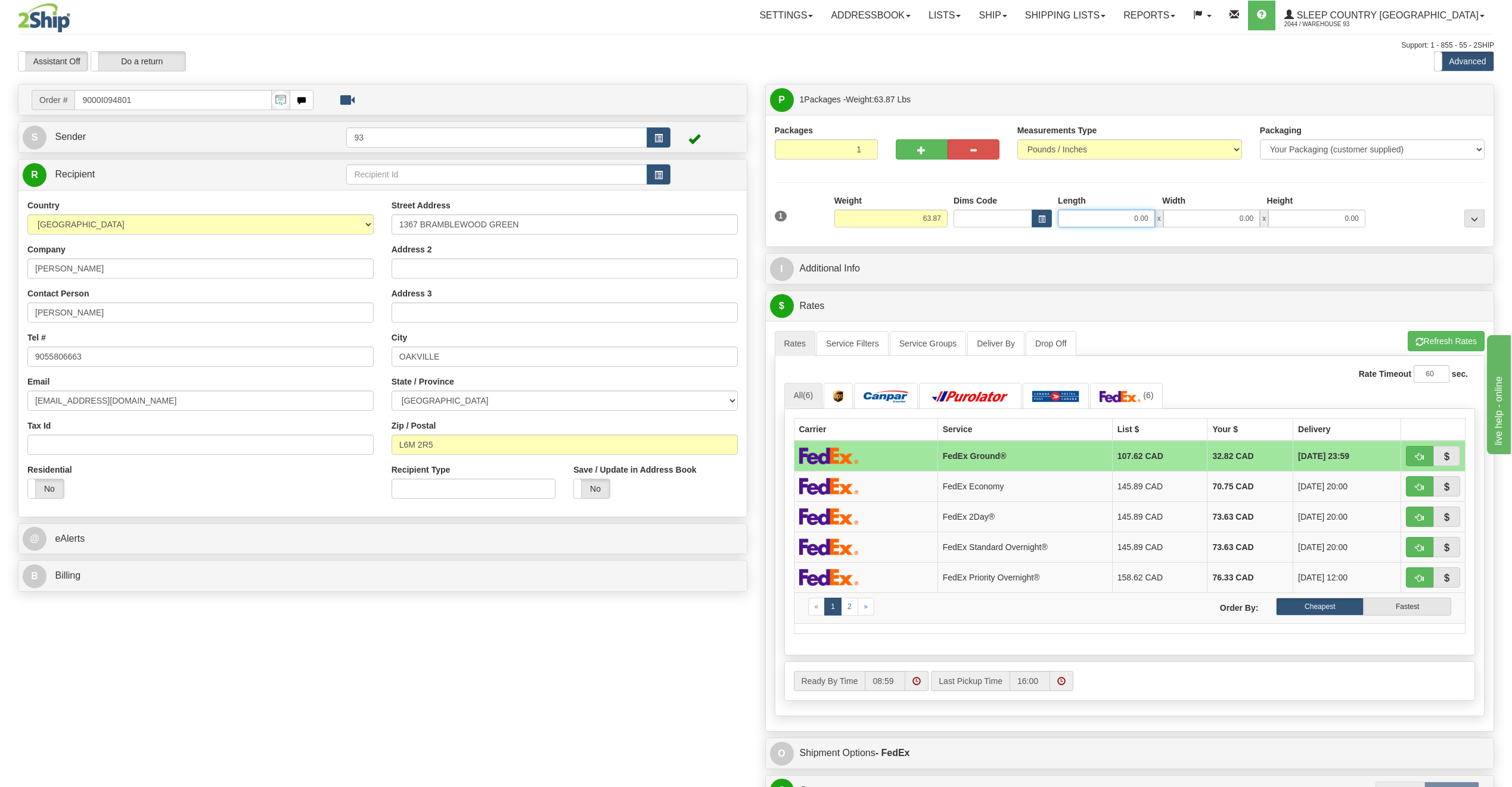
click at [1123, 223] on input "0.00" at bounding box center [1106, 218] width 97 height 18
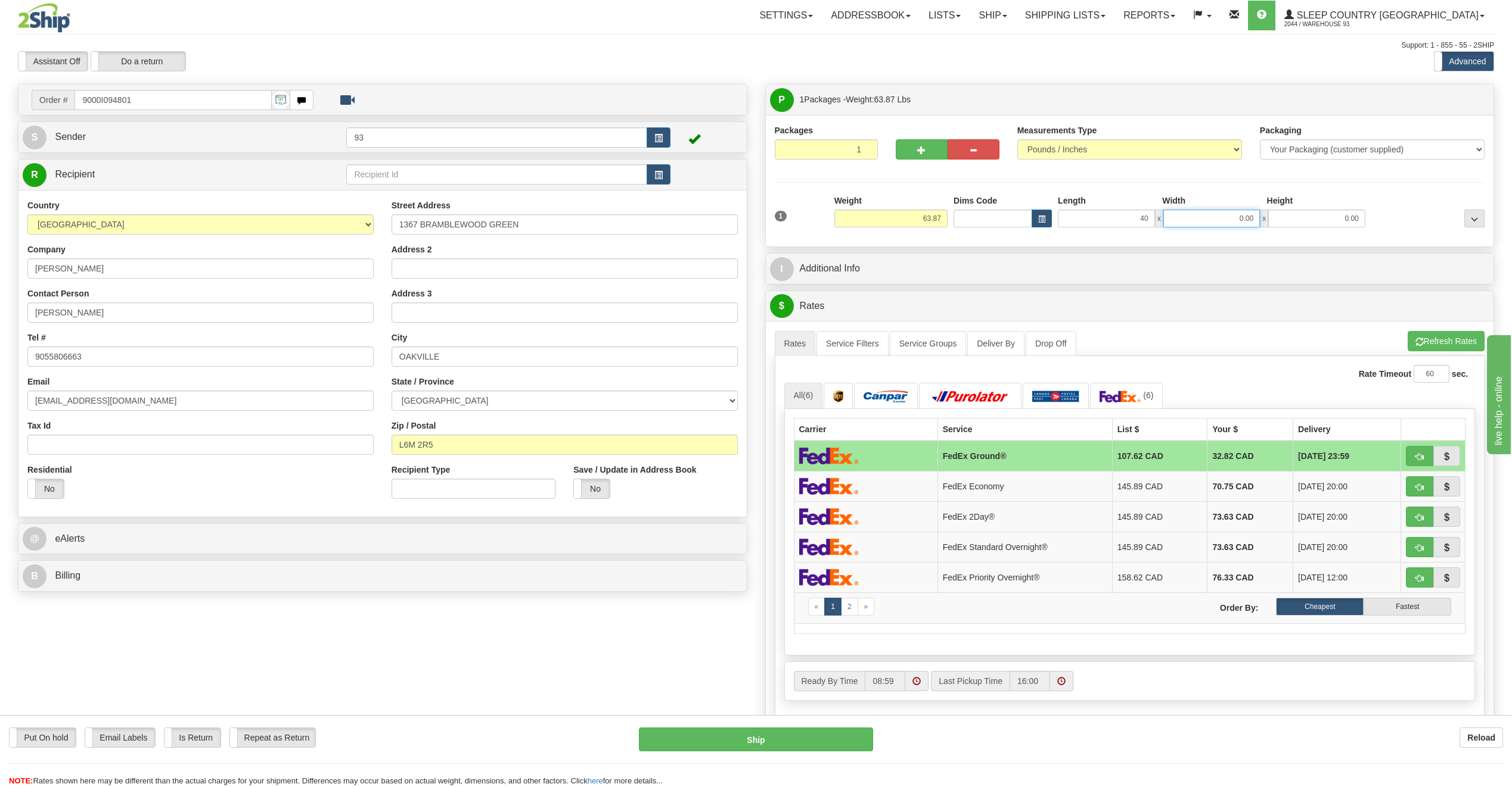
click at [1222, 217] on input "0.00" at bounding box center [1212, 218] width 97 height 18
type input "40.00"
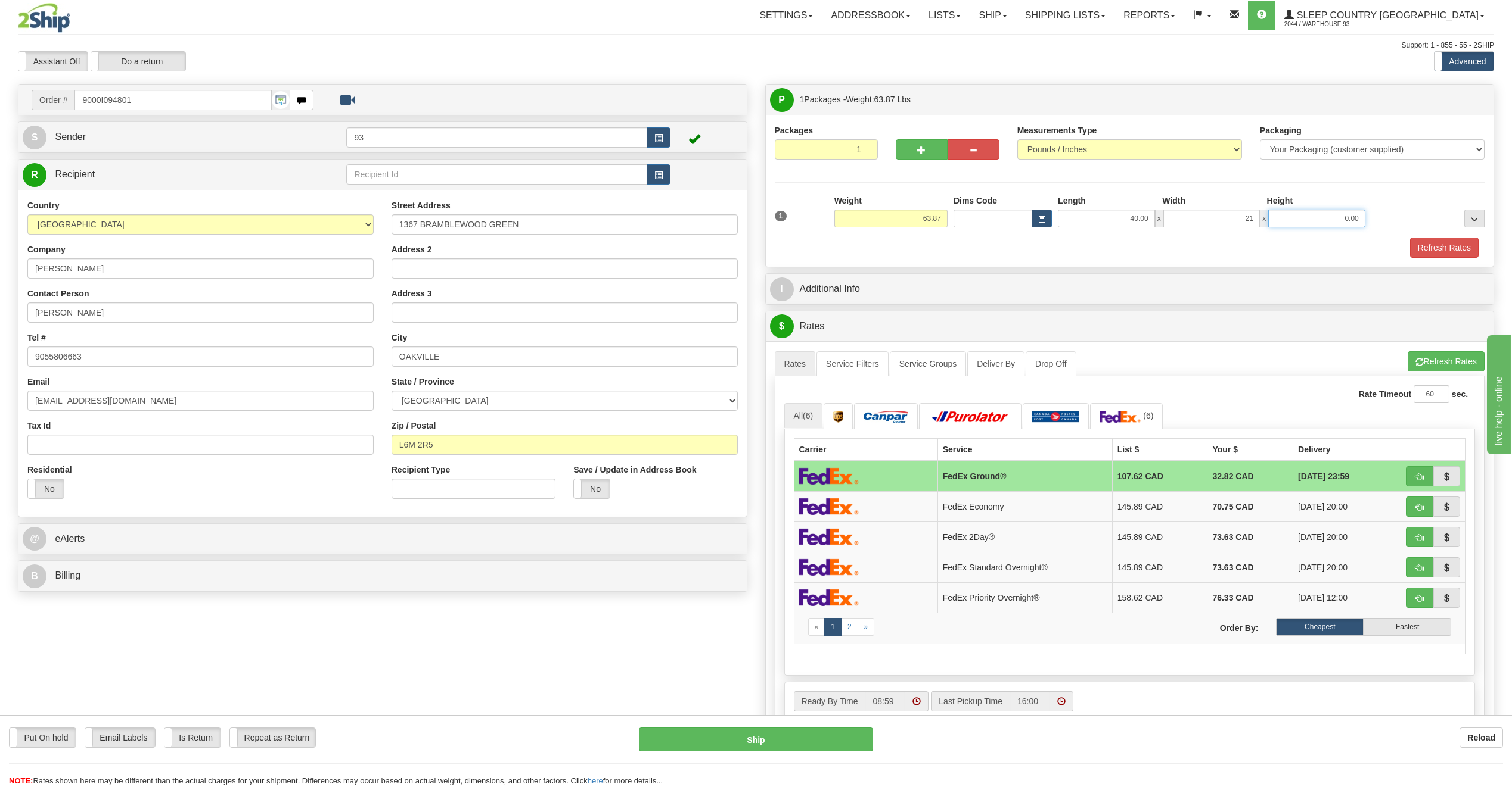
type input "21.00"
click at [1352, 213] on input "0.00" at bounding box center [1316, 218] width 97 height 18
type input "21.00"
click at [1457, 249] on button "Refresh Rates" at bounding box center [1444, 247] width 68 height 20
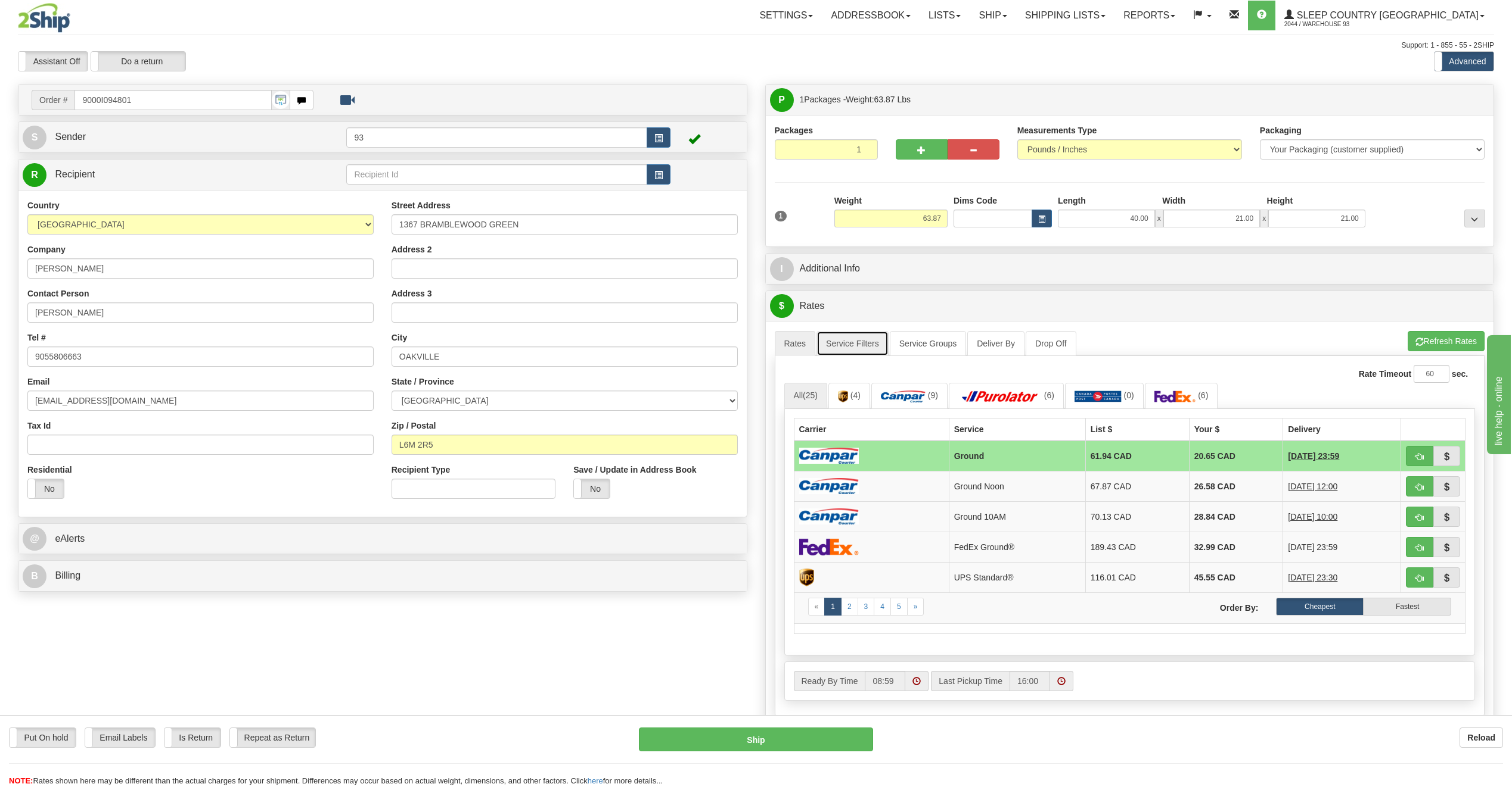
click at [874, 337] on link "Service Filters" at bounding box center [852, 343] width 72 height 25
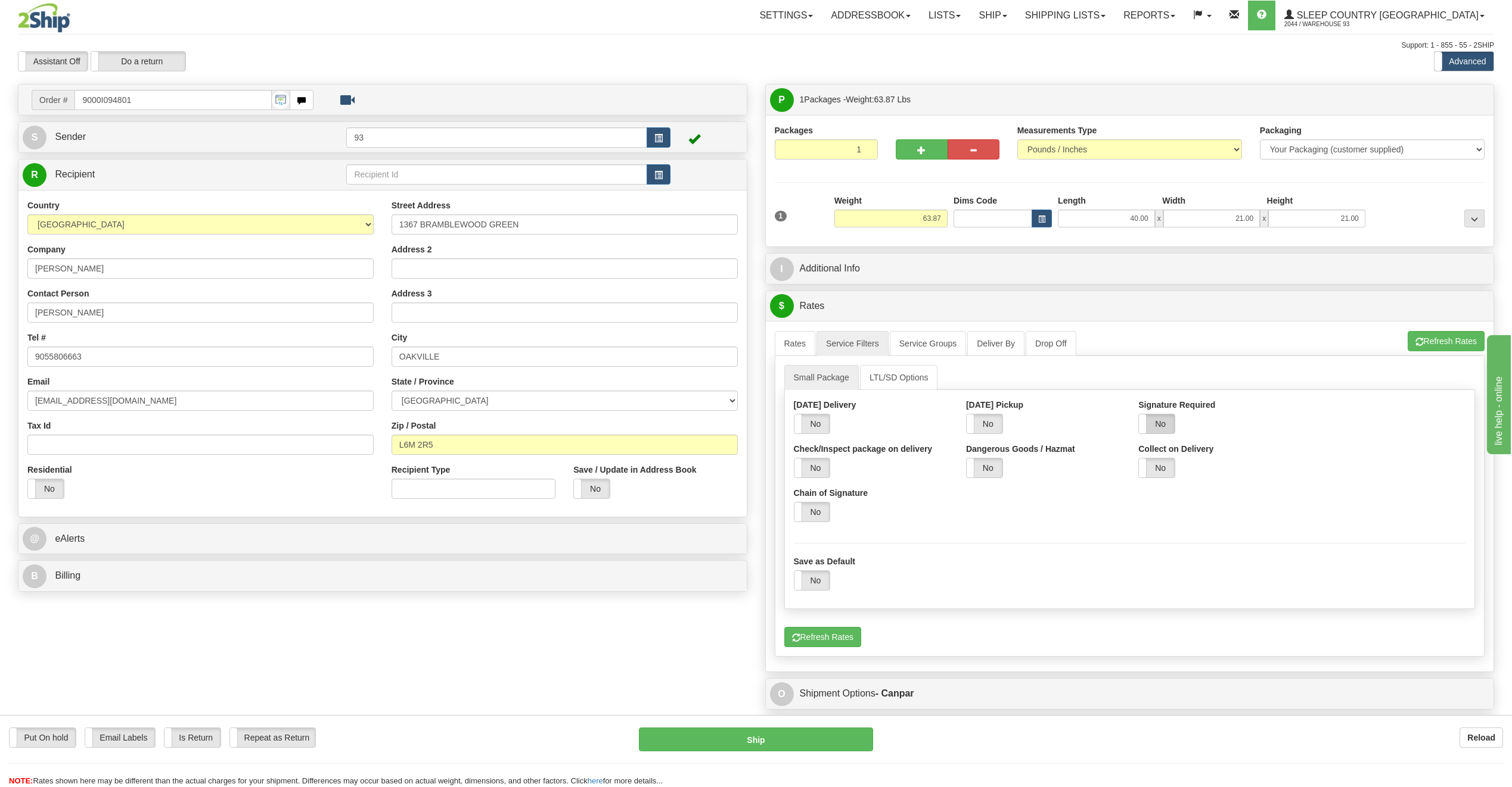
click at [1156, 426] on label "No" at bounding box center [1156, 424] width 36 height 19
click at [1350, 420] on select "Default Adult Direct Indirect No Signature Required" at bounding box center [1388, 424] width 154 height 20
select select "1"
click at [1311, 414] on select "Default Adult Direct Indirect No Signature Required" at bounding box center [1388, 424] width 154 height 20
click at [800, 353] on link "Rates" at bounding box center [795, 343] width 41 height 25
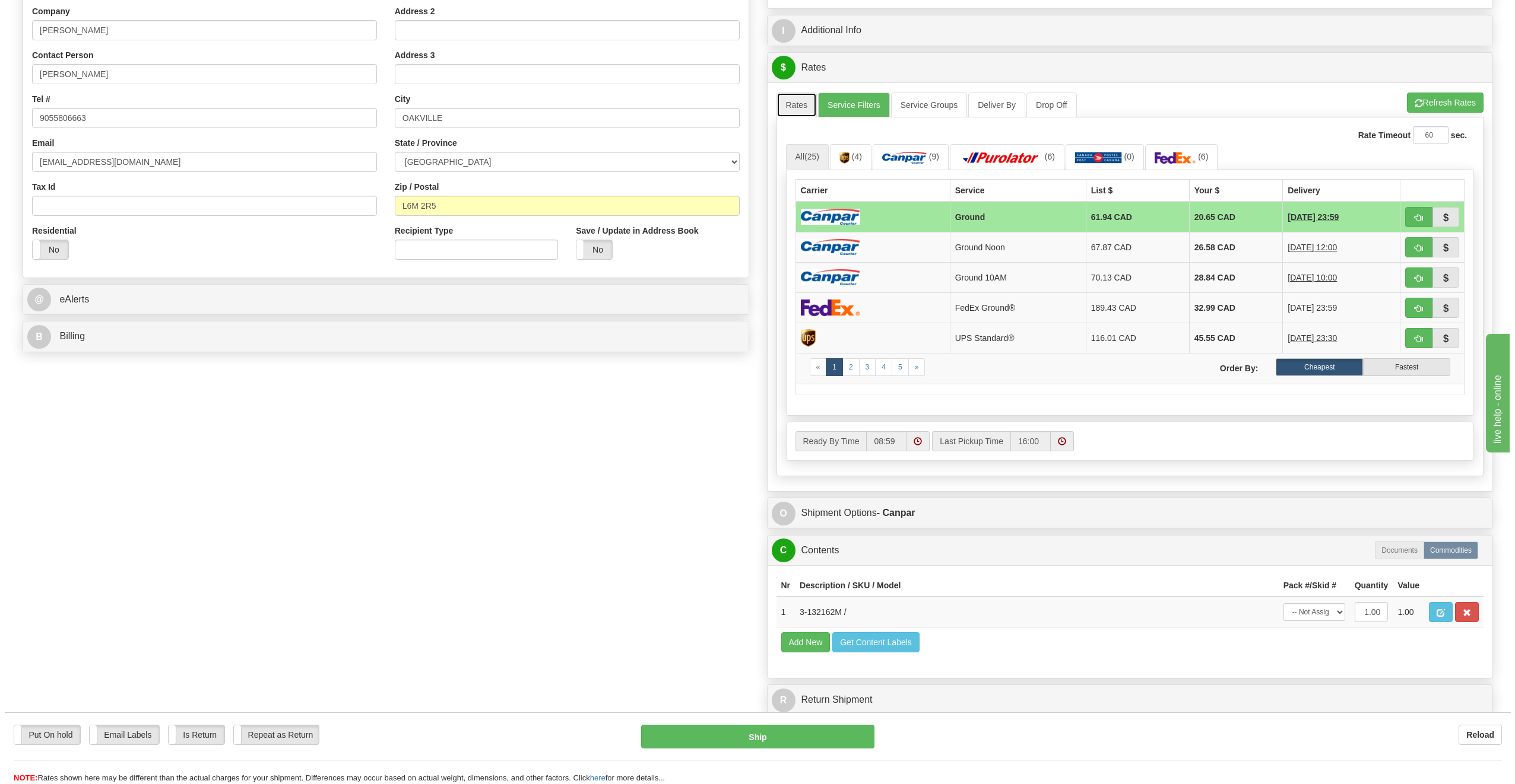
scroll to position [296, 0]
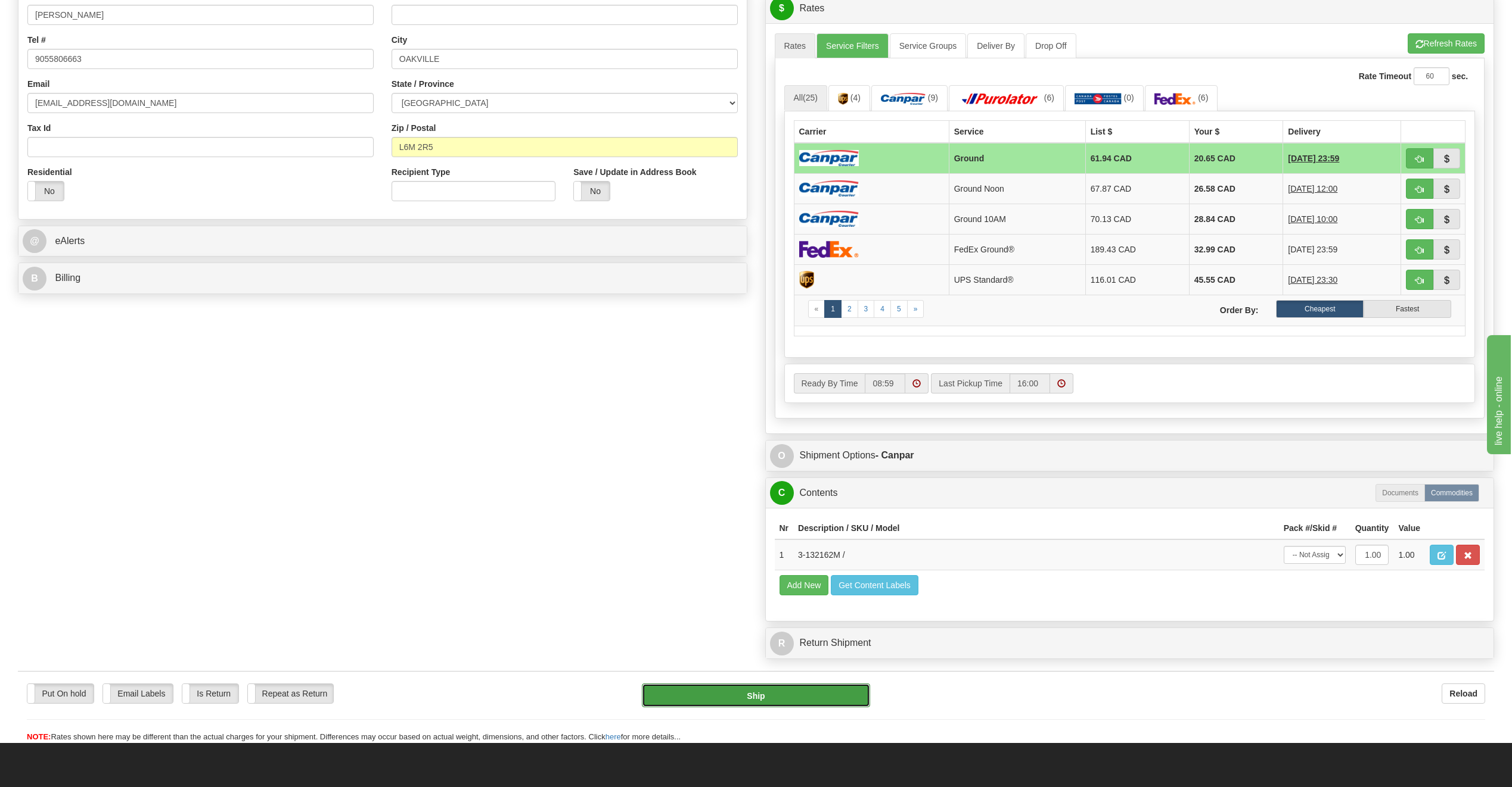
click at [848, 705] on button "Ship" at bounding box center [756, 695] width 228 height 24
type input "1"
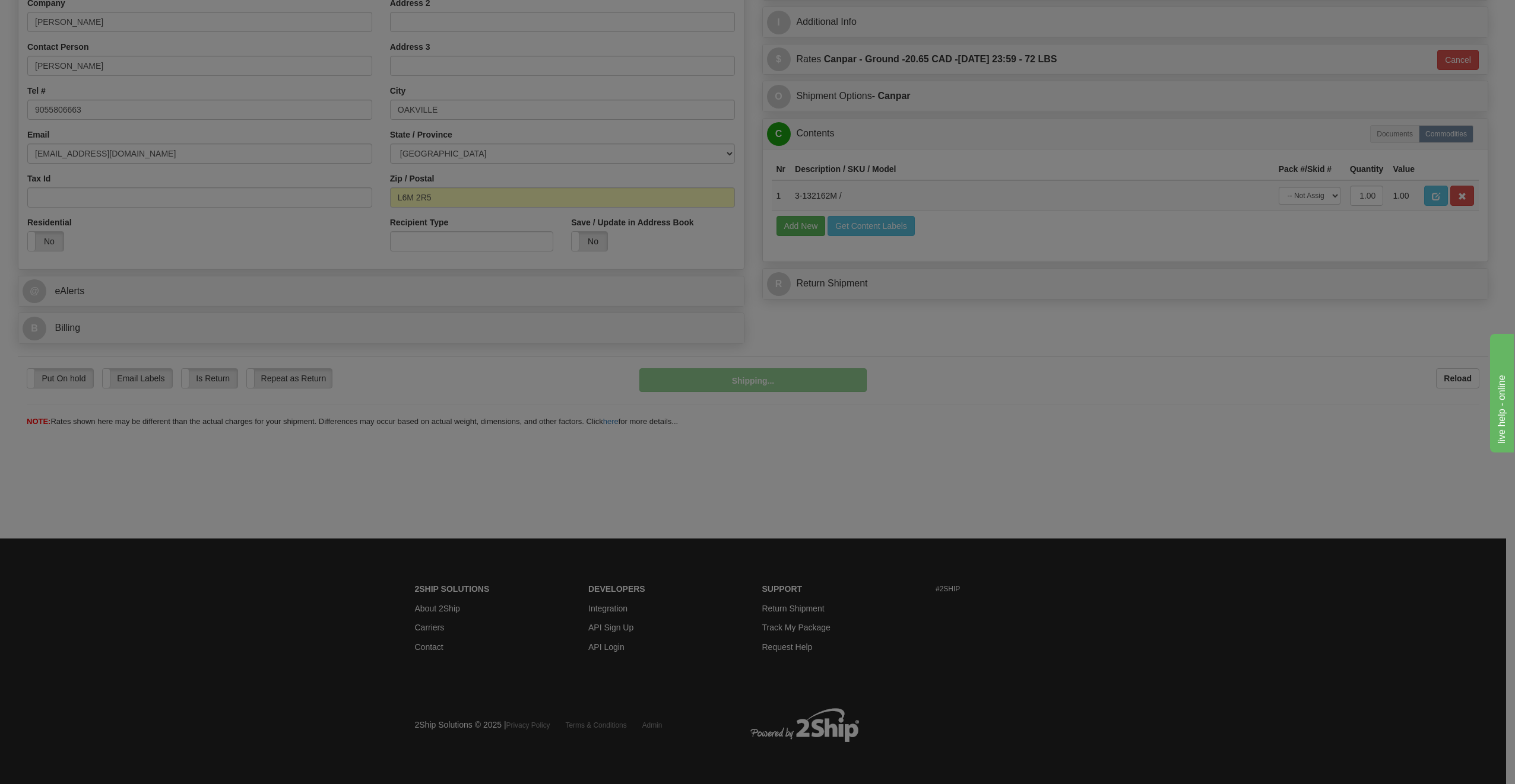
scroll to position [246, 0]
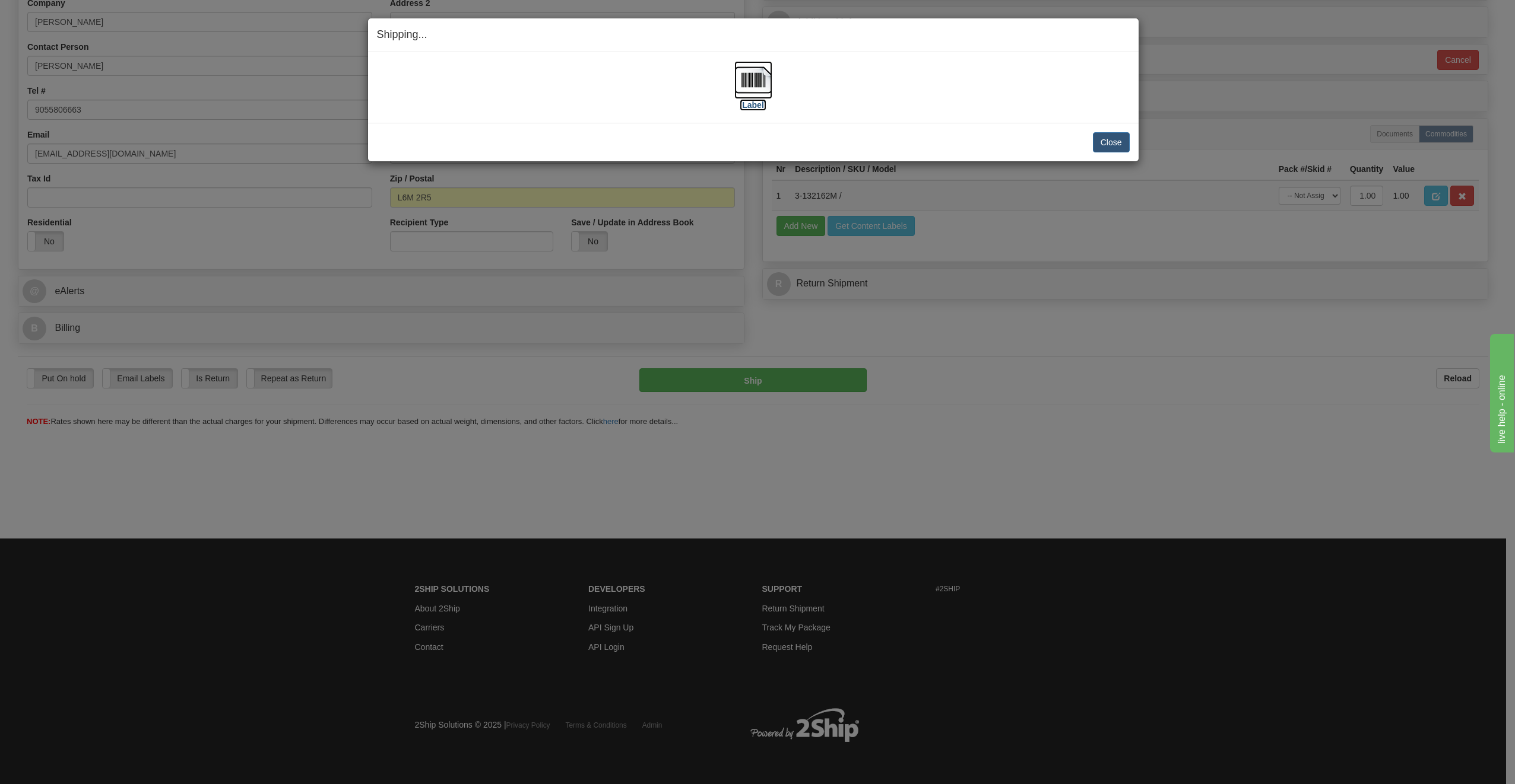
click at [763, 81] on img at bounding box center [753, 80] width 38 height 38
click at [1111, 142] on button "Close" at bounding box center [1111, 142] width 37 height 20
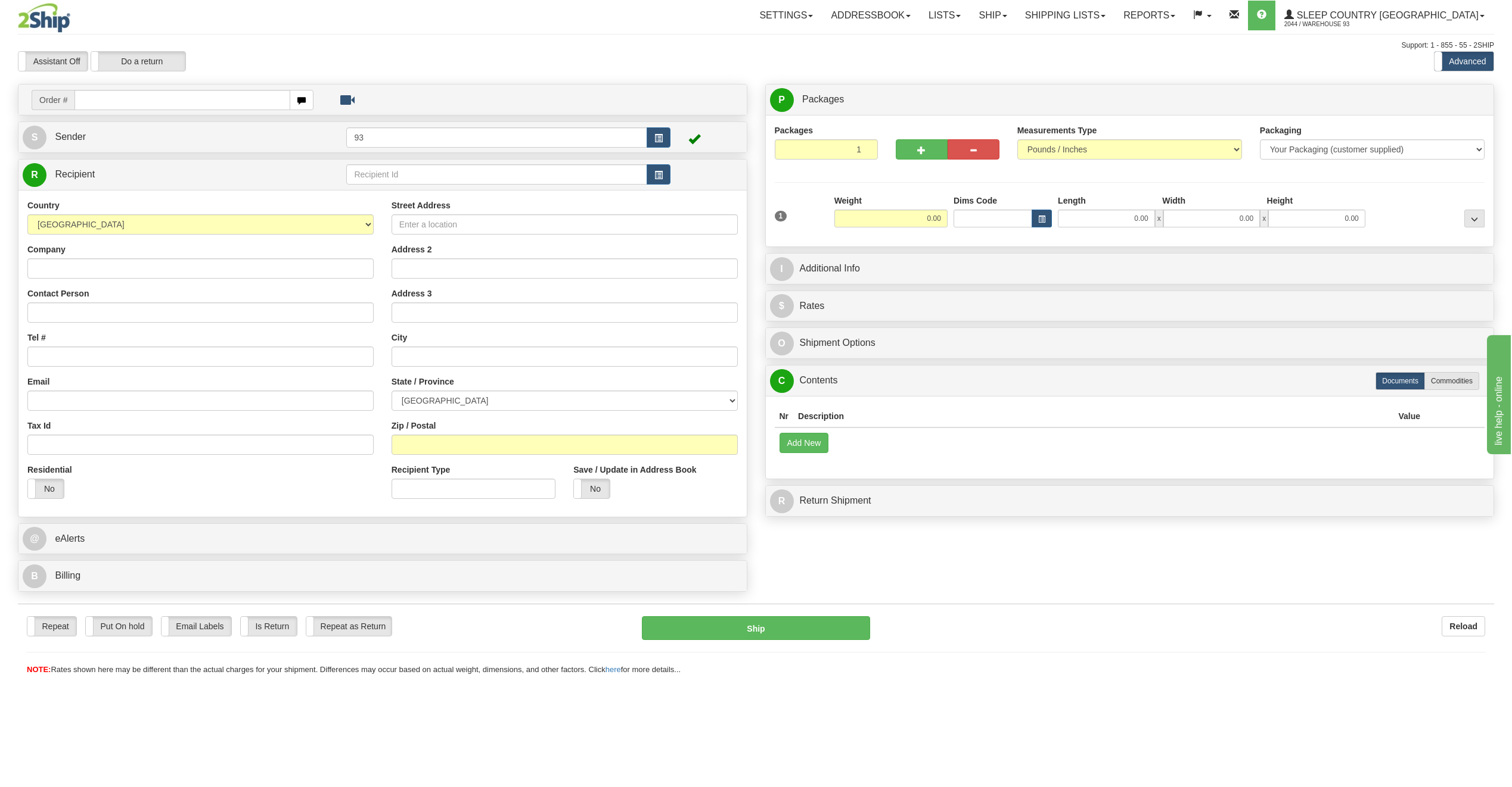
click at [158, 101] on input "text" at bounding box center [182, 100] width 216 height 20
type input "9000I095095"
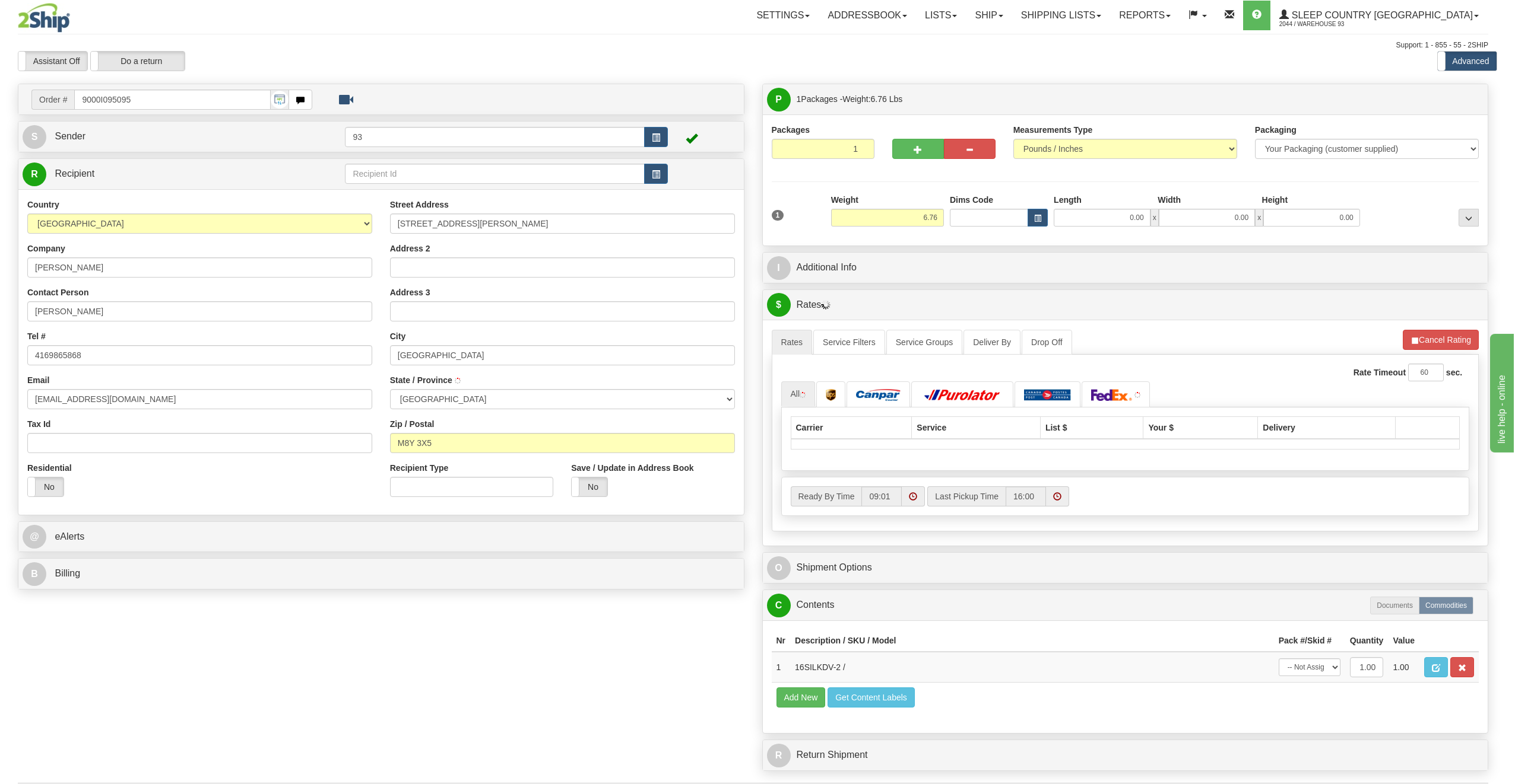
type input "ETOBICOKE"
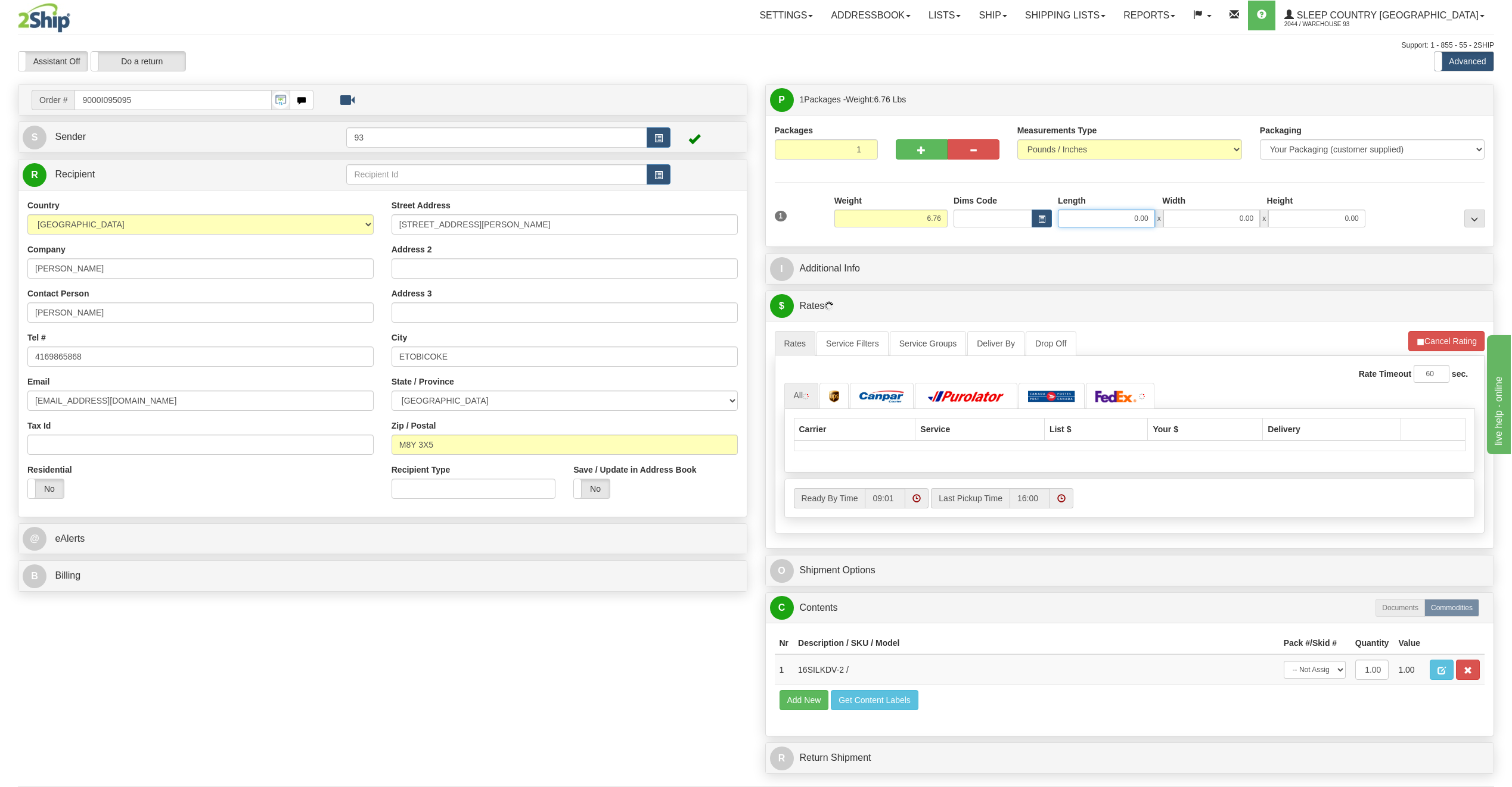
click at [1128, 216] on input "0.00" at bounding box center [1106, 218] width 97 height 18
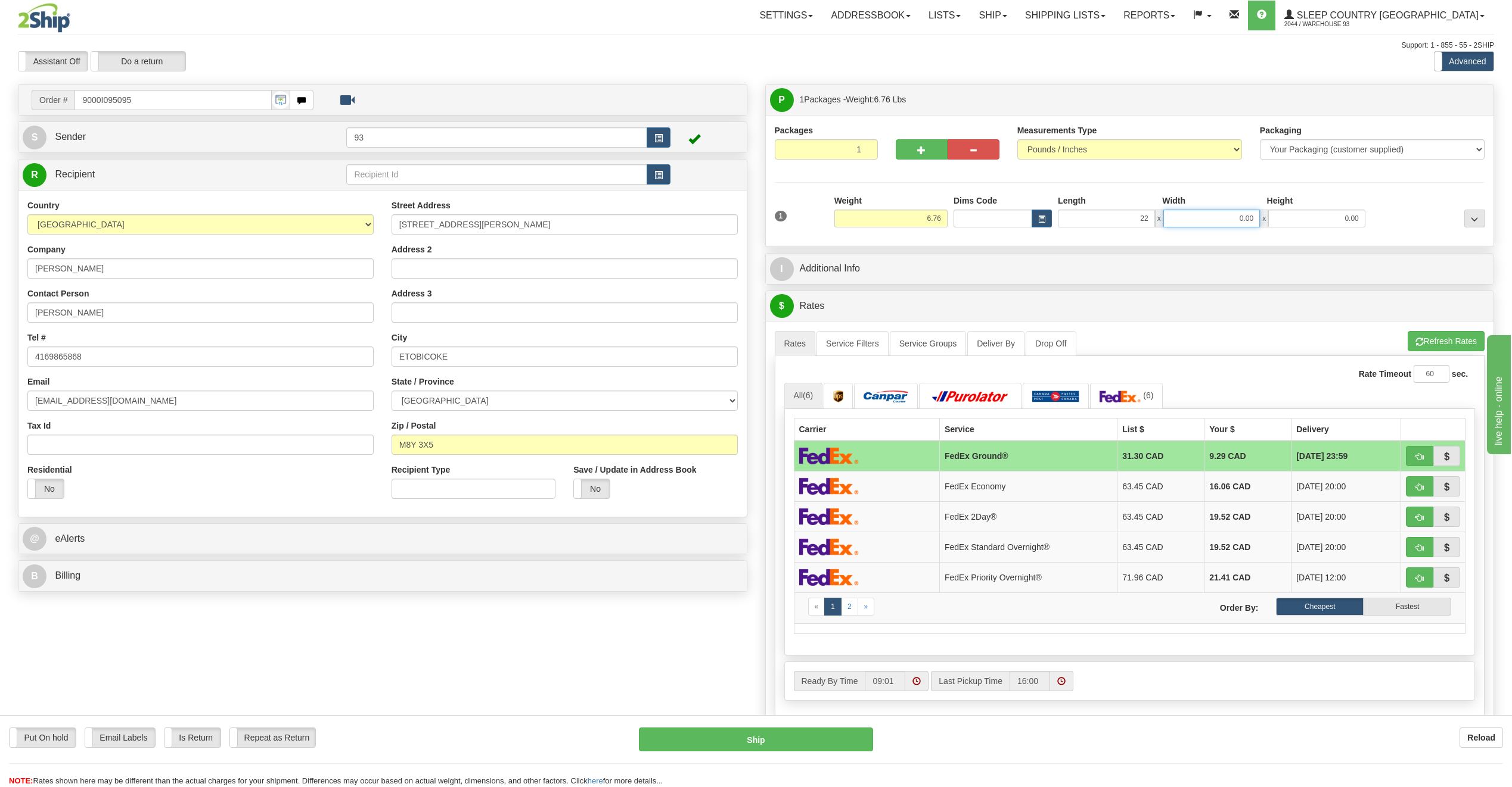
type input "22.00"
click at [1223, 226] on input "0.00" at bounding box center [1212, 218] width 97 height 18
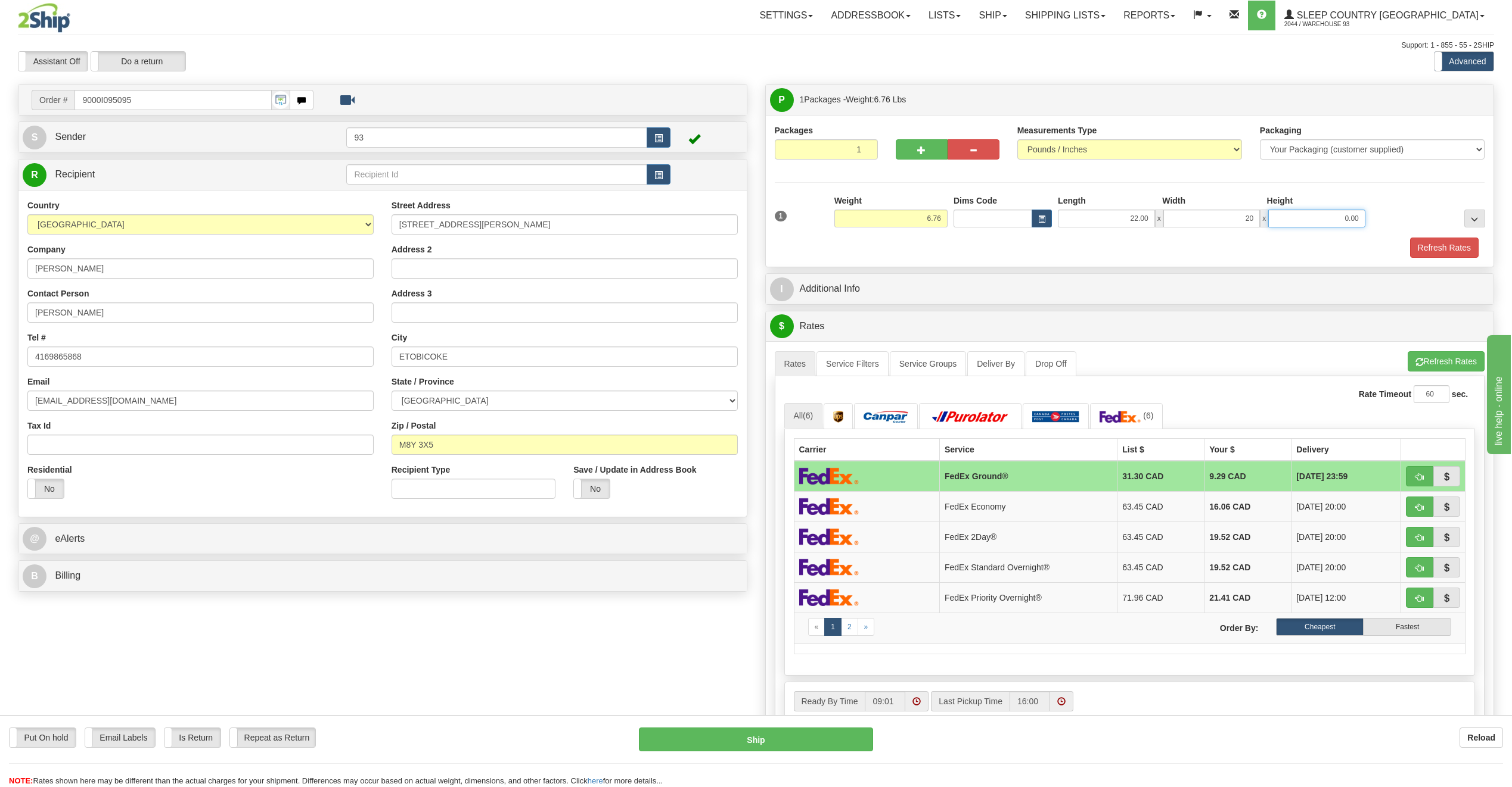
type input "20.00"
click at [1293, 214] on input "0.00" at bounding box center [1316, 218] width 97 height 18
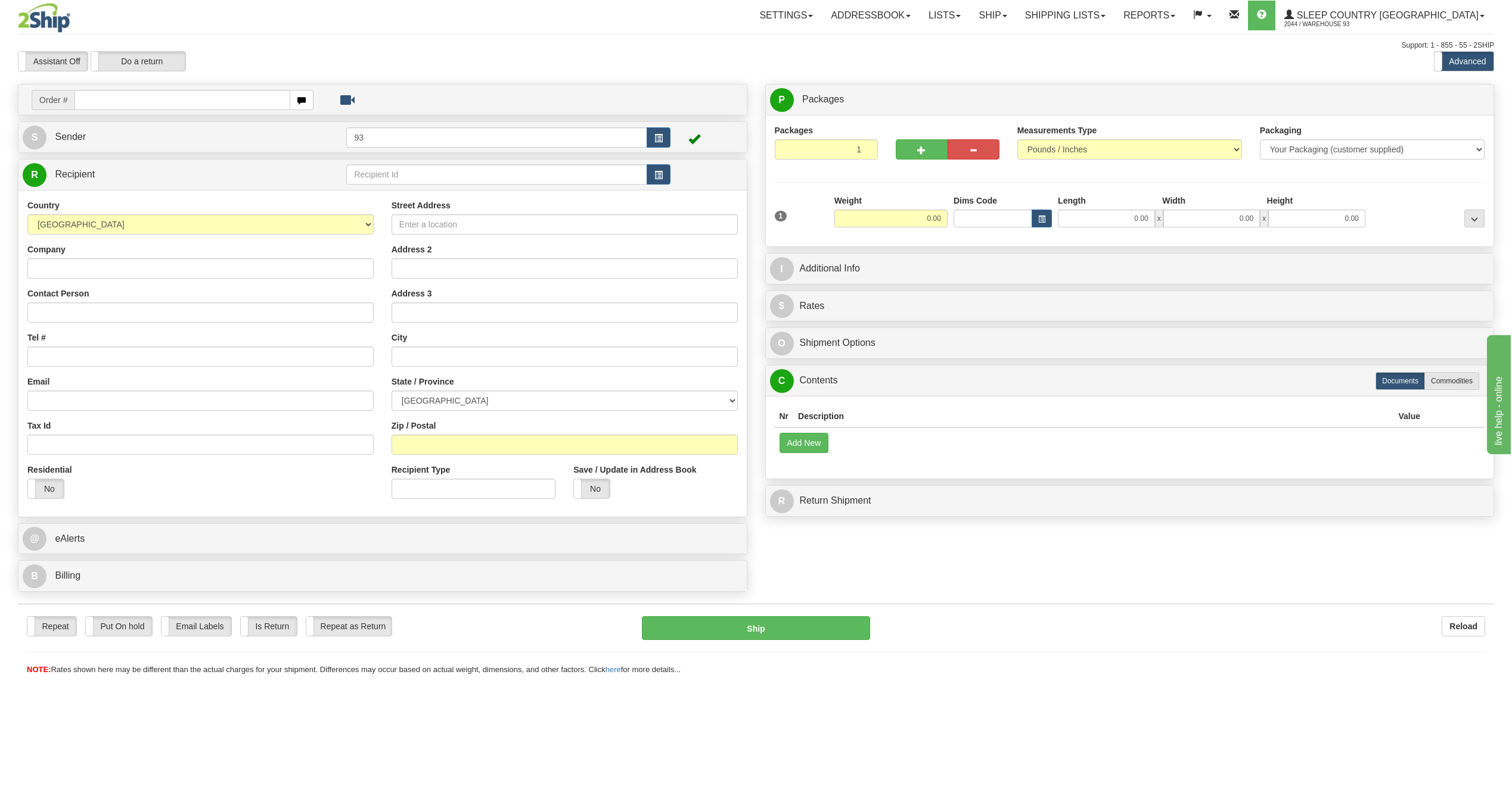
click at [108, 106] on input "text" at bounding box center [182, 100] width 216 height 20
type input "9000I094931"
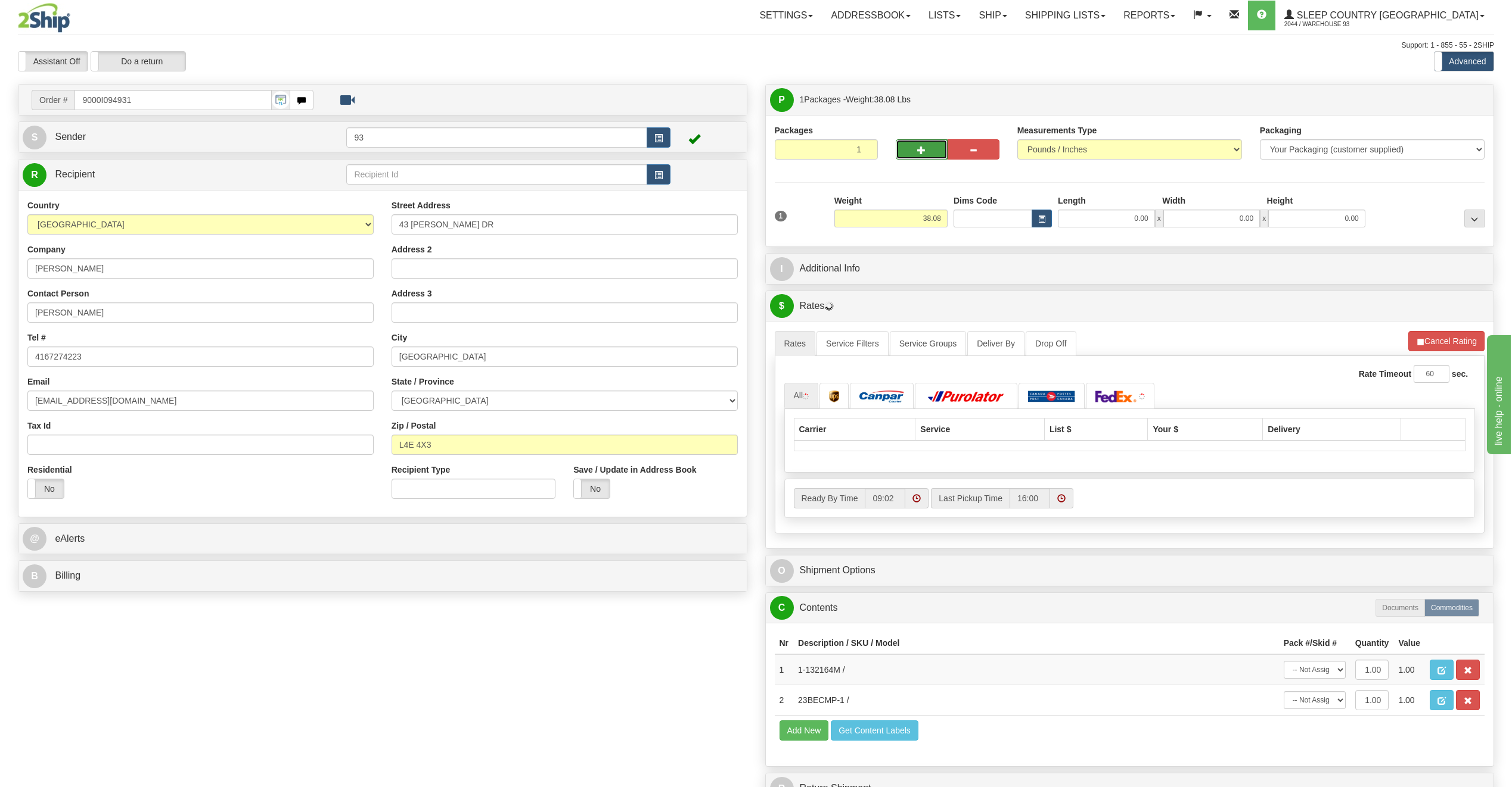
click at [935, 156] on button "button" at bounding box center [921, 149] width 52 height 20
type input "2"
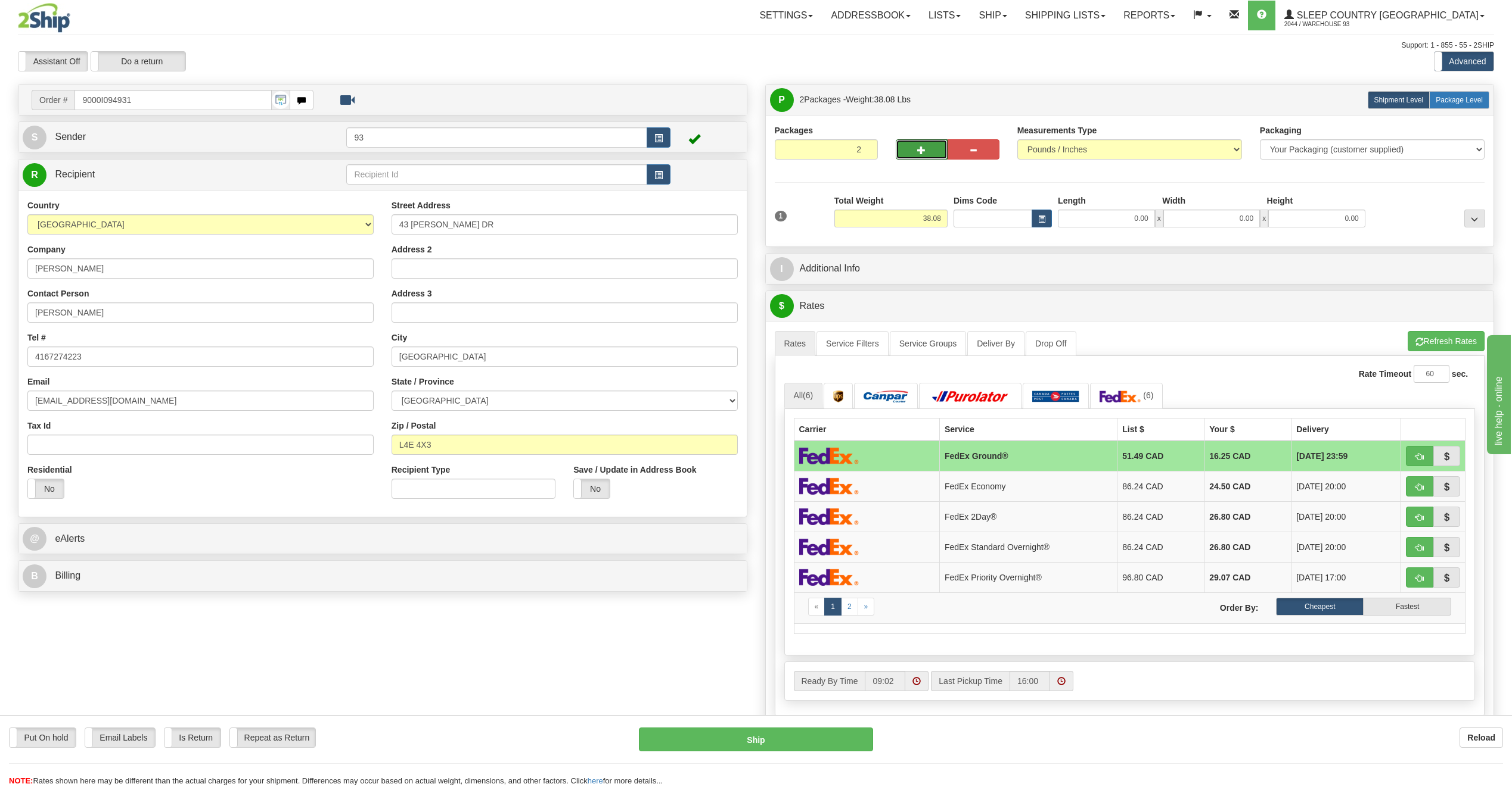
click at [1462, 93] on label "Package Level Pack.." at bounding box center [1459, 100] width 60 height 18
radio input "true"
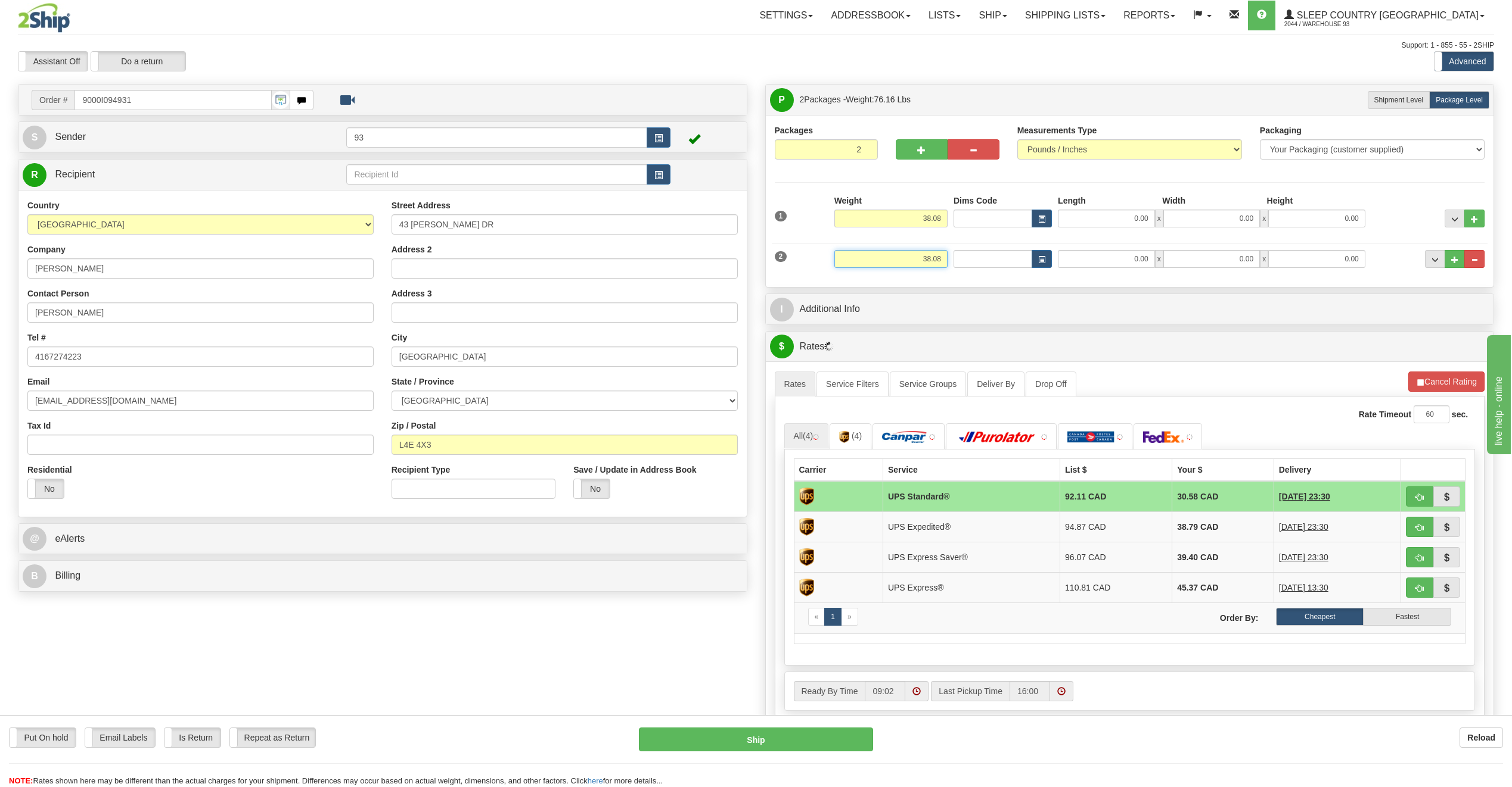
click at [944, 258] on input "38.08" at bounding box center [890, 259] width 113 height 18
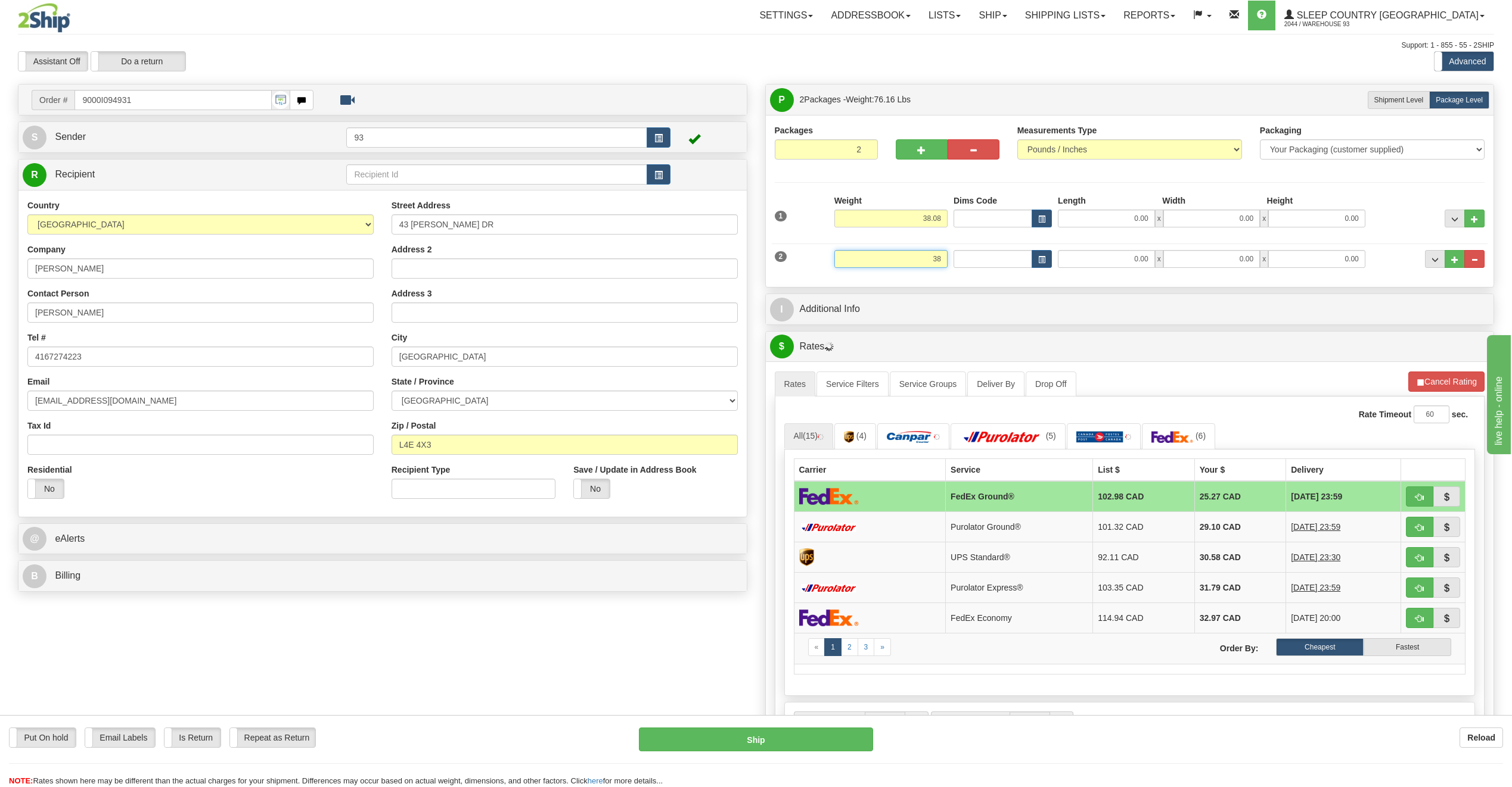
type input "3"
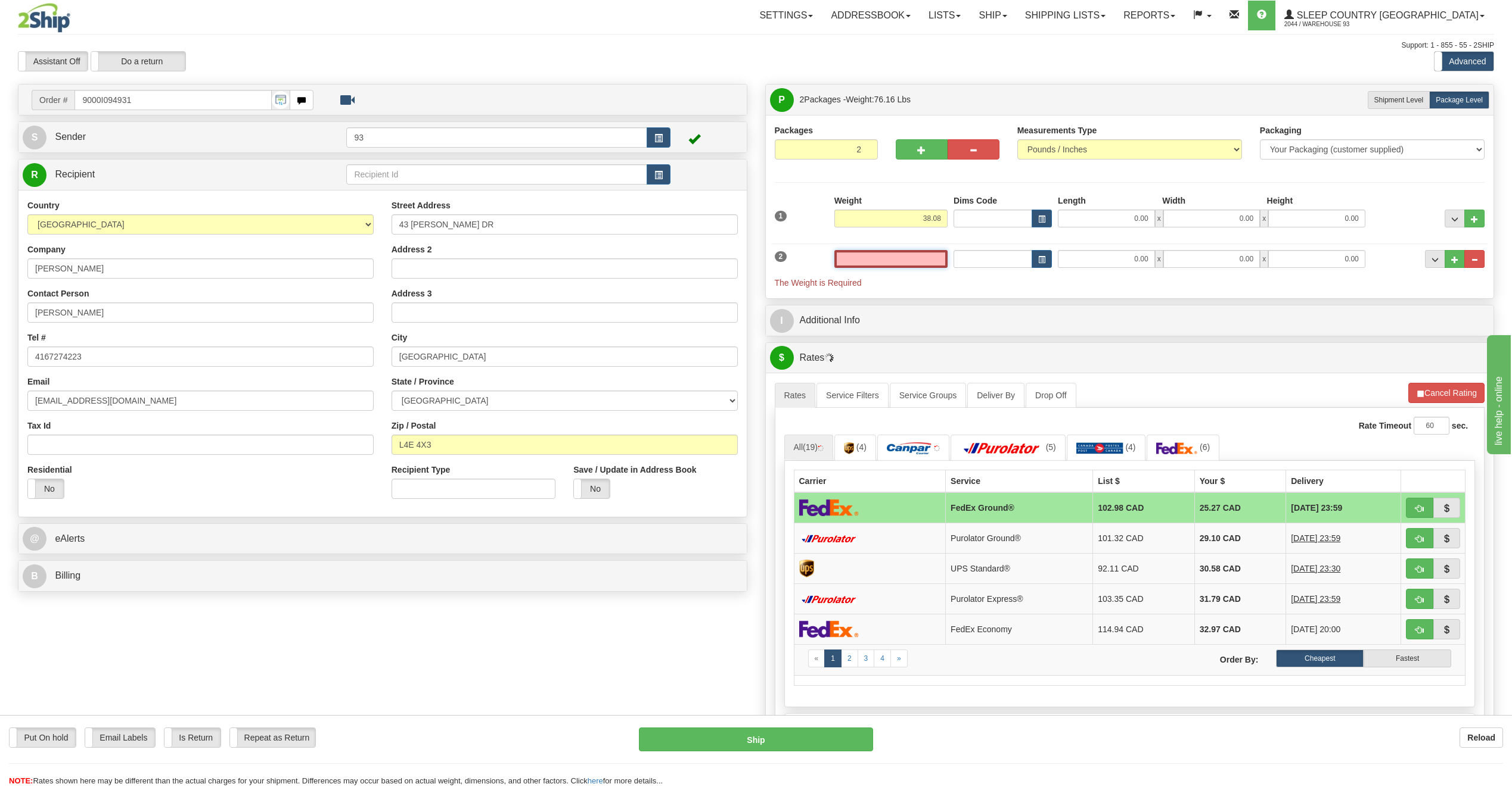
type input "2"
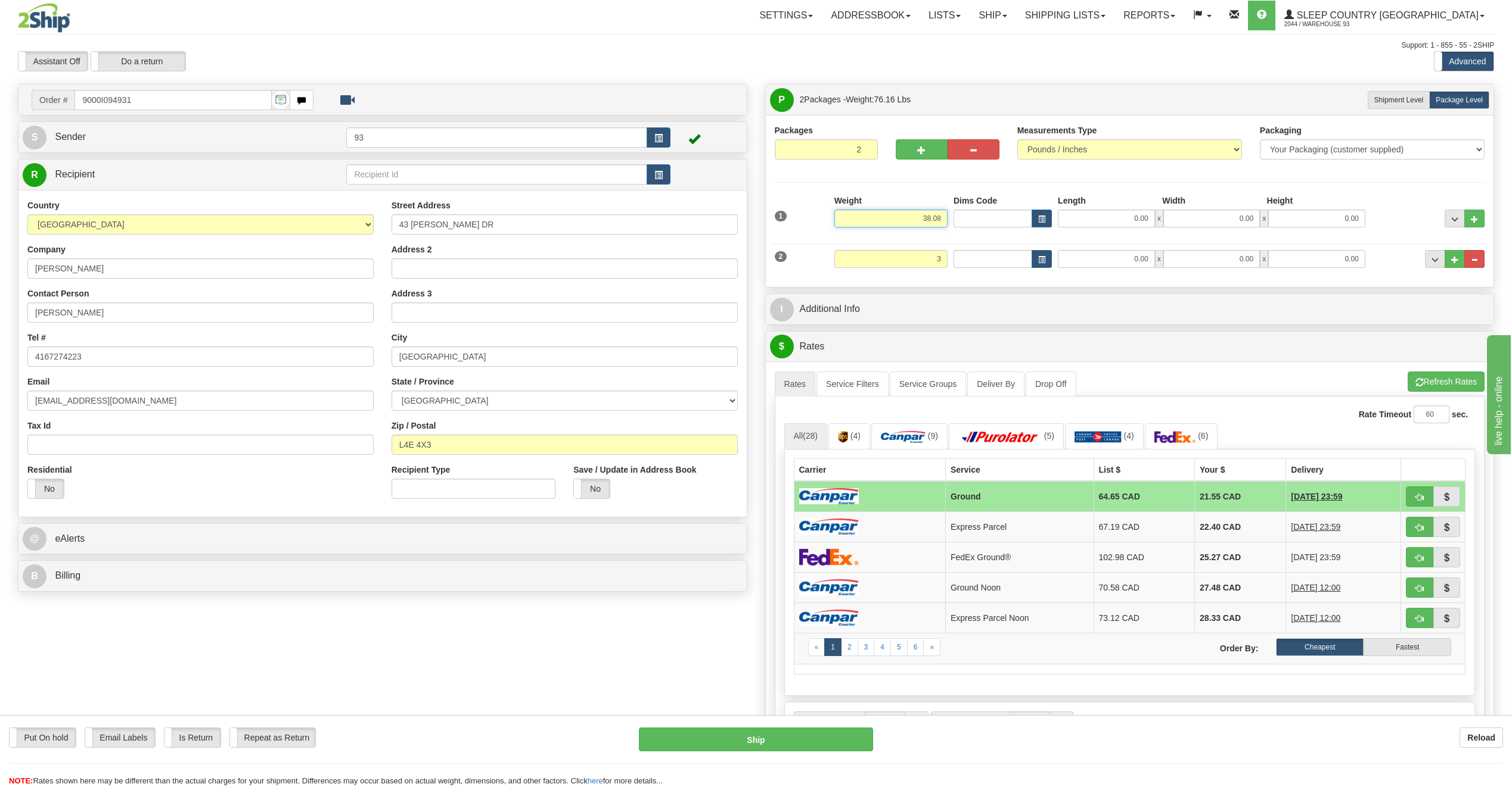
type input "3.00"
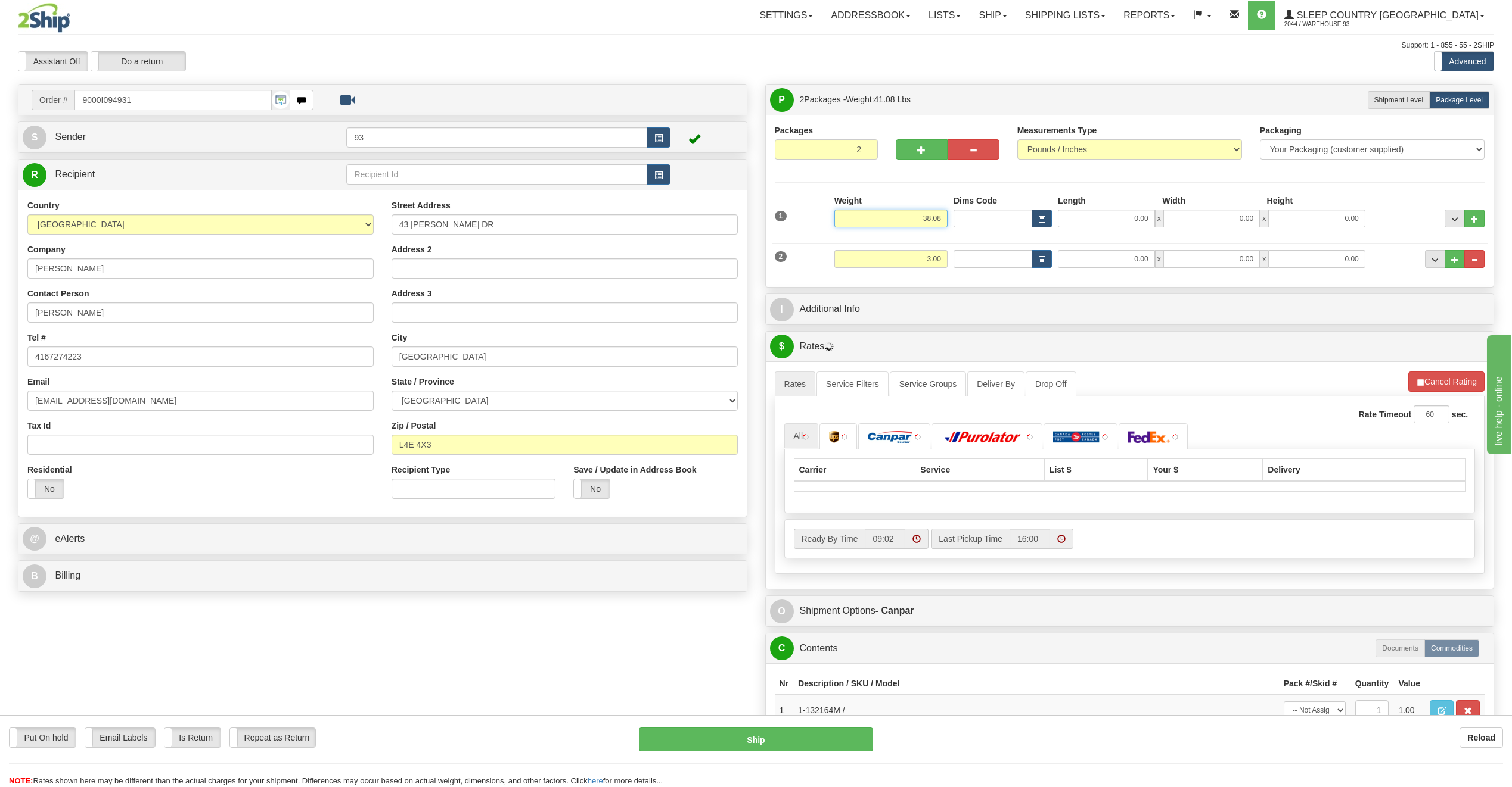
click at [932, 216] on input "38.08" at bounding box center [890, 218] width 113 height 18
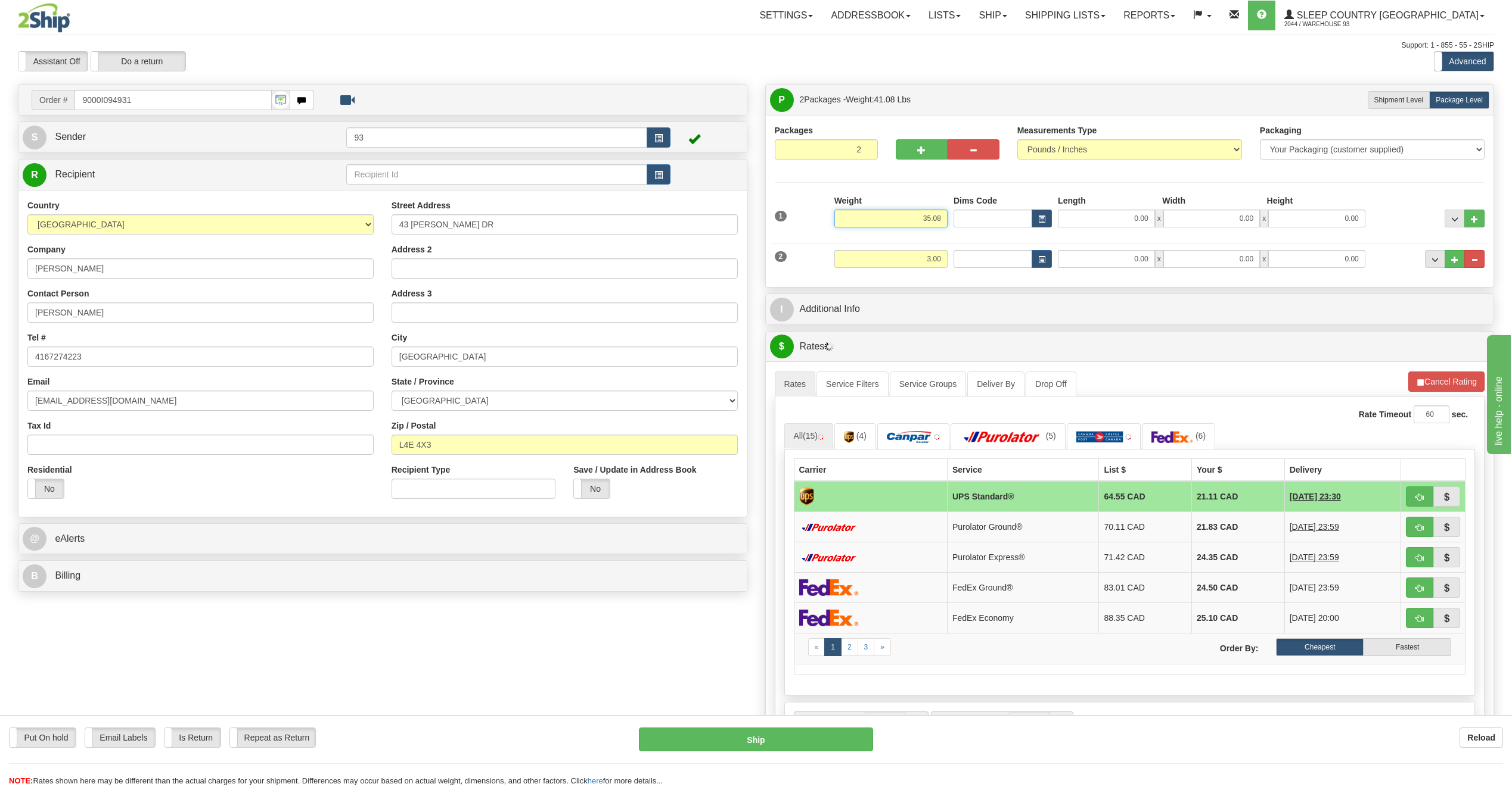
type input "35.08"
click at [1082, 216] on input "0.00" at bounding box center [1106, 218] width 97 height 18
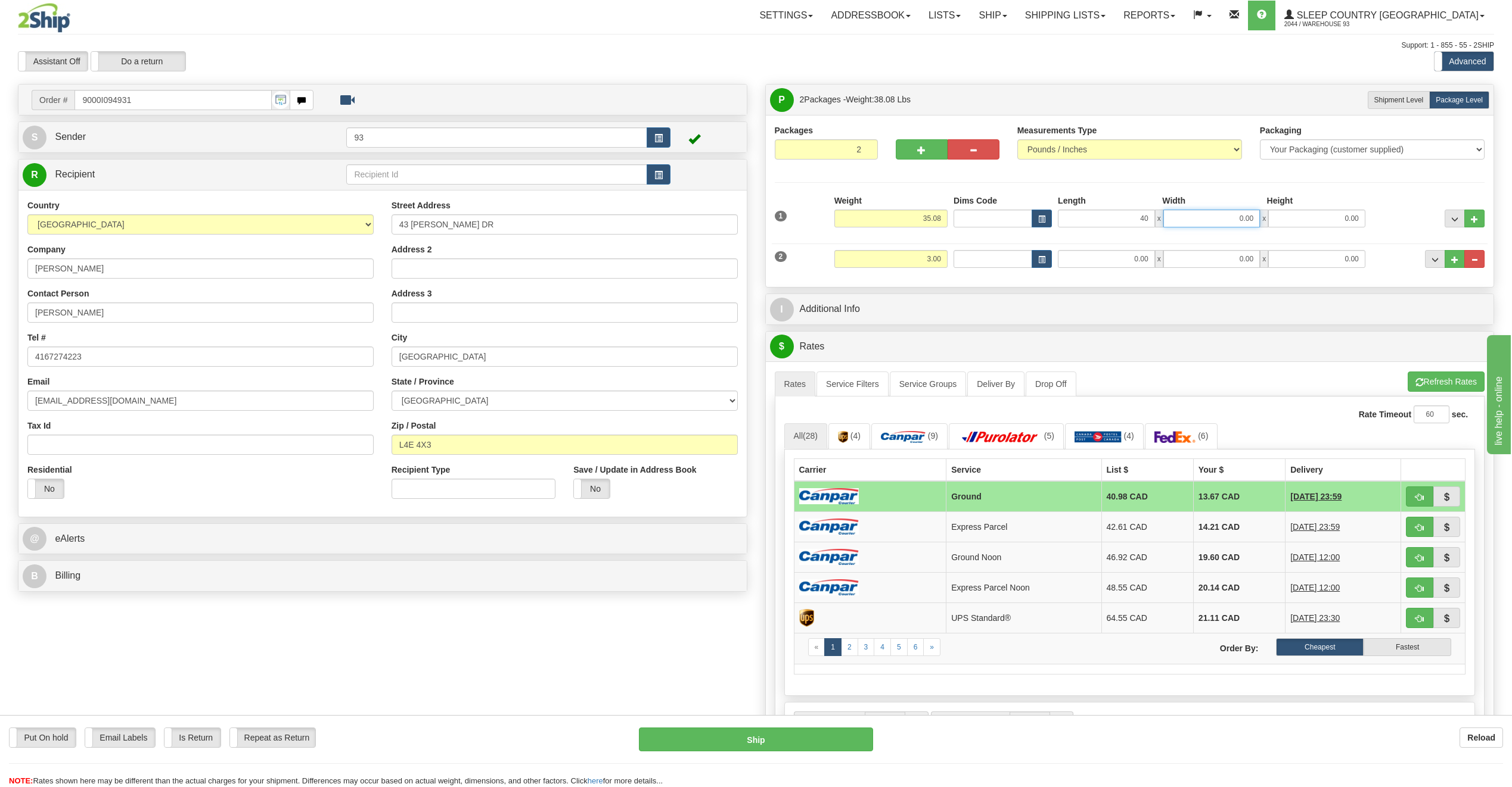
type input "40.00"
click at [1193, 215] on input "0.00" at bounding box center [1212, 218] width 97 height 18
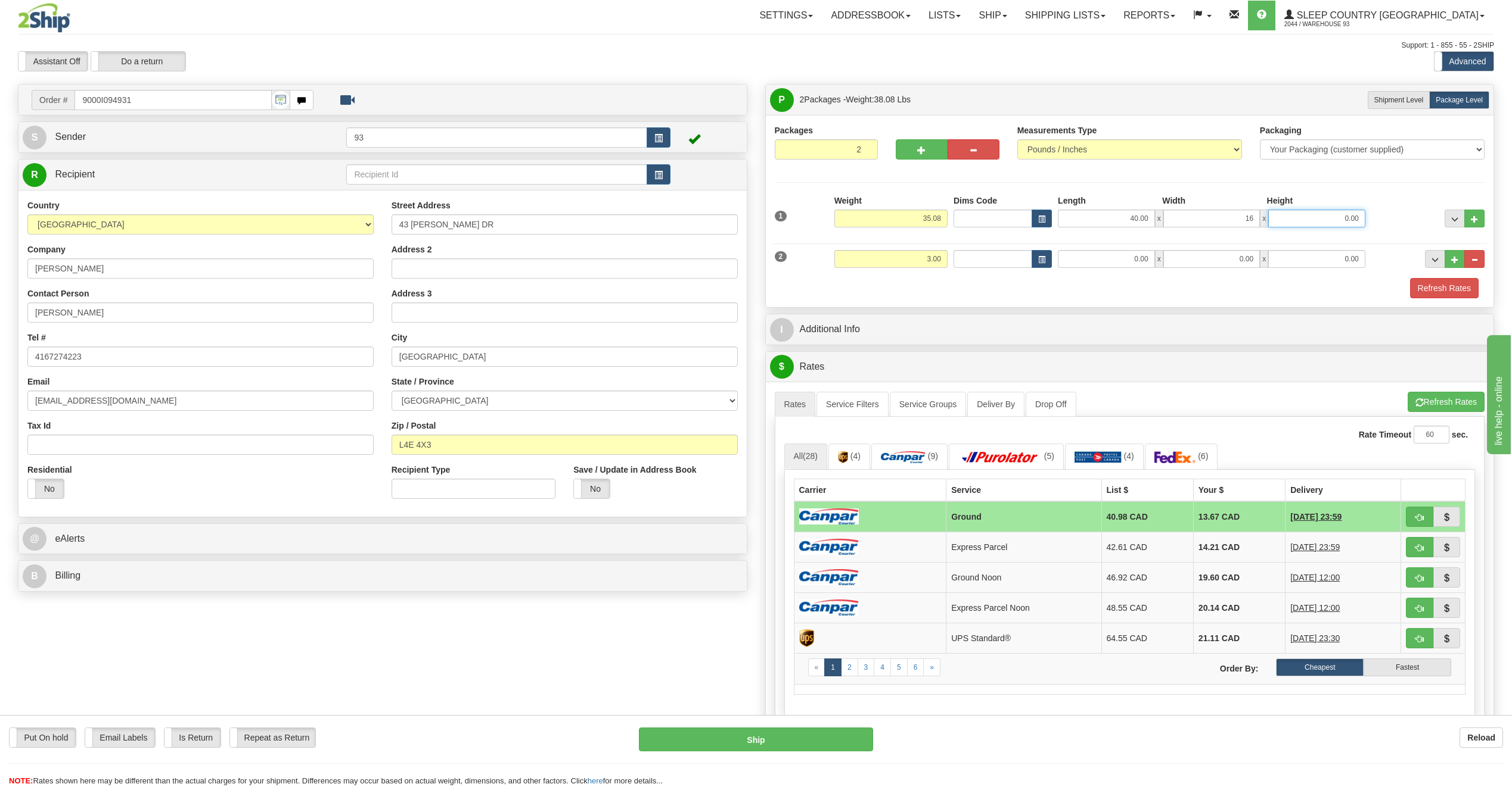
click at [1339, 217] on input "0.00" at bounding box center [1316, 218] width 97 height 18
type input "16.00"
click at [1101, 268] on div "2 Weight 3.00 Dims Code Length Width Height" at bounding box center [1130, 257] width 716 height 40
click at [1114, 250] on input "0.00" at bounding box center [1106, 259] width 97 height 18
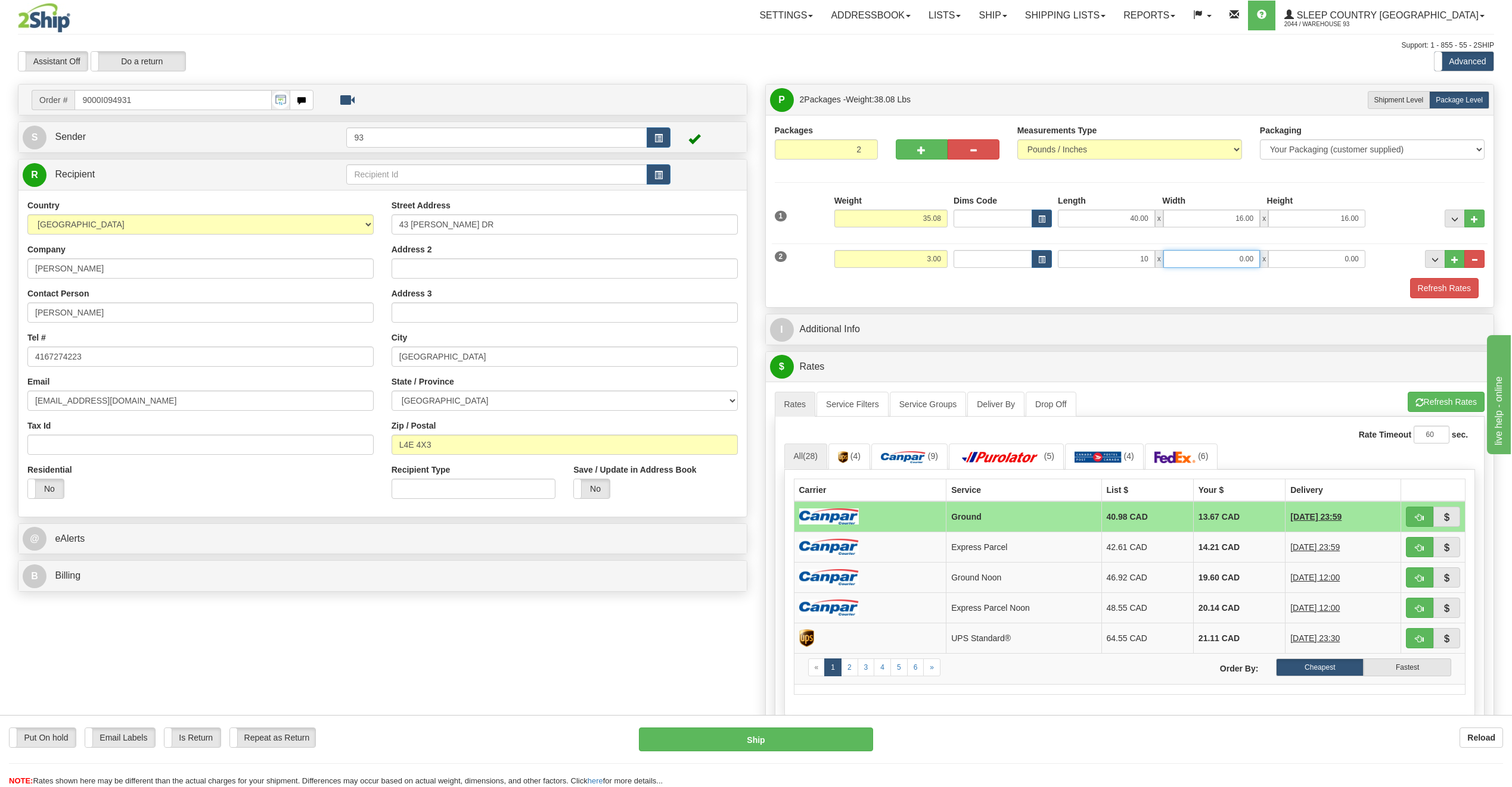
type input "10.00"
click at [1231, 255] on input "0.00" at bounding box center [1212, 259] width 97 height 18
type input "5.00"
click at [1320, 269] on div "2 Weight 3.00 Dims Code Length Width Height" at bounding box center [1130, 257] width 716 height 40
click at [1362, 256] on input "50.00" at bounding box center [1316, 259] width 97 height 18
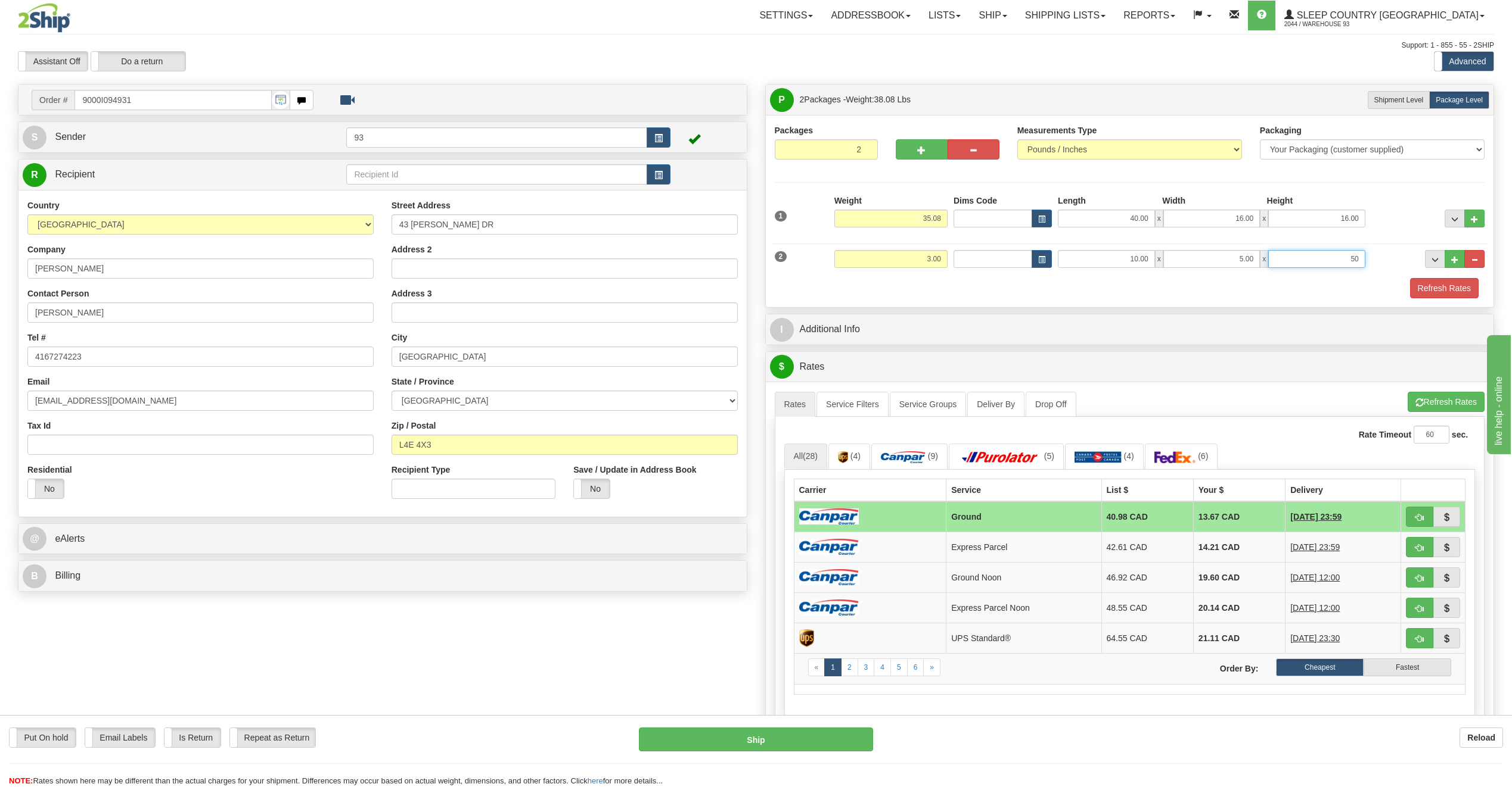
type input "5"
type input "5.00"
click at [1428, 283] on button "Refresh Rates" at bounding box center [1444, 288] width 68 height 20
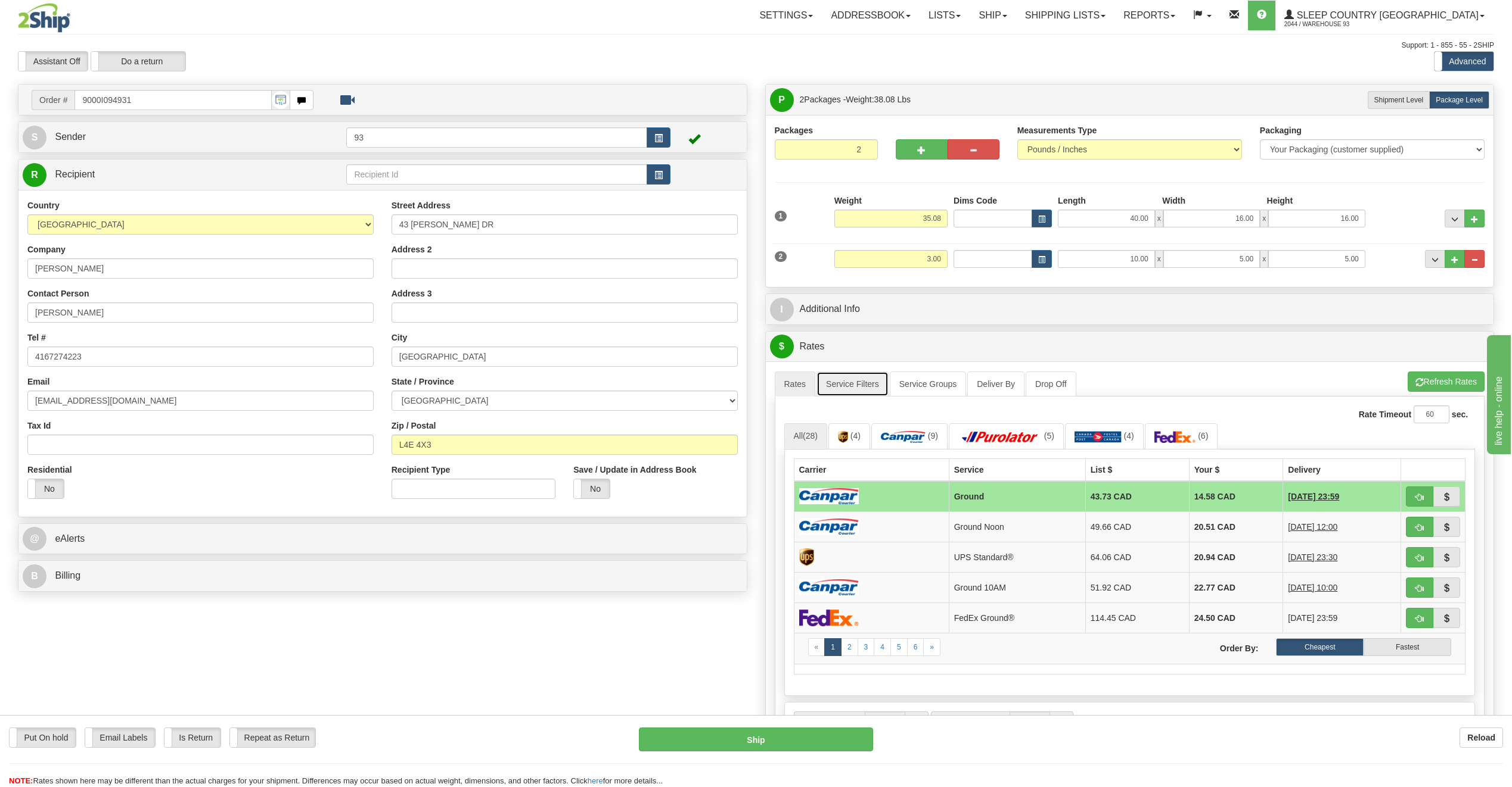
click at [859, 385] on link "Service Filters" at bounding box center [852, 384] width 72 height 25
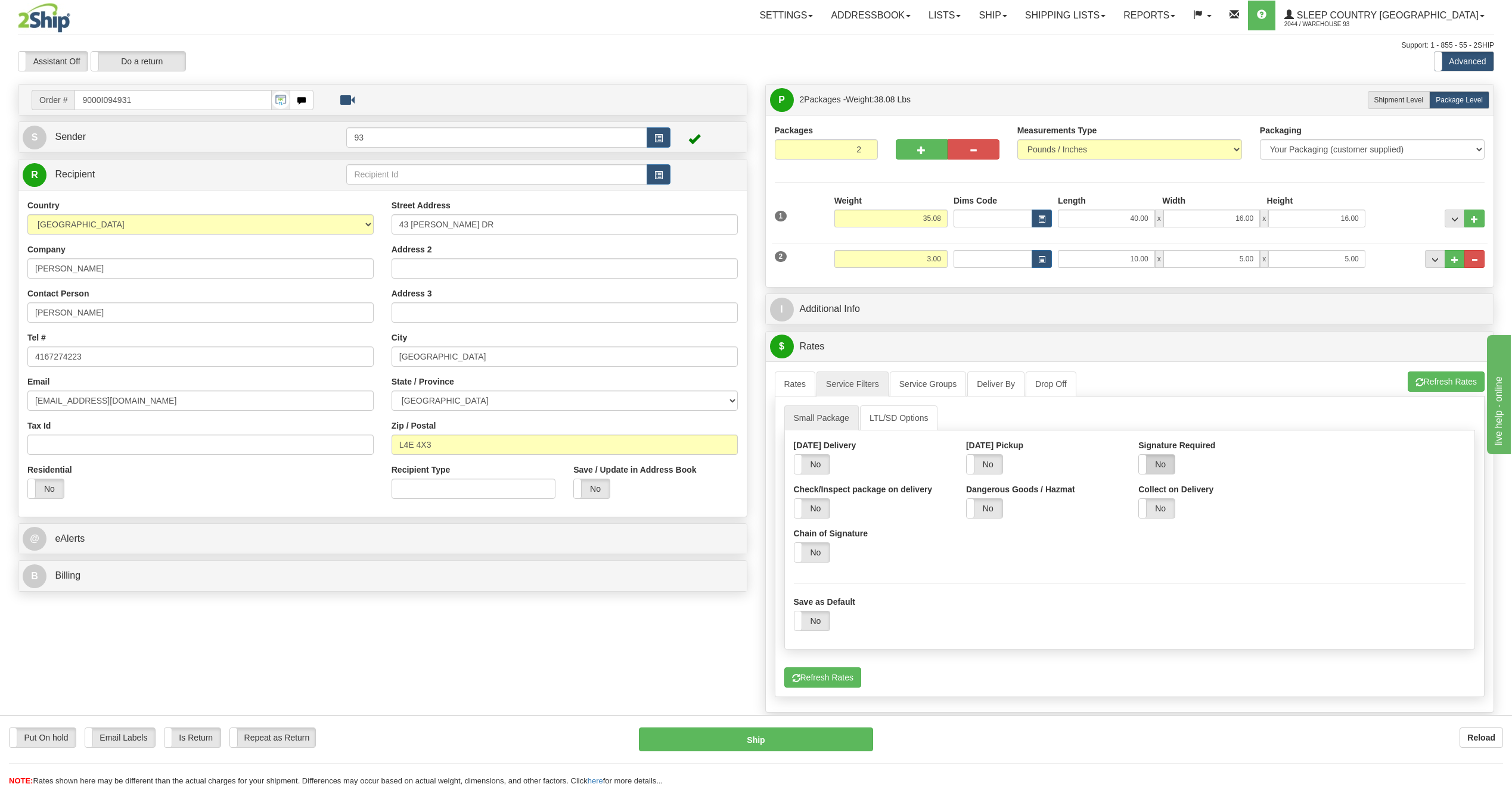
click at [1172, 464] on label "No" at bounding box center [1156, 464] width 36 height 19
click at [1362, 462] on select "Default Adult Direct Indirect No Signature Required" at bounding box center [1388, 464] width 154 height 20
select select "1"
click at [1311, 454] on select "Default Adult Direct Indirect No Signature Required" at bounding box center [1388, 464] width 154 height 20
click at [796, 385] on link "Rates" at bounding box center [795, 384] width 41 height 25
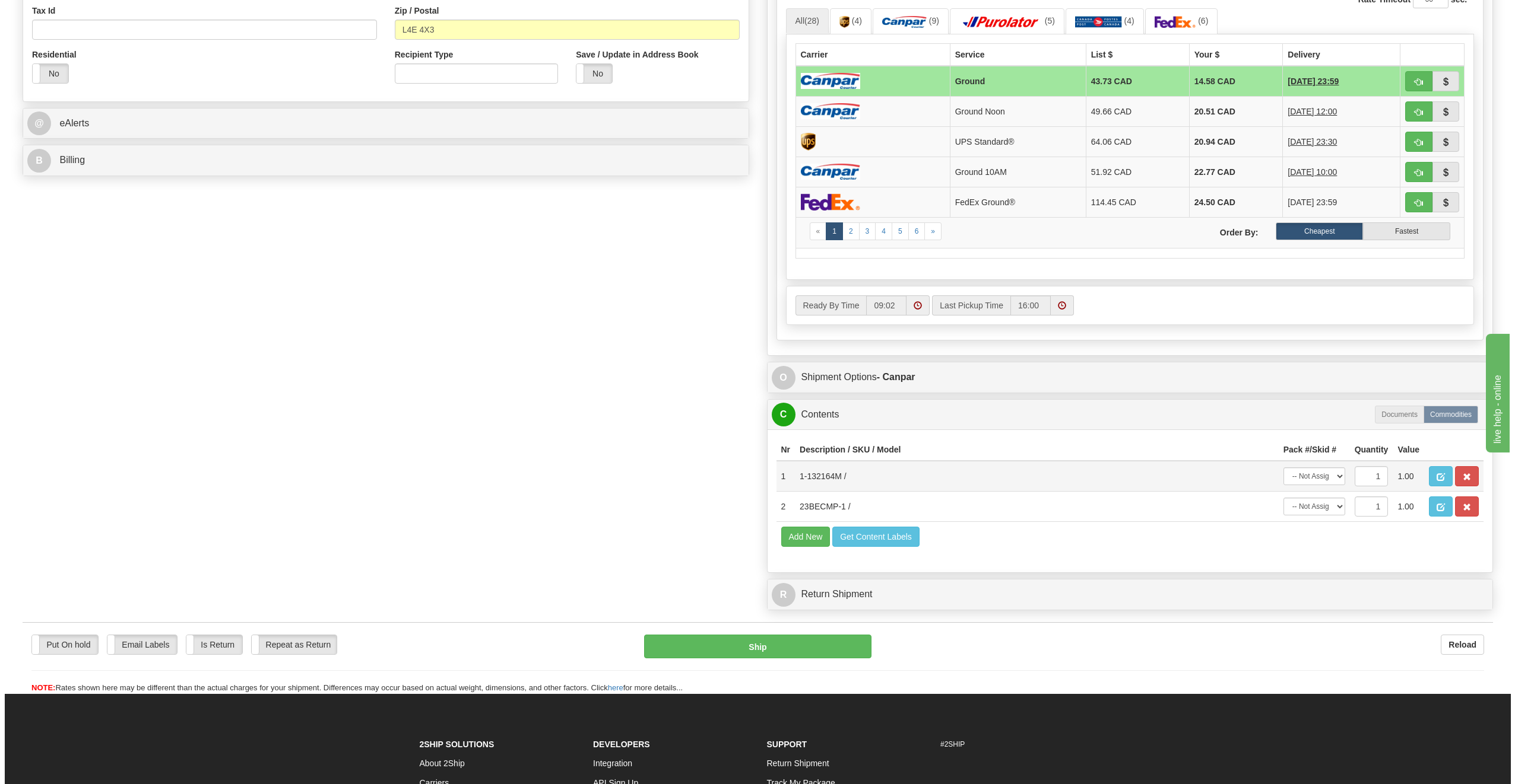
scroll to position [416, 0]
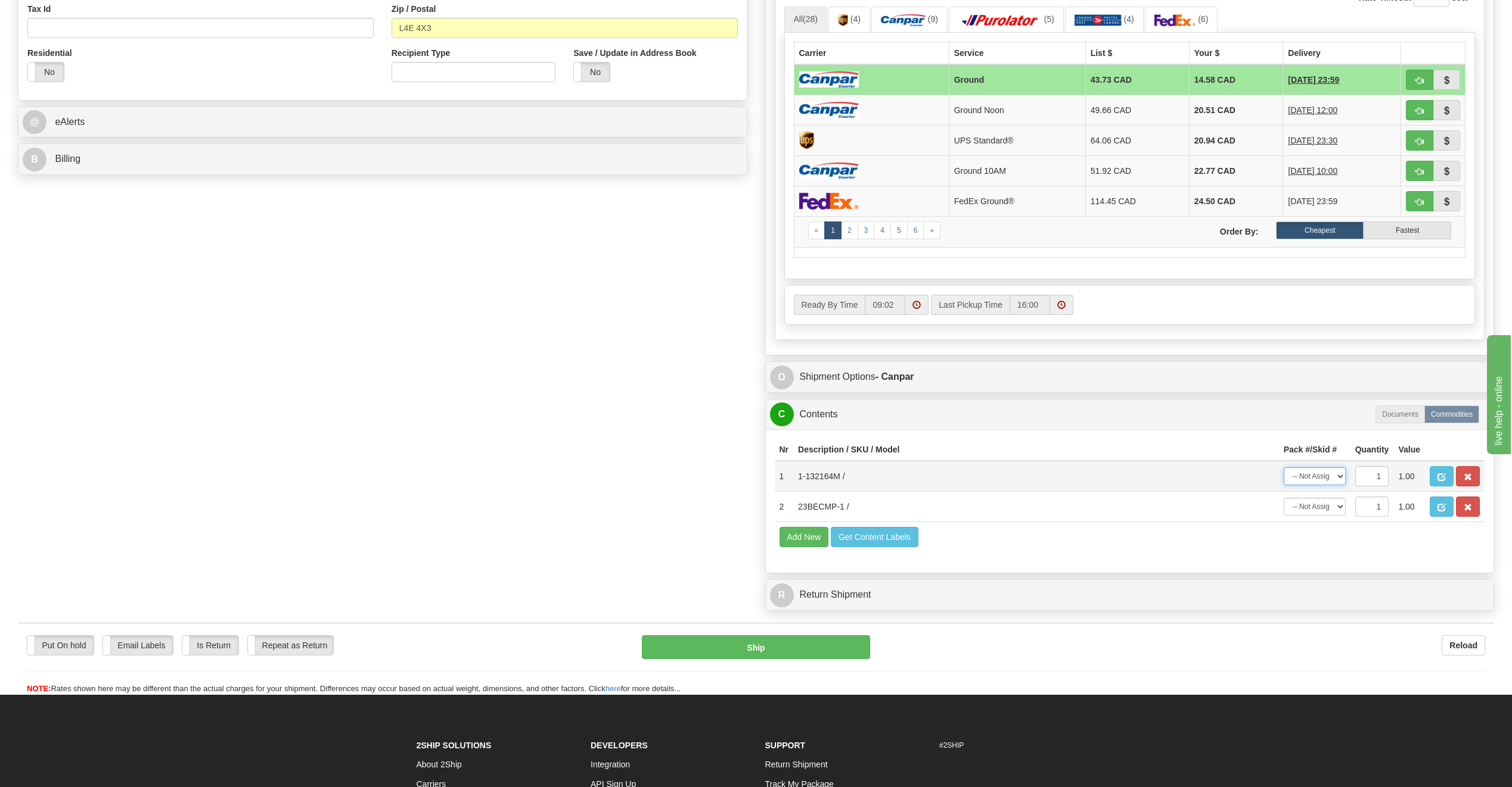
click at [1325, 475] on select "-- Not Assigned -- Package 1 Package 2" at bounding box center [1314, 476] width 62 height 18
select select "0"
click at [1283, 467] on select "-- Not Assigned -- Package 1 Package 2" at bounding box center [1314, 476] width 62 height 18
click at [1304, 507] on select "-- Not Assigned -- Package 1 Package 2" at bounding box center [1314, 506] width 62 height 18
select select "1"
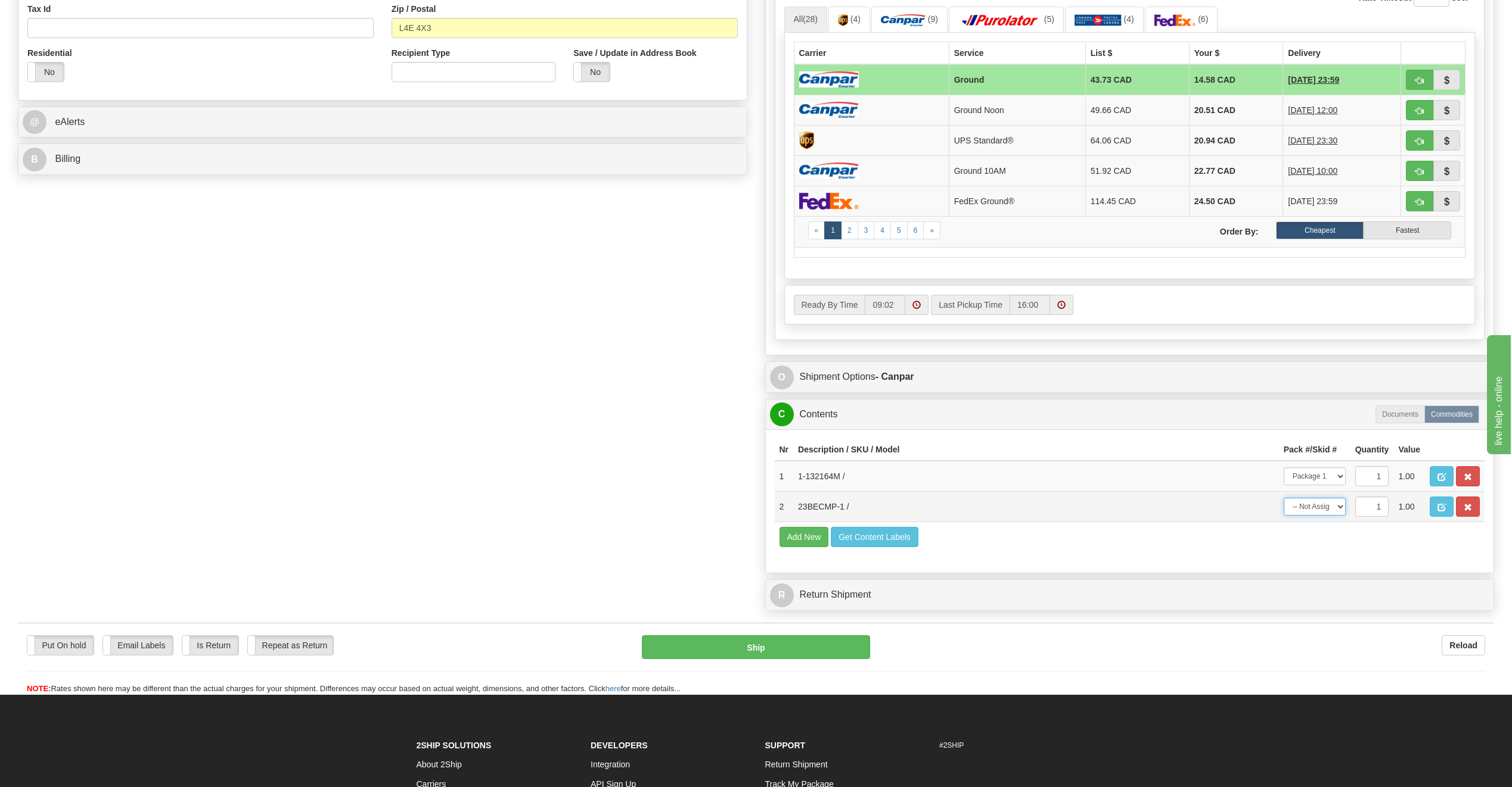
click at [1283, 498] on select "-- Not Assigned -- Package 1 Package 2" at bounding box center [1314, 506] width 62 height 18
click at [798, 642] on button "Ship" at bounding box center [756, 647] width 228 height 24
type input "1"
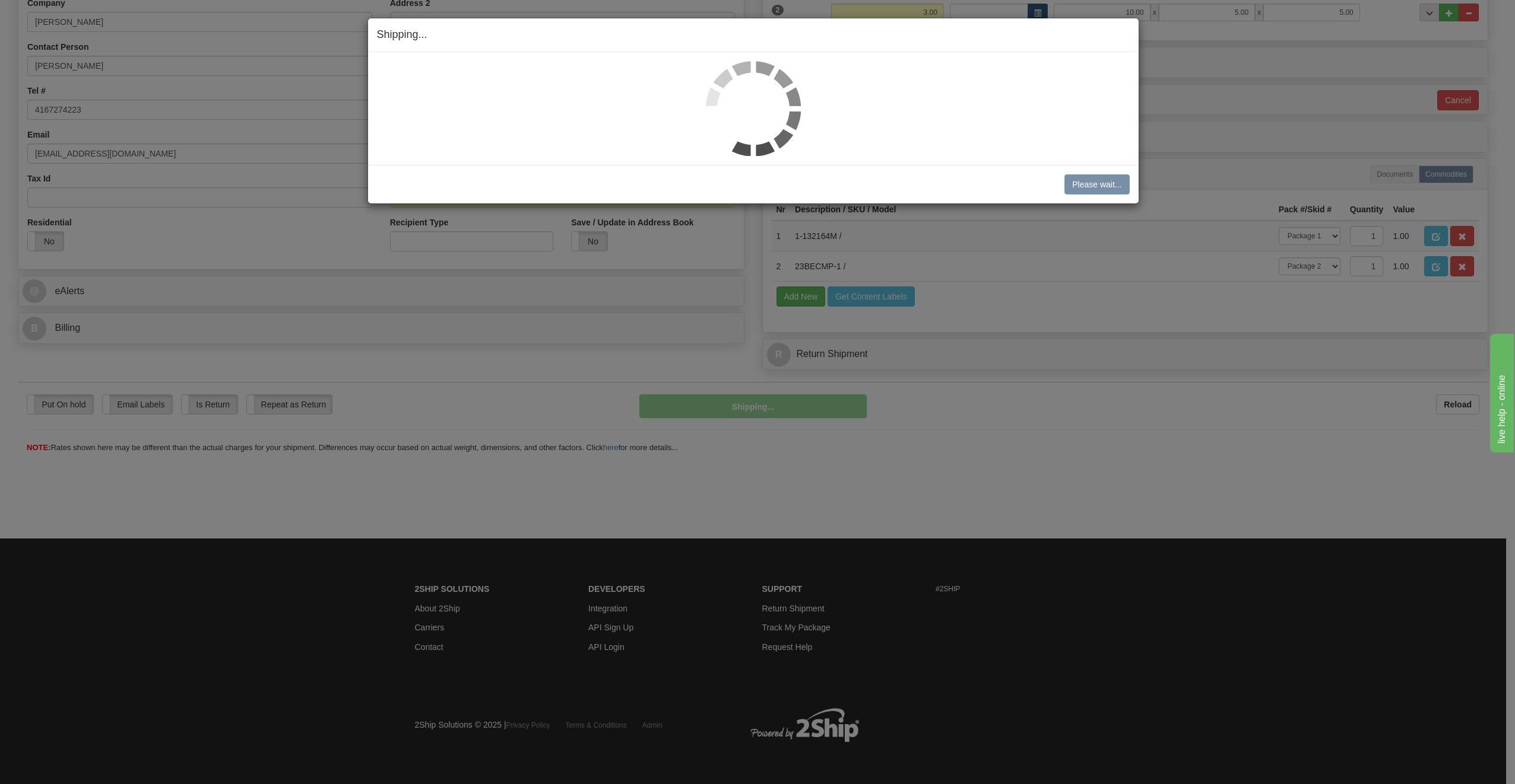
scroll to position [246, 0]
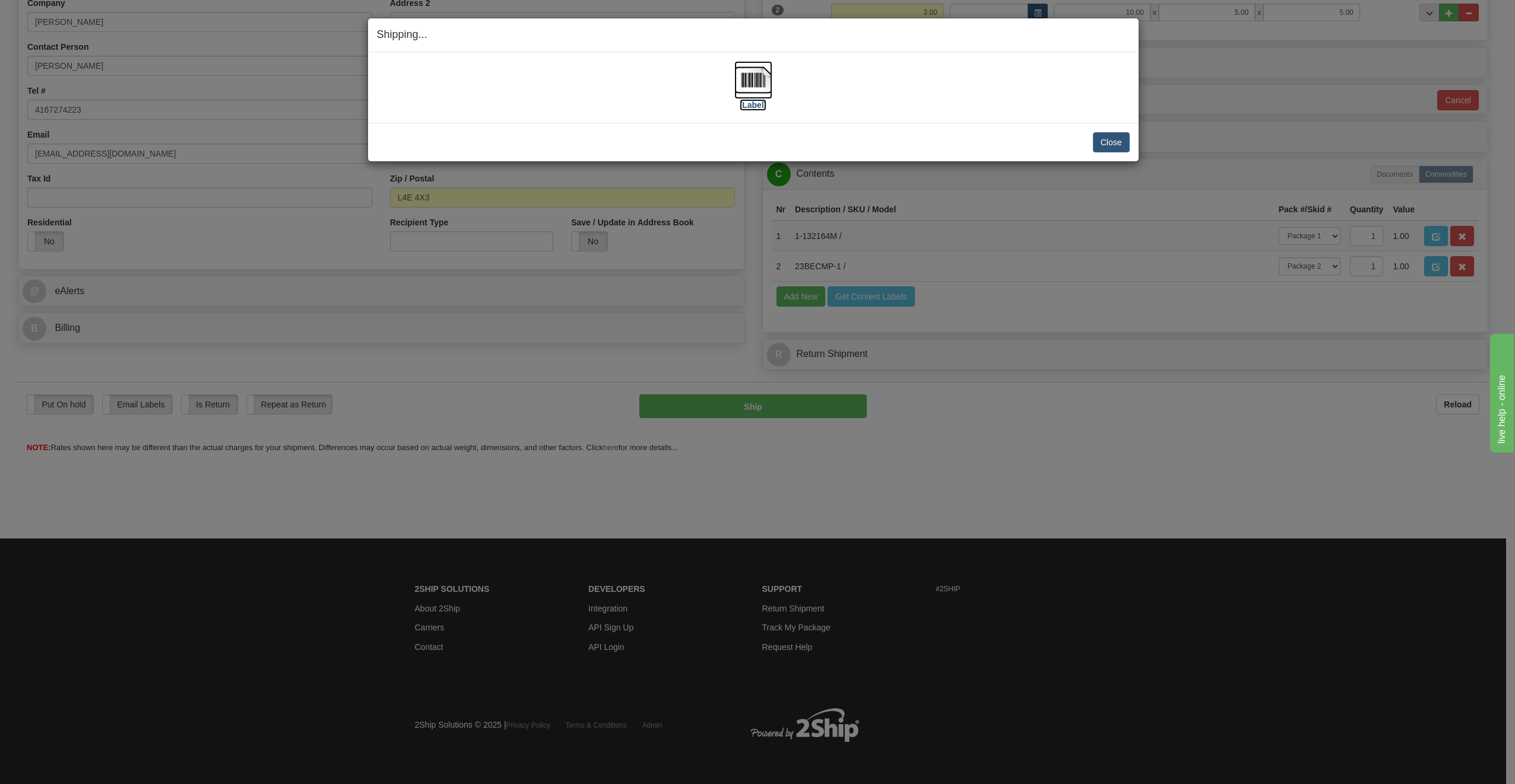
click at [747, 75] on img at bounding box center [753, 80] width 38 height 38
click at [1123, 140] on button "Close" at bounding box center [1111, 142] width 37 height 20
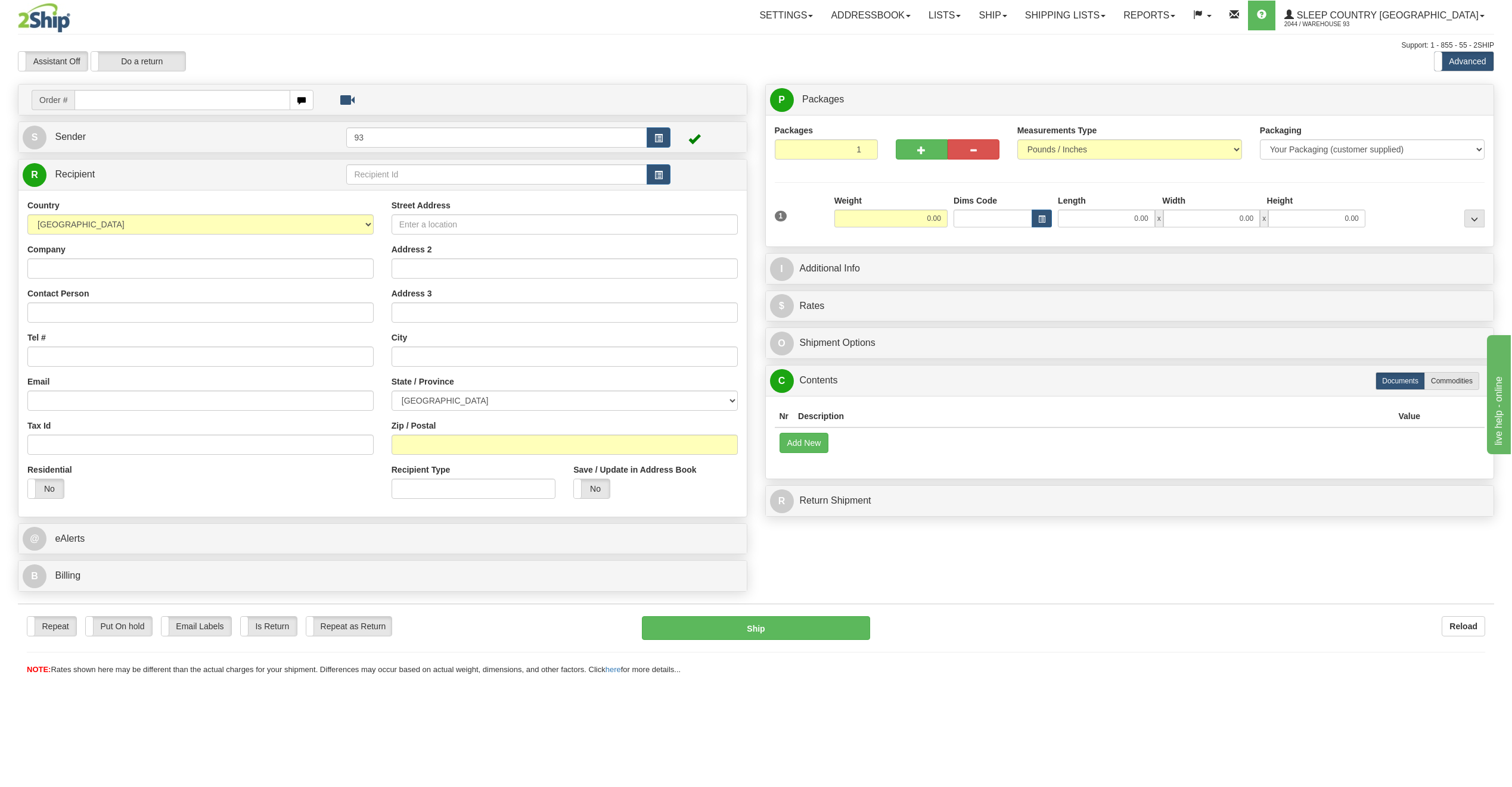
click at [188, 97] on input "text" at bounding box center [182, 100] width 216 height 20
type input "9000I095089"
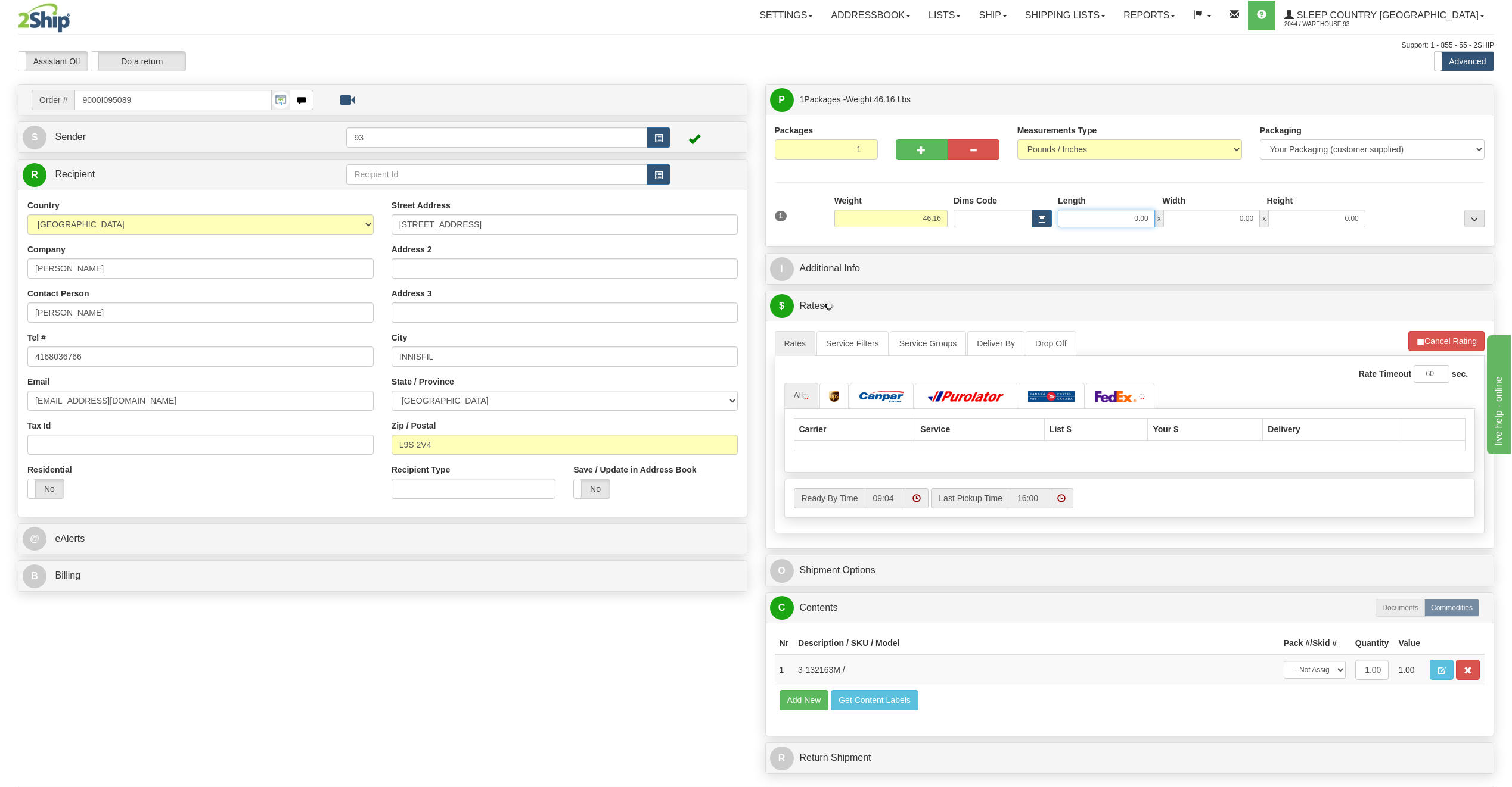
click at [1106, 222] on input "0.00" at bounding box center [1106, 218] width 97 height 18
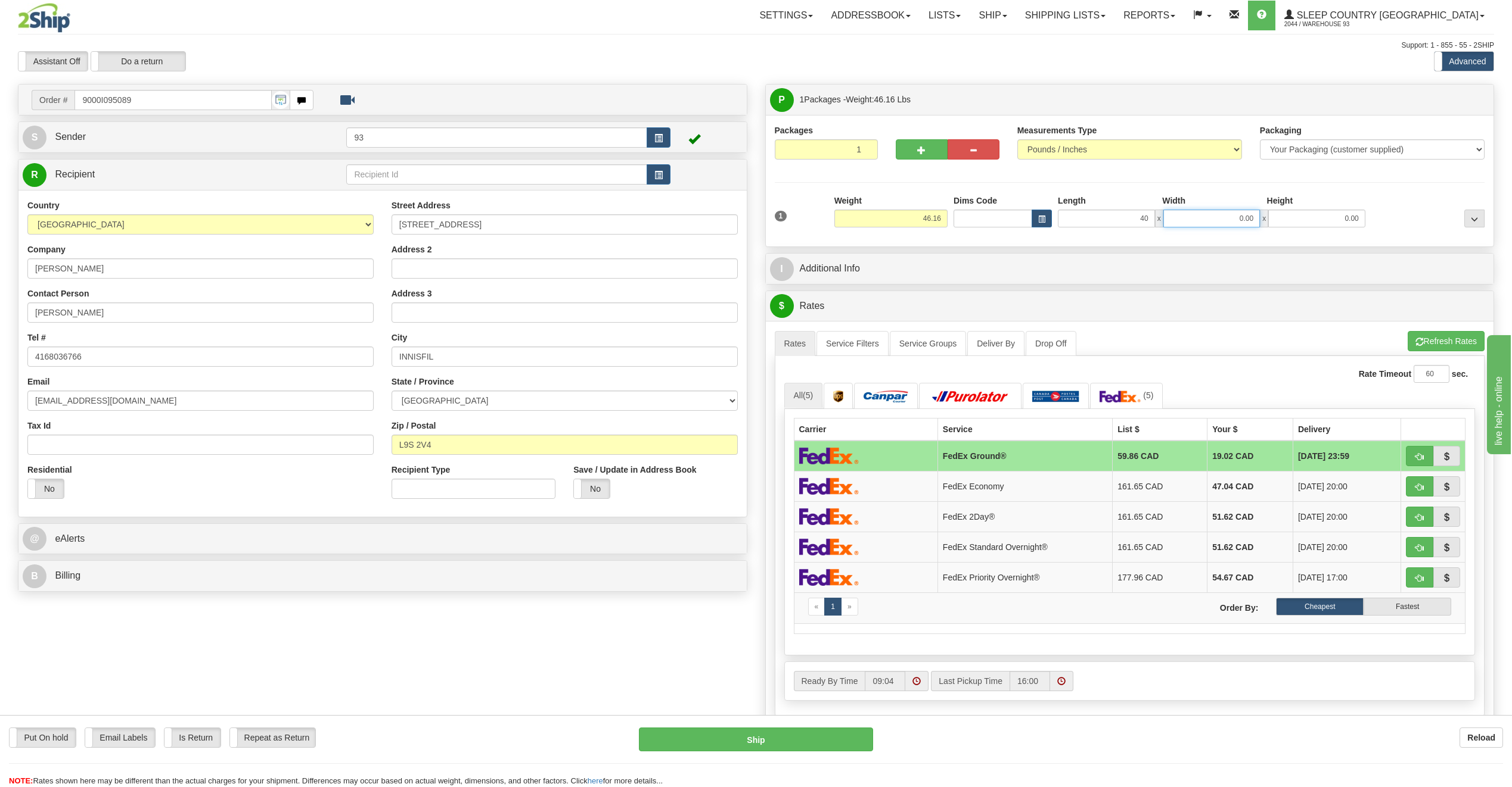
type input "40.00"
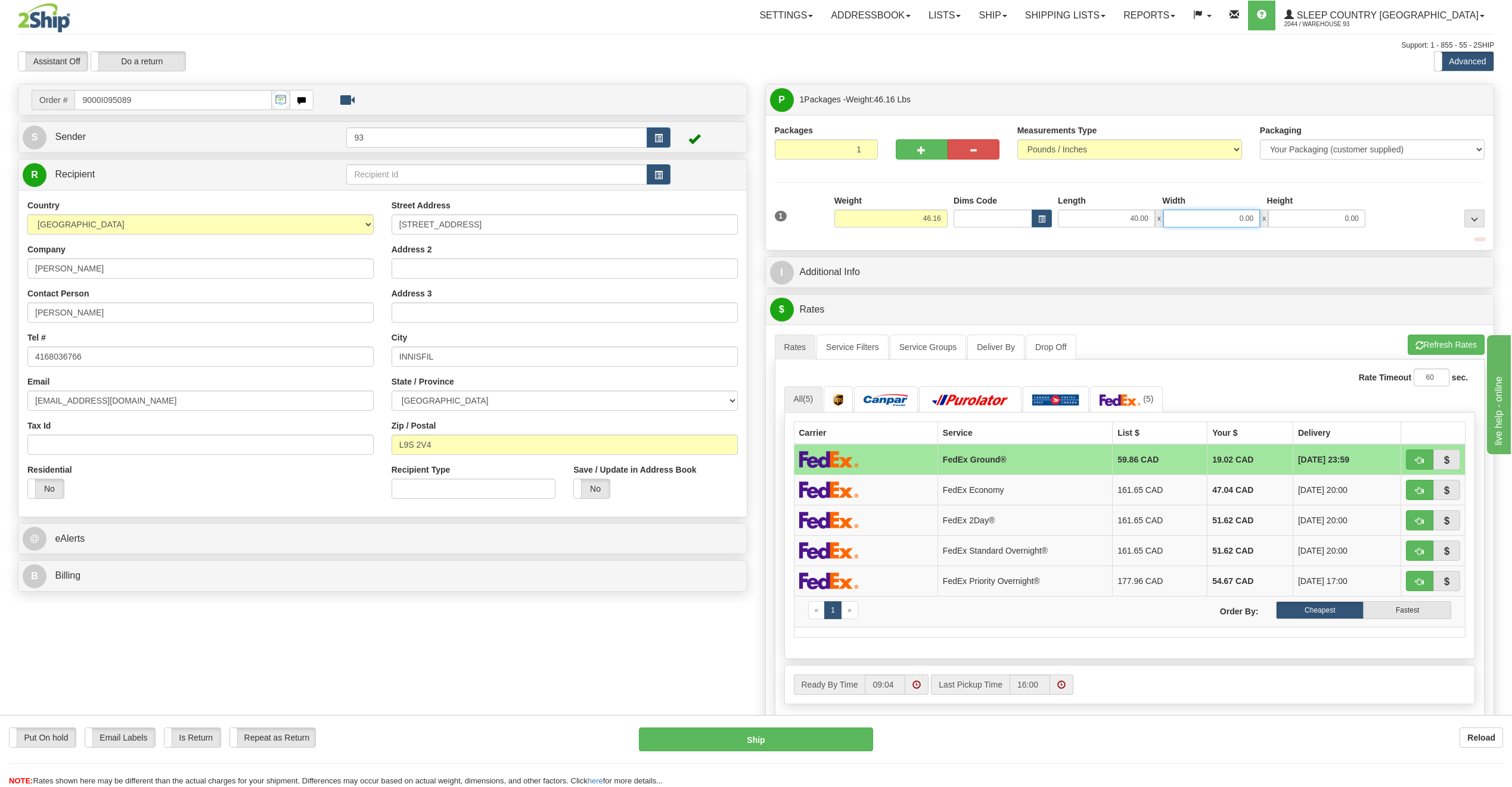
click at [1208, 224] on input "0.00" at bounding box center [1212, 218] width 97 height 18
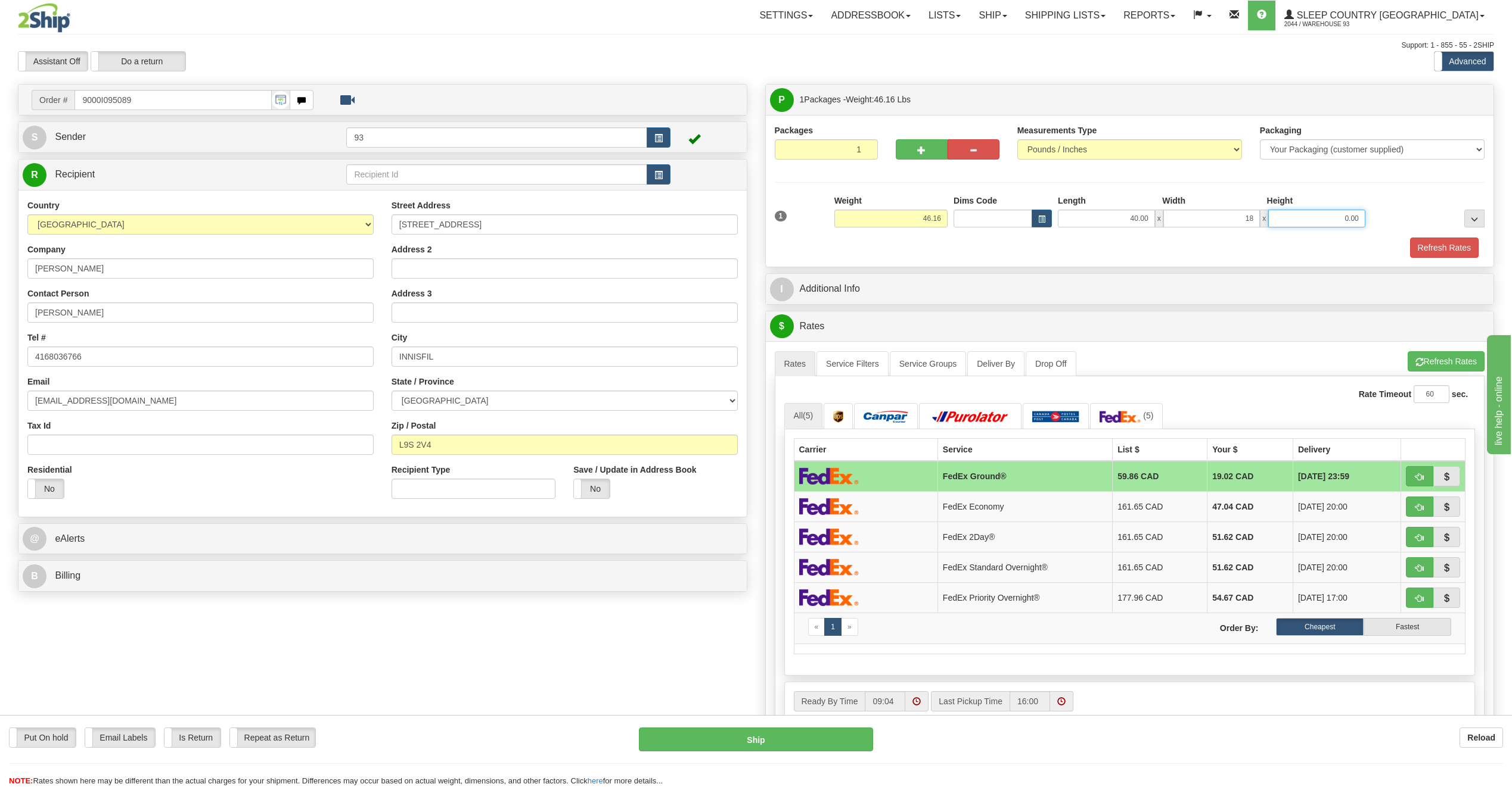
click at [1298, 216] on input "0.00" at bounding box center [1316, 218] width 97 height 18
type input "18.00"
click at [1422, 247] on button "Refresh Rates" at bounding box center [1444, 247] width 68 height 20
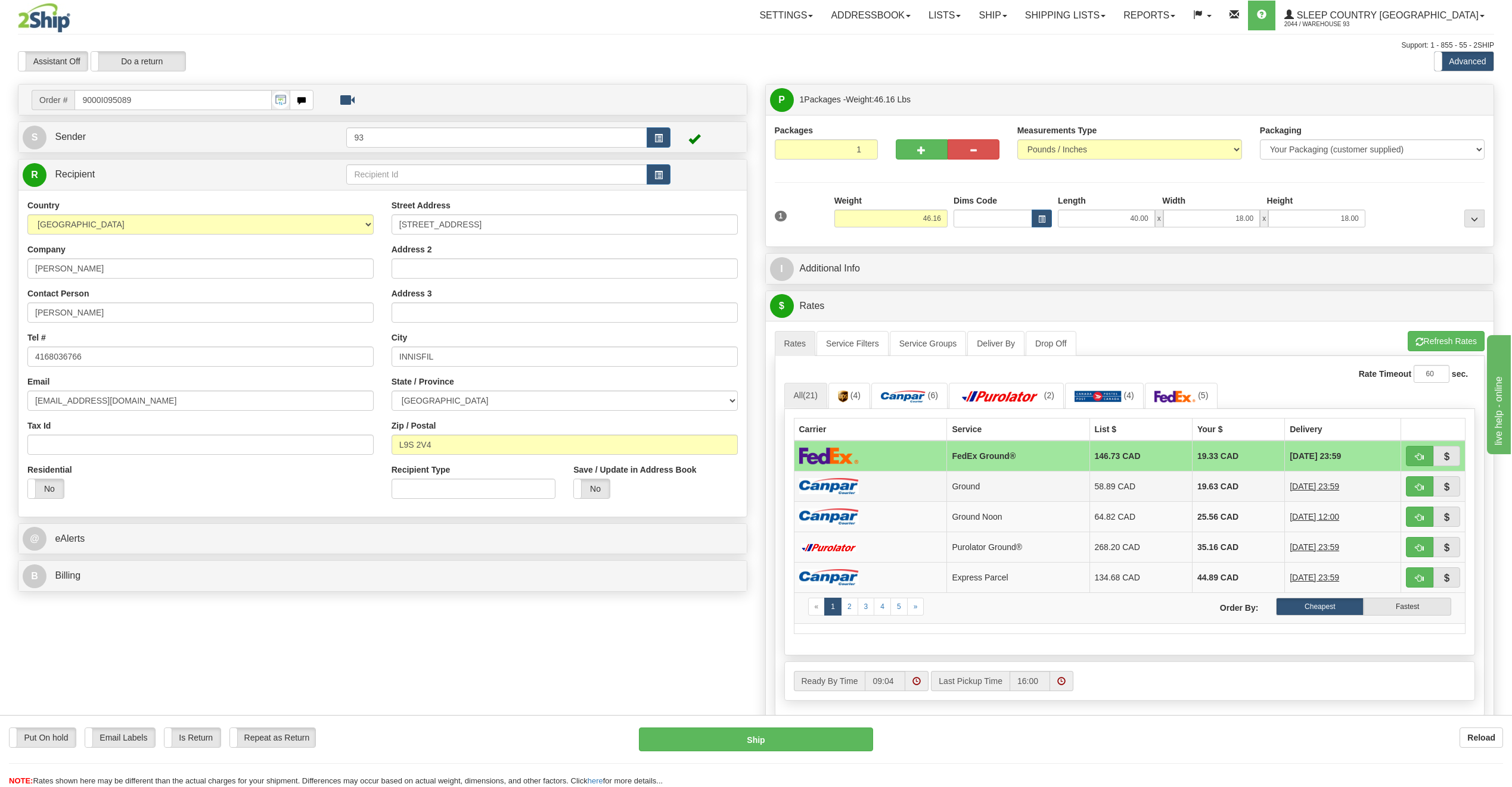
click at [845, 488] on img at bounding box center [829, 486] width 60 height 16
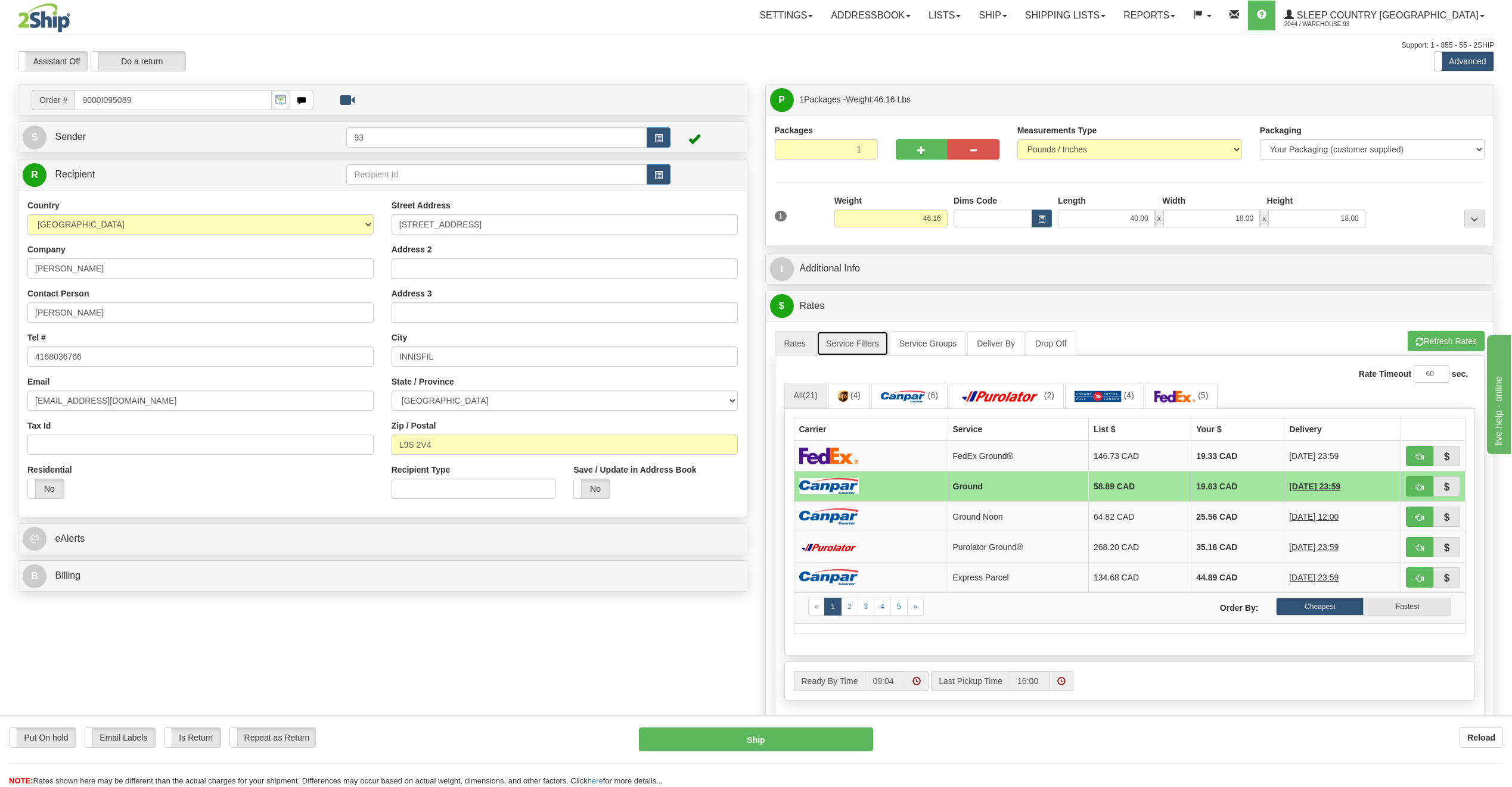
click at [840, 343] on link "Service Filters" at bounding box center [852, 343] width 72 height 25
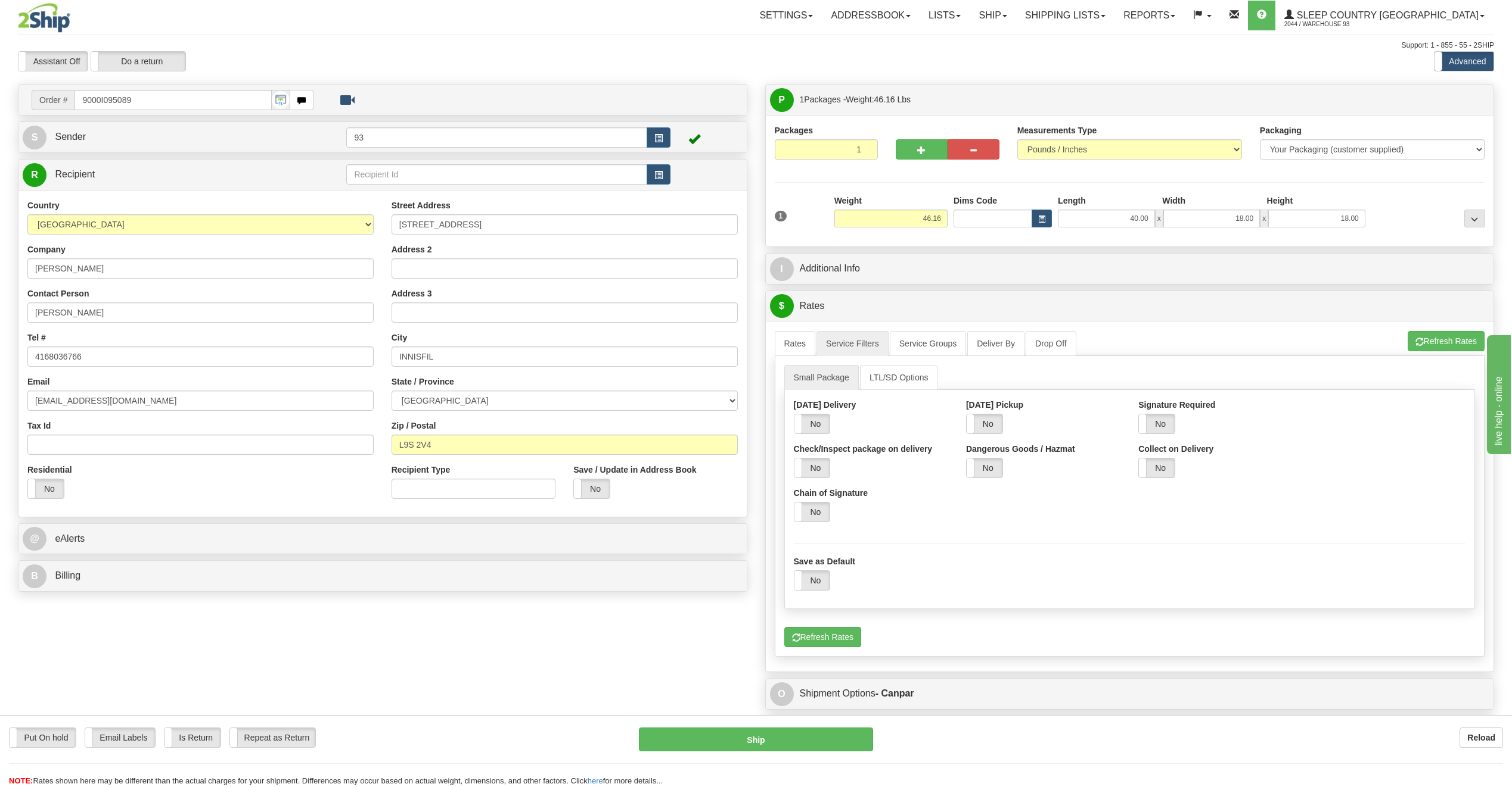
click at [1178, 426] on div "Yes No" at bounding box center [1215, 424] width 154 height 20
click at [1166, 427] on label "No" at bounding box center [1156, 424] width 36 height 19
click at [1346, 415] on select "Default Adult Direct Indirect No Signature Required" at bounding box center [1388, 424] width 154 height 20
select select "1"
click at [1311, 414] on select "Default Adult Direct Indirect No Signature Required" at bounding box center [1388, 424] width 154 height 20
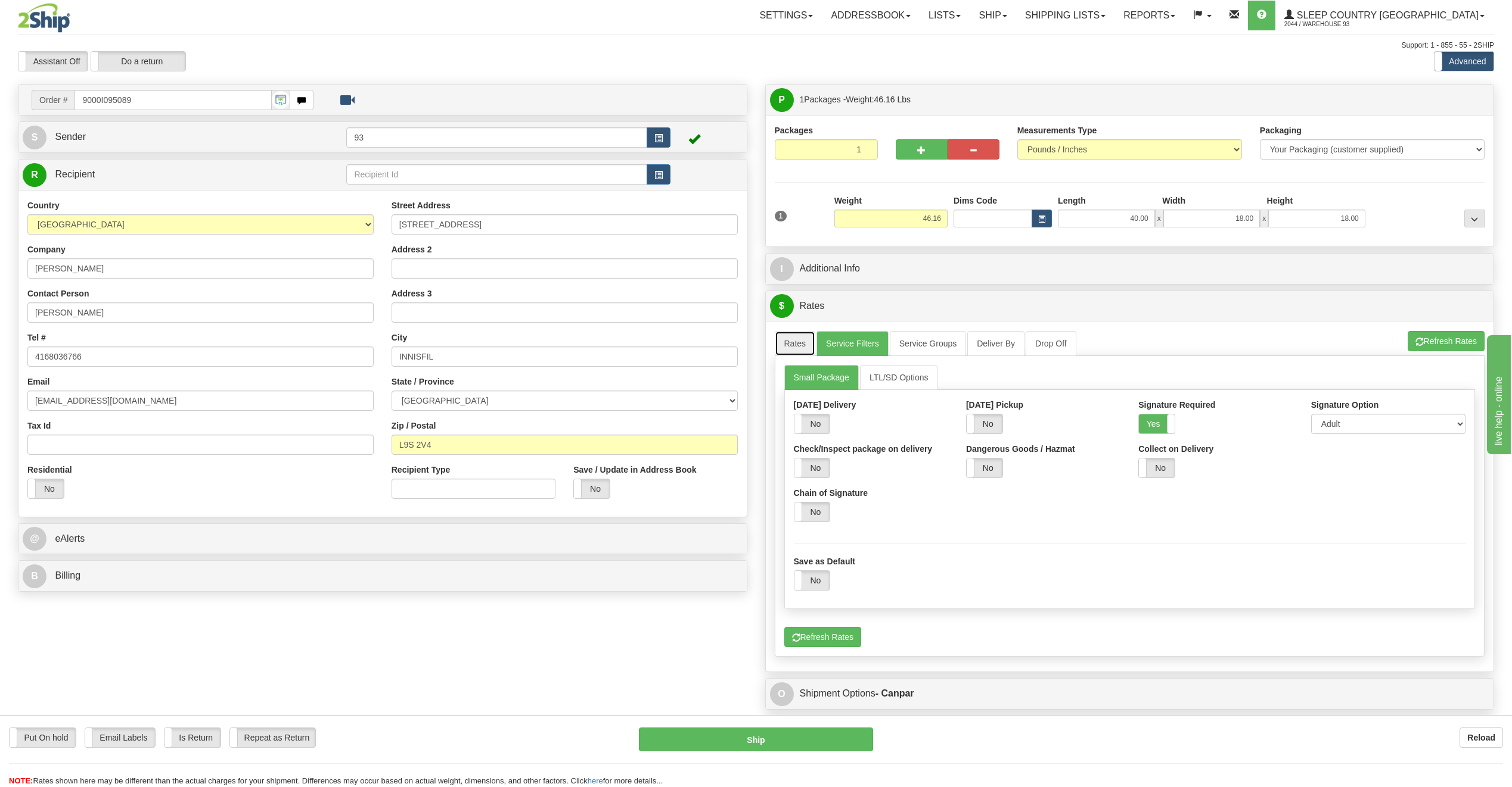
click at [798, 350] on link "Rates" at bounding box center [795, 343] width 41 height 25
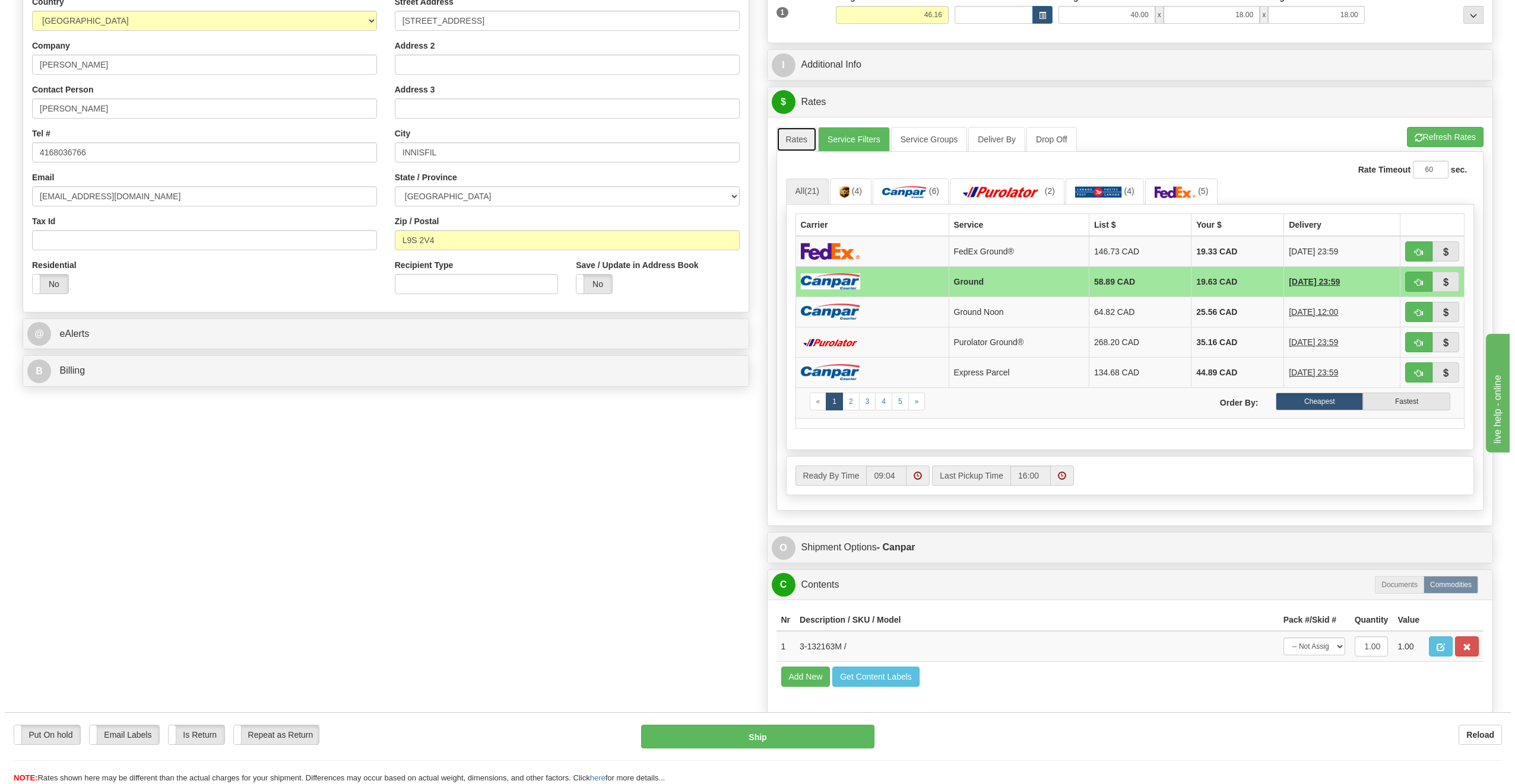
scroll to position [202, 0]
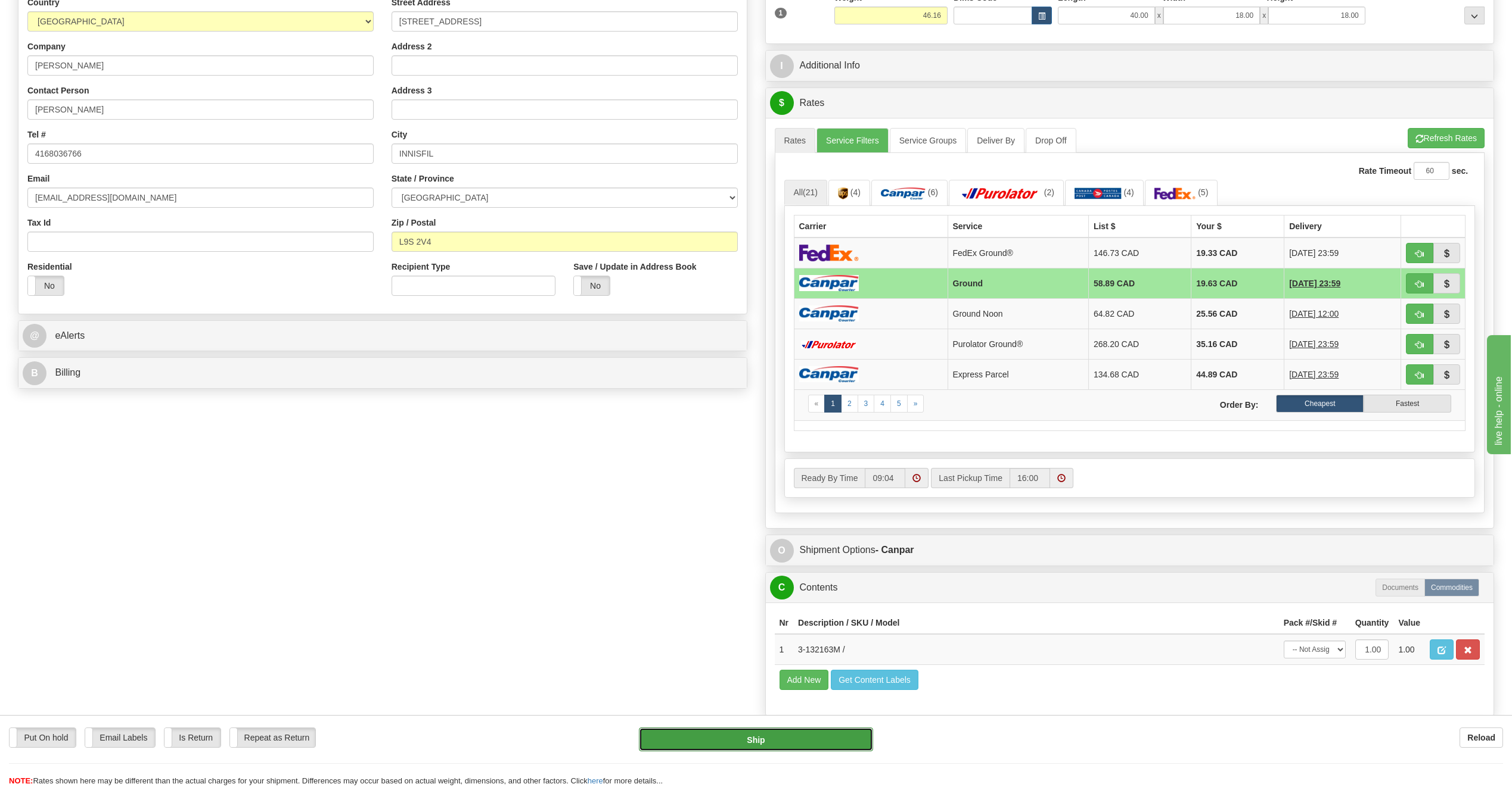
click at [795, 745] on button "Ship" at bounding box center [756, 739] width 234 height 24
type input "1"
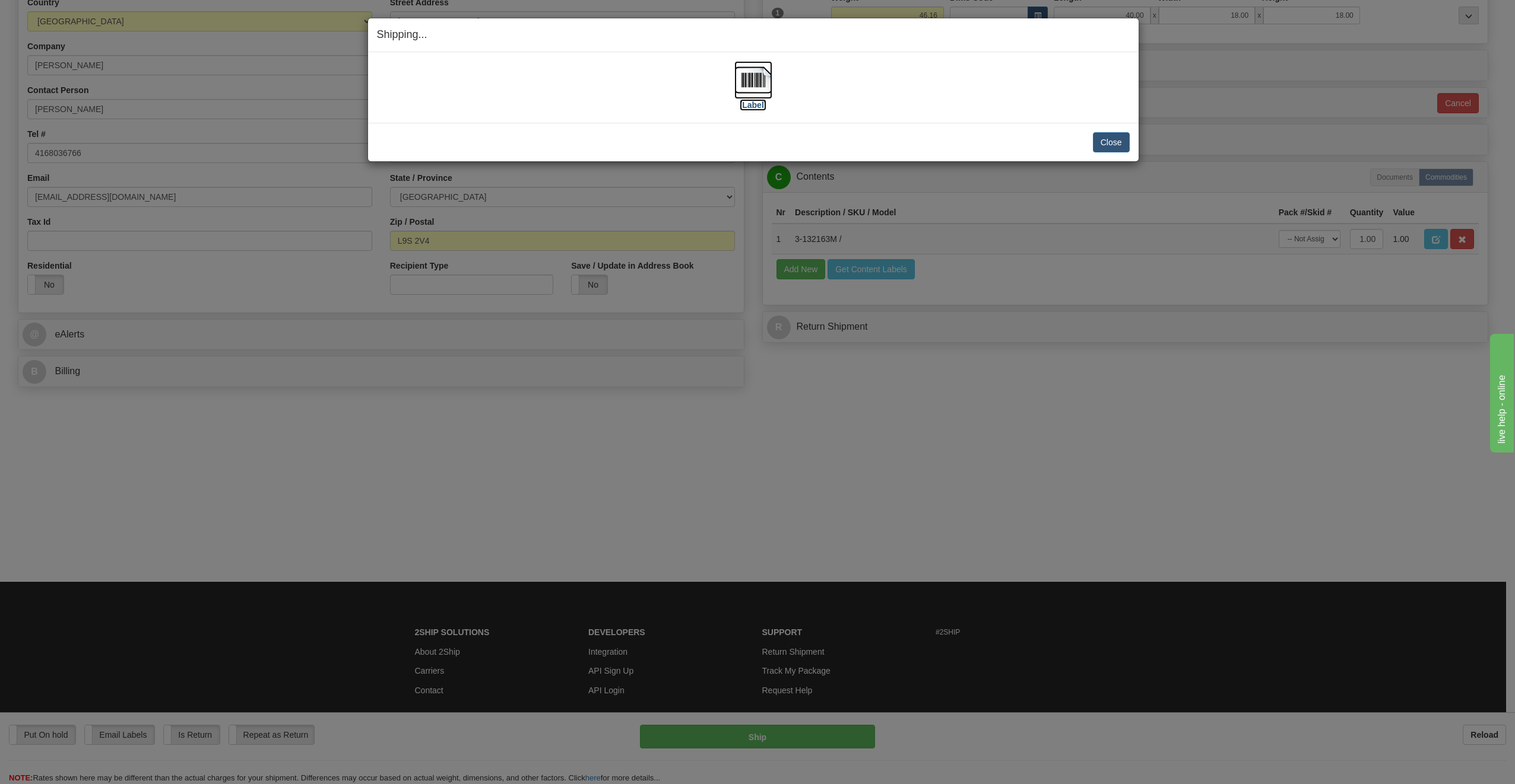
click at [750, 81] on img at bounding box center [753, 80] width 38 height 38
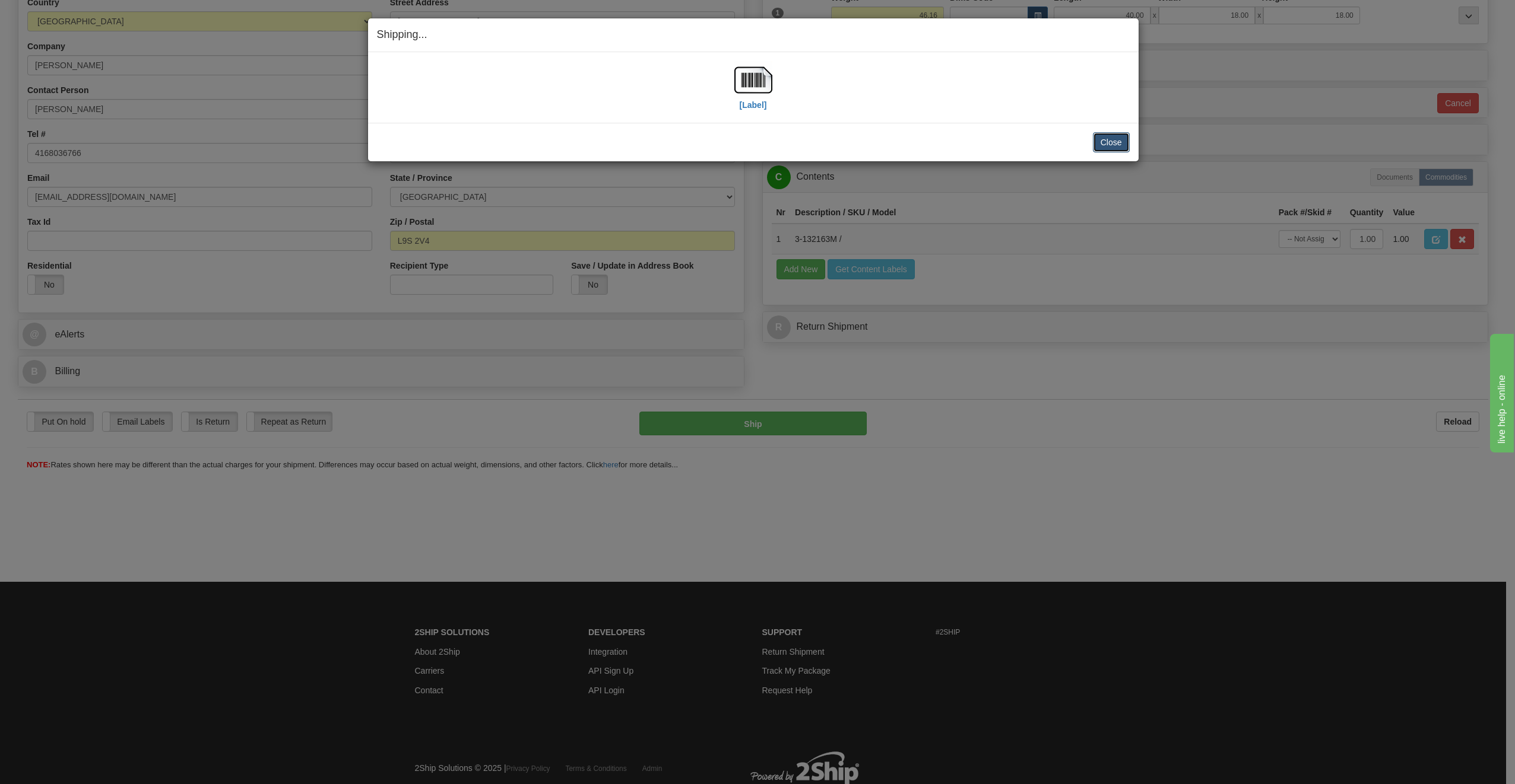
click at [1111, 143] on button "Close" at bounding box center [1111, 142] width 37 height 20
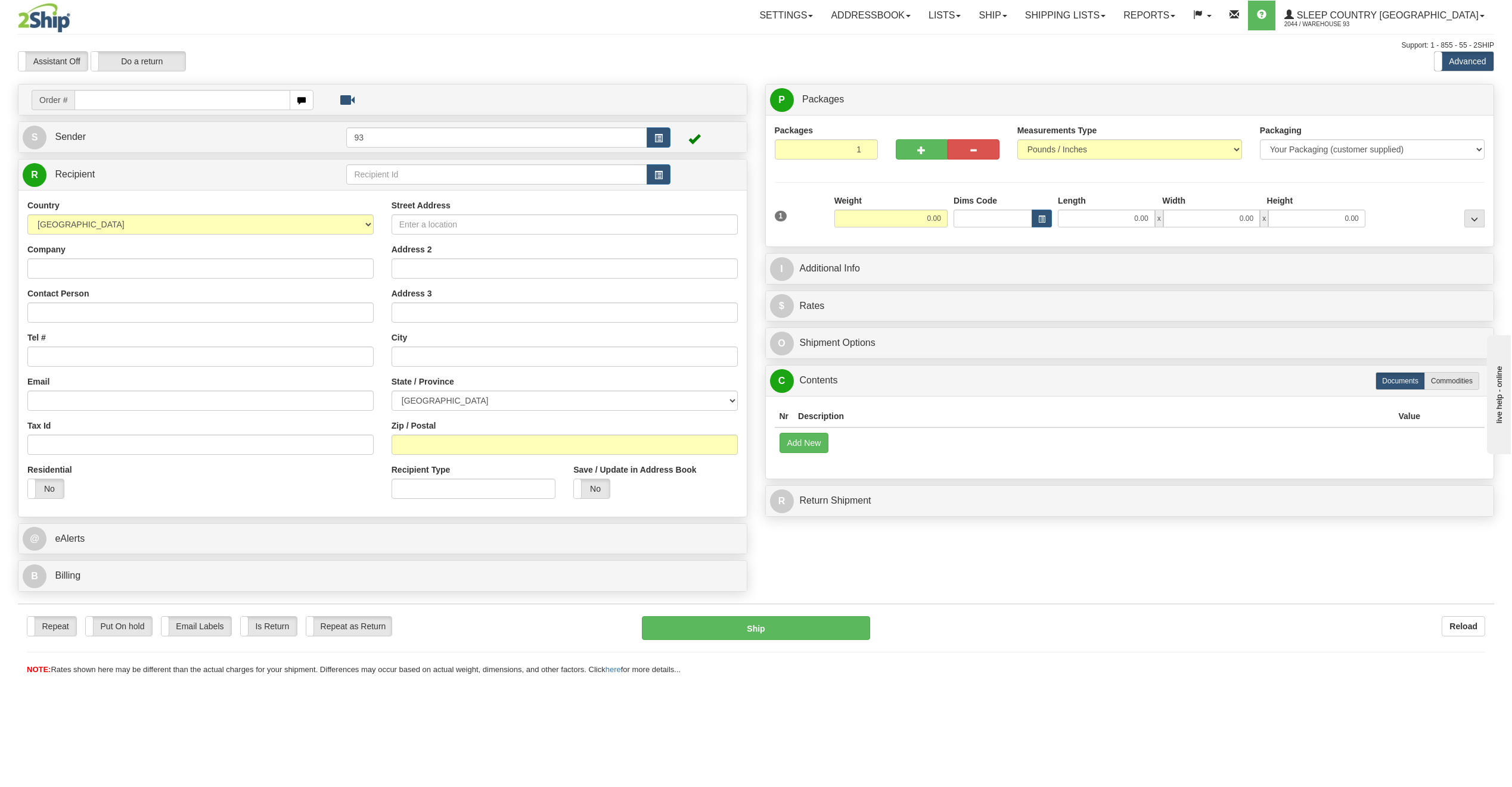
click at [177, 100] on input "text" at bounding box center [182, 100] width 216 height 20
type input "9000I095136"
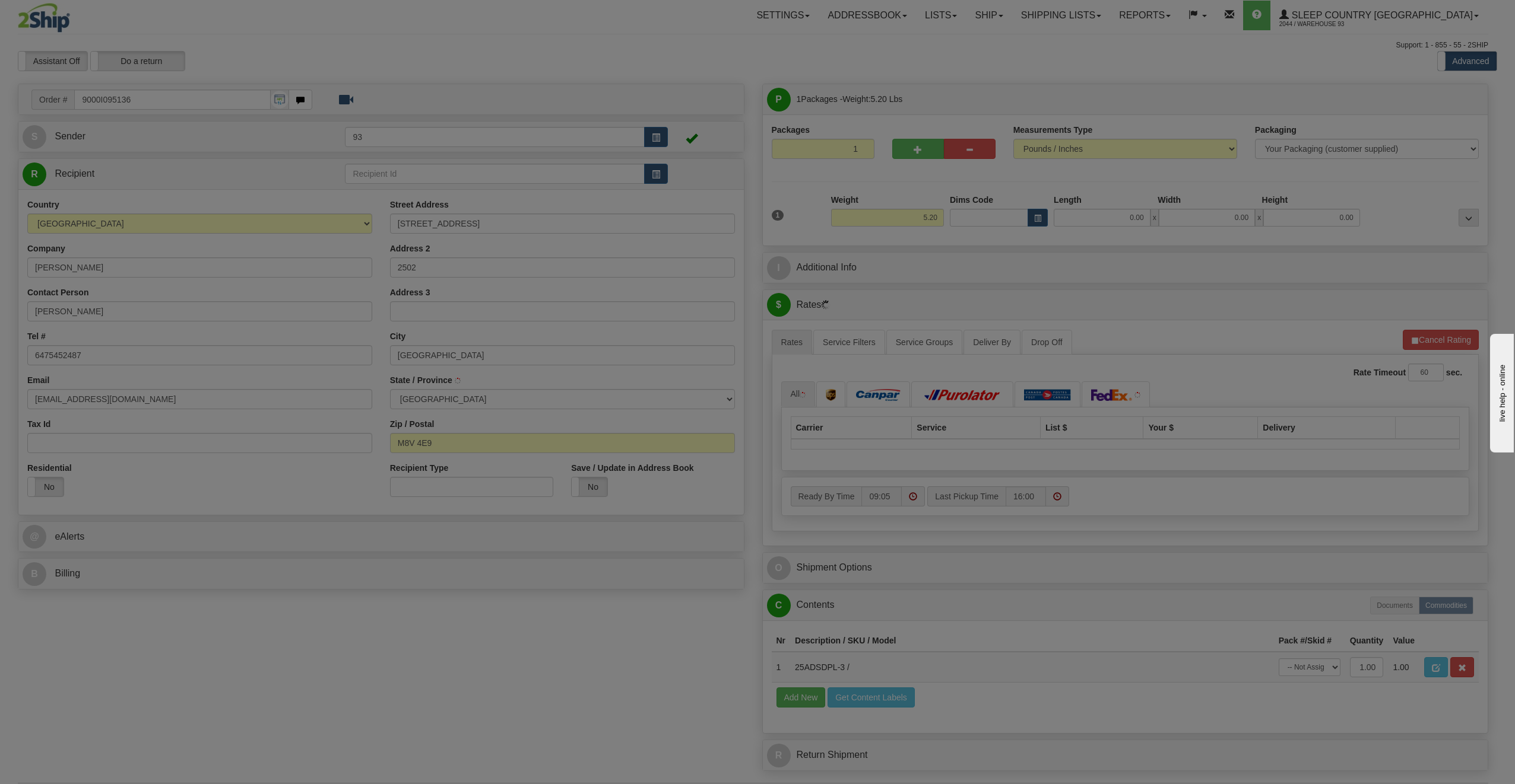
type input "ETOBICOKE"
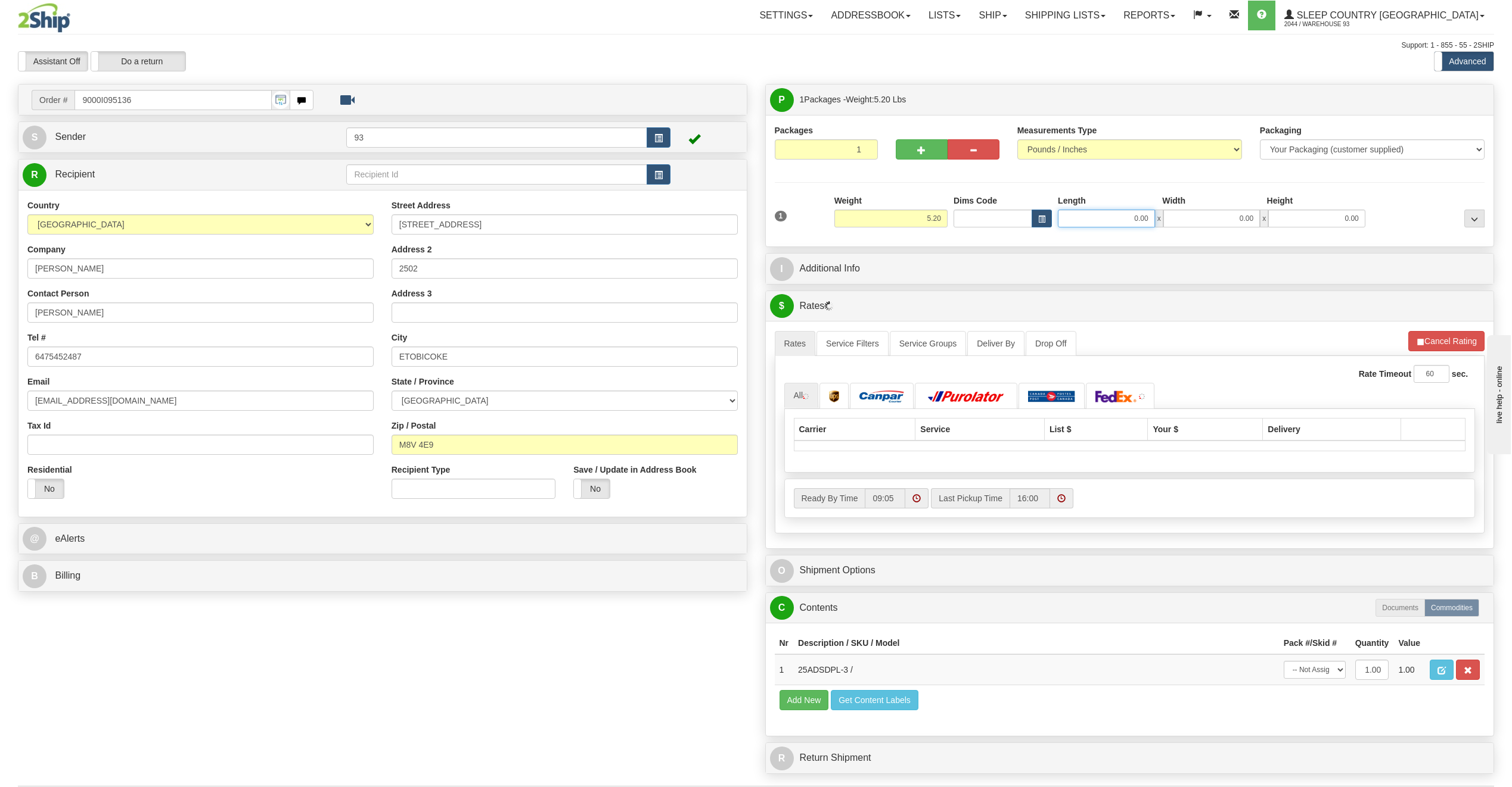
click at [1120, 218] on input "0.00" at bounding box center [1106, 218] width 97 height 18
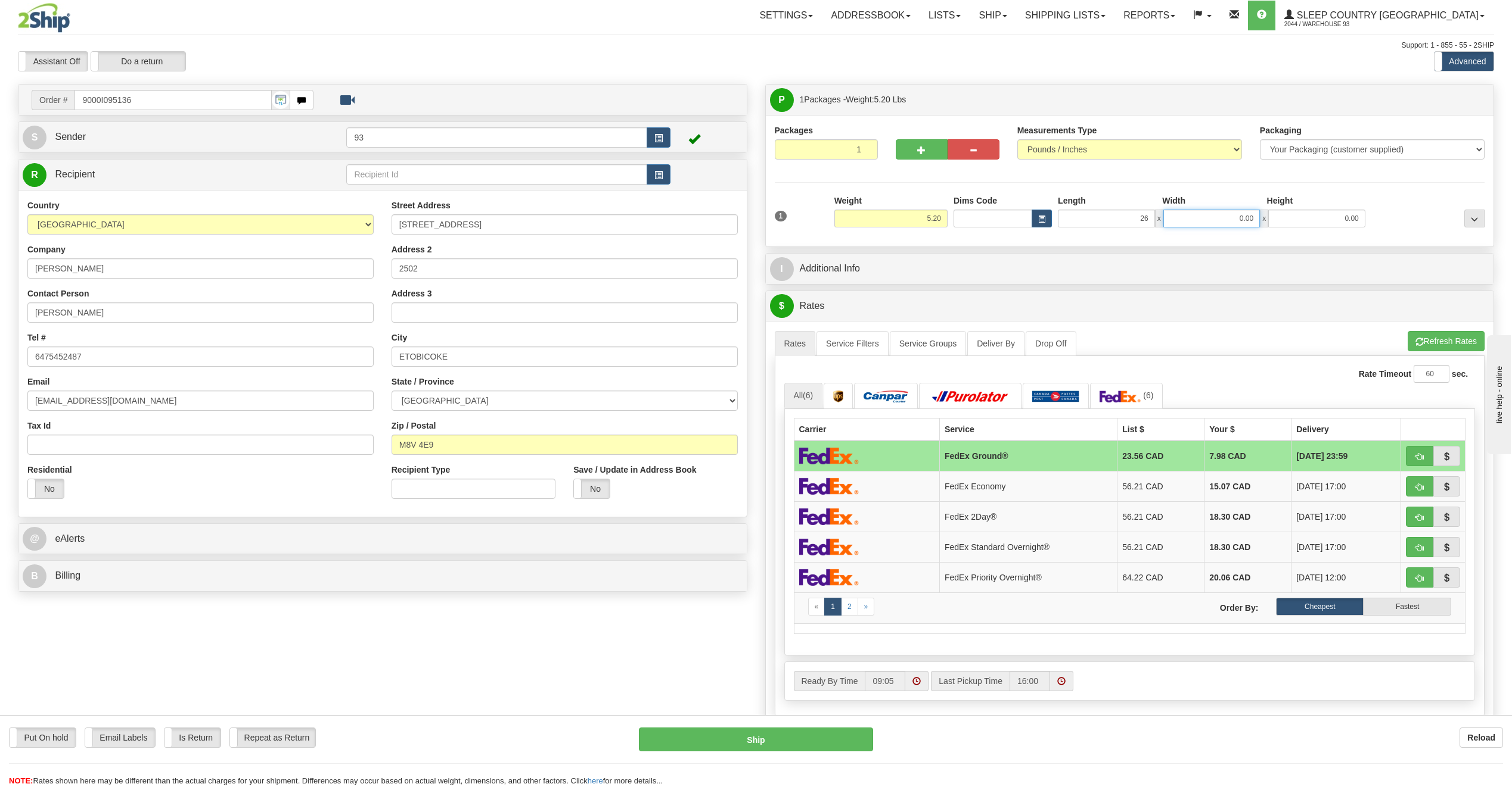
type input "26.00"
click at [1216, 222] on input "0.00" at bounding box center [1212, 218] width 97 height 18
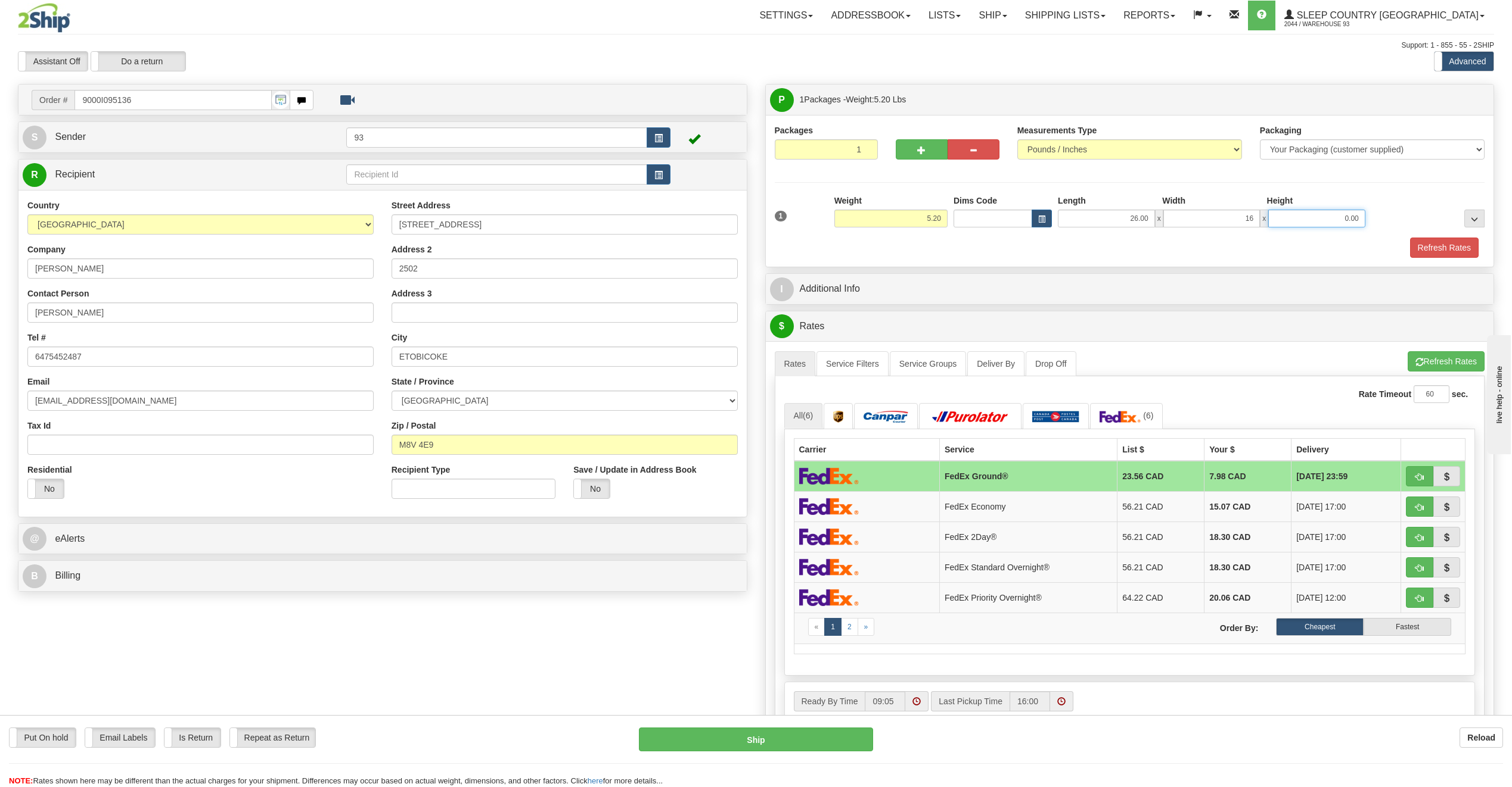
type input "16.00"
click at [1337, 219] on input "0.00" at bounding box center [1316, 218] width 97 height 18
type input "6.00"
click at [1432, 243] on button "Refresh Rates" at bounding box center [1444, 247] width 68 height 20
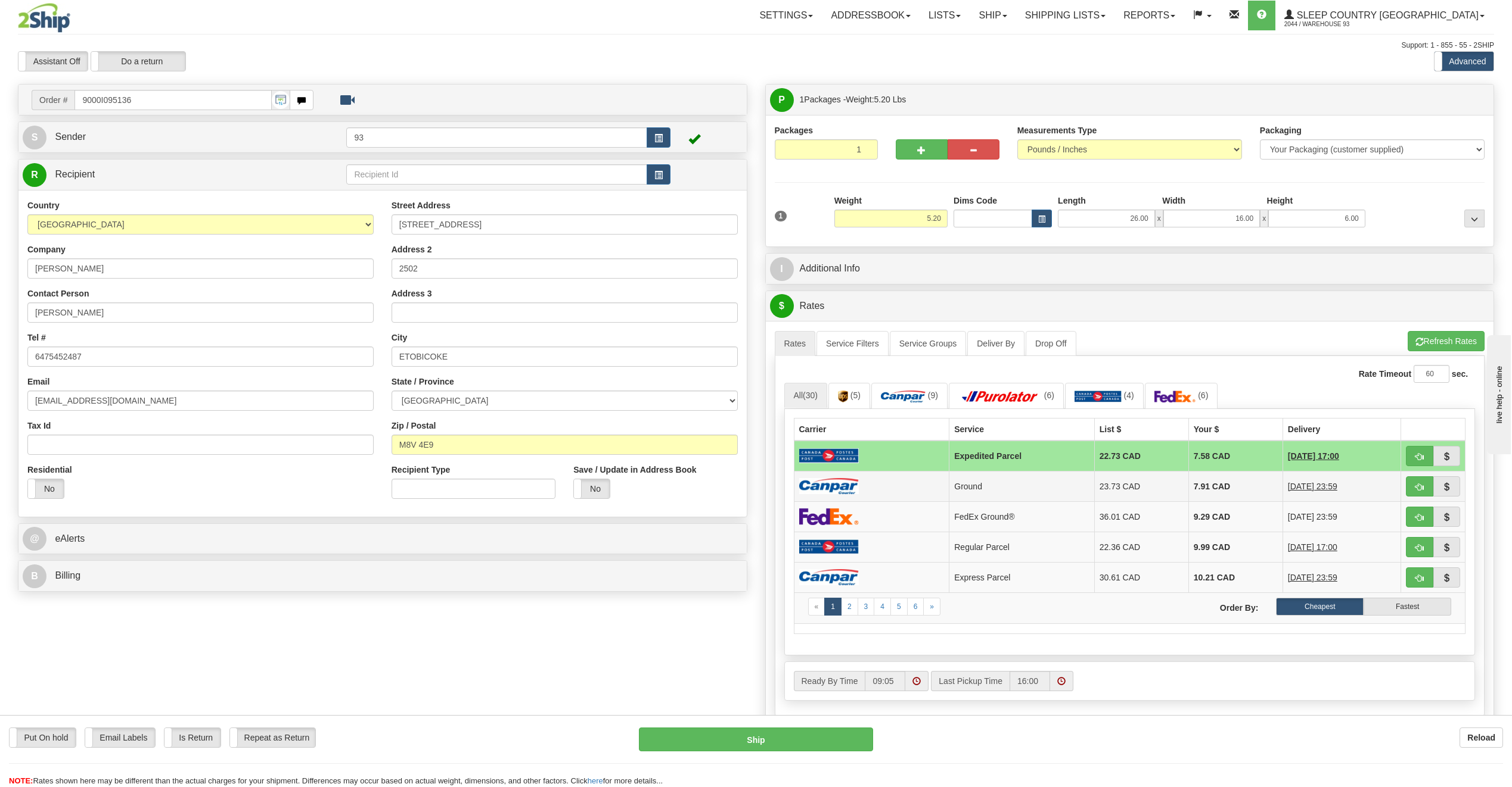
drag, startPoint x: 847, startPoint y: 485, endPoint x: 840, endPoint y: 485, distance: 7.0
click at [847, 485] on img at bounding box center [829, 486] width 60 height 16
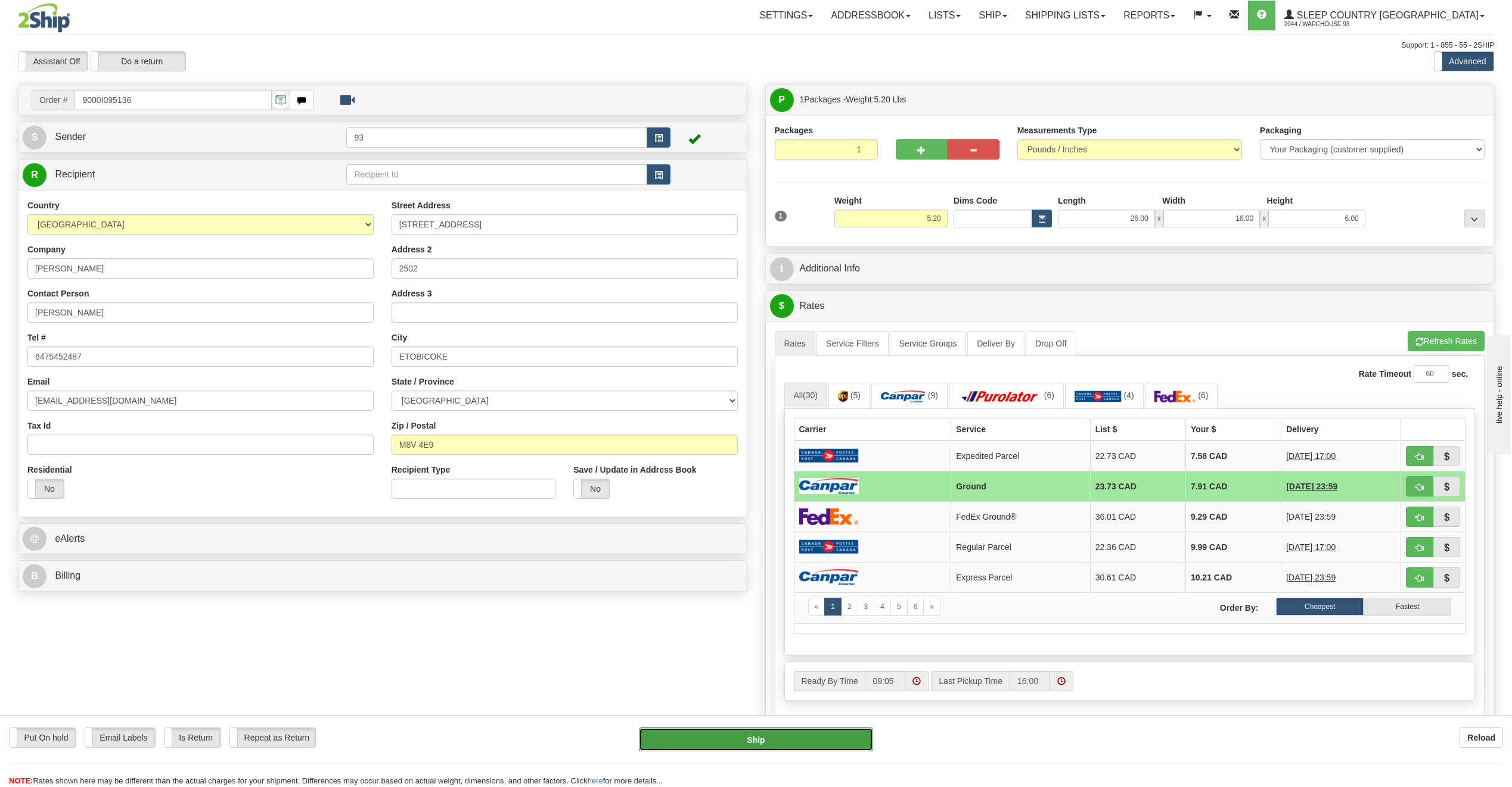
click at [748, 737] on button "Ship" at bounding box center [756, 739] width 234 height 24
type input "1"
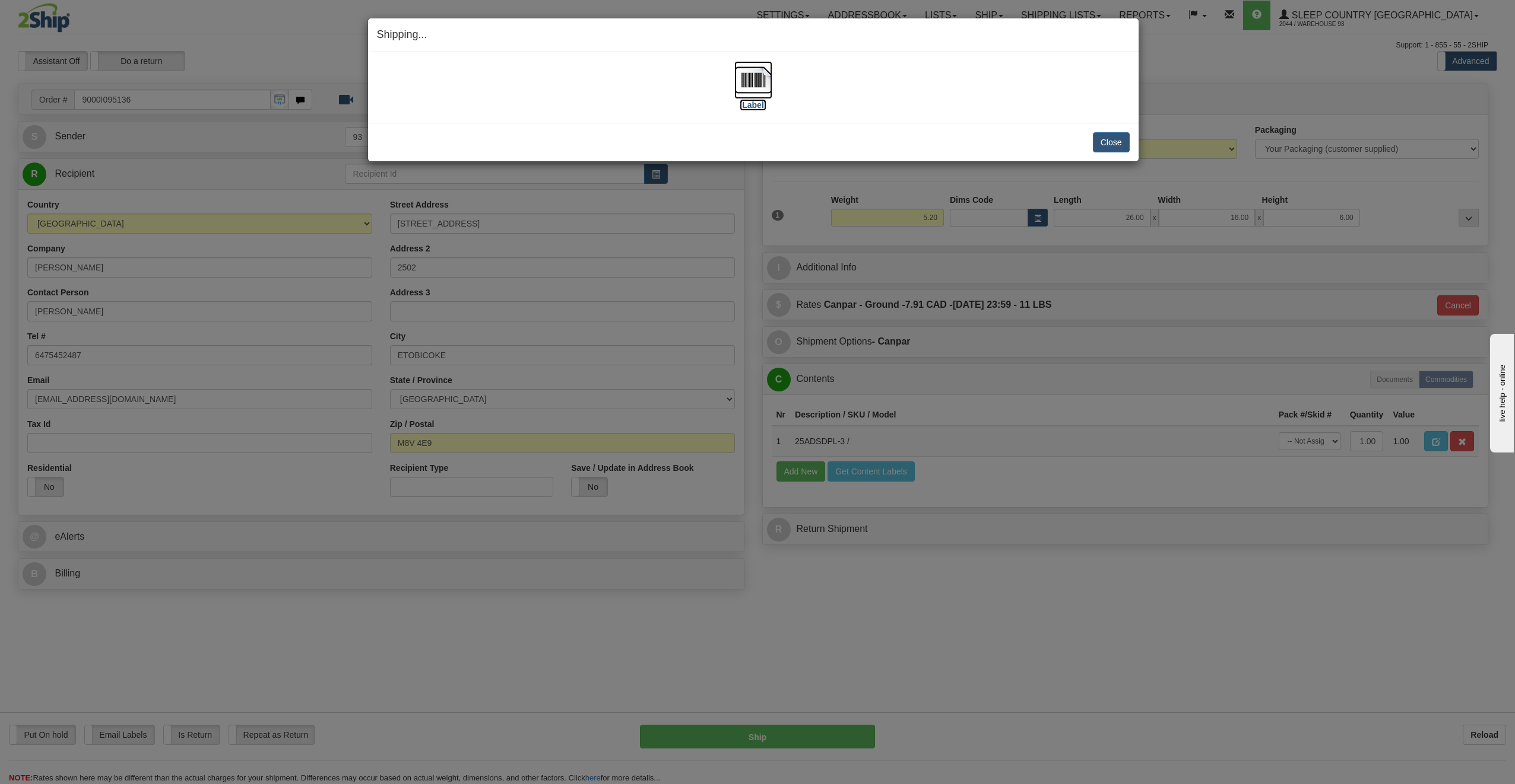
click at [751, 73] on img at bounding box center [753, 80] width 38 height 38
click at [1101, 144] on button "Close" at bounding box center [1111, 142] width 37 height 20
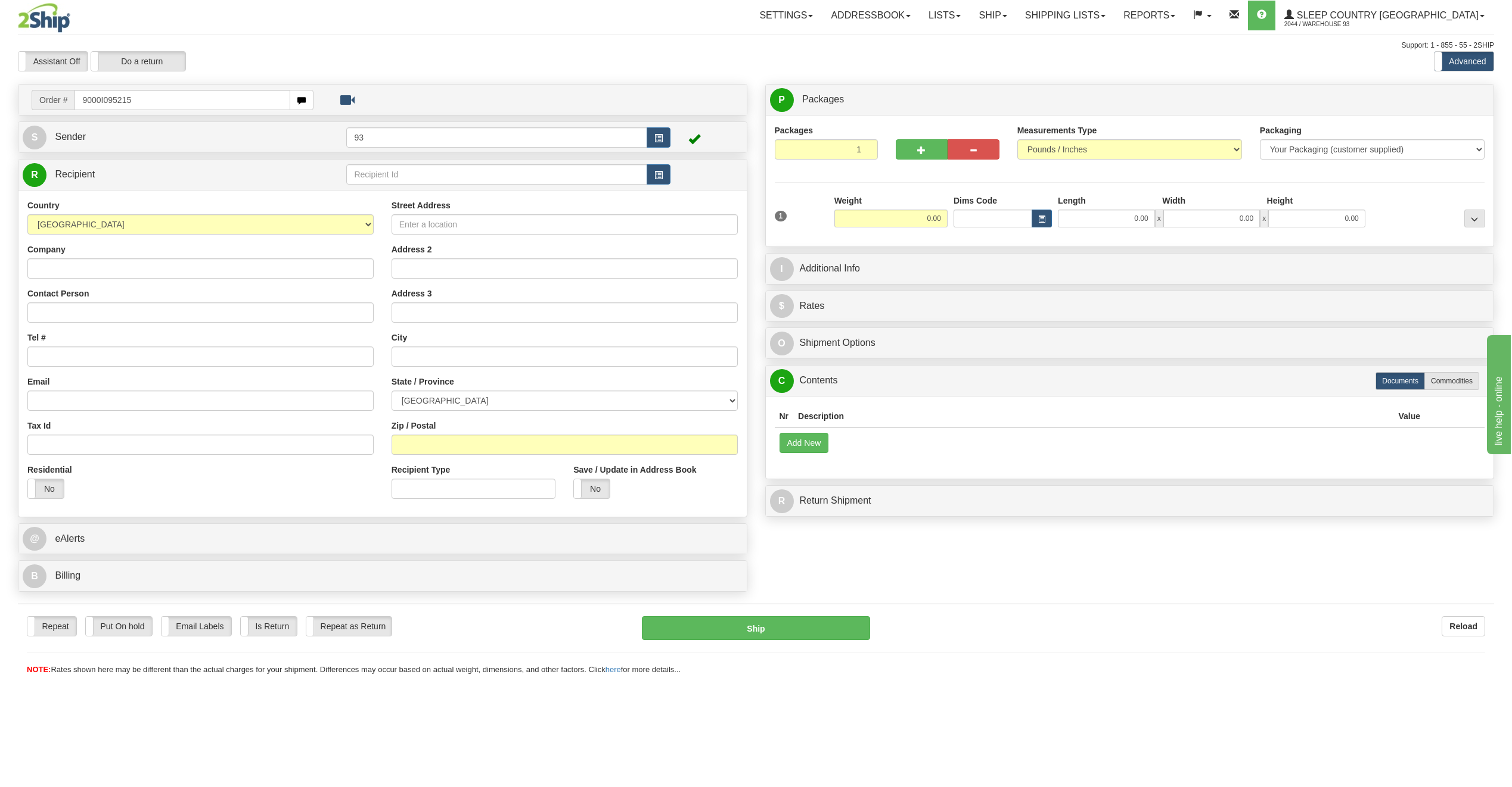
type input "9000I095215"
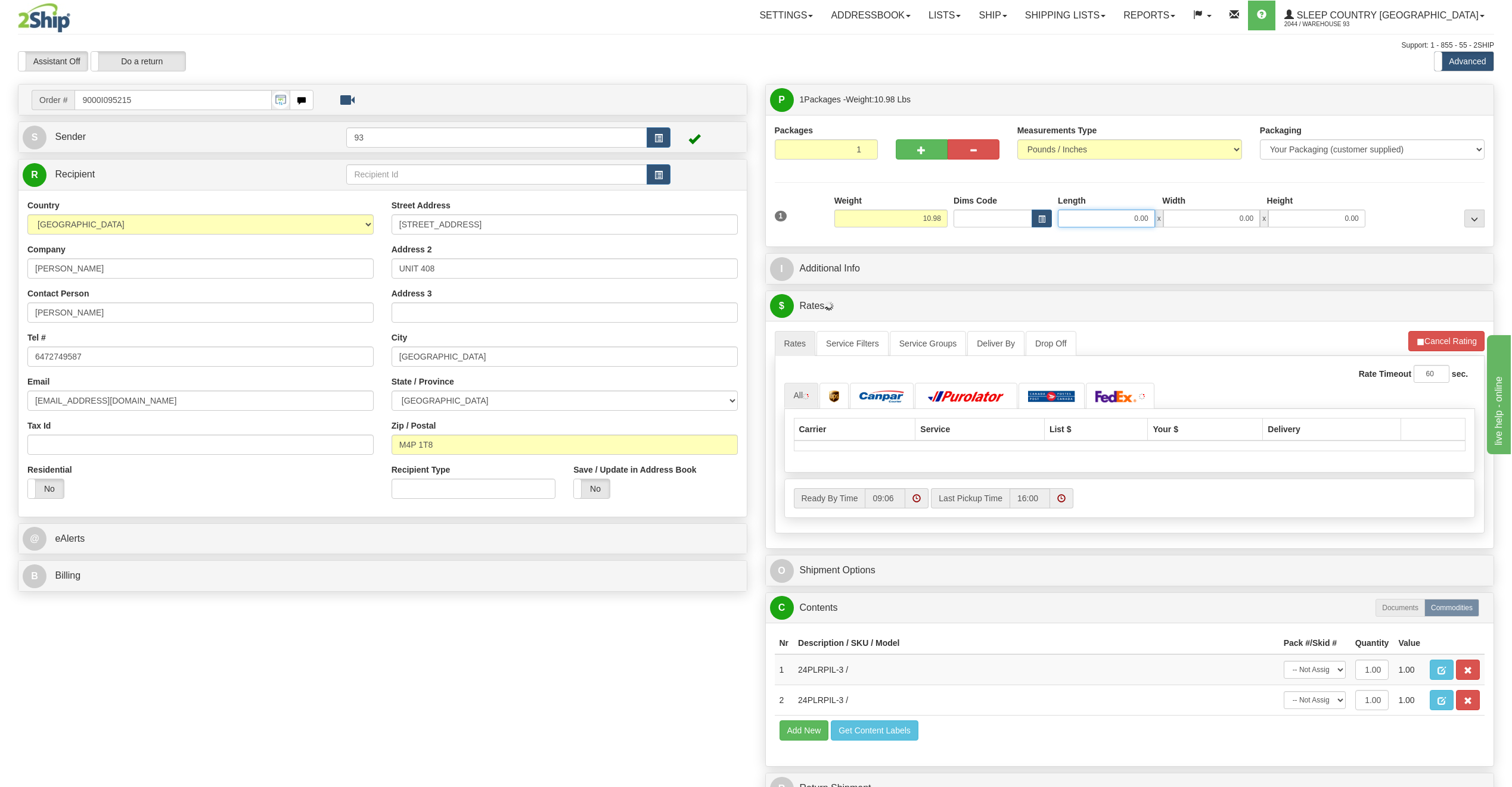
click at [1093, 216] on input "0.00" at bounding box center [1106, 218] width 97 height 18
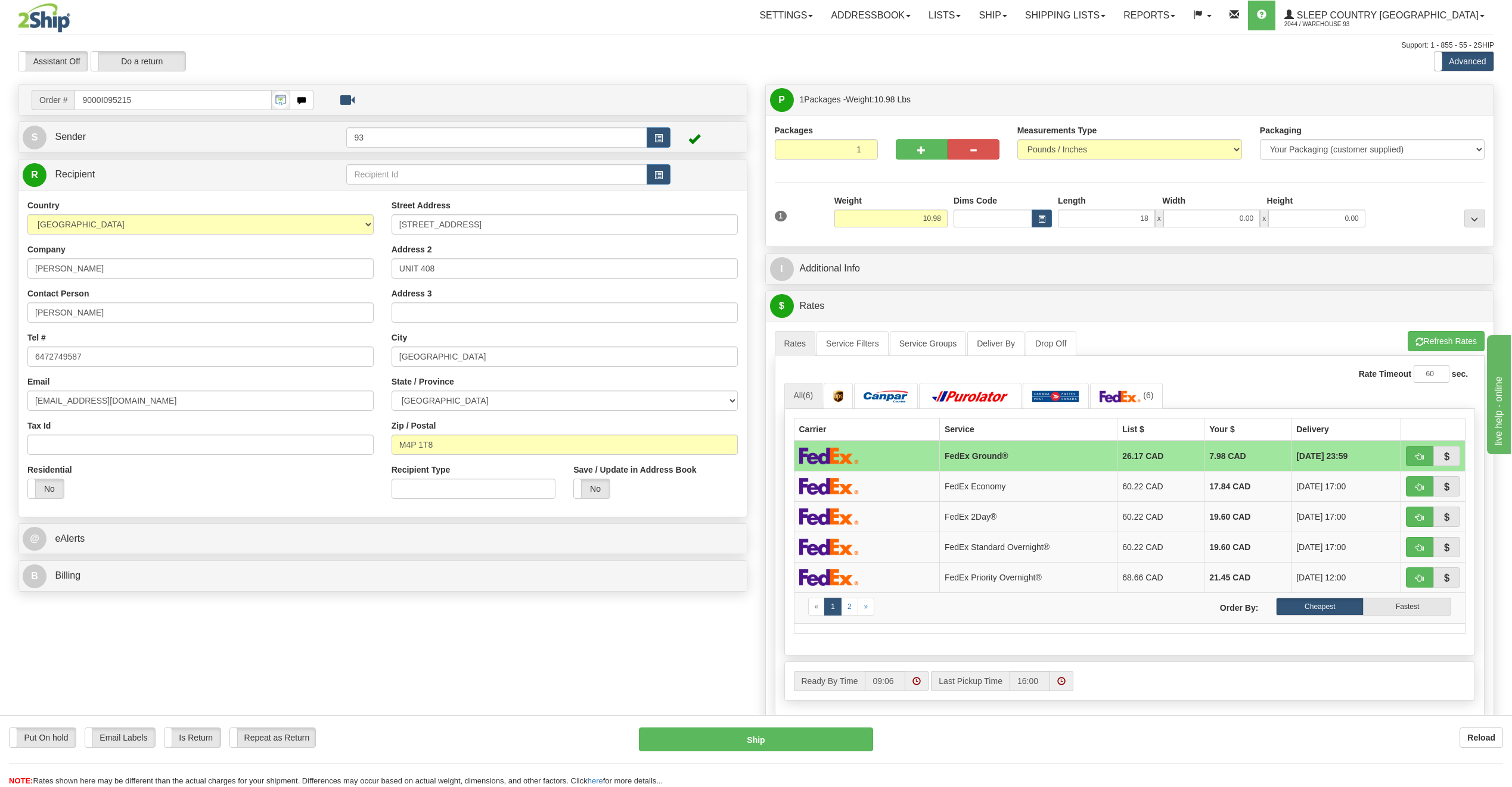
type input "18.00"
click at [1201, 228] on div "1 Weight 10.98 Dims Code x x" at bounding box center [1130, 216] width 716 height 43
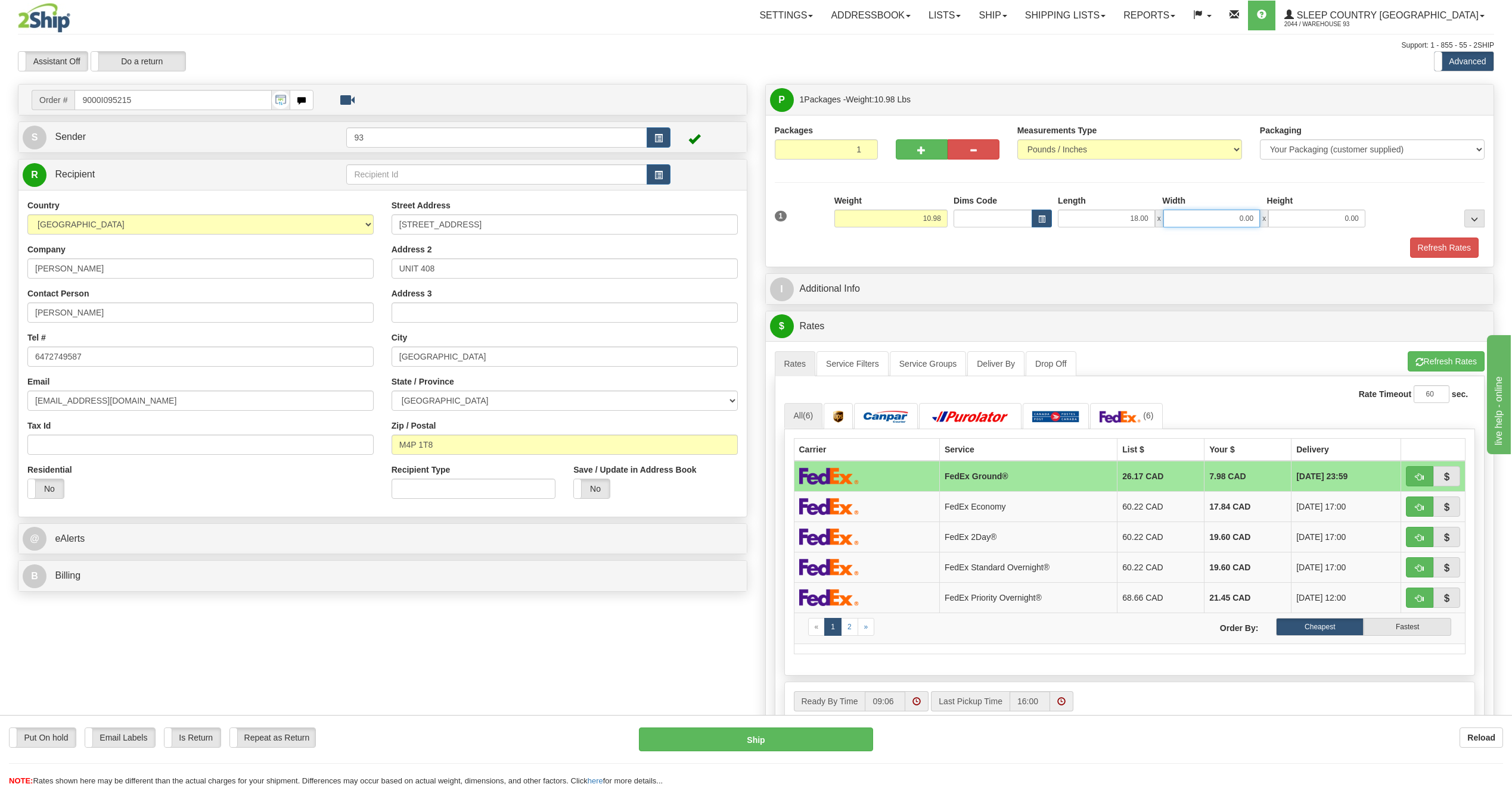
click at [1206, 218] on input "0.00" at bounding box center [1212, 218] width 97 height 18
type input "16.00"
click at [1333, 210] on input "0.00" at bounding box center [1316, 218] width 97 height 18
type input "8.00"
click at [1442, 258] on button "Refresh Rates" at bounding box center [1444, 247] width 68 height 20
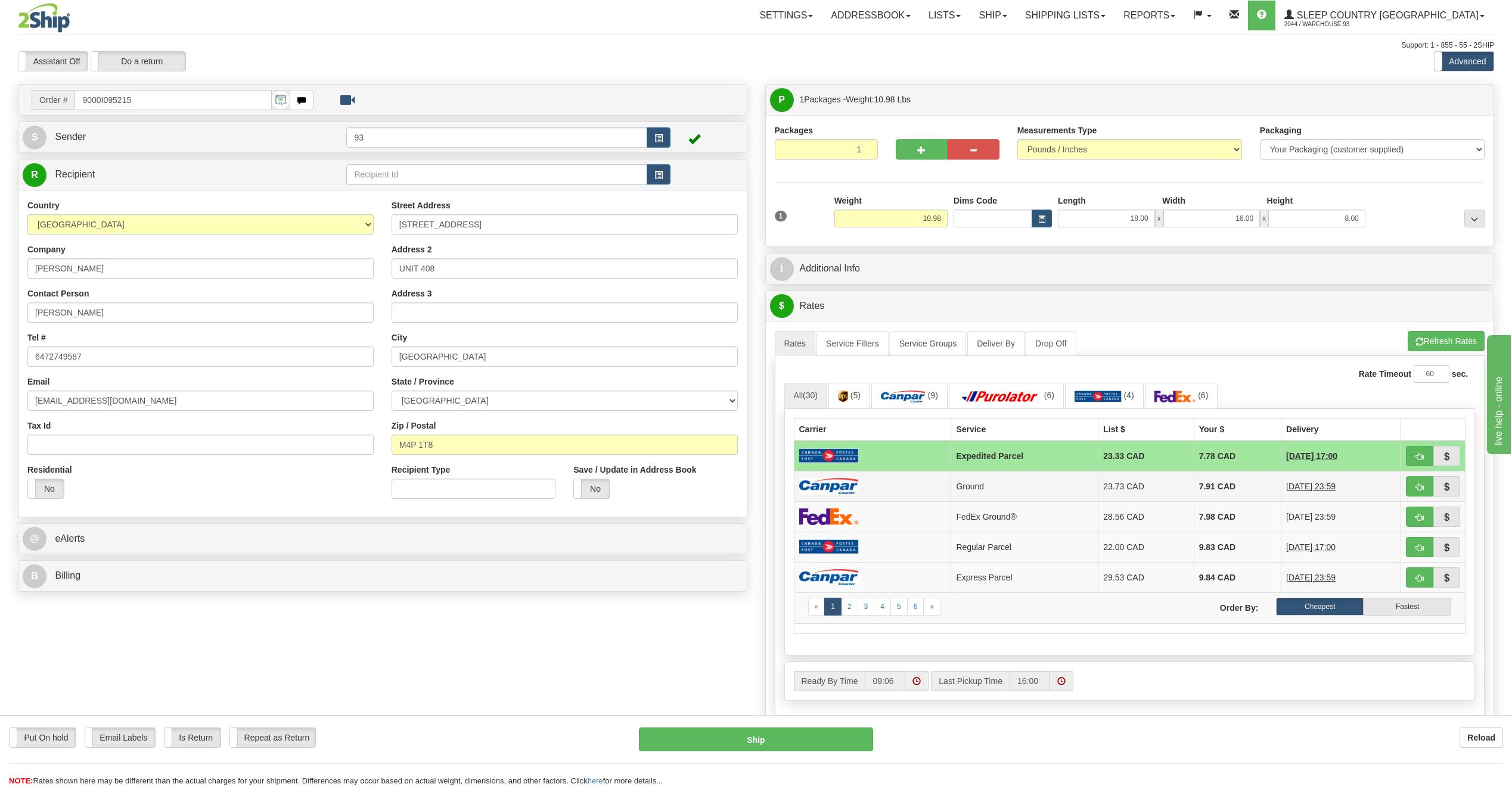
click at [827, 490] on img at bounding box center [829, 486] width 60 height 16
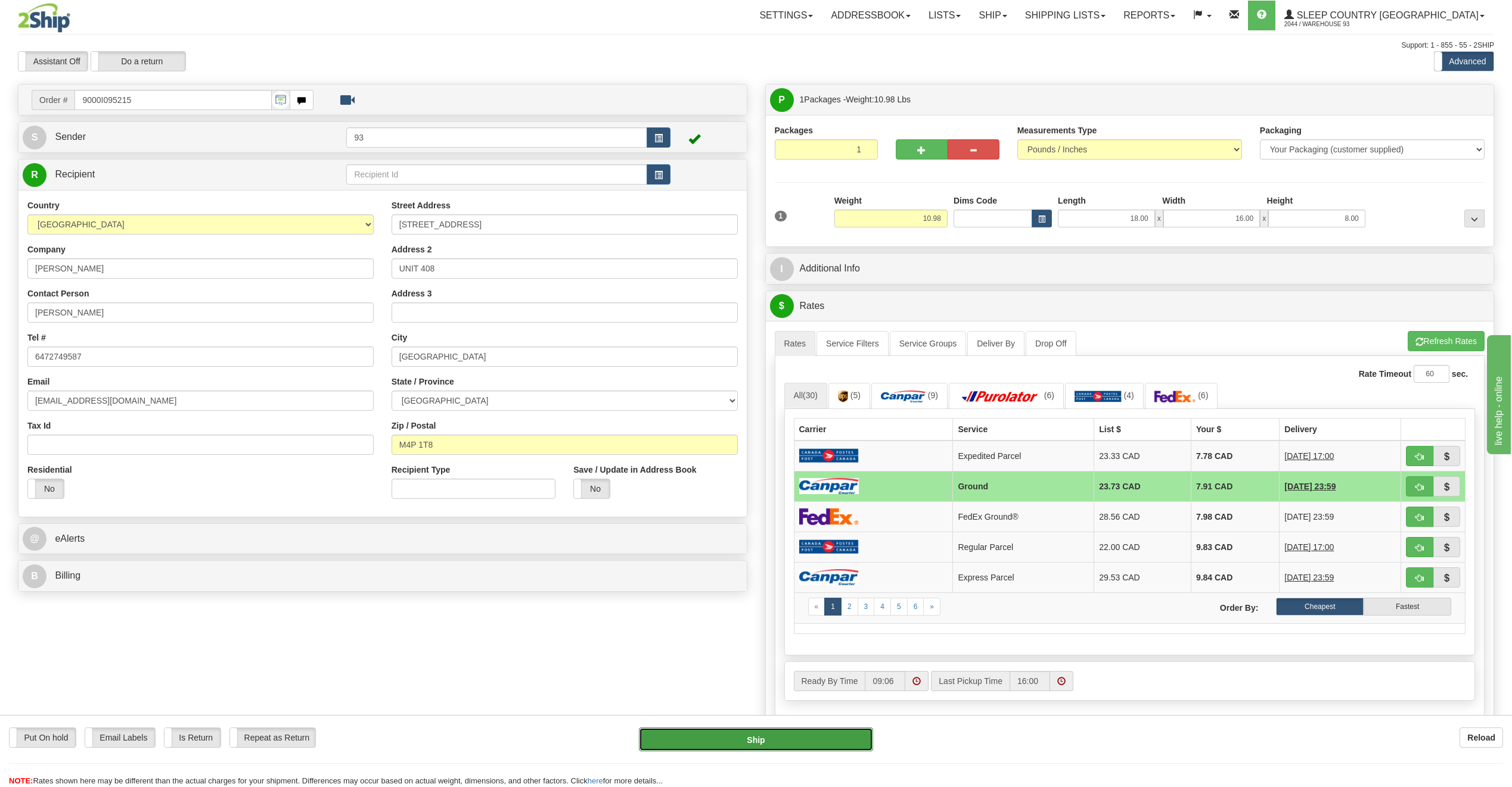
click at [820, 746] on button "Ship" at bounding box center [756, 739] width 234 height 24
type input "1"
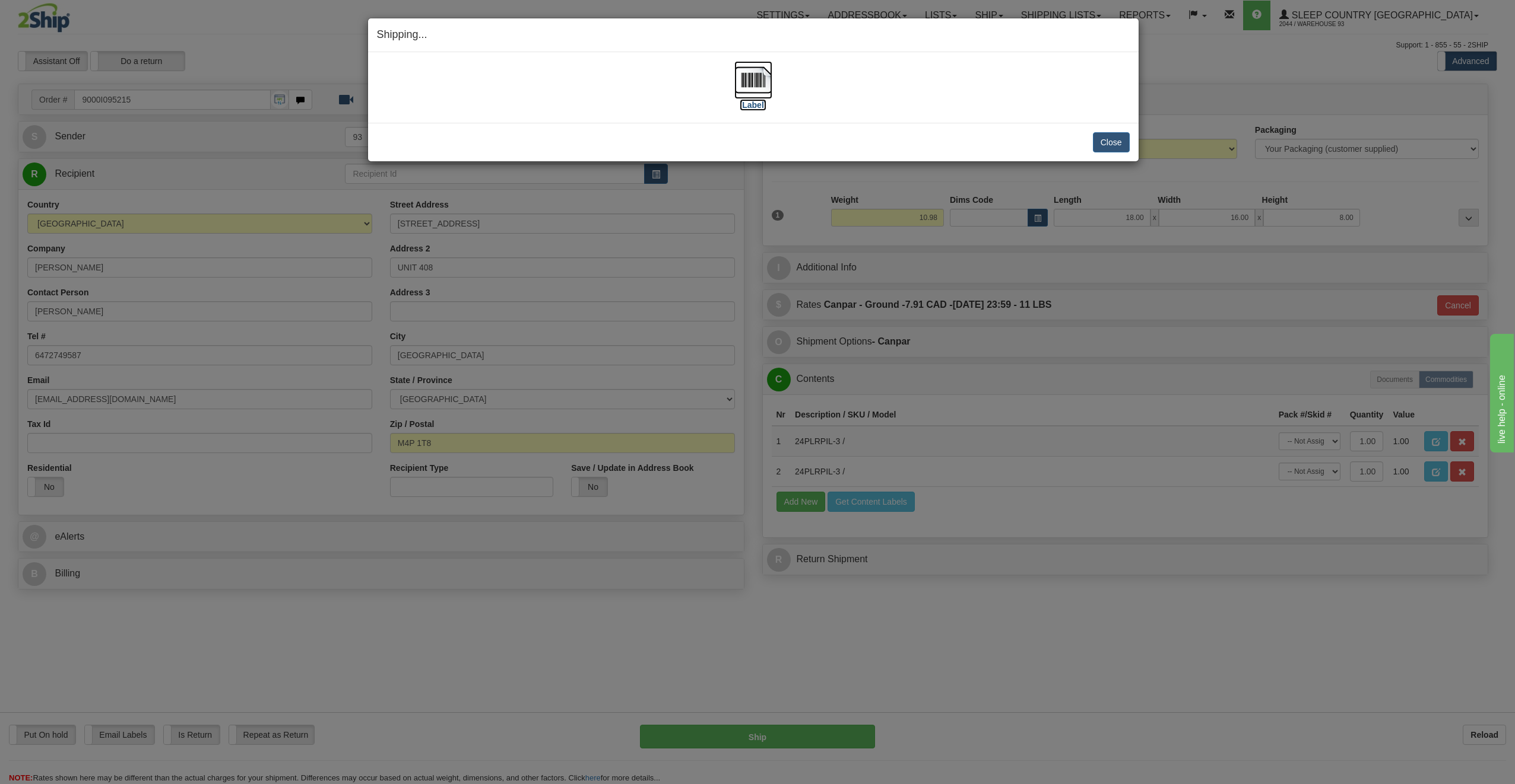
click at [751, 80] on img at bounding box center [753, 80] width 38 height 38
click at [1108, 140] on button "Close" at bounding box center [1111, 142] width 37 height 20
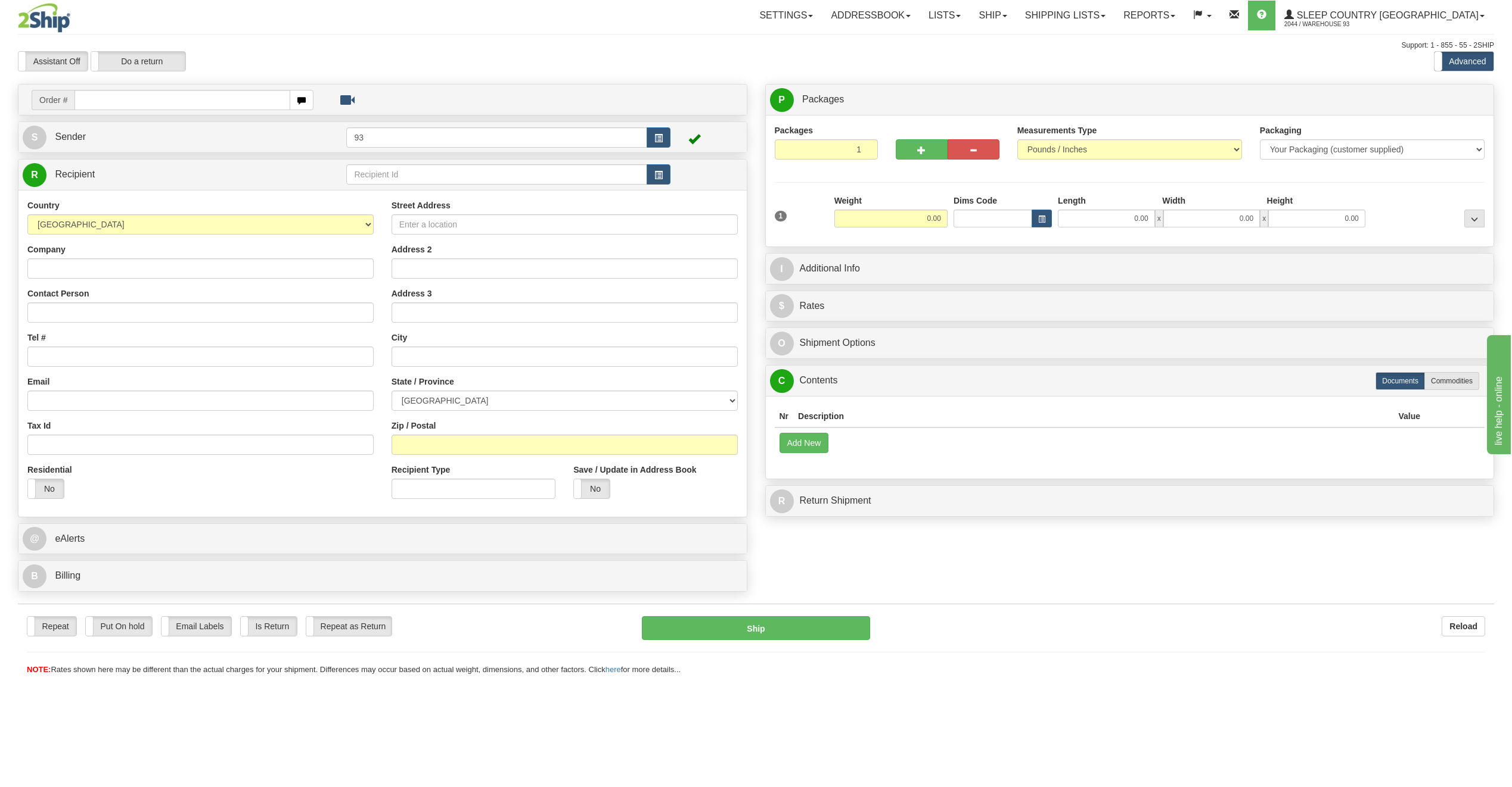
click at [95, 98] on input "text" at bounding box center [182, 100] width 216 height 20
type input "9000I093295"
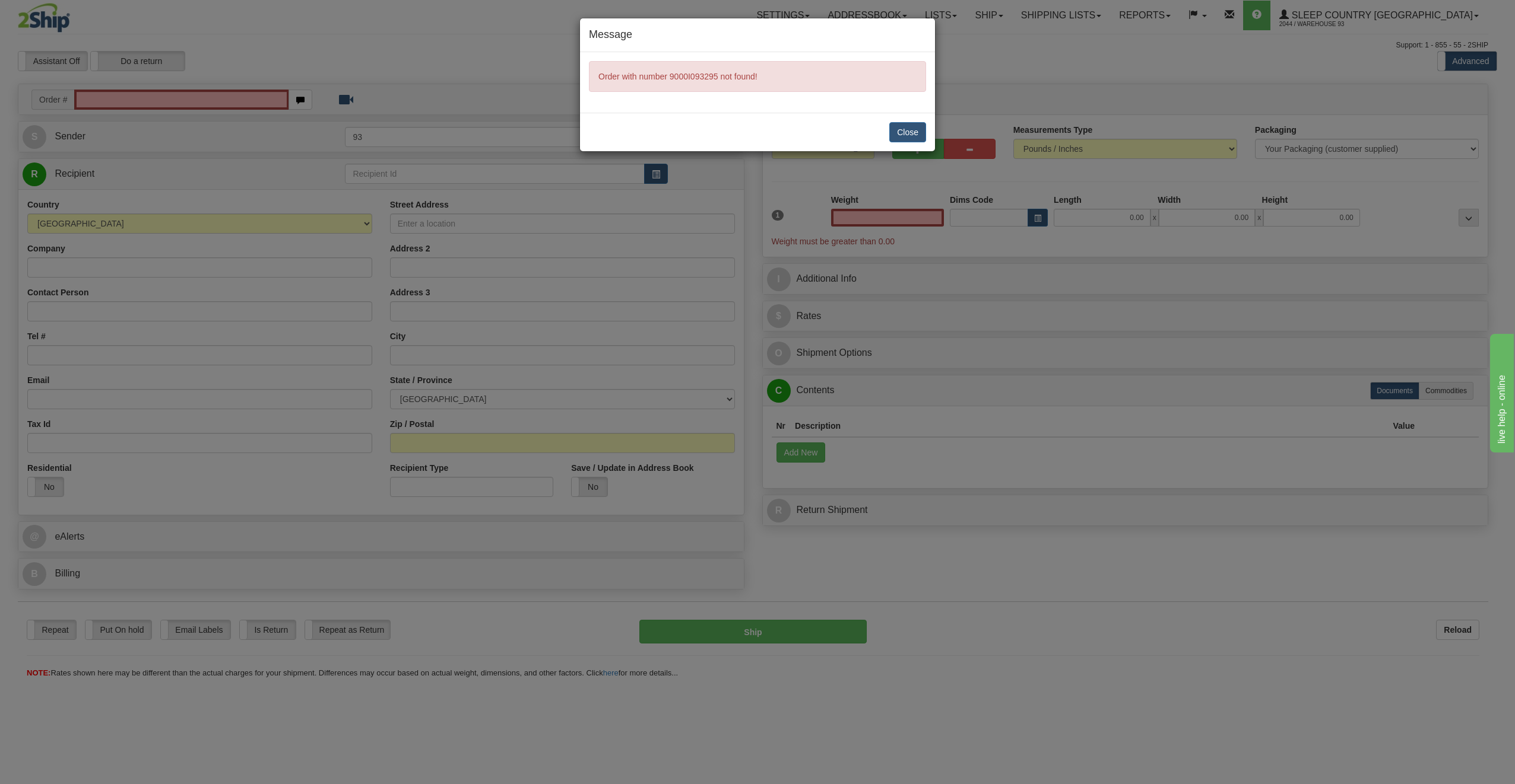
type input "0.00"
click at [900, 131] on button "Close" at bounding box center [907, 132] width 37 height 20
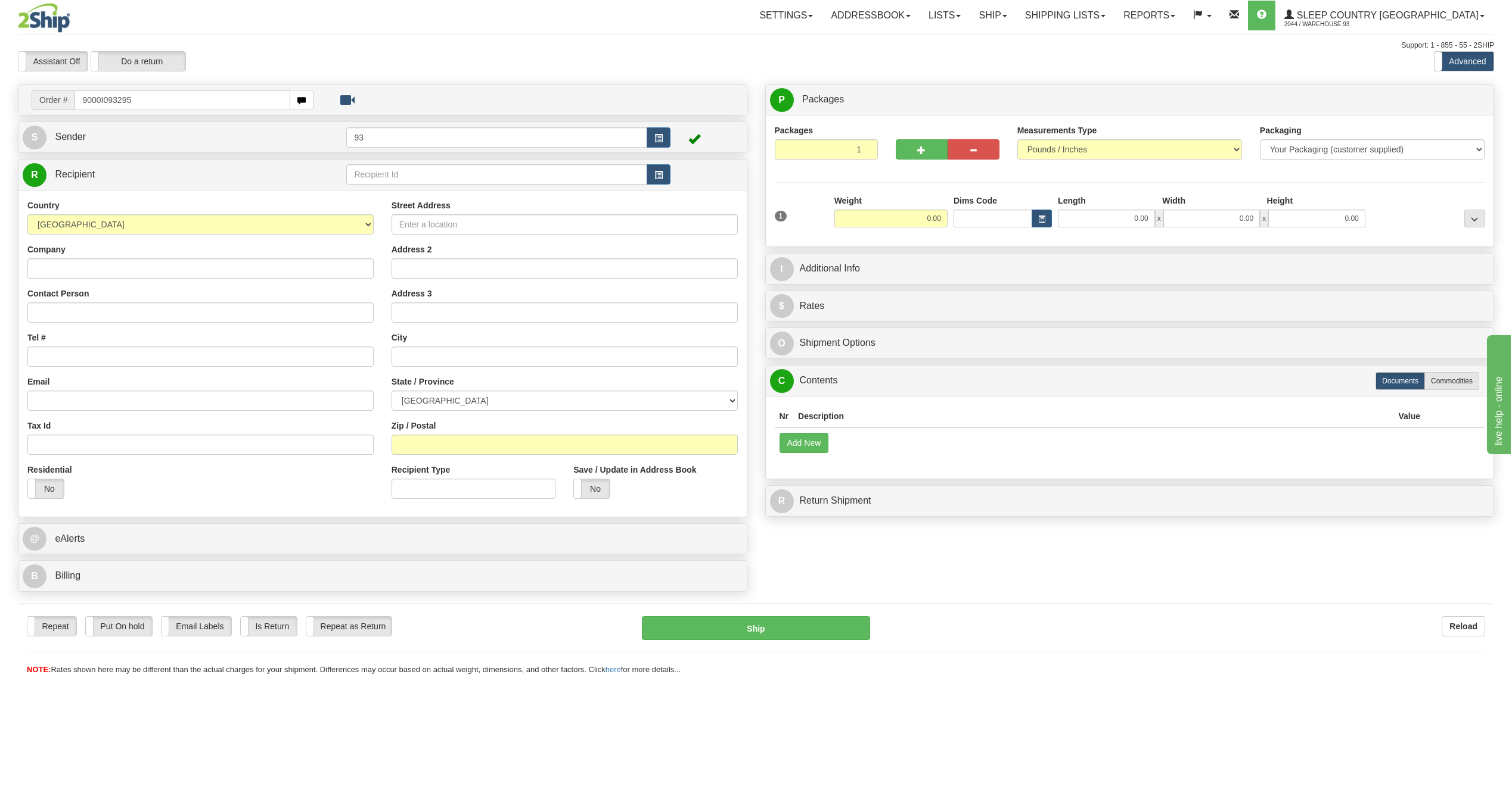
type input "9000I093295"
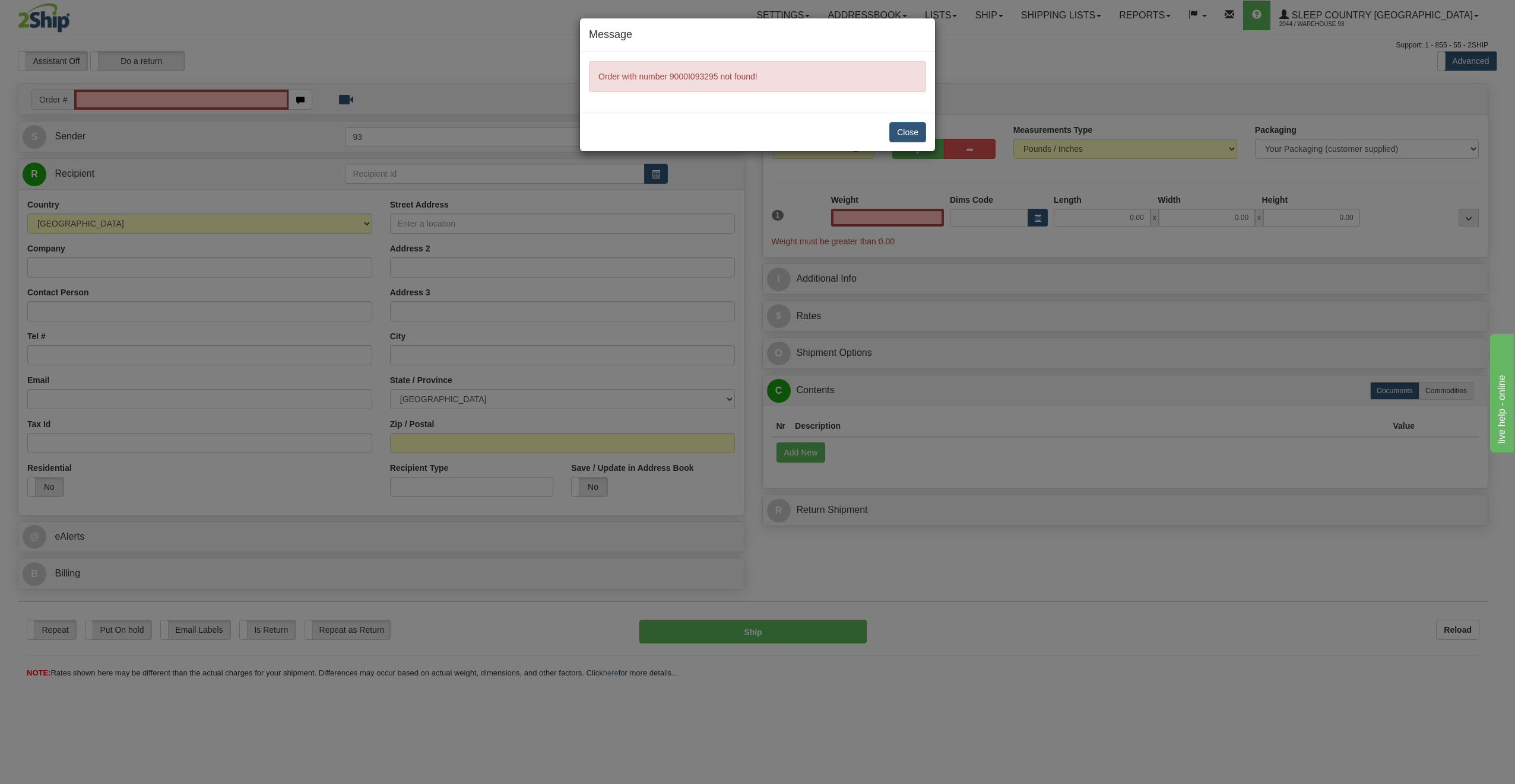
type input "0.00"
click at [904, 128] on button "Close" at bounding box center [907, 132] width 37 height 20
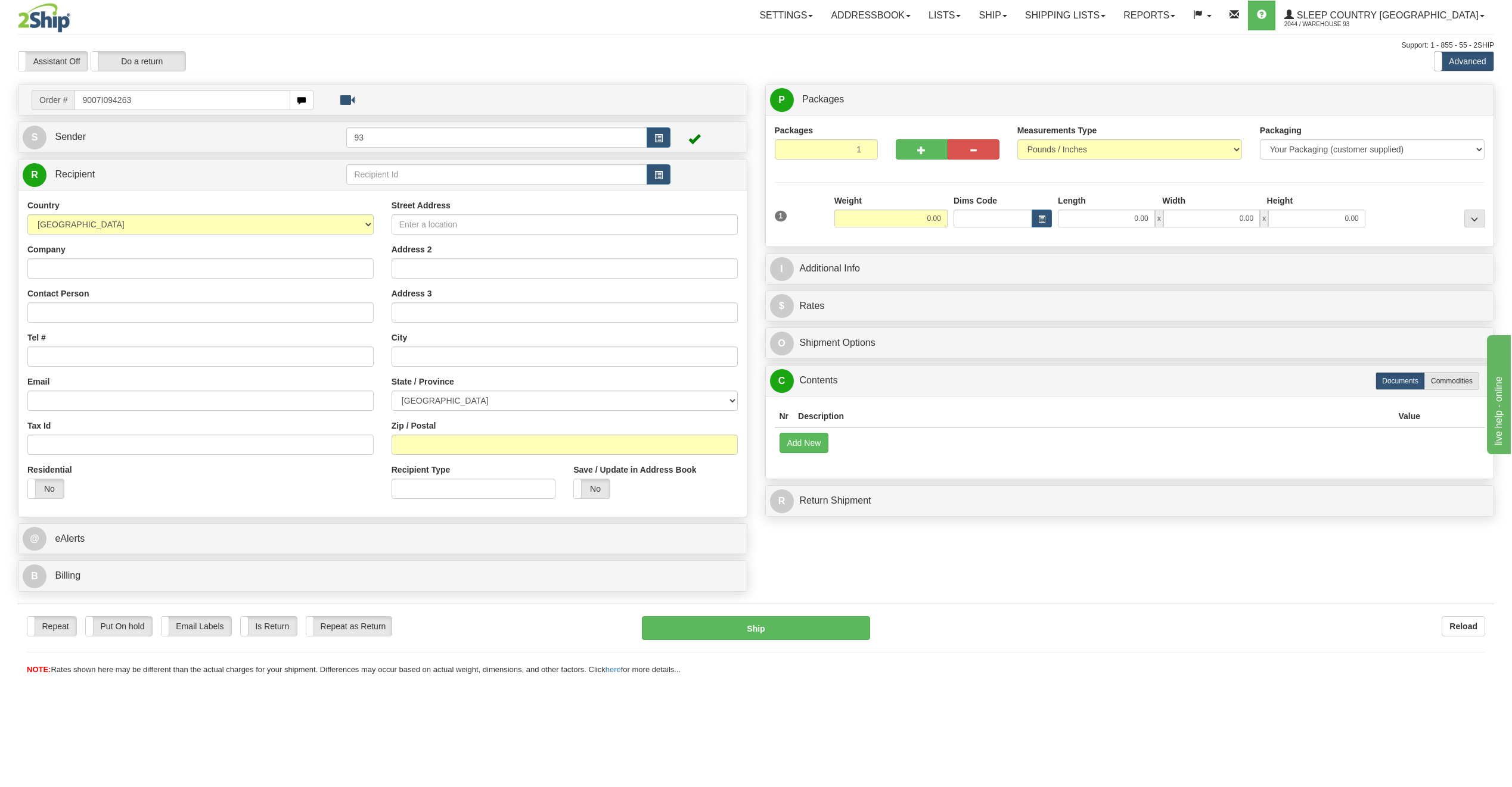
type input "9007I094263"
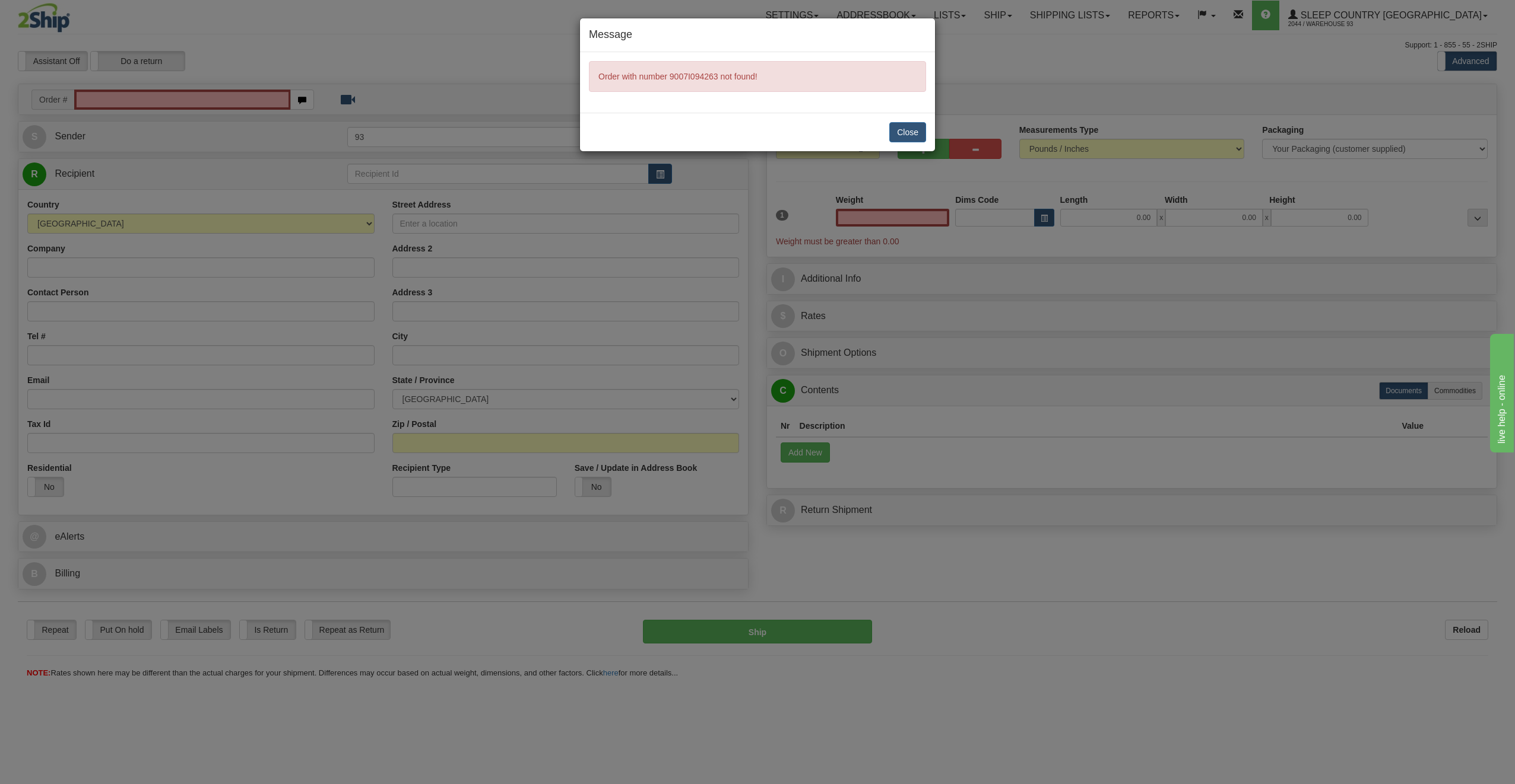
type input "0.00"
click at [916, 136] on button "Close" at bounding box center [907, 132] width 37 height 20
